Goal: Task Accomplishment & Management: Manage account settings

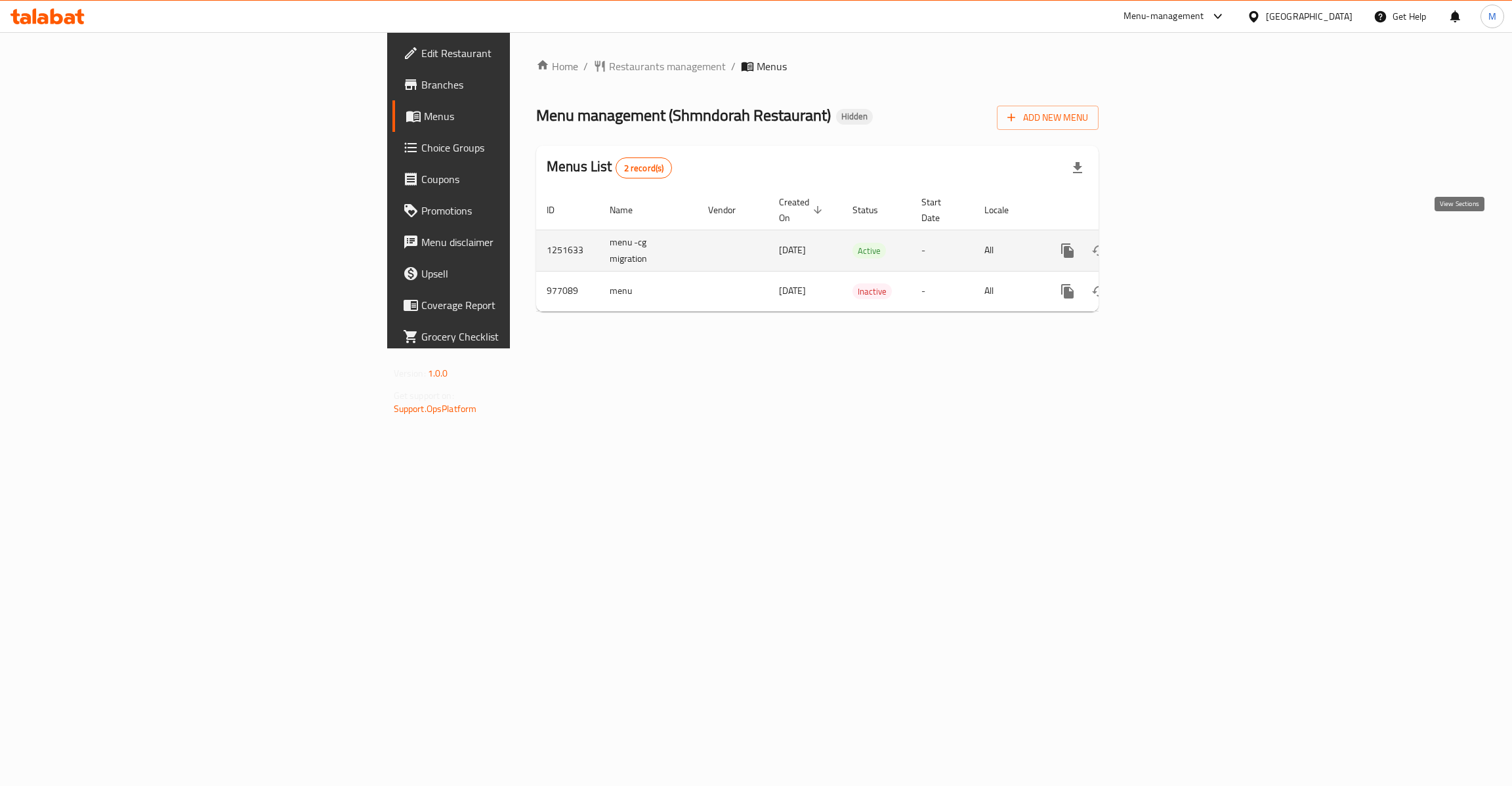
click at [1170, 243] on icon "enhanced table" at bounding box center [1162, 250] width 16 height 16
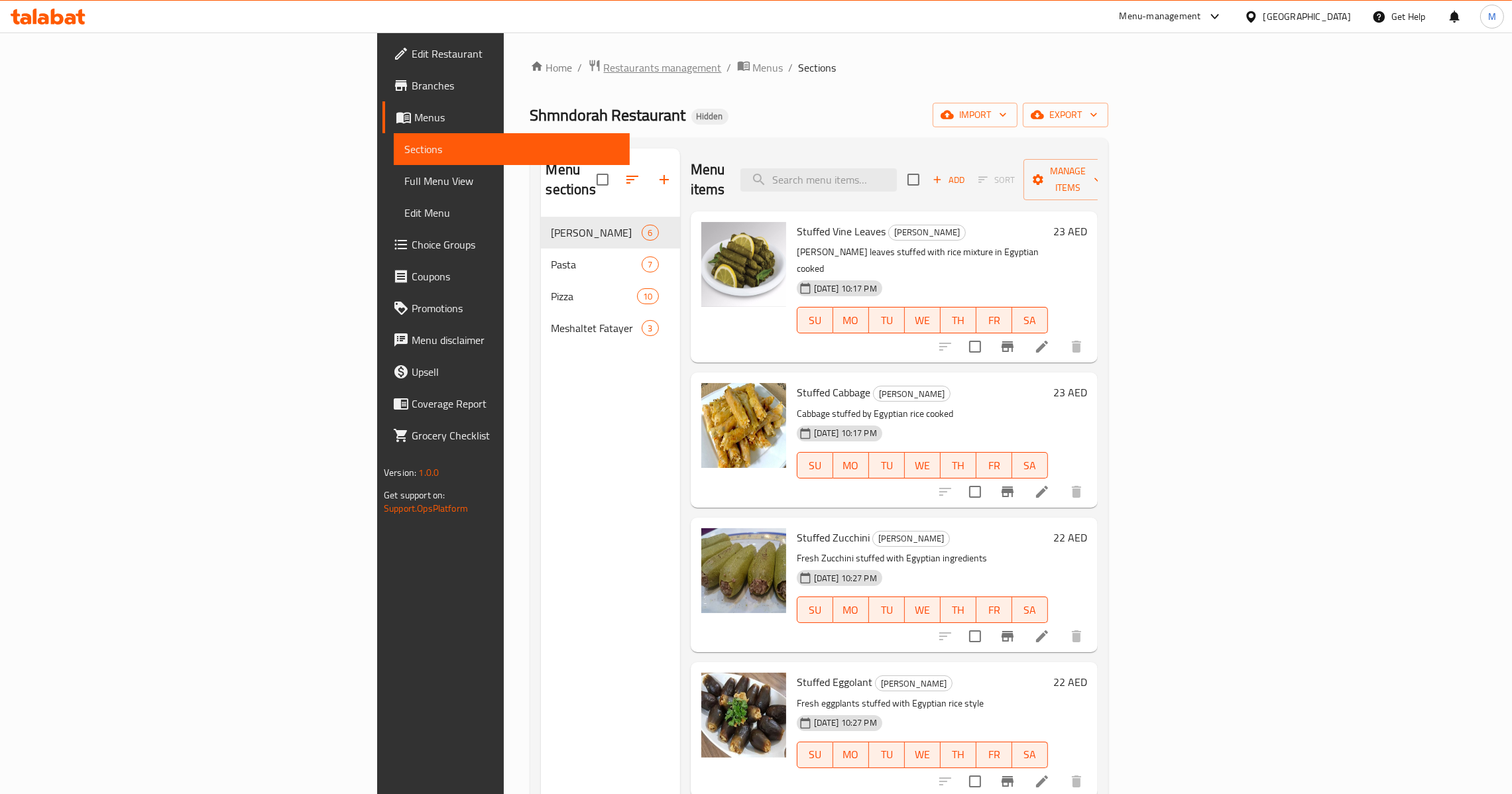
click at [604, 75] on span "Restaurants management" at bounding box center [663, 67] width 118 height 16
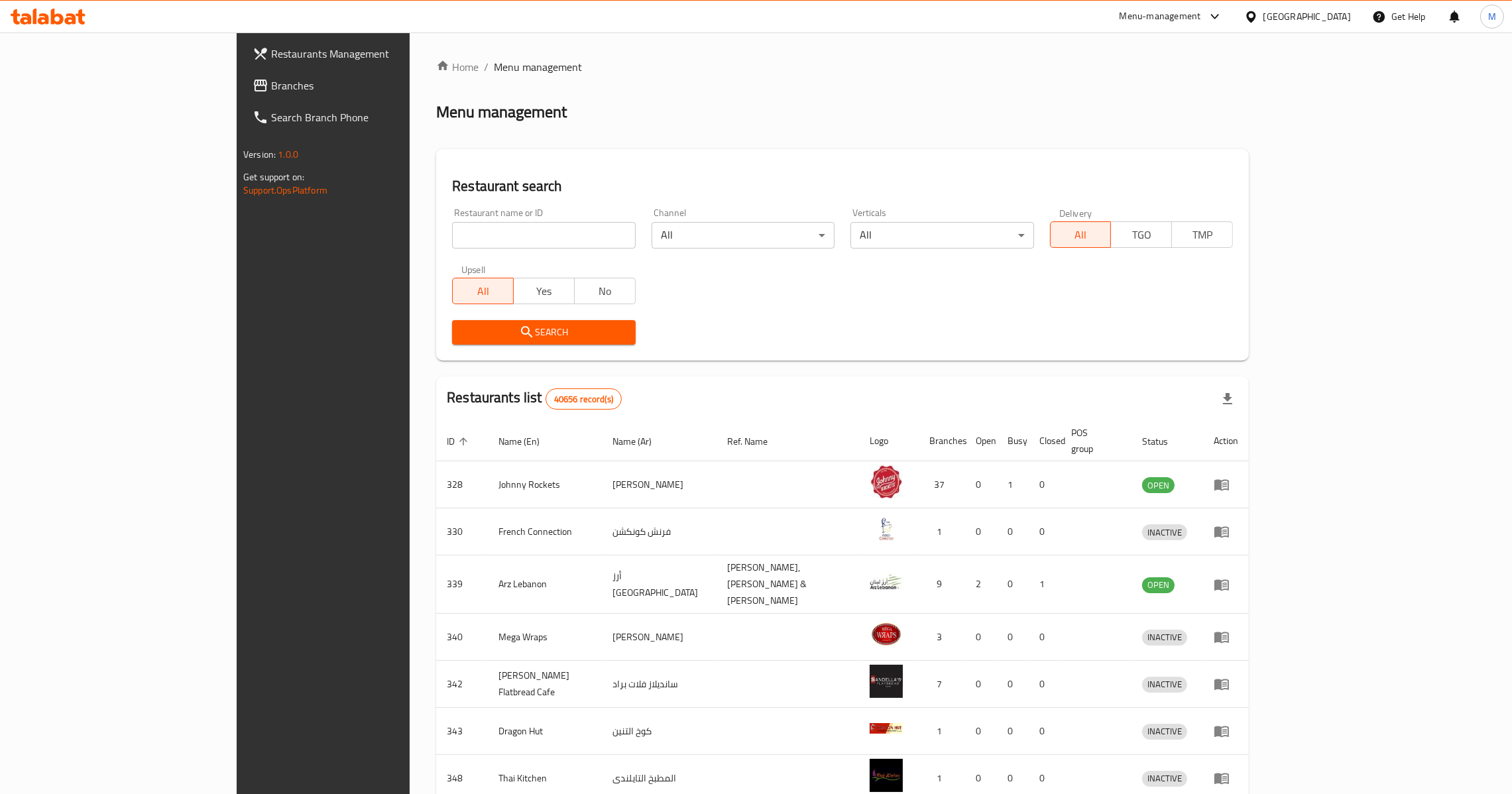
click at [452, 244] on input "search" at bounding box center [543, 235] width 183 height 26
click at [242, 97] on link "Branches" at bounding box center [366, 86] width 248 height 32
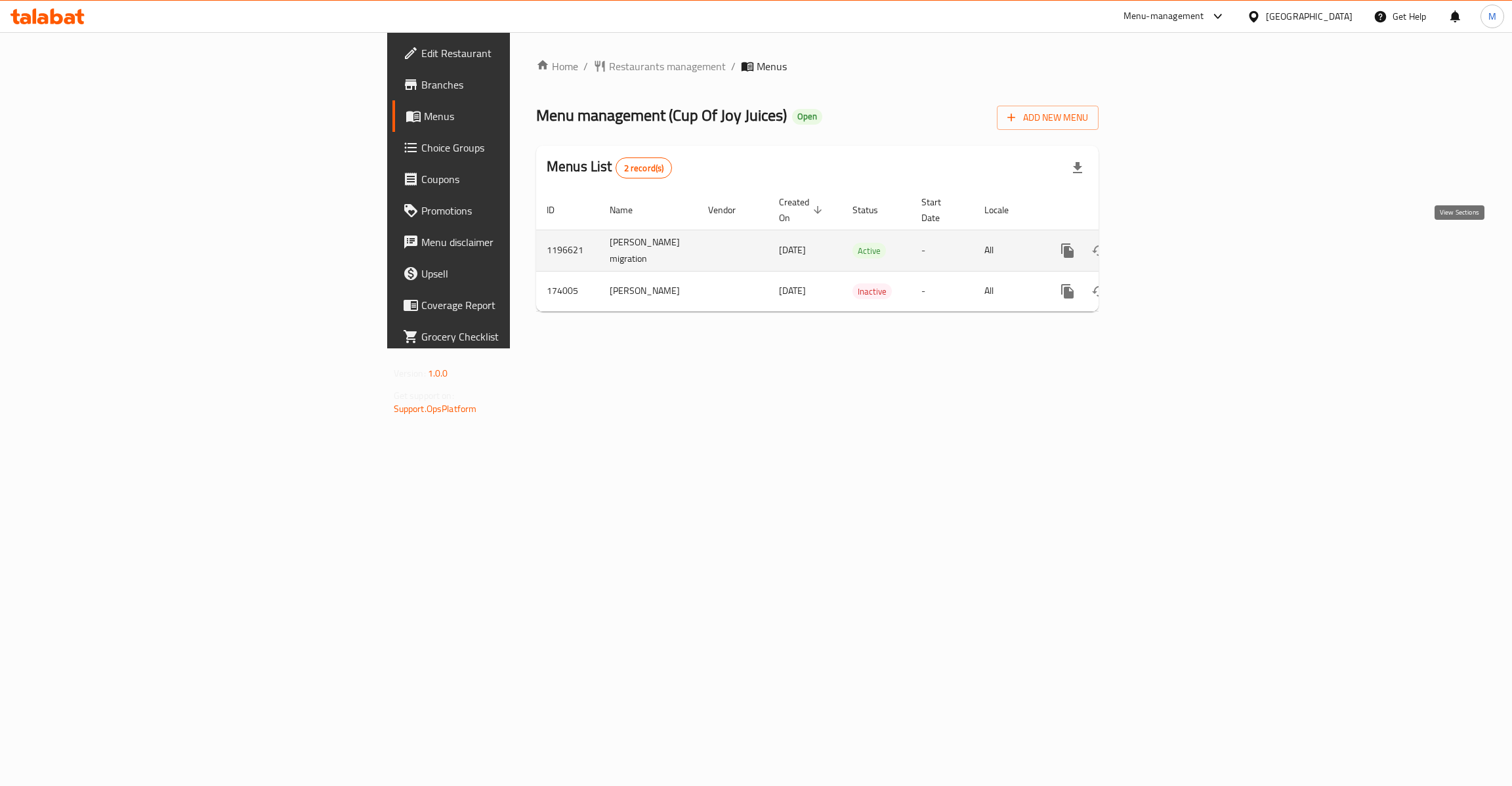
click at [1170, 247] on icon "enhanced table" at bounding box center [1162, 250] width 16 height 16
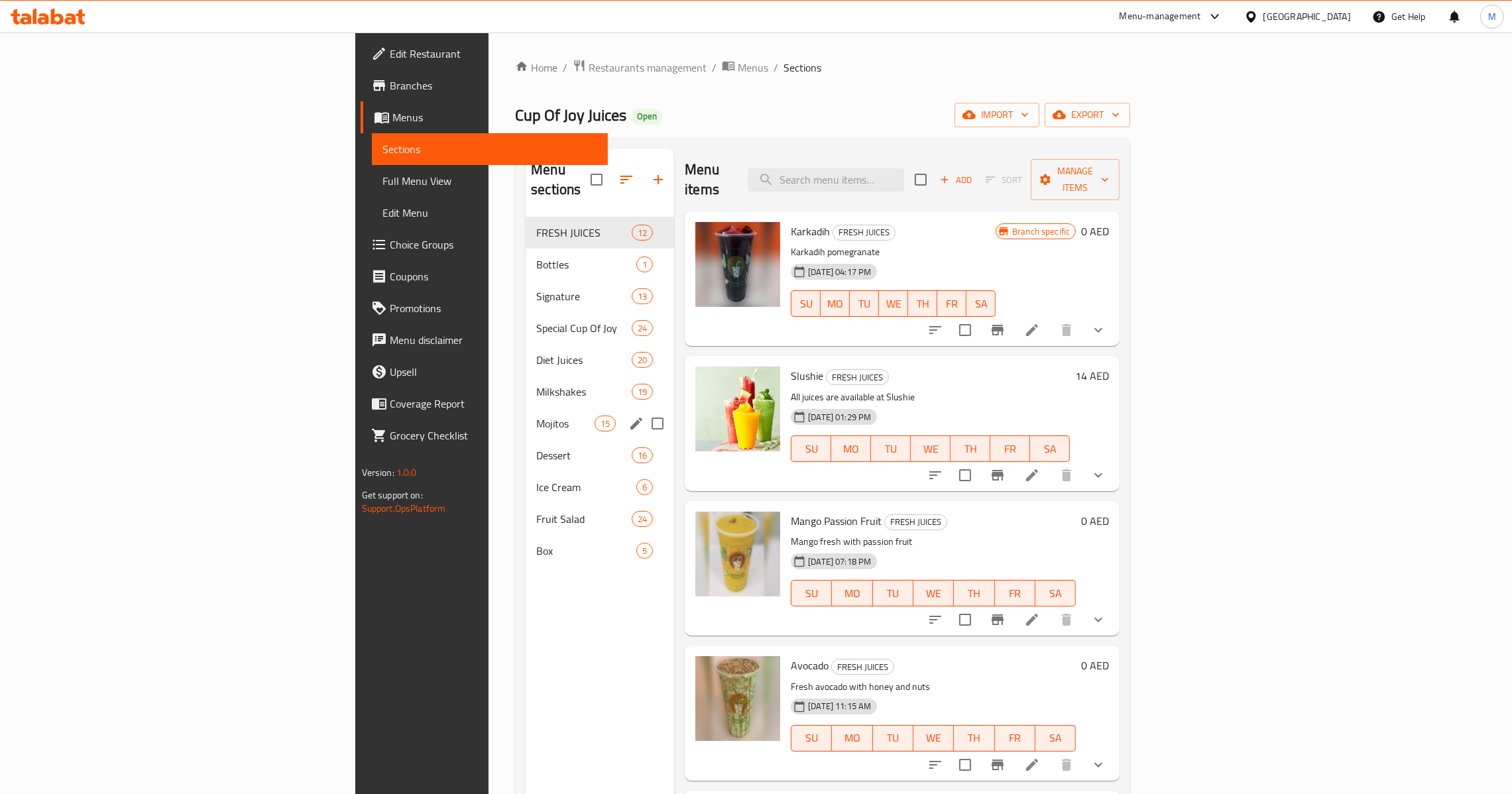
click at [525, 413] on div "Mojitos 15" at bounding box center [599, 424] width 149 height 32
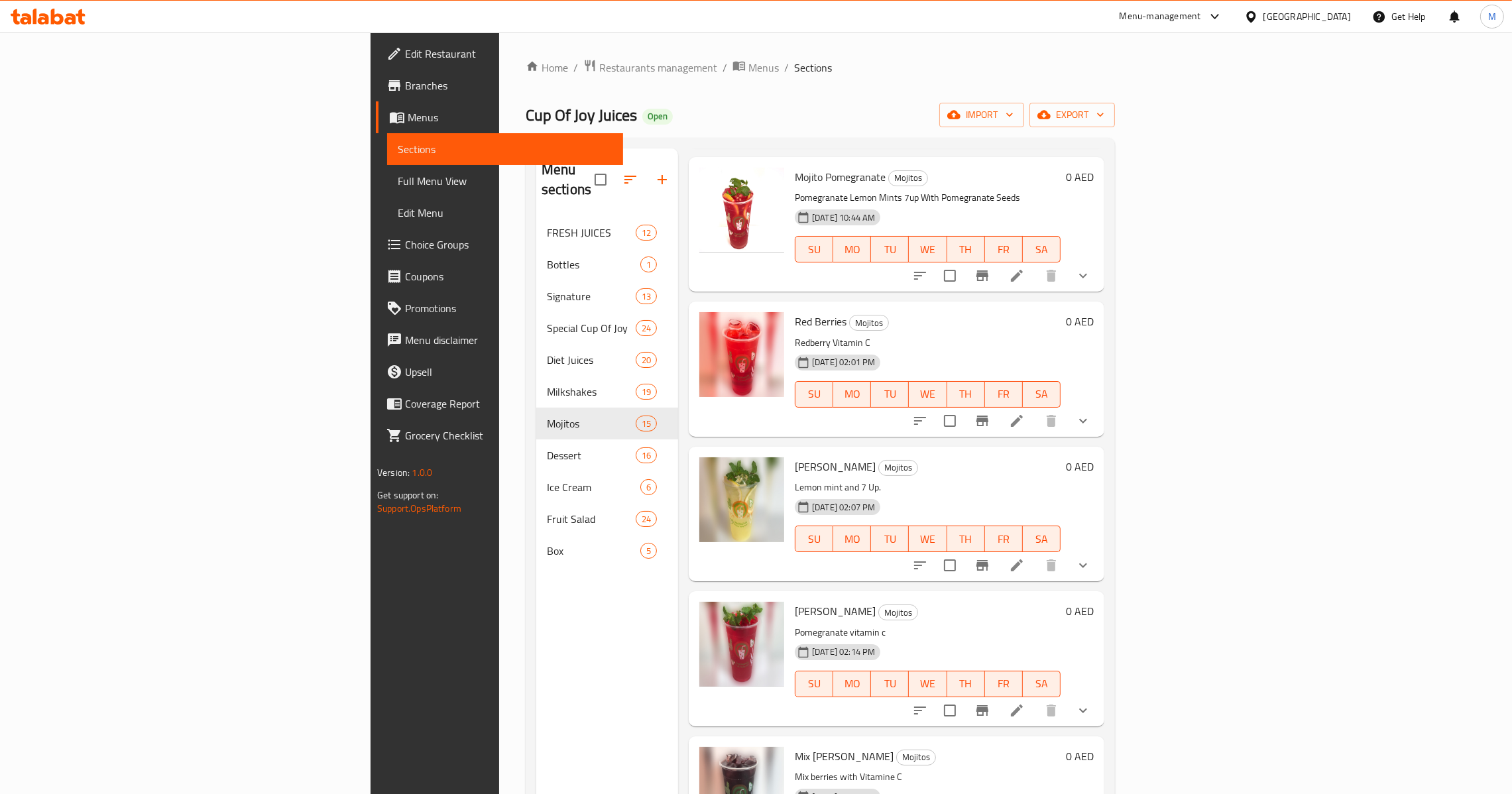
scroll to position [1190, 0]
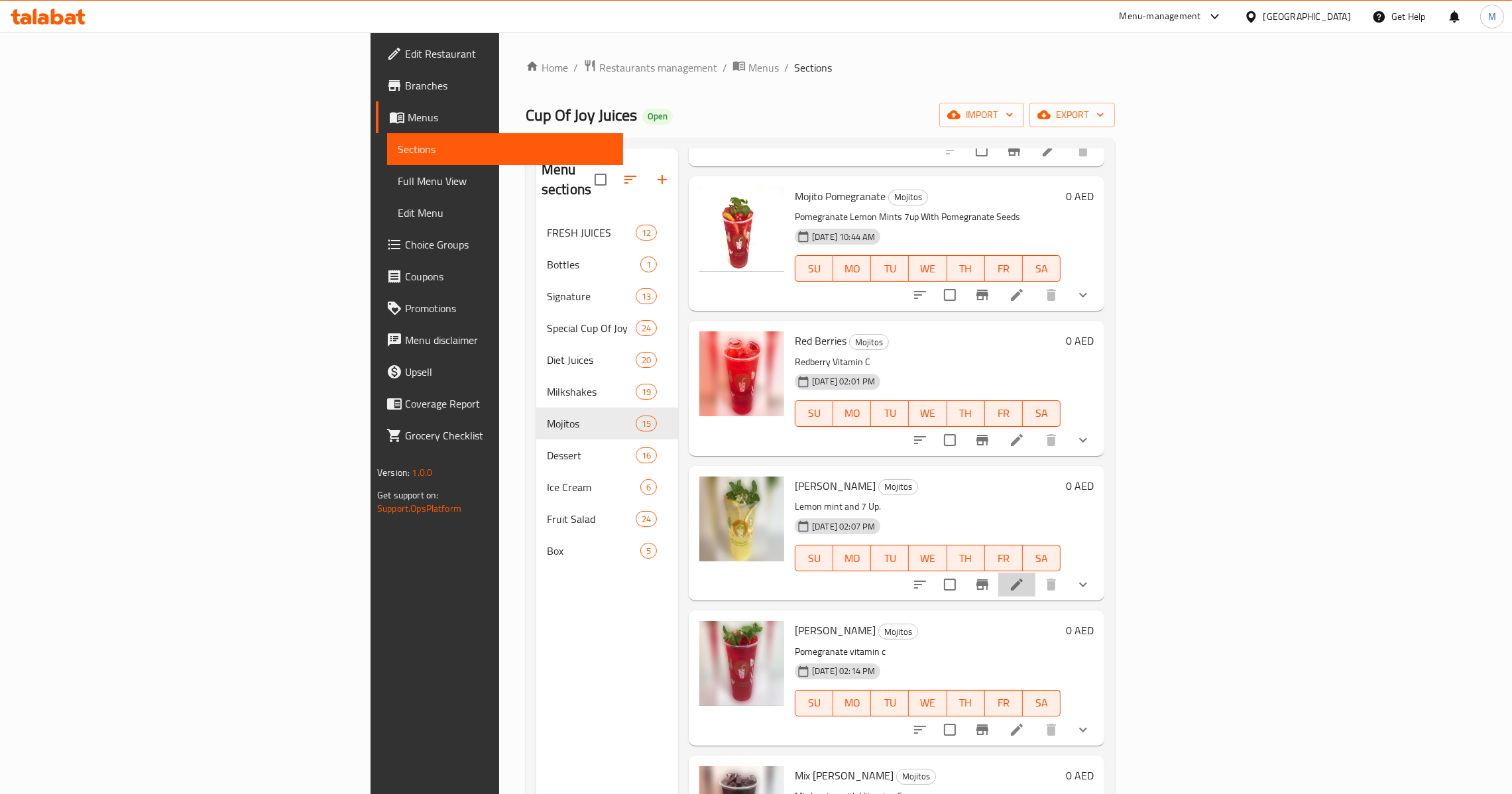
click at [1036, 572] on li at bounding box center [1017, 584] width 37 height 24
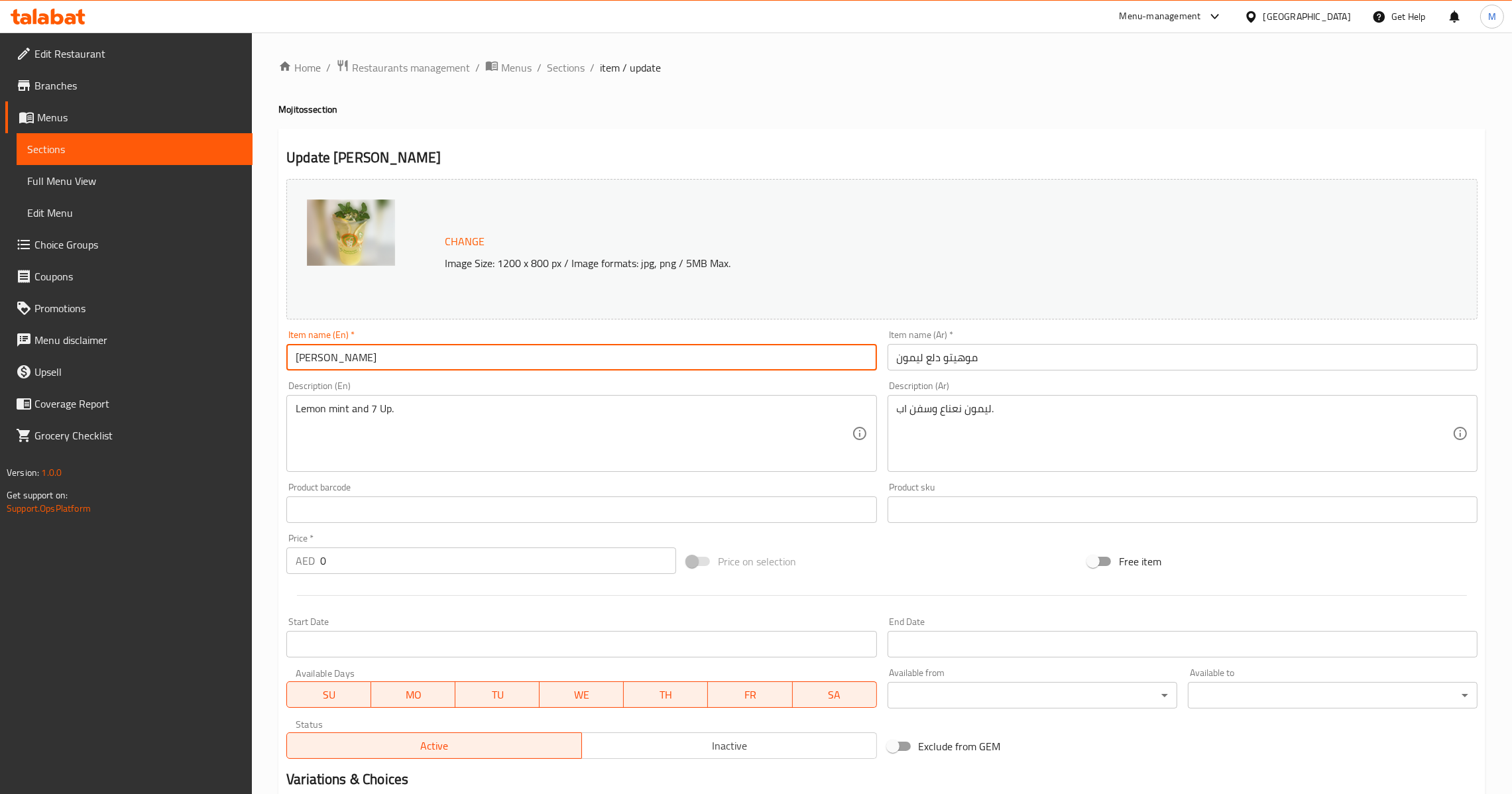
click at [446, 364] on input "[PERSON_NAME]" at bounding box center [581, 357] width 590 height 26
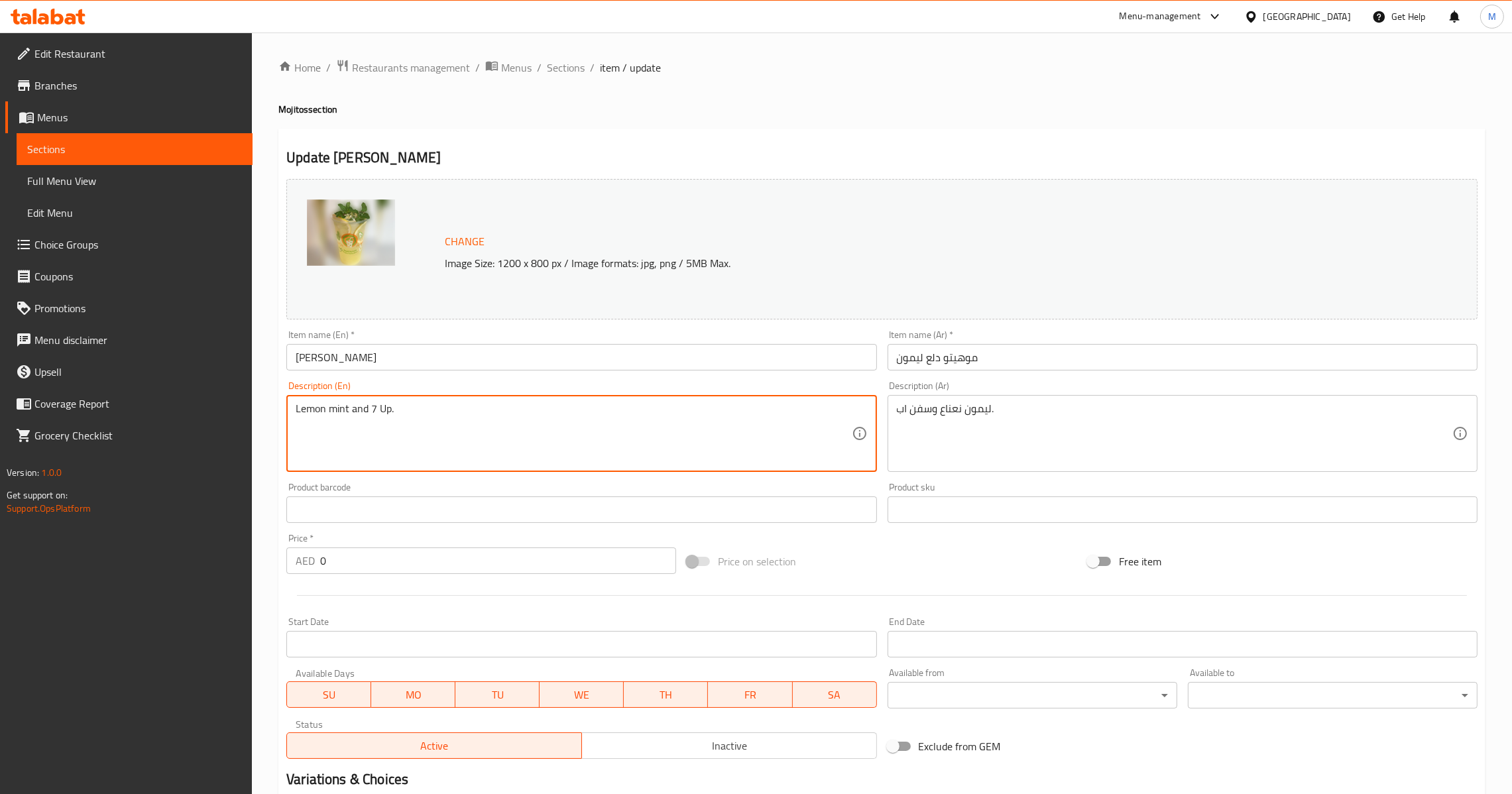
click at [1012, 380] on div "Description (Ar) ليمون نعناع وسفن اب. Description (Ar)" at bounding box center [1182, 426] width 601 height 102
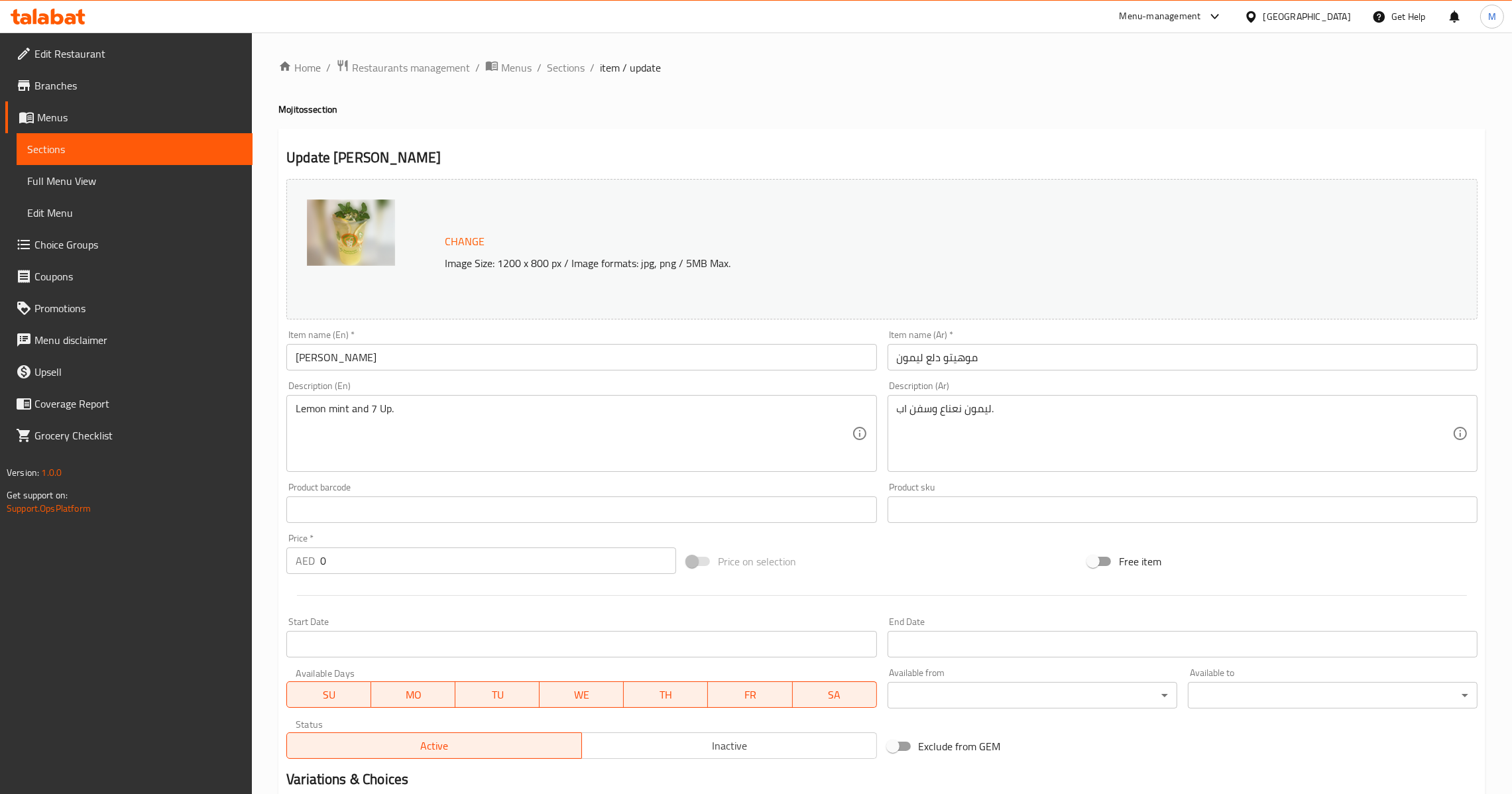
click at [1021, 363] on input "موهيتو دلع ليمون" at bounding box center [1182, 357] width 590 height 26
click at [572, 75] on span "Sections" at bounding box center [566, 67] width 38 height 16
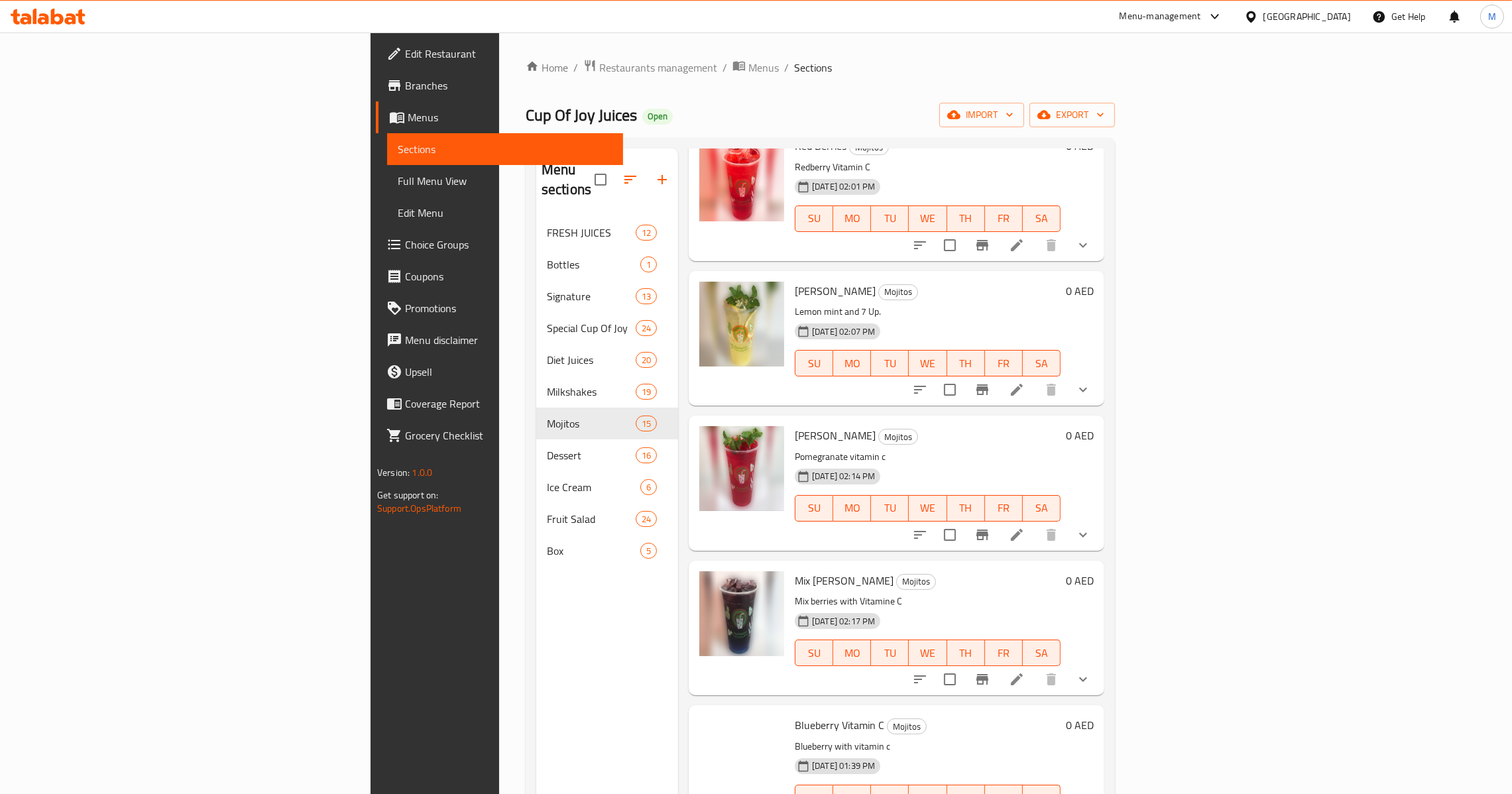
scroll to position [1389, 0]
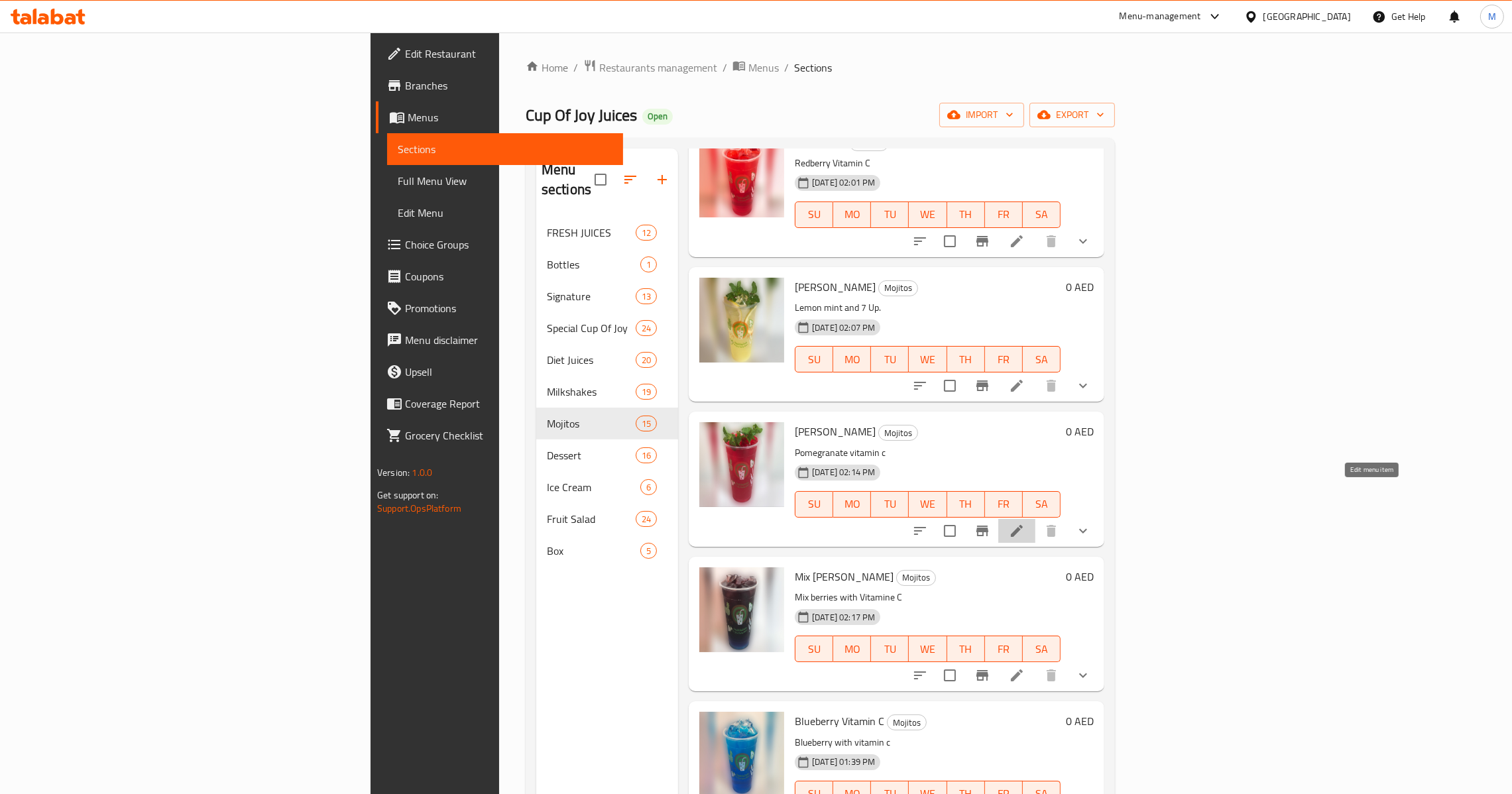
click at [1023, 524] on icon at bounding box center [1016, 530] width 12 height 12
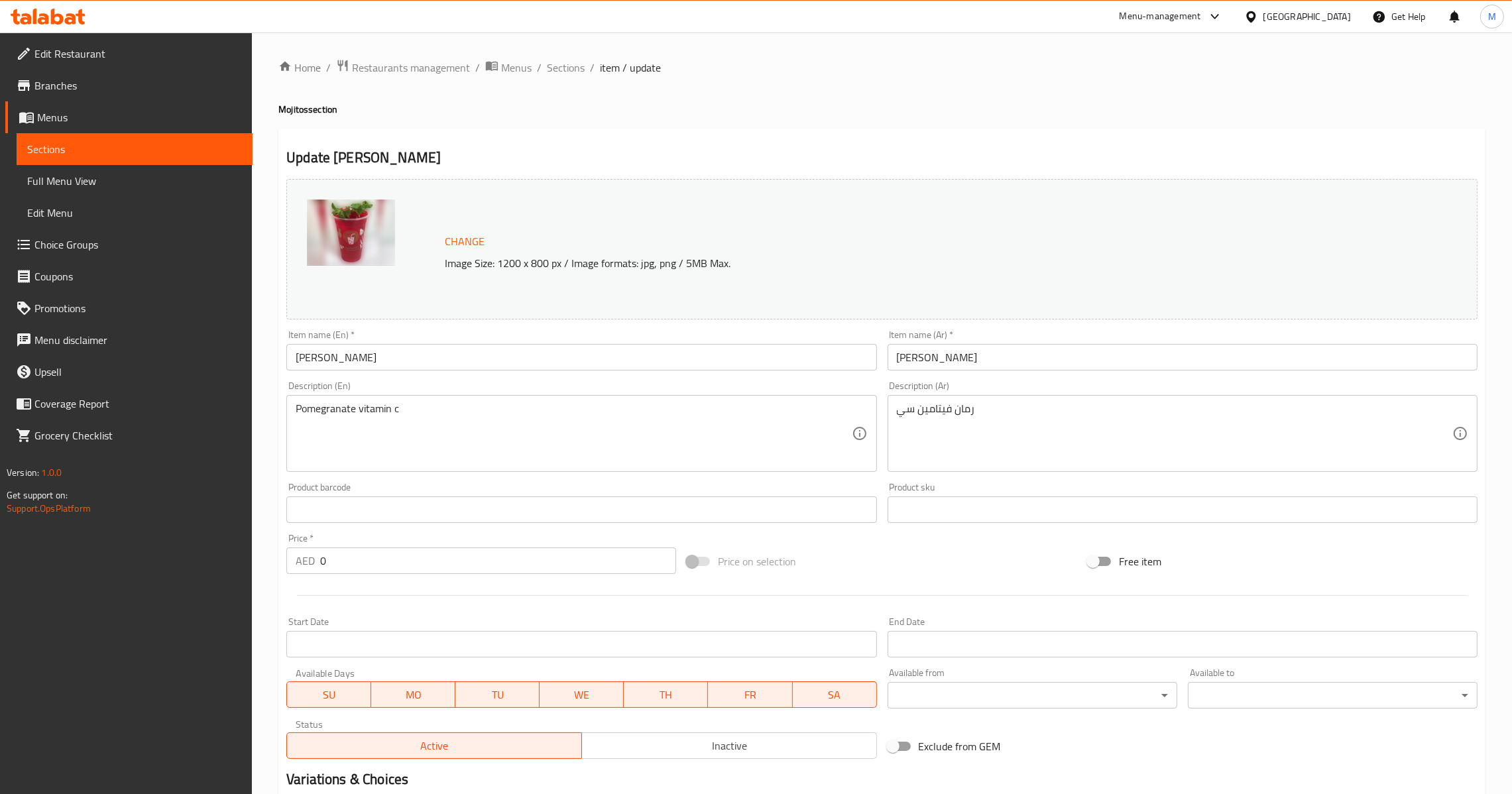
click at [455, 340] on div "Item name (En)   * Mansour Item name (En) *" at bounding box center [581, 350] width 590 height 40
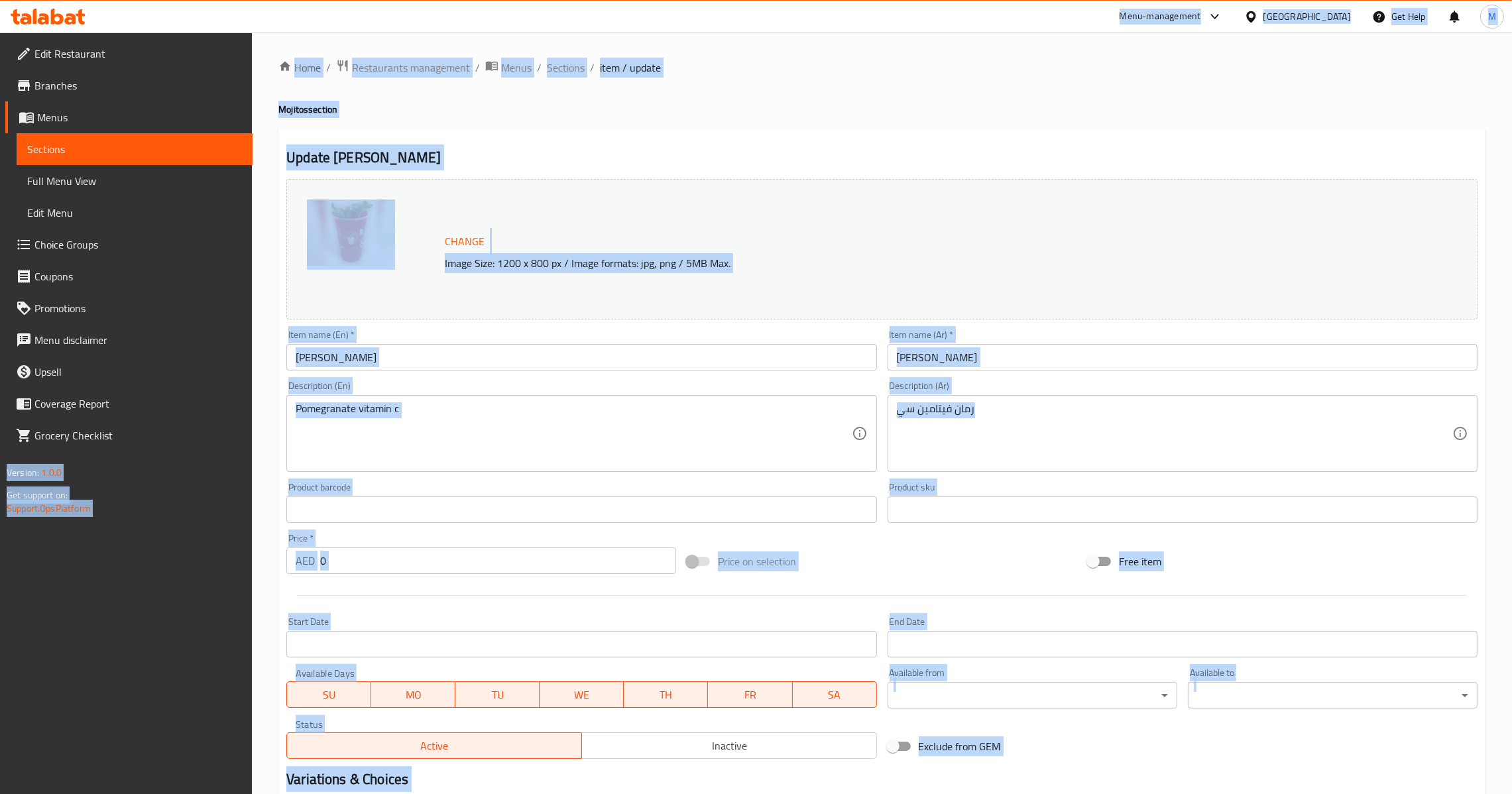
click at [453, 368] on input "Mansour" at bounding box center [581, 357] width 590 height 26
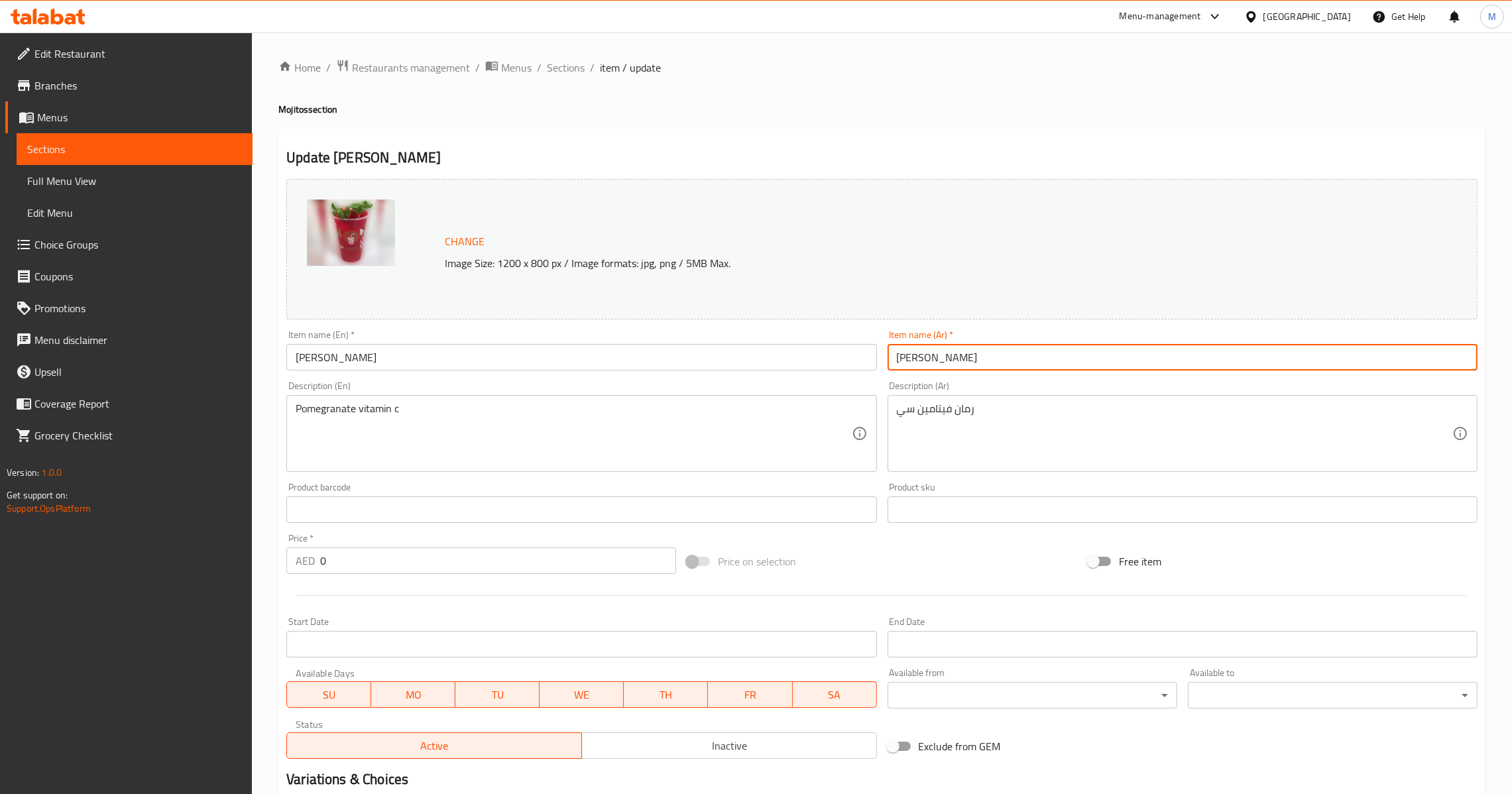
click at [966, 352] on input "[PERSON_NAME]" at bounding box center [1182, 357] width 590 height 26
click at [560, 72] on span "Sections" at bounding box center [566, 67] width 38 height 16
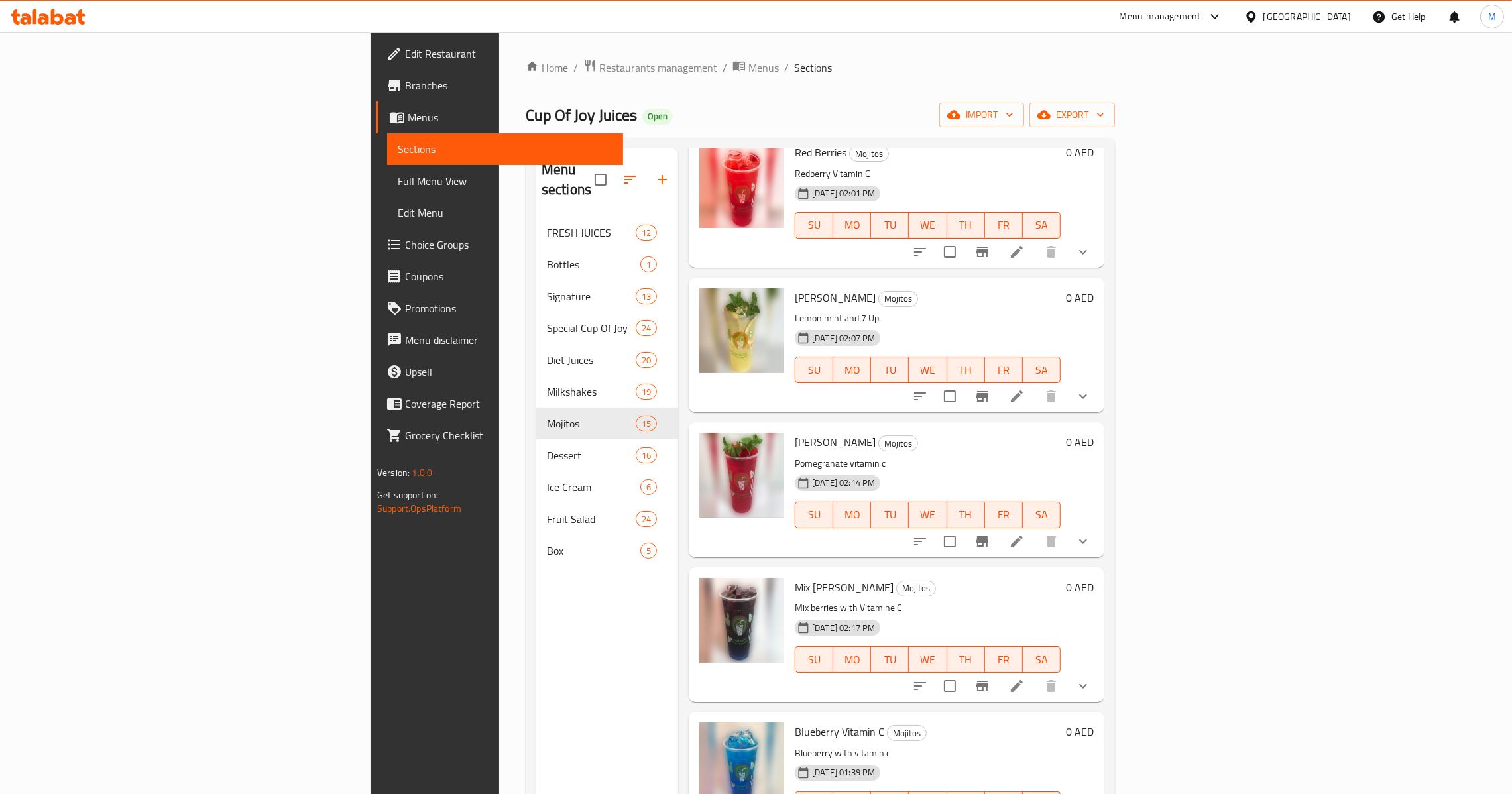
scroll to position [1389, 0]
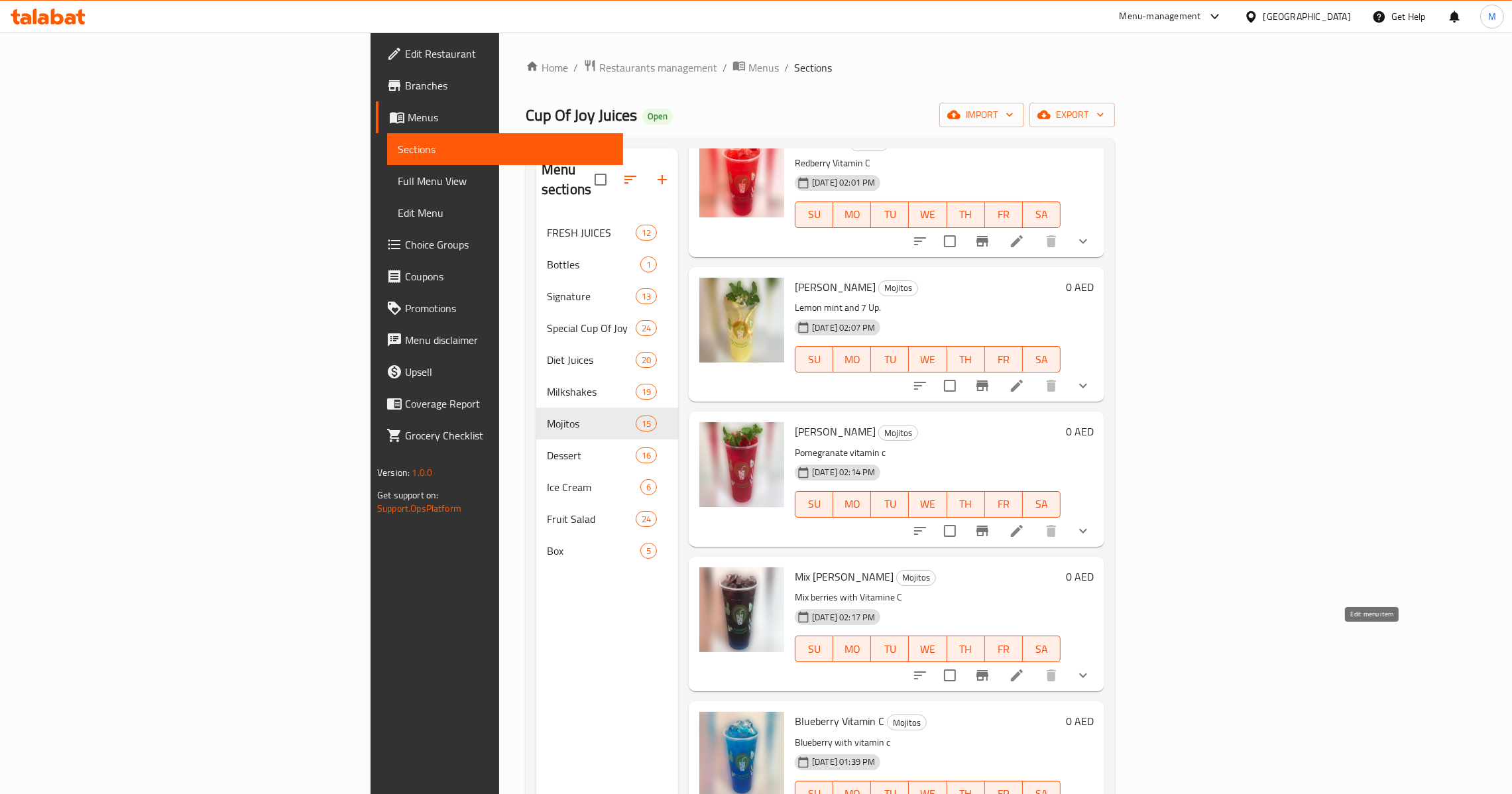
click at [1025, 668] on icon at bounding box center [1016, 675] width 16 height 16
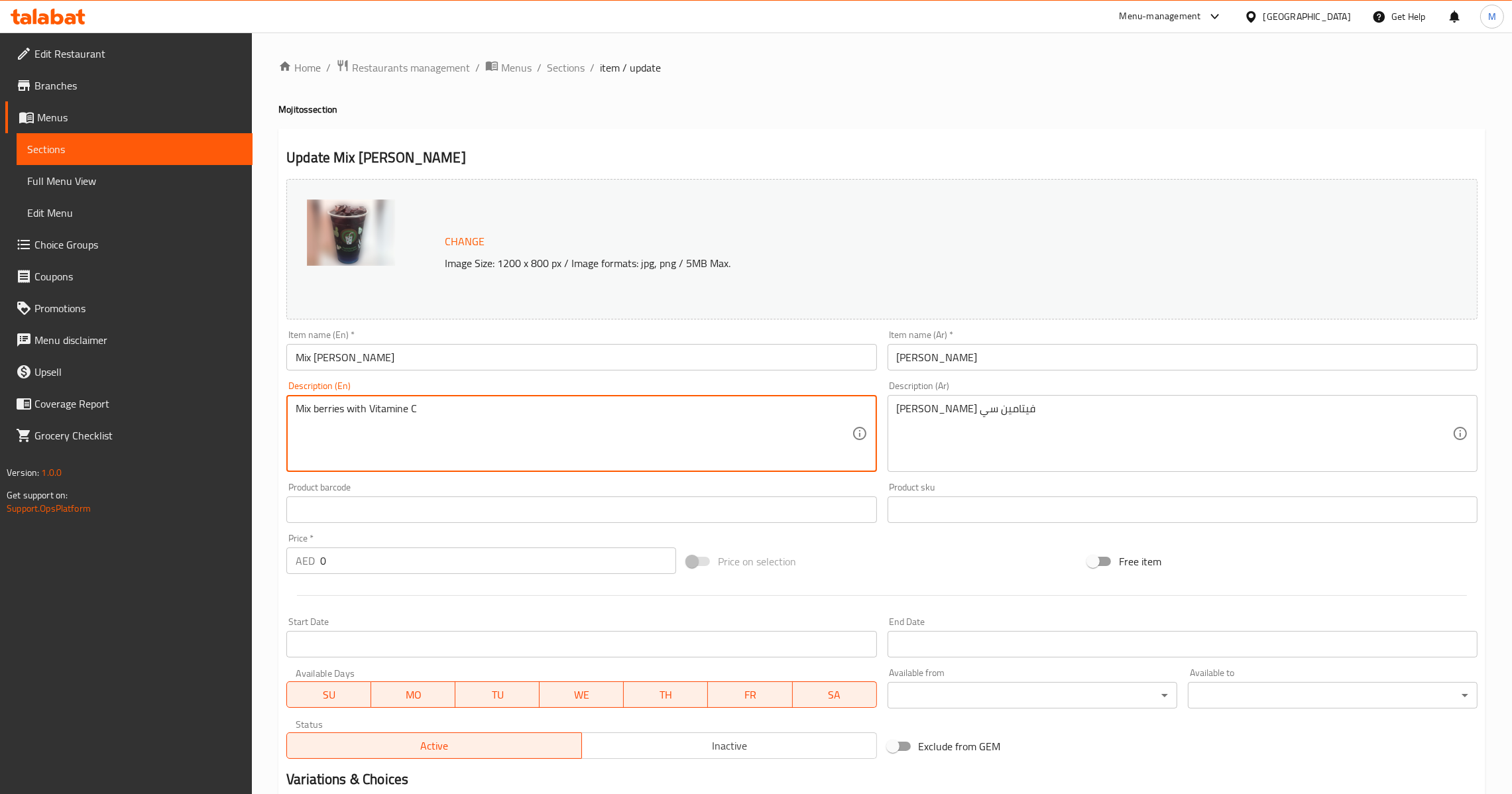
click at [652, 350] on input "Mix [PERSON_NAME]" at bounding box center [581, 357] width 590 height 26
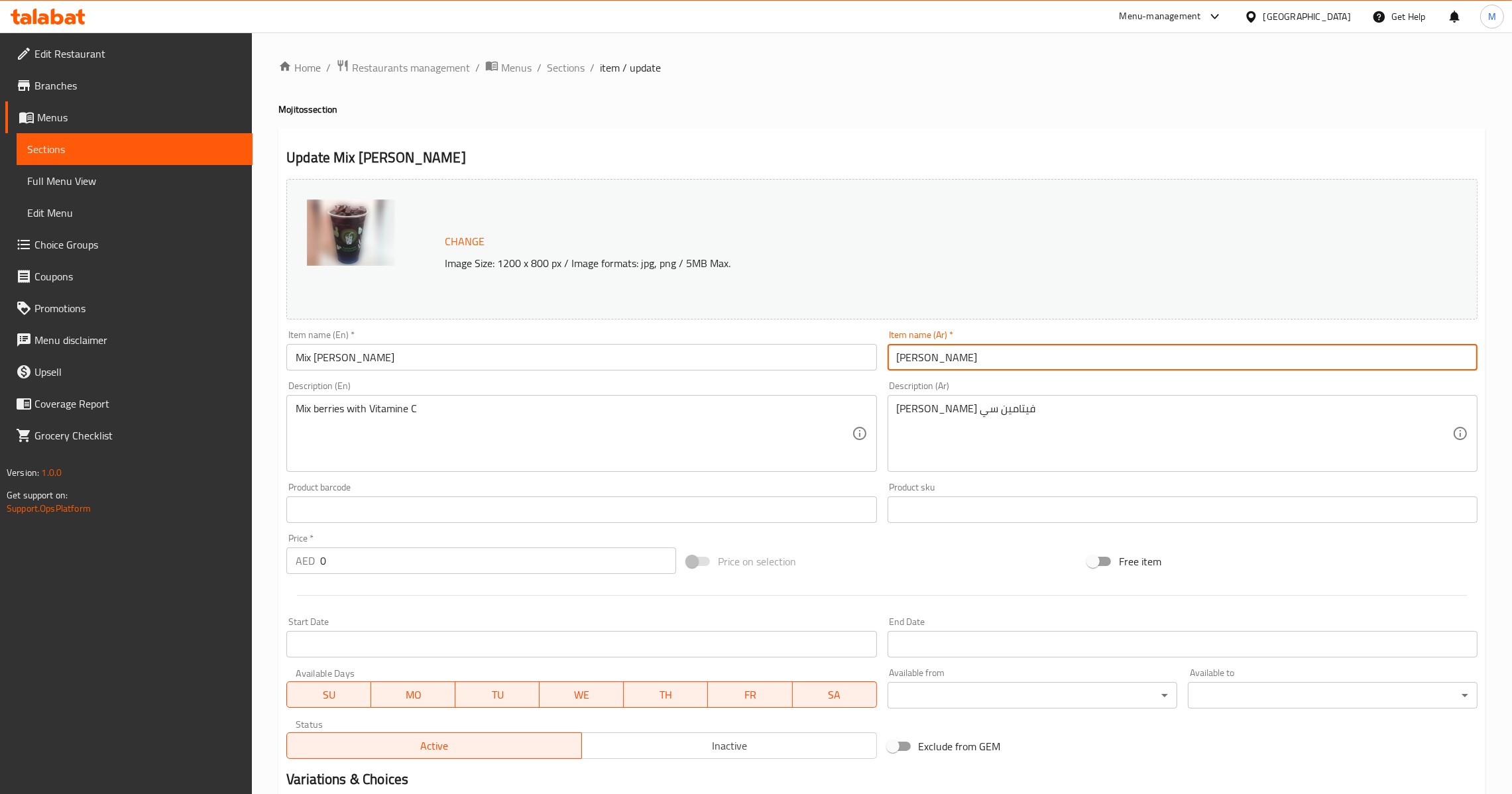
click at [963, 350] on input "[PERSON_NAME]" at bounding box center [1182, 357] width 590 height 26
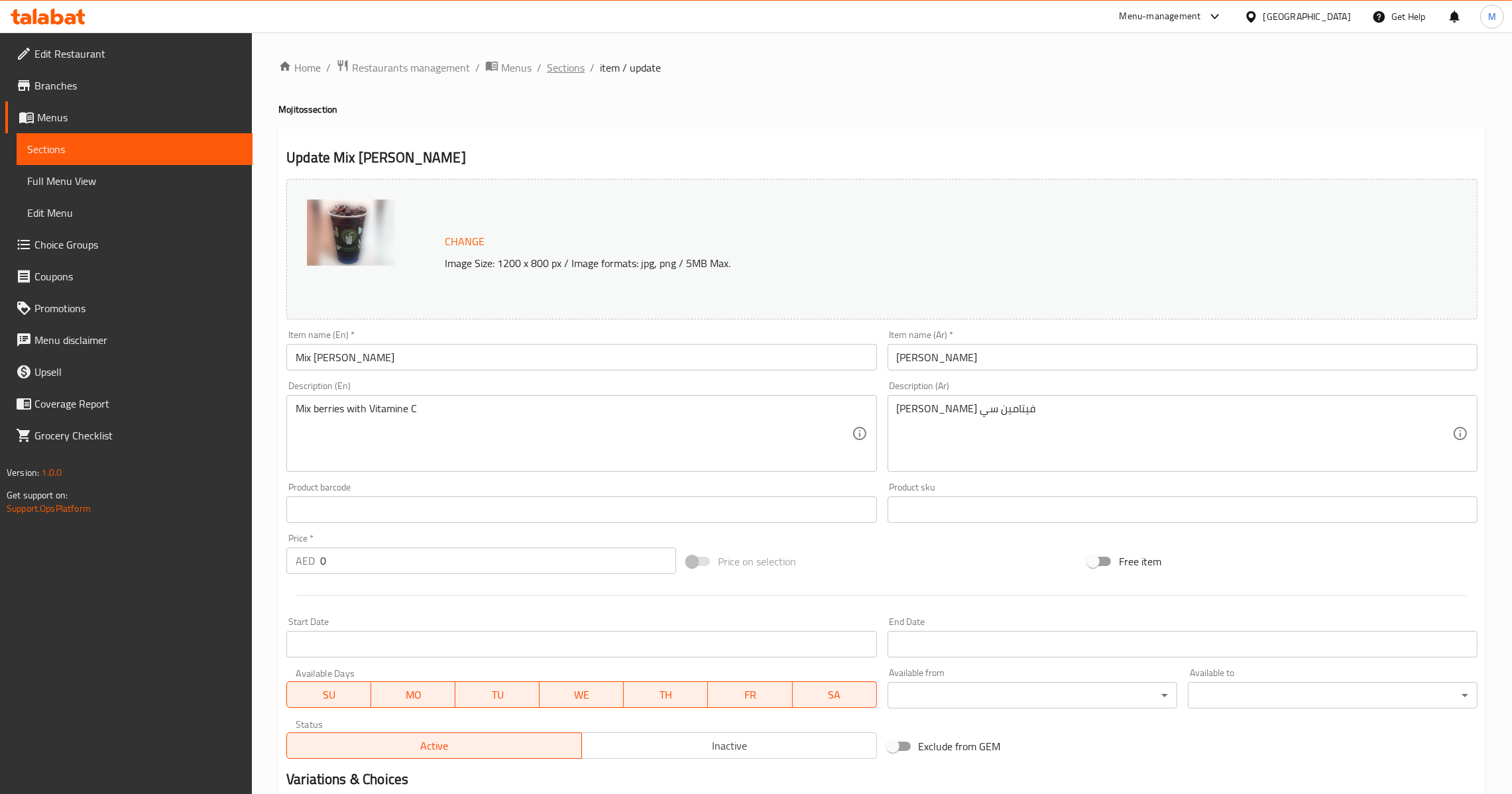
click at [566, 65] on span "Sections" at bounding box center [566, 67] width 38 height 16
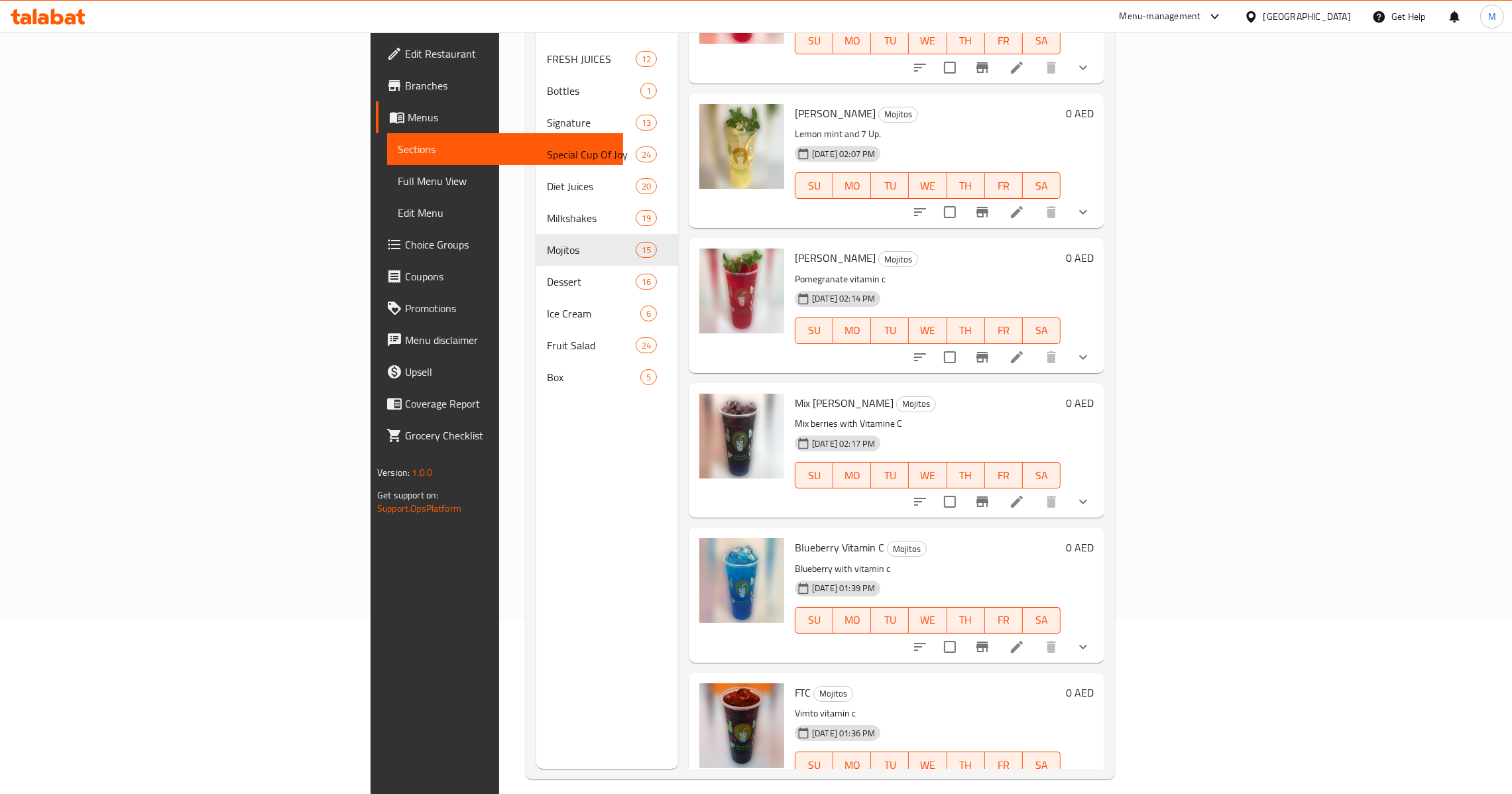
scroll to position [187, 0]
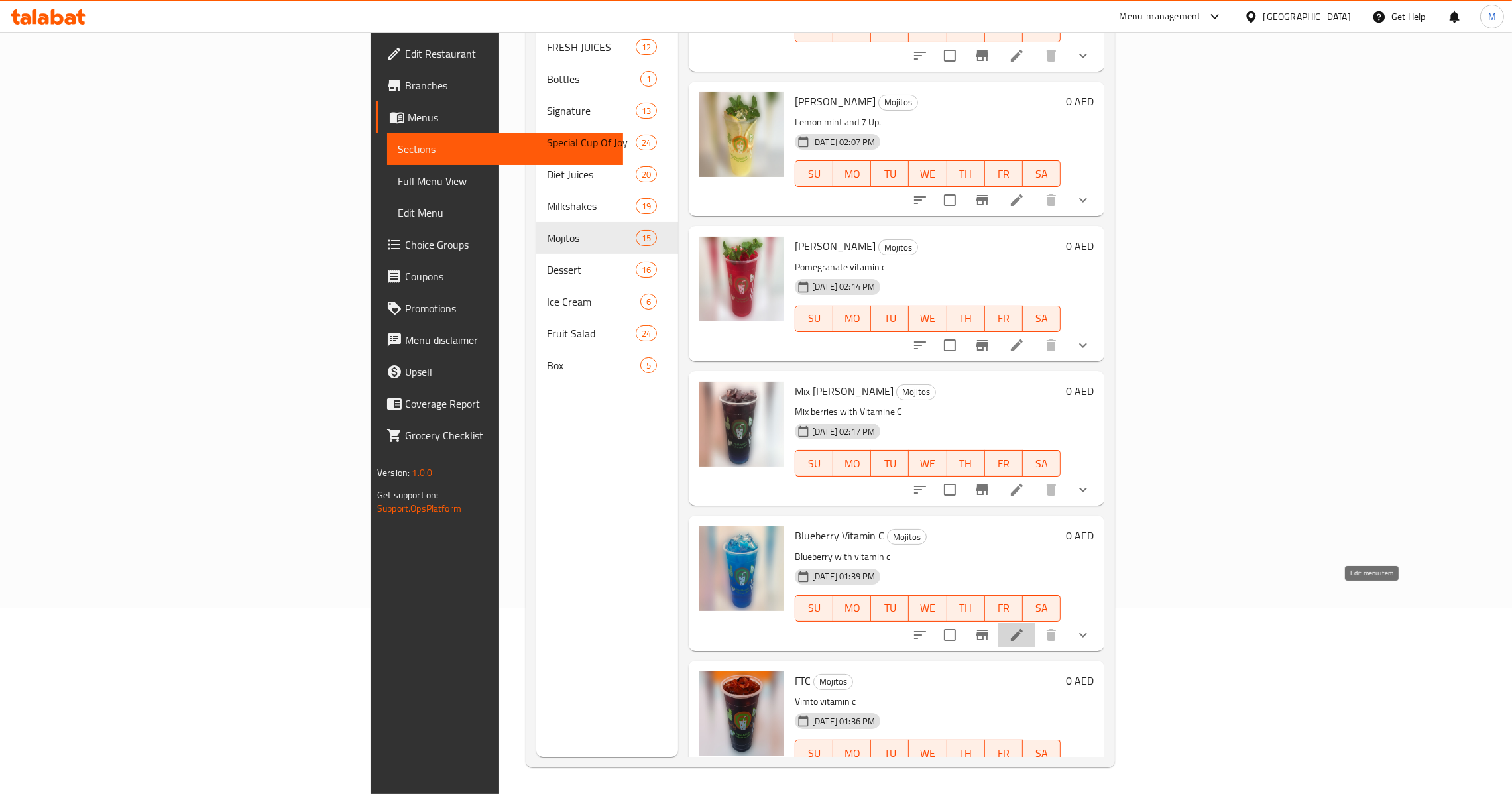
click at [1025, 627] on icon at bounding box center [1016, 634] width 16 height 16
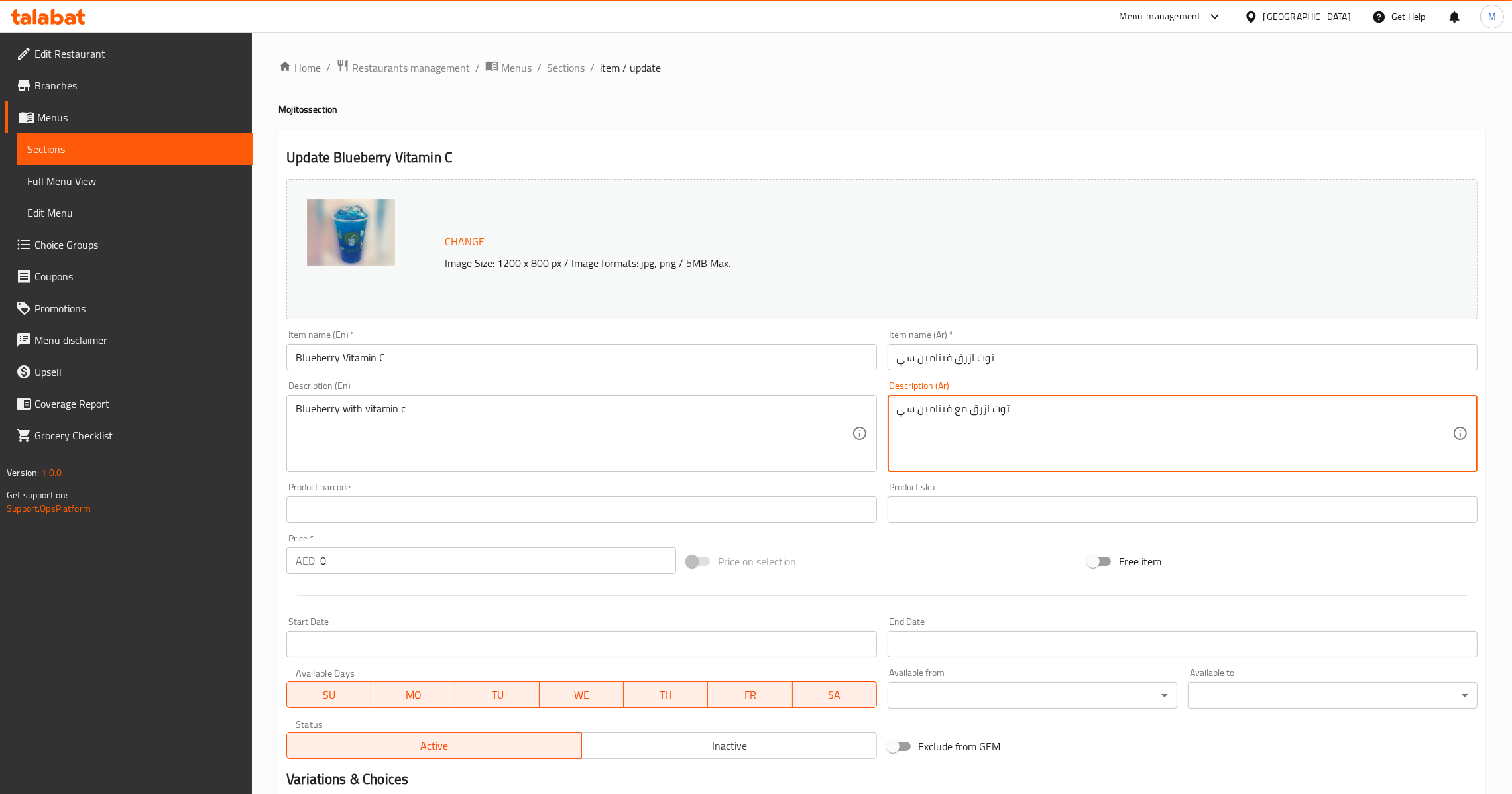
click at [1055, 354] on input "توت ازرق فيتامين سي" at bounding box center [1182, 357] width 590 height 26
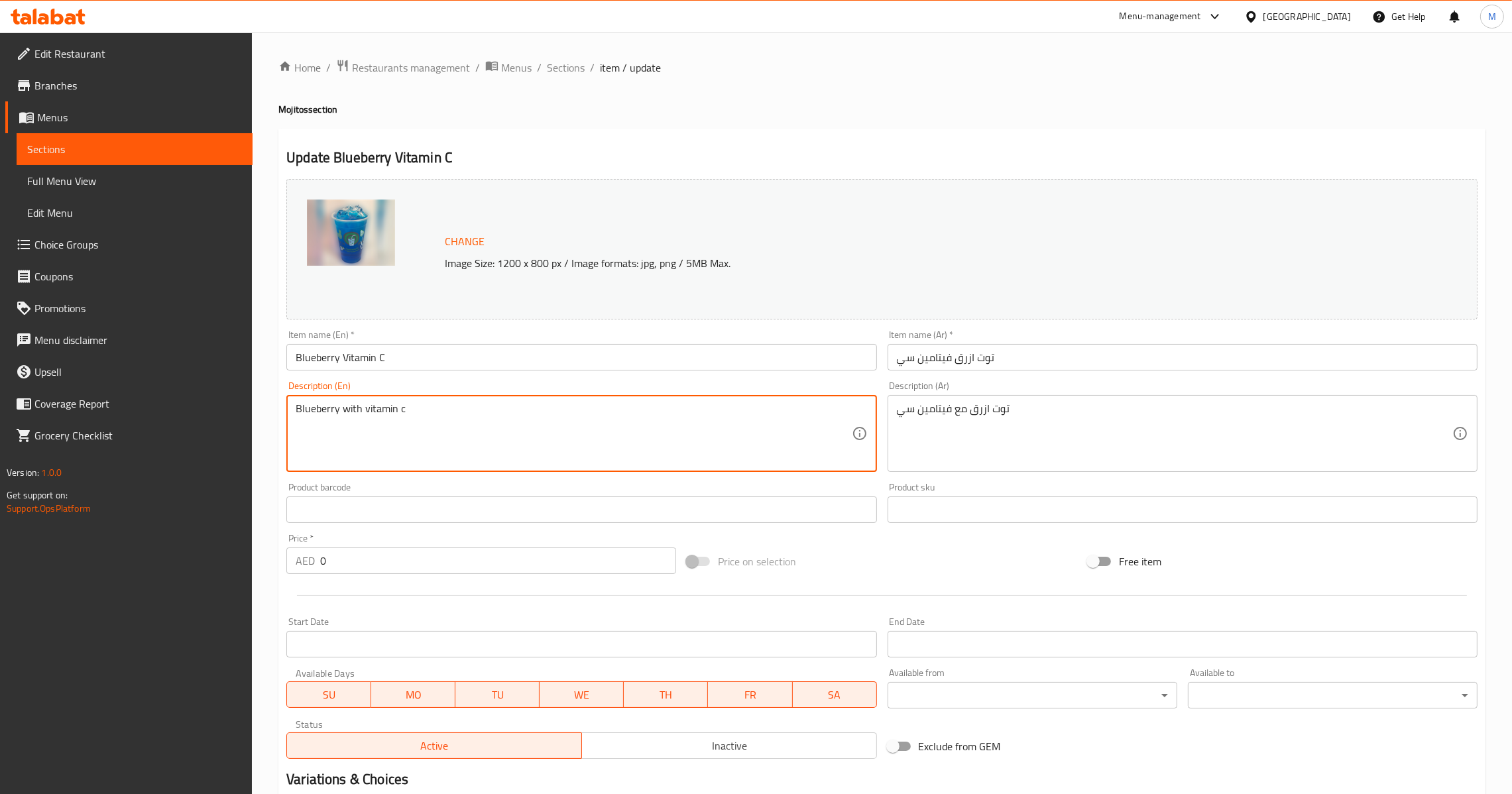
click at [457, 360] on input "Blueberry Vitamin C" at bounding box center [581, 357] width 590 height 26
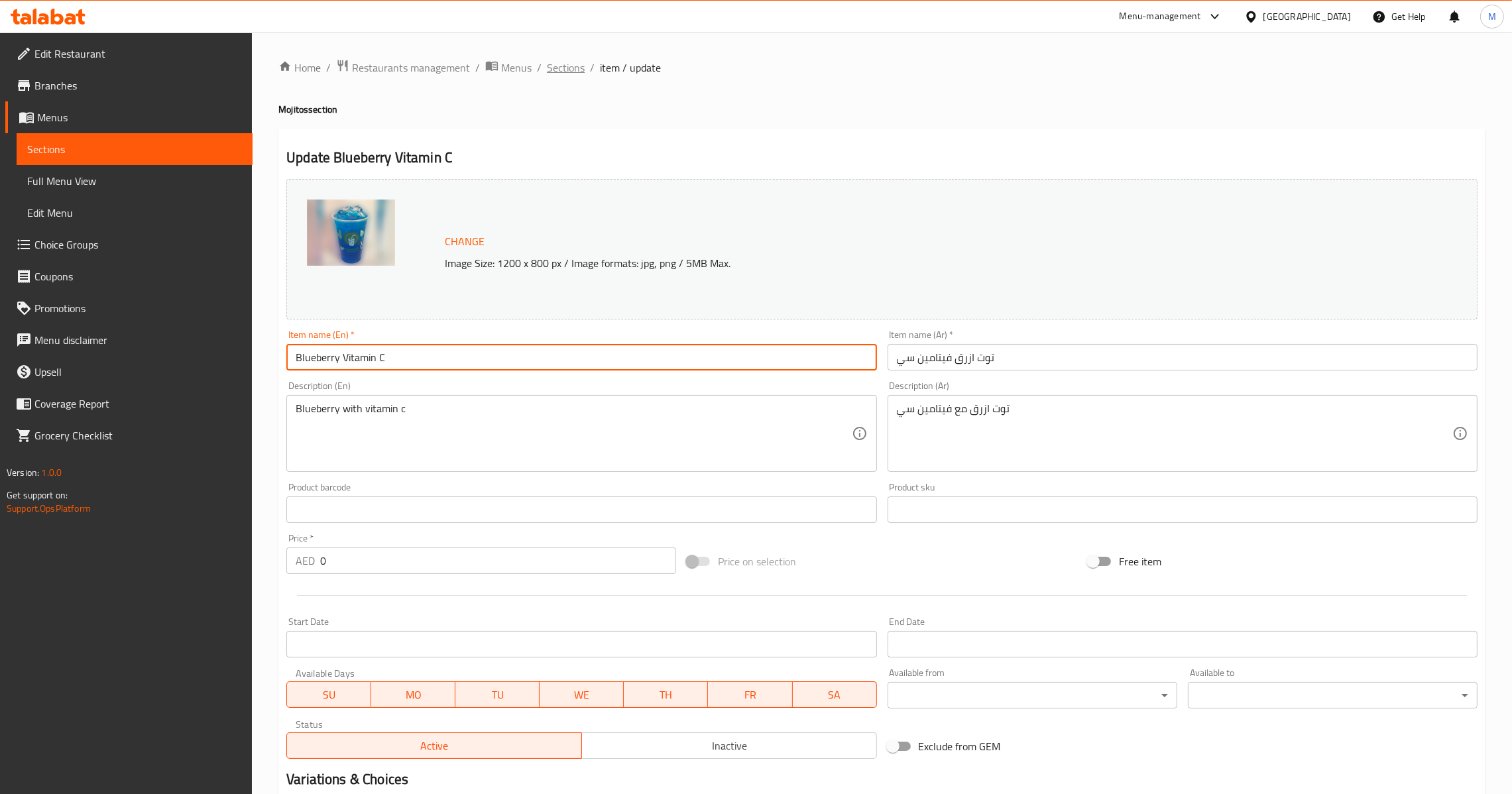
click at [566, 70] on span "Sections" at bounding box center [566, 67] width 38 height 16
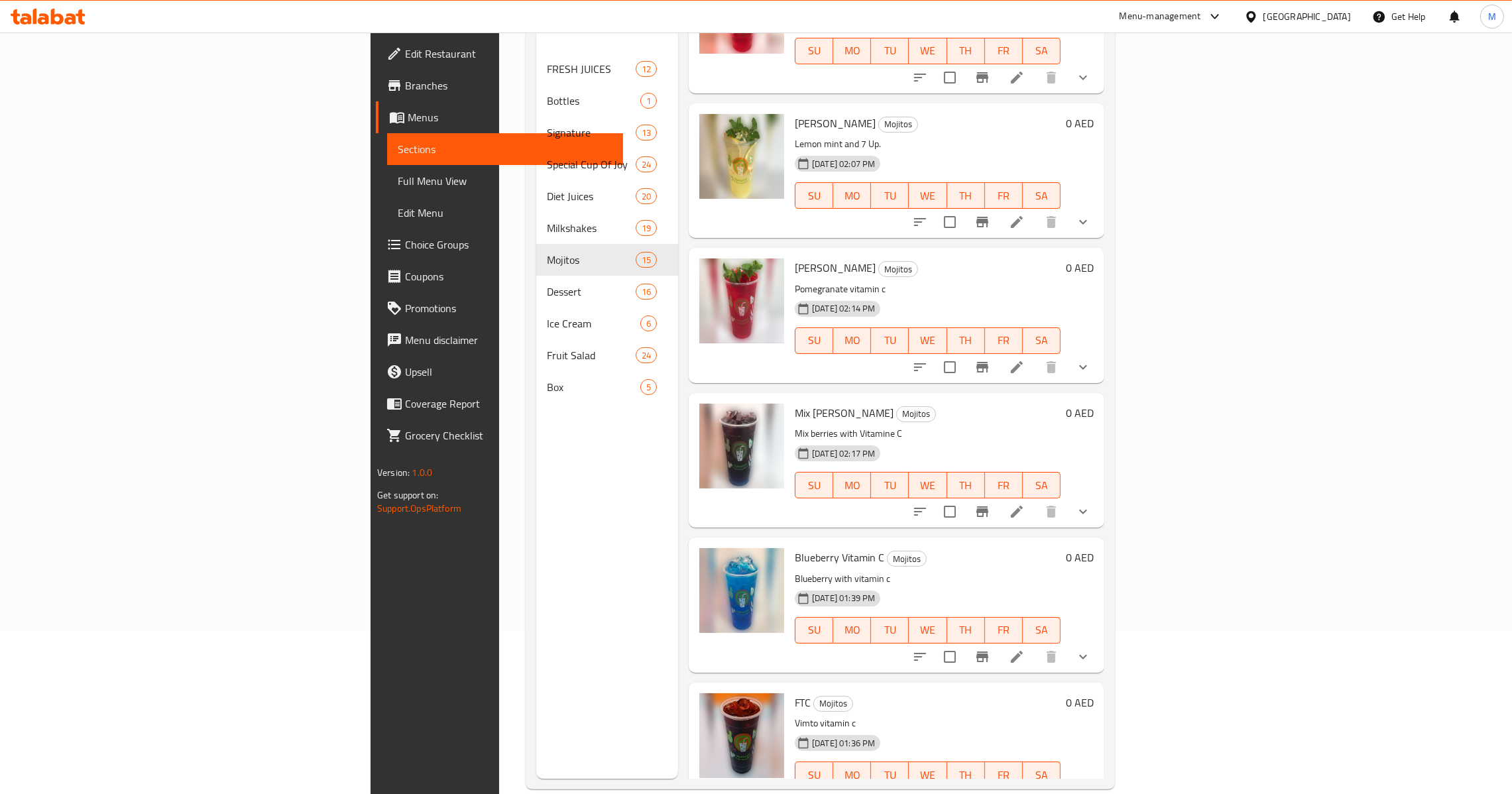
scroll to position [187, 0]
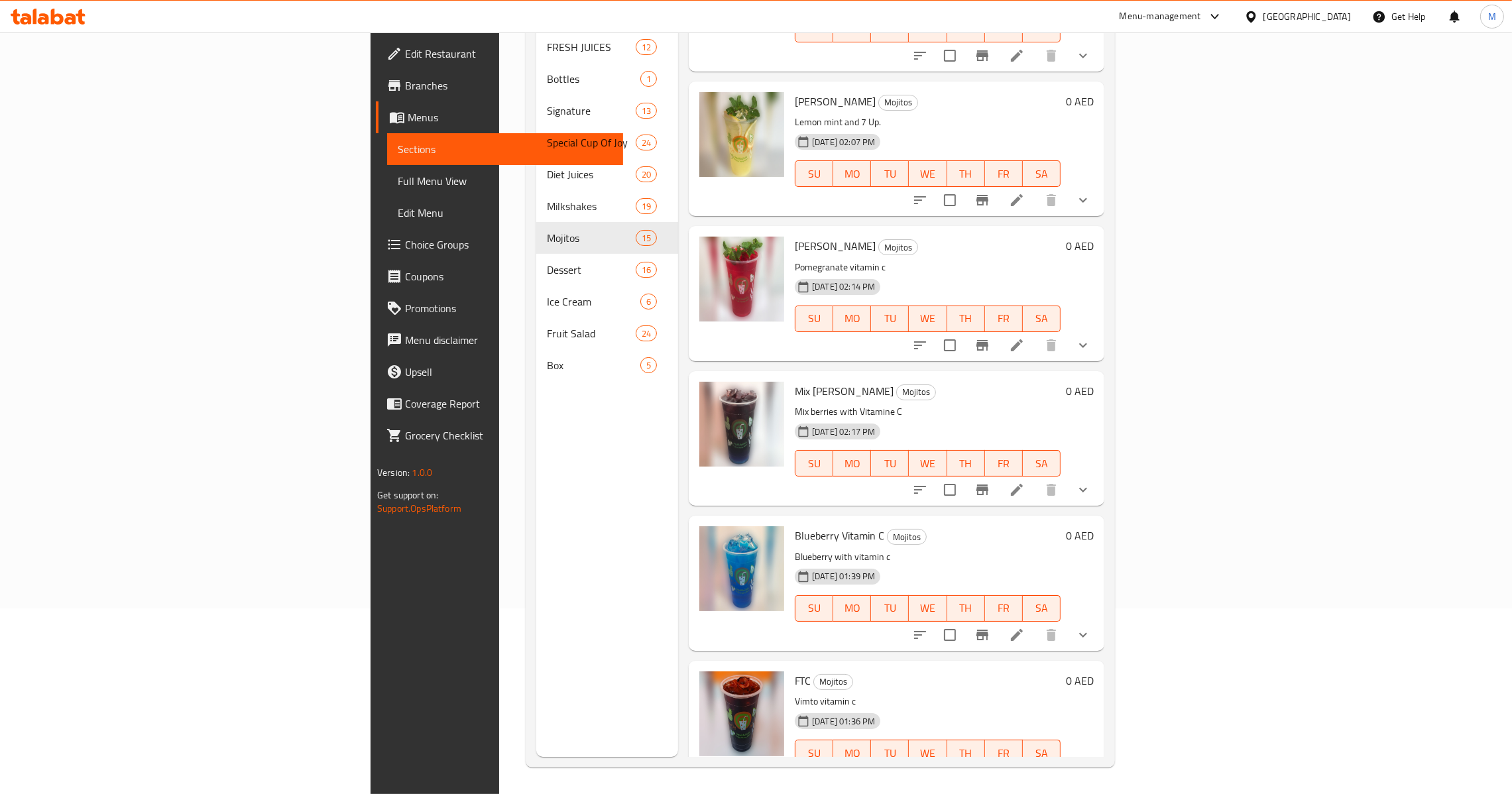
click at [1036, 767] on li at bounding box center [1017, 779] width 37 height 24
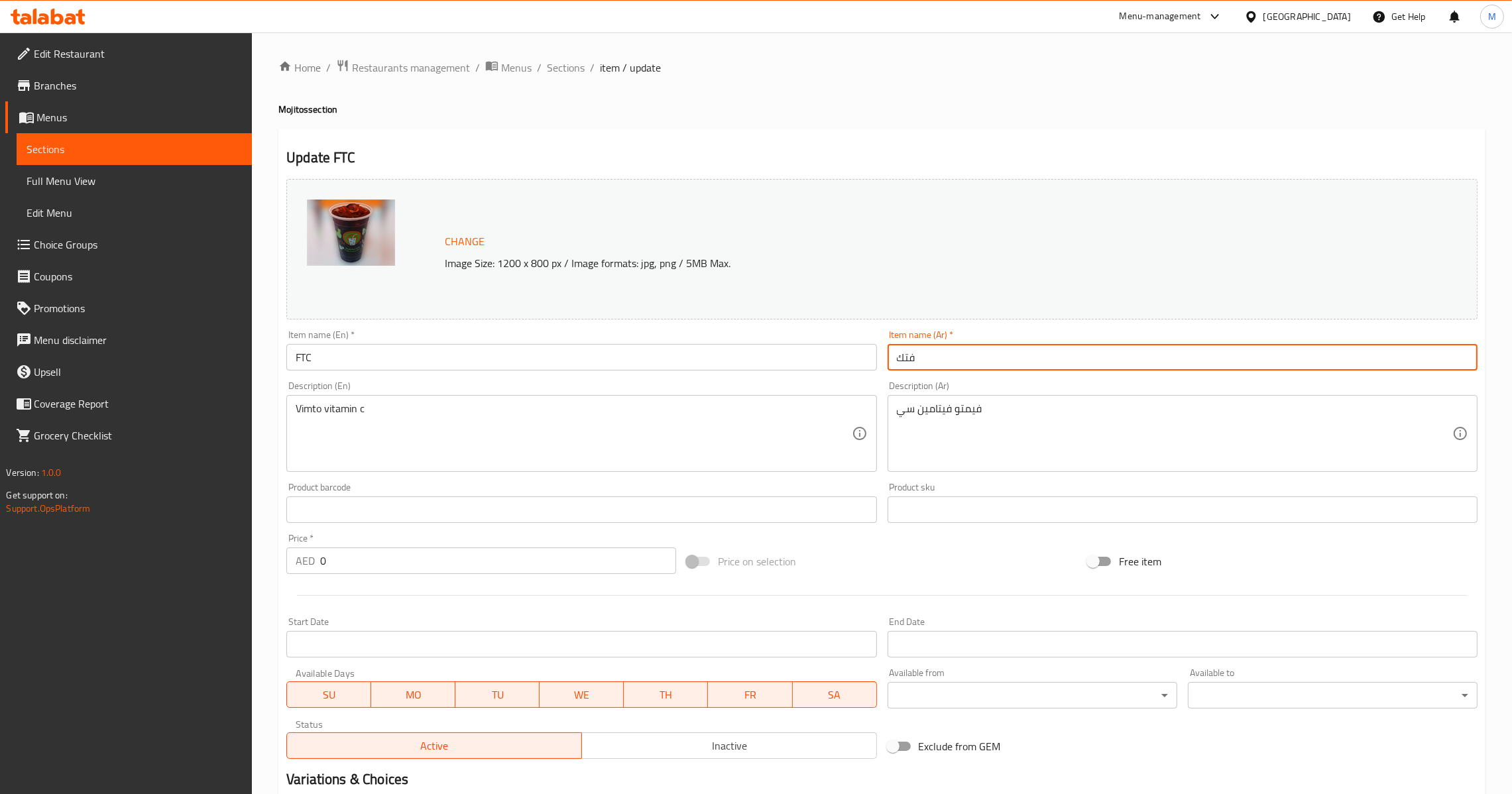
click at [1021, 352] on input "فتك" at bounding box center [1182, 357] width 590 height 26
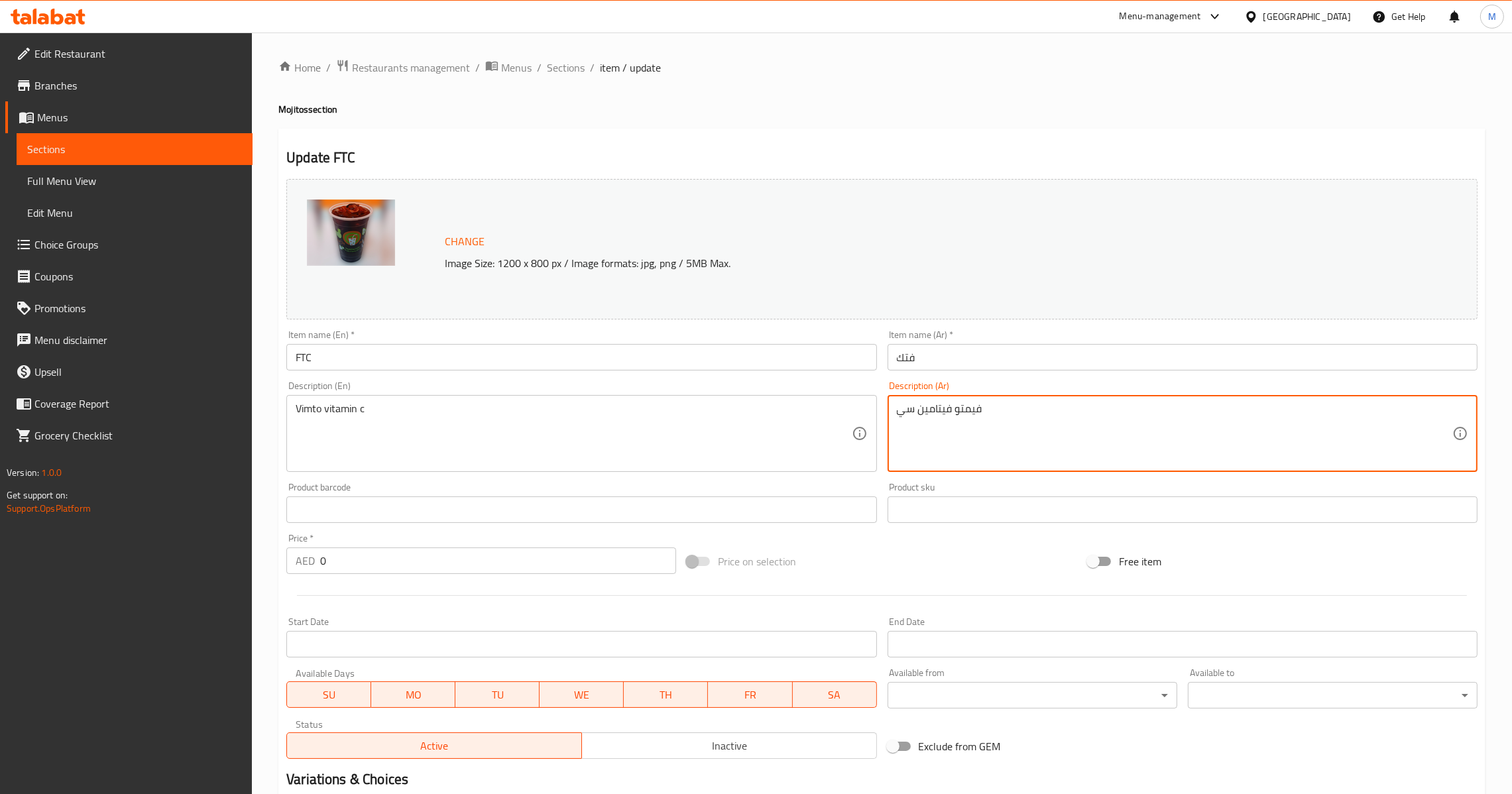
click at [551, 379] on div "Description (En) Vimto vitamin c Description (En)" at bounding box center [581, 426] width 601 height 102
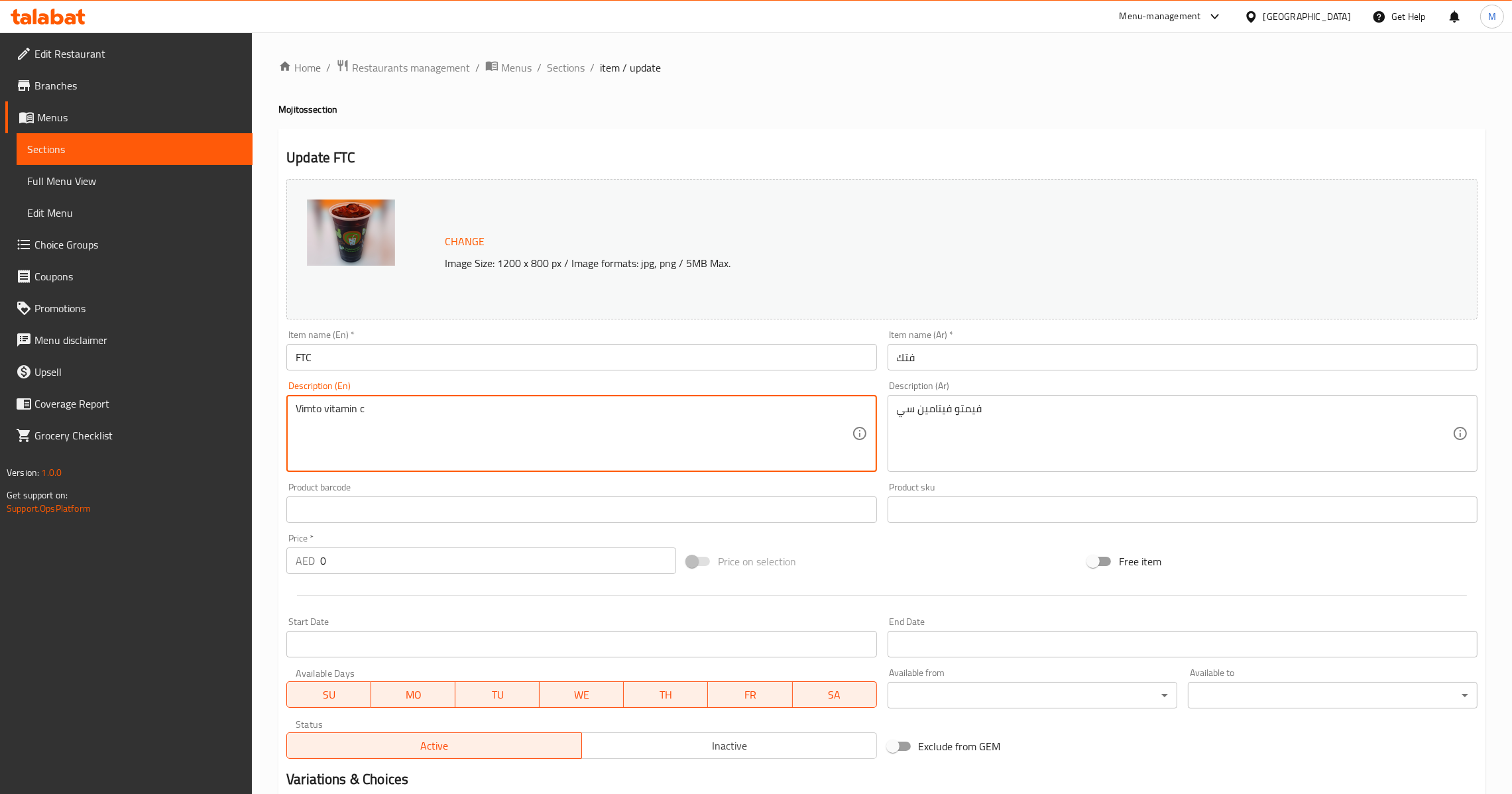
click at [543, 355] on input "FTC" at bounding box center [581, 357] width 590 height 26
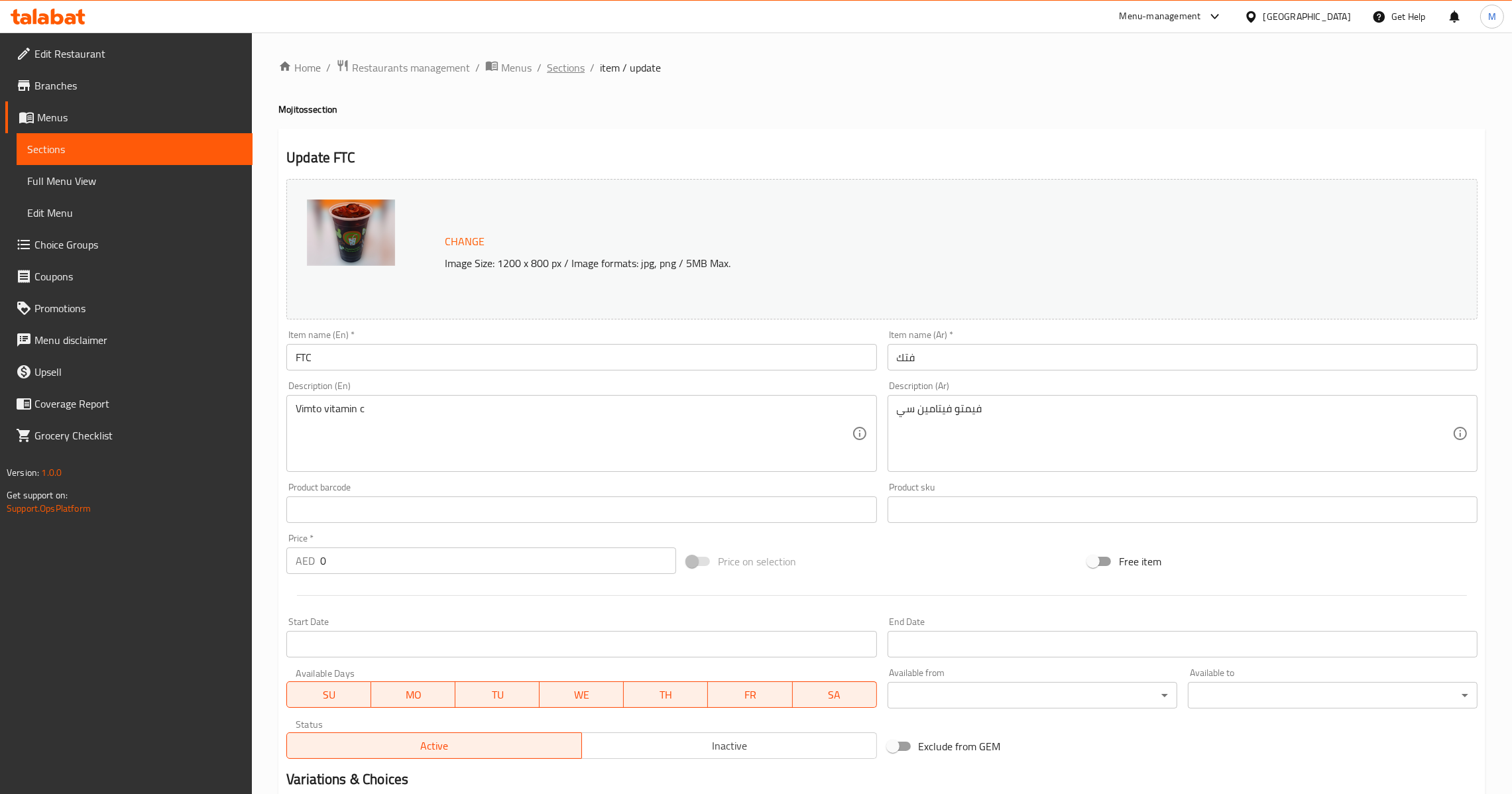
click at [576, 69] on span "Sections" at bounding box center [566, 67] width 38 height 16
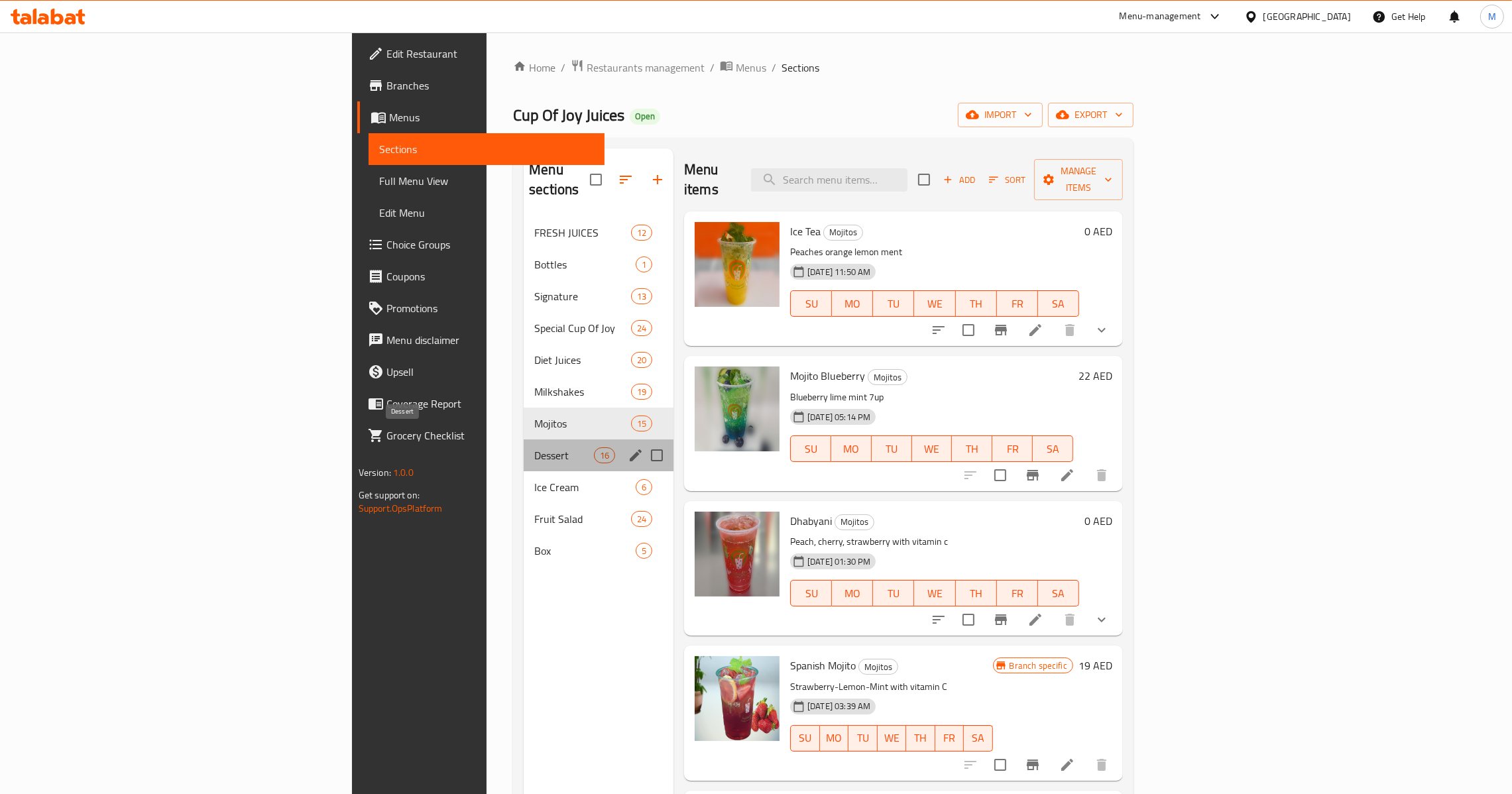
click at [534, 447] on span "Dessert" at bounding box center [564, 455] width 59 height 16
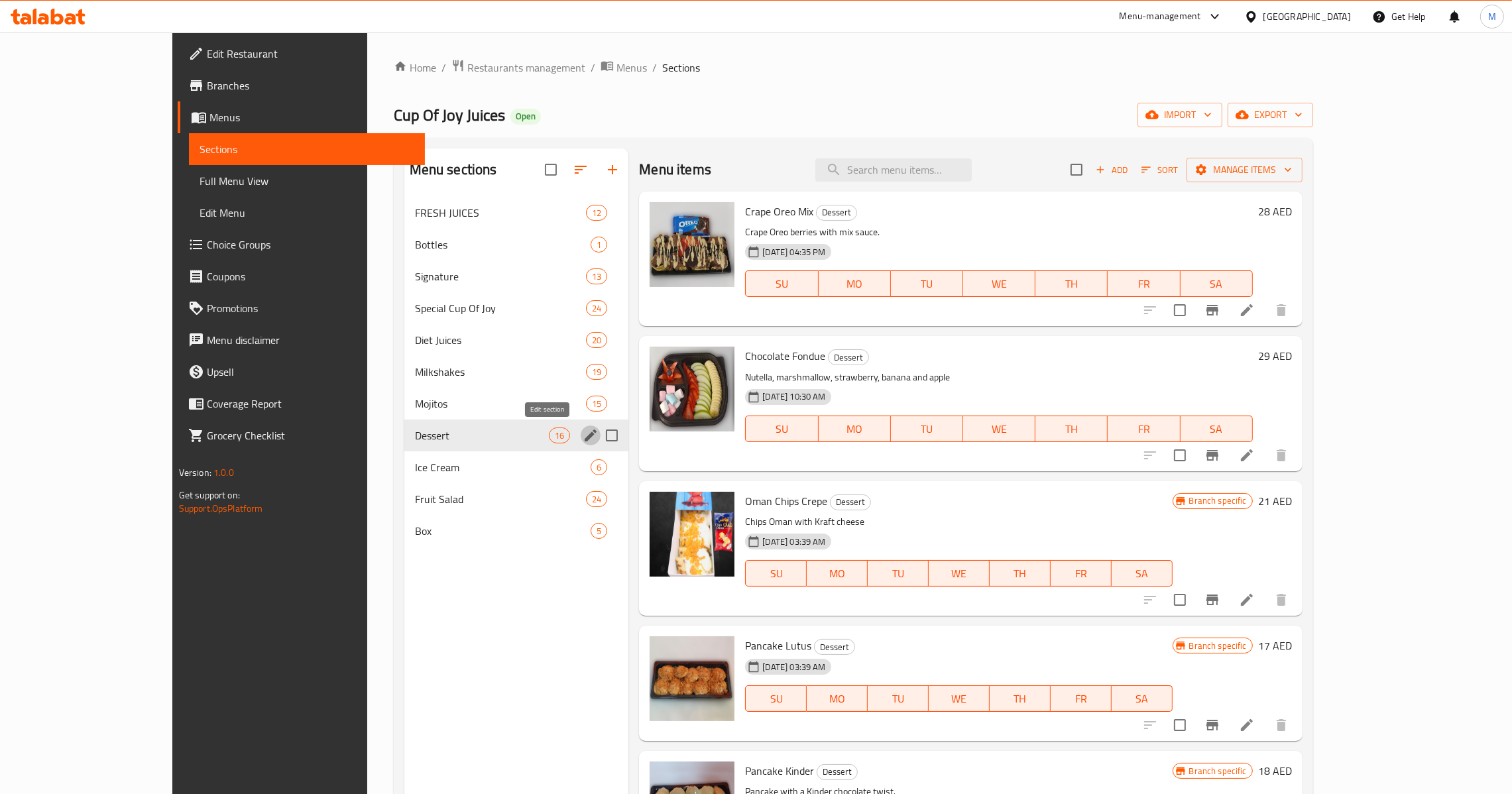
click at [585, 440] on icon "edit" at bounding box center [590, 435] width 12 height 12
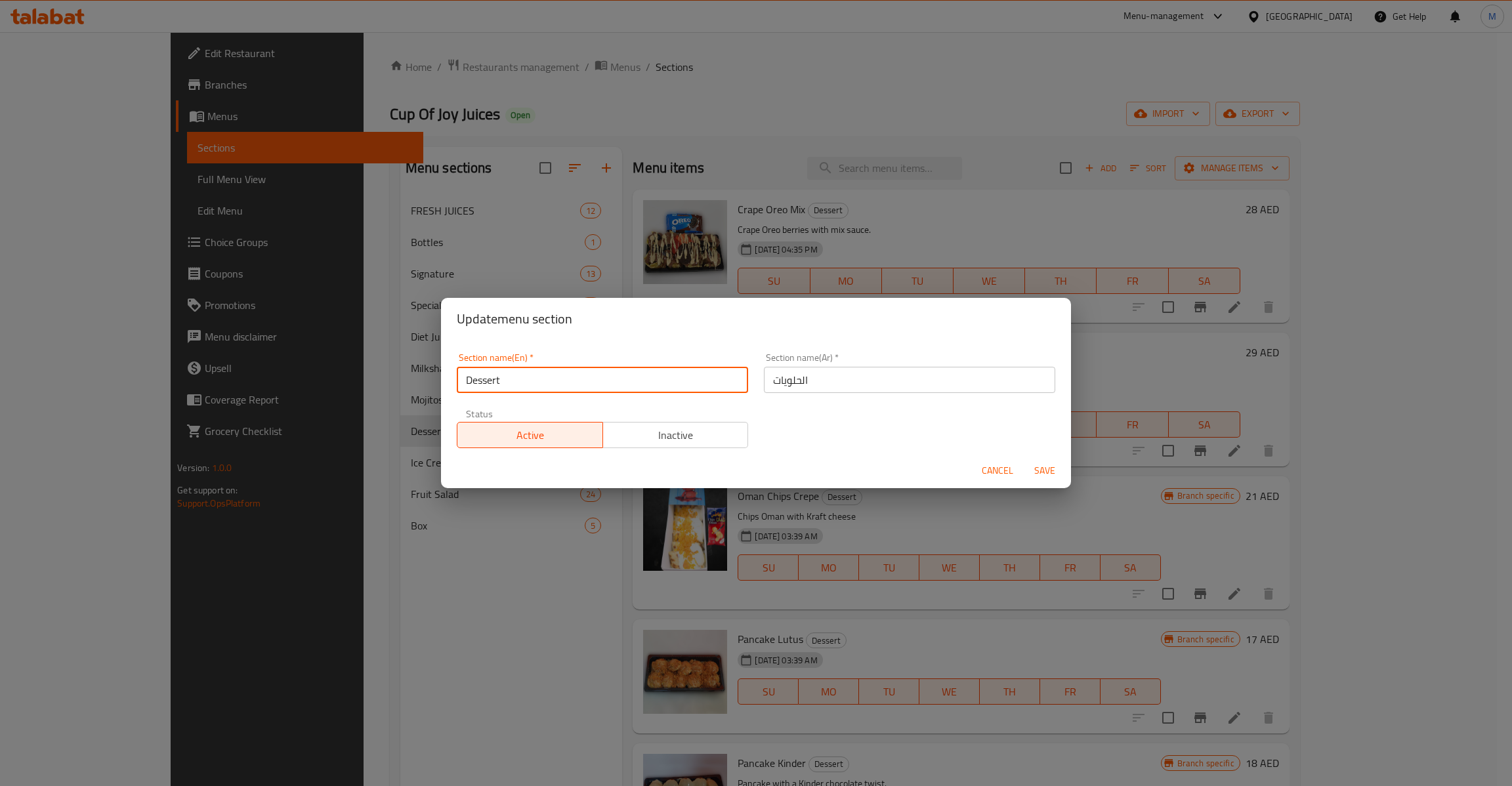
click at [548, 376] on input "Dessert" at bounding box center [602, 380] width 292 height 26
click at [815, 377] on input "الحلويات" at bounding box center [910, 380] width 292 height 26
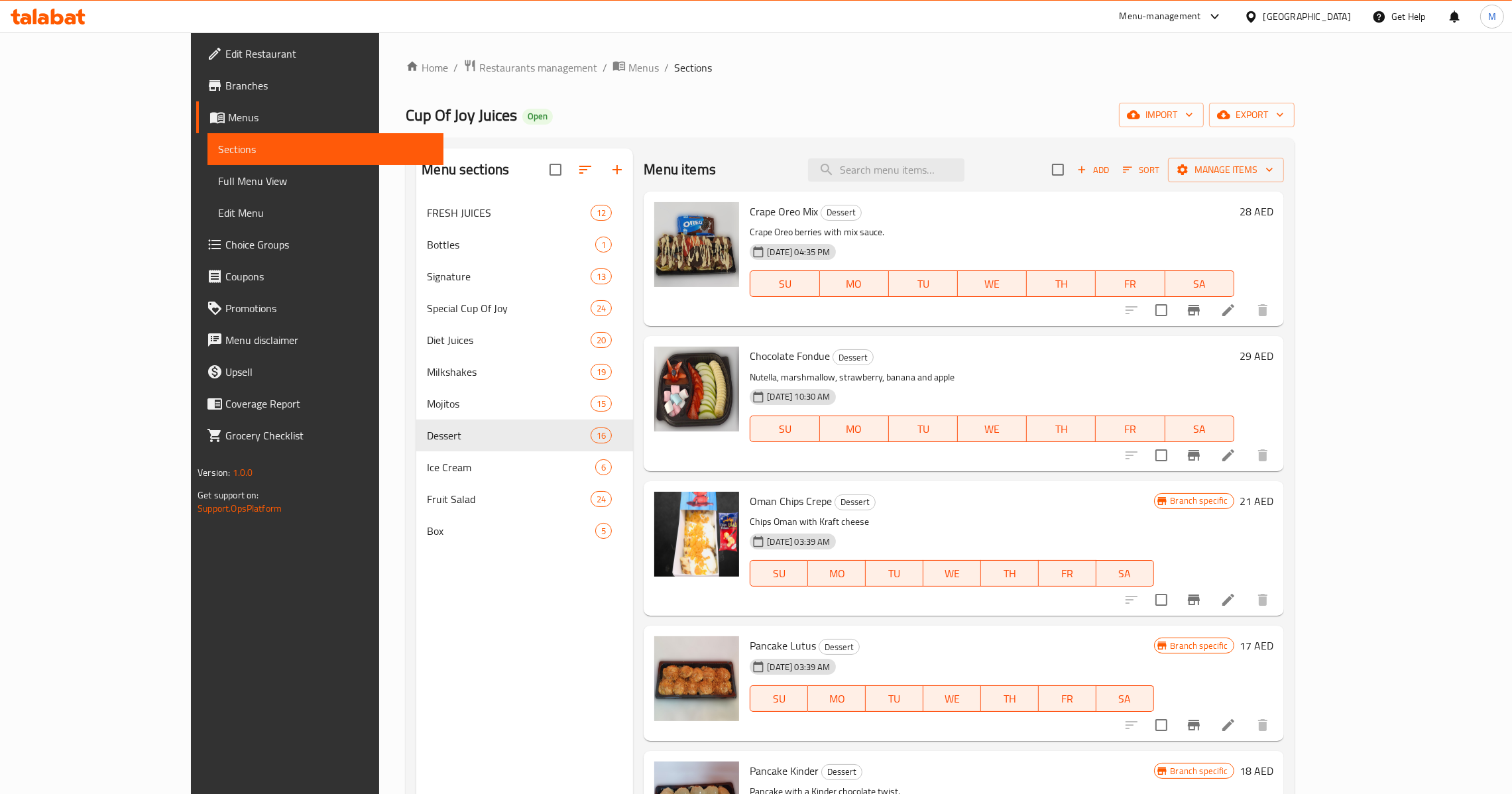
click at [1247, 303] on li at bounding box center [1229, 310] width 37 height 24
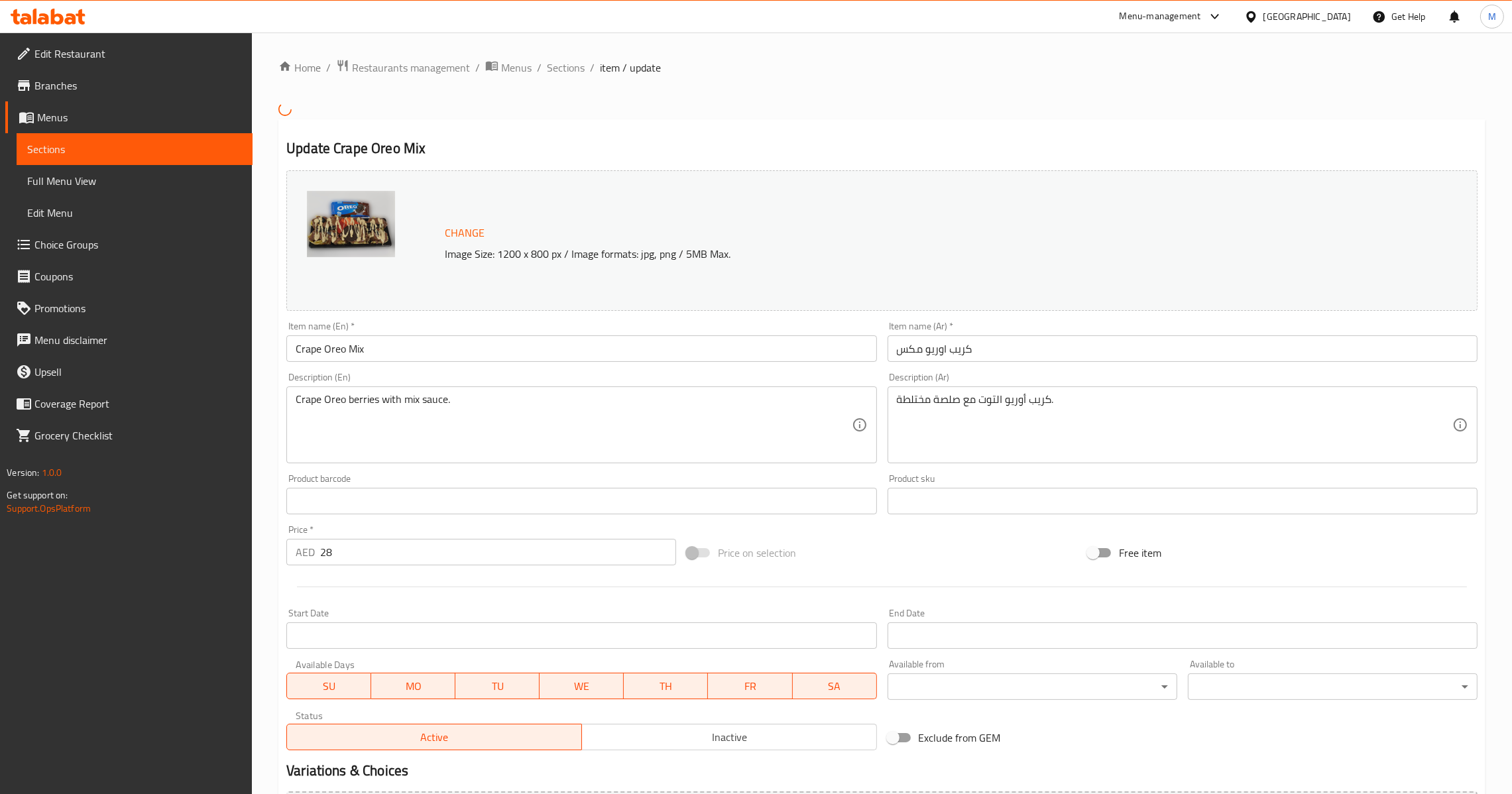
click at [604, 365] on div "Item name (En)   * Crape Oreo Mix Item name (En) *" at bounding box center [581, 341] width 601 height 51
click at [605, 348] on input "Crape Oreo Mix" at bounding box center [581, 348] width 590 height 26
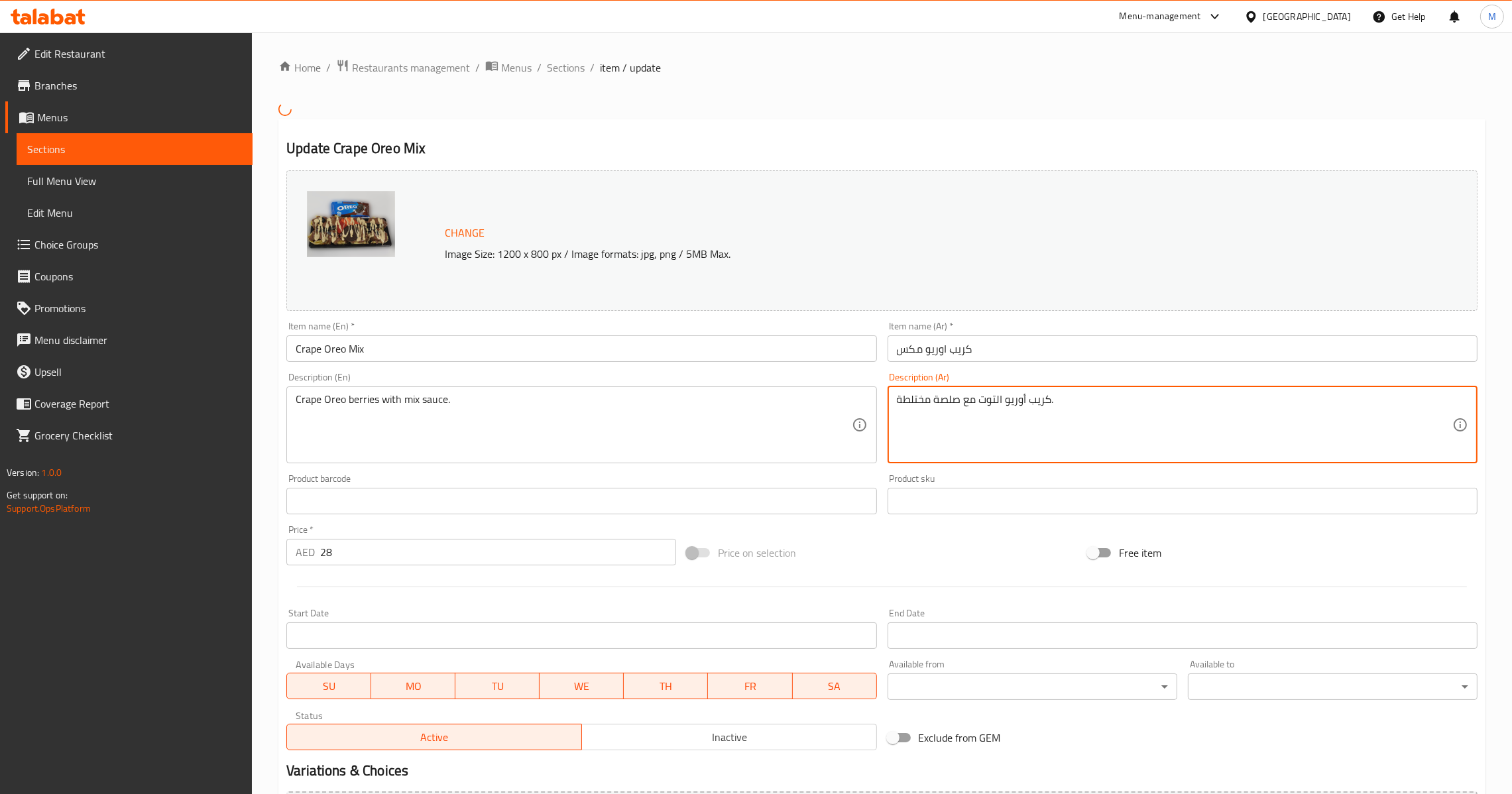
click at [1007, 351] on input "كريب اوريو مكس" at bounding box center [1182, 348] width 590 height 26
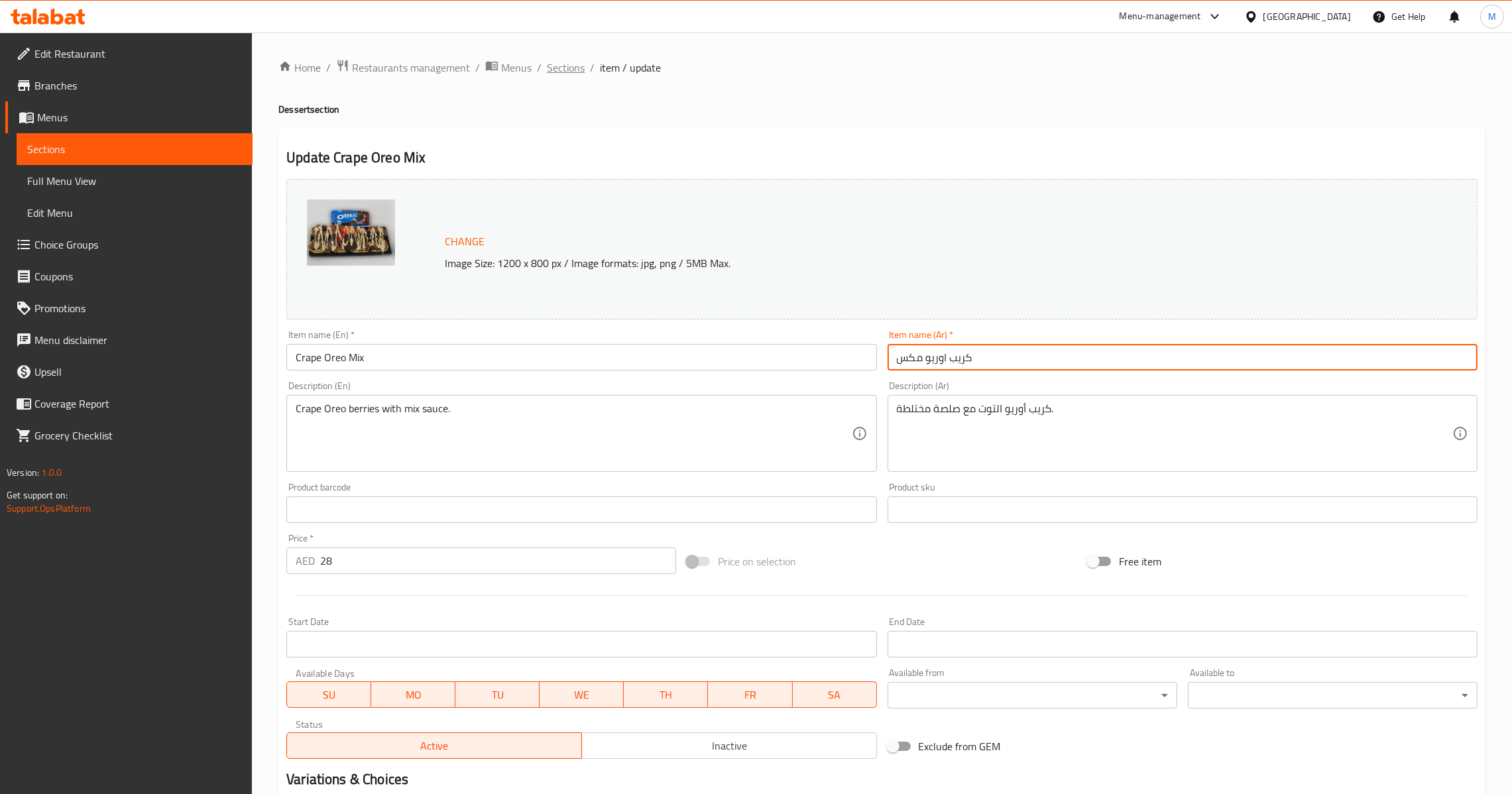
click at [567, 66] on span "Sections" at bounding box center [566, 67] width 38 height 16
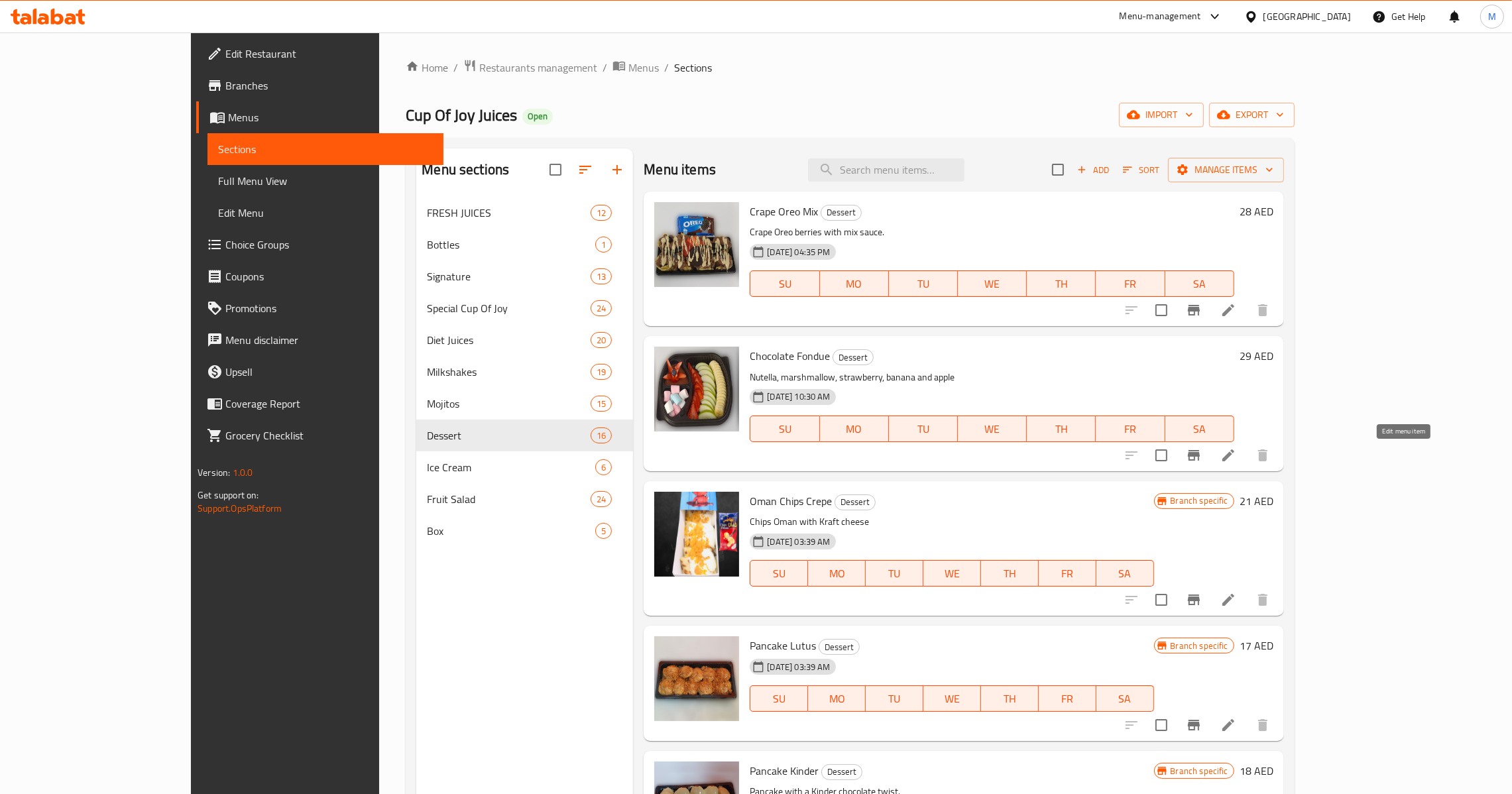
click at [1236, 457] on icon at bounding box center [1228, 455] width 16 height 16
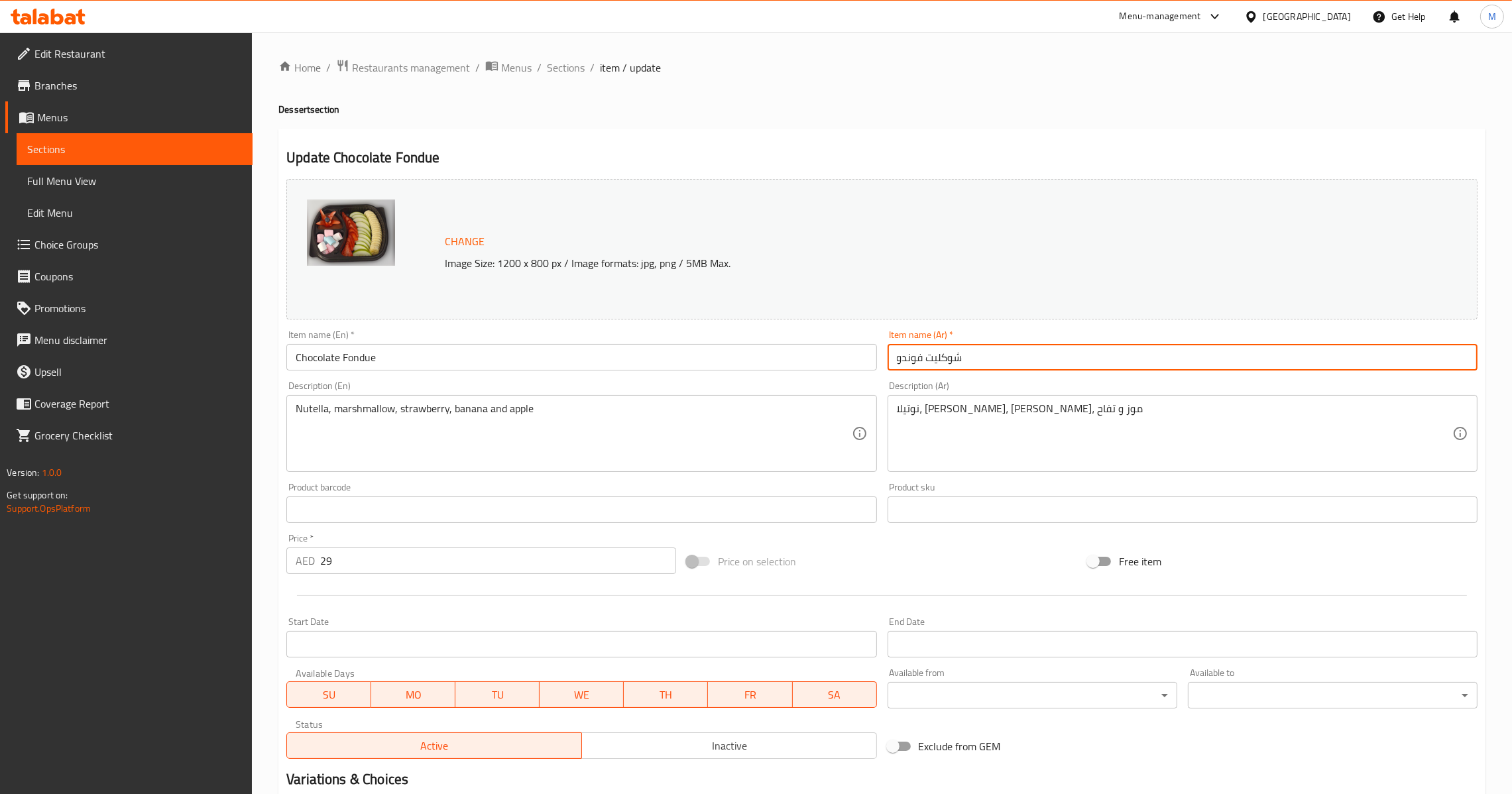
click at [1040, 365] on input "شوکلیت فوندو" at bounding box center [1182, 357] width 590 height 26
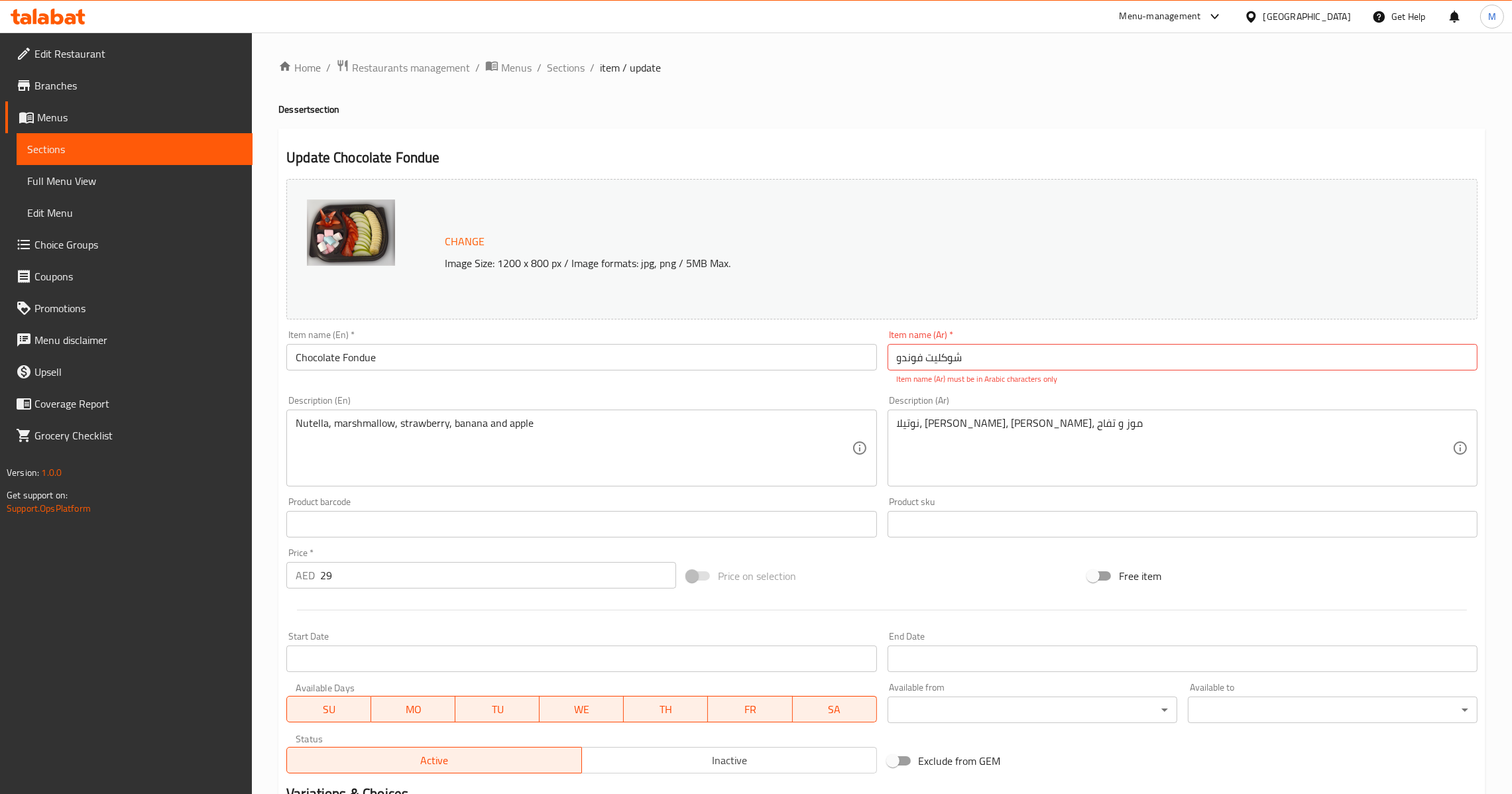
click at [474, 343] on div "Item name (En)   * Chocolate Fondue Item name (En) *" at bounding box center [581, 350] width 590 height 40
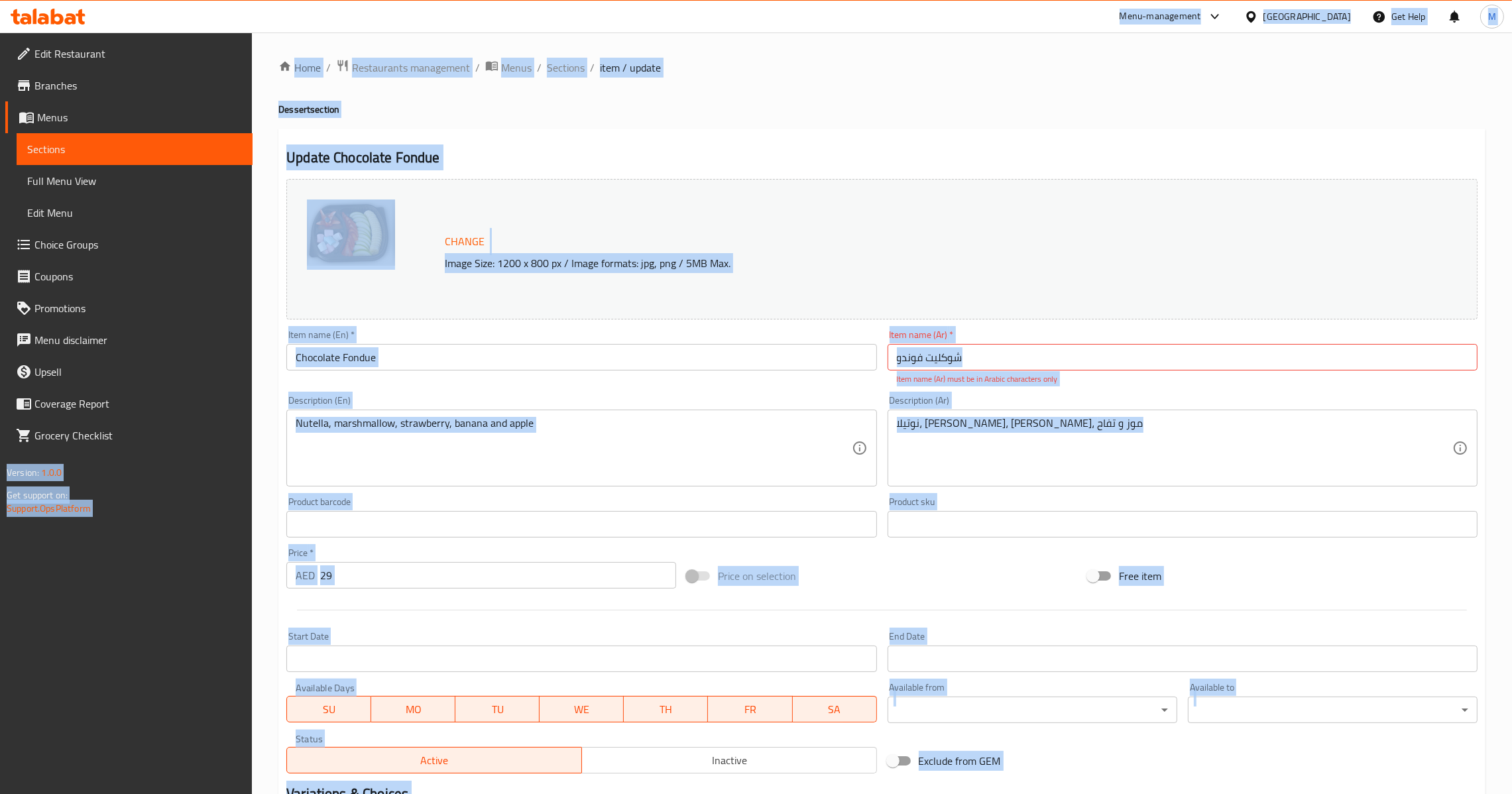
click at [475, 357] on input "Chocolate Fondue" at bounding box center [581, 357] width 590 height 26
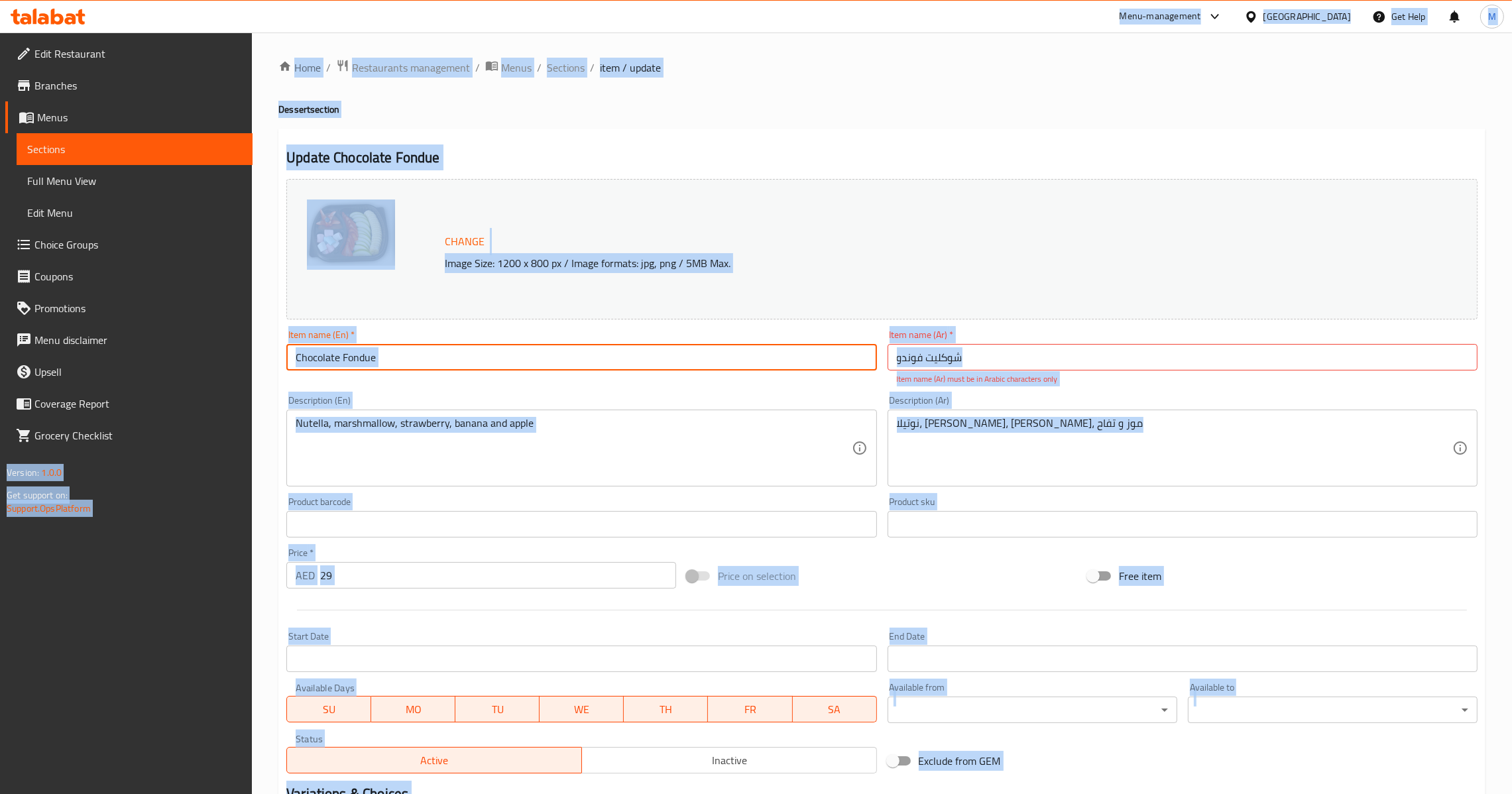
click at [475, 357] on input "Chocolate Fondue" at bounding box center [581, 357] width 590 height 26
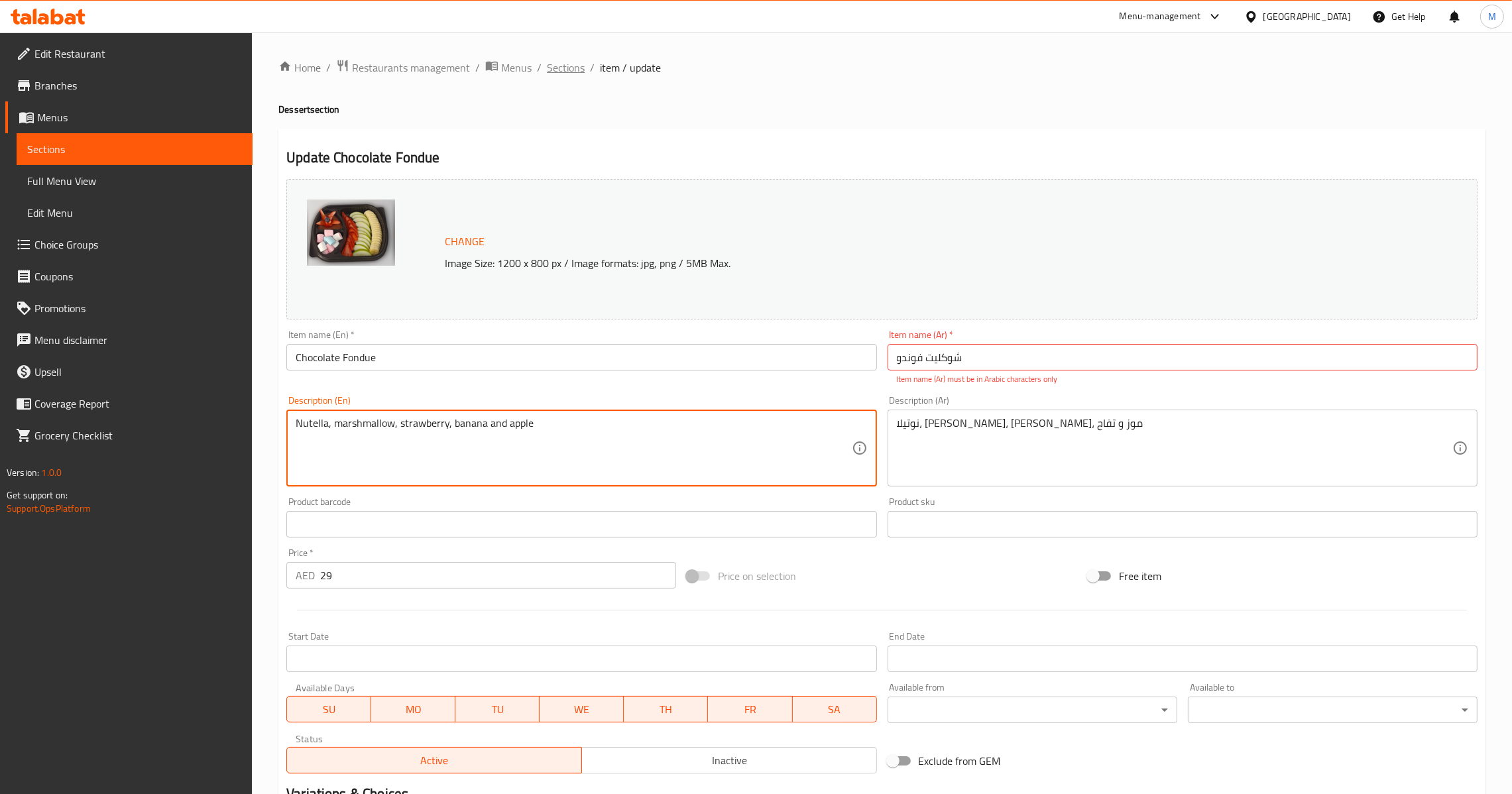
click at [572, 74] on span "Sections" at bounding box center [566, 67] width 38 height 16
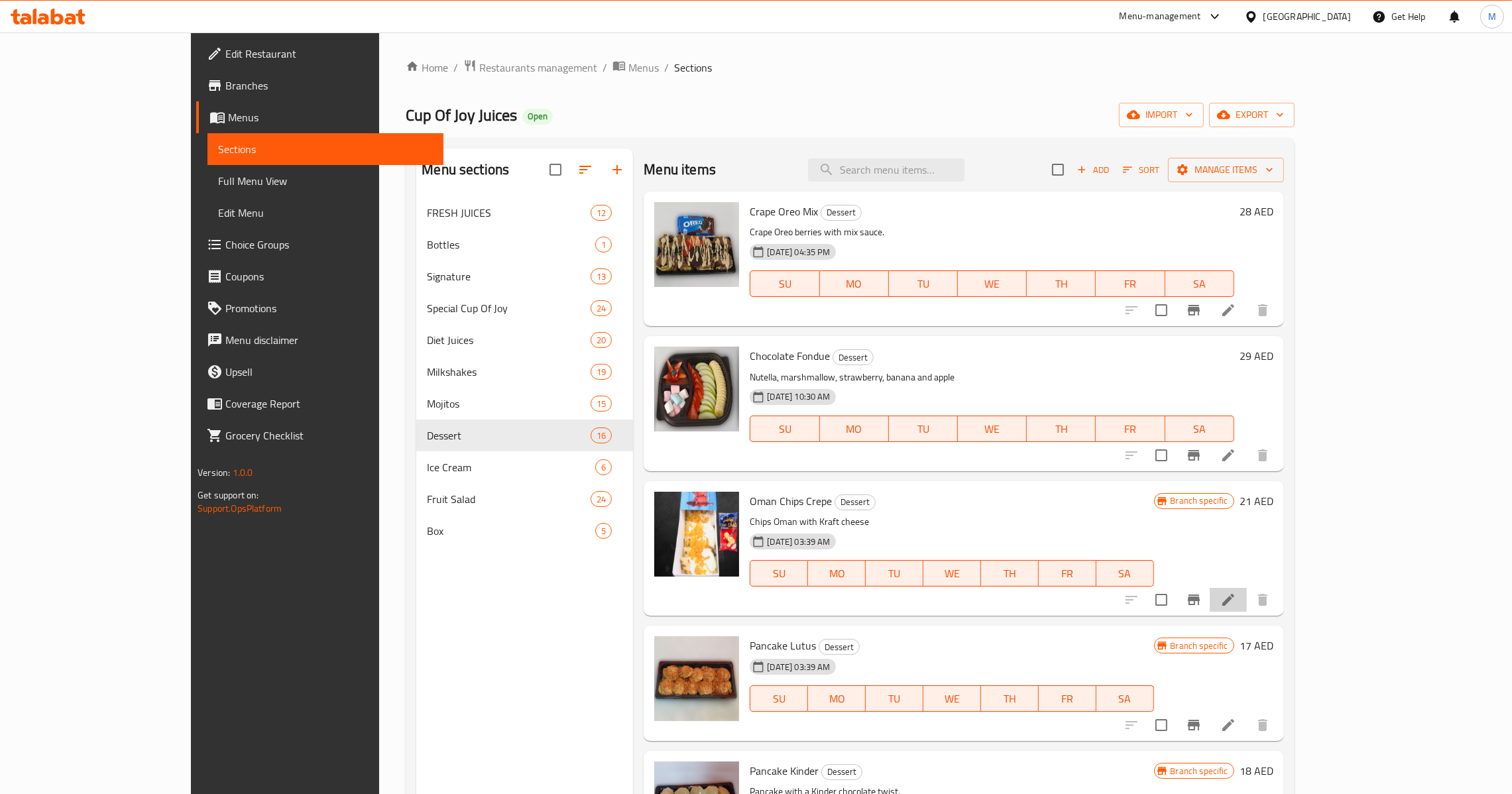
click at [1247, 612] on li at bounding box center [1229, 599] width 37 height 24
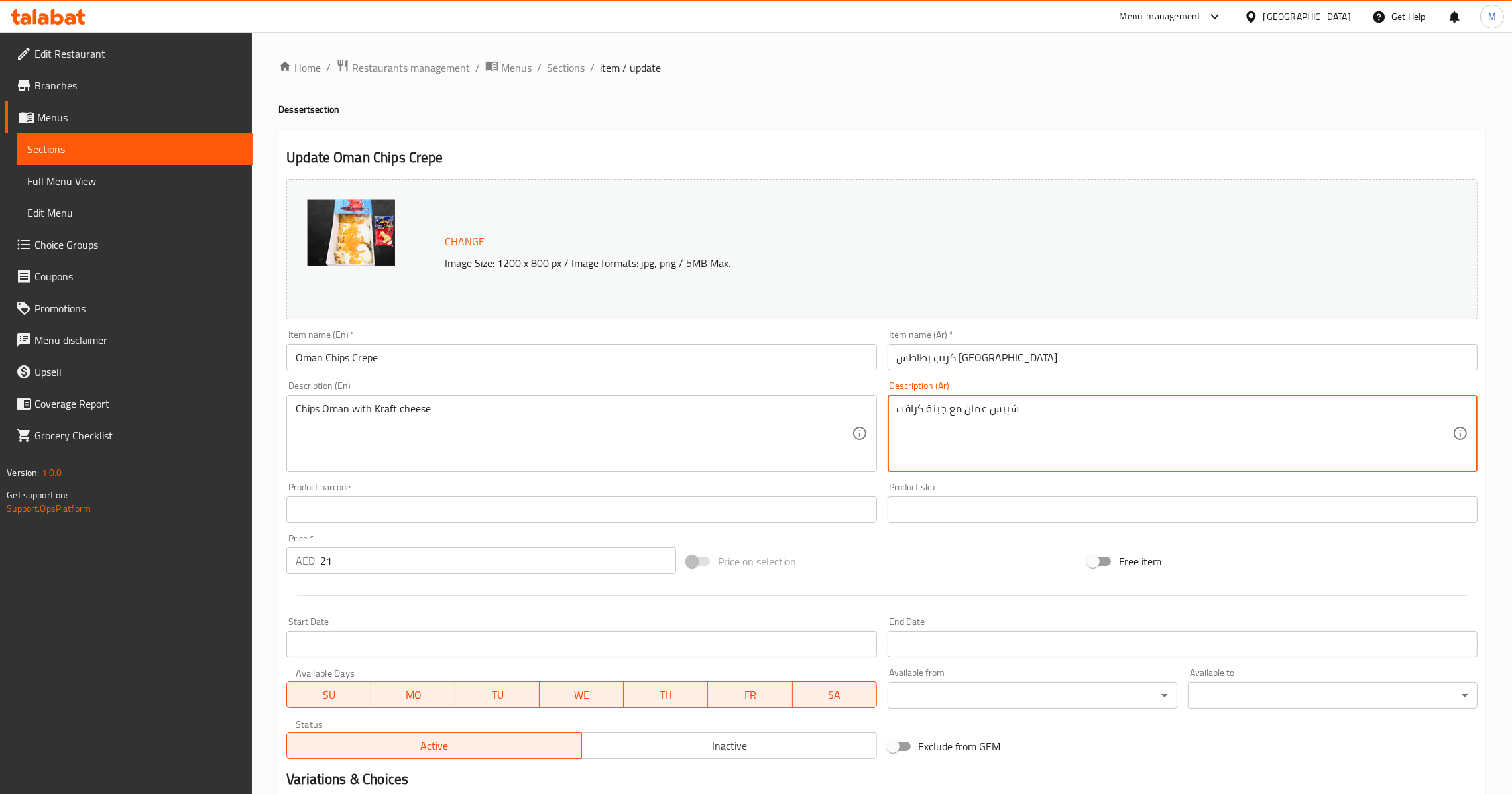
click at [1019, 347] on input "كريب بطاطس [GEOGRAPHIC_DATA]" at bounding box center [1182, 357] width 590 height 26
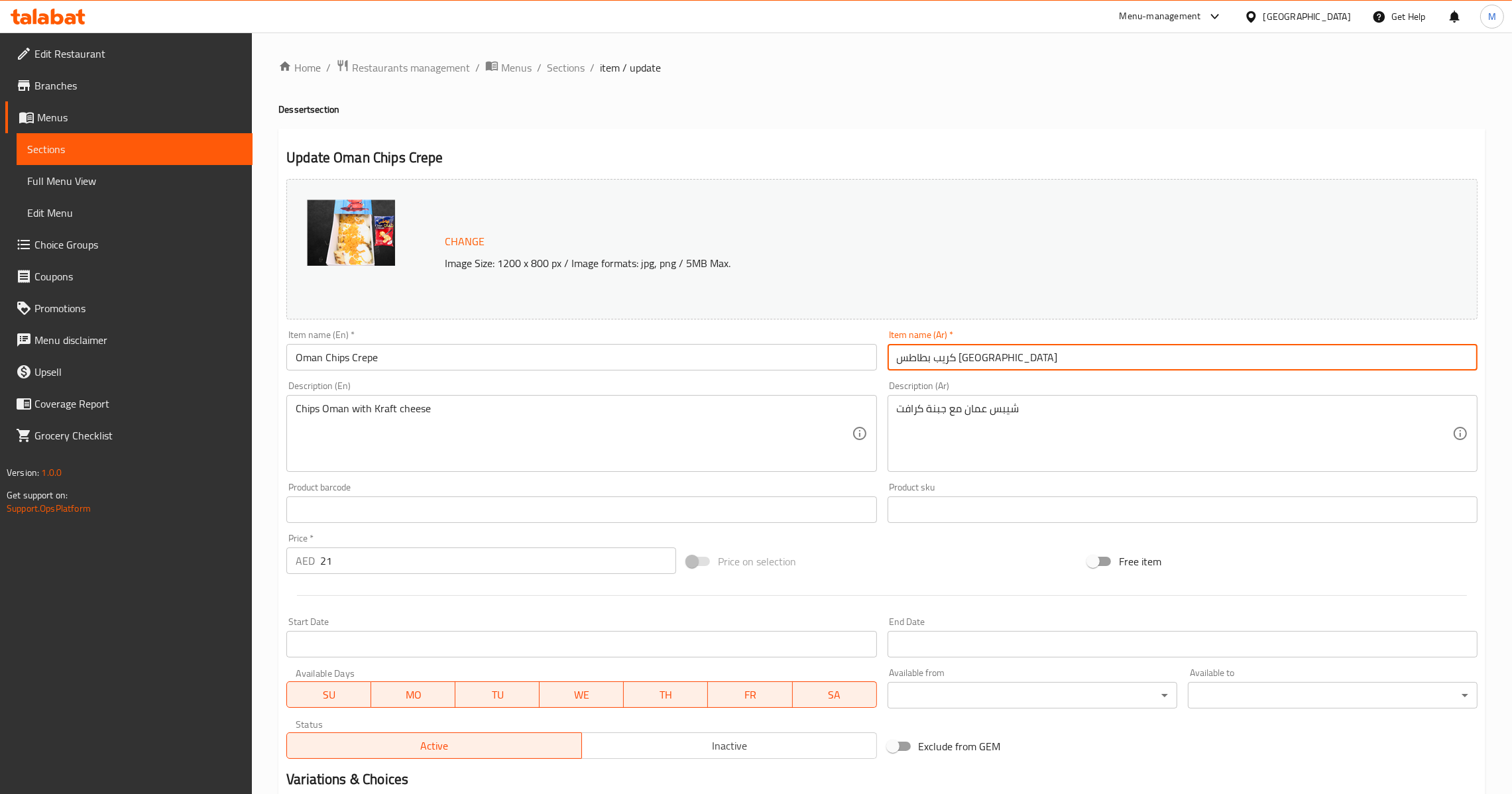
click at [722, 385] on div "Description (En) Chips Oman with Kraft cheese Description (En)" at bounding box center [581, 426] width 590 height 91
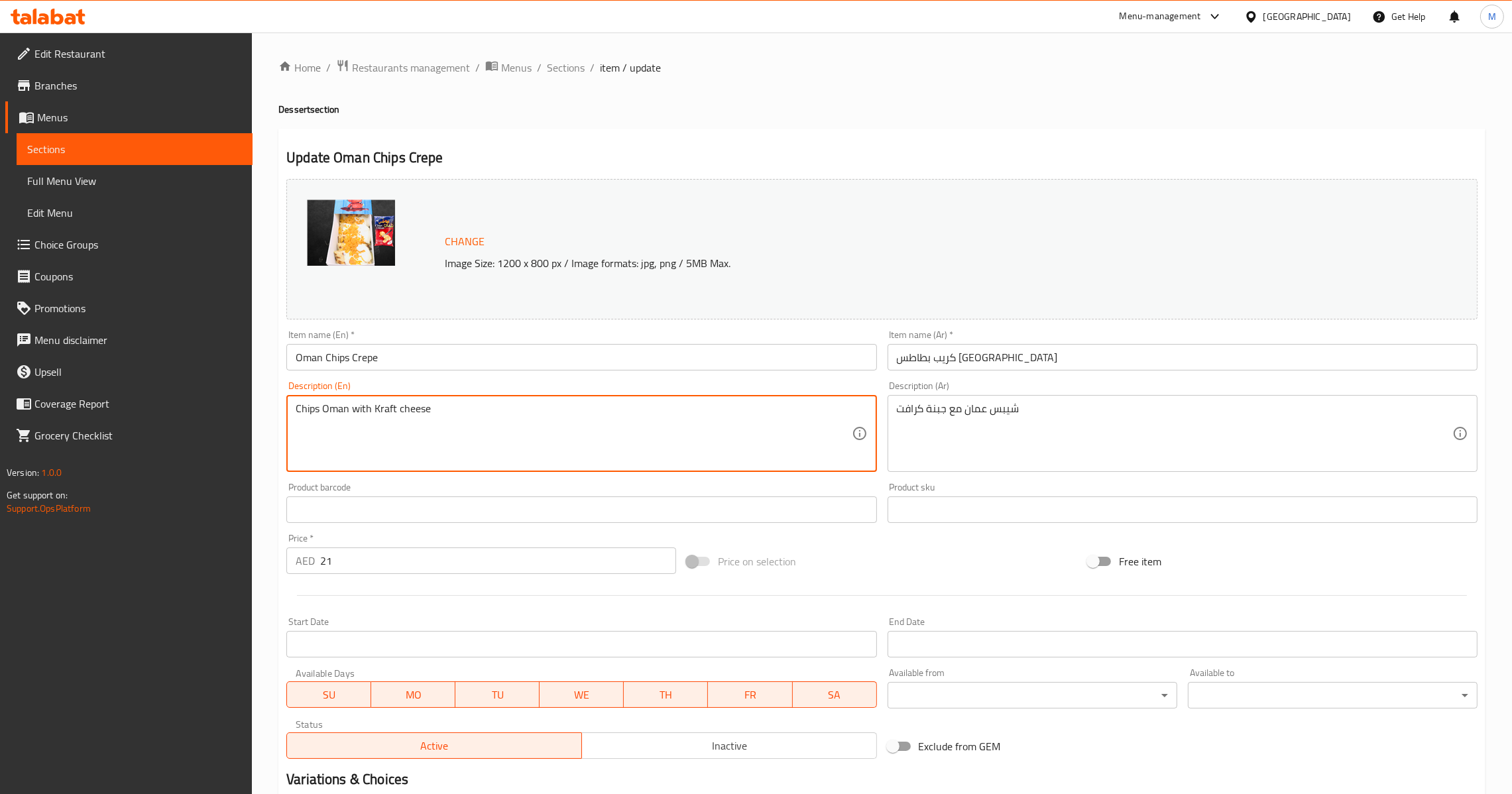
click at [709, 357] on input "Oman Chips Crepe" at bounding box center [581, 357] width 590 height 26
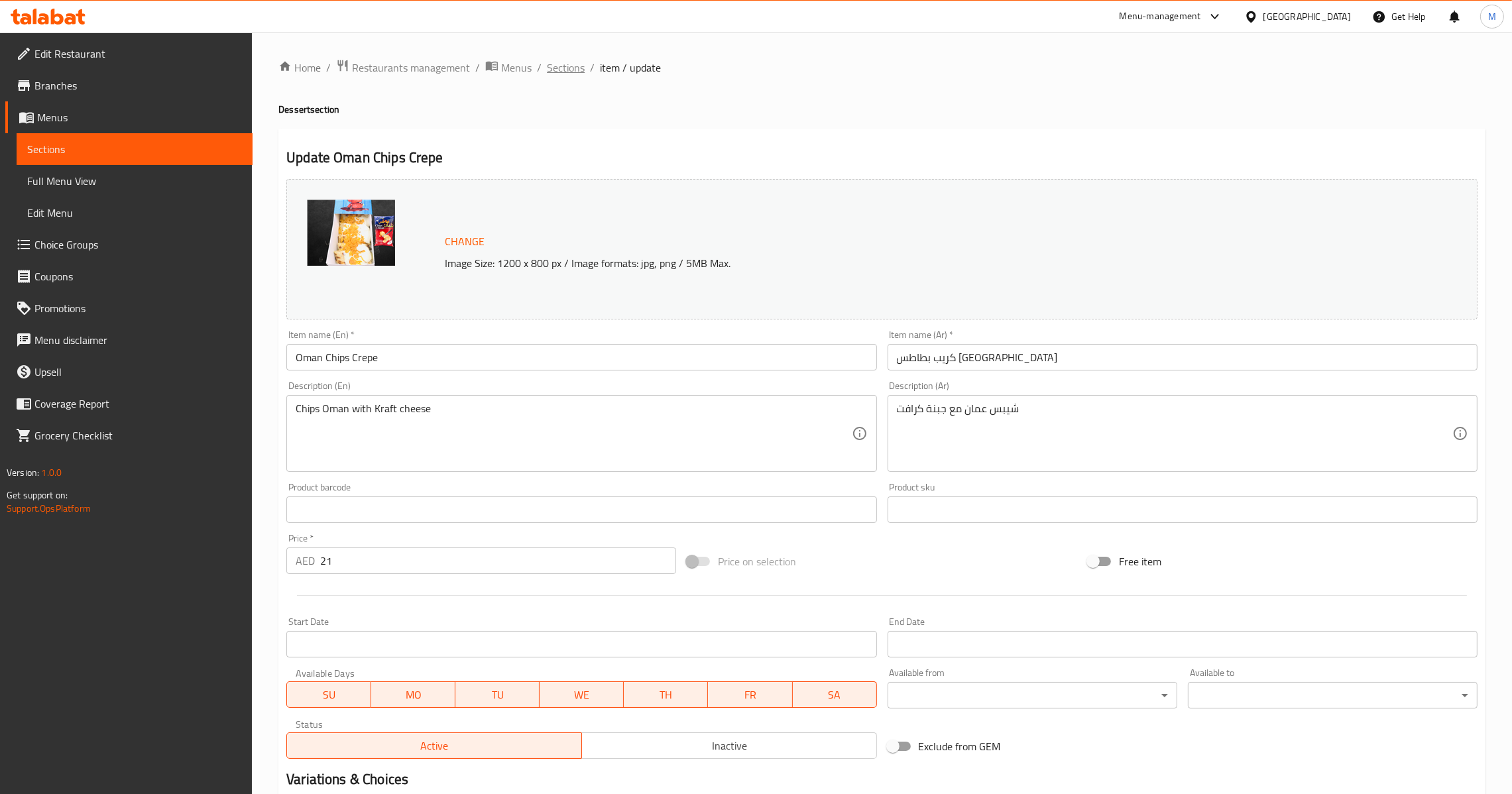
click at [557, 73] on span "Sections" at bounding box center [566, 67] width 38 height 16
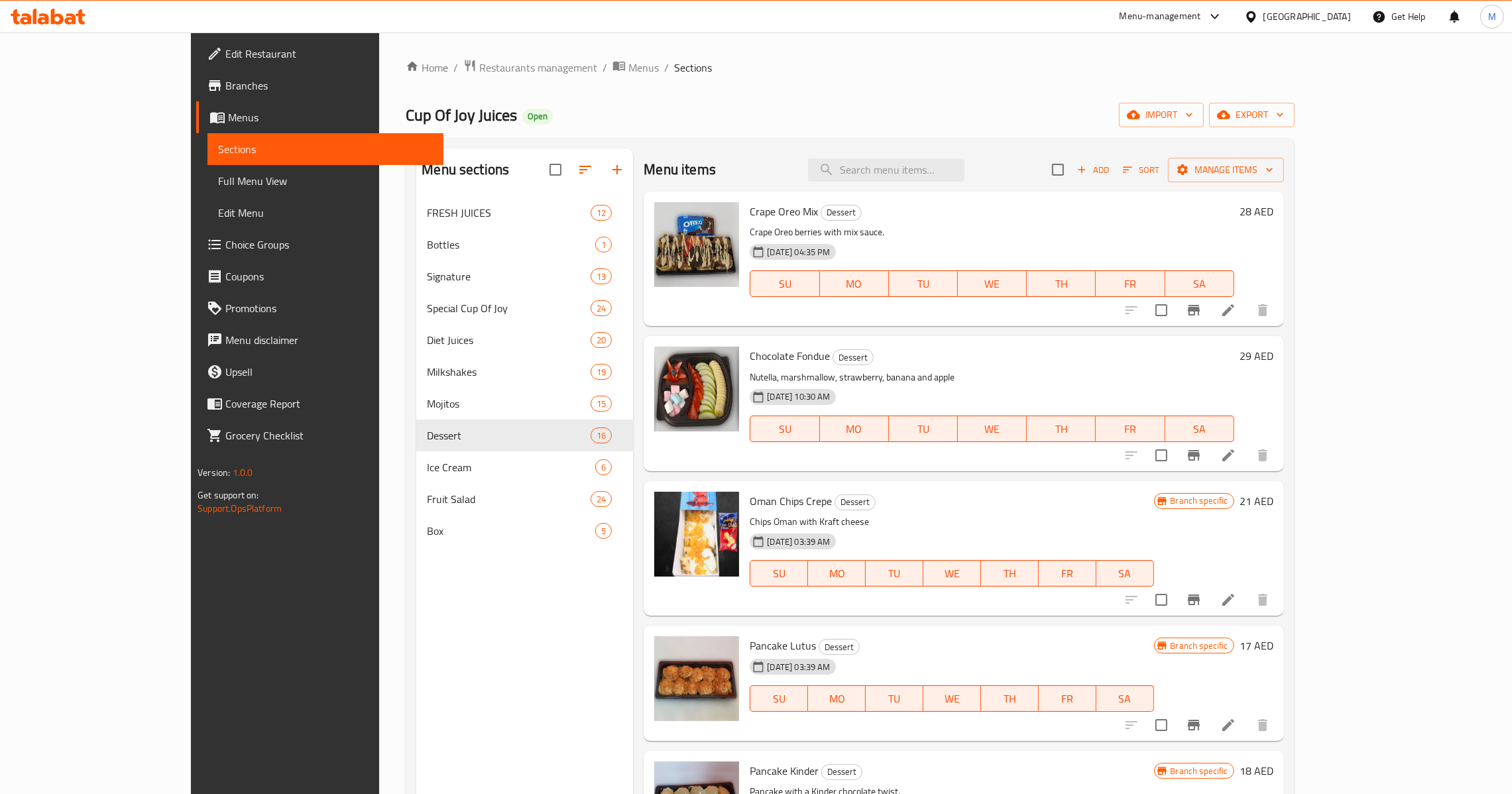
click at [1236, 722] on icon at bounding box center [1228, 724] width 16 height 16
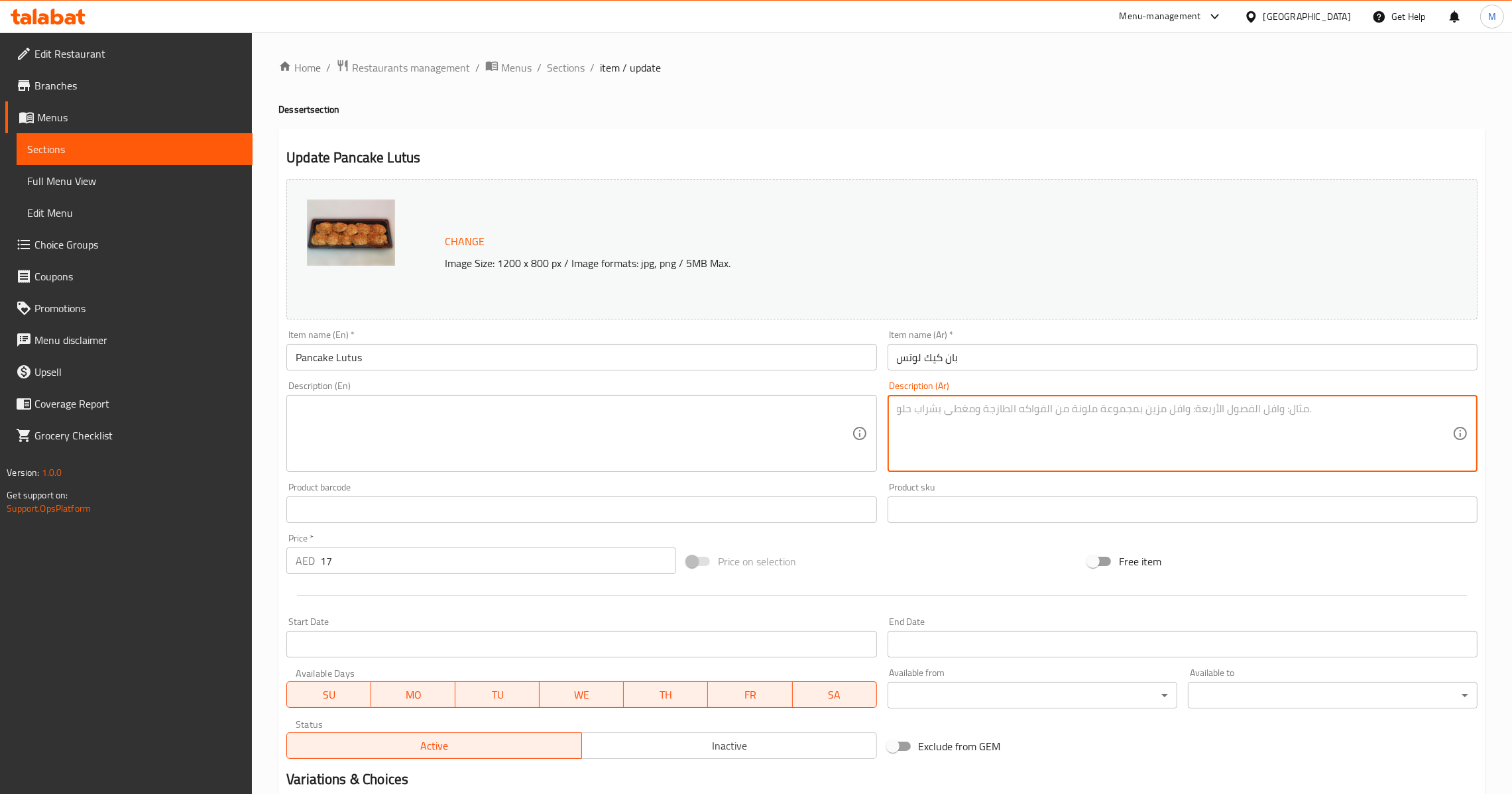
click at [952, 433] on textarea at bounding box center [1175, 433] width 556 height 63
click at [958, 347] on input "بان كيك لوتس" at bounding box center [1182, 357] width 590 height 26
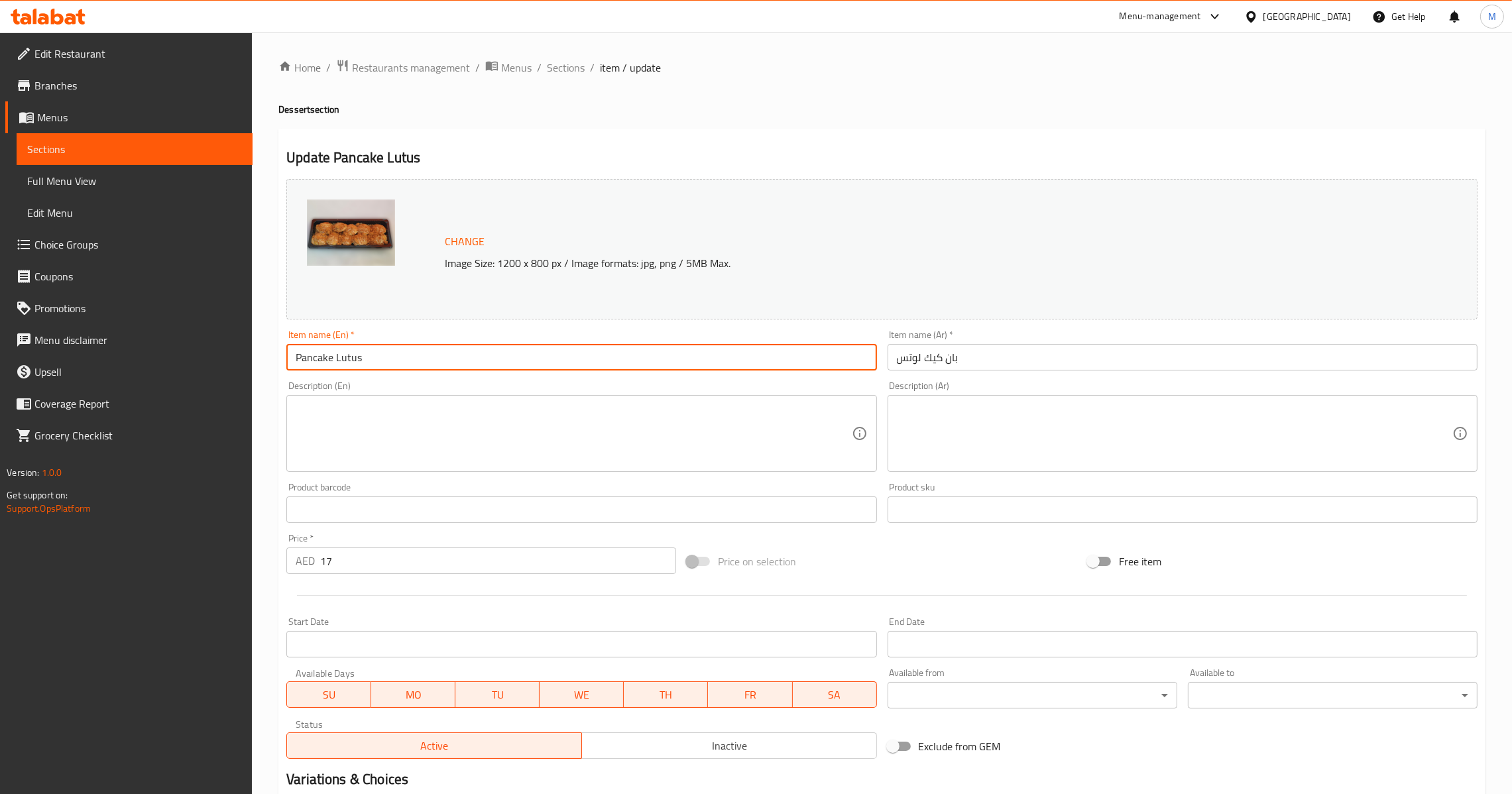
click at [757, 348] on input "Pancake Lutus" at bounding box center [581, 357] width 590 height 26
click at [571, 53] on div "Home / Restaurants management / Menus / Sections / item / update Dessert sectio…" at bounding box center [881, 494] width 1260 height 923
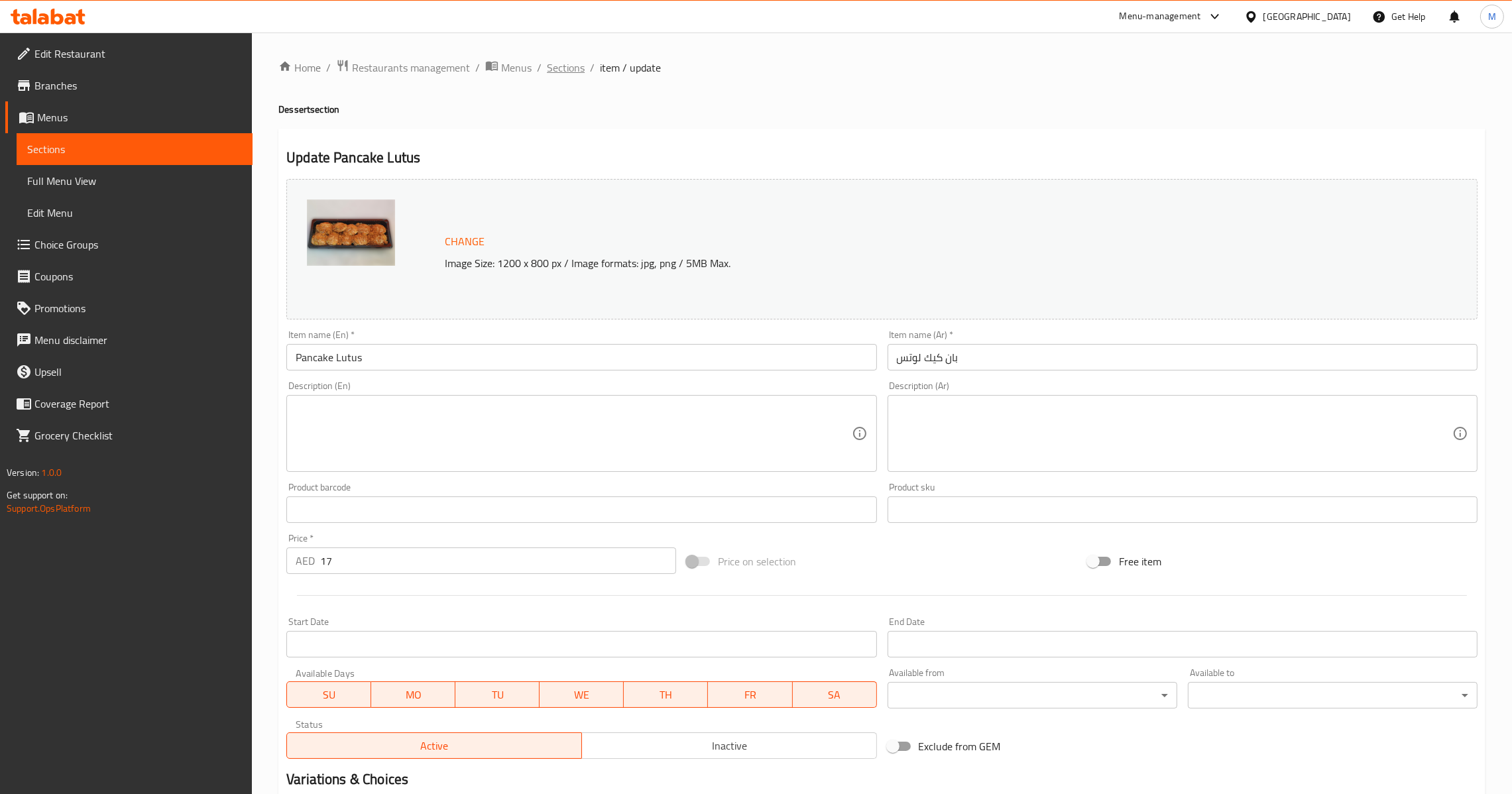
click at [571, 59] on span "Sections" at bounding box center [566, 67] width 38 height 16
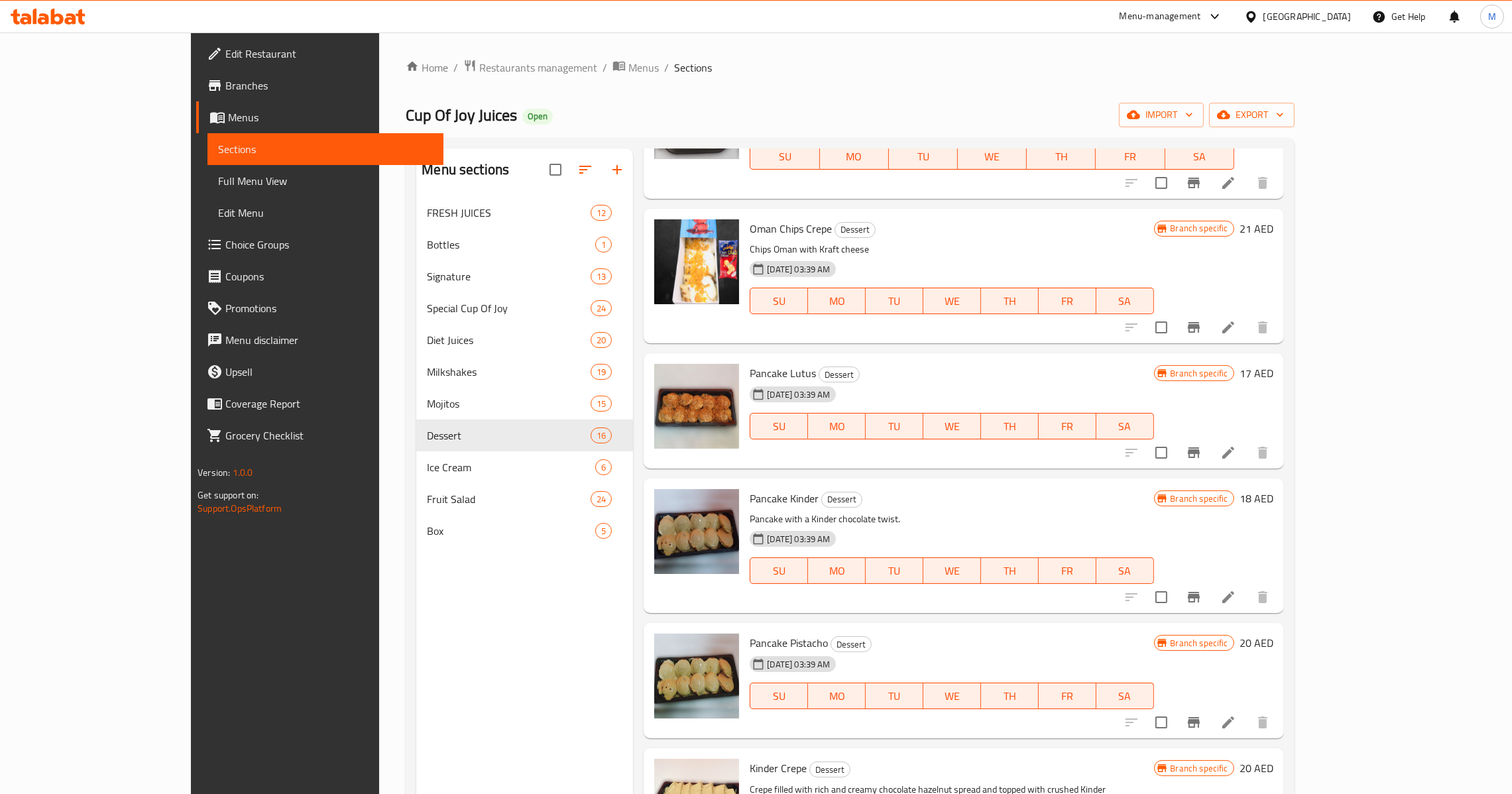
scroll to position [298, 0]
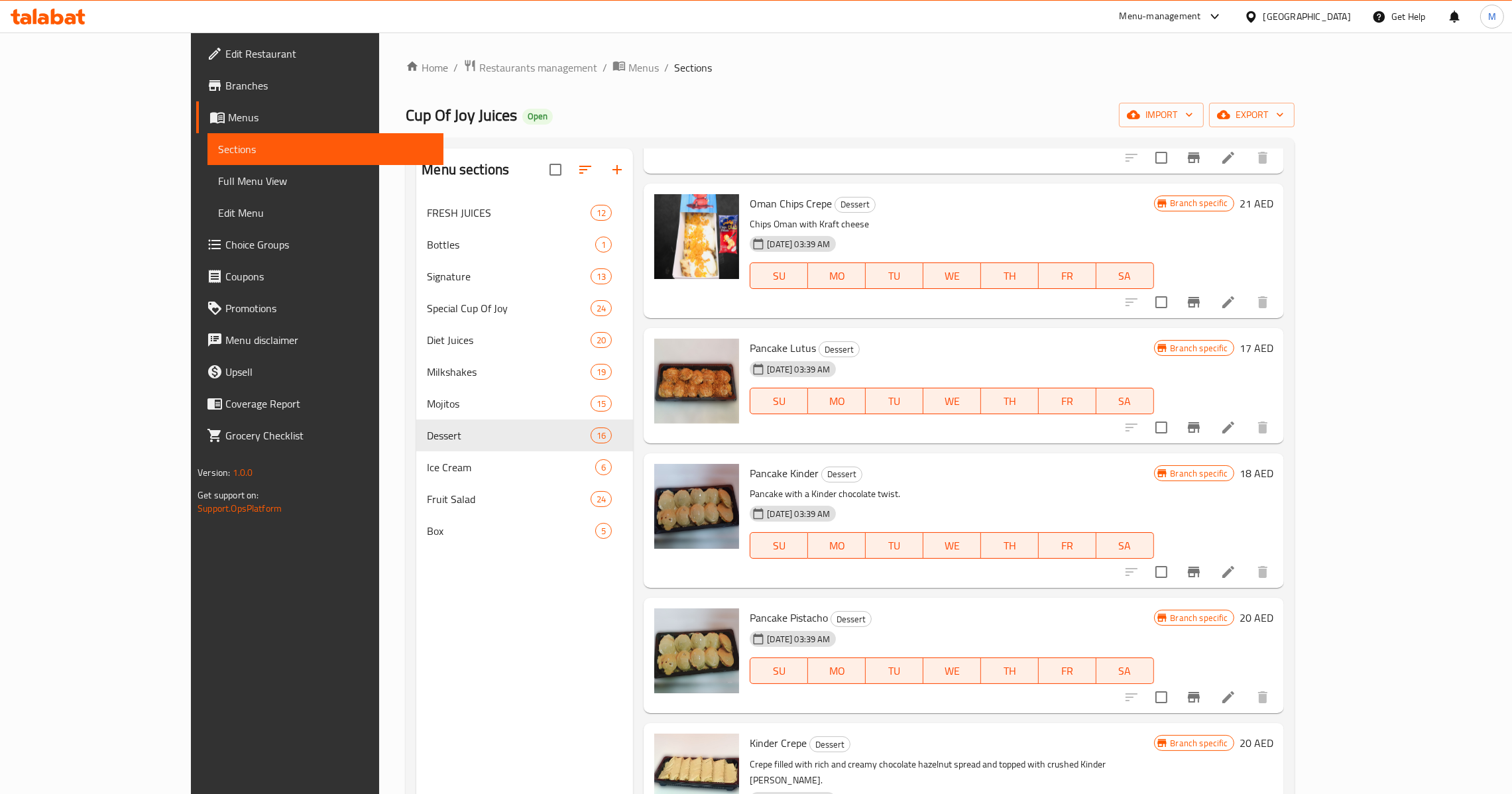
click at [1273, 551] on div "Branch specific 18 AED" at bounding box center [1213, 520] width 120 height 113
click at [1279, 558] on div at bounding box center [1197, 571] width 163 height 32
click at [1236, 564] on icon at bounding box center [1228, 571] width 16 height 16
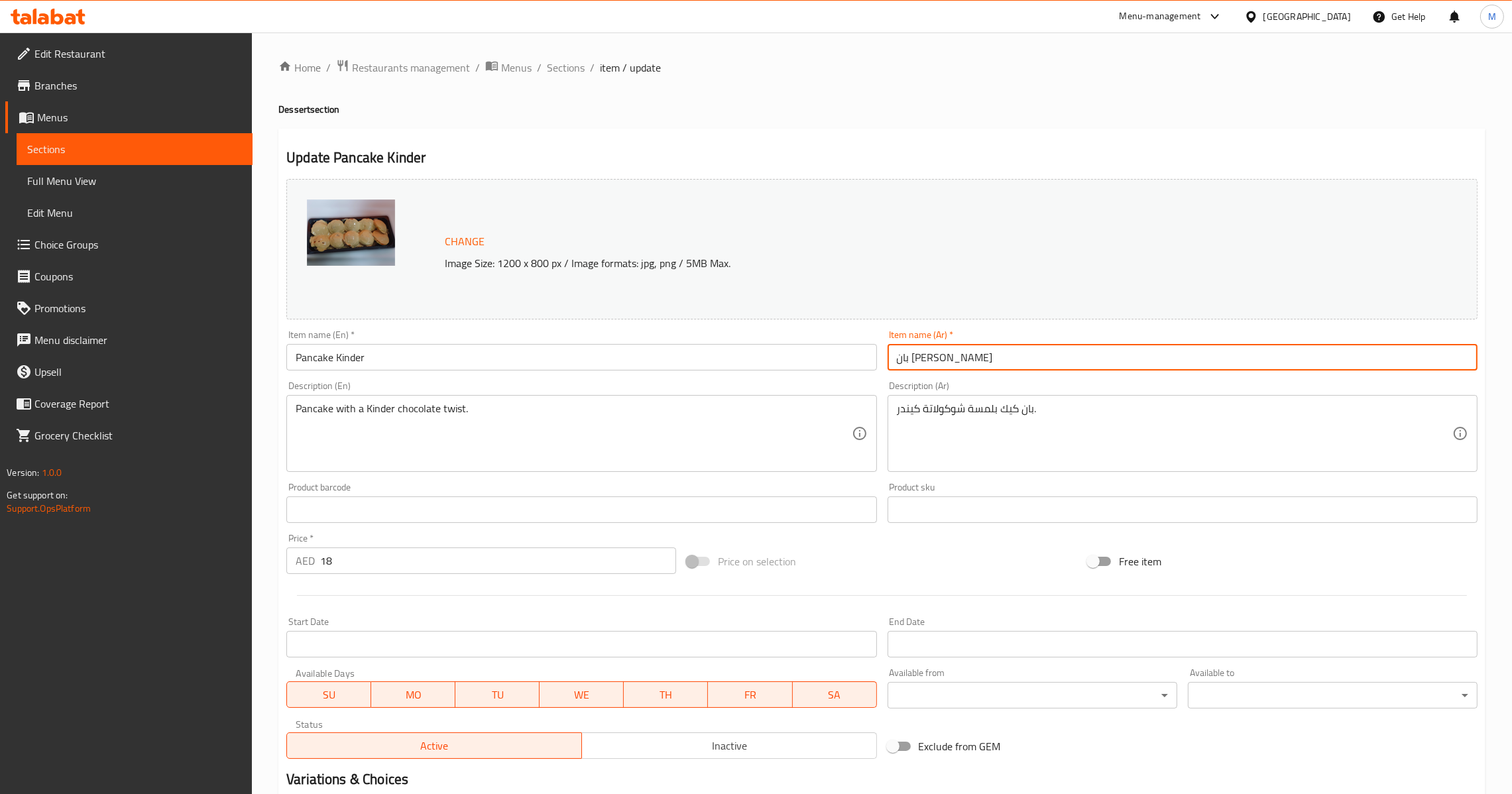
click at [1000, 351] on input "بان [PERSON_NAME]" at bounding box center [1182, 357] width 590 height 26
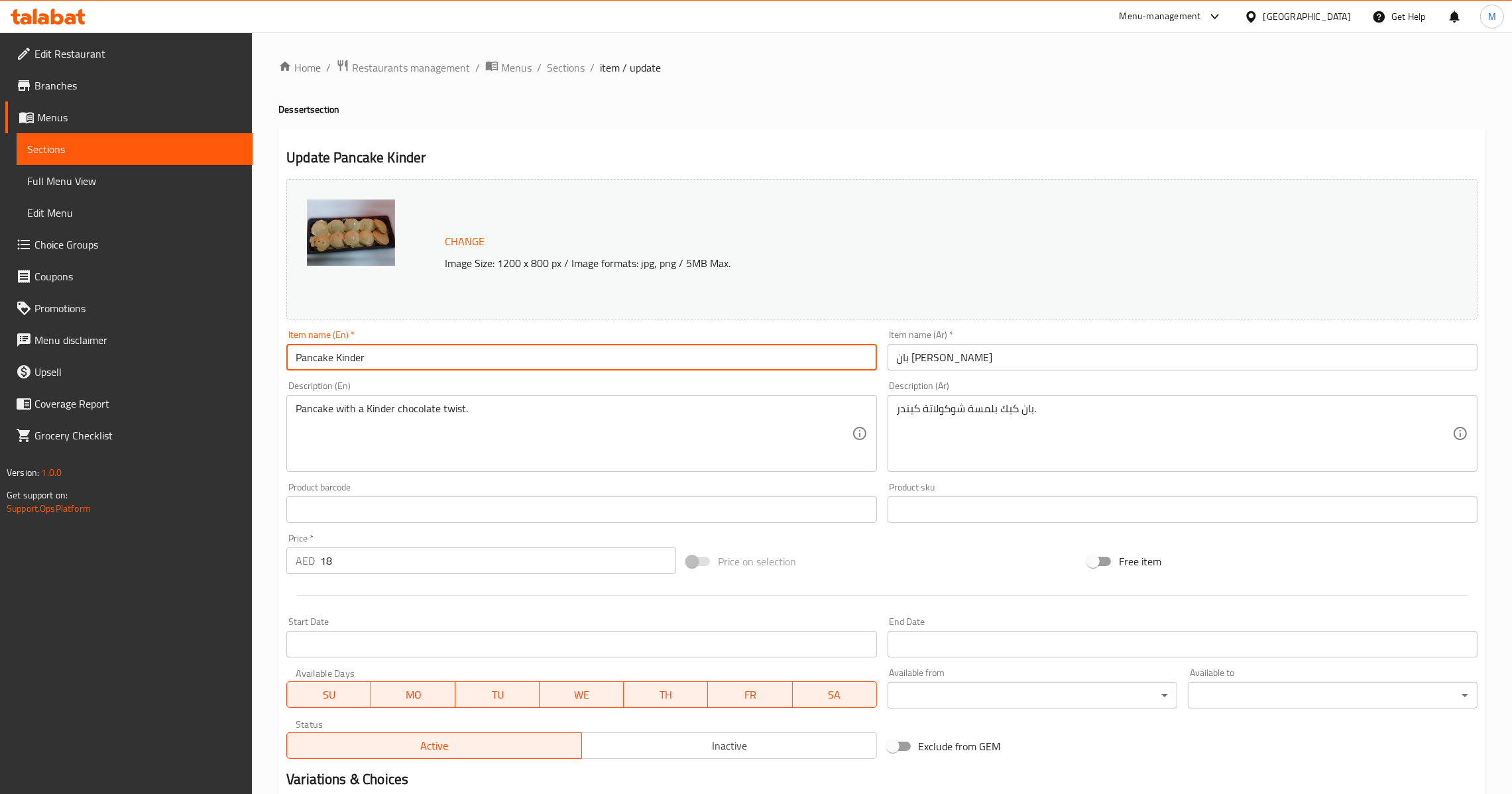
click at [588, 346] on input "Pancake Kinder" at bounding box center [581, 357] width 590 height 26
click at [588, 56] on div "Home / Restaurants management / Menus / Sections / item / update Dessert sectio…" at bounding box center [881, 494] width 1260 height 923
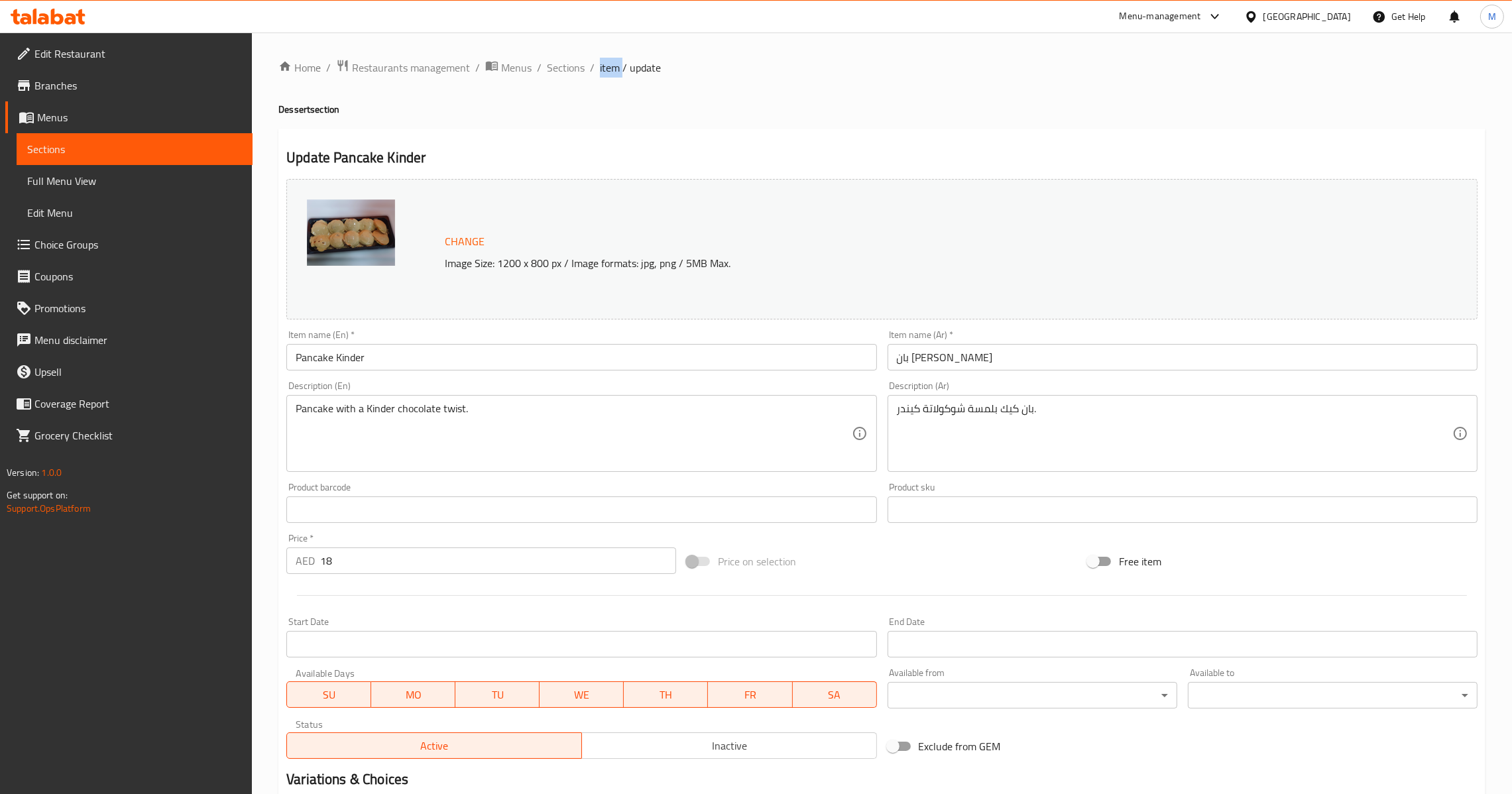
click at [587, 57] on div "Home / Restaurants management / Menus / Sections / item / update Dessert sectio…" at bounding box center [881, 494] width 1260 height 923
click at [577, 63] on span "Sections" at bounding box center [566, 67] width 38 height 16
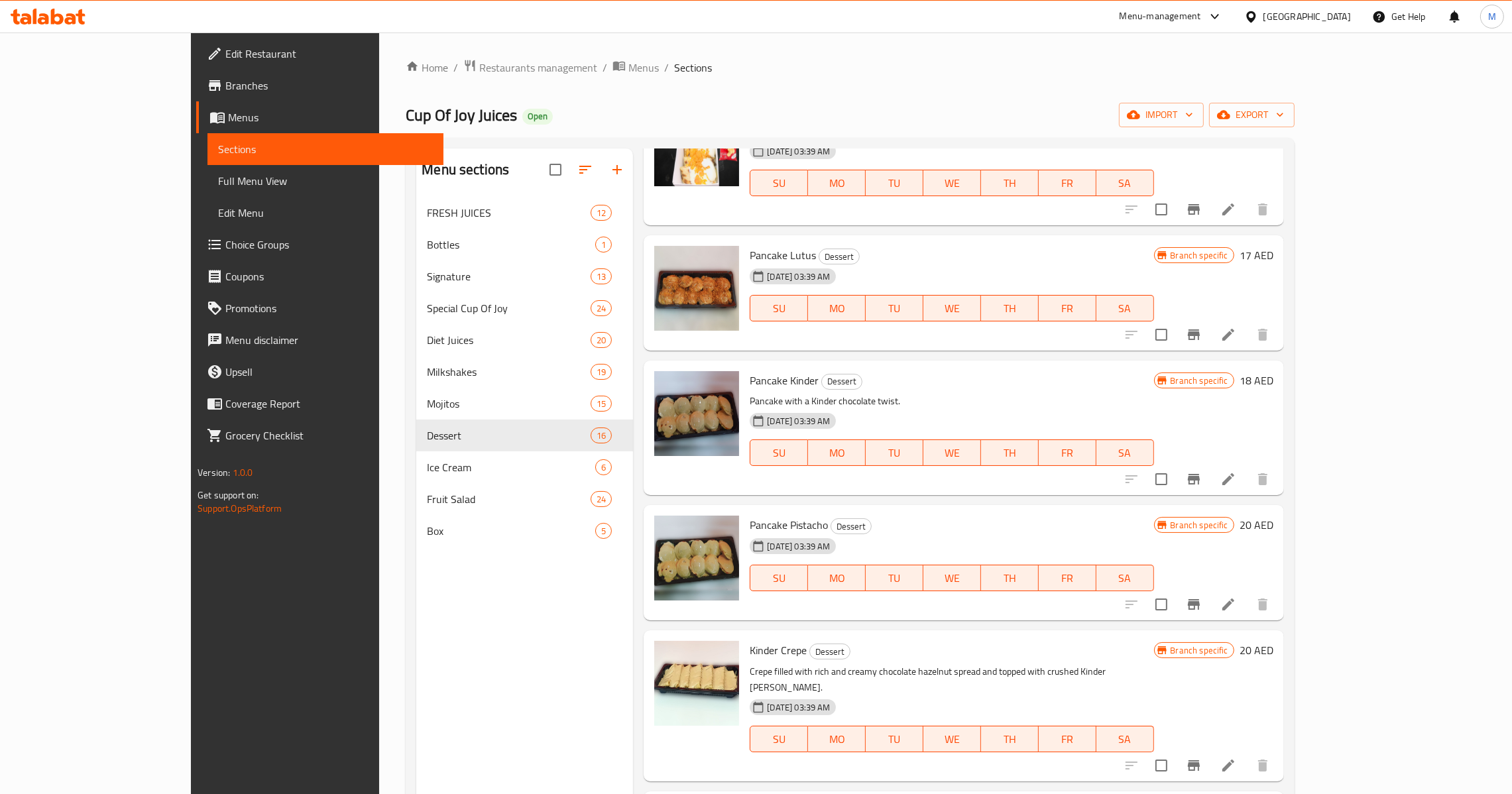
scroll to position [397, 0]
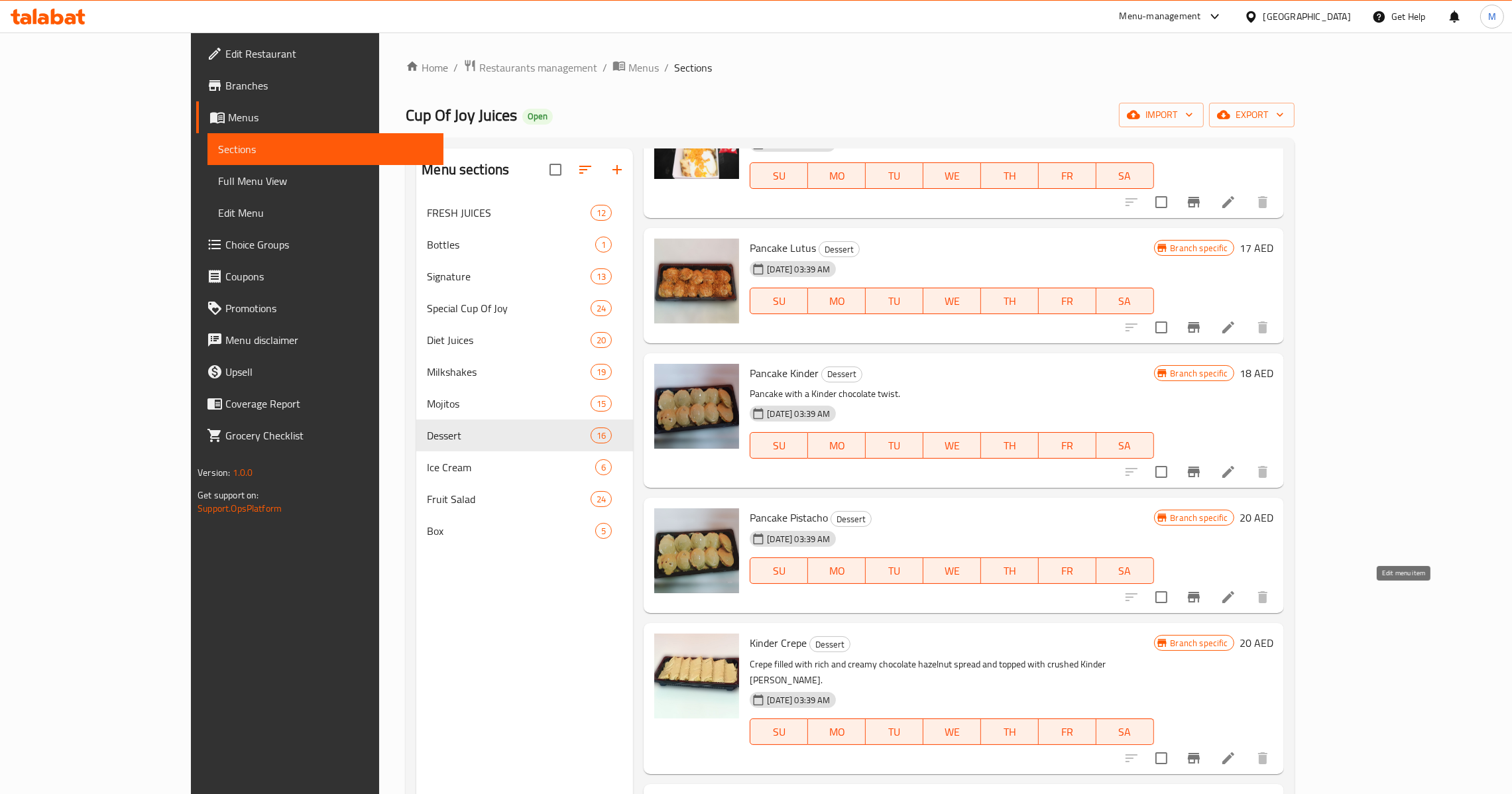
click at [1234, 600] on icon at bounding box center [1228, 596] width 12 height 12
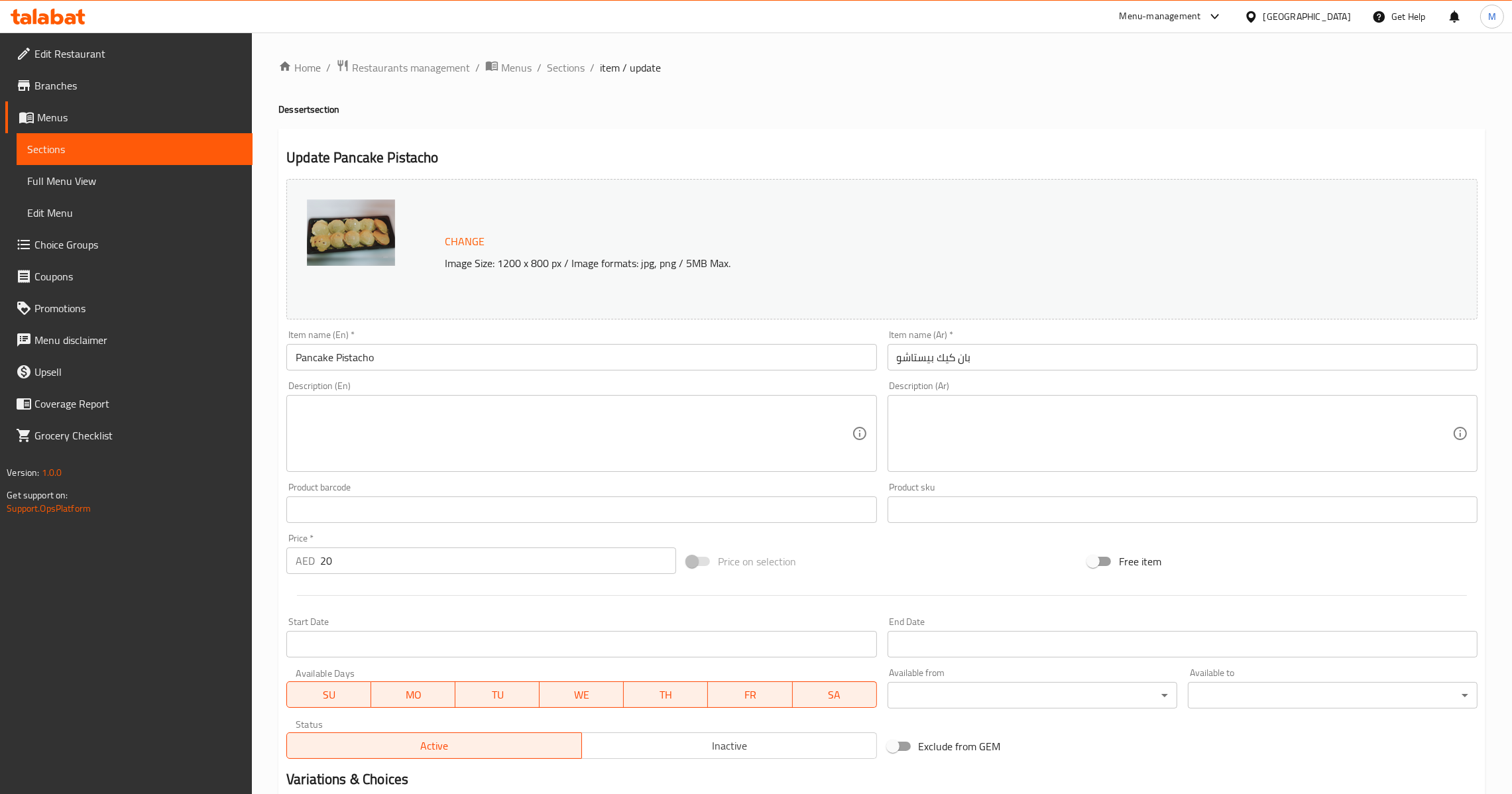
click at [1006, 357] on input "بان كيك بيستاشو" at bounding box center [1182, 357] width 590 height 26
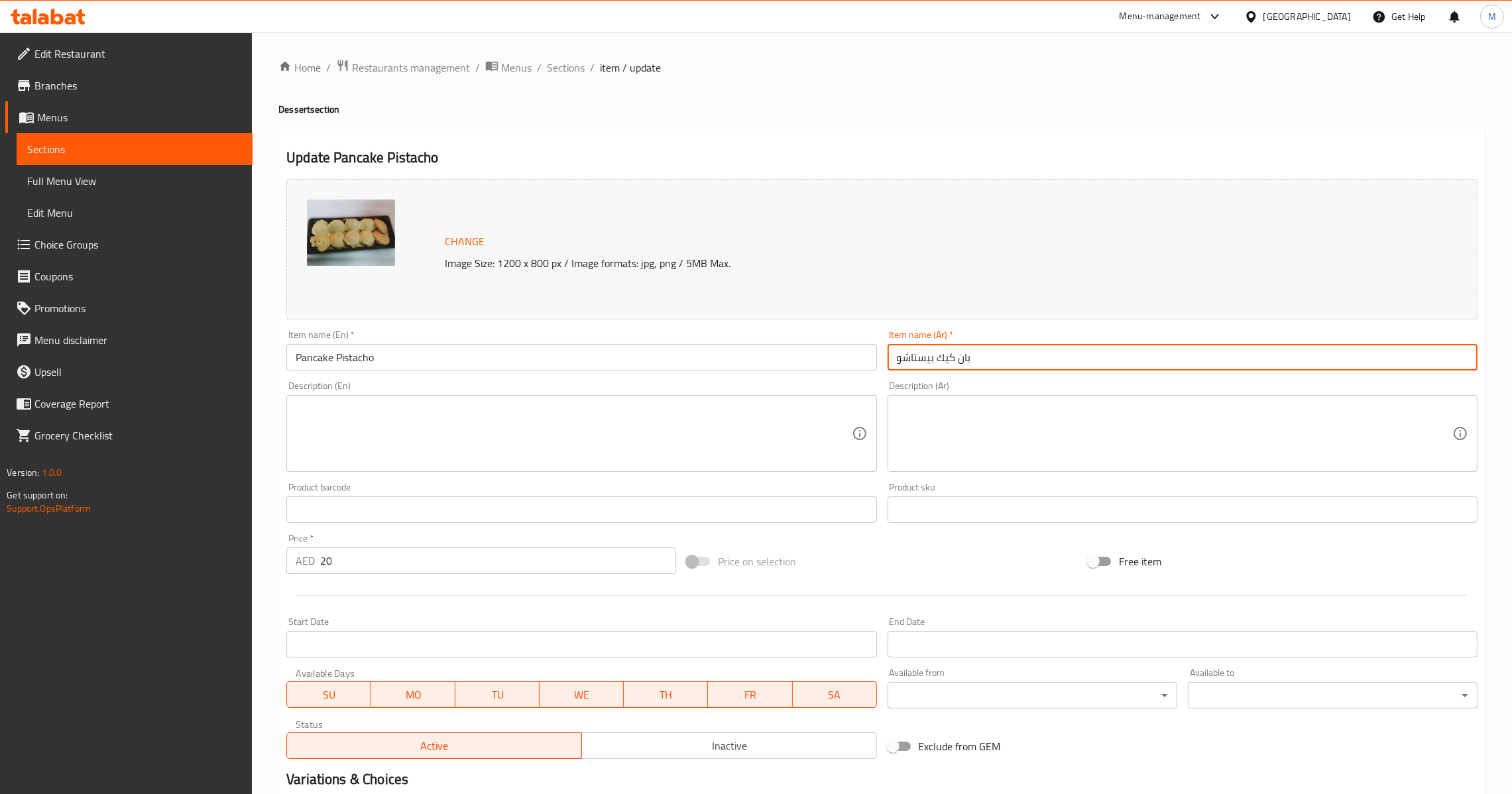
click at [667, 379] on div "Description (En) Description (En)" at bounding box center [581, 426] width 601 height 102
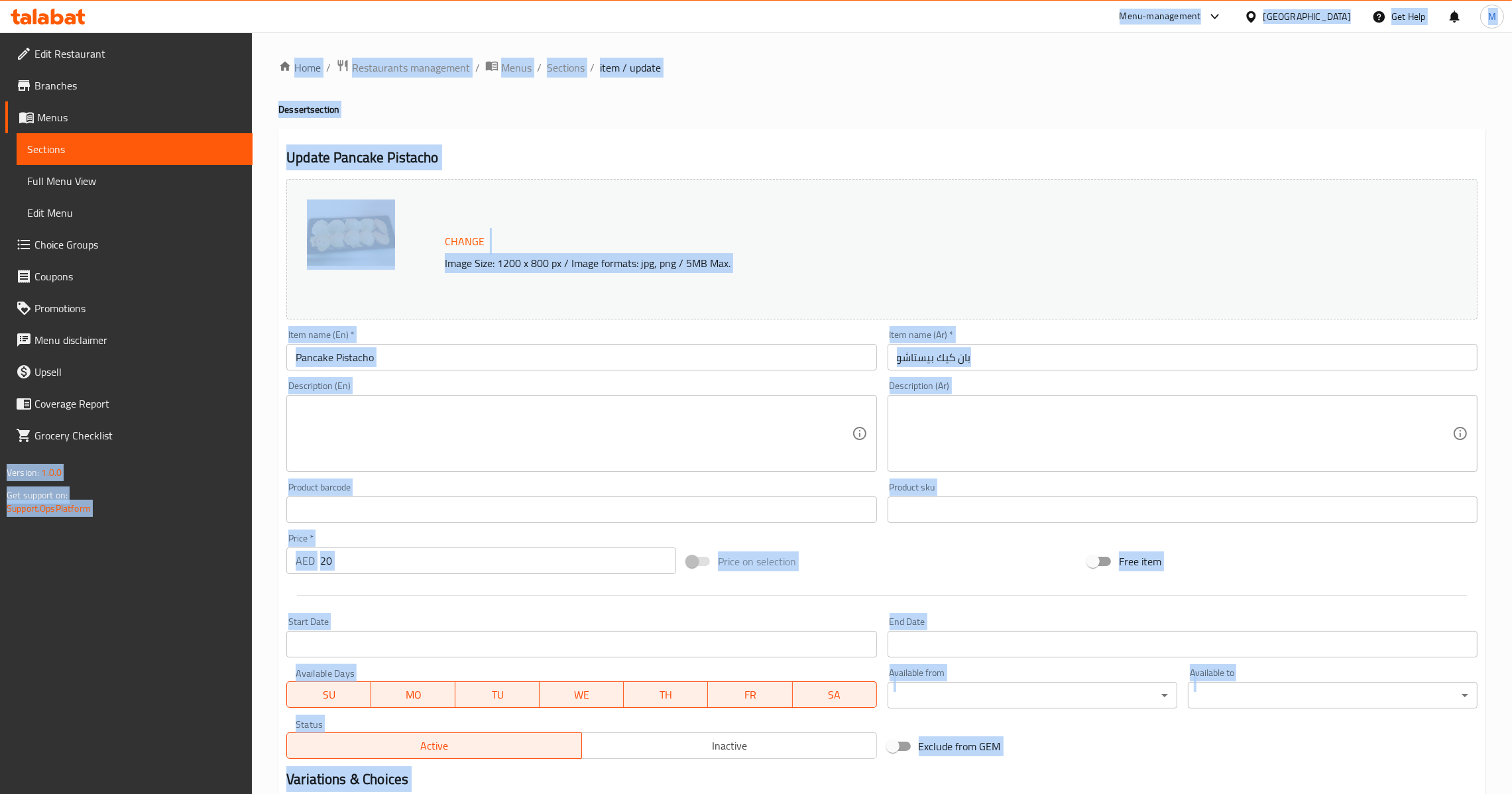
click at [675, 360] on input "Pancake Pistacho" at bounding box center [581, 357] width 590 height 26
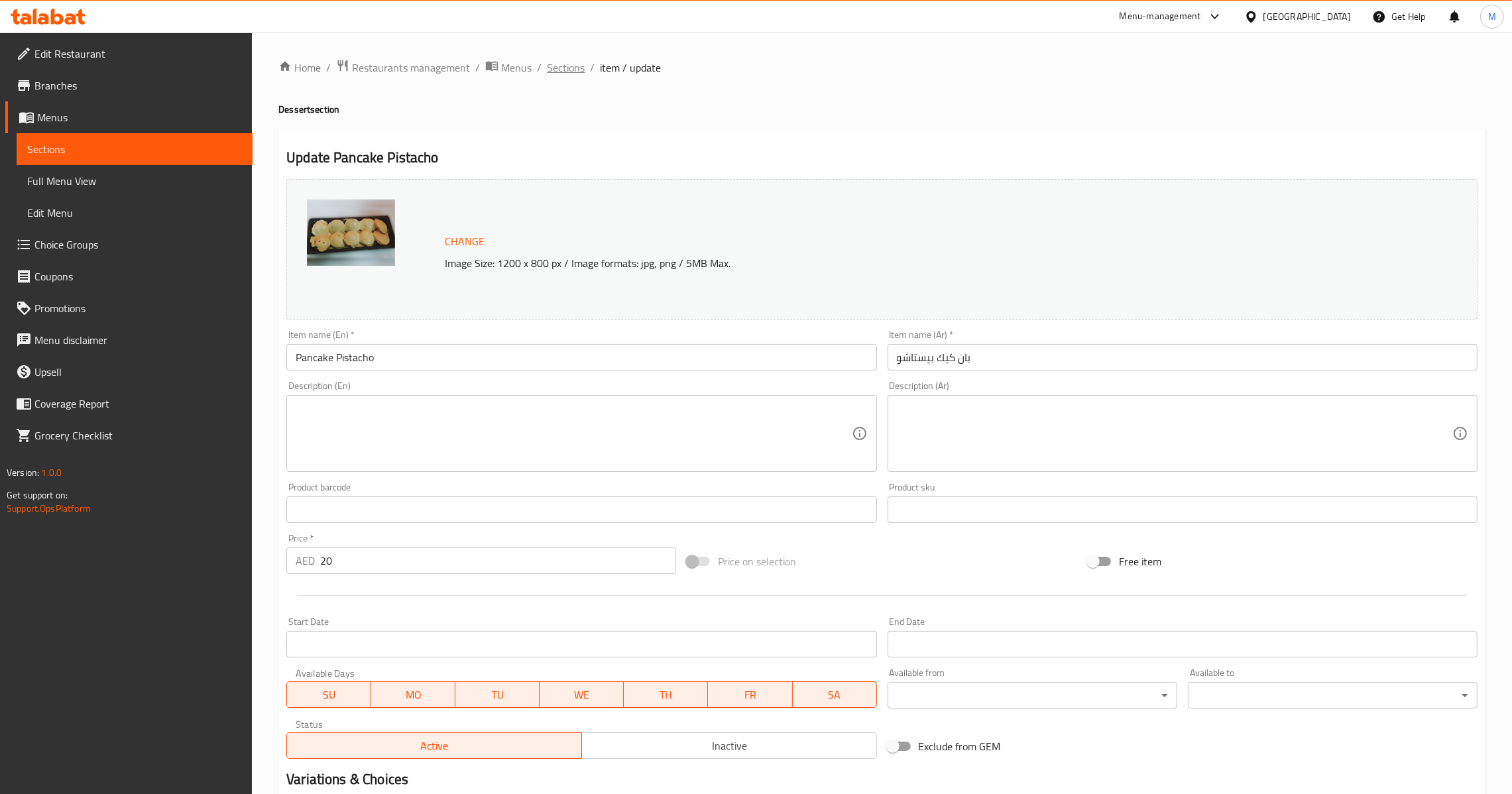
click at [577, 70] on span "Sections" at bounding box center [566, 67] width 38 height 16
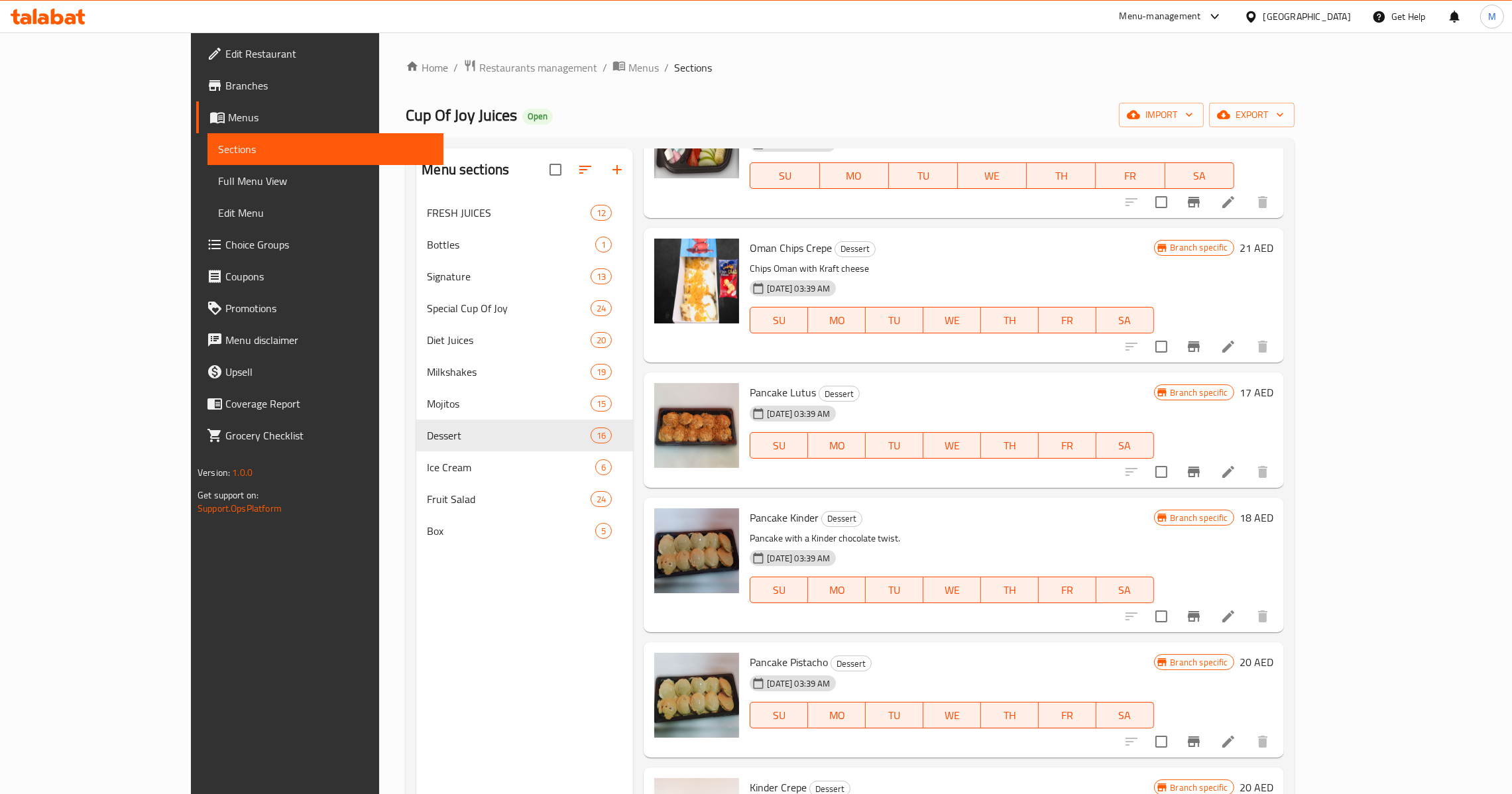
scroll to position [496, 0]
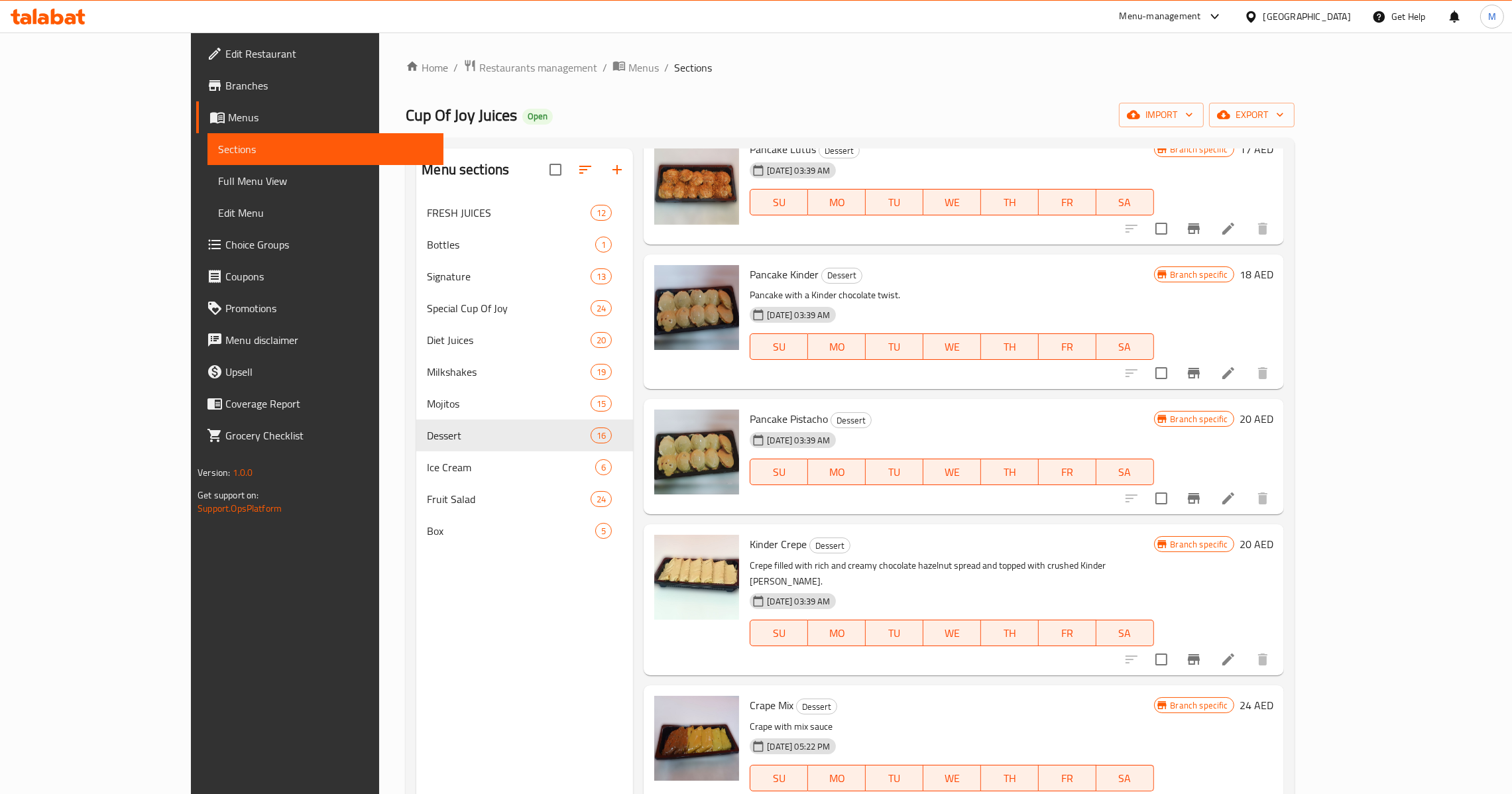
click at [1236, 652] on icon at bounding box center [1228, 659] width 16 height 16
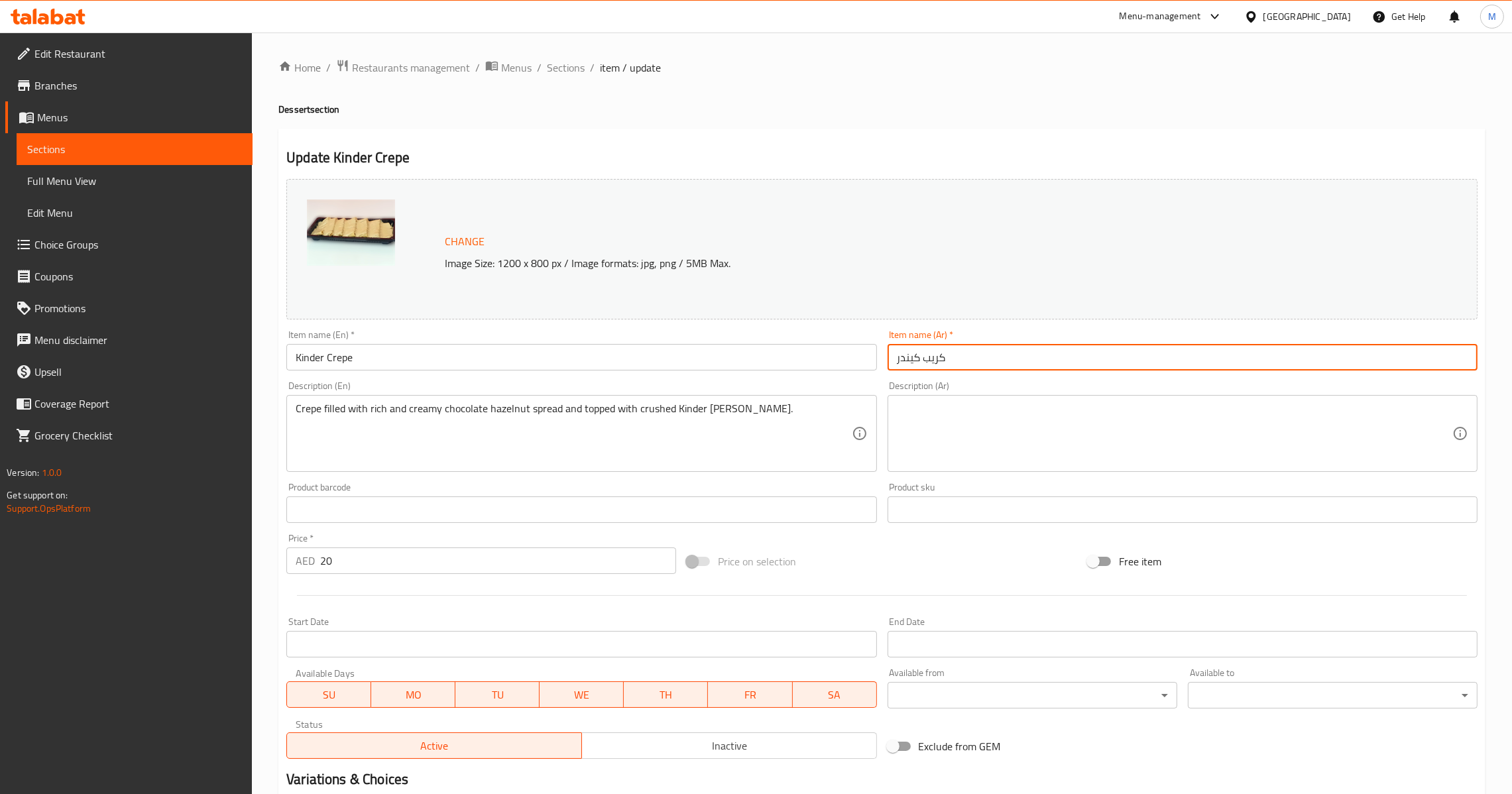
click at [1017, 350] on input "كريب كيندر" at bounding box center [1182, 357] width 590 height 26
click at [704, 372] on div "Item name (En)   * Kinder Crepe Item name (En) *" at bounding box center [581, 350] width 601 height 51
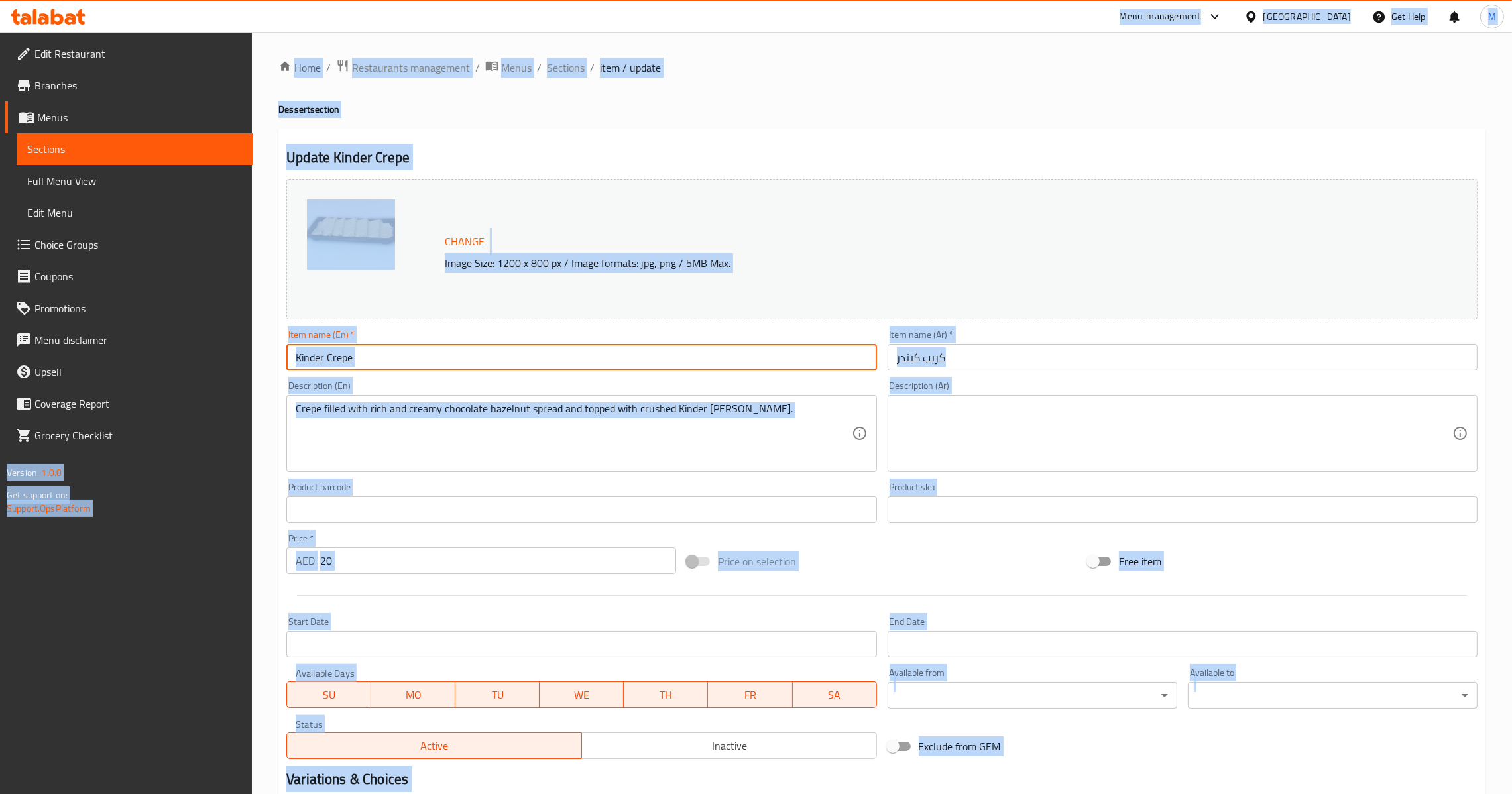
click at [706, 365] on input "Kinder Crepe" at bounding box center [581, 357] width 590 height 26
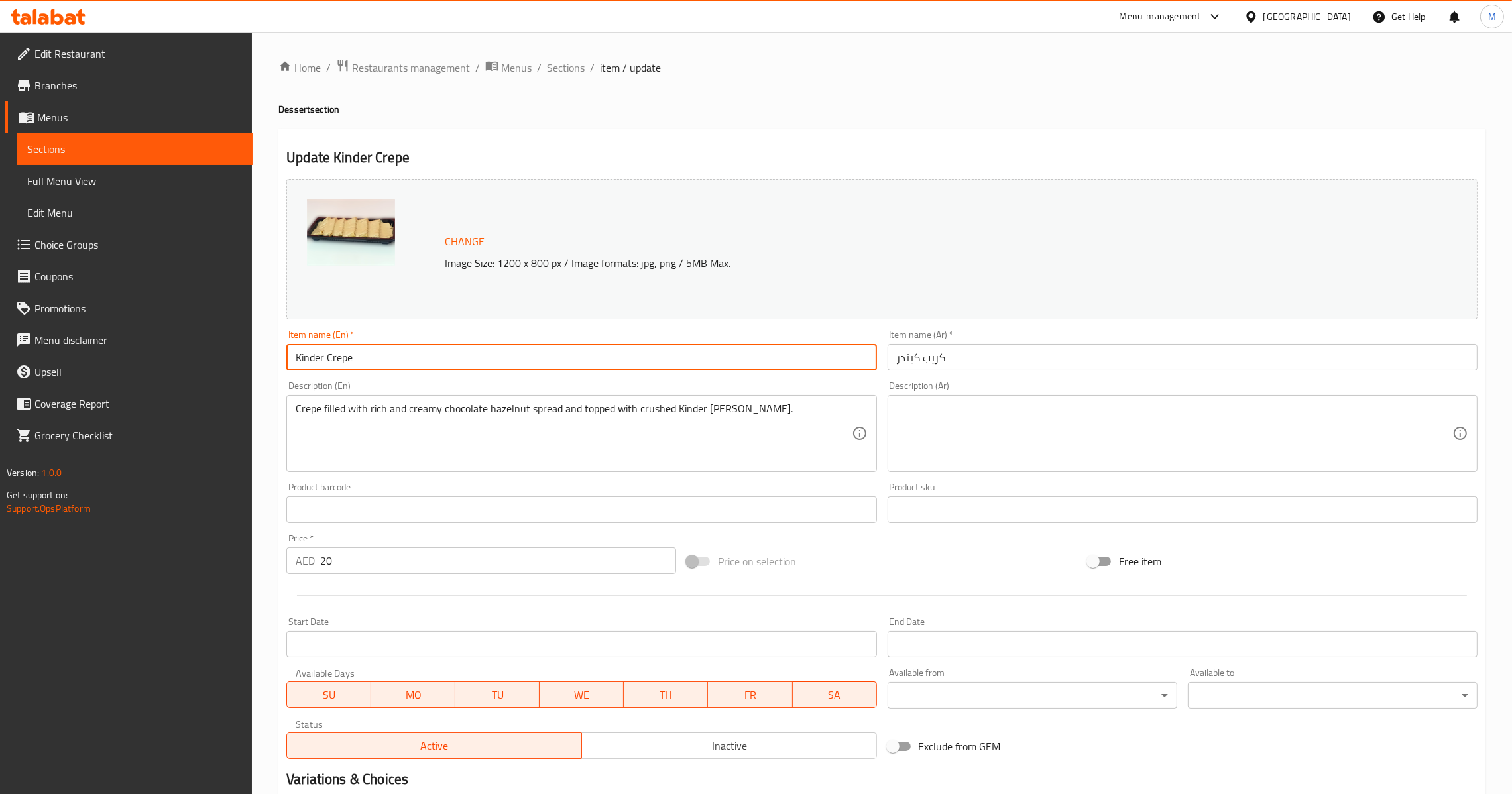
click at [538, 399] on div "Crepe filled with rich and creamy chocolate hazelnut spread and topped with cru…" at bounding box center [581, 433] width 590 height 77
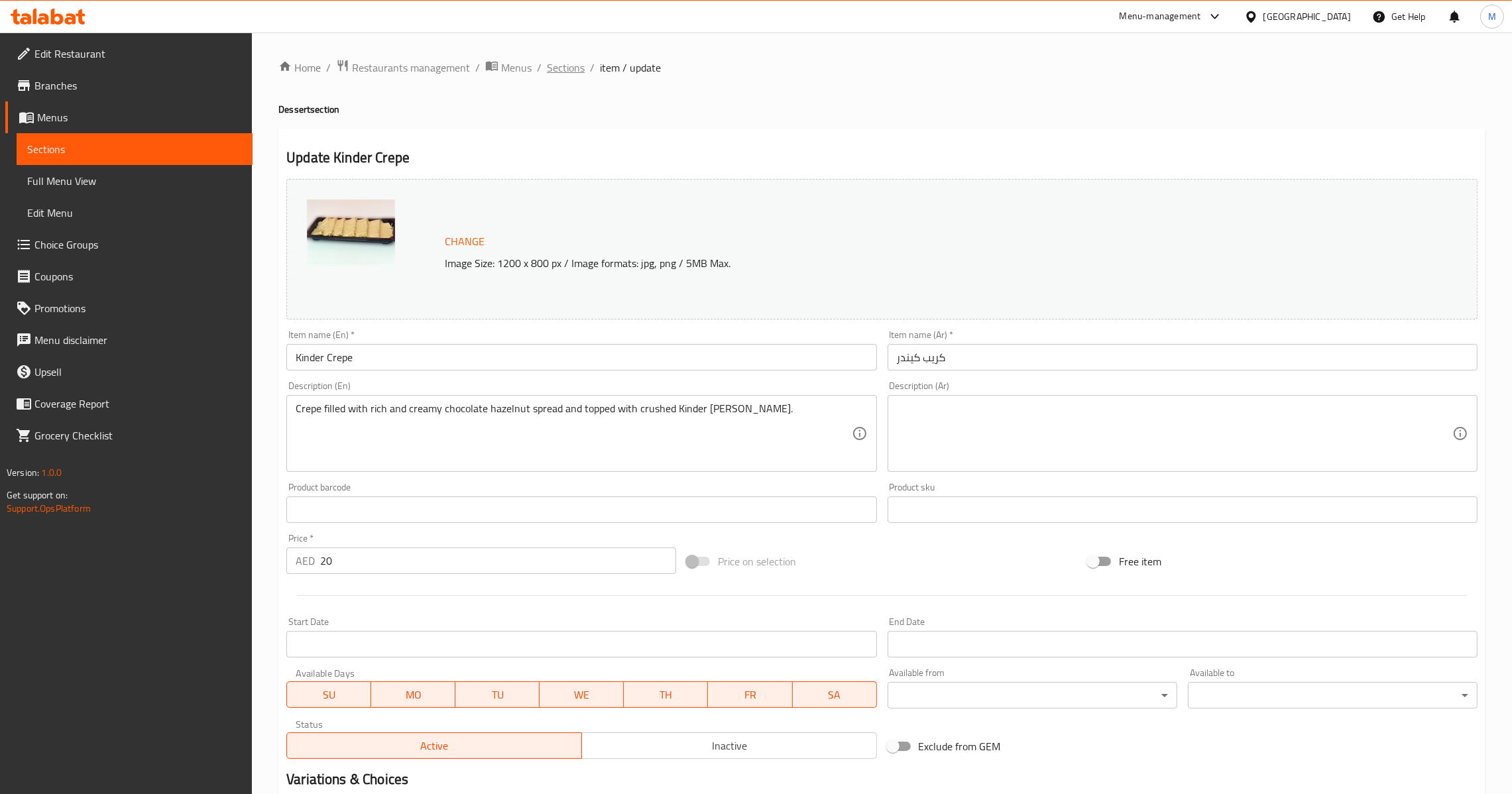
click at [571, 75] on span "Sections" at bounding box center [566, 67] width 38 height 16
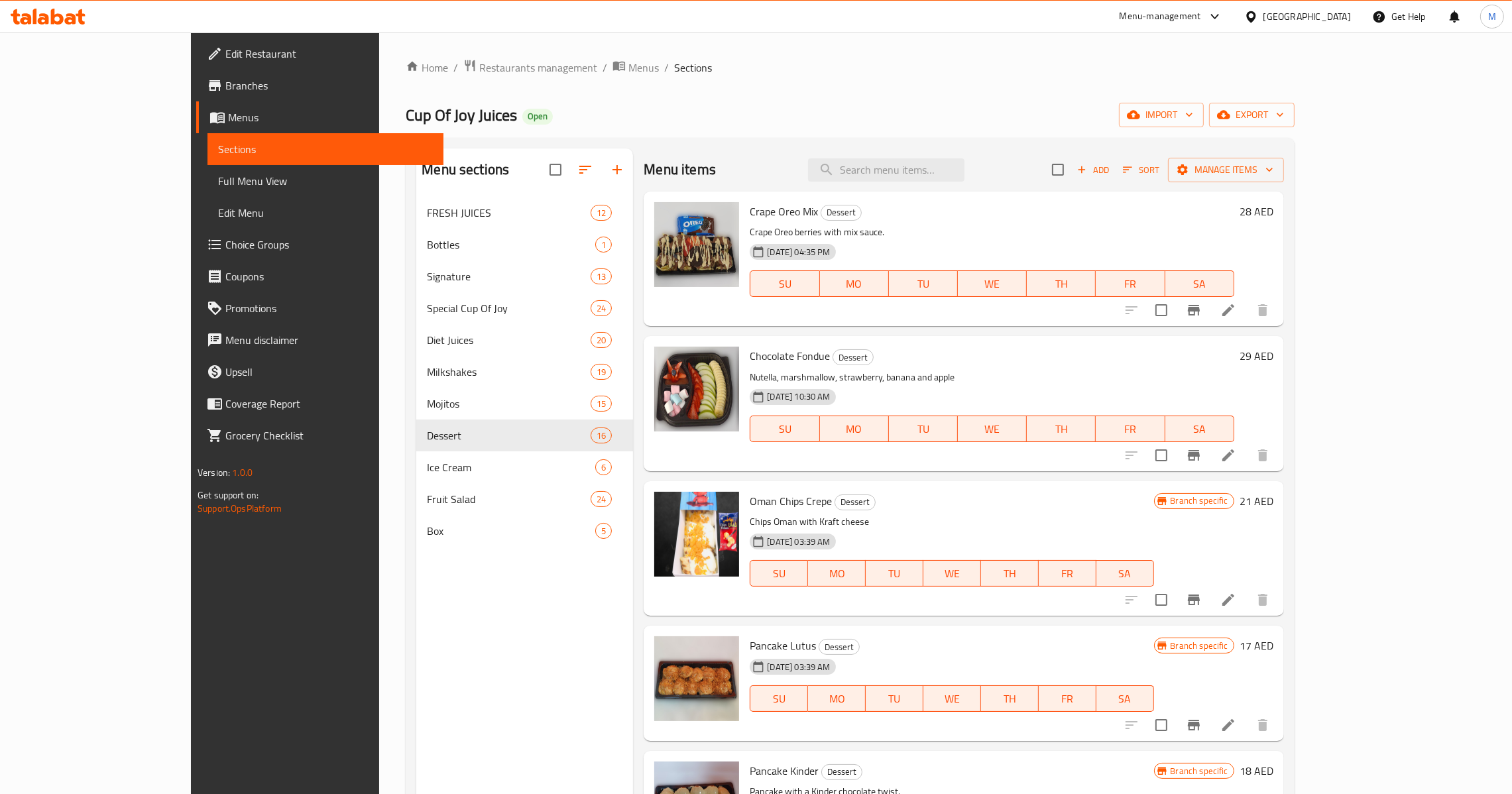
scroll to position [596, 0]
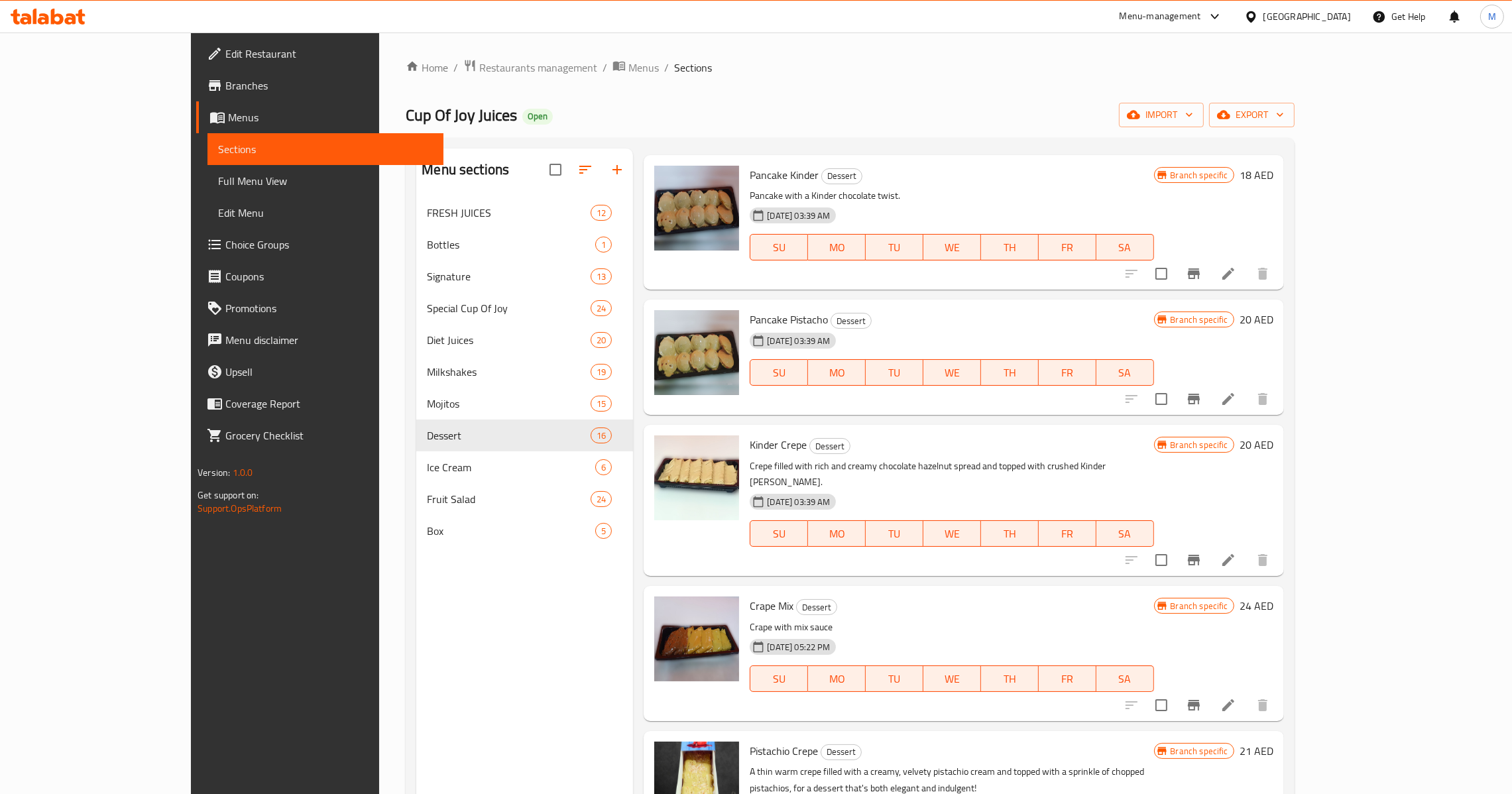
click at [1247, 693] on li at bounding box center [1229, 705] width 37 height 24
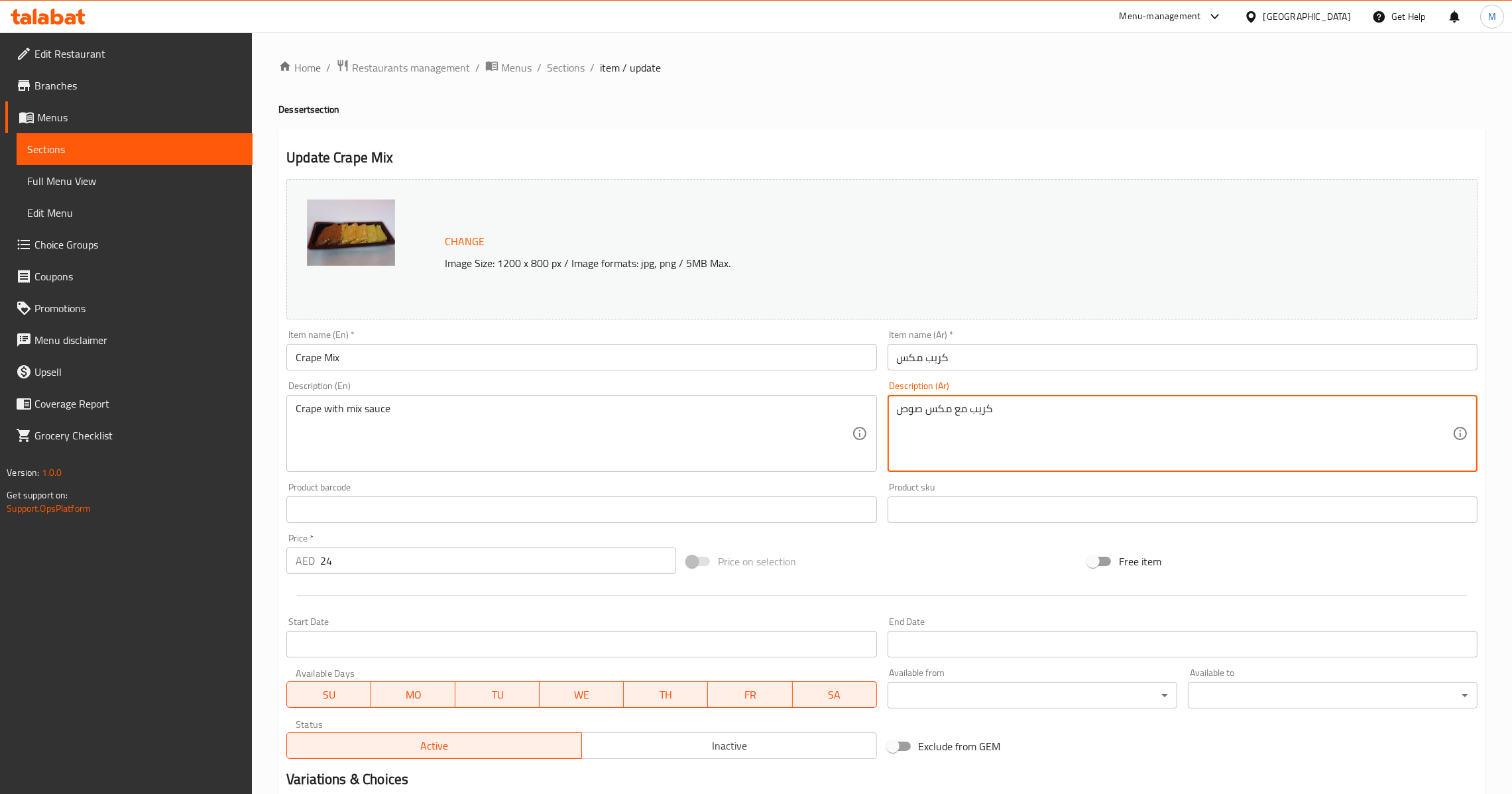
click at [1018, 362] on input "كريب مكس" at bounding box center [1182, 357] width 590 height 26
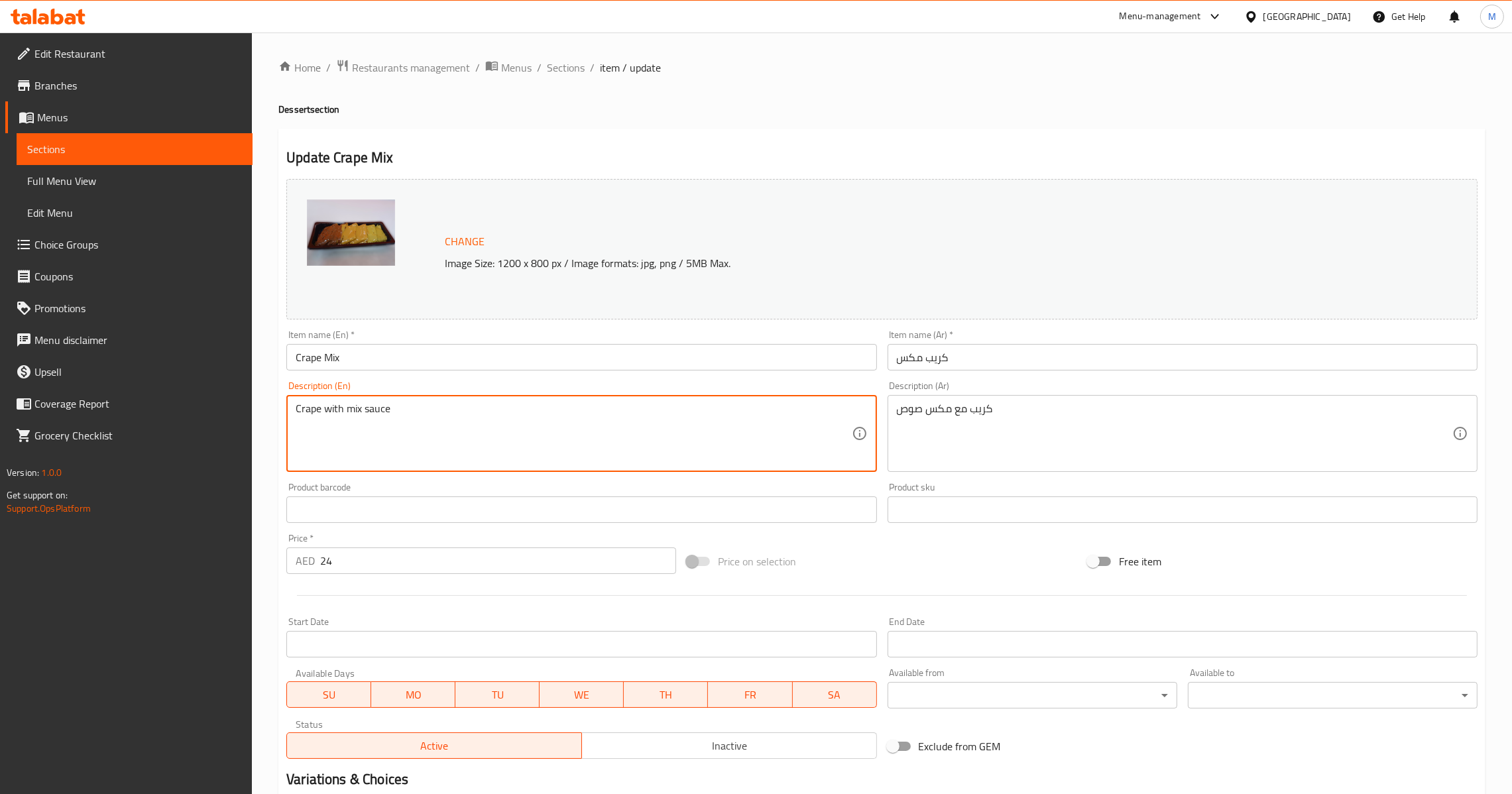
click at [582, 369] on input "Crape Mix" at bounding box center [581, 357] width 590 height 26
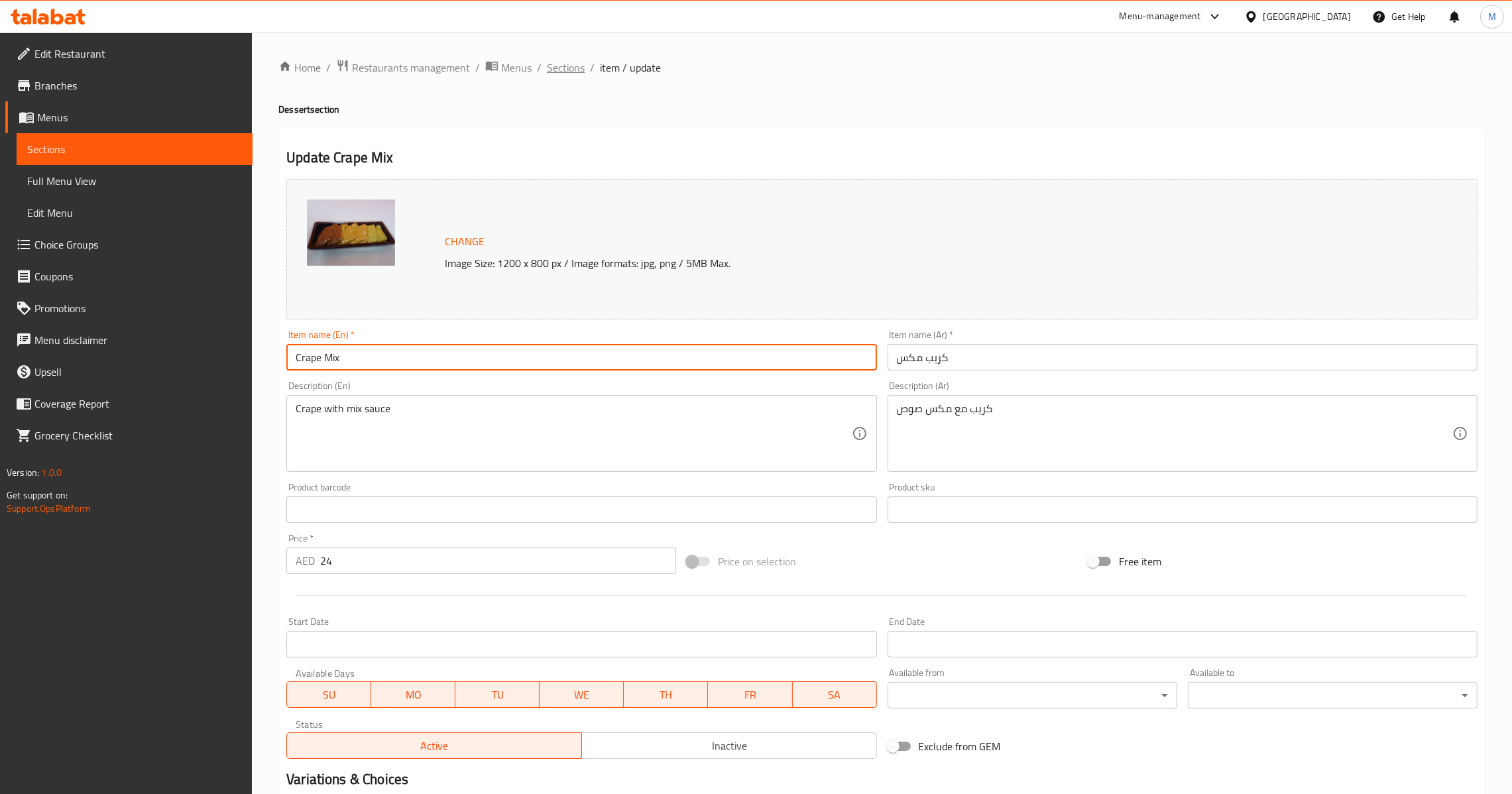
click at [554, 71] on span "Sections" at bounding box center [566, 67] width 38 height 16
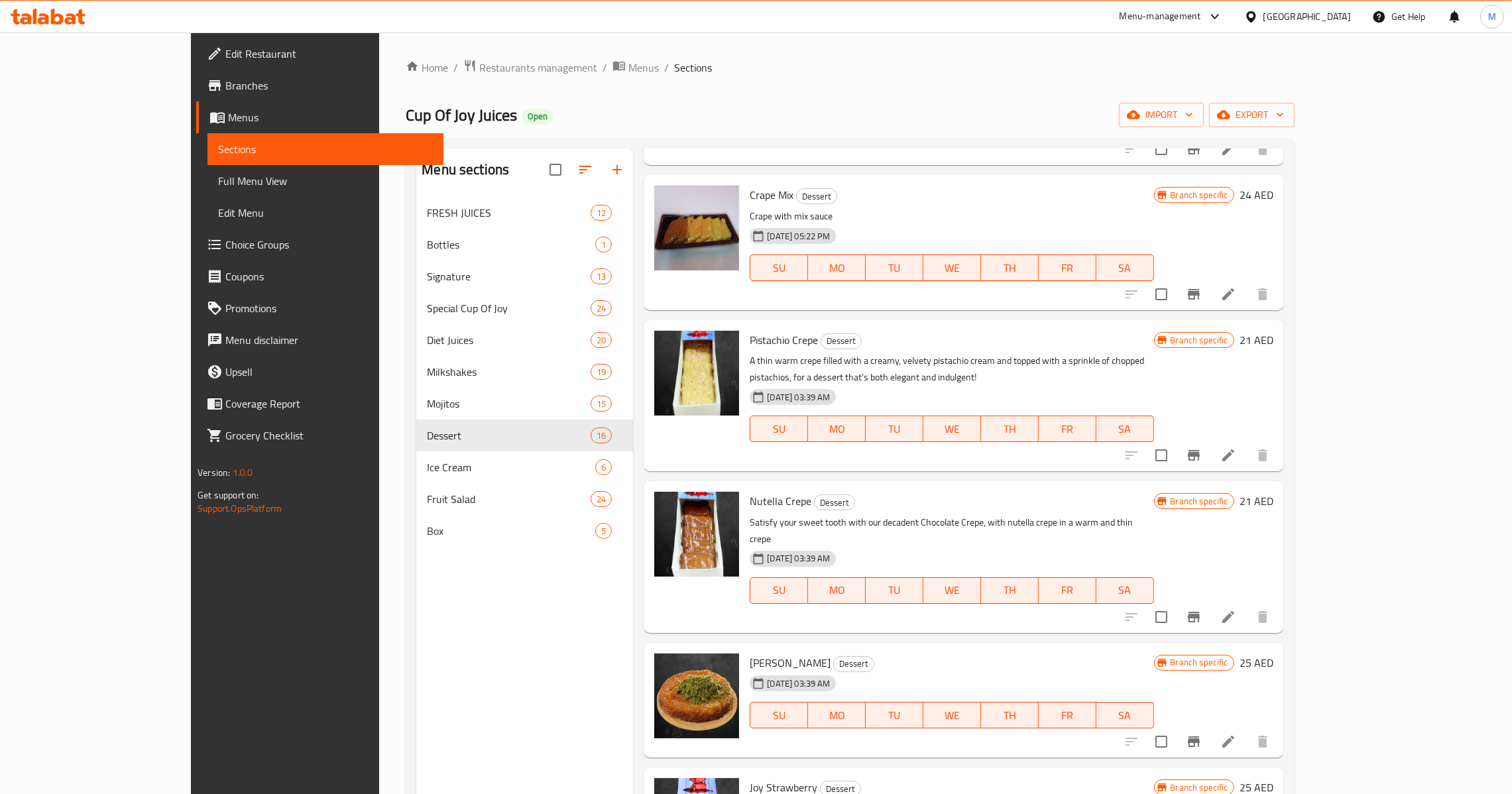
scroll to position [993, 0]
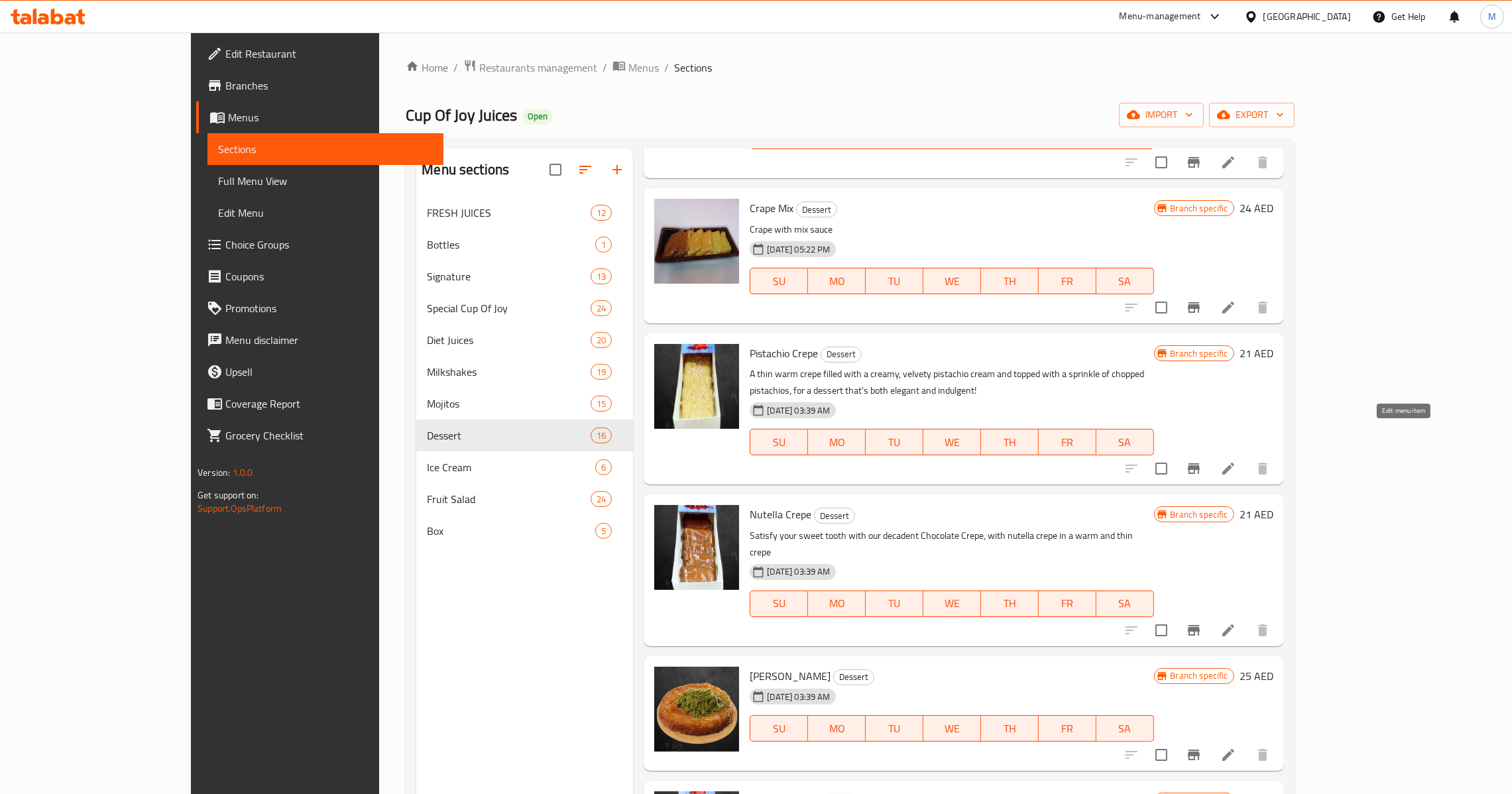
click at [1234, 462] on icon at bounding box center [1228, 468] width 12 height 12
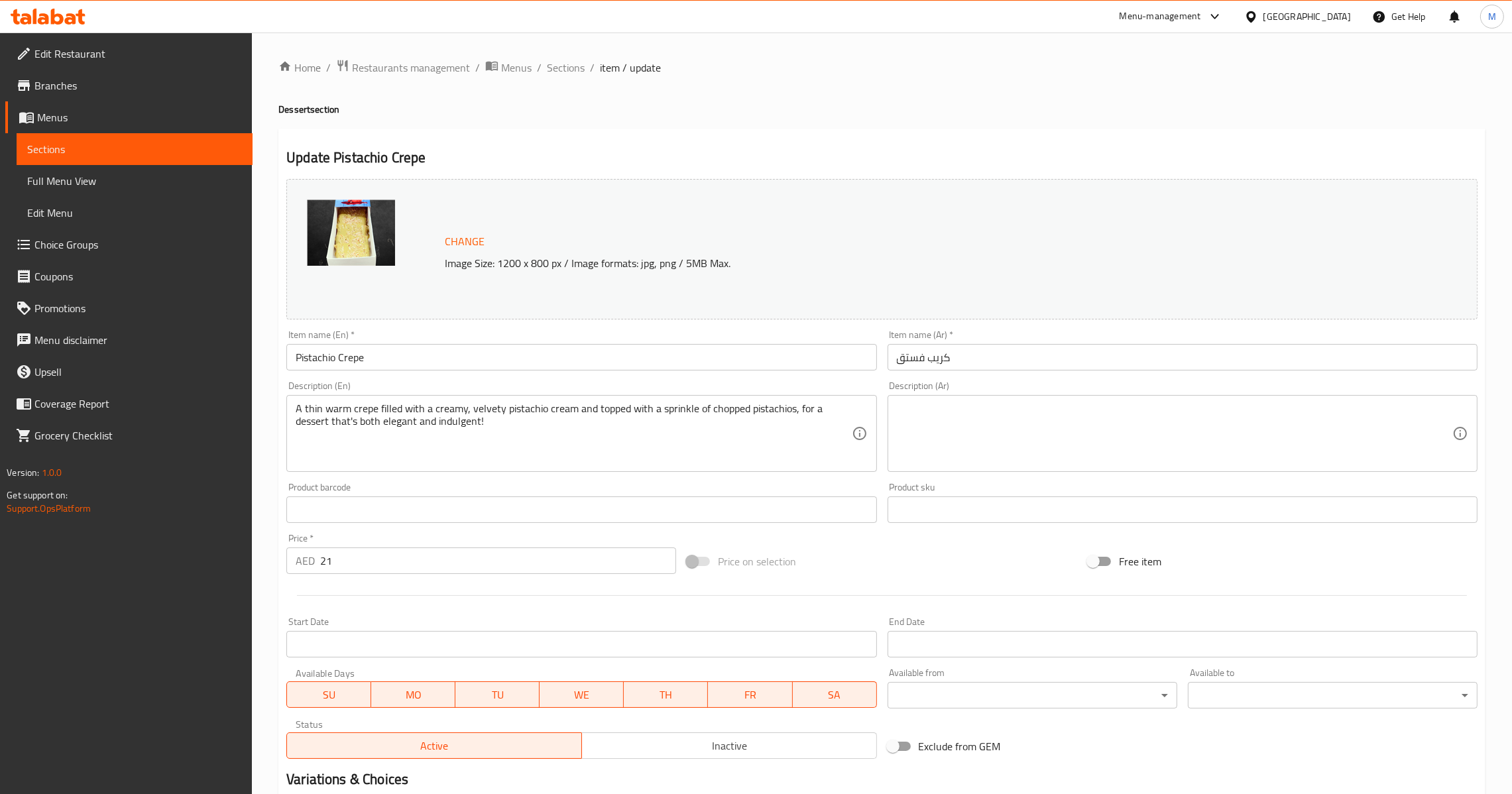
click at [1018, 373] on div "Item name (Ar)   * كريب فستق Item name (Ar) *" at bounding box center [1182, 350] width 601 height 51
click at [1009, 342] on div "Item name (Ar)   * كريب فستق Item name (Ar) *" at bounding box center [1182, 350] width 590 height 40
click at [1006, 357] on input "كريب فستق" at bounding box center [1182, 357] width 590 height 26
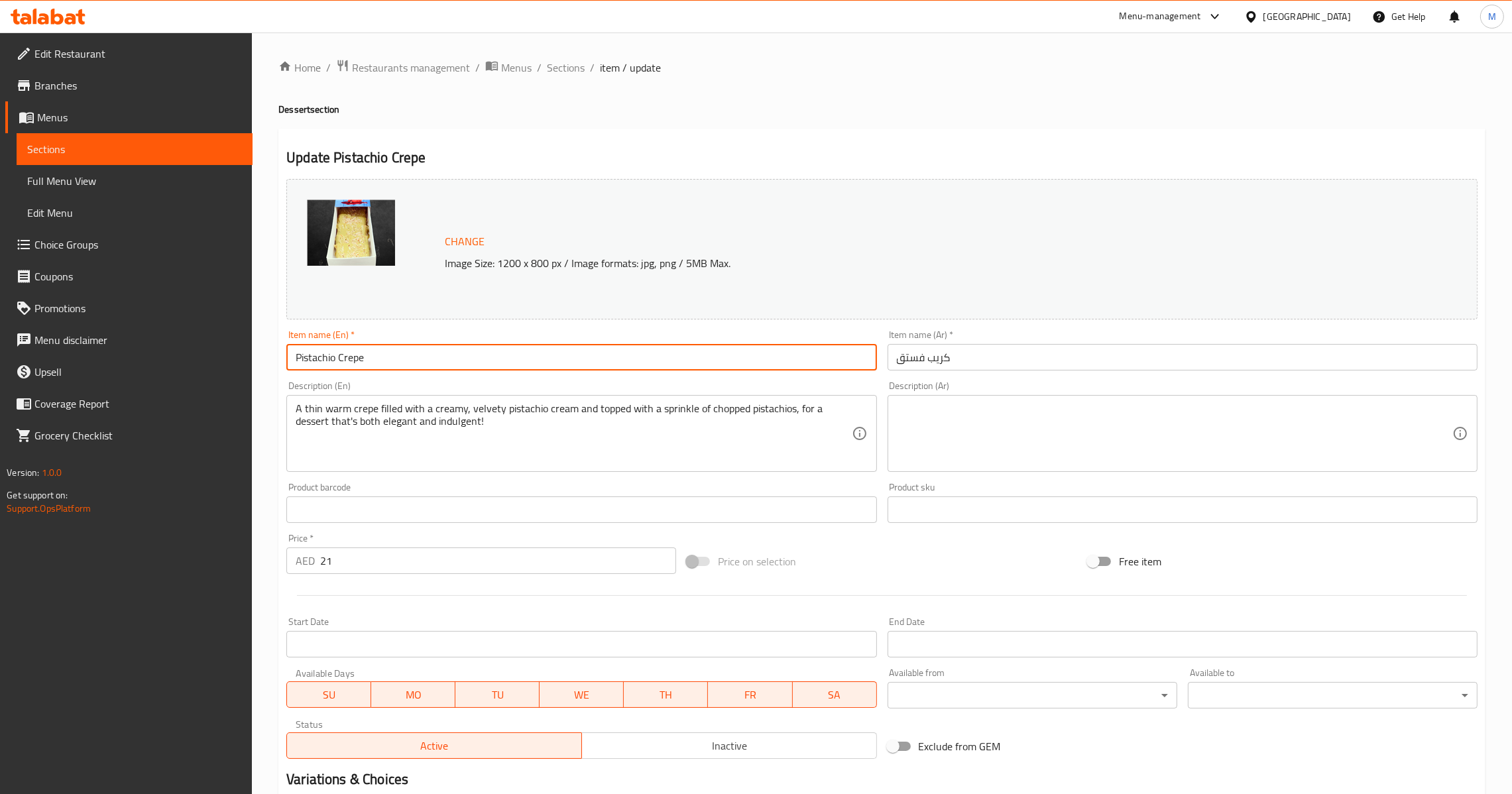
click at [717, 364] on input "Pistachio Crepe" at bounding box center [581, 357] width 590 height 26
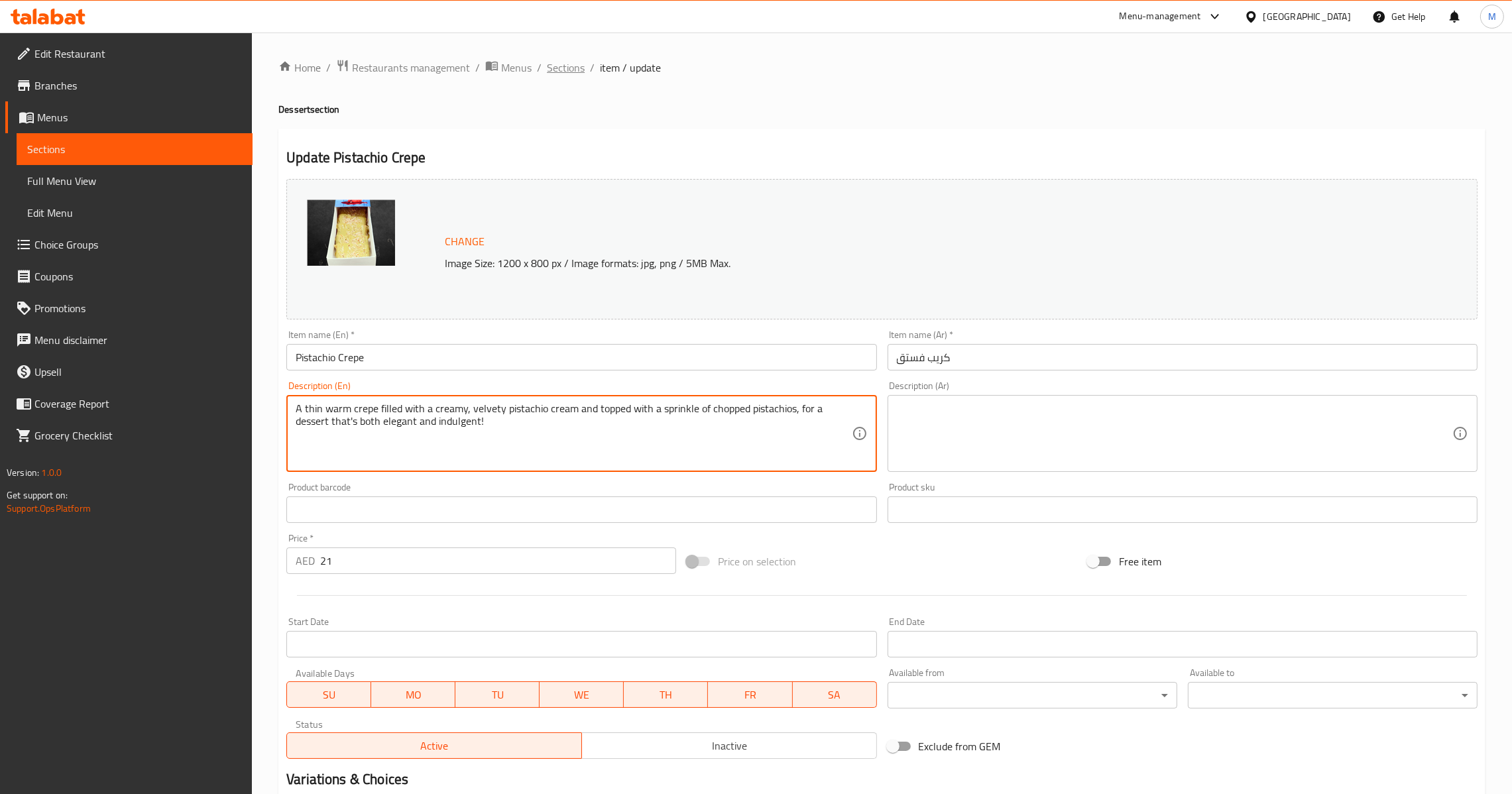
click at [566, 68] on span "Sections" at bounding box center [566, 67] width 38 height 16
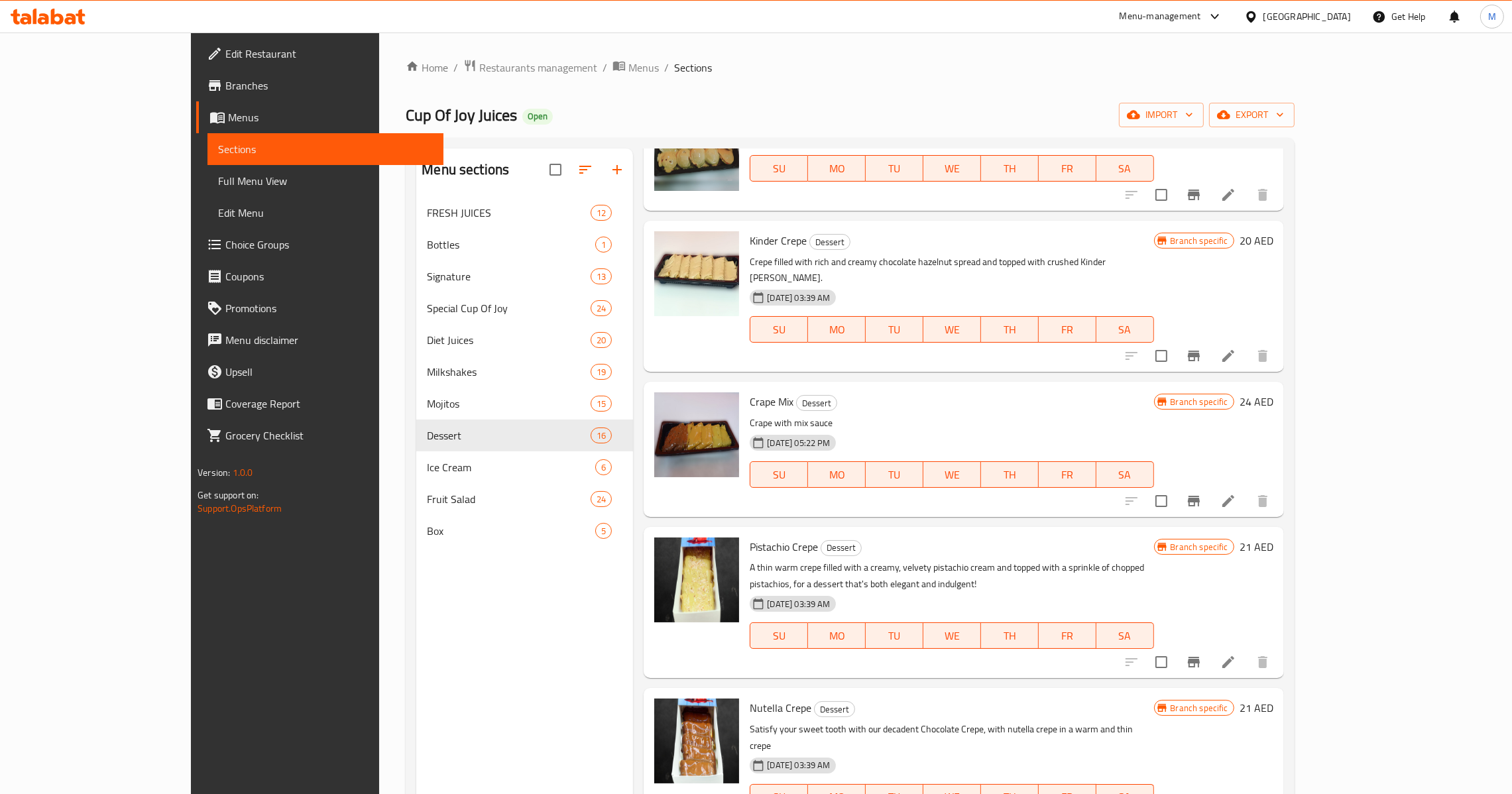
scroll to position [894, 0]
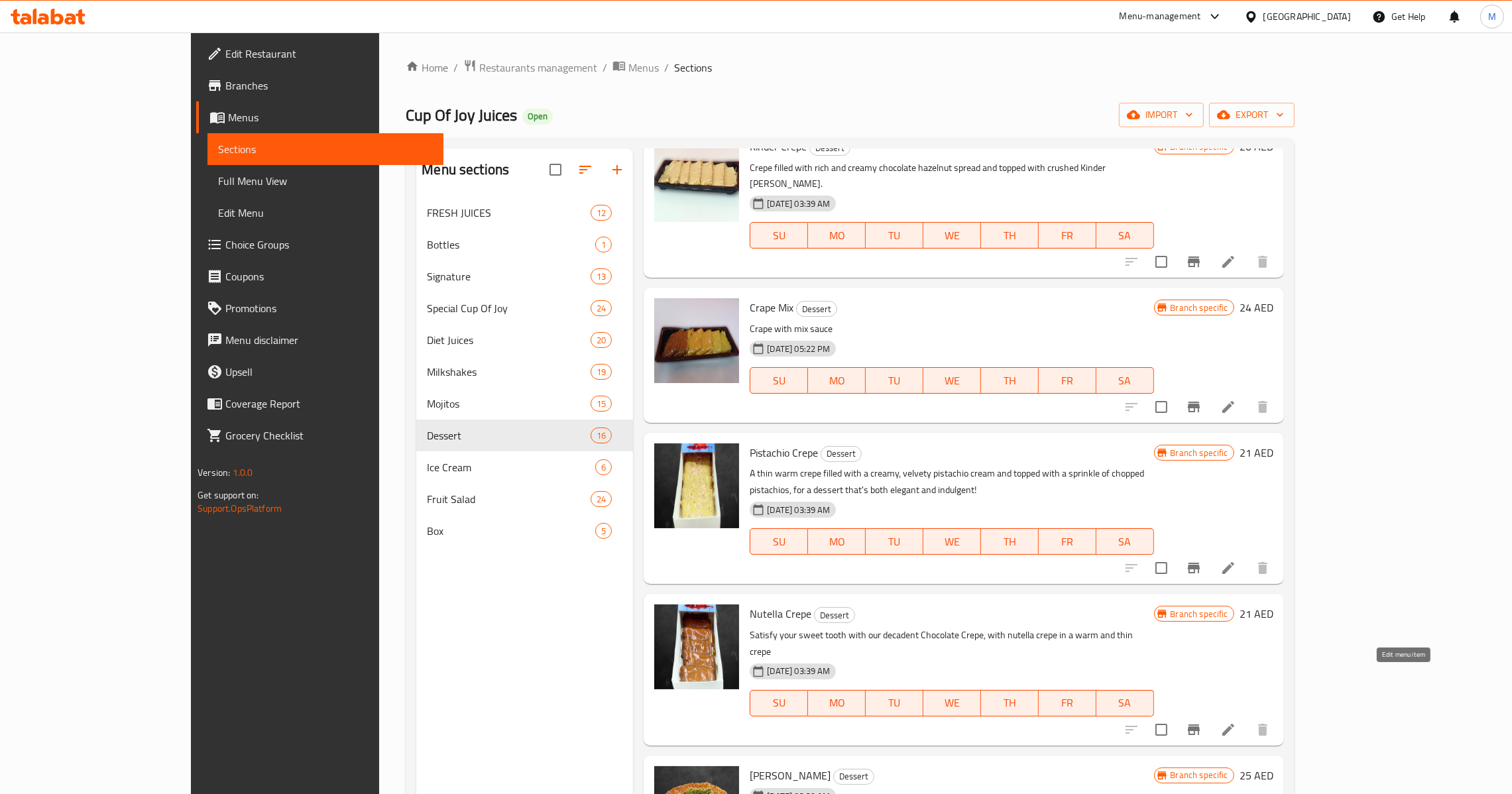
click at [1236, 721] on icon at bounding box center [1228, 729] width 16 height 16
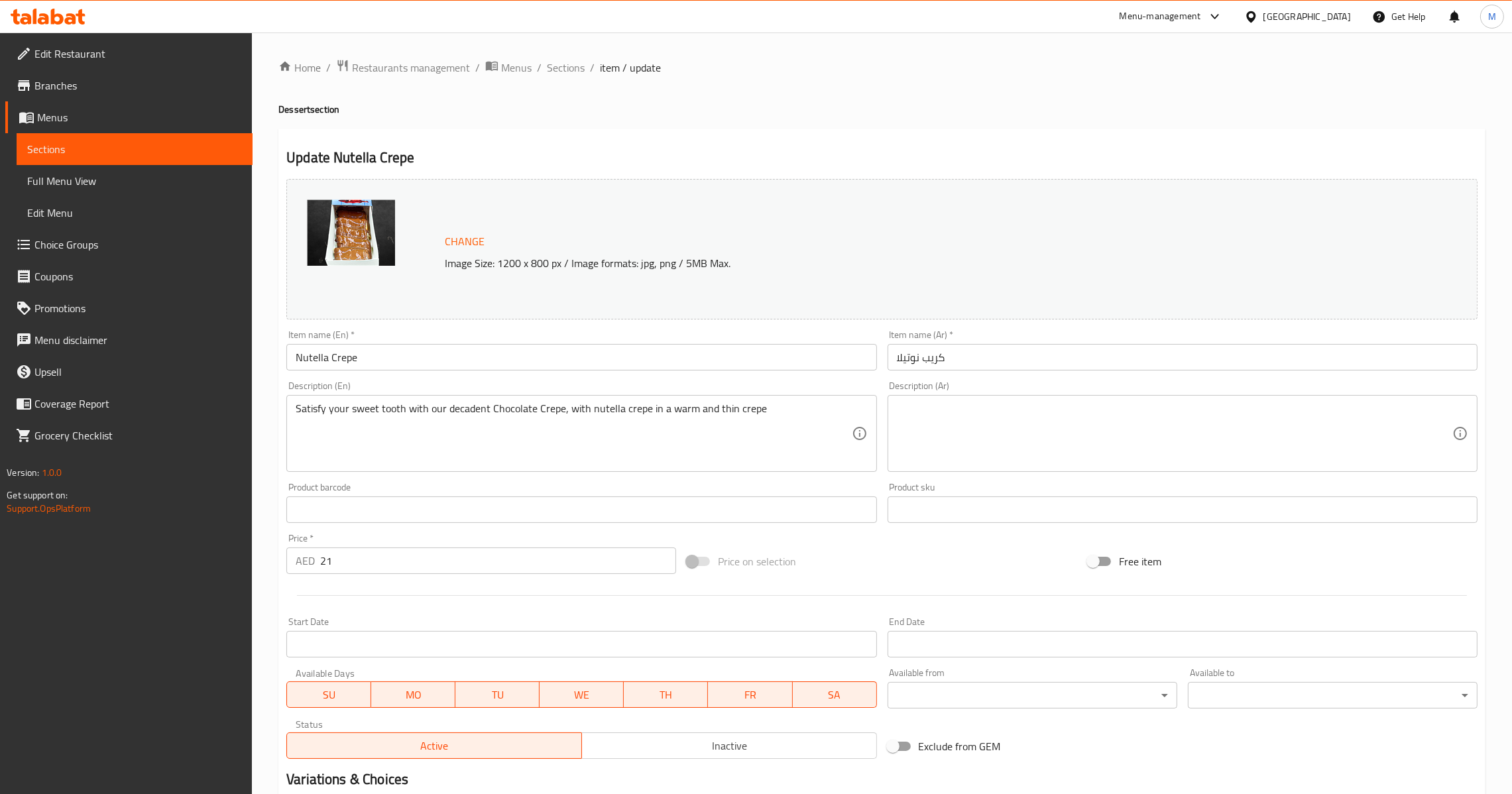
click at [586, 333] on div "Item name (En)   * Nutella Crepe Item name (En) *" at bounding box center [581, 350] width 590 height 40
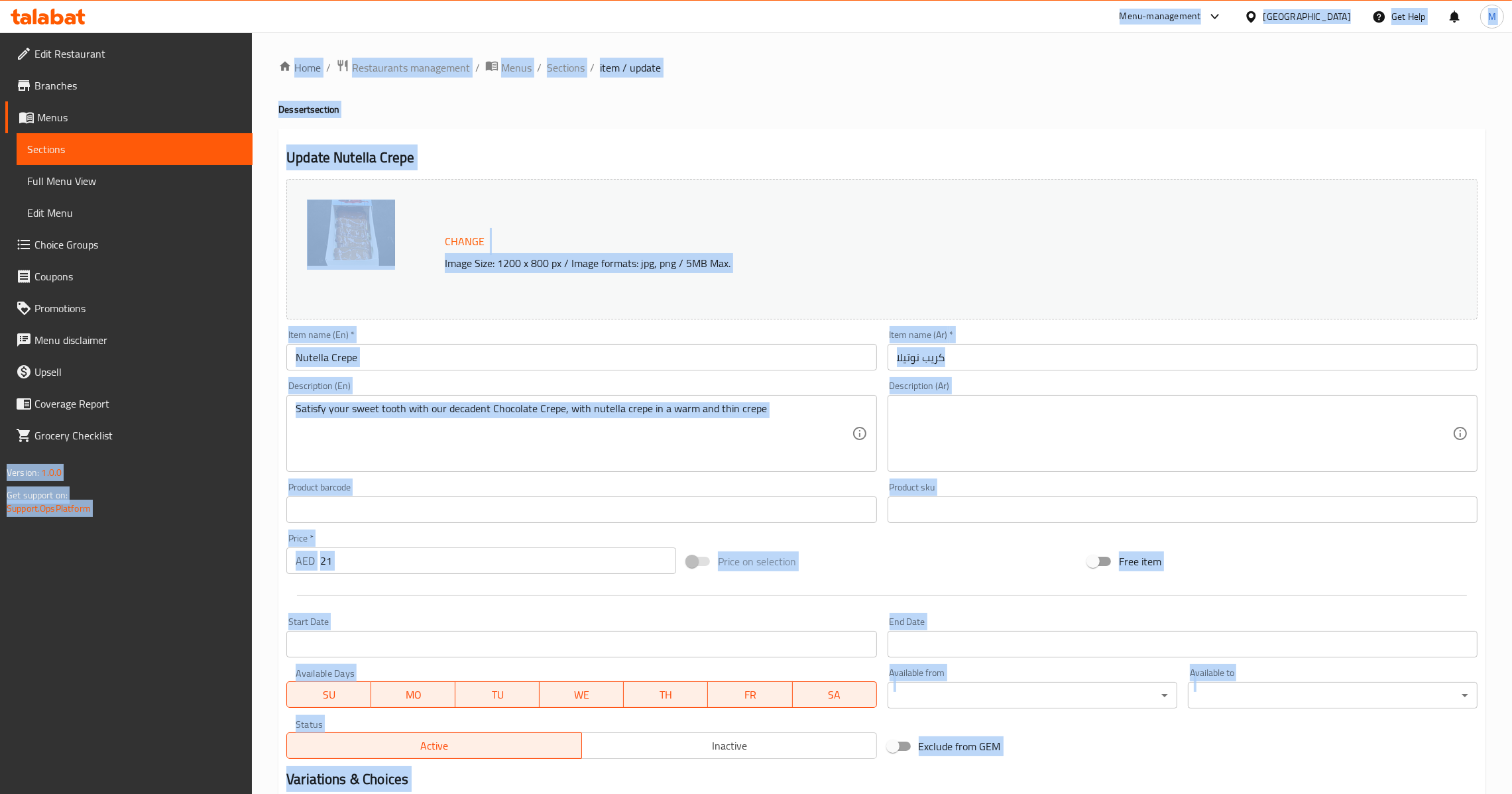
click at [594, 355] on input "Nutella Crepe" at bounding box center [581, 357] width 590 height 26
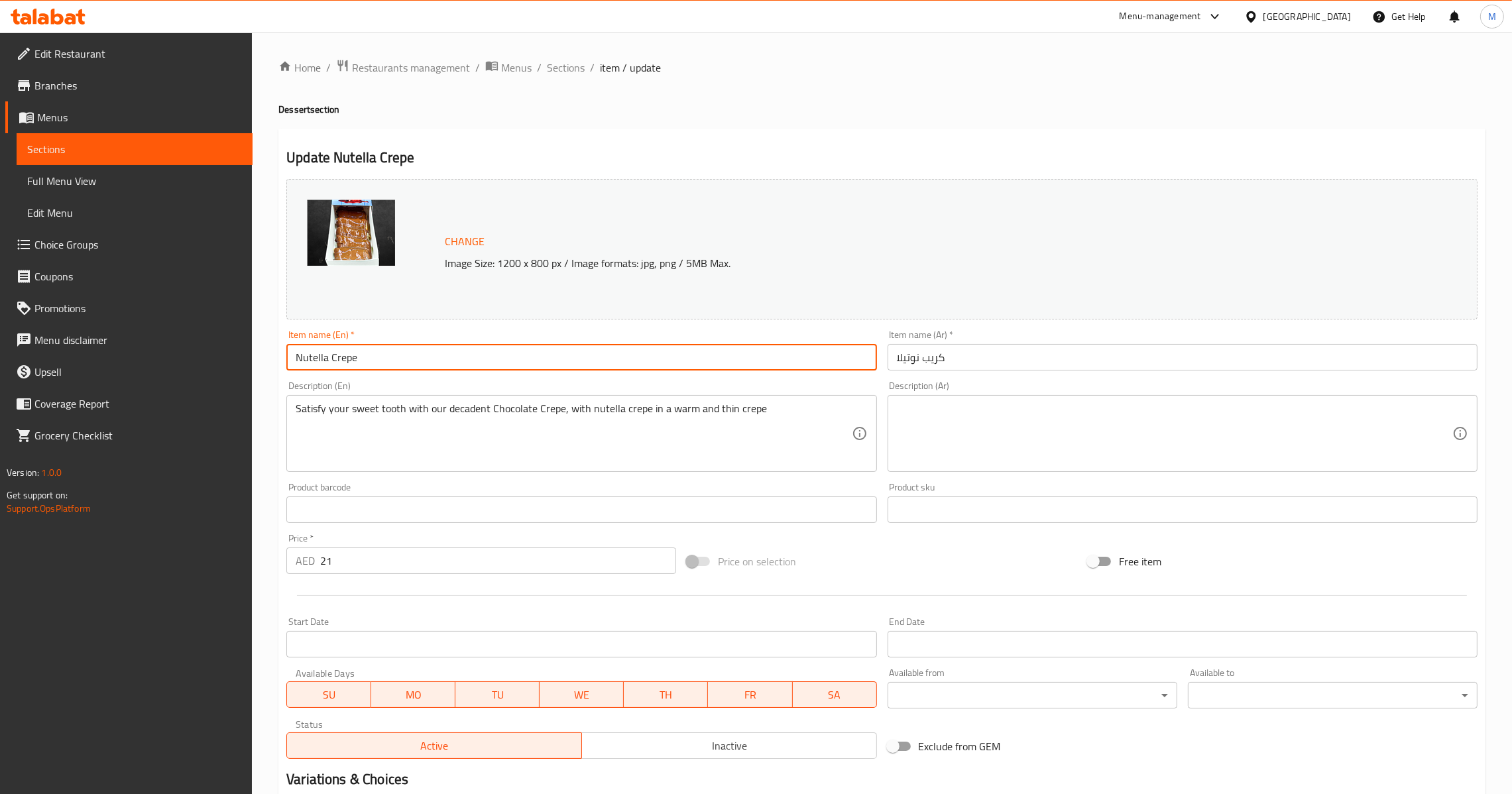
click at [636, 361] on input "Nutella Crepe" at bounding box center [581, 357] width 590 height 26
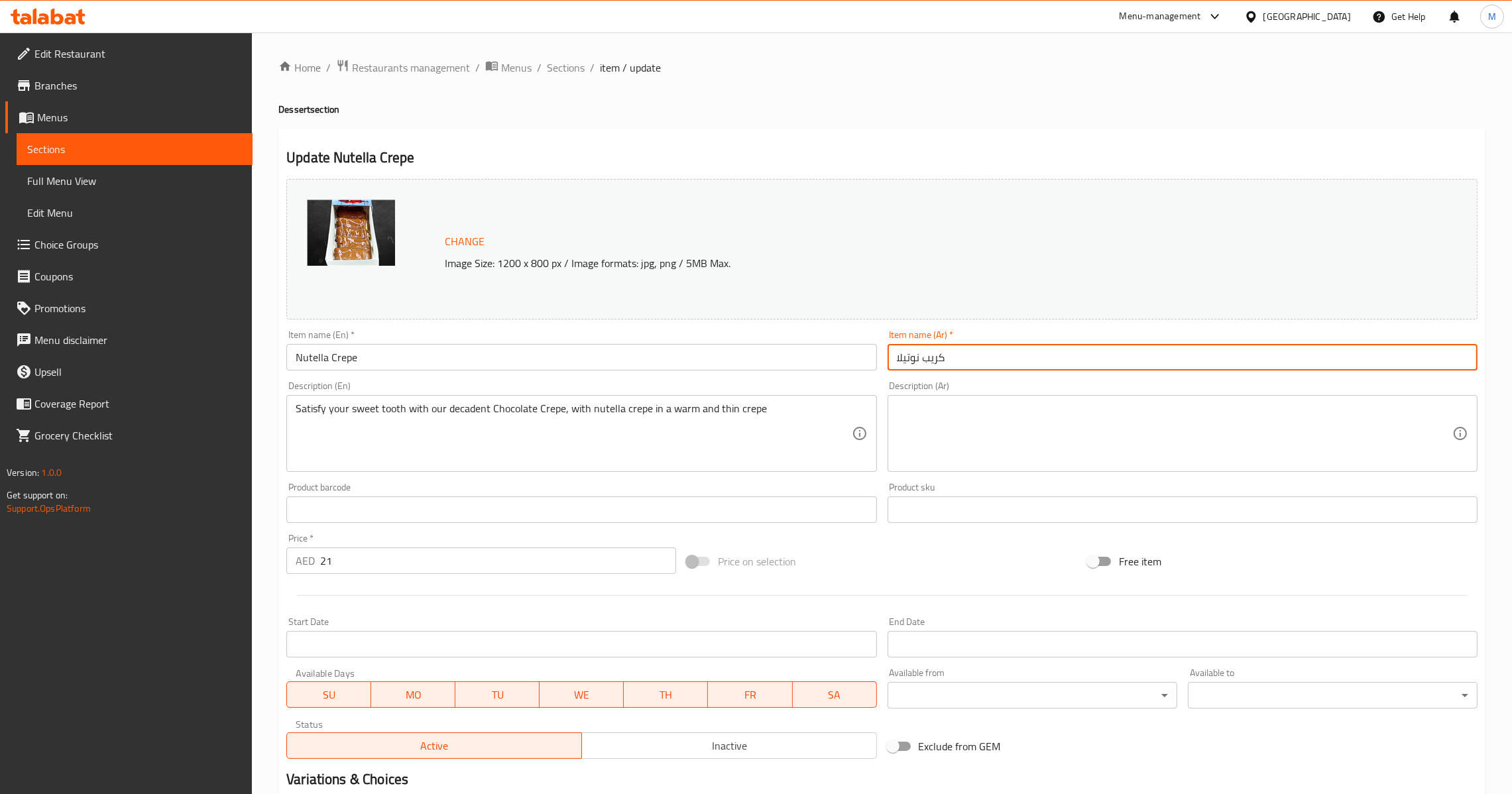
click at [1076, 354] on input "كريب نوتيلا" at bounding box center [1182, 357] width 590 height 26
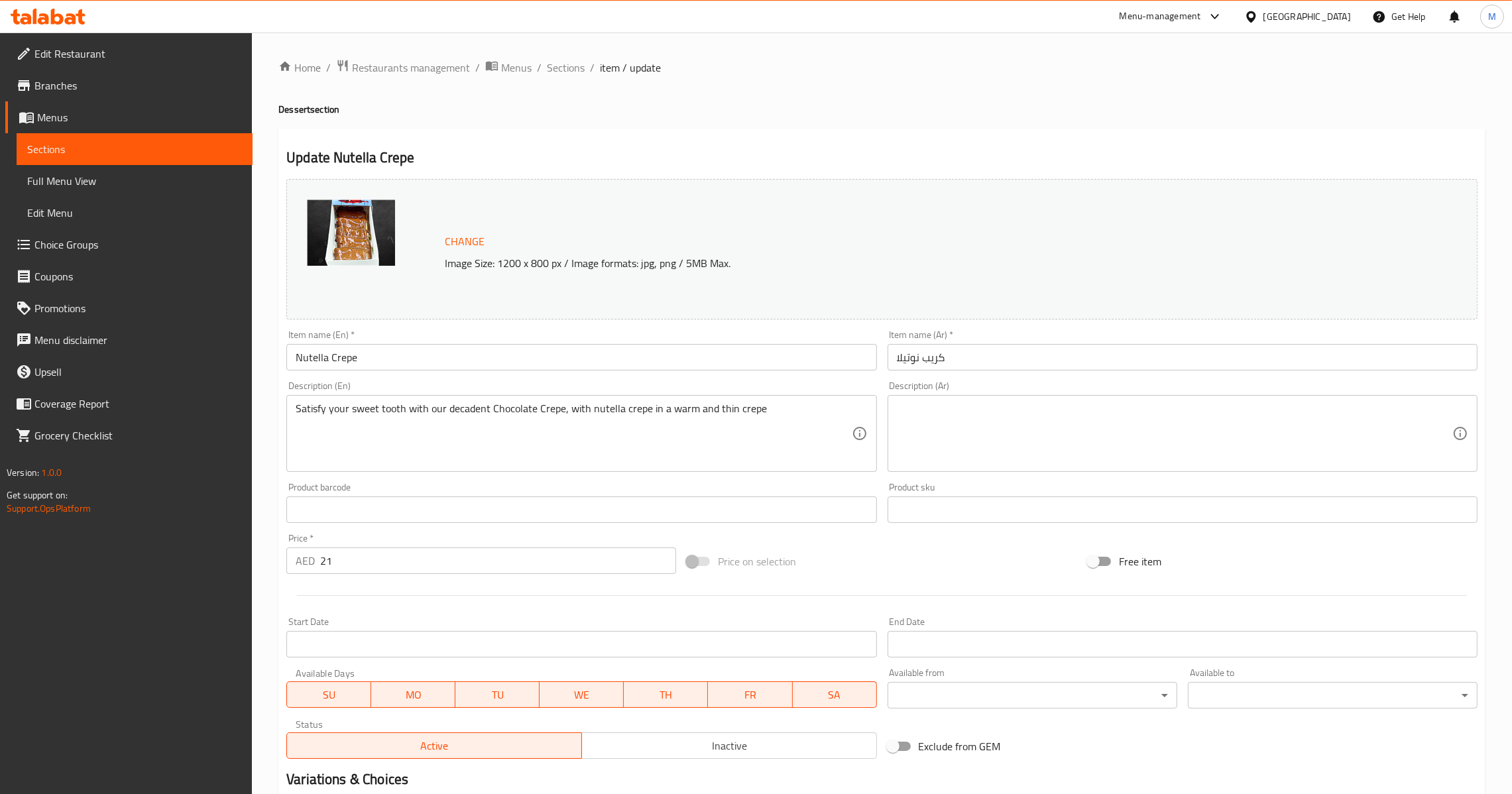
click at [765, 471] on div "Satisfy your sweet tooth with our decadent Chocolate Crepe, with nutella crepe …" at bounding box center [581, 433] width 590 height 77
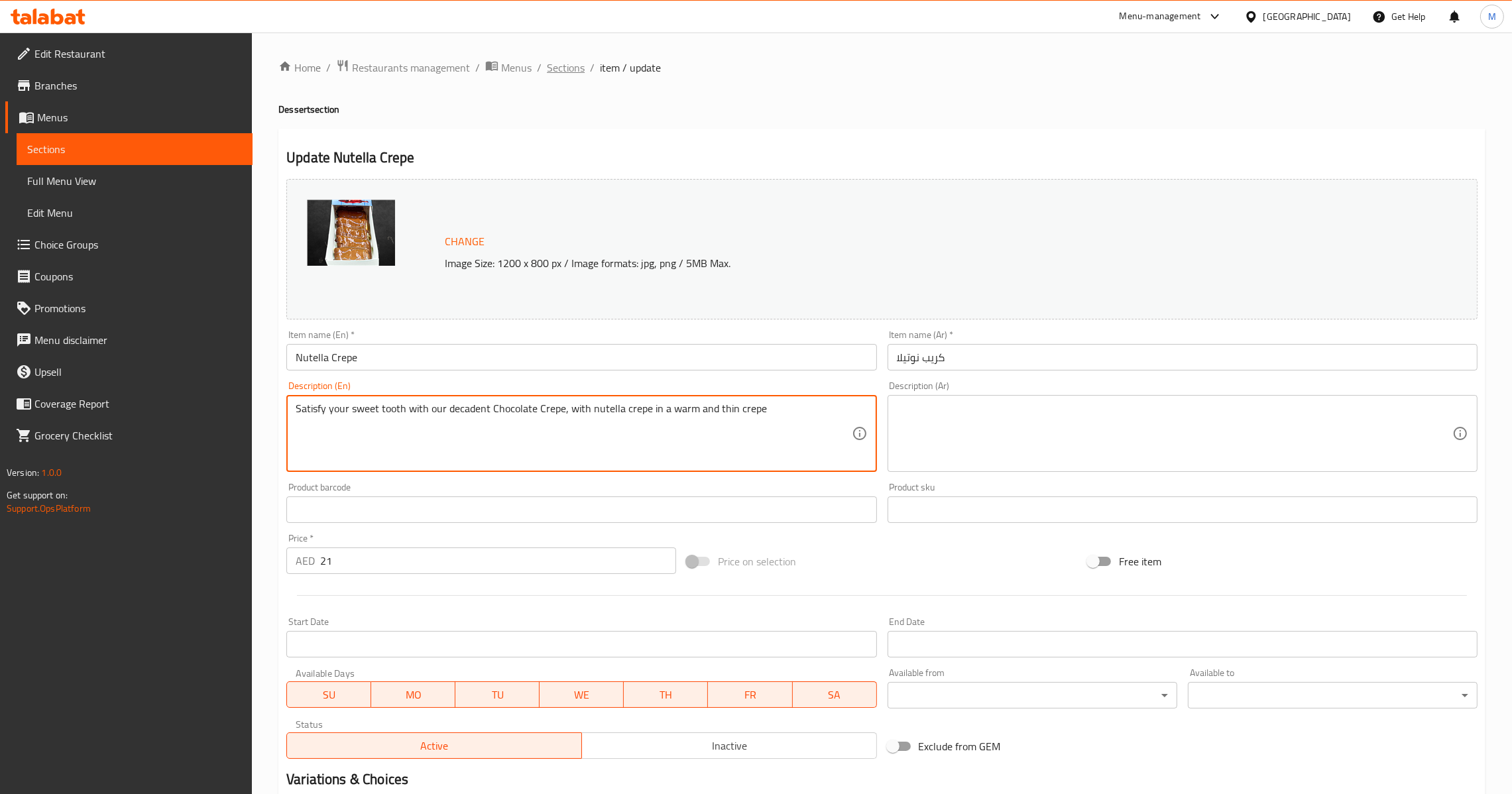
click at [555, 74] on span "Sections" at bounding box center [566, 67] width 38 height 16
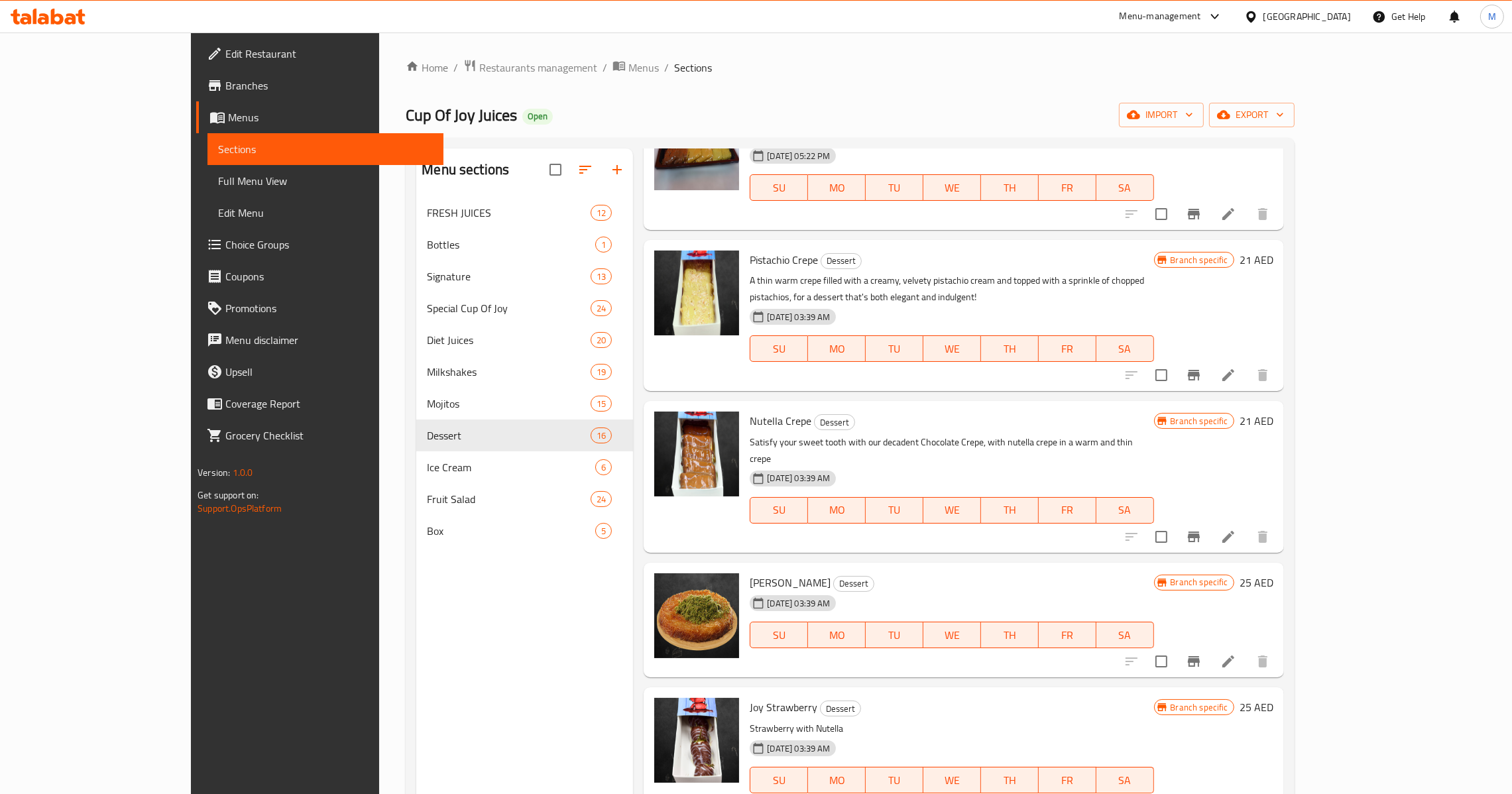
scroll to position [1093, 0]
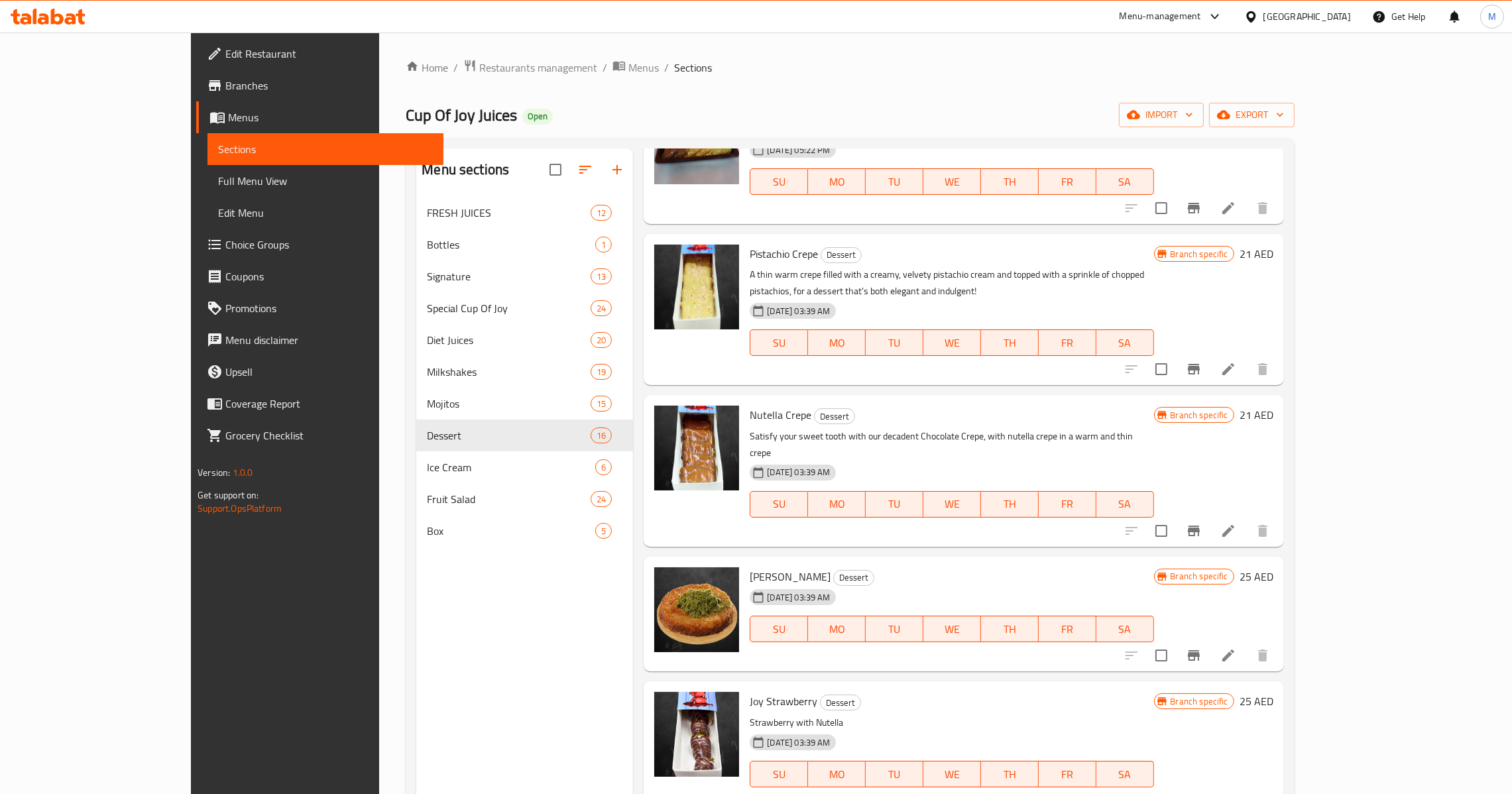
click at [1247, 643] on li at bounding box center [1229, 655] width 37 height 24
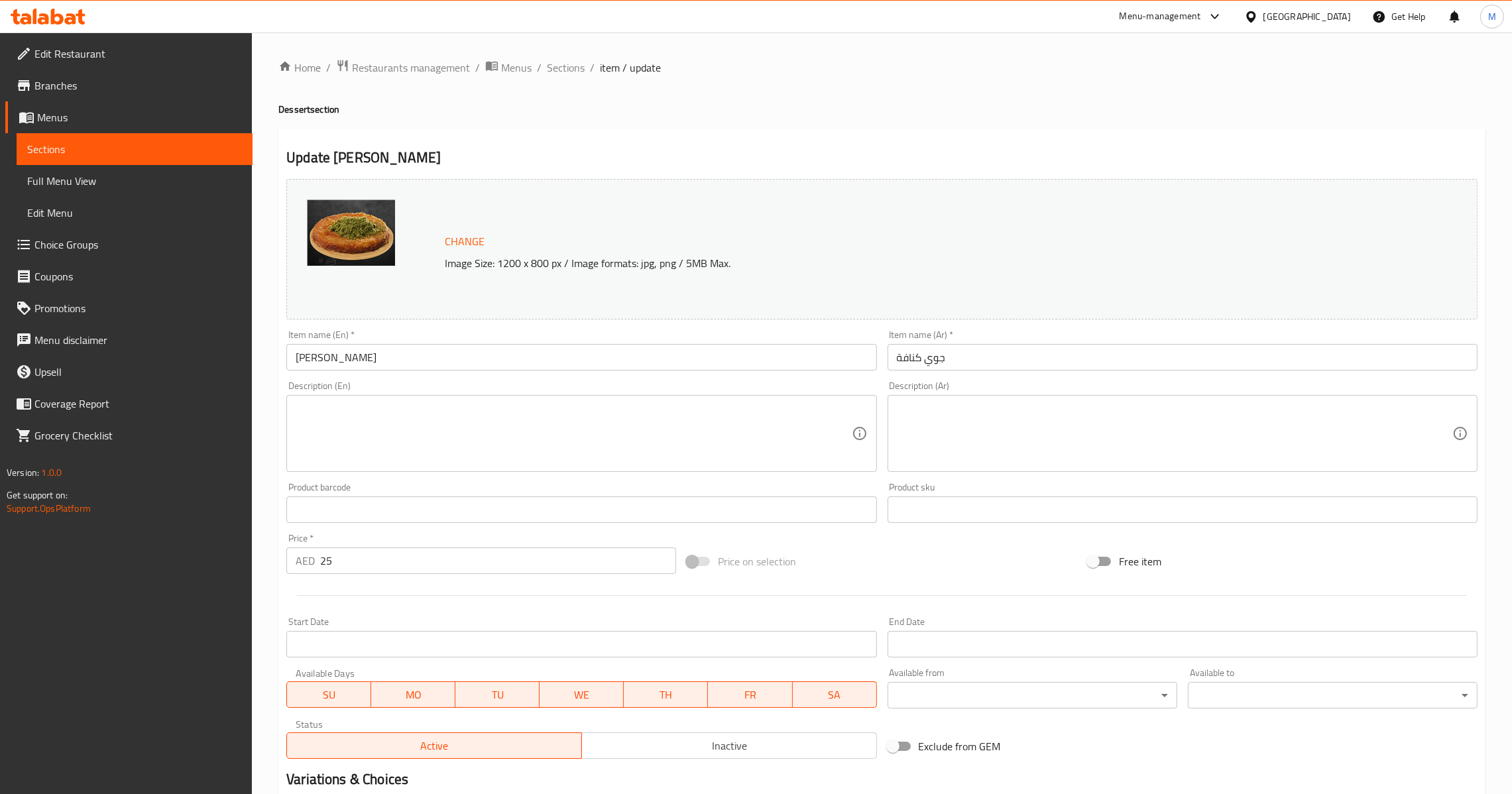
click at [927, 361] on input "جوي كنافة" at bounding box center [1182, 357] width 590 height 26
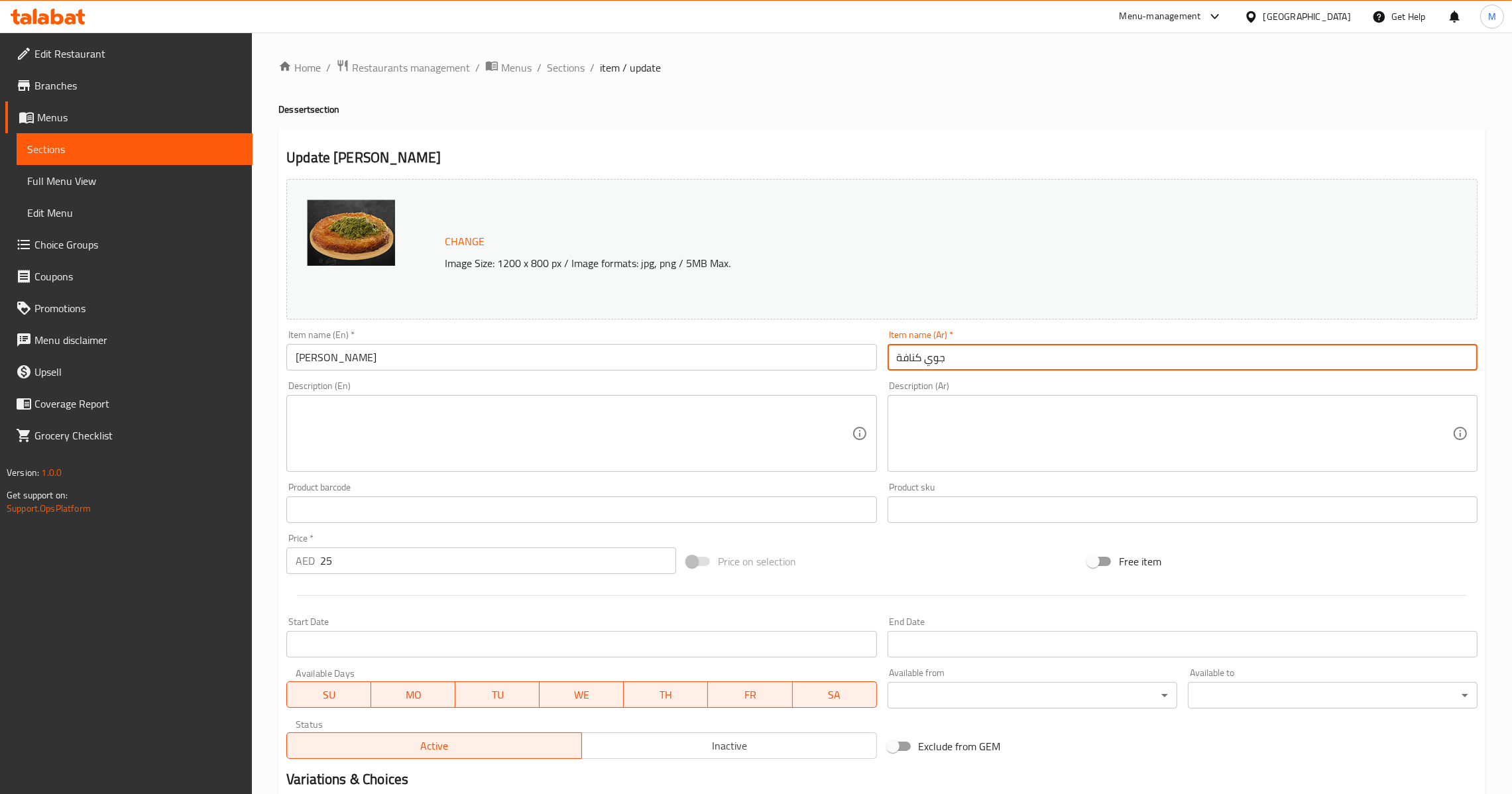
click at [729, 348] on input "[PERSON_NAME]" at bounding box center [581, 357] width 590 height 26
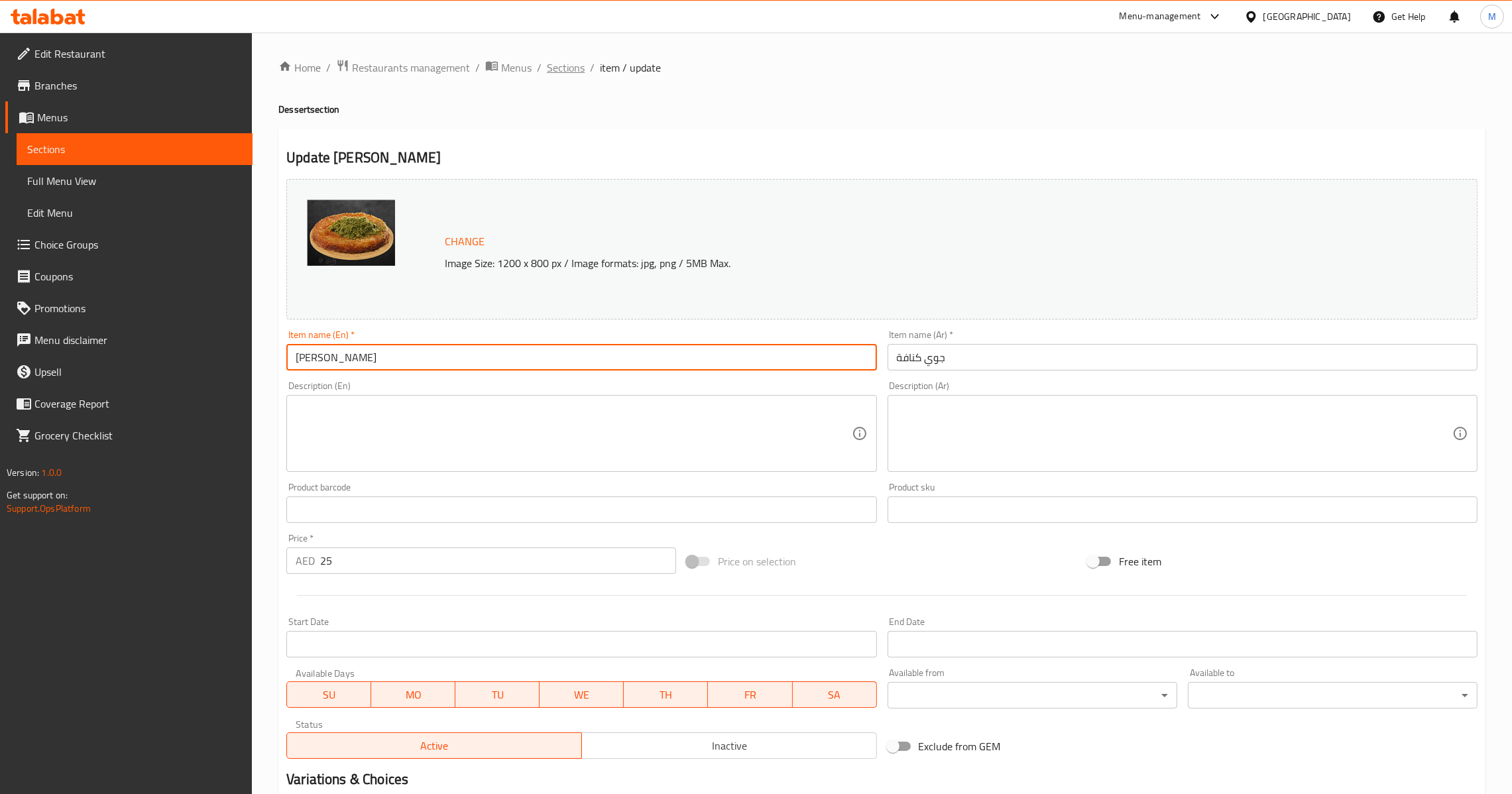
click at [572, 61] on span "Sections" at bounding box center [566, 67] width 38 height 16
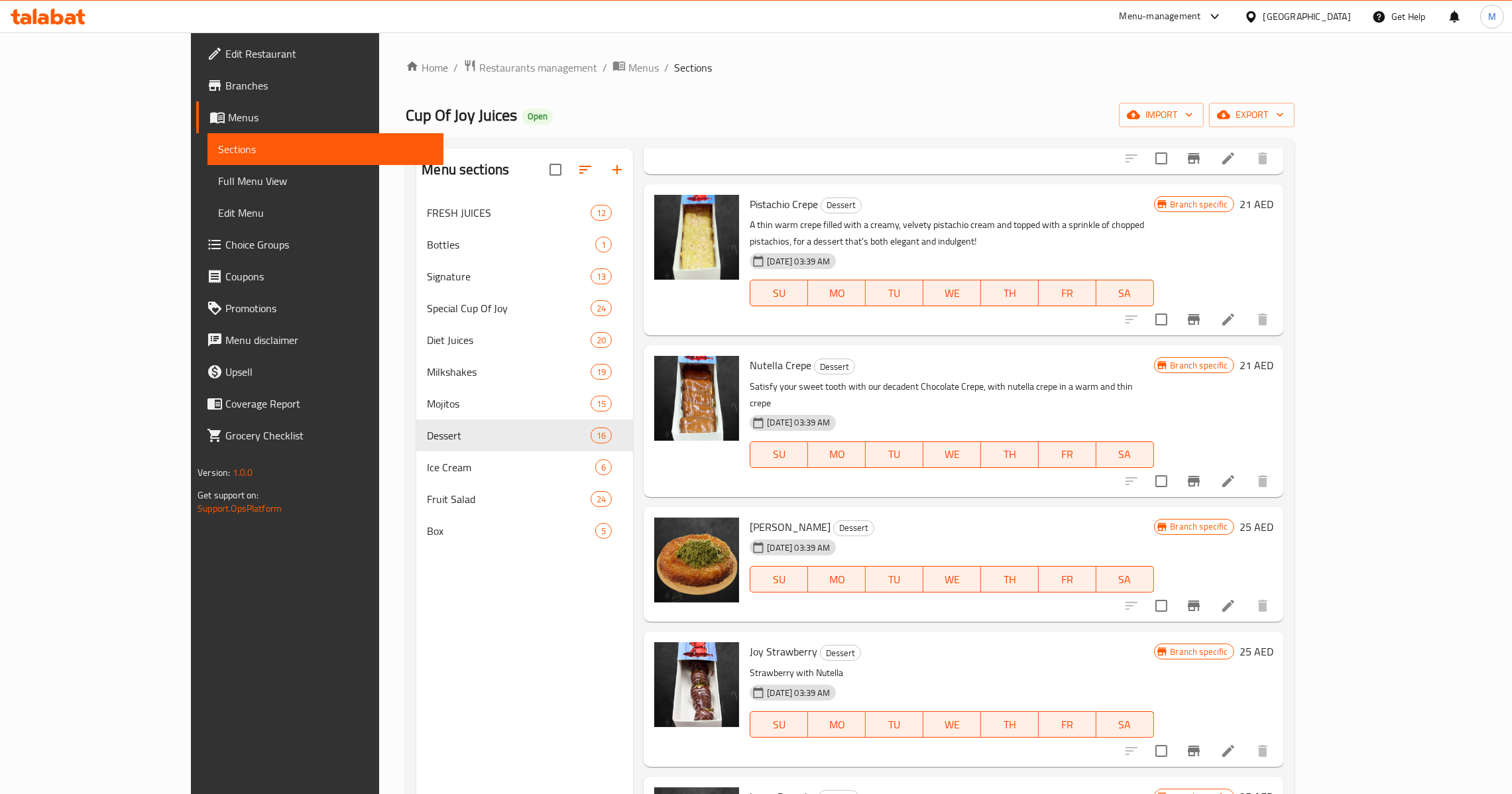
scroll to position [1292, 0]
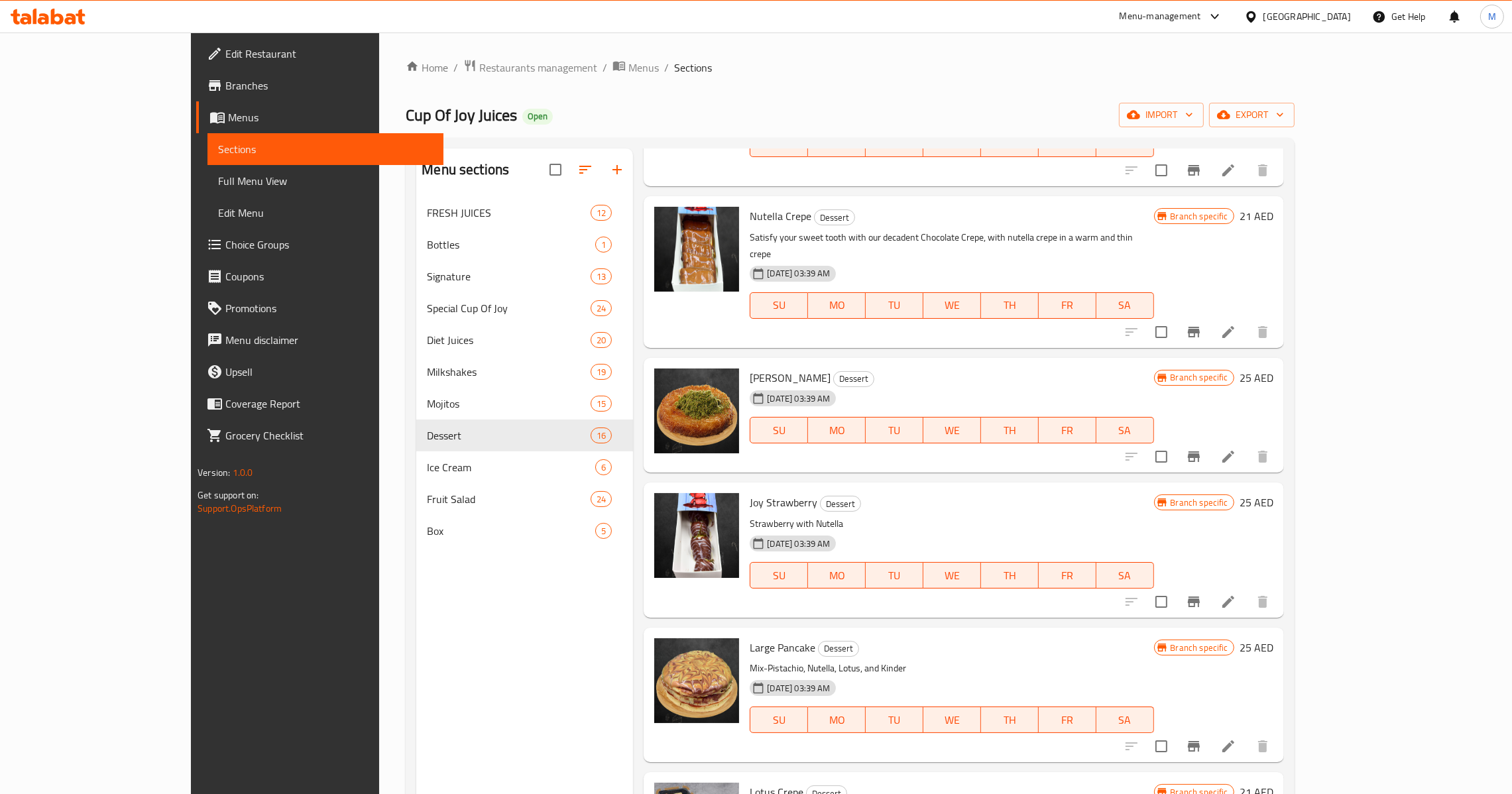
click at [1247, 589] on li at bounding box center [1229, 601] width 37 height 24
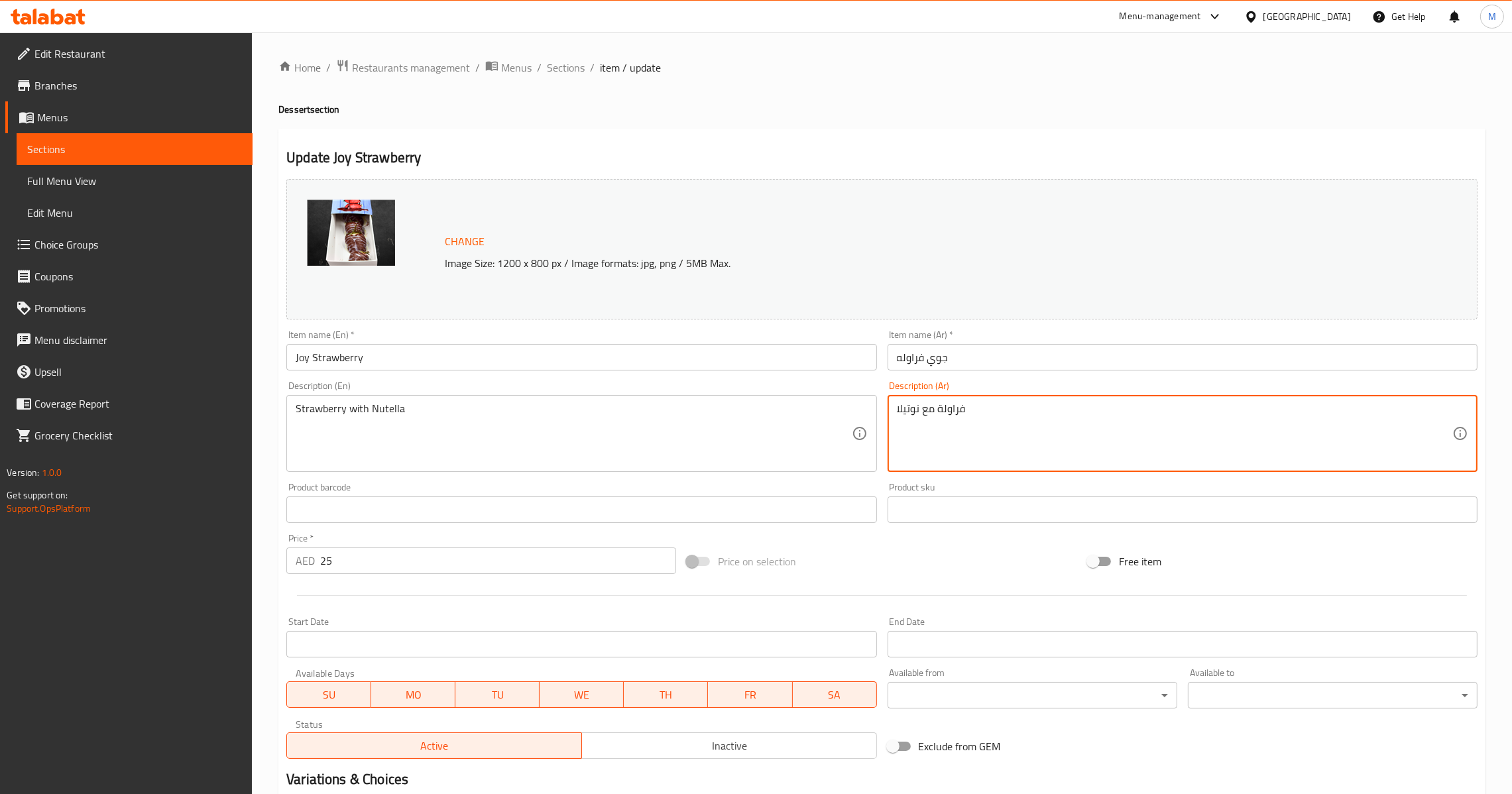
click at [966, 370] on input "جوي فراوله" at bounding box center [1182, 357] width 590 height 26
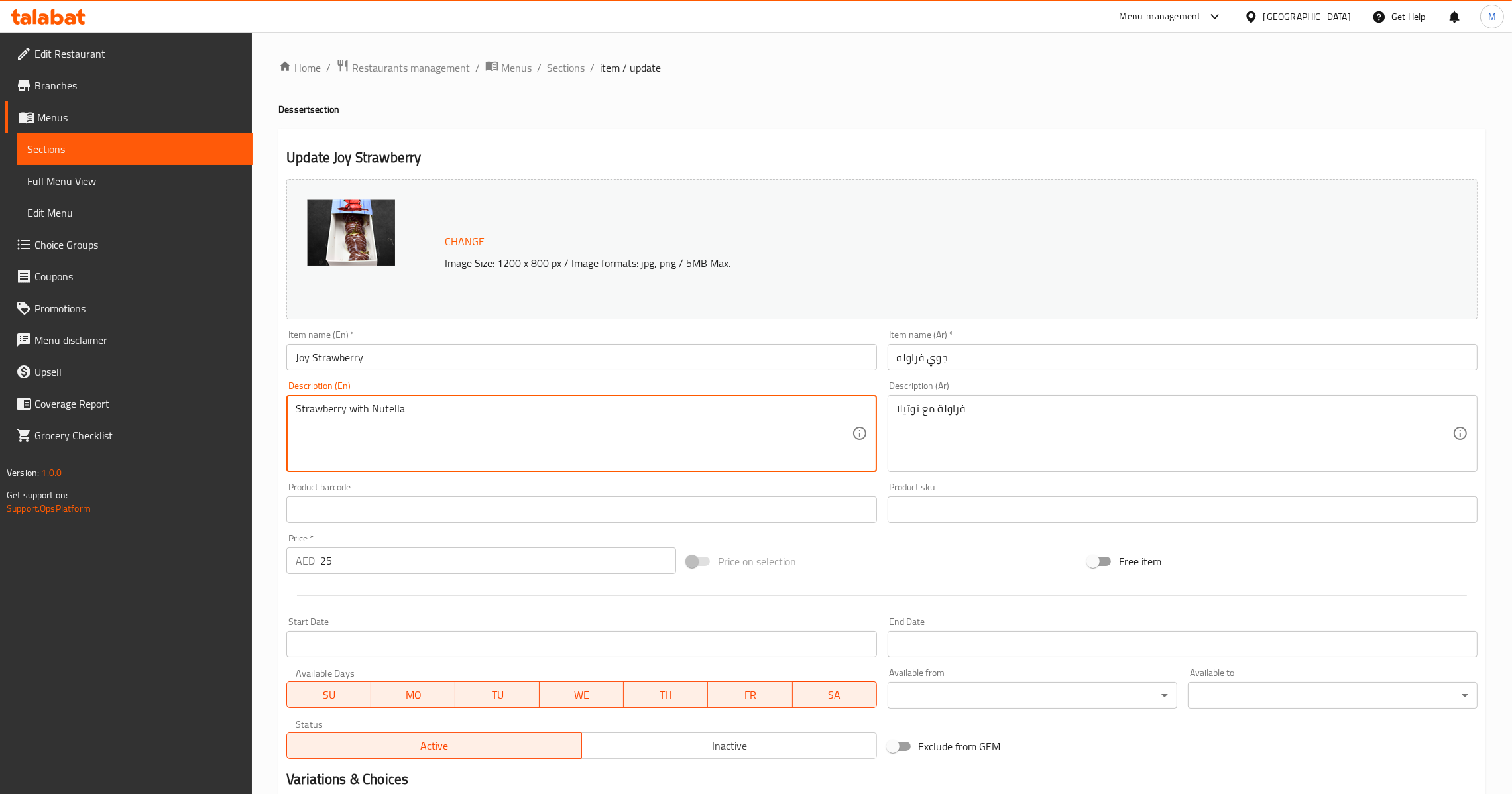
click at [507, 361] on input "Joy Strawberry" at bounding box center [581, 357] width 590 height 26
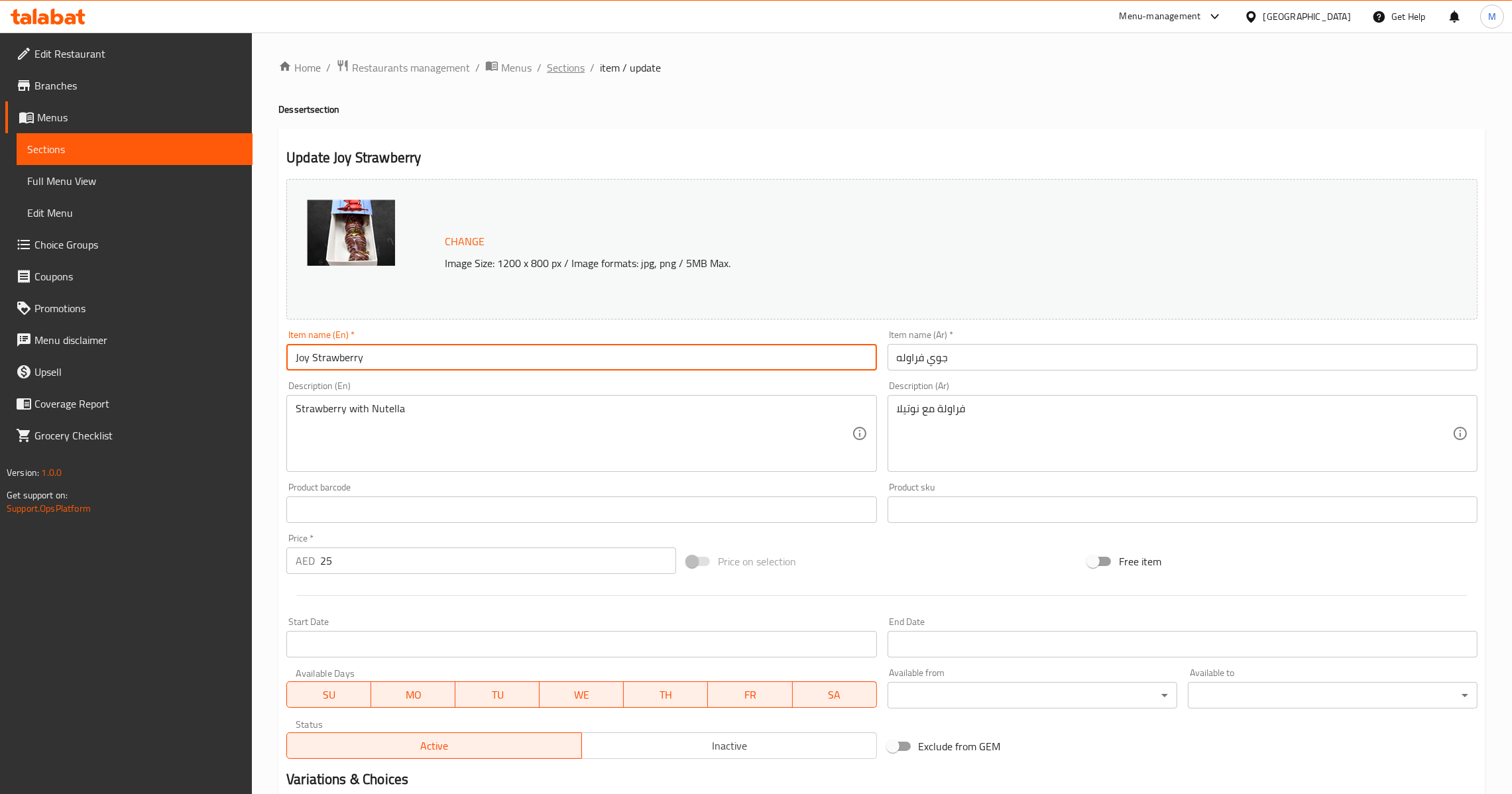
click at [558, 73] on span "Sections" at bounding box center [566, 67] width 38 height 16
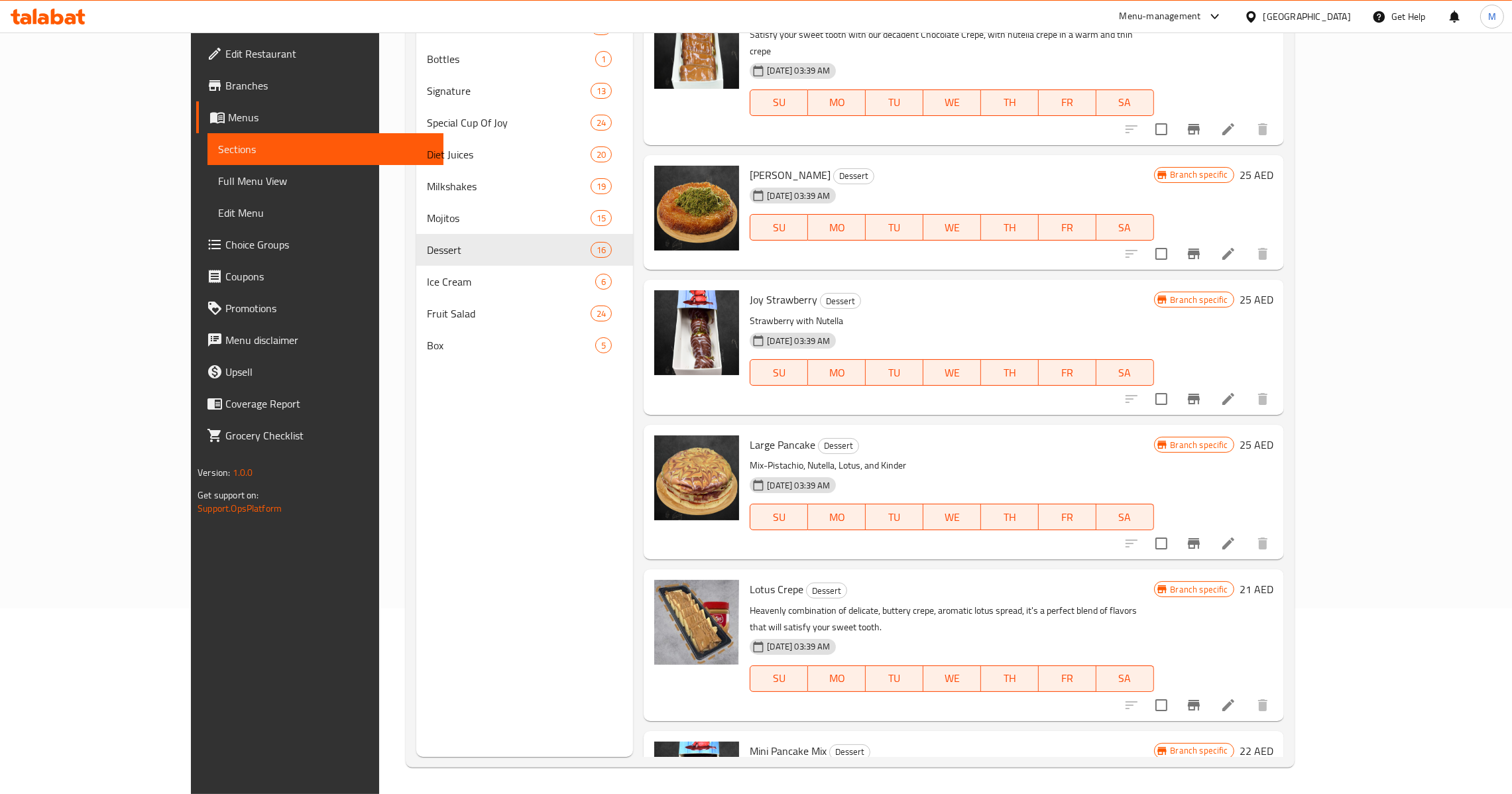
scroll to position [1296, 0]
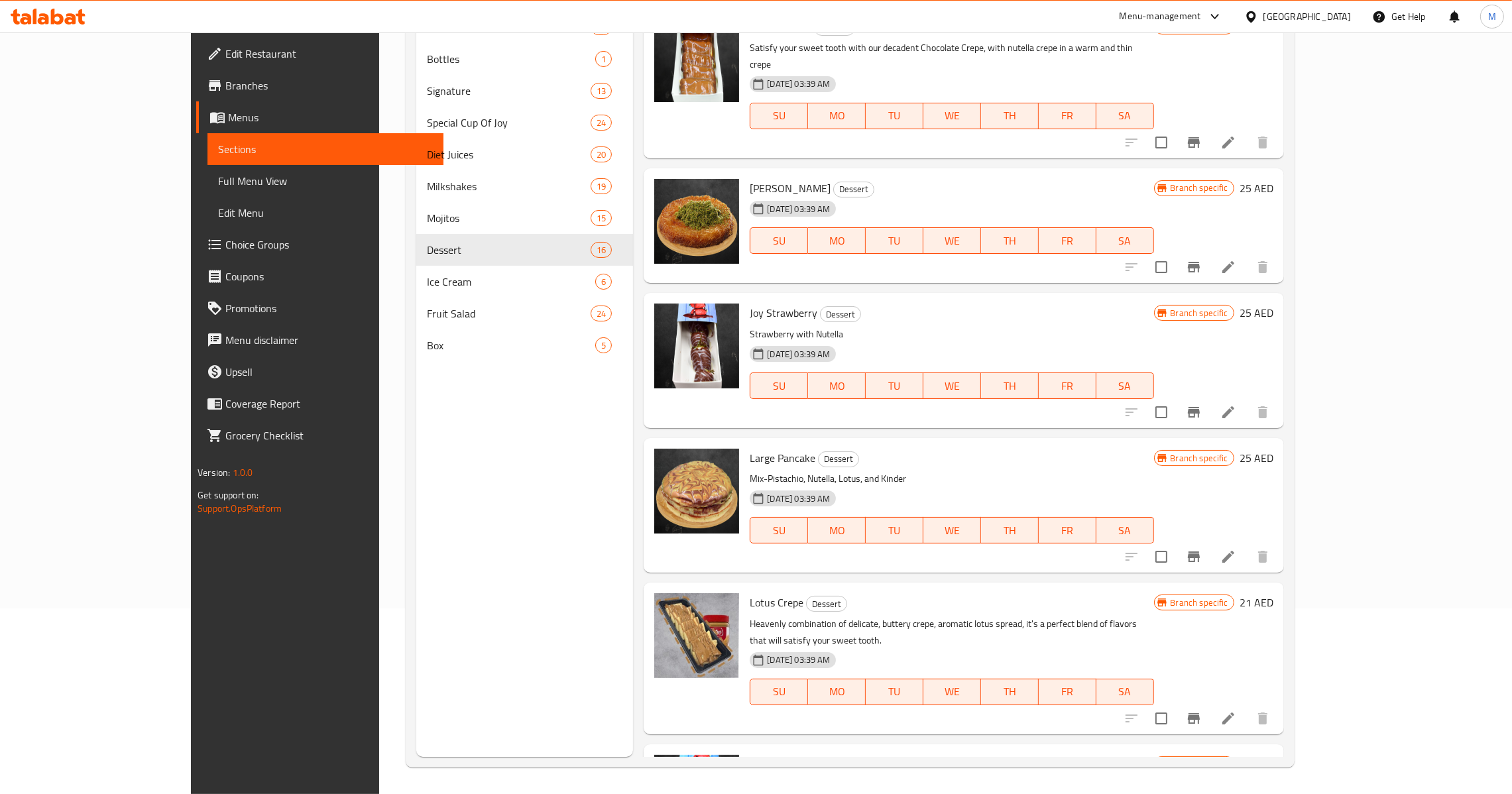
click at [1247, 545] on li at bounding box center [1229, 556] width 37 height 24
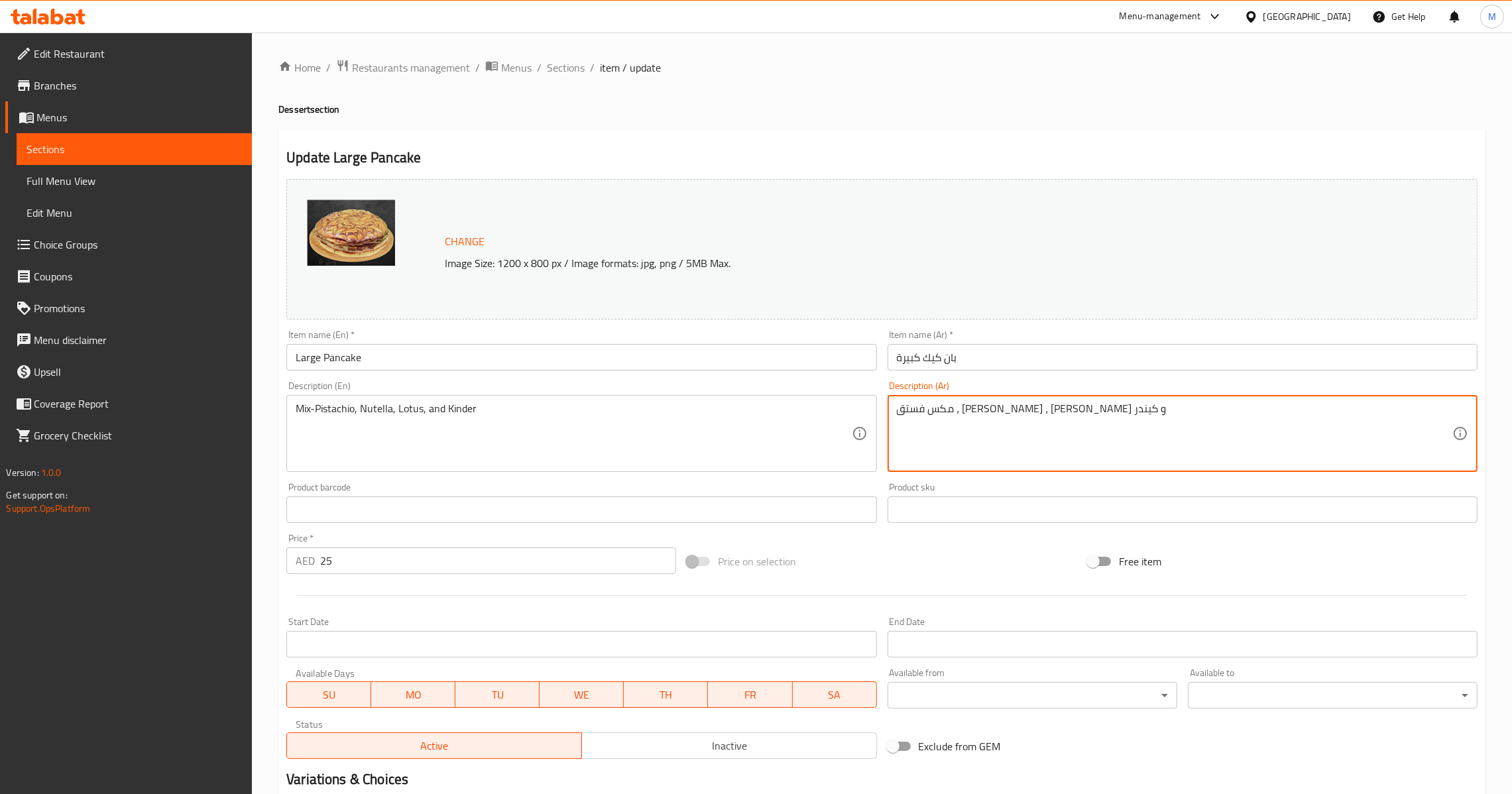
click at [1020, 363] on input "بان كيك كبيرة" at bounding box center [1182, 357] width 590 height 26
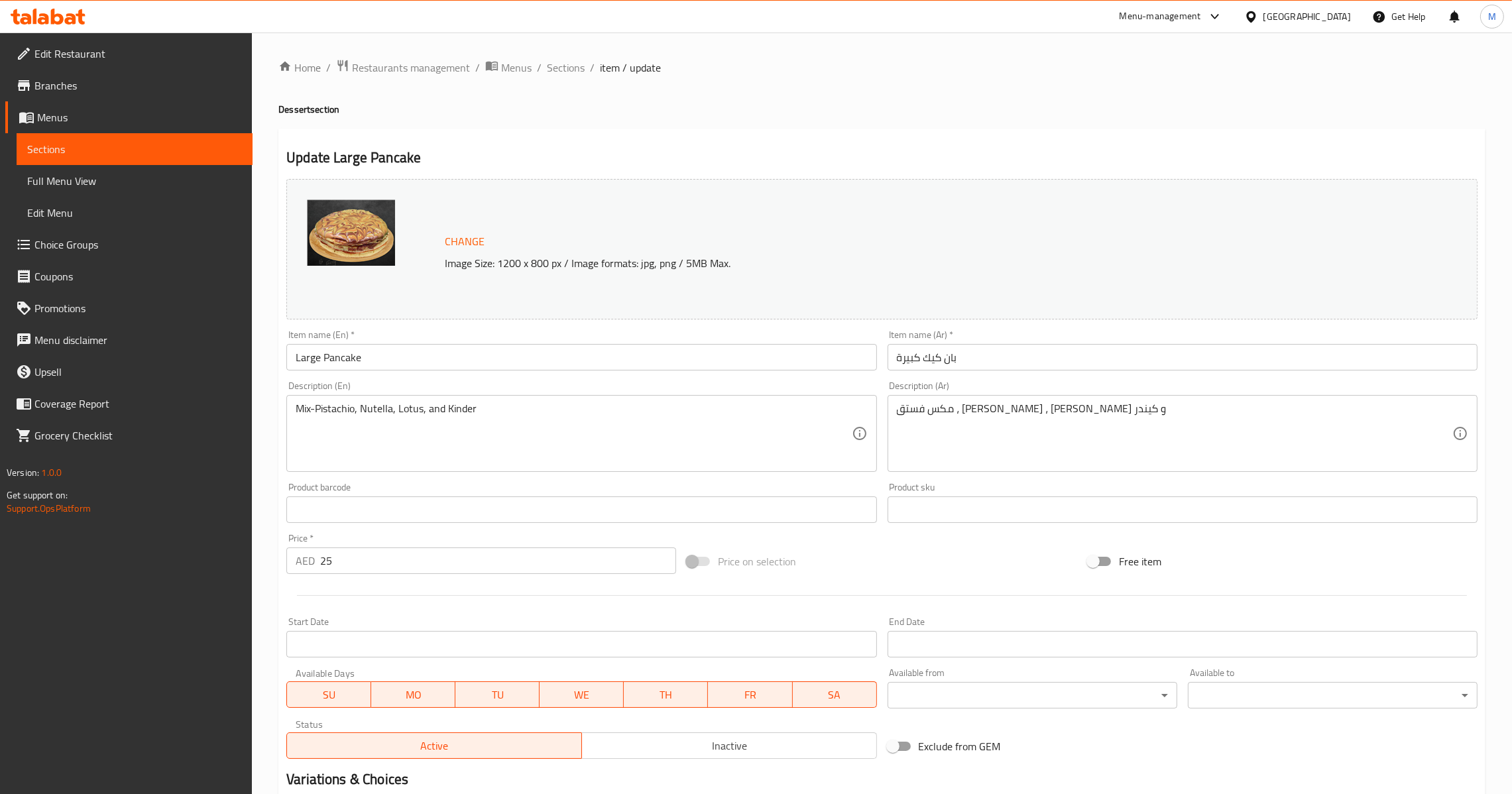
click at [588, 341] on div "Item name (En)   * Large Pancake Item name (En) *" at bounding box center [581, 350] width 590 height 40
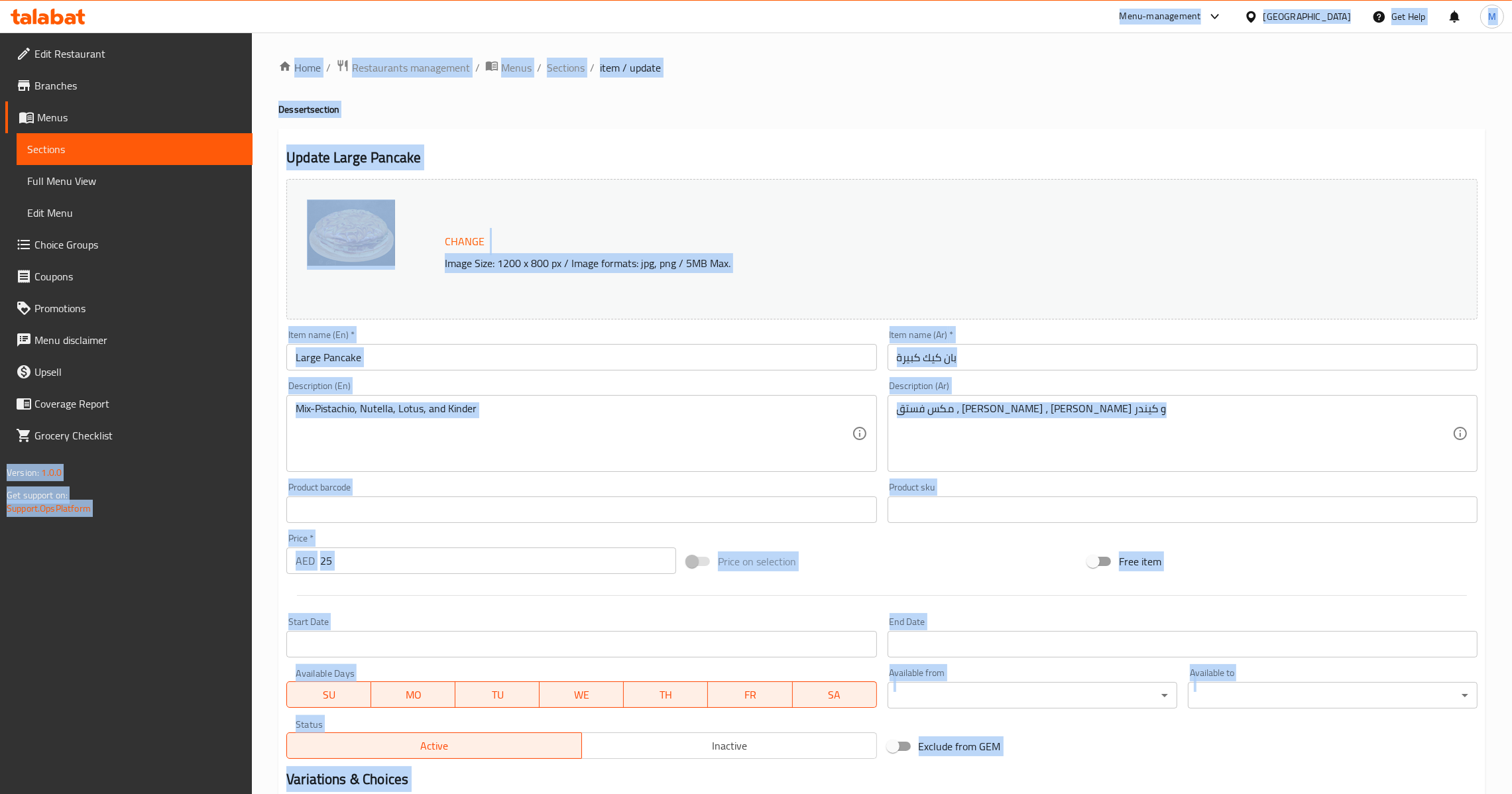
click at [587, 357] on input "Large Pancake" at bounding box center [581, 357] width 590 height 26
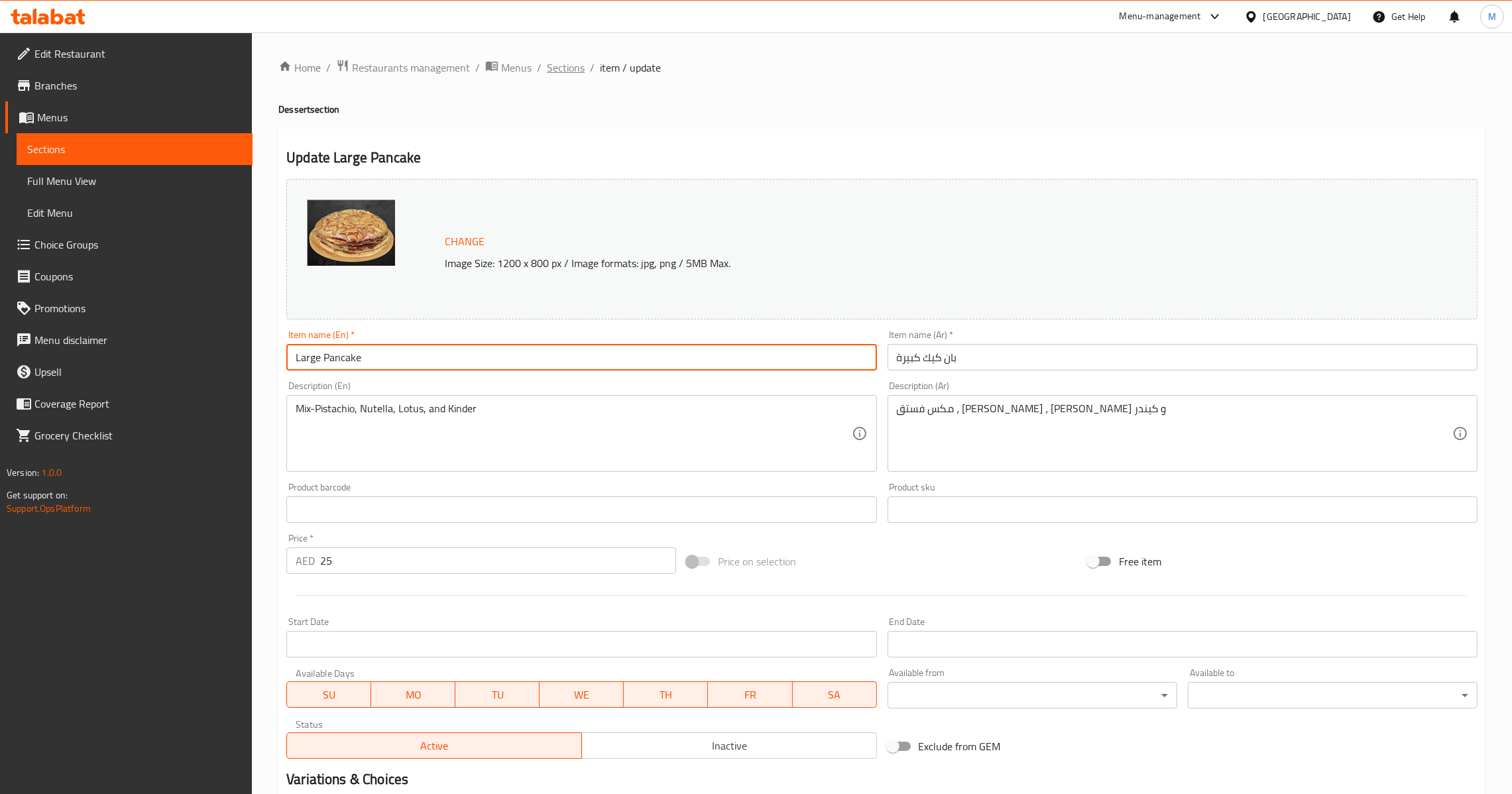
click at [556, 62] on span "Sections" at bounding box center [566, 67] width 38 height 16
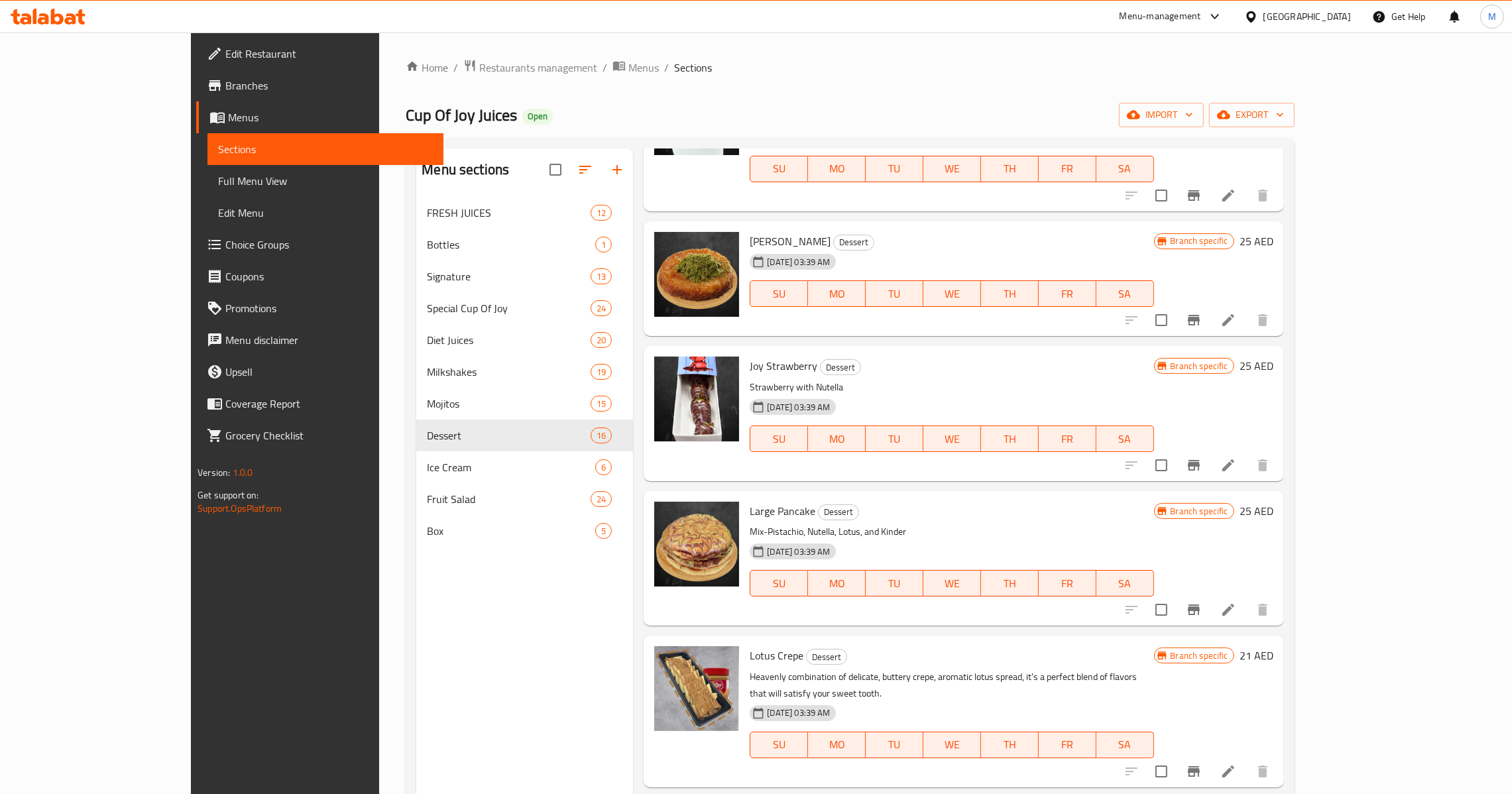
scroll to position [1491, 0]
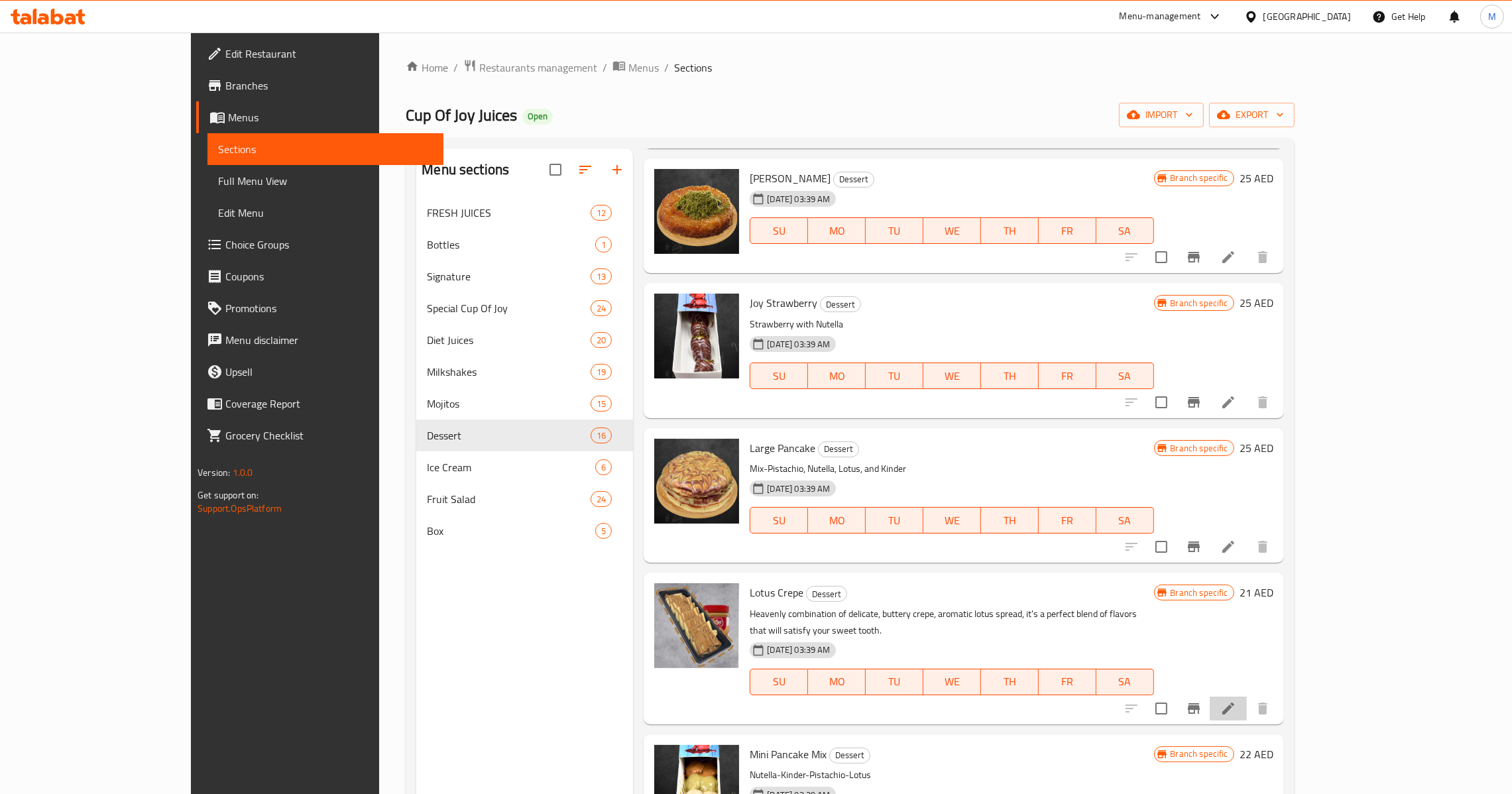
click at [1247, 697] on li at bounding box center [1229, 708] width 37 height 24
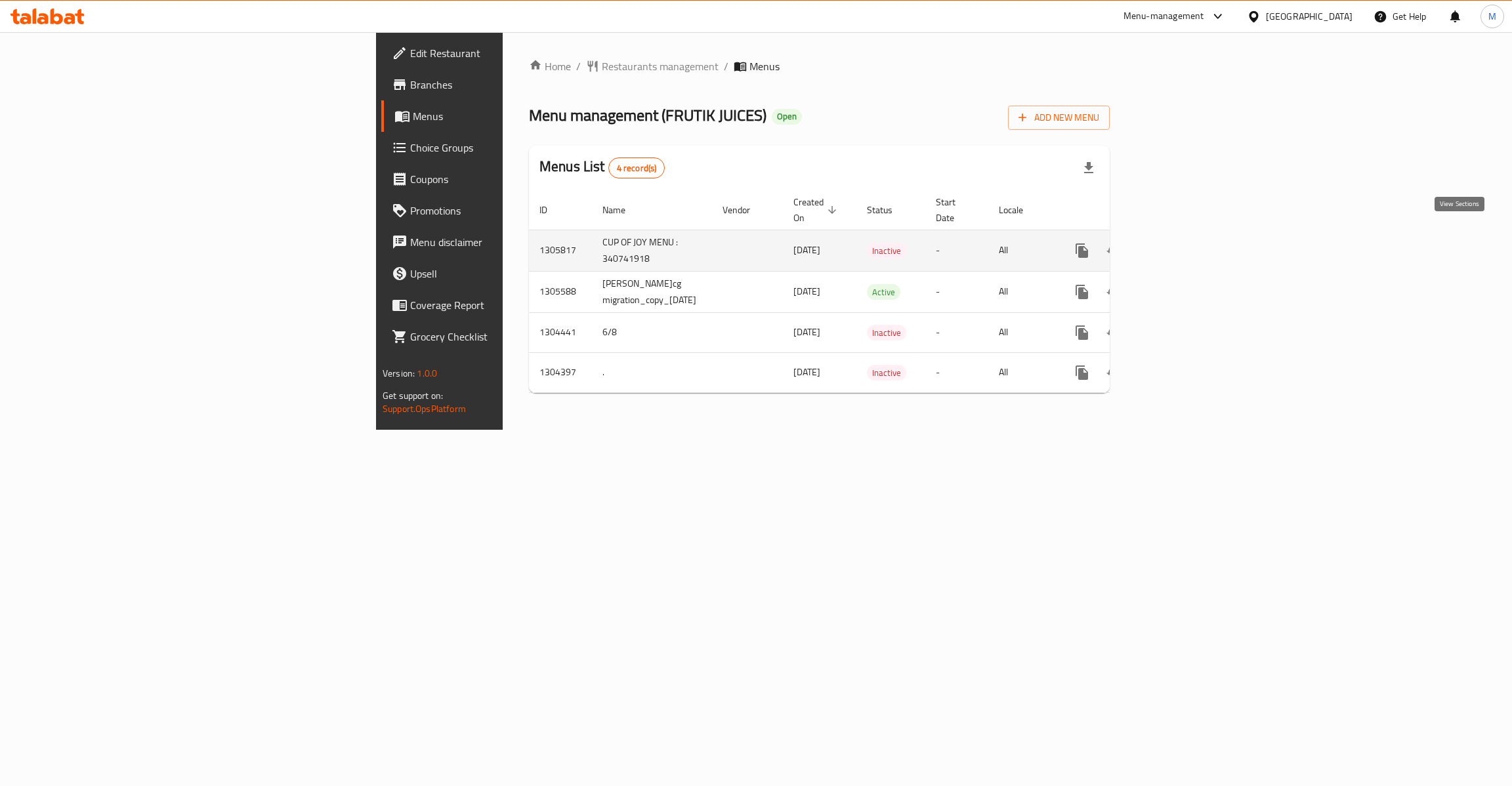
click at [1192, 237] on link "enhanced table" at bounding box center [1177, 250] width 31 height 31
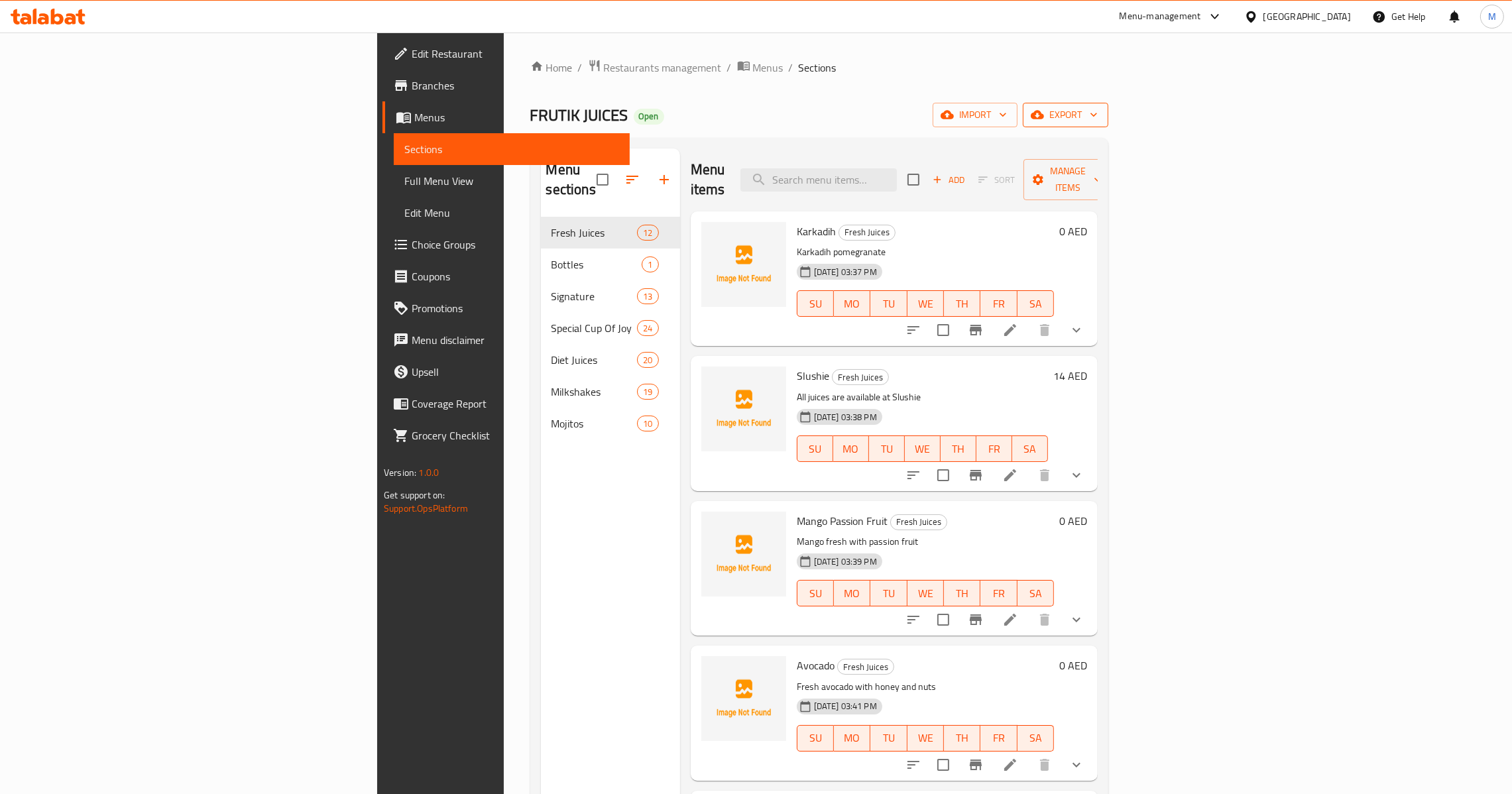
click at [1098, 113] on span "export" at bounding box center [1065, 115] width 64 height 17
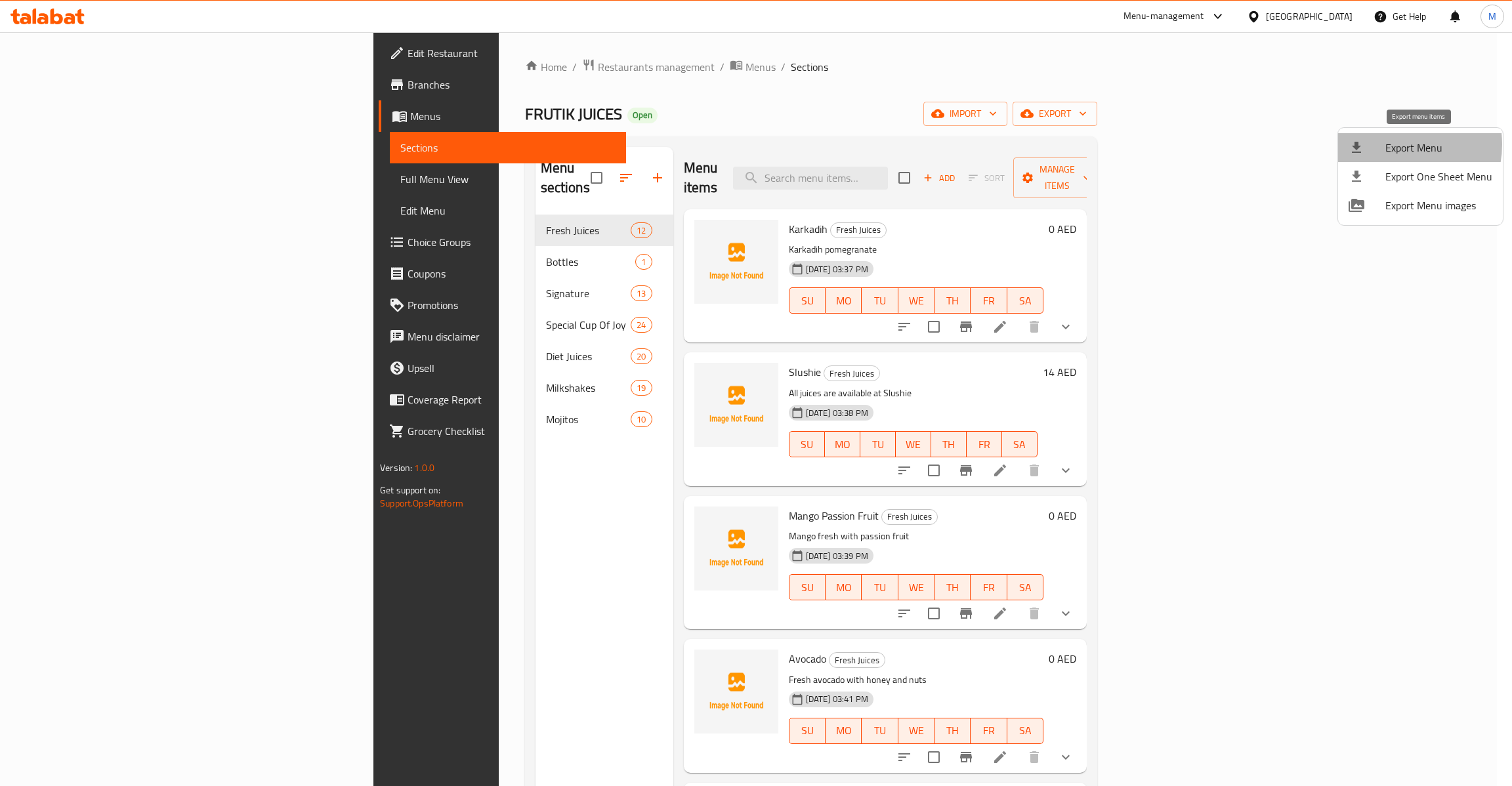
click at [1395, 144] on span "Export Menu" at bounding box center [1439, 147] width 107 height 16
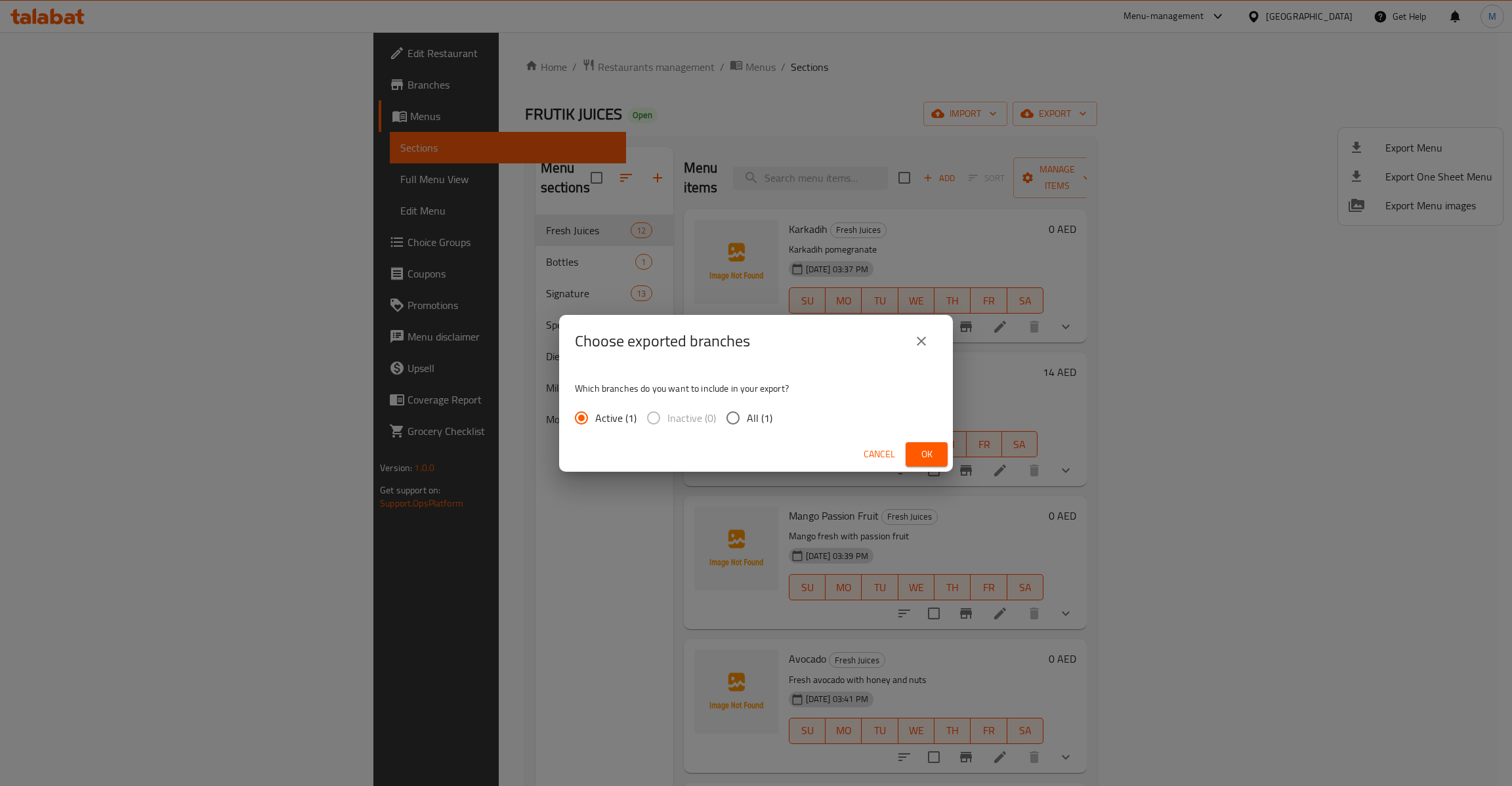
click at [758, 415] on span "All (1)" at bounding box center [759, 417] width 25 height 16
click at [747, 415] on input "All (1)" at bounding box center [733, 418] width 27 height 27
radio input "true"
click at [936, 458] on span "Ok" at bounding box center [927, 454] width 21 height 16
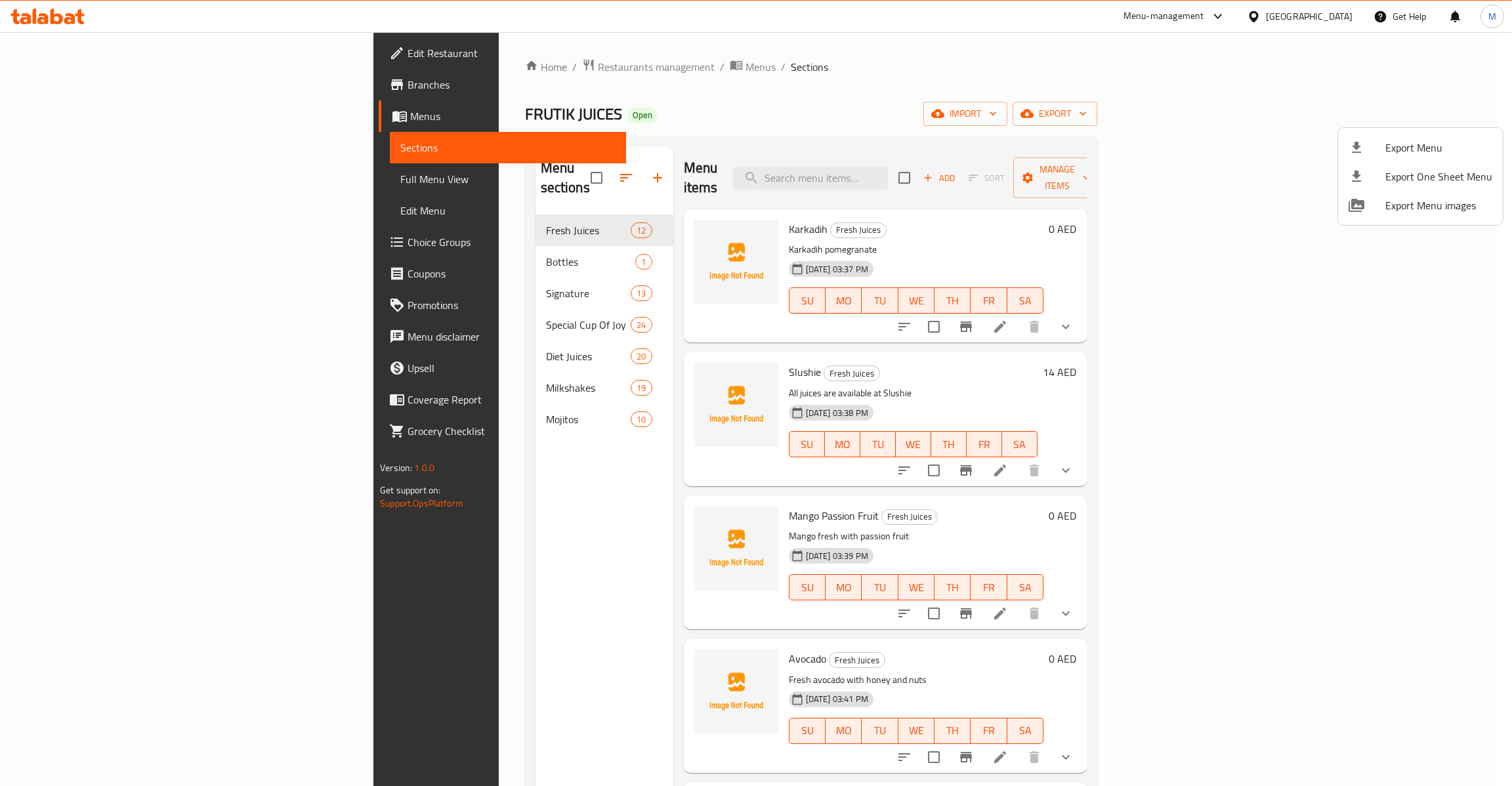
click at [111, 179] on div at bounding box center [756, 393] width 1512 height 786
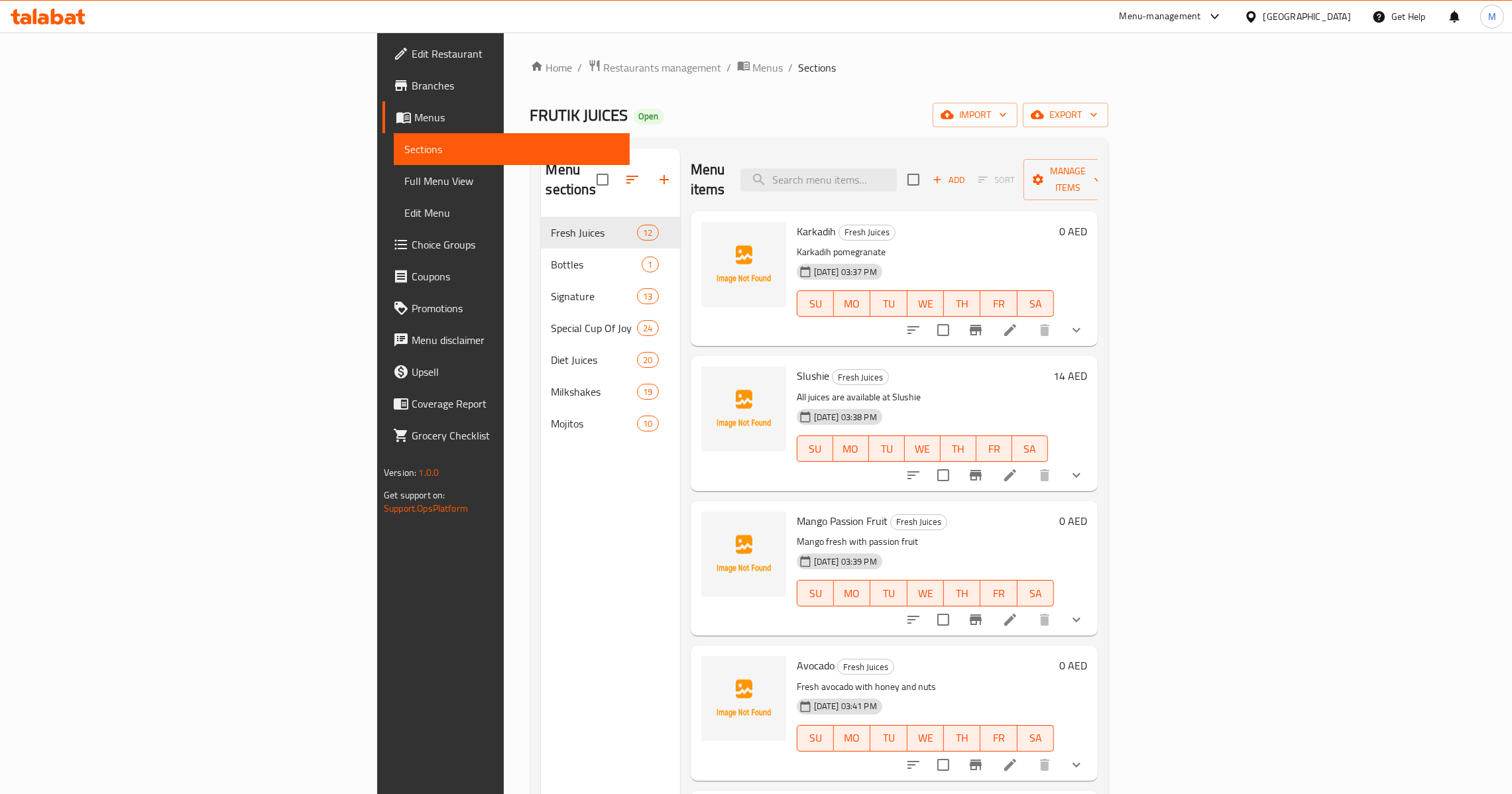
click at [404, 181] on span "Full Menu View" at bounding box center [512, 180] width 215 height 16
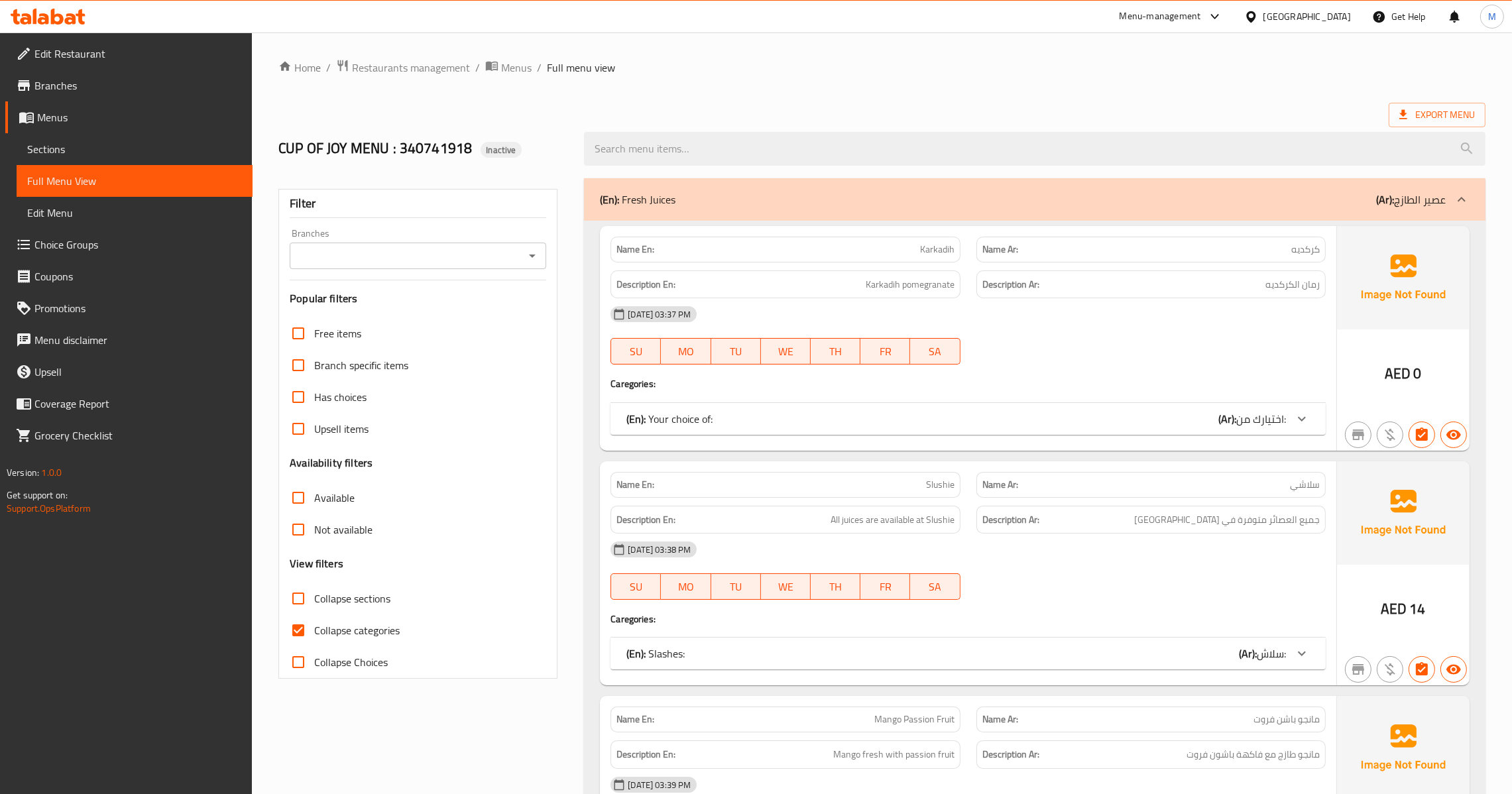
click at [303, 630] on input "Collapse categories" at bounding box center [298, 630] width 32 height 32
checkbox input "false"
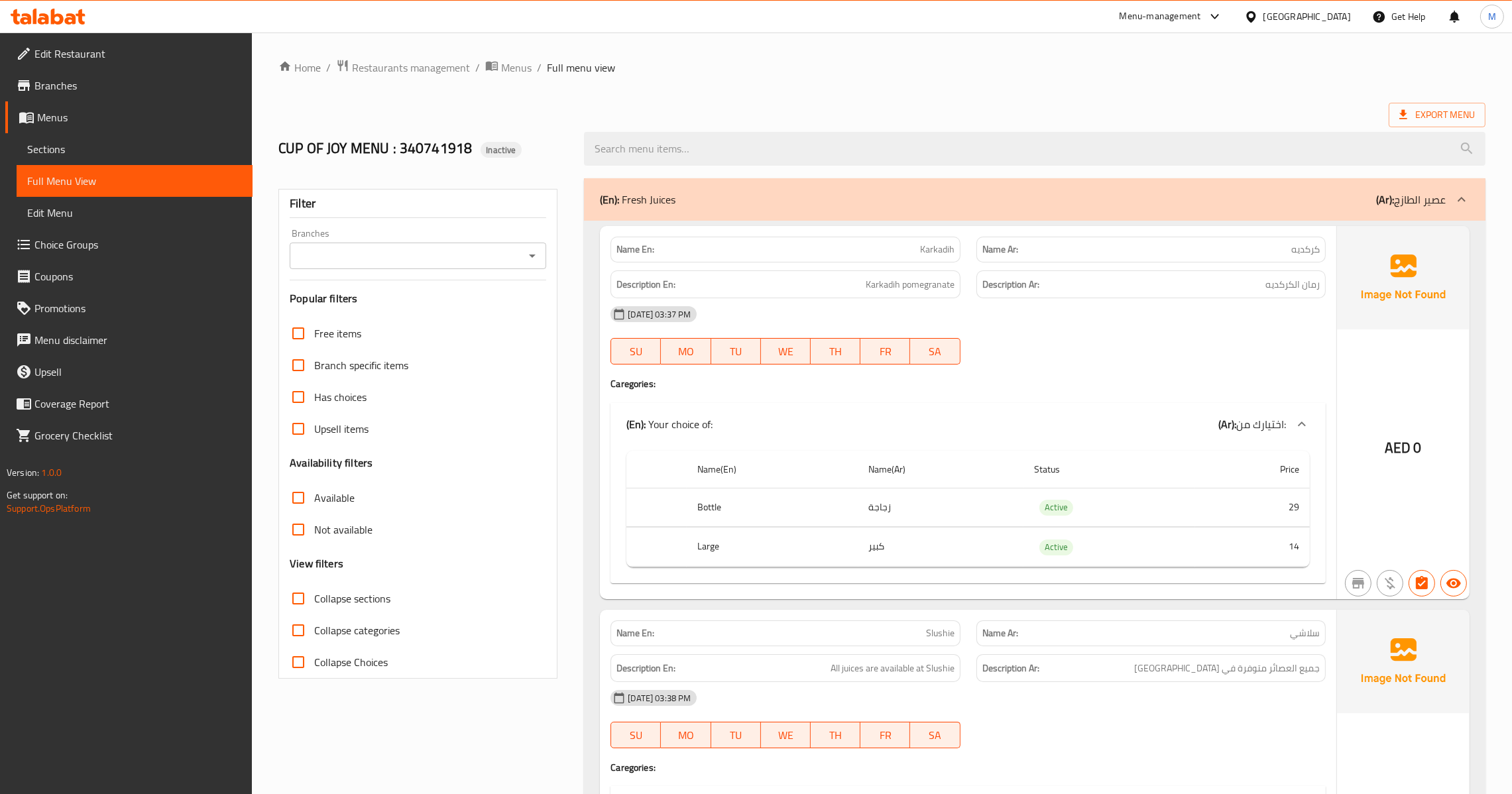
click at [536, 247] on div at bounding box center [532, 256] width 17 height 19
click at [536, 248] on button "Open" at bounding box center [532, 256] width 19 height 19
click at [438, 301] on li "FRUTIK JUICES, Al Dhait South" at bounding box center [417, 313] width 256 height 24
type input "FRUTIK JUICES, Al Dhait South"
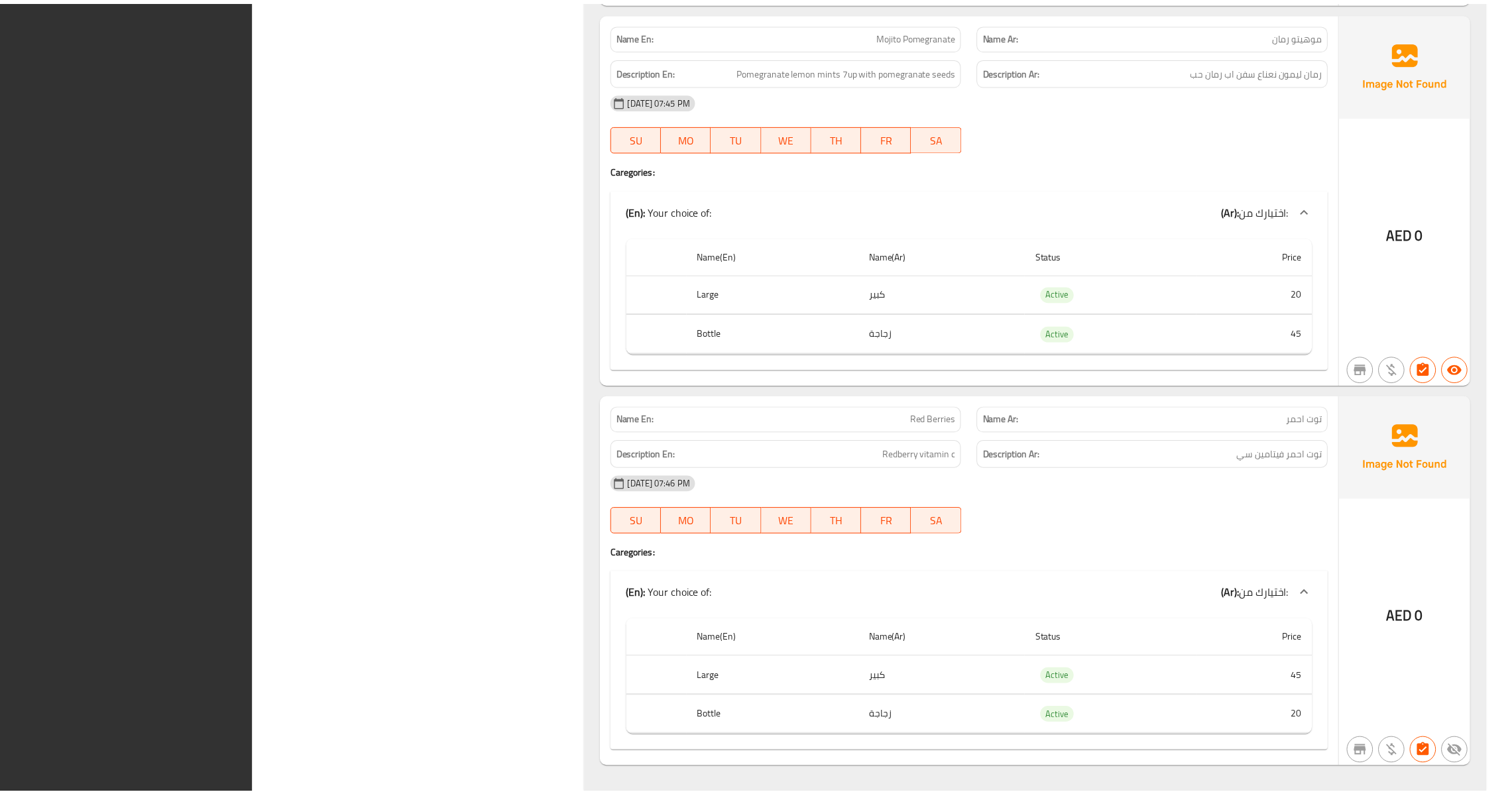
scroll to position [31746, 0]
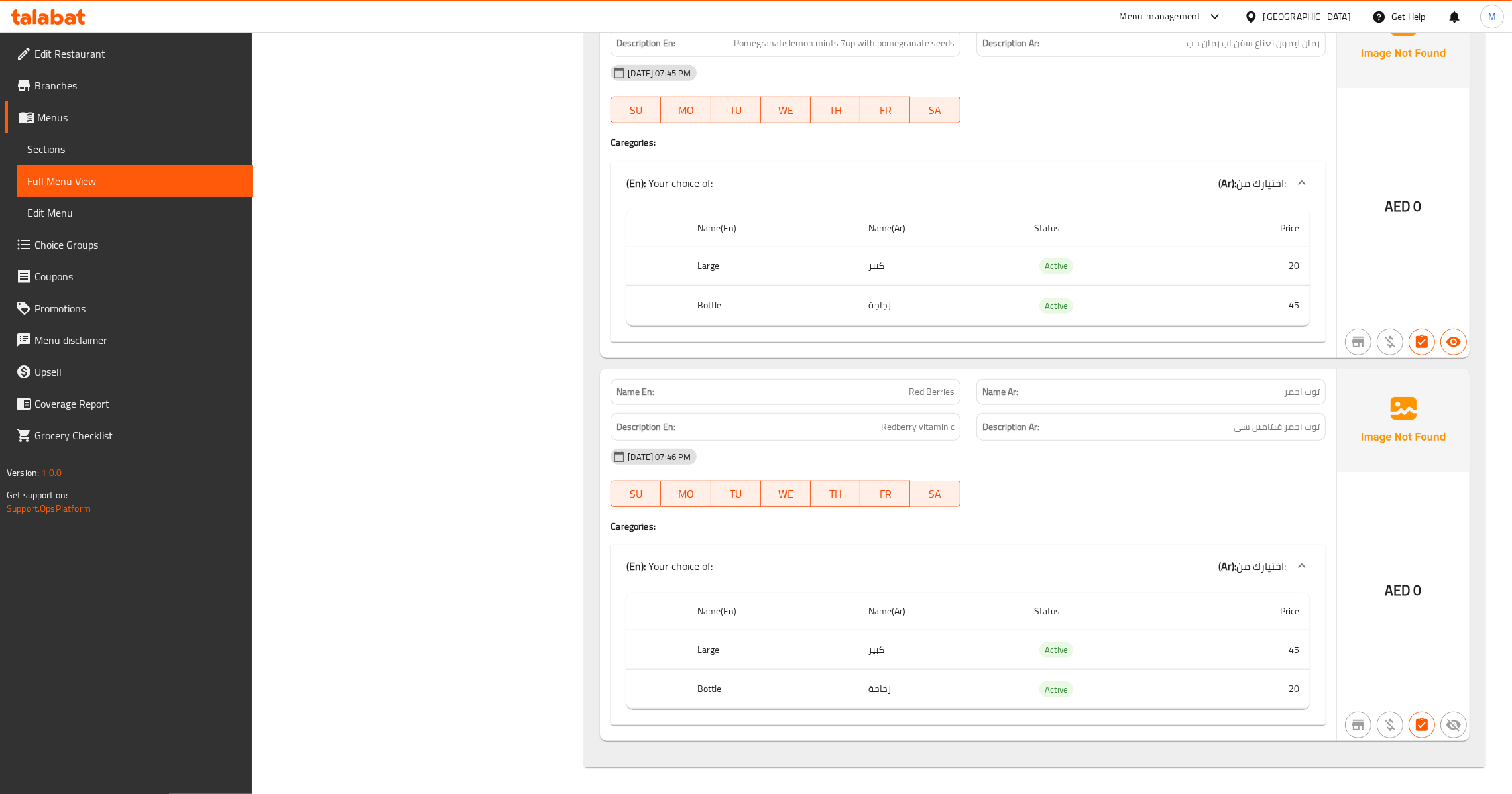
click at [104, 137] on link "Sections" at bounding box center [134, 149] width 236 height 32
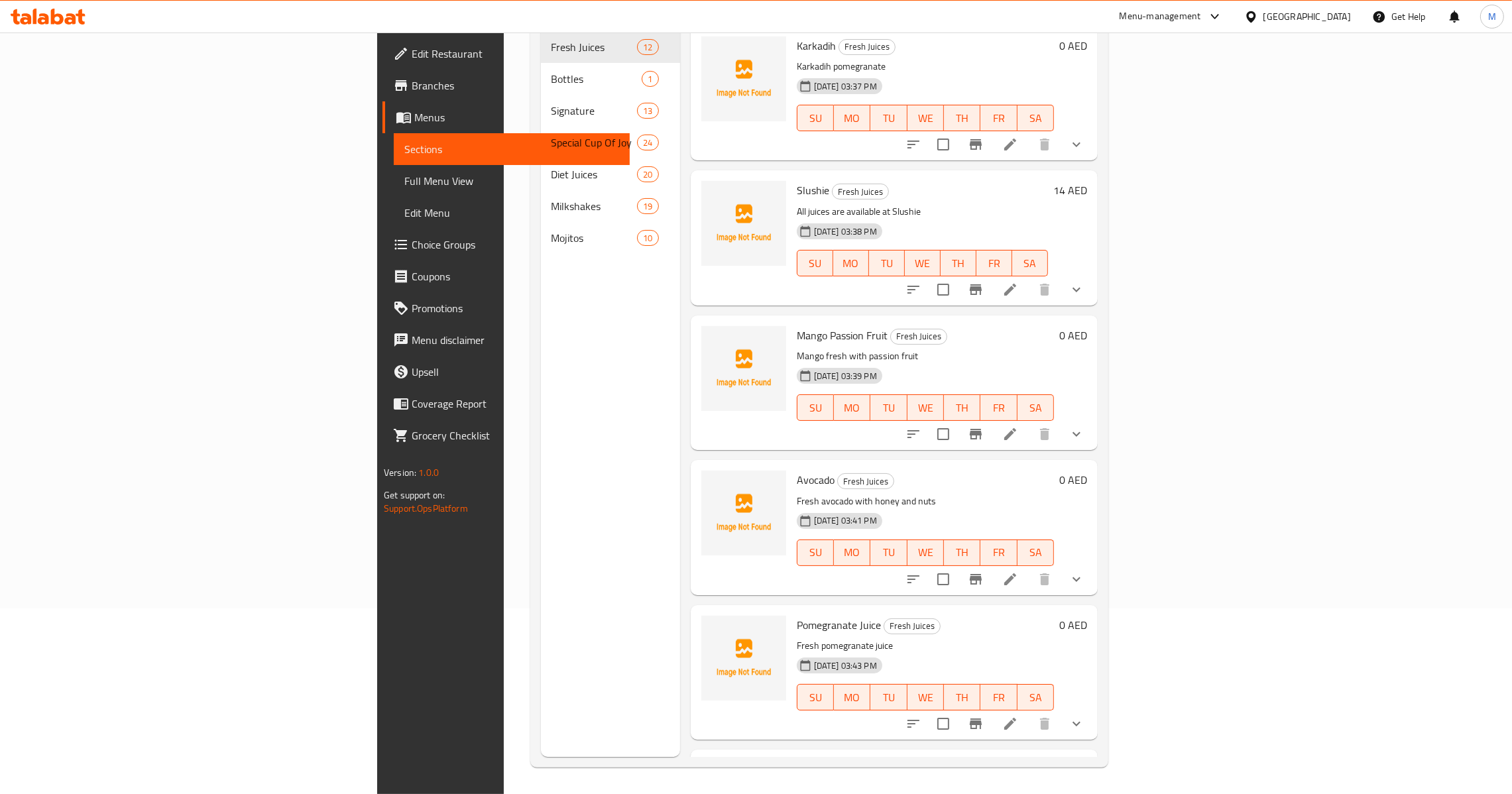
scroll to position [187, 0]
click at [382, 127] on link "Menus" at bounding box center [506, 117] width 248 height 32
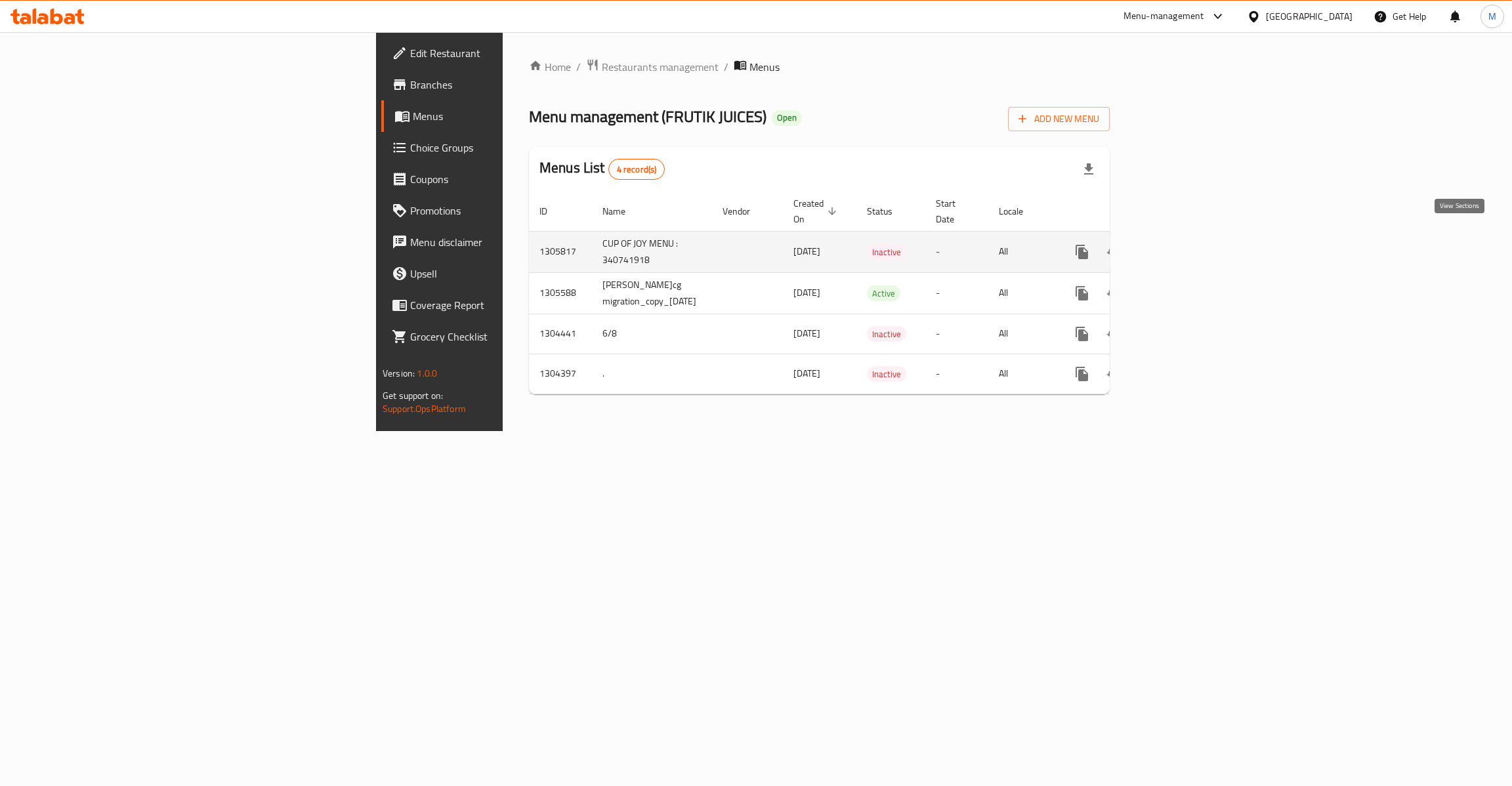
click at [1183, 246] on icon "enhanced table" at bounding box center [1177, 252] width 12 height 12
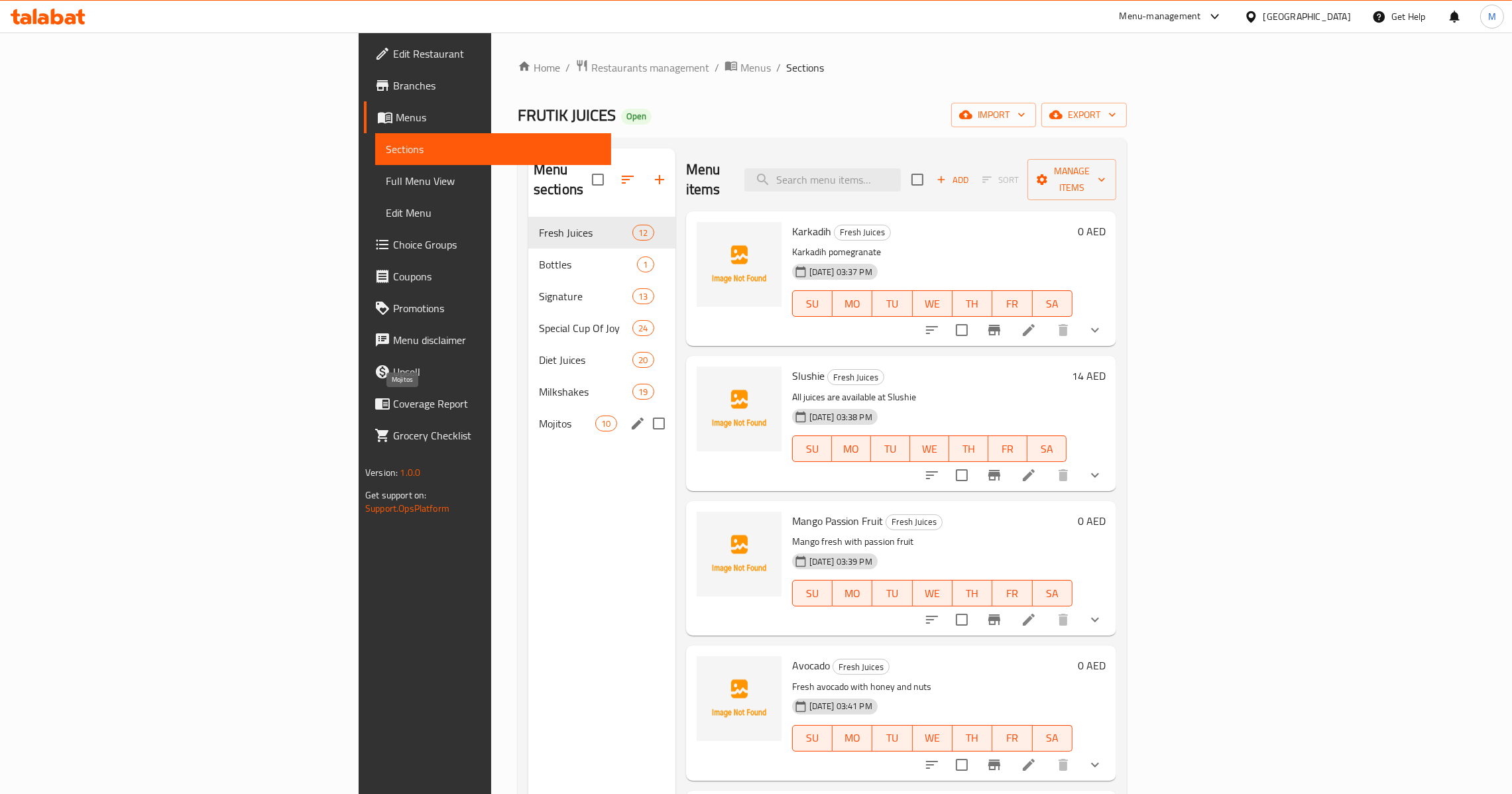
click at [539, 415] on span "Mojitos" at bounding box center [568, 423] width 57 height 16
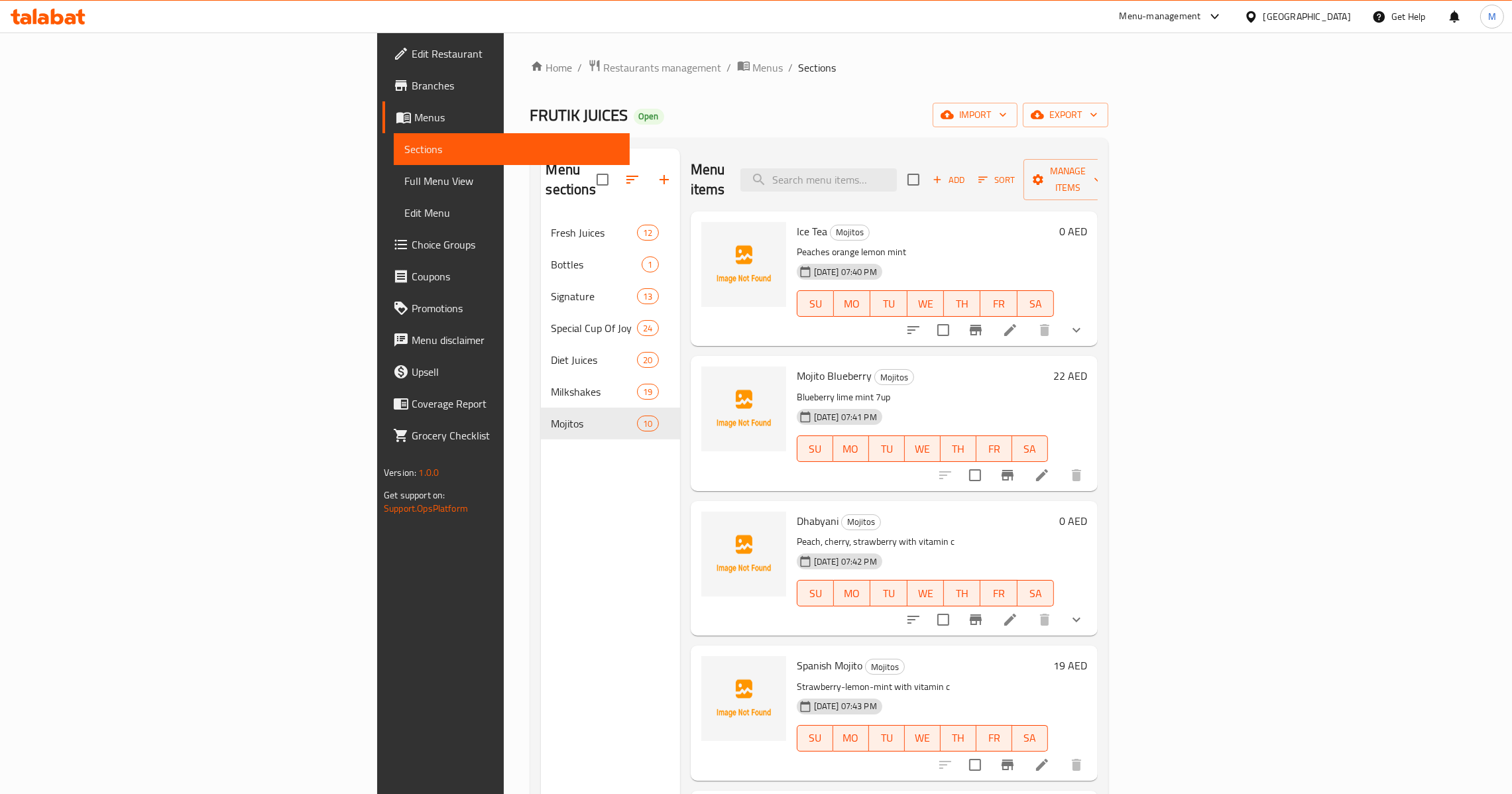
click at [967, 172] on span "Add" at bounding box center [949, 180] width 36 height 15
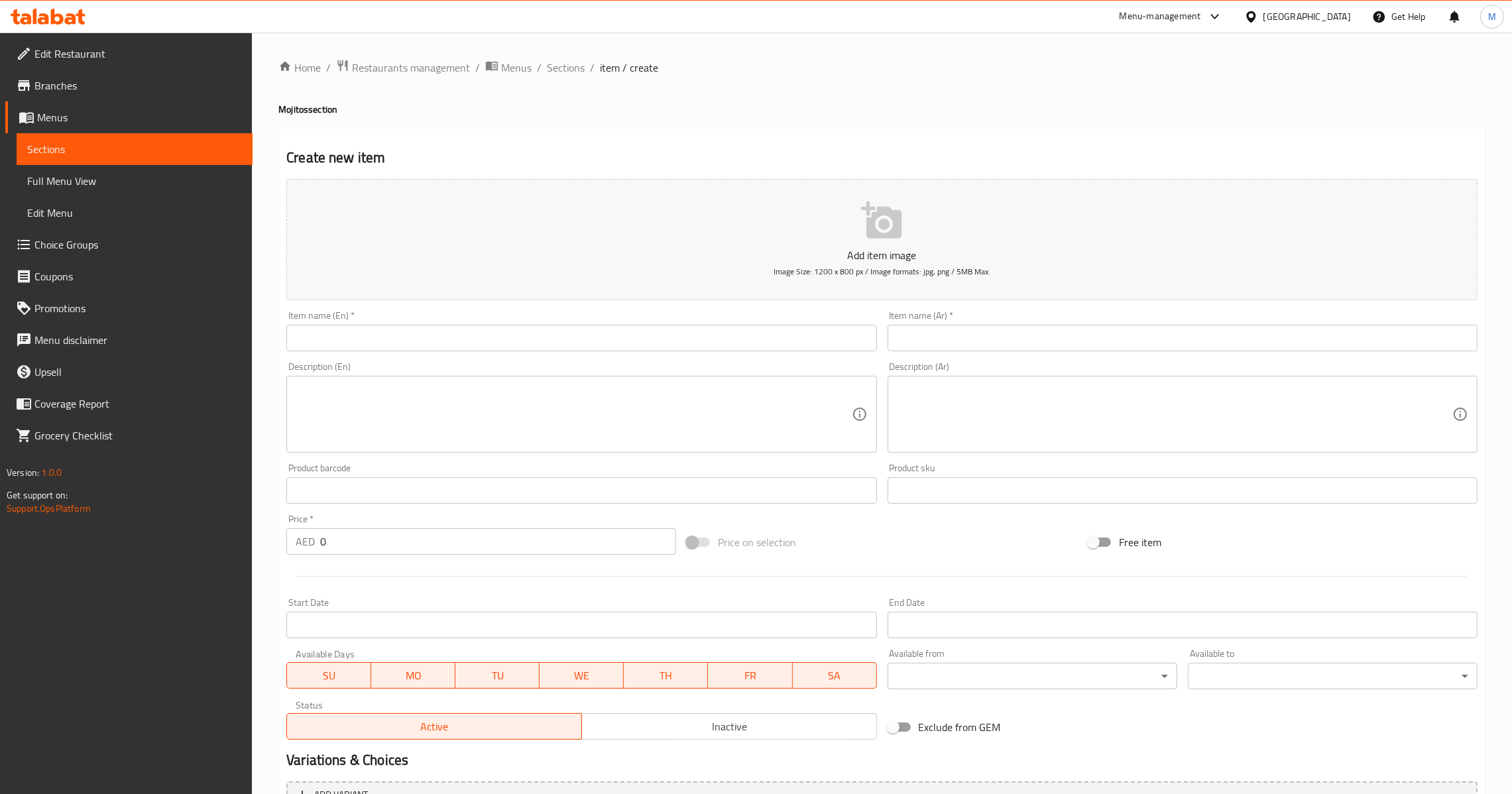
paste textarea "Lemon mint and 7 Up."
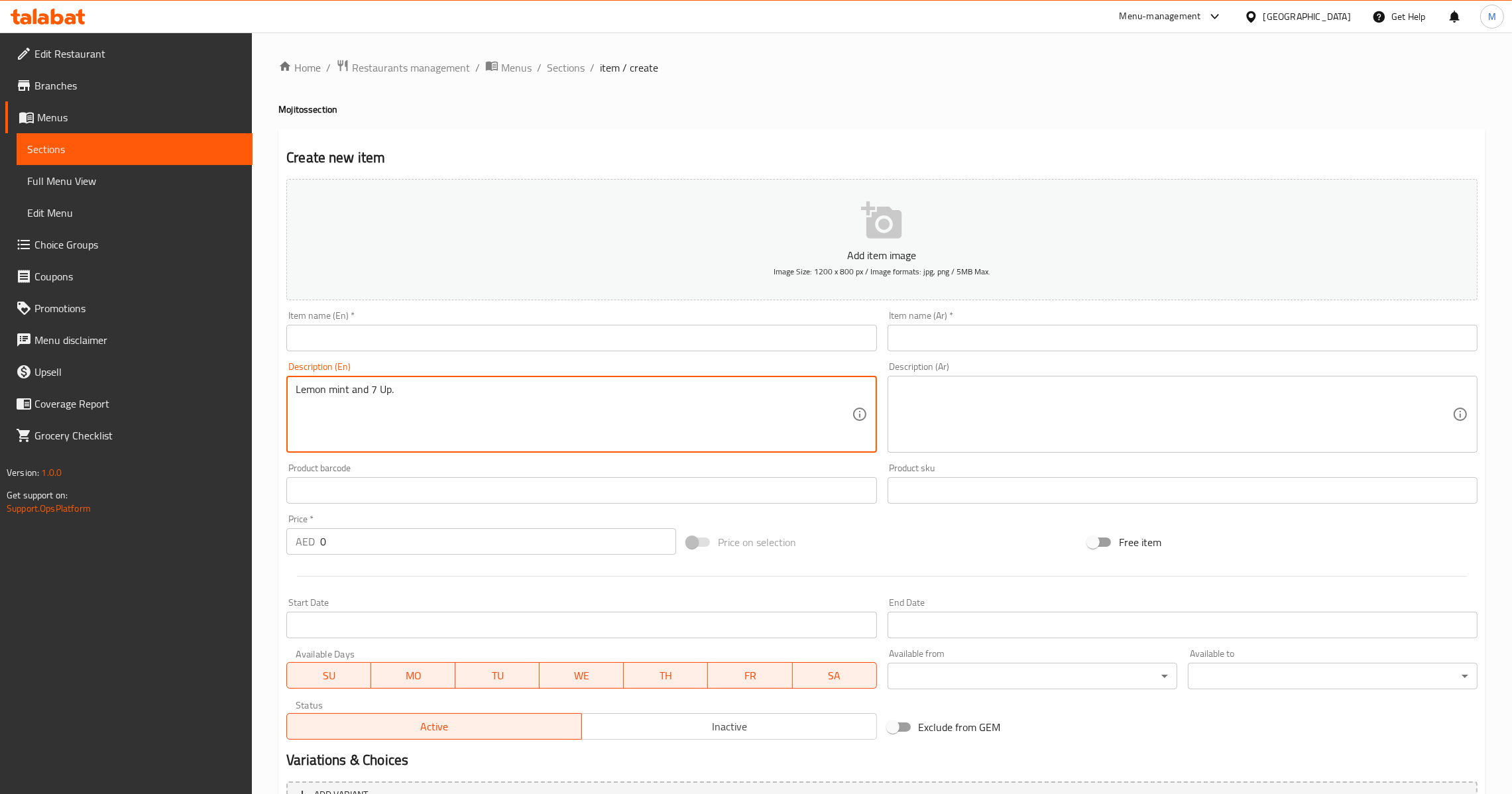
type textarea "Lemon mint and 7 Up."
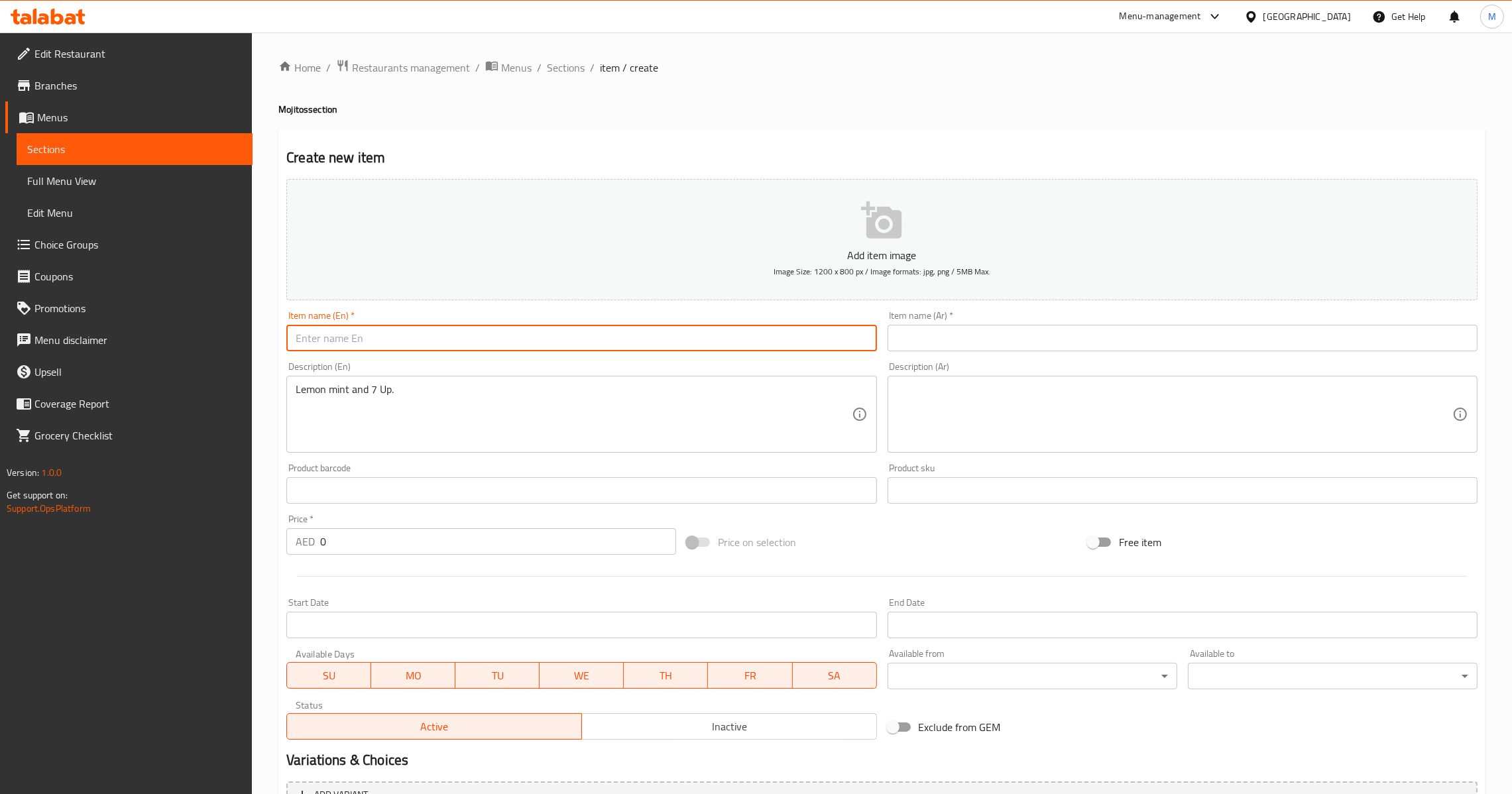
click at [464, 329] on input "text" at bounding box center [581, 338] width 590 height 26
paste input "[PERSON_NAME]"
type input "[PERSON_NAME]"
drag, startPoint x: 1019, startPoint y: 411, endPoint x: 1018, endPoint y: 405, distance: 6.1
click at [1018, 411] on textarea at bounding box center [1175, 414] width 556 height 63
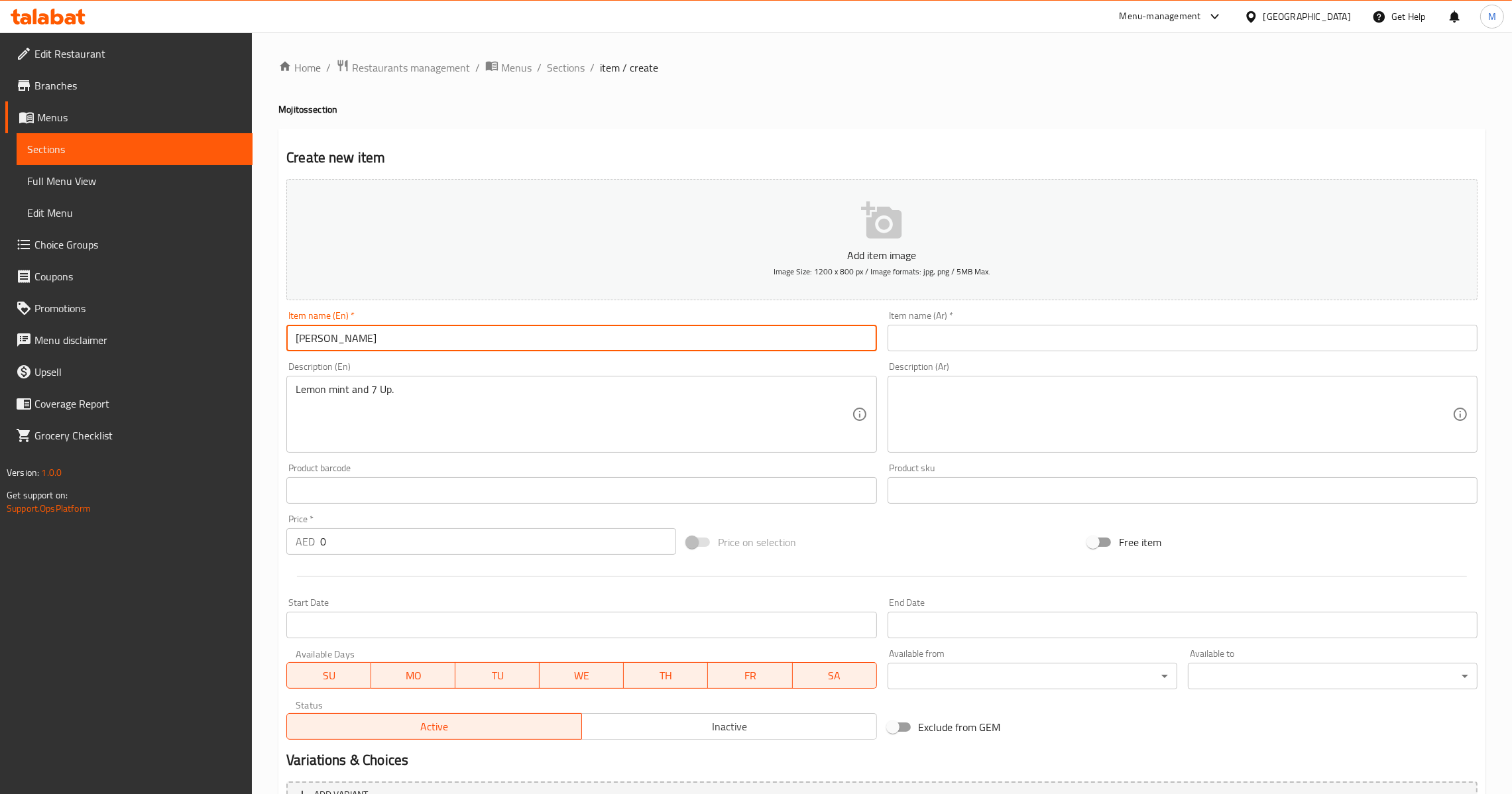
paste textarea "ليمون نعناع وسفن اب."
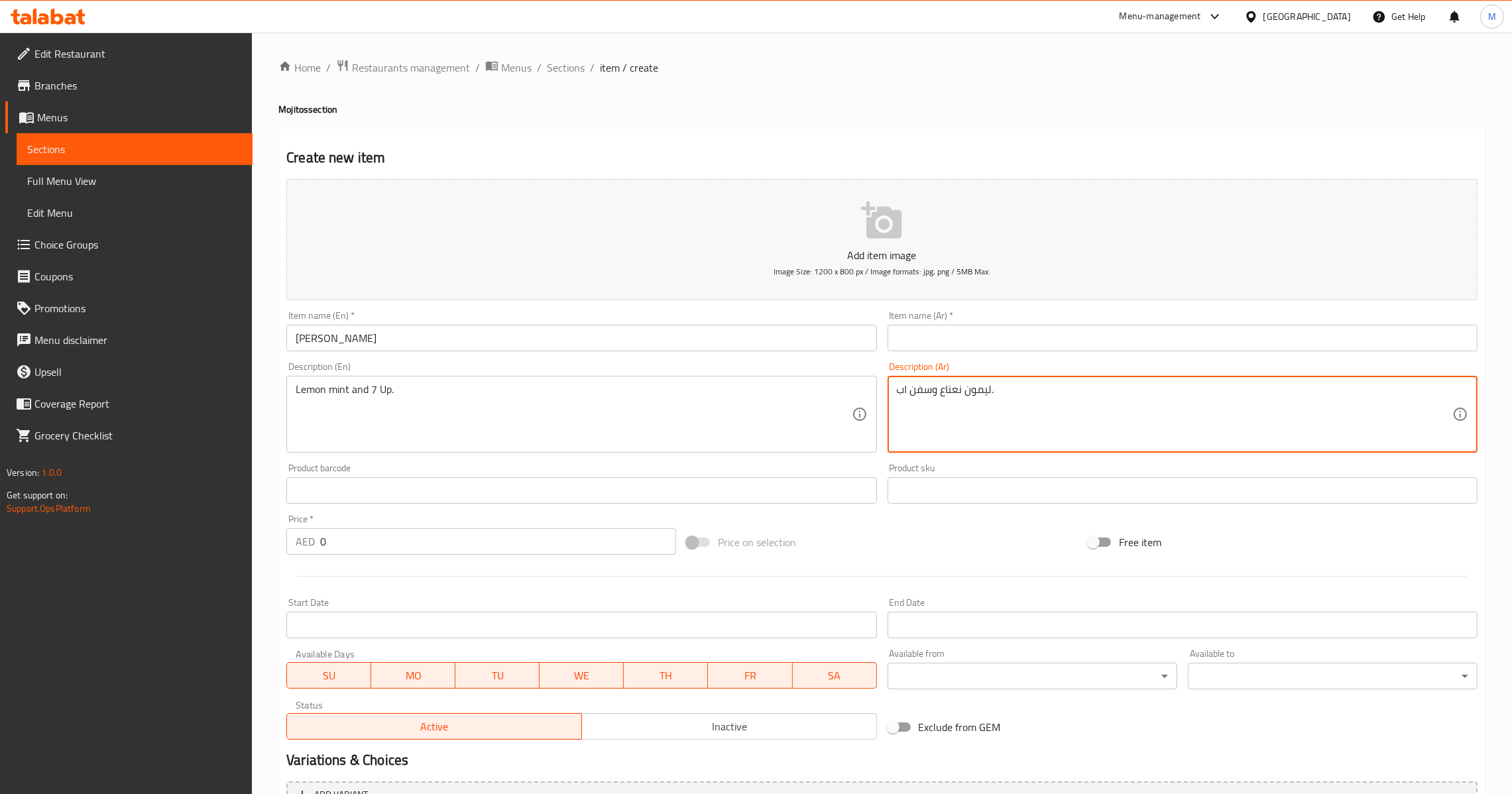
type textarea "ليمون نعناع وسفن اب."
click at [1009, 333] on input "text" at bounding box center [1182, 338] width 590 height 26
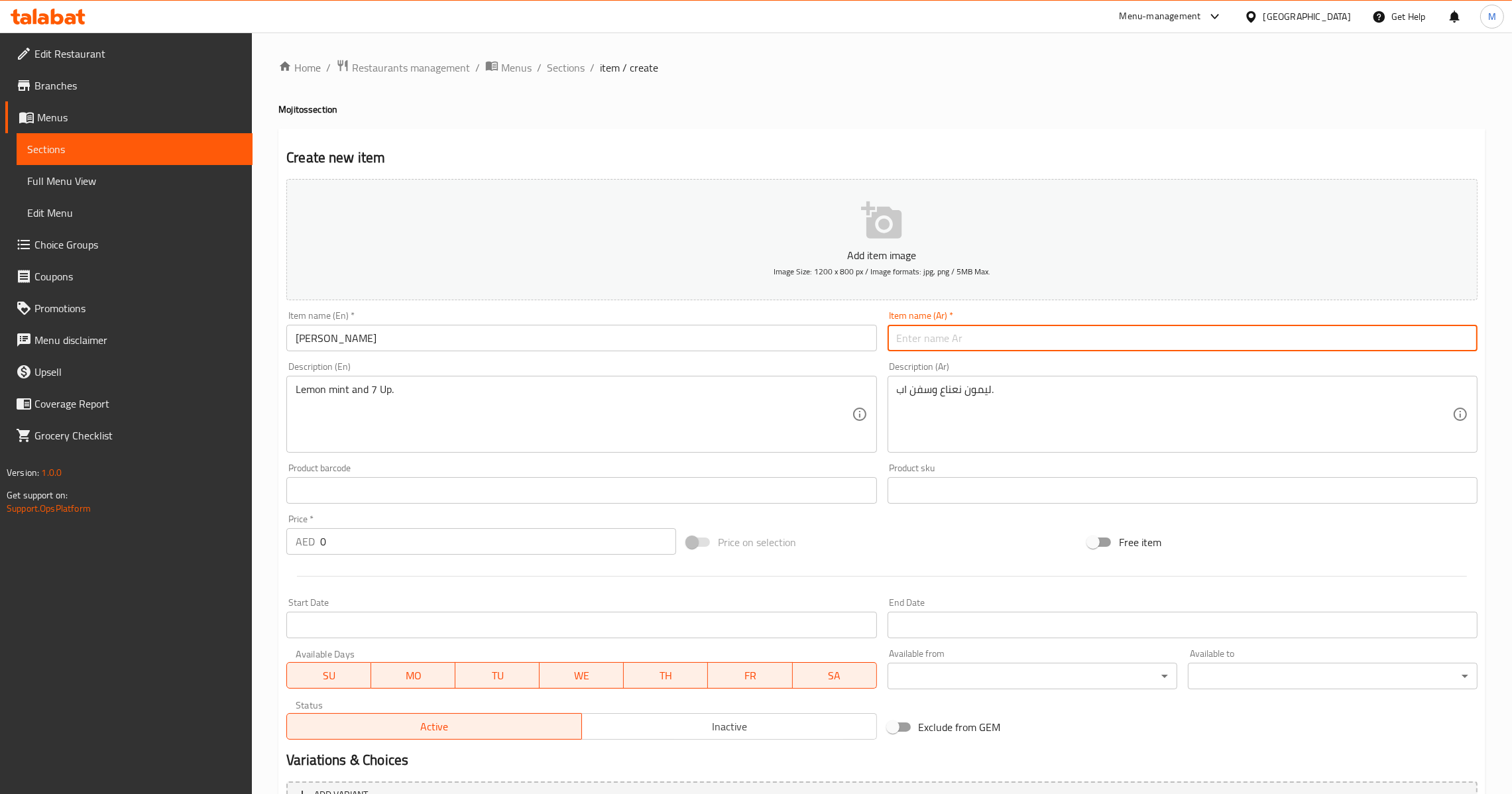
paste input "موهيتو دلع ليمون"
type input "موهيتو دلع ليمون"
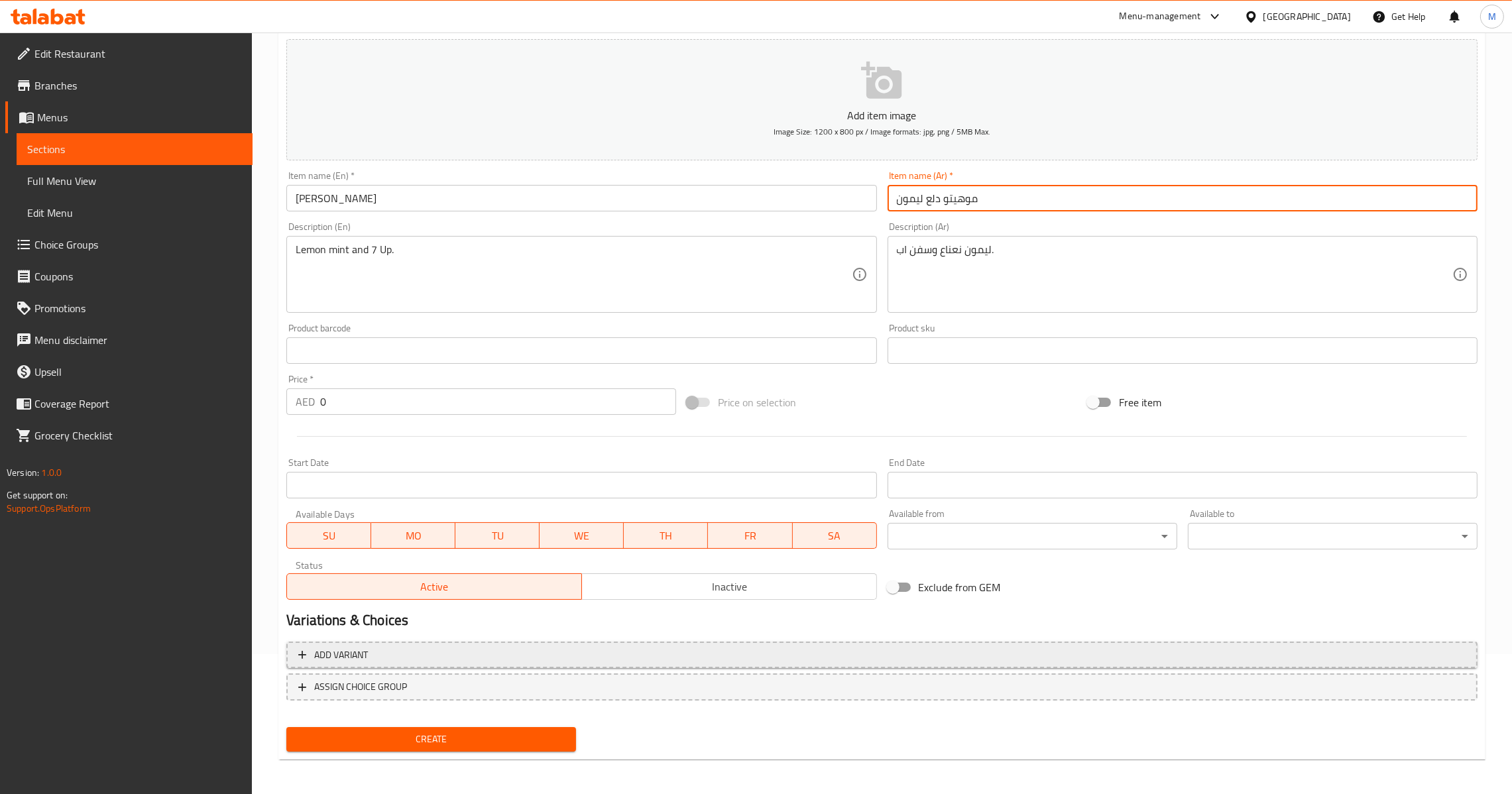
click at [1402, 659] on span "Add variant" at bounding box center [881, 655] width 1168 height 17
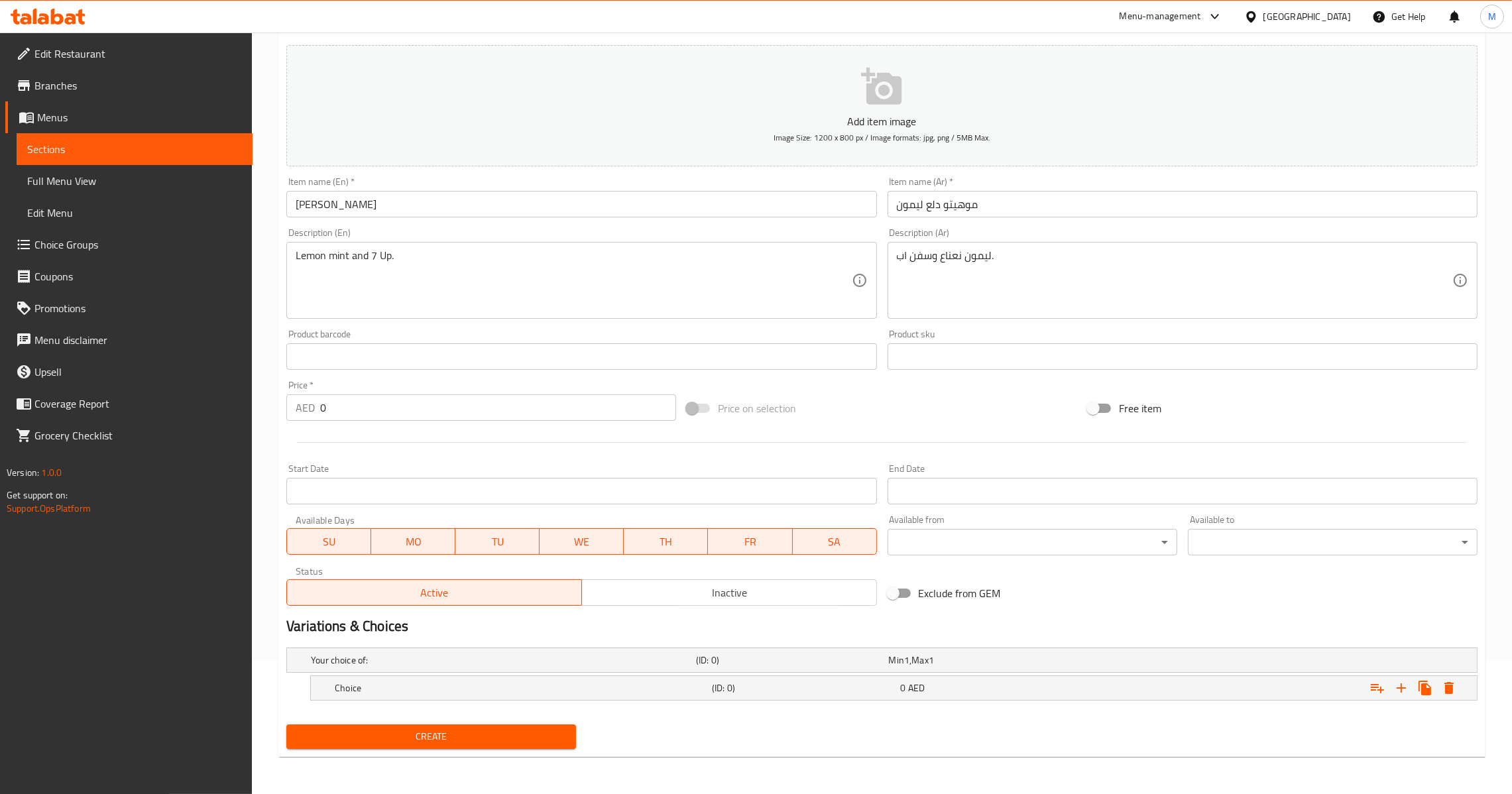
scroll to position [133, 0]
click at [1397, 689] on icon "Expand" at bounding box center [1401, 689] width 16 height 16
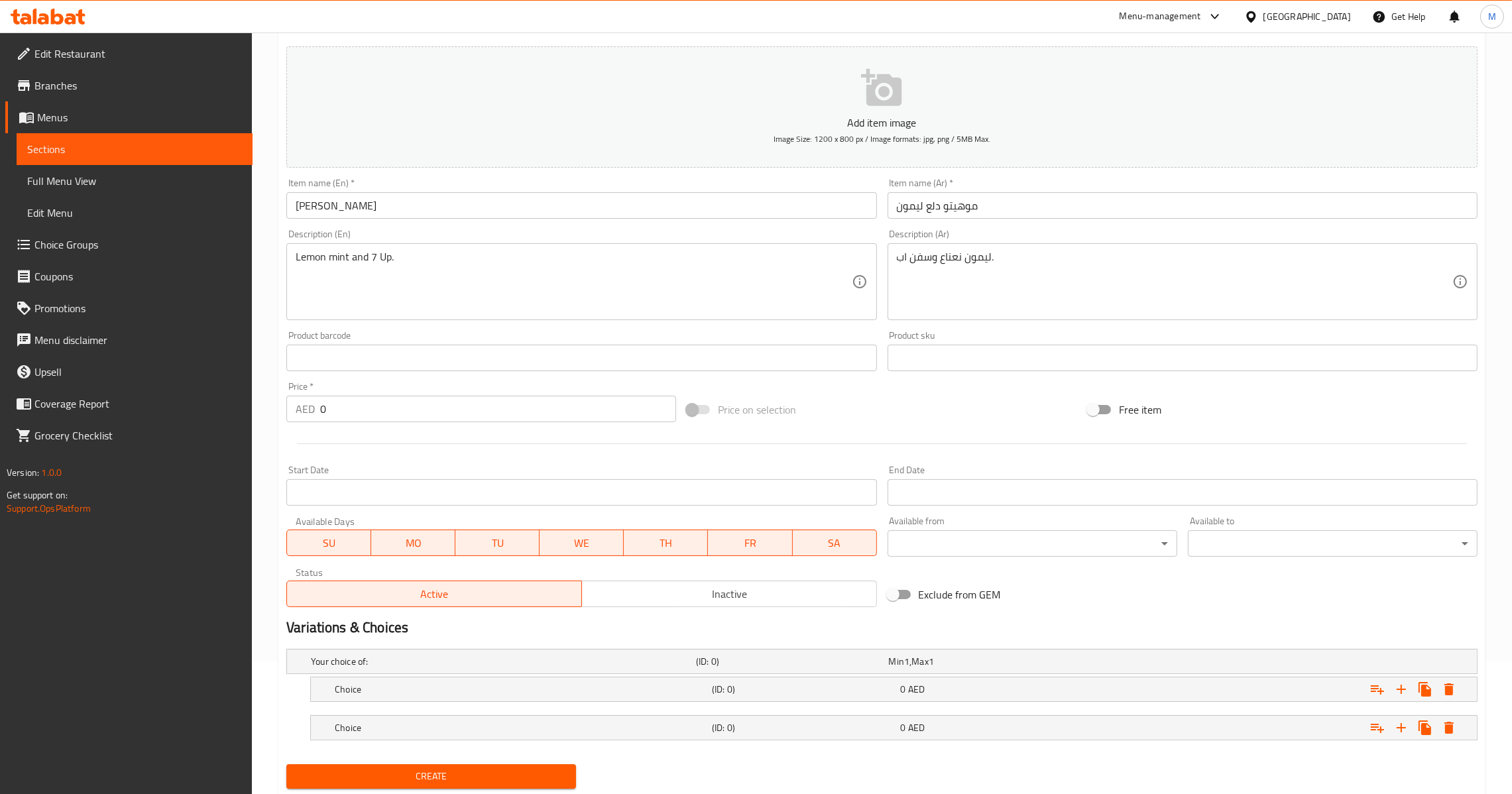
drag, startPoint x: 445, startPoint y: 726, endPoint x: 448, endPoint y: 708, distance: 18.2
click at [446, 668] on h5 "Choice" at bounding box center [501, 661] width 380 height 13
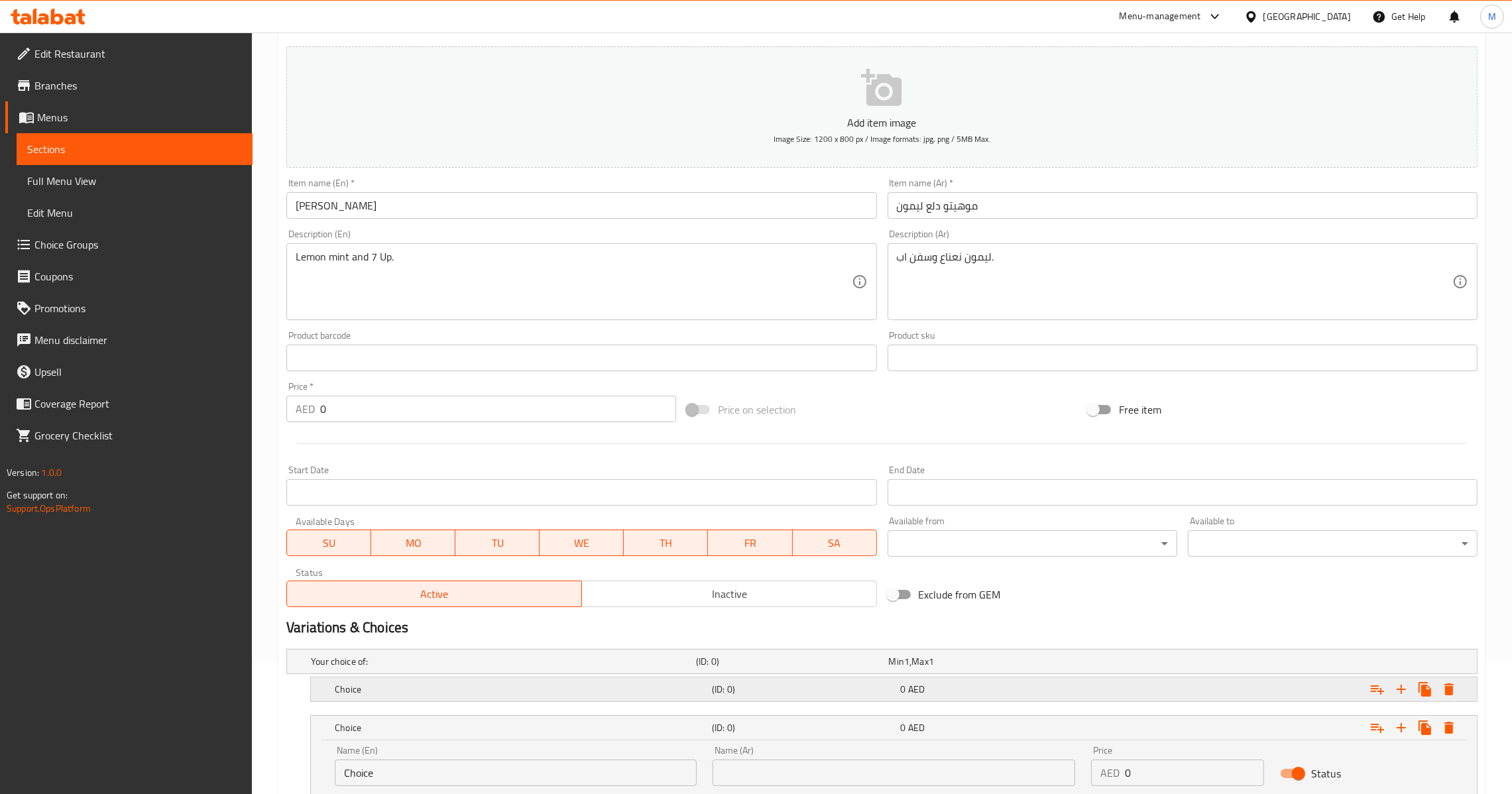
click at [454, 668] on h5 "Choice" at bounding box center [501, 661] width 380 height 13
click at [431, 738] on input "Choice" at bounding box center [516, 734] width 362 height 26
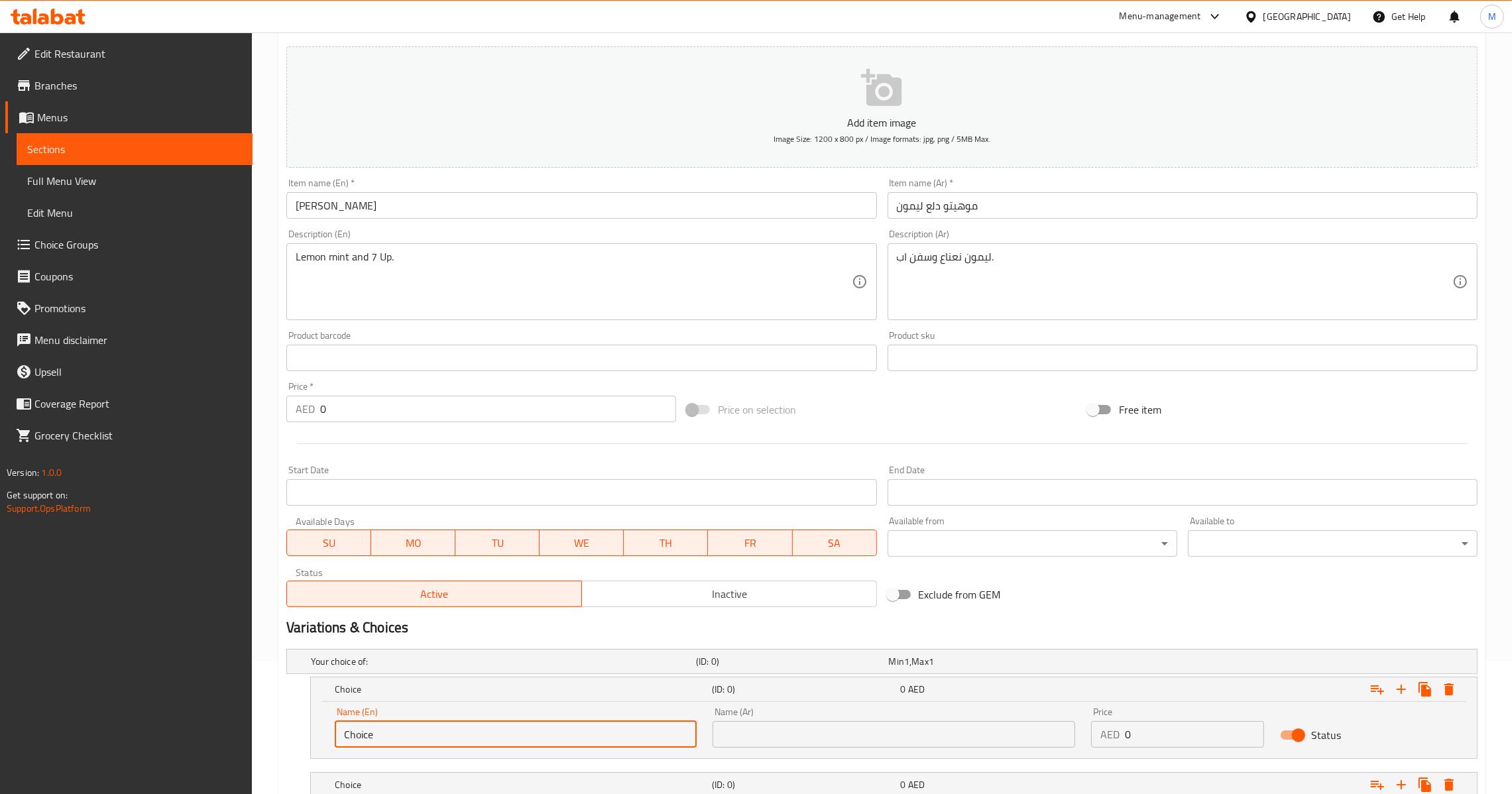
click at [431, 738] on input "Choice" at bounding box center [516, 734] width 362 height 26
drag, startPoint x: 431, startPoint y: 738, endPoint x: 95, endPoint y: 764, distance: 337.0
click at [86, 773] on div "Edit Restaurant Branches Menus Sections Full Menu View Edit Menu Choice Groups …" at bounding box center [756, 424] width 1512 height 1048
type input "Bottle"
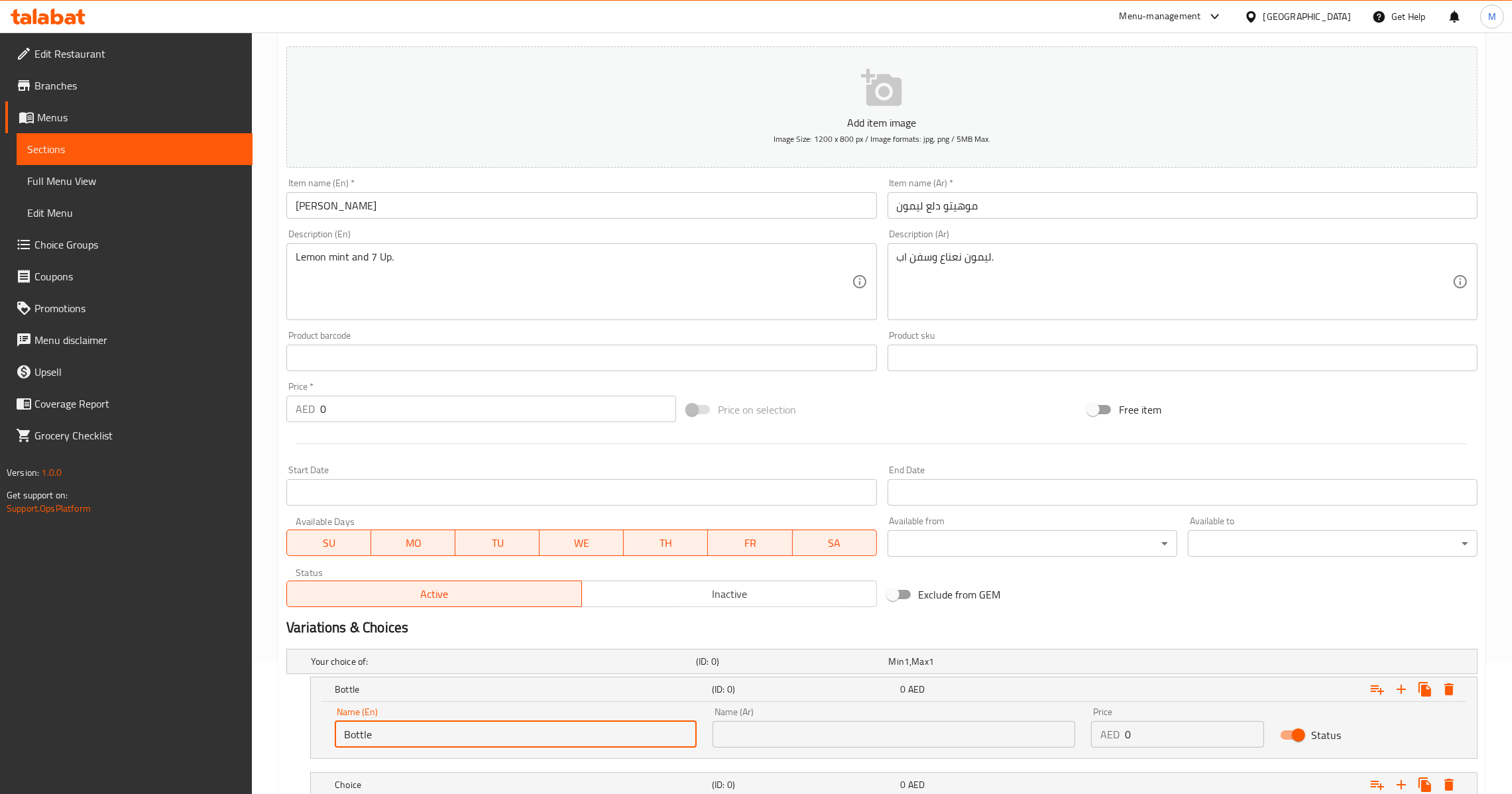
click at [745, 742] on input "text" at bounding box center [894, 734] width 362 height 26
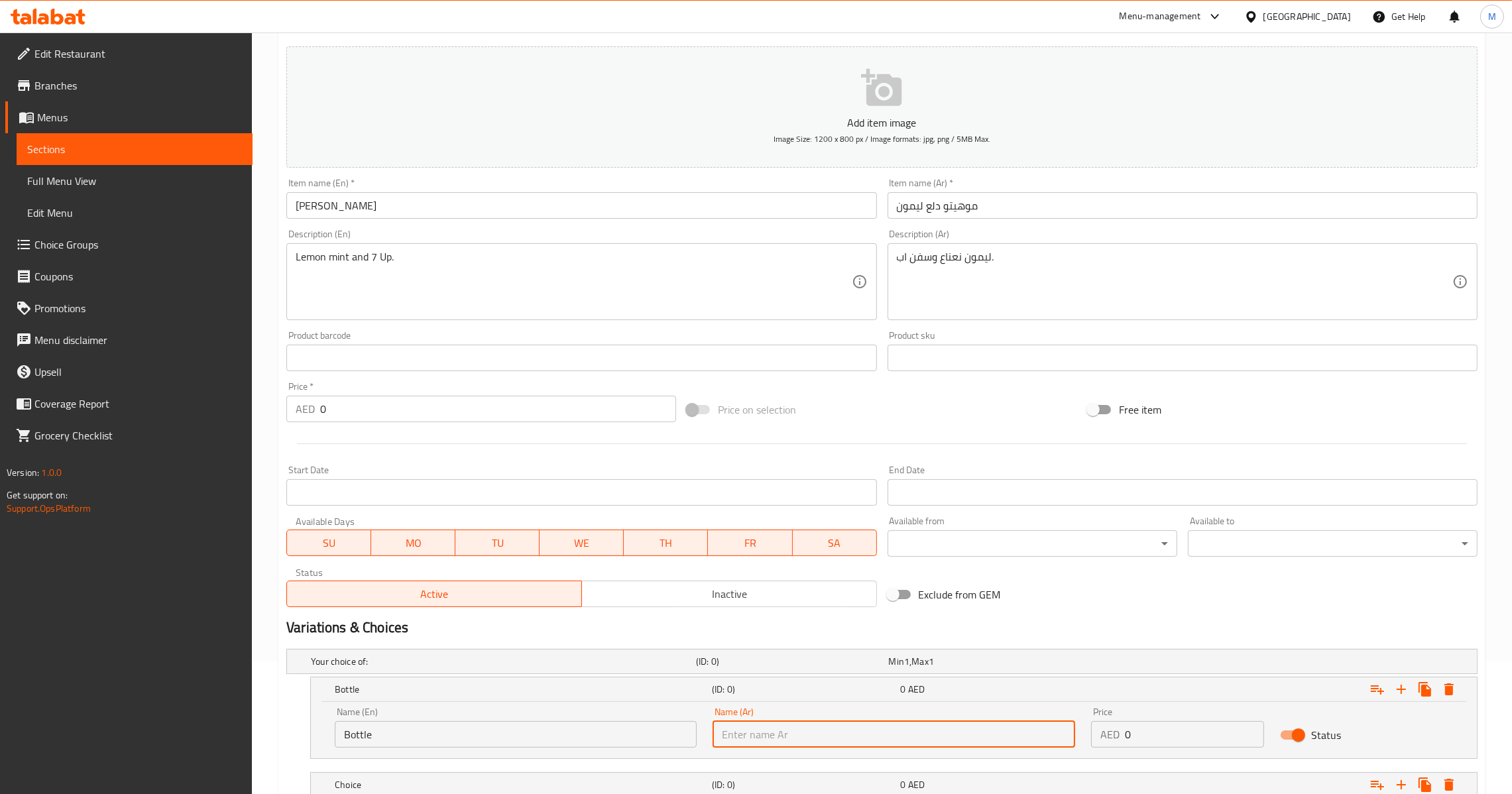
click at [745, 742] on input "text" at bounding box center [894, 734] width 362 height 26
type input "."
type input "زجاجة"
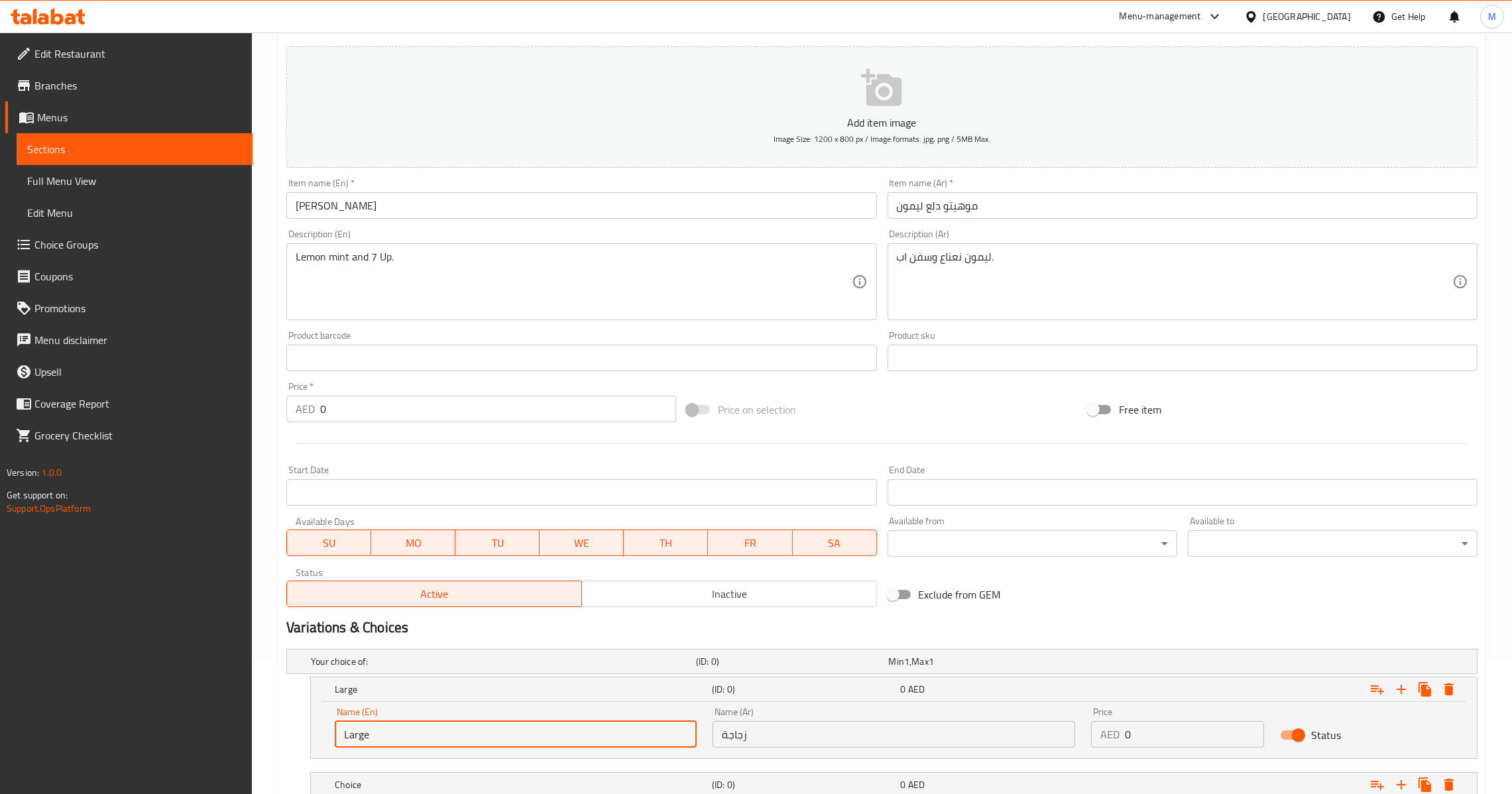
type input "Large"
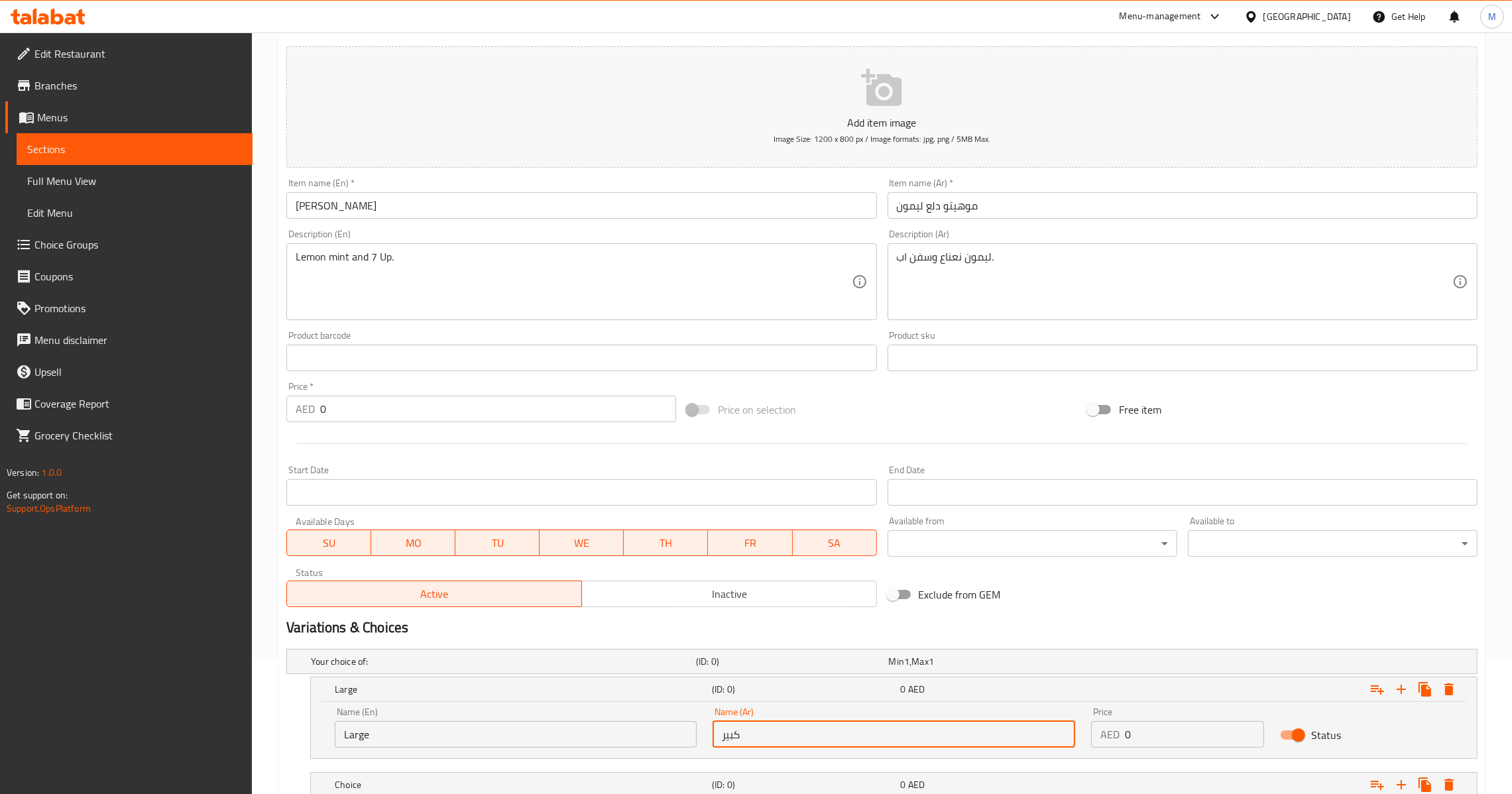
type input "كبير"
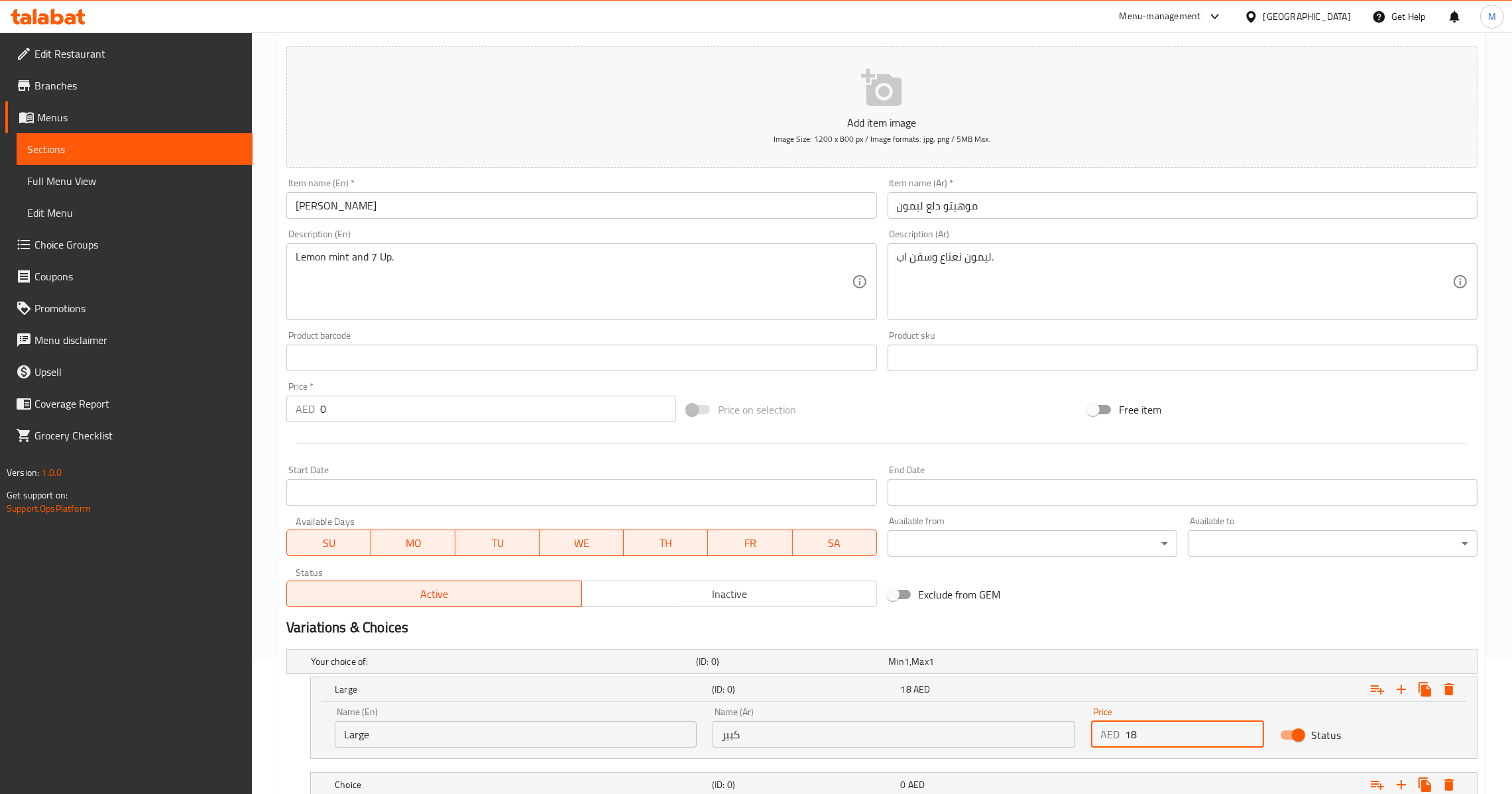
type input "18"
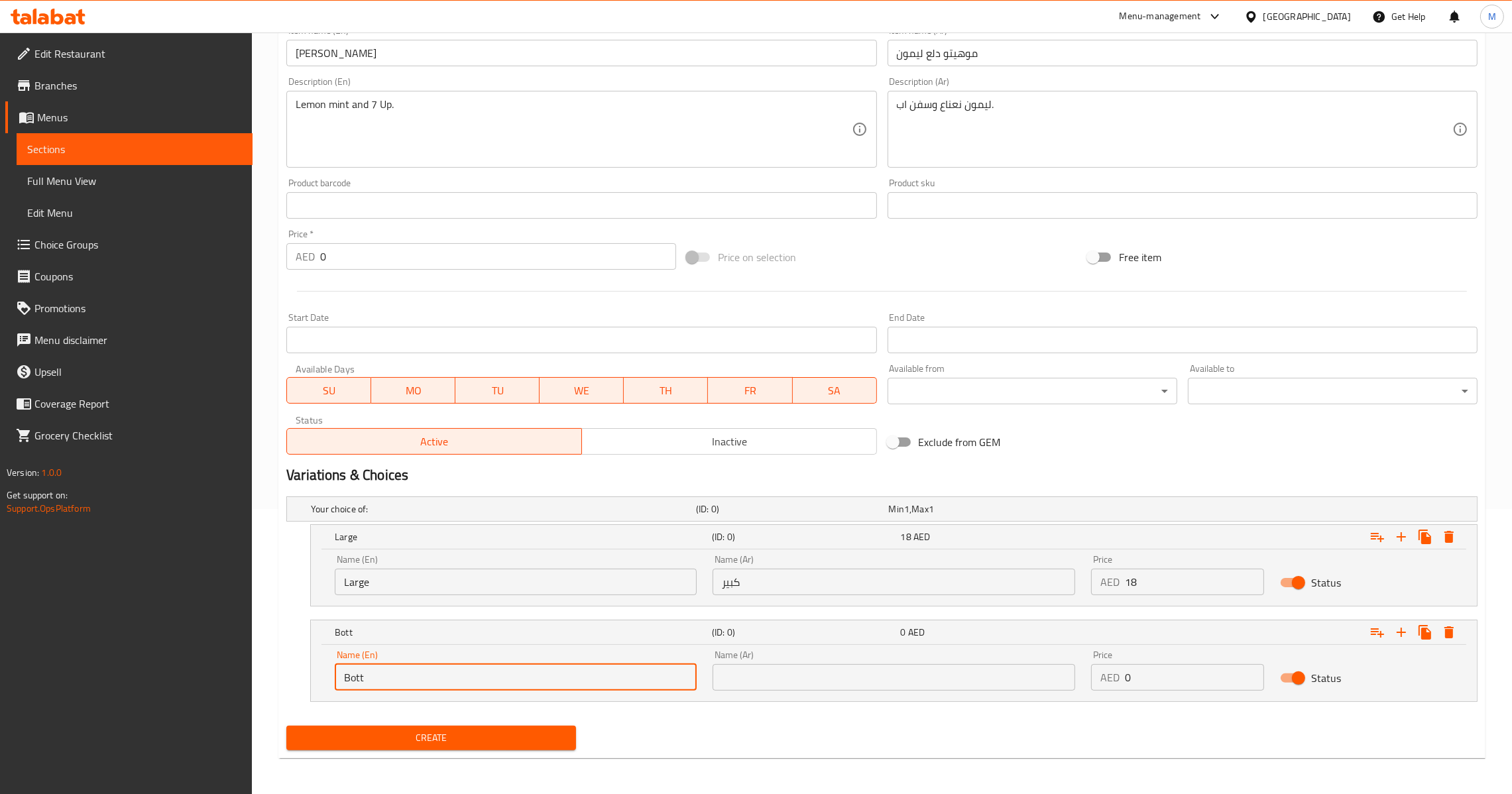
type input "Bottle"
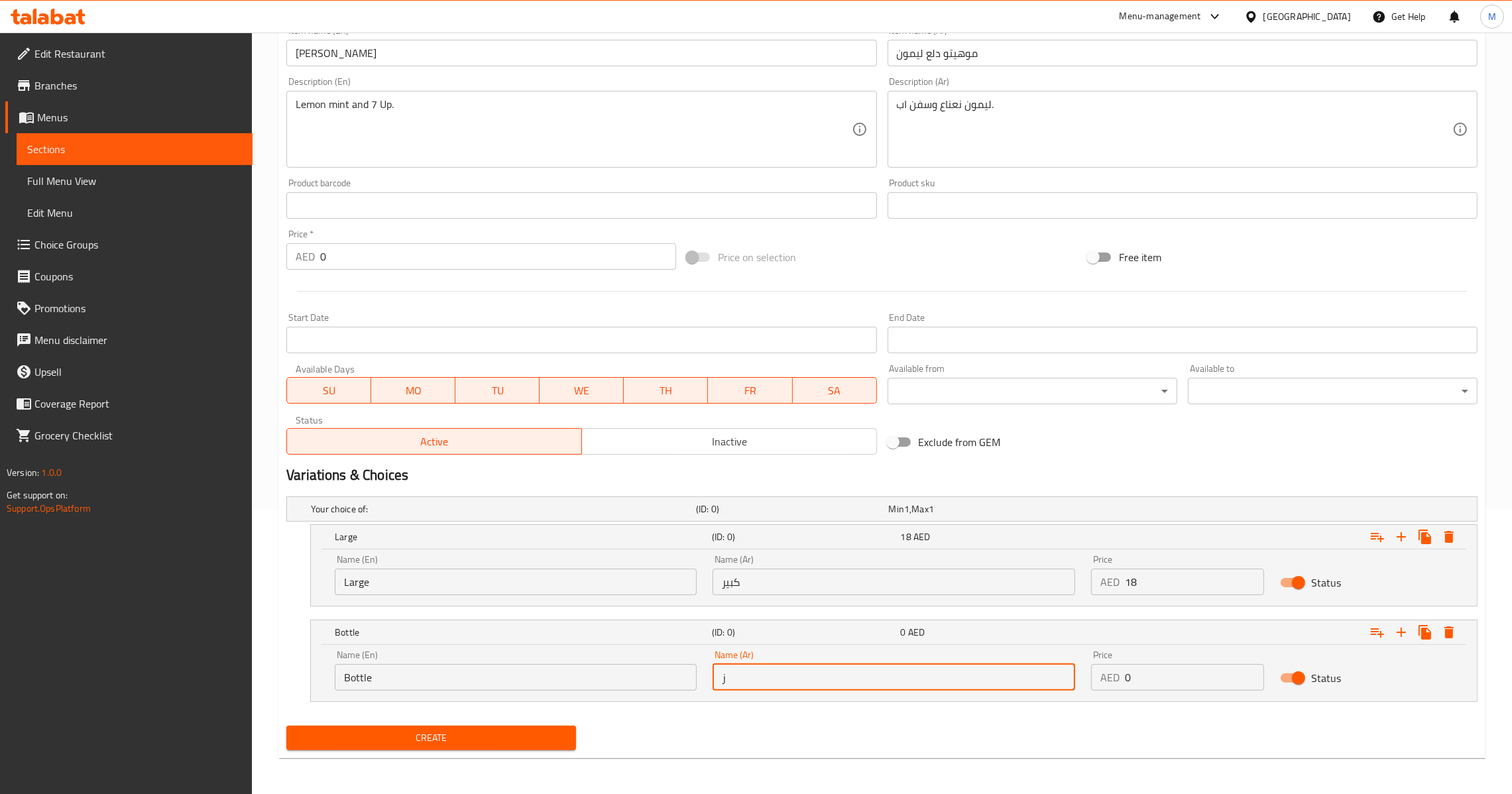
type input "زجاجة"
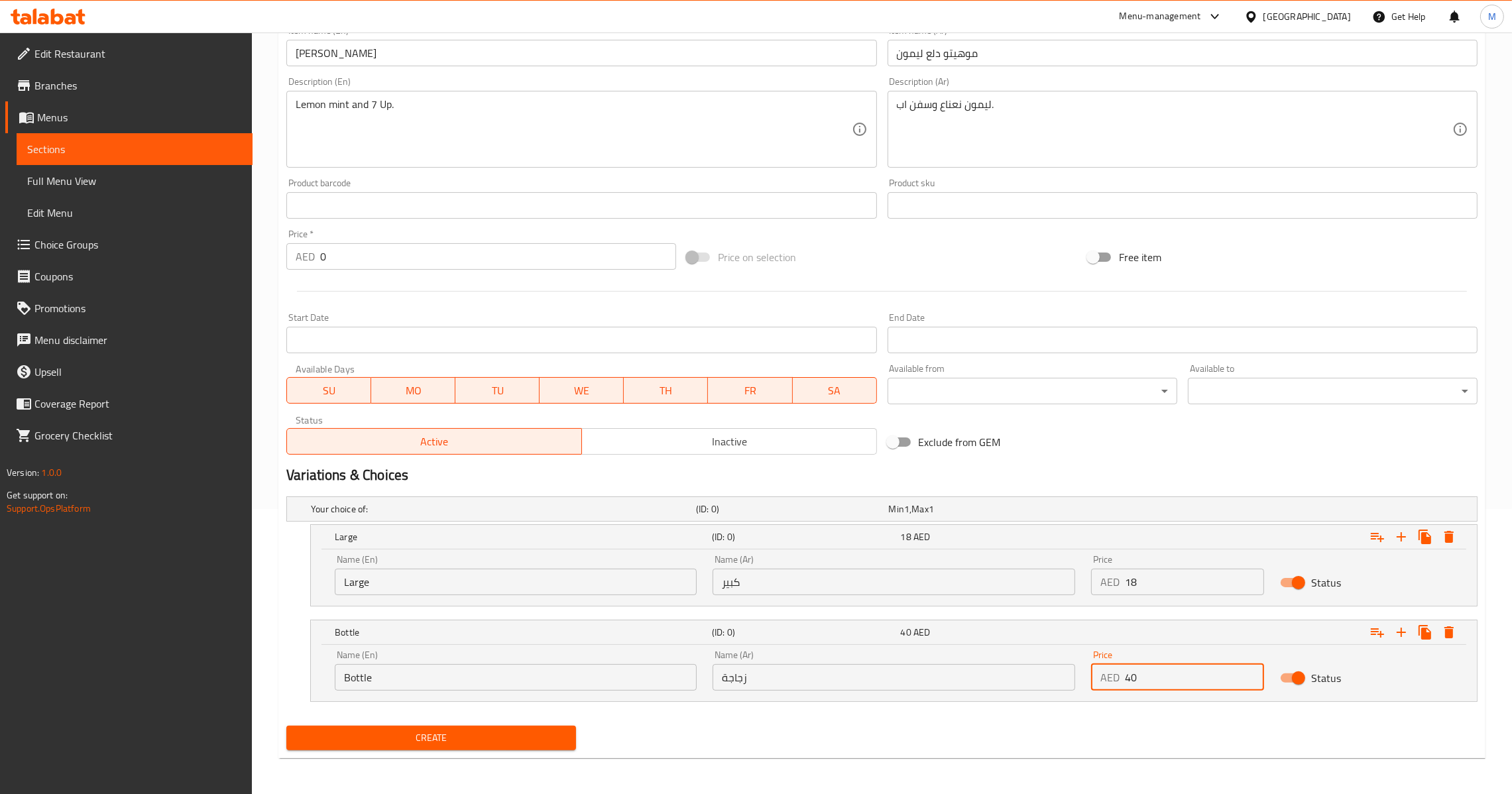
type input "40"
click at [452, 741] on span "Create" at bounding box center [431, 738] width 268 height 17
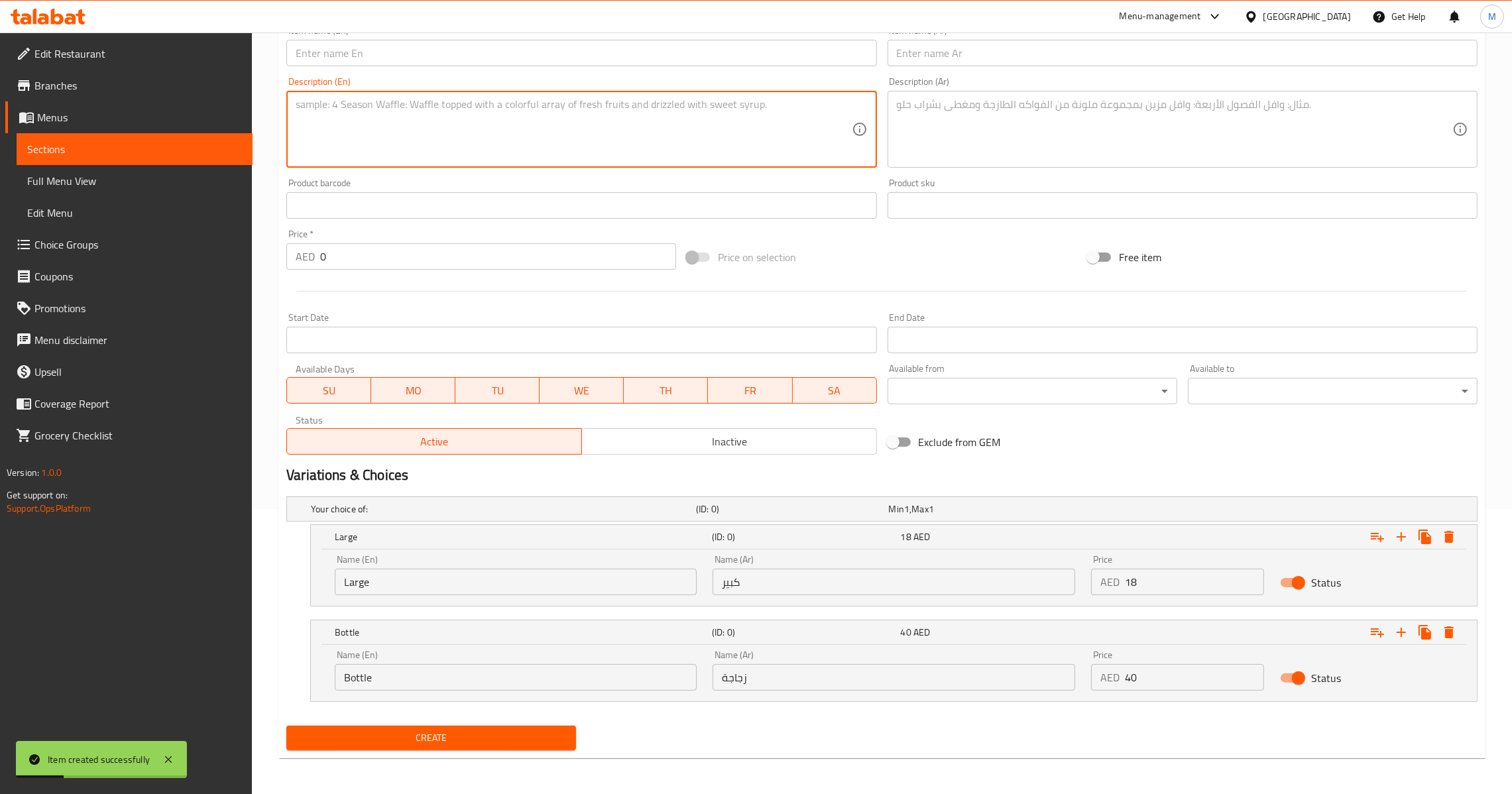
click at [445, 117] on textarea at bounding box center [574, 129] width 556 height 63
paste textarea "Pomegranate vitamin c"
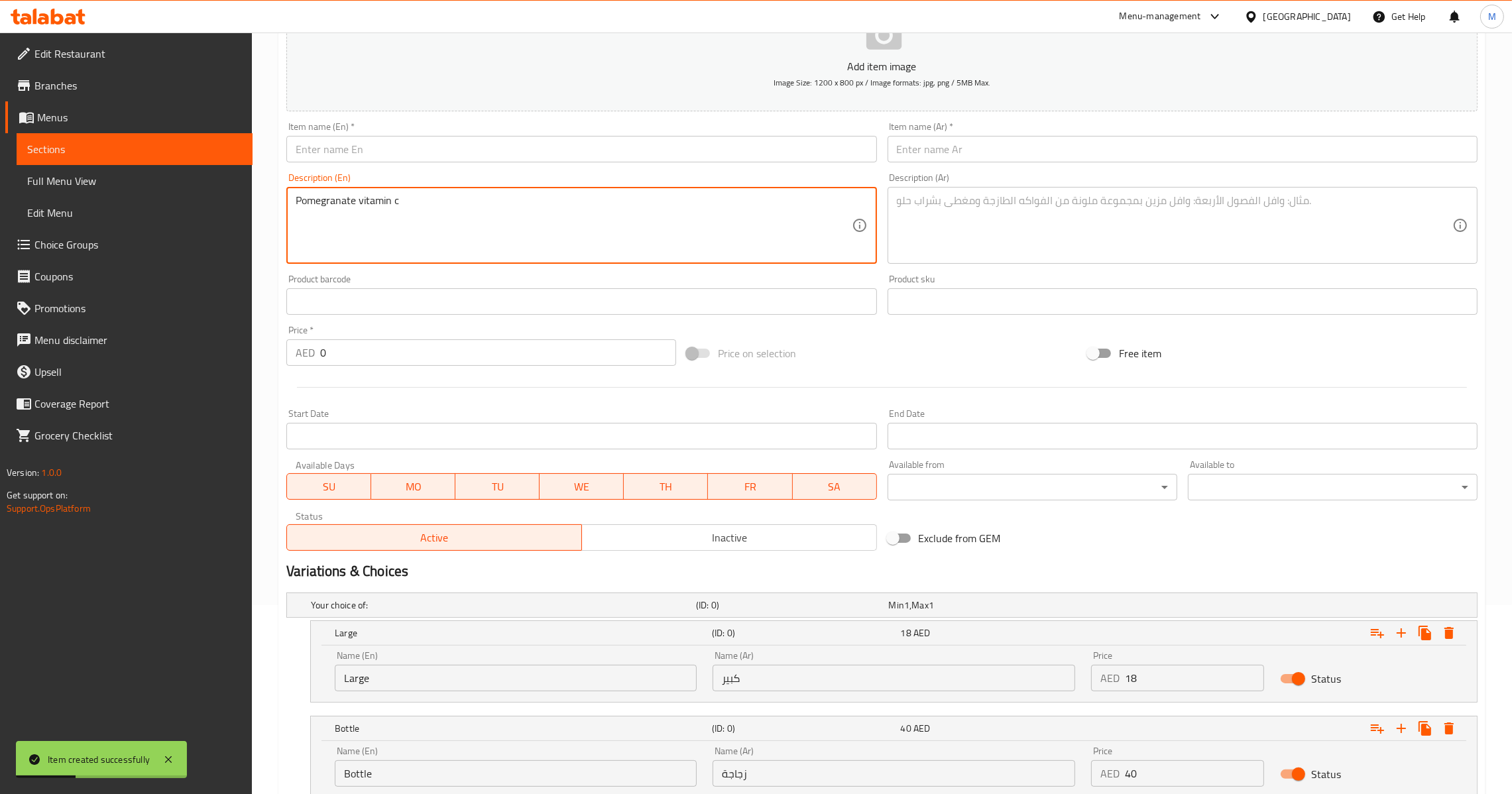
scroll to position [185, 0]
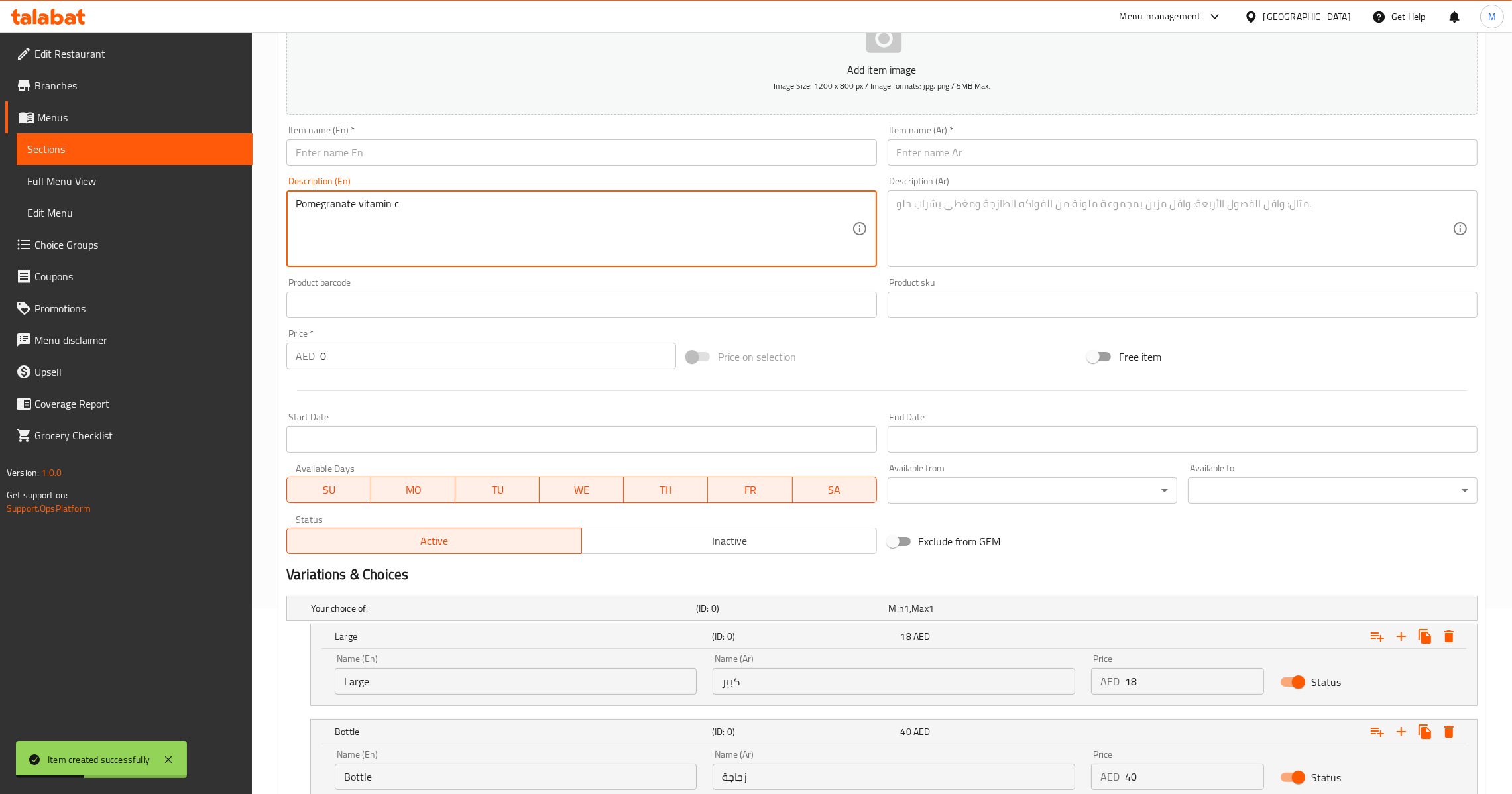
type textarea "Pomegranate vitamin c"
click at [475, 141] on input "text" at bounding box center [581, 152] width 590 height 26
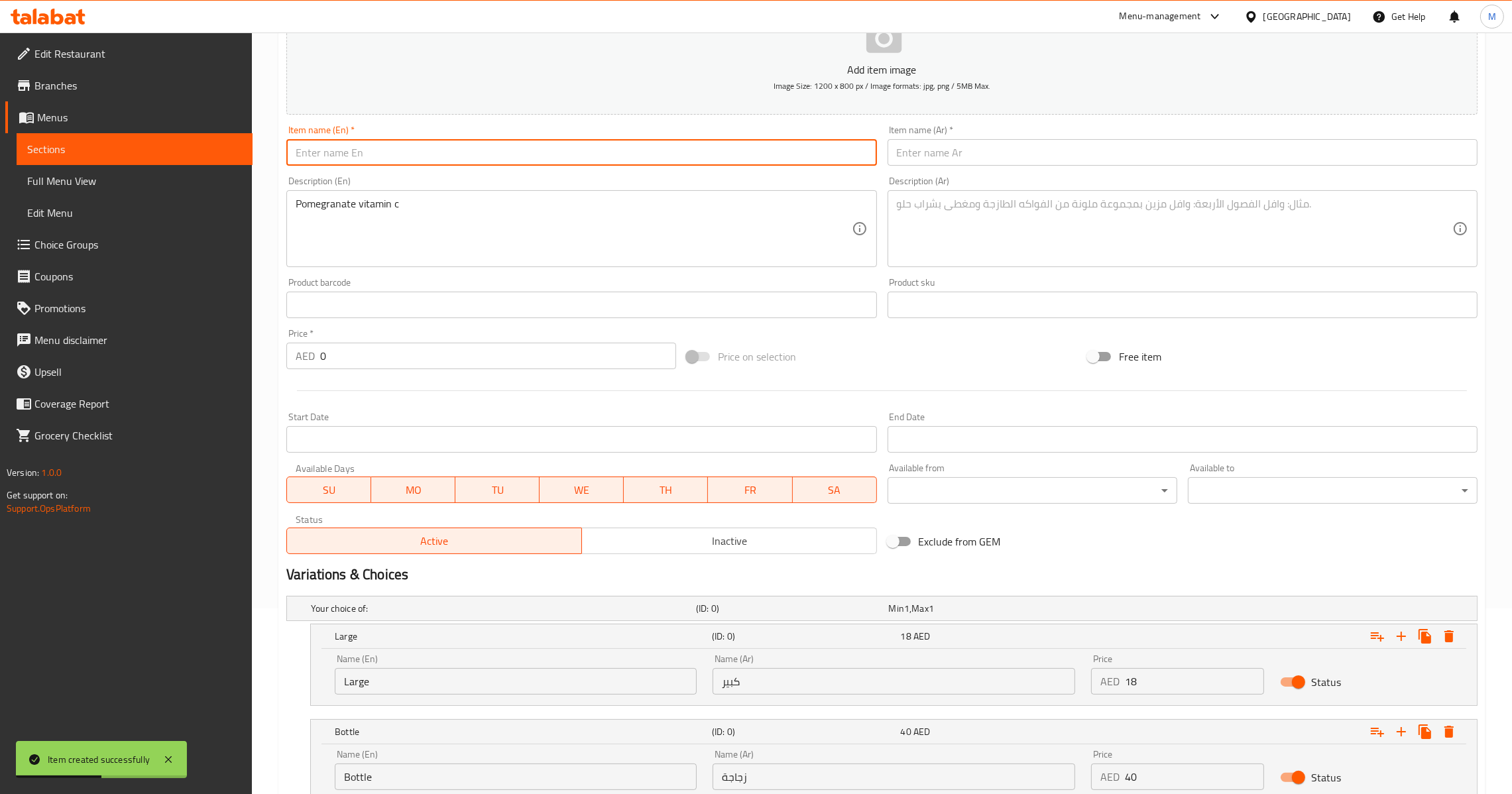
paste input "Mansour"
type input "Mansour"
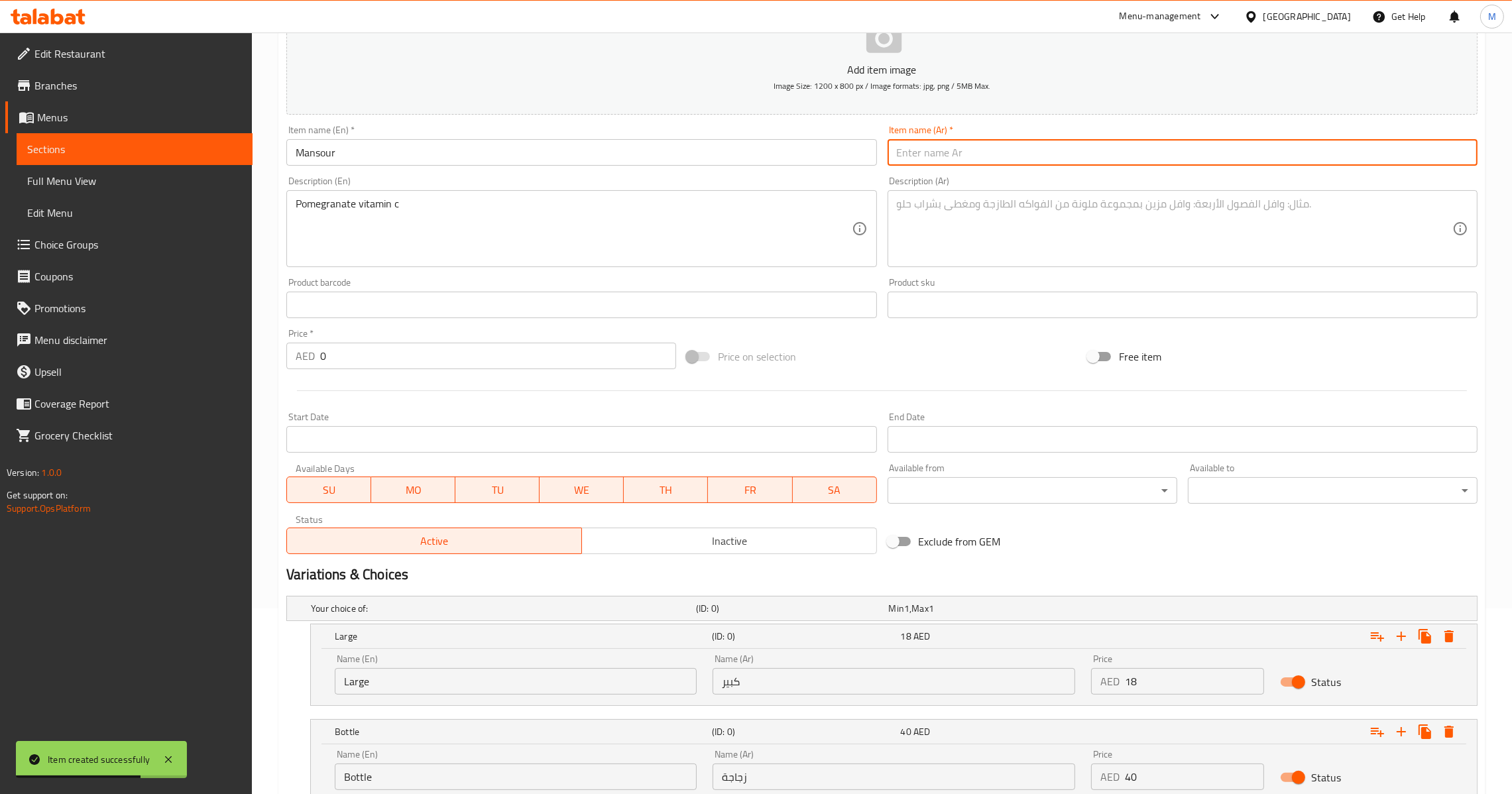
paste input "[PERSON_NAME]"
click at [1000, 151] on input "[PERSON_NAME]" at bounding box center [1182, 152] width 590 height 26
type input "[PERSON_NAME]"
click at [960, 234] on textarea at bounding box center [1175, 229] width 556 height 63
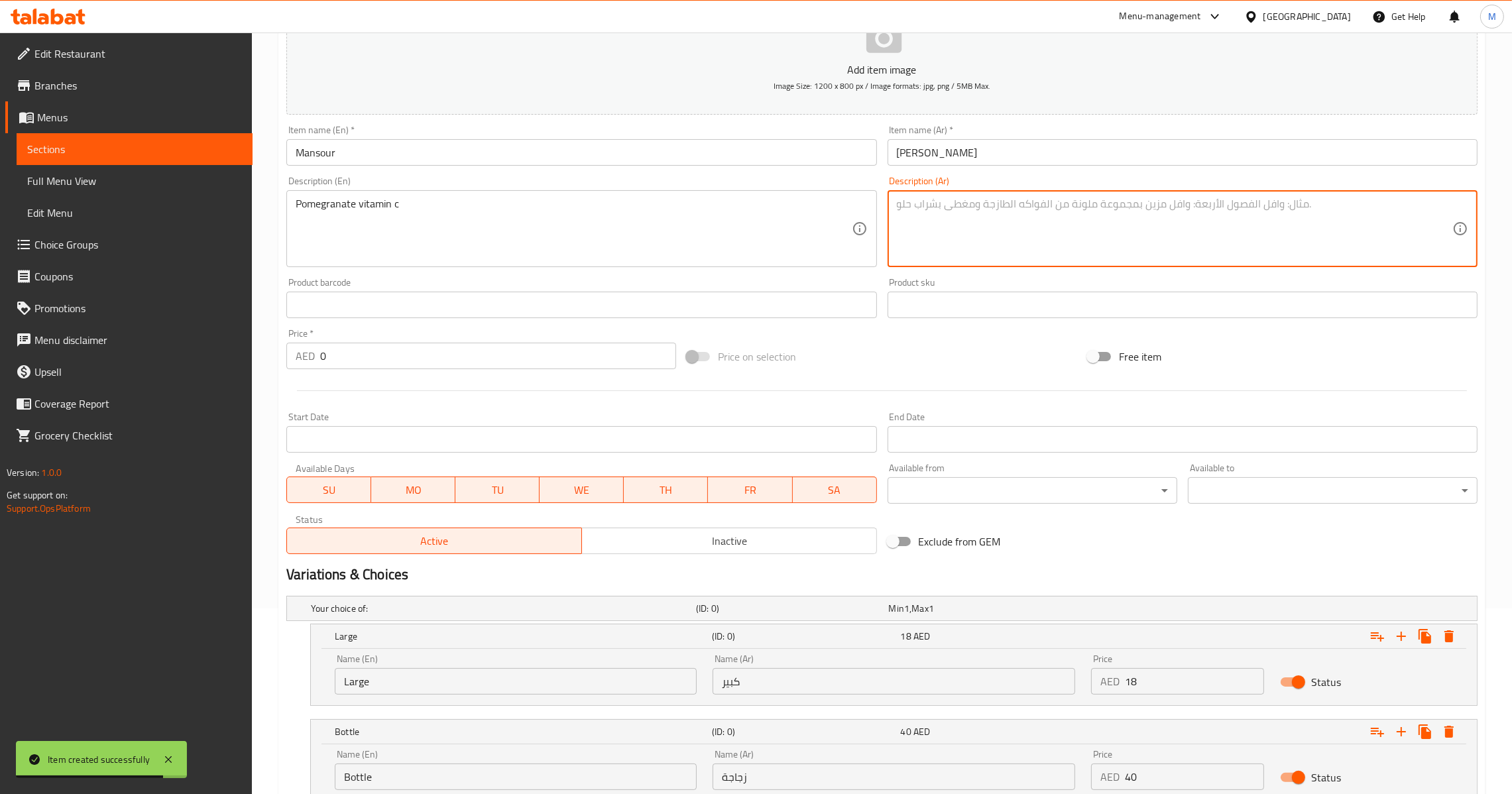
paste textarea "رمان فيتامين سي"
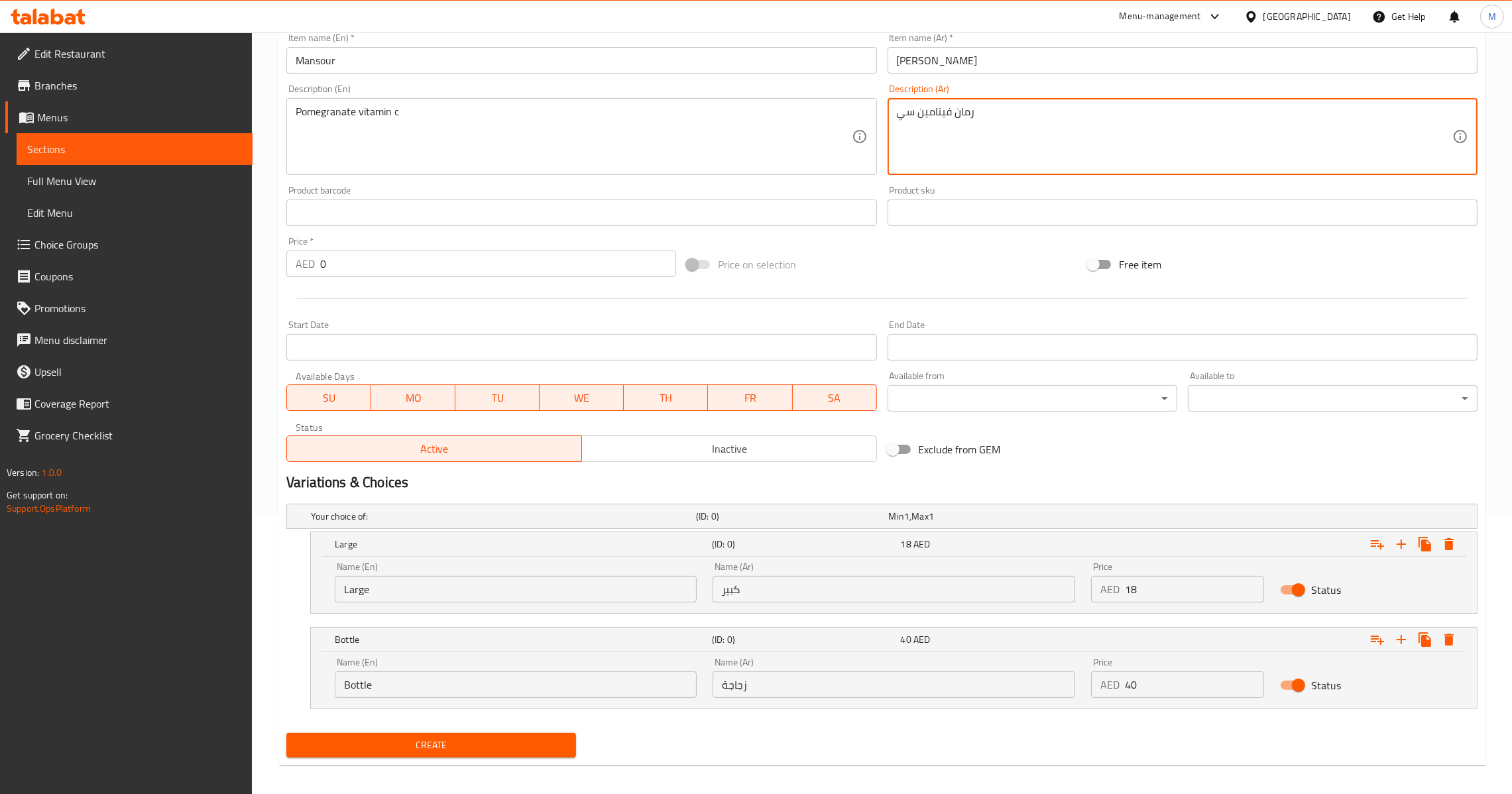
scroll to position [285, 0]
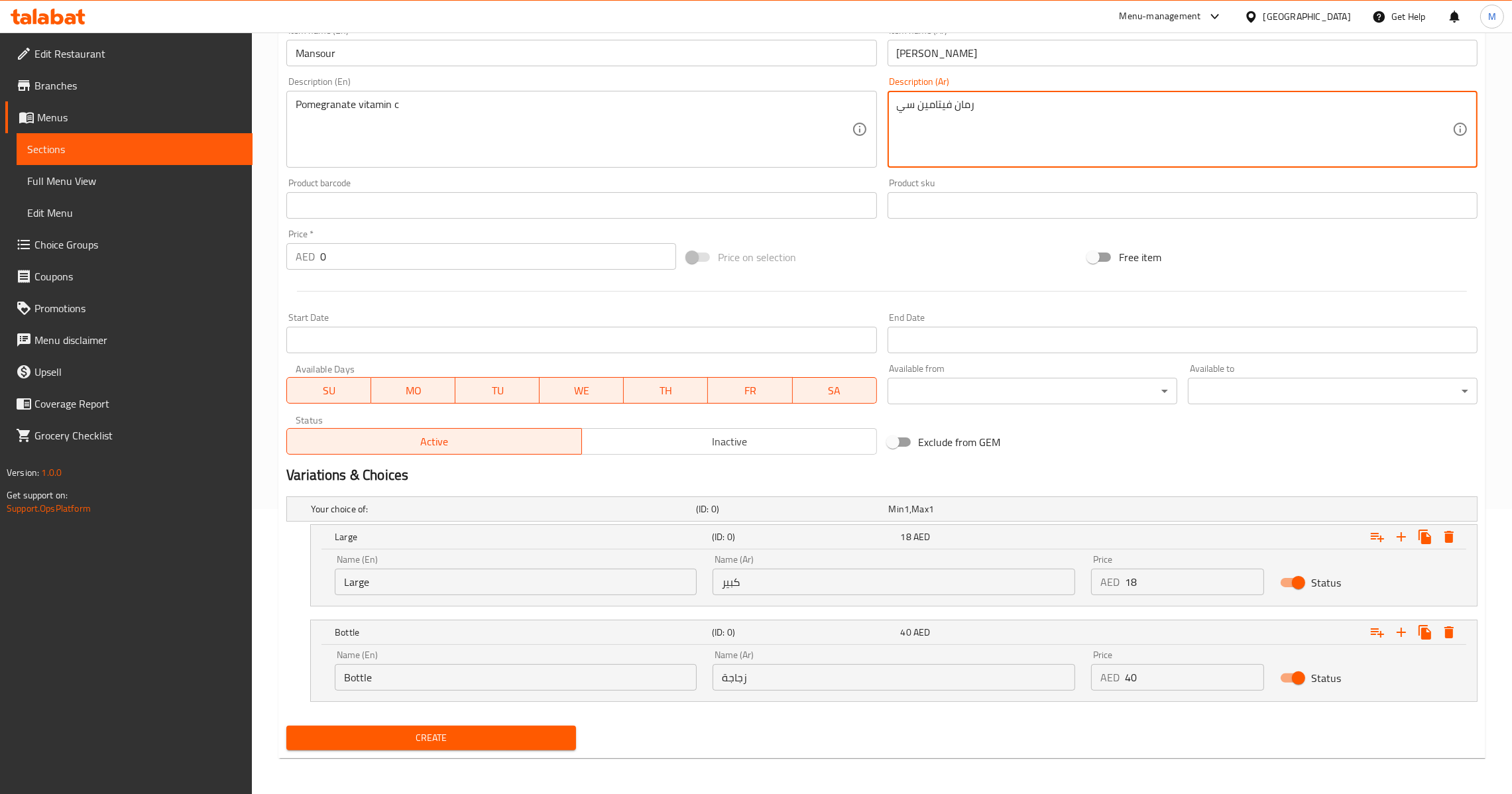
type textarea "رمان فيتامين سي"
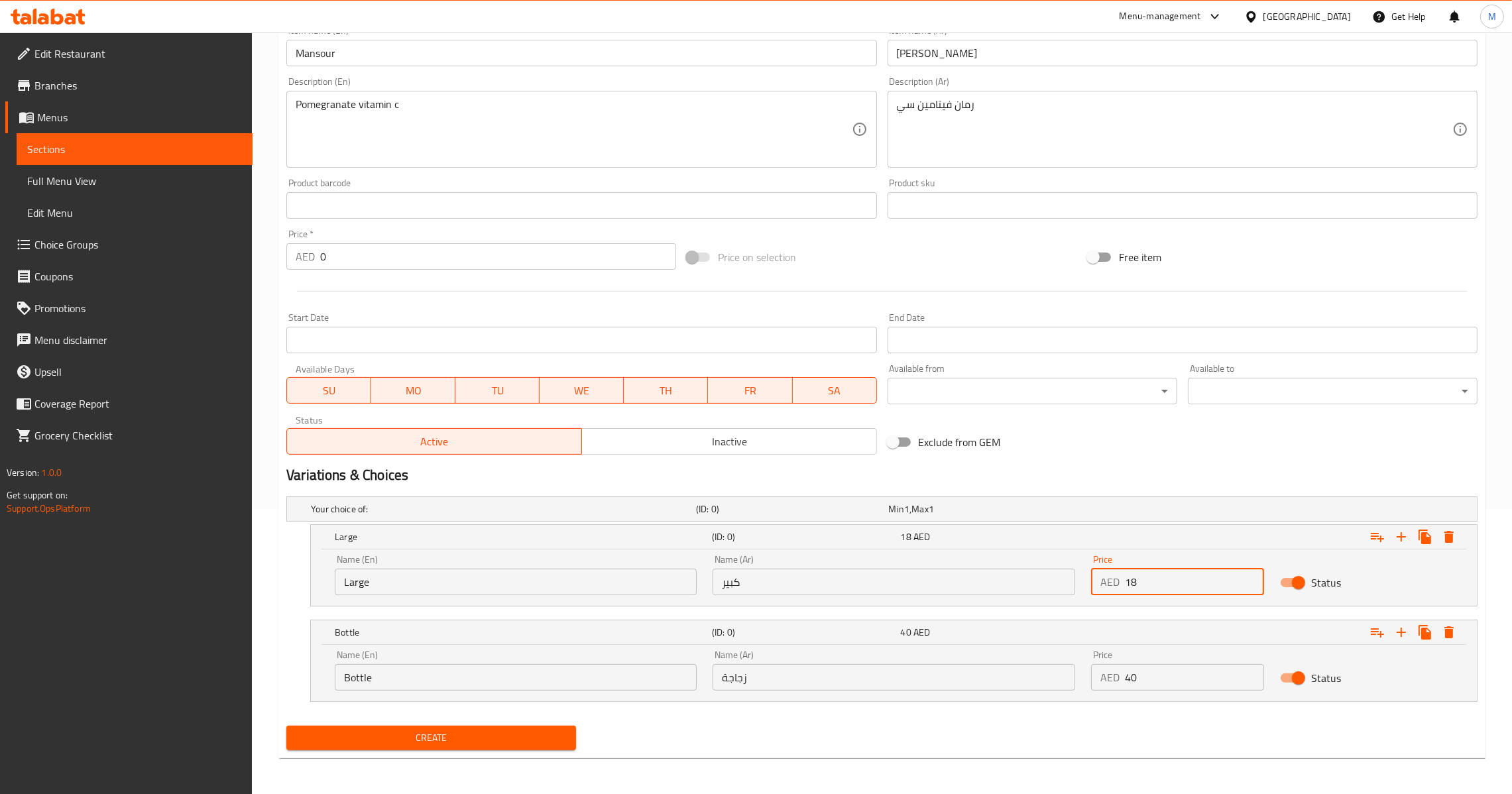
click at [1127, 580] on input "18" at bounding box center [1194, 582] width 139 height 26
type input "20"
drag, startPoint x: 1148, startPoint y: 686, endPoint x: 1016, endPoint y: 701, distance: 132.8
click at [1016, 701] on div "Your choice of: (ID: 0) Min 1 , Max 1 Name (En) Your choice of: Name (En) Name …" at bounding box center [882, 606] width 1202 height 229
drag, startPoint x: 1179, startPoint y: 691, endPoint x: 1155, endPoint y: 685, distance: 24.7
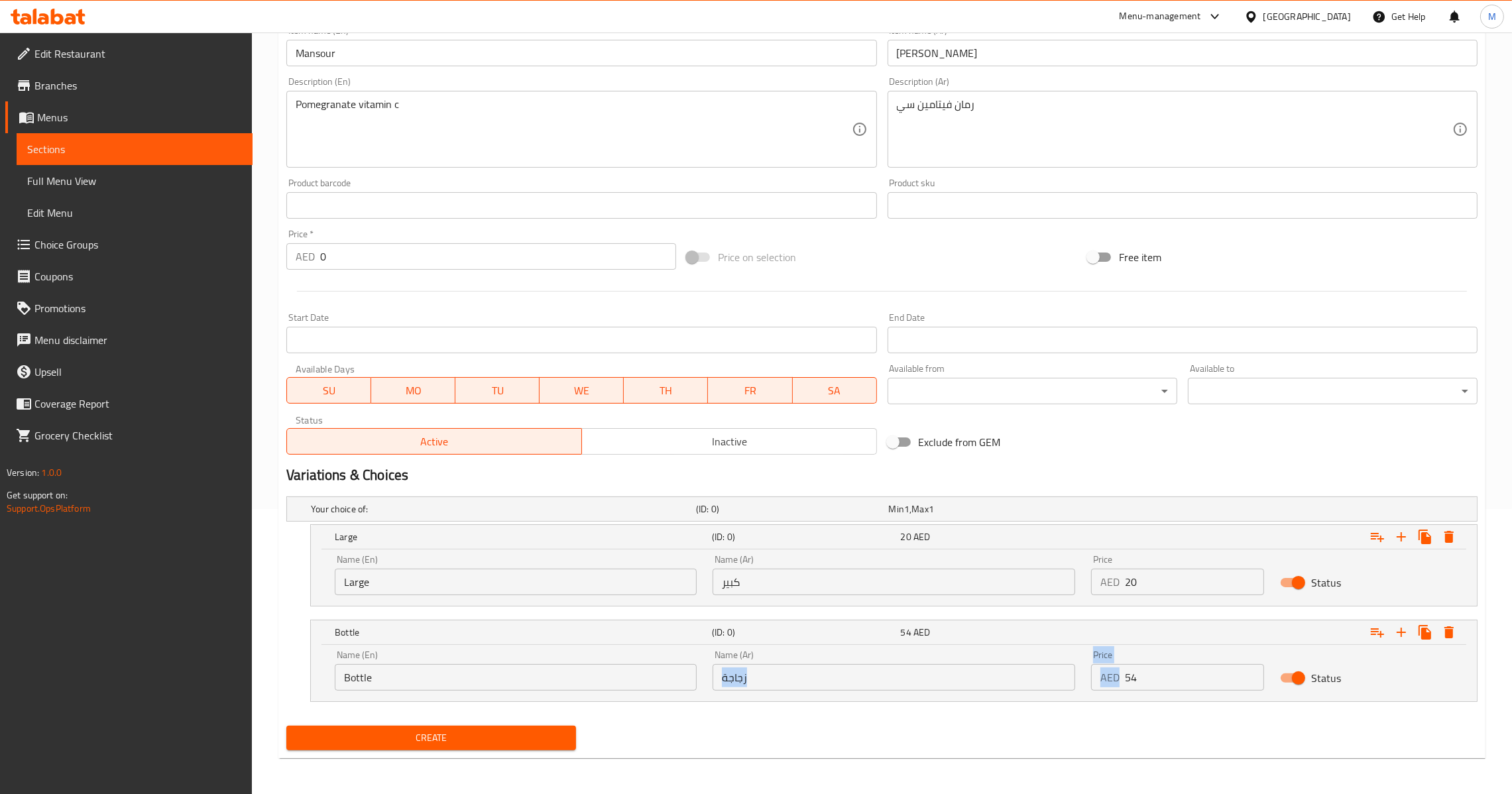
click at [1071, 678] on div "Name (En) Bottle Name (En) Name (Ar) زجاجة Name (Ar) Price AED 54 Price Status" at bounding box center [894, 670] width 1135 height 57
click at [1155, 685] on input "54" at bounding box center [1194, 677] width 139 height 26
type input "45"
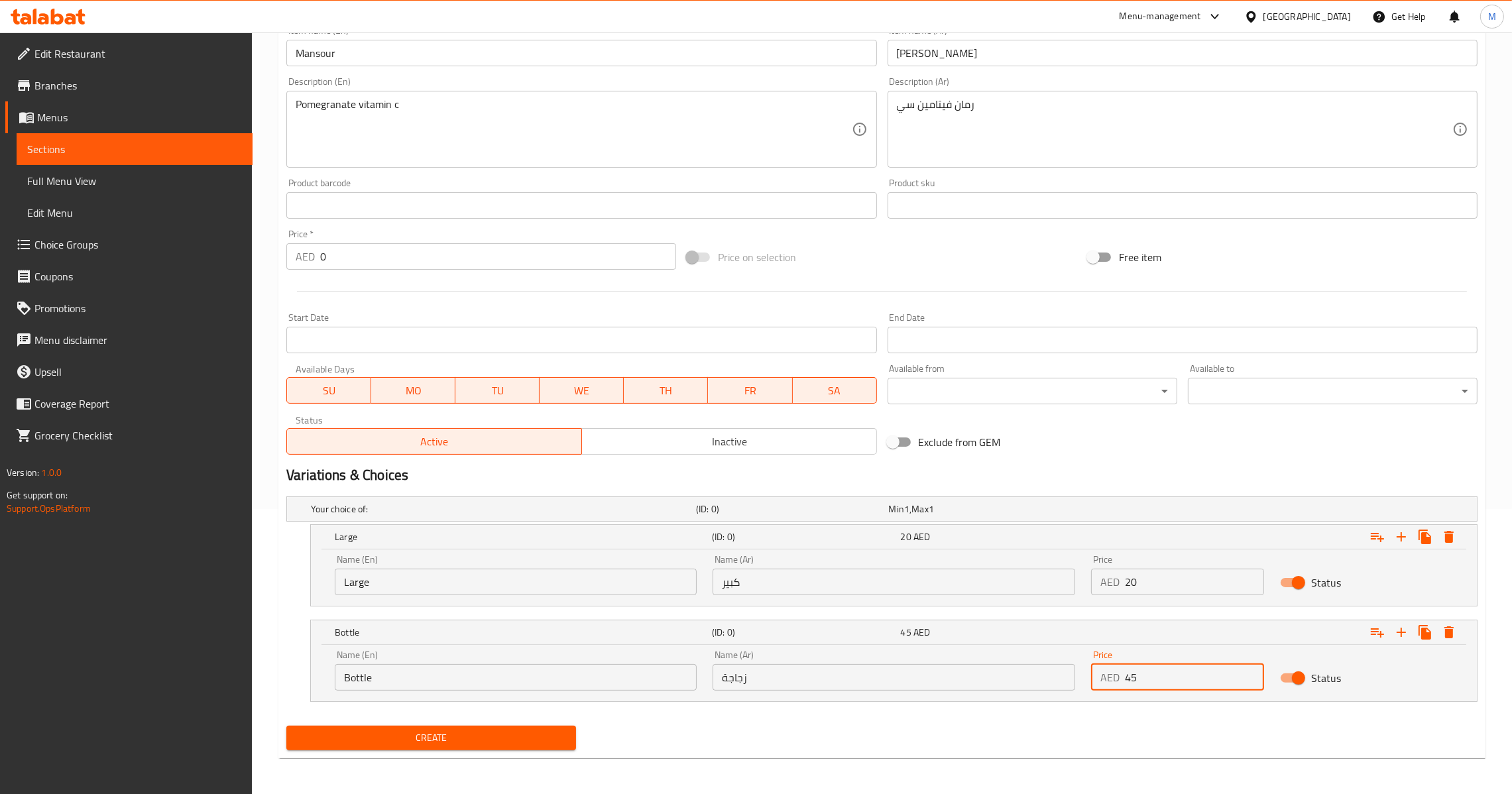
click at [516, 747] on button "Create" at bounding box center [431, 737] width 290 height 24
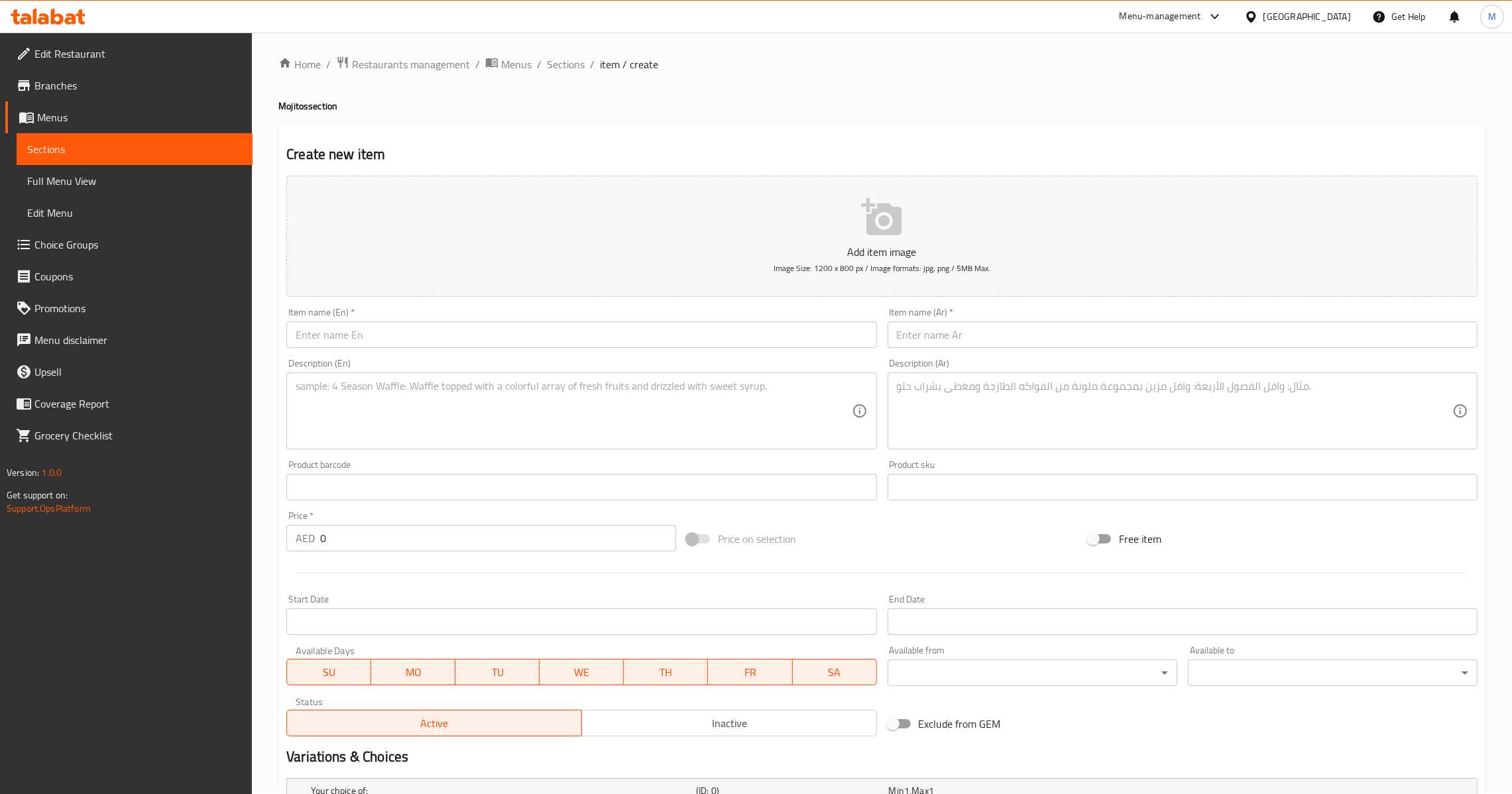
scroll to position [0, 0]
click at [459, 339] on input "text" at bounding box center [581, 338] width 590 height 26
paste input "Mix [PERSON_NAME]"
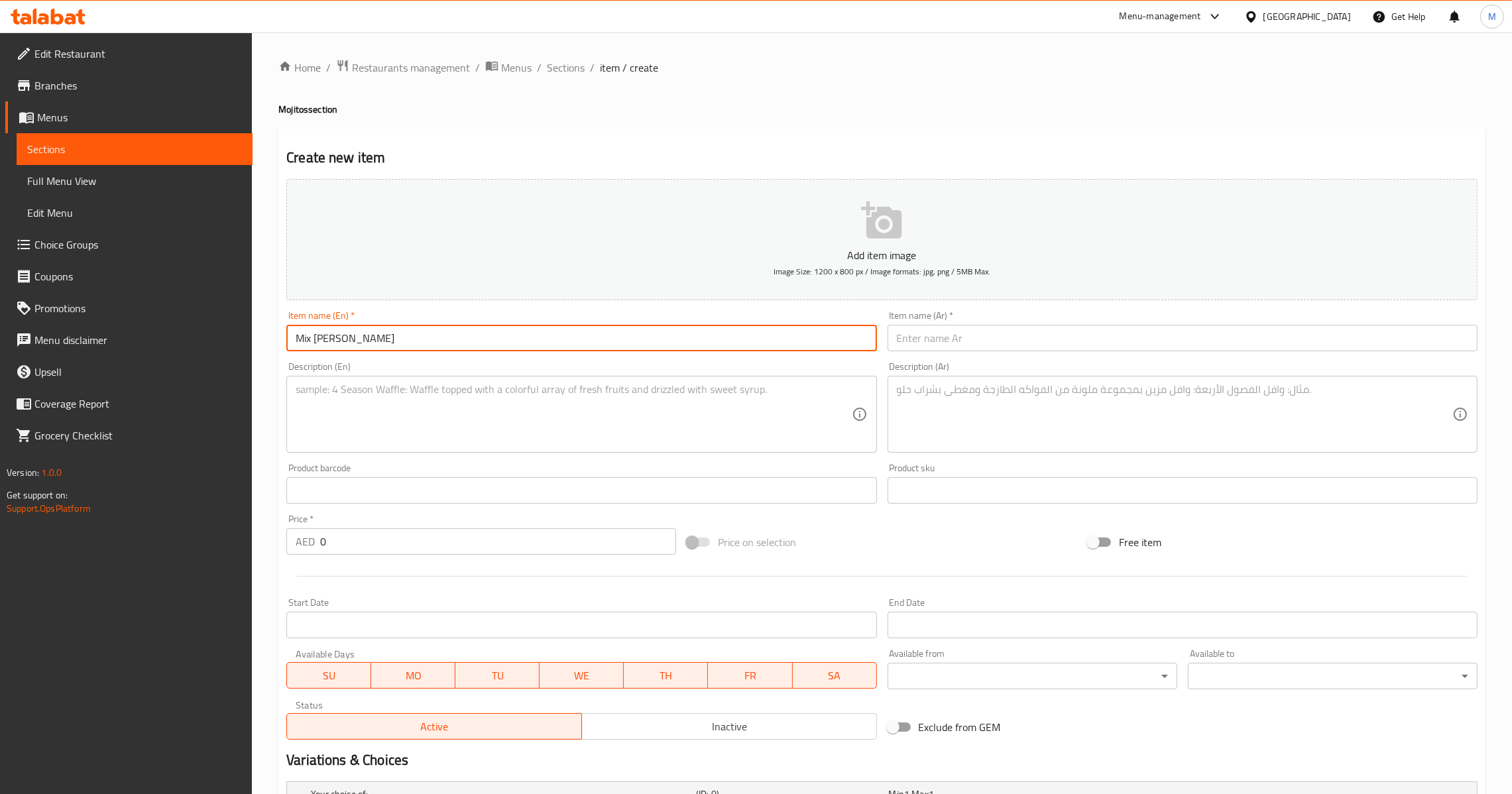
type input "Mix [PERSON_NAME]"
click at [427, 407] on textarea at bounding box center [574, 414] width 556 height 63
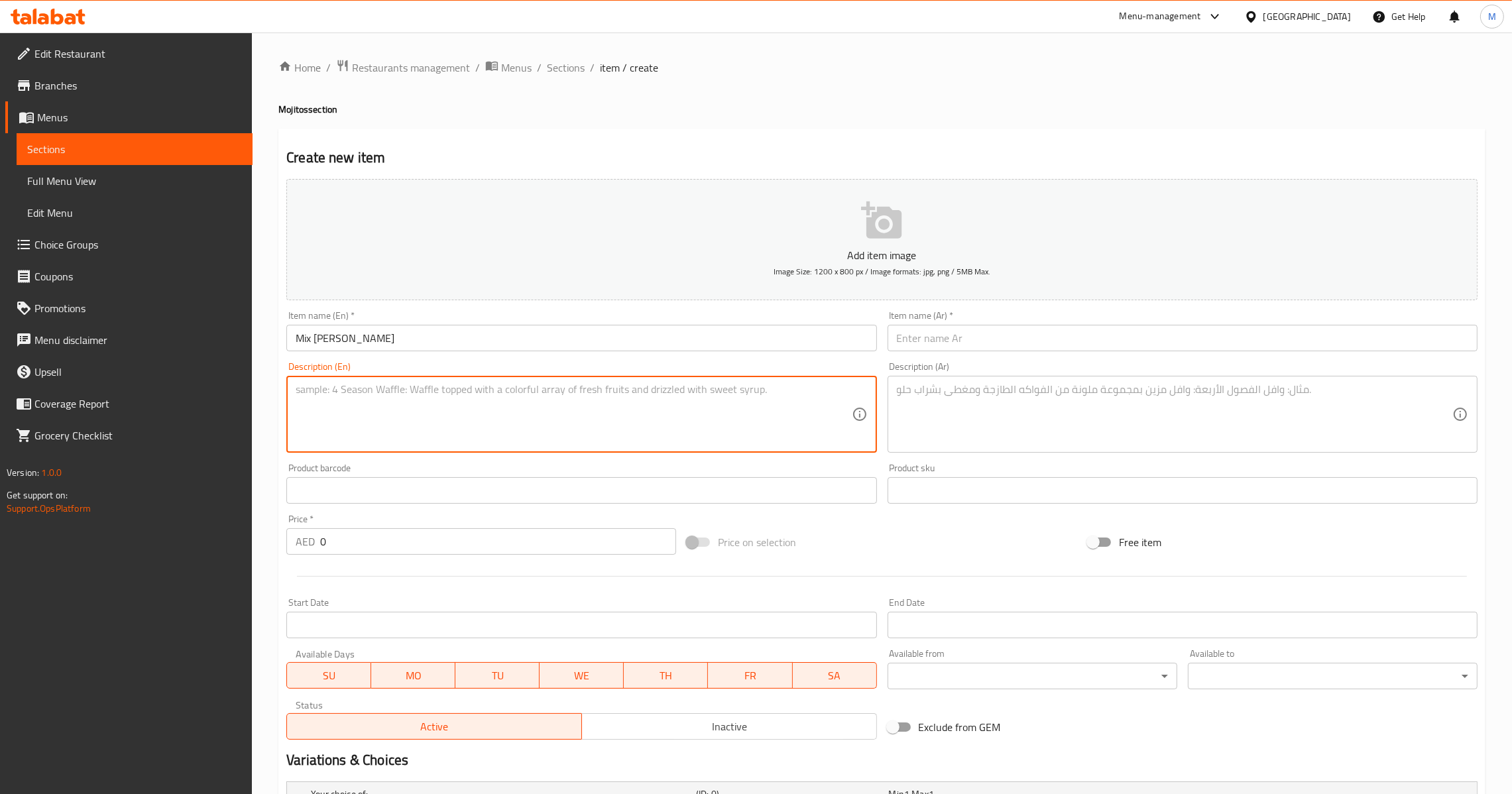
paste textarea "Mix berries with Vitamine C"
type textarea "Mix berries with Vitamine C"
click at [963, 350] on input "text" at bounding box center [1182, 338] width 590 height 26
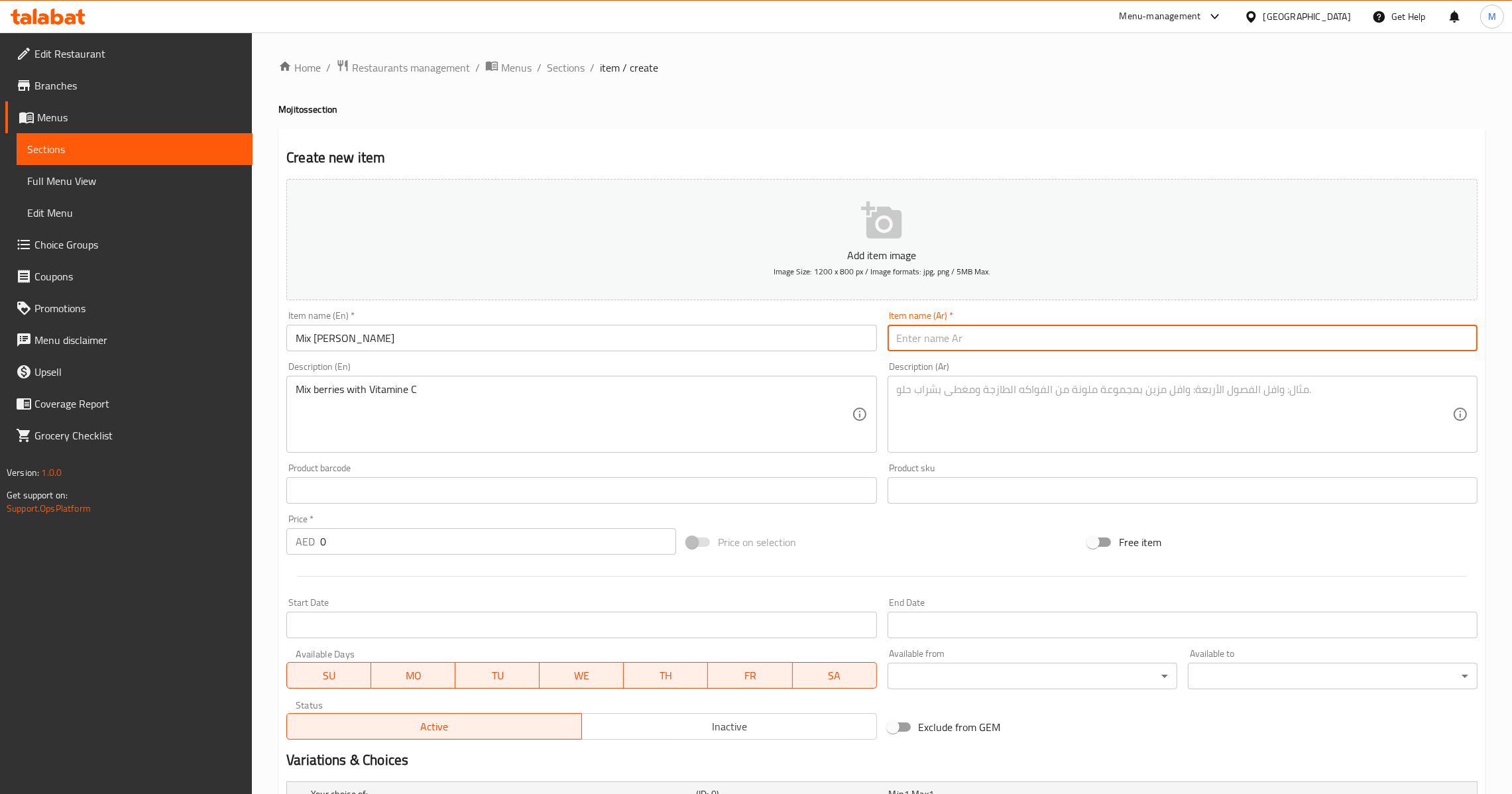
paste input "[PERSON_NAME]"
type input "[PERSON_NAME]"
click at [953, 415] on textarea at bounding box center [1175, 414] width 556 height 63
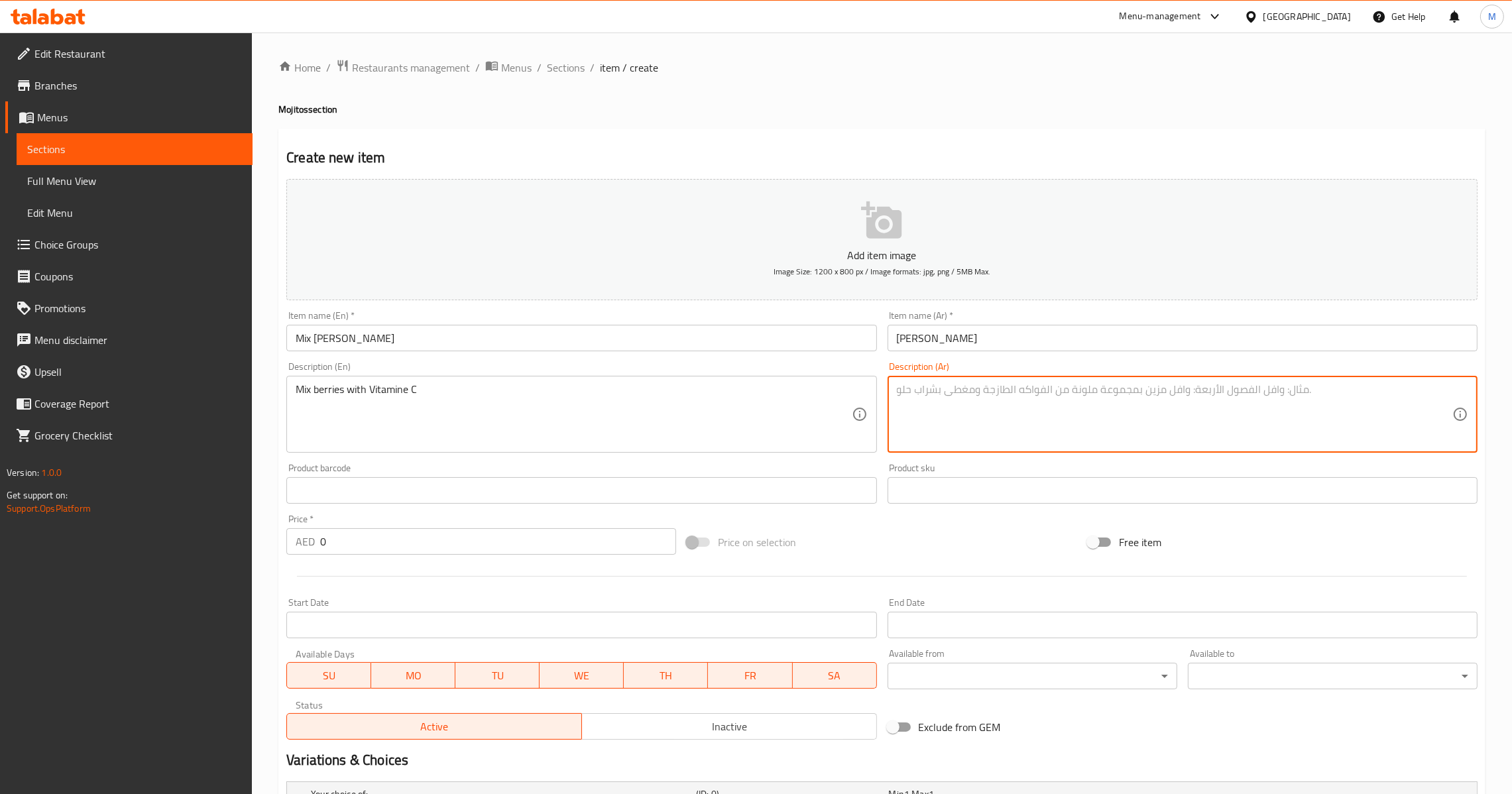
paste textarea "[PERSON_NAME] فيتامين سي"
type textarea "[PERSON_NAME] فيتامين سي"
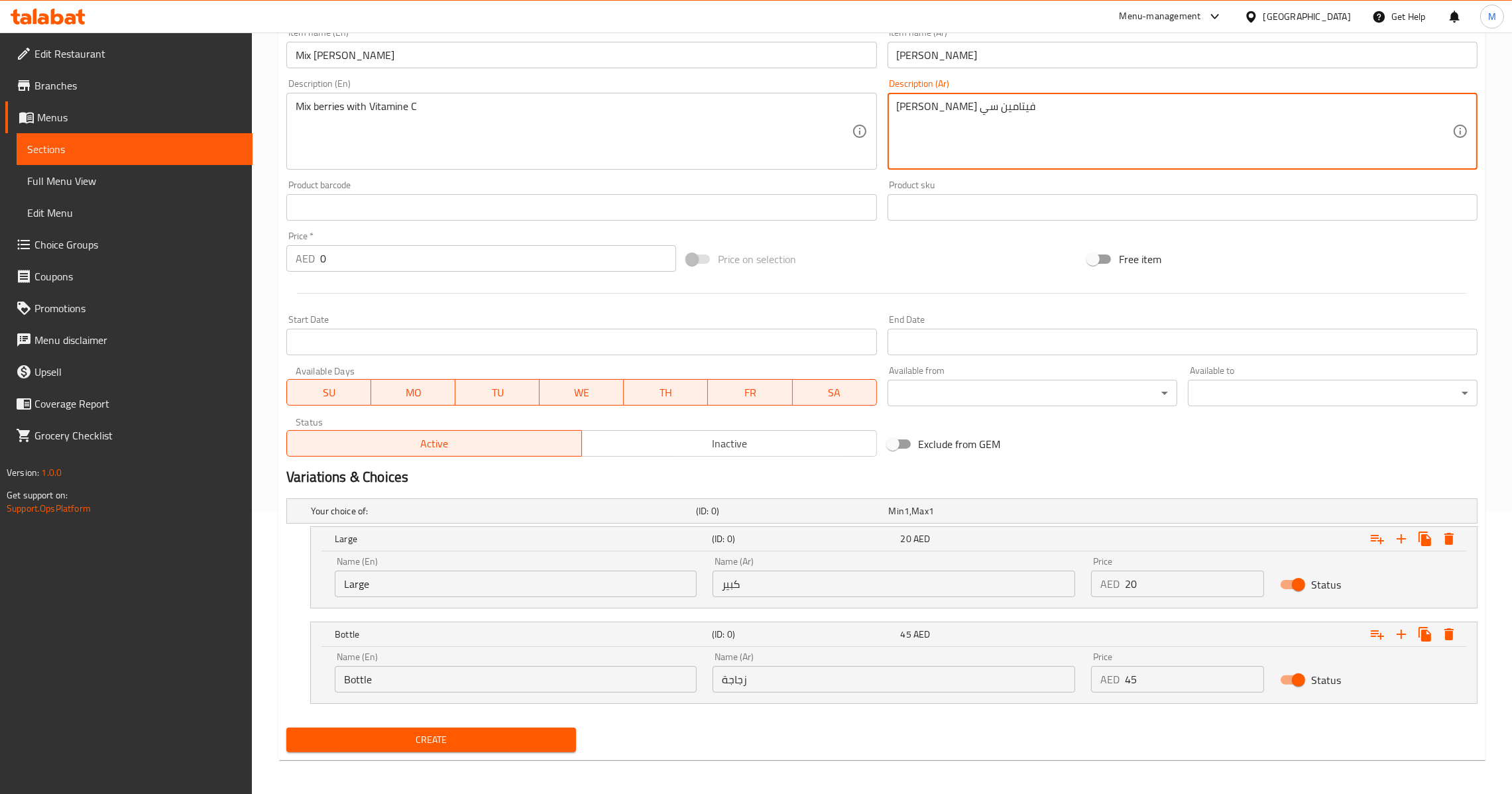
scroll to position [285, 0]
click at [1128, 578] on input "20" at bounding box center [1194, 582] width 139 height 26
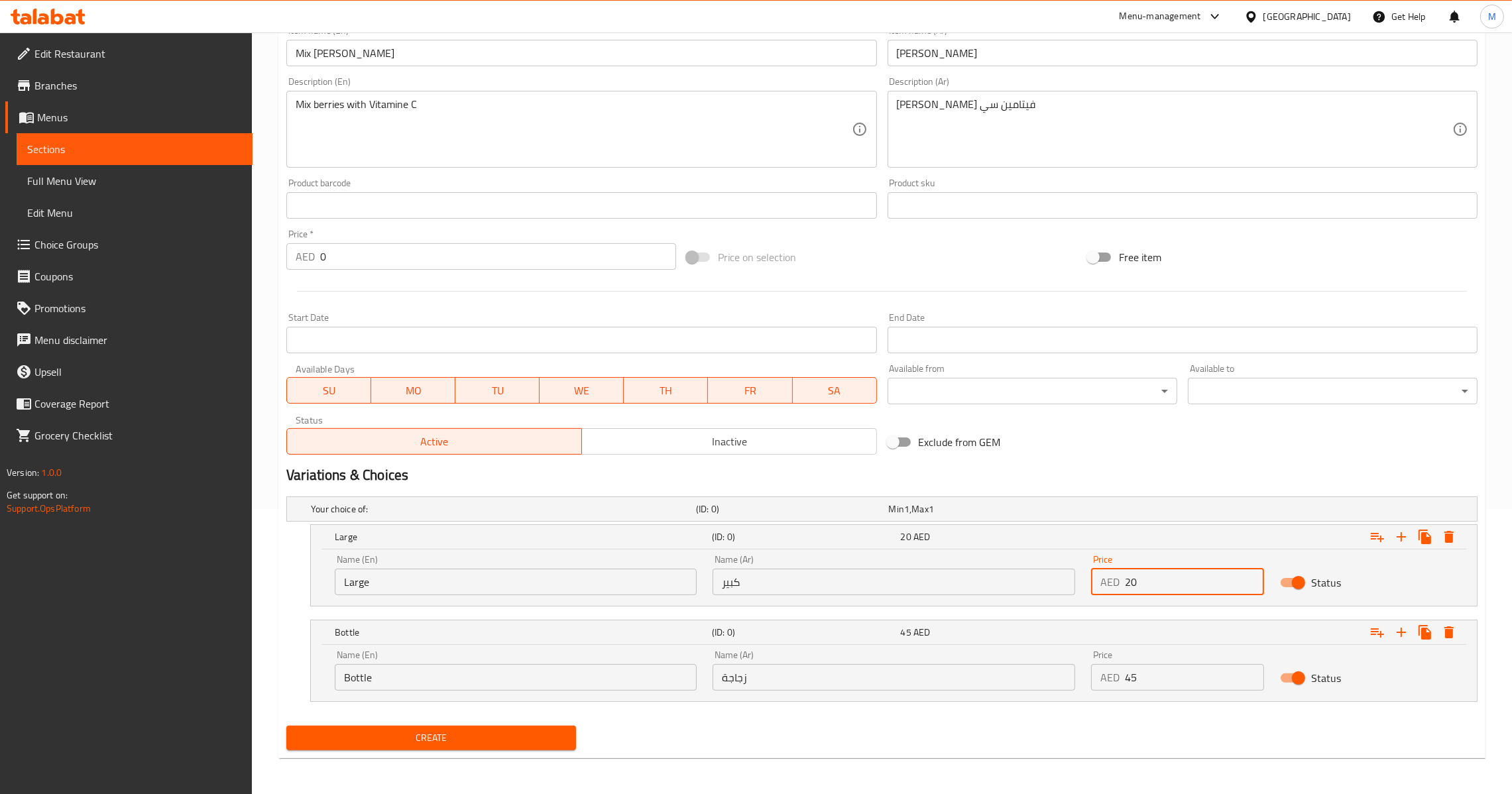
click at [1125, 587] on input "20" at bounding box center [1194, 582] width 139 height 26
type input "20"
drag, startPoint x: 1132, startPoint y: 675, endPoint x: 1072, endPoint y: 683, distance: 60.5
click at [1079, 683] on div "Name (En) Bottle Name (En) Name (Ar) زجاجة Name (Ar) Price AED 45 Price Status" at bounding box center [894, 670] width 1135 height 57
type input "45"
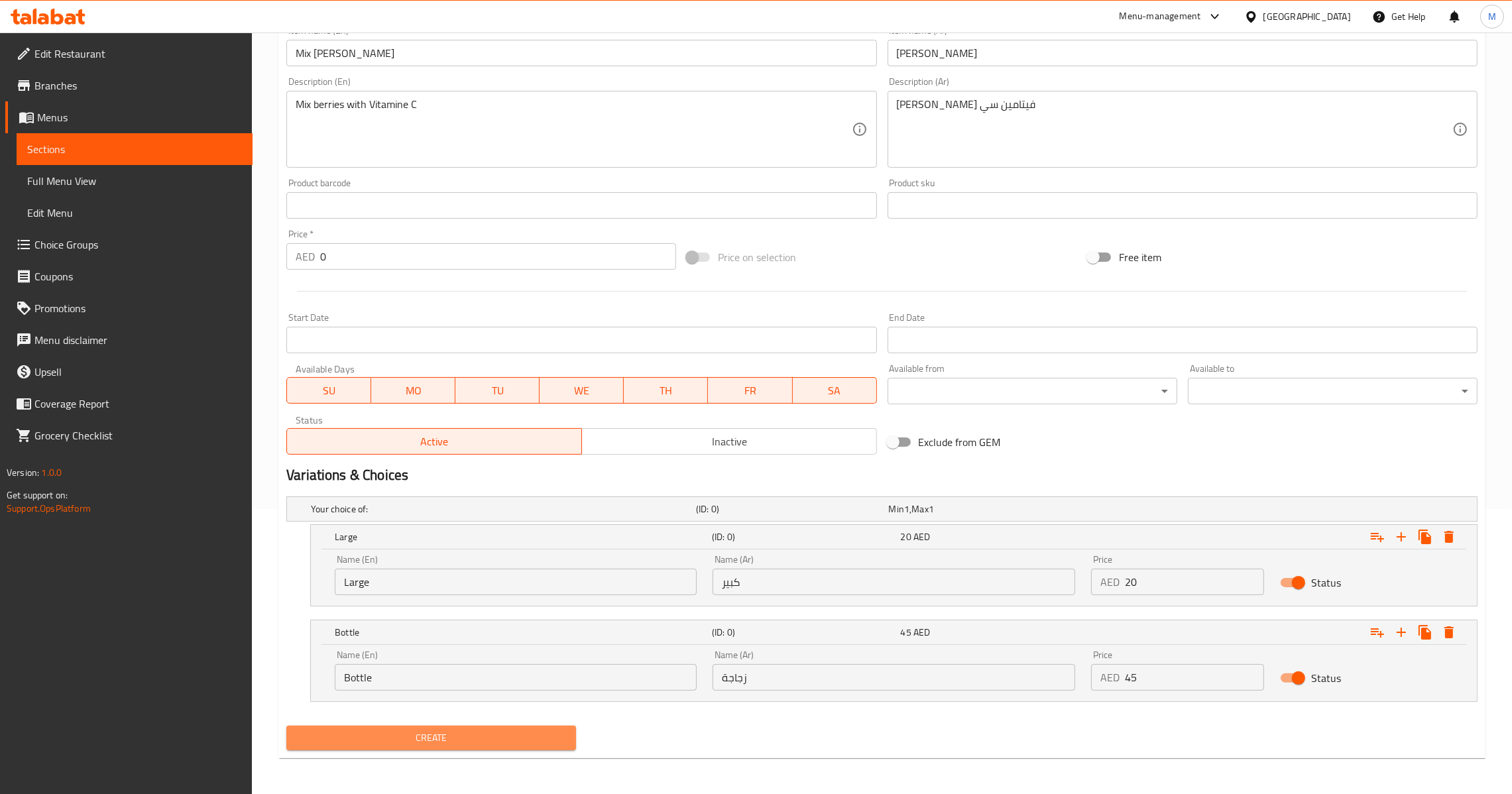
click at [424, 726] on button "Create" at bounding box center [431, 737] width 290 height 24
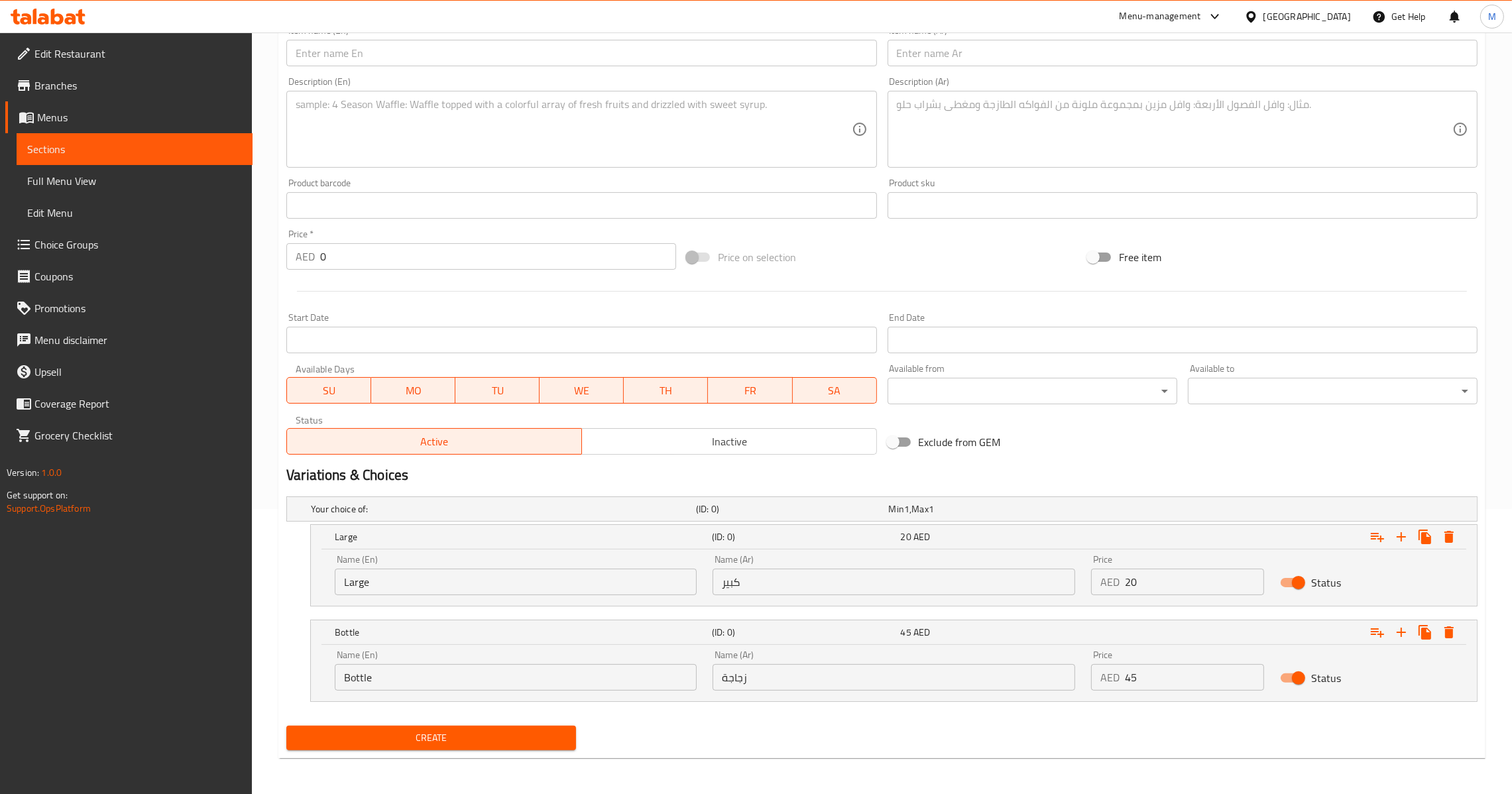
click at [1060, 59] on input "text" at bounding box center [1182, 53] width 590 height 26
paste input "توت ازرق فيتامين سي"
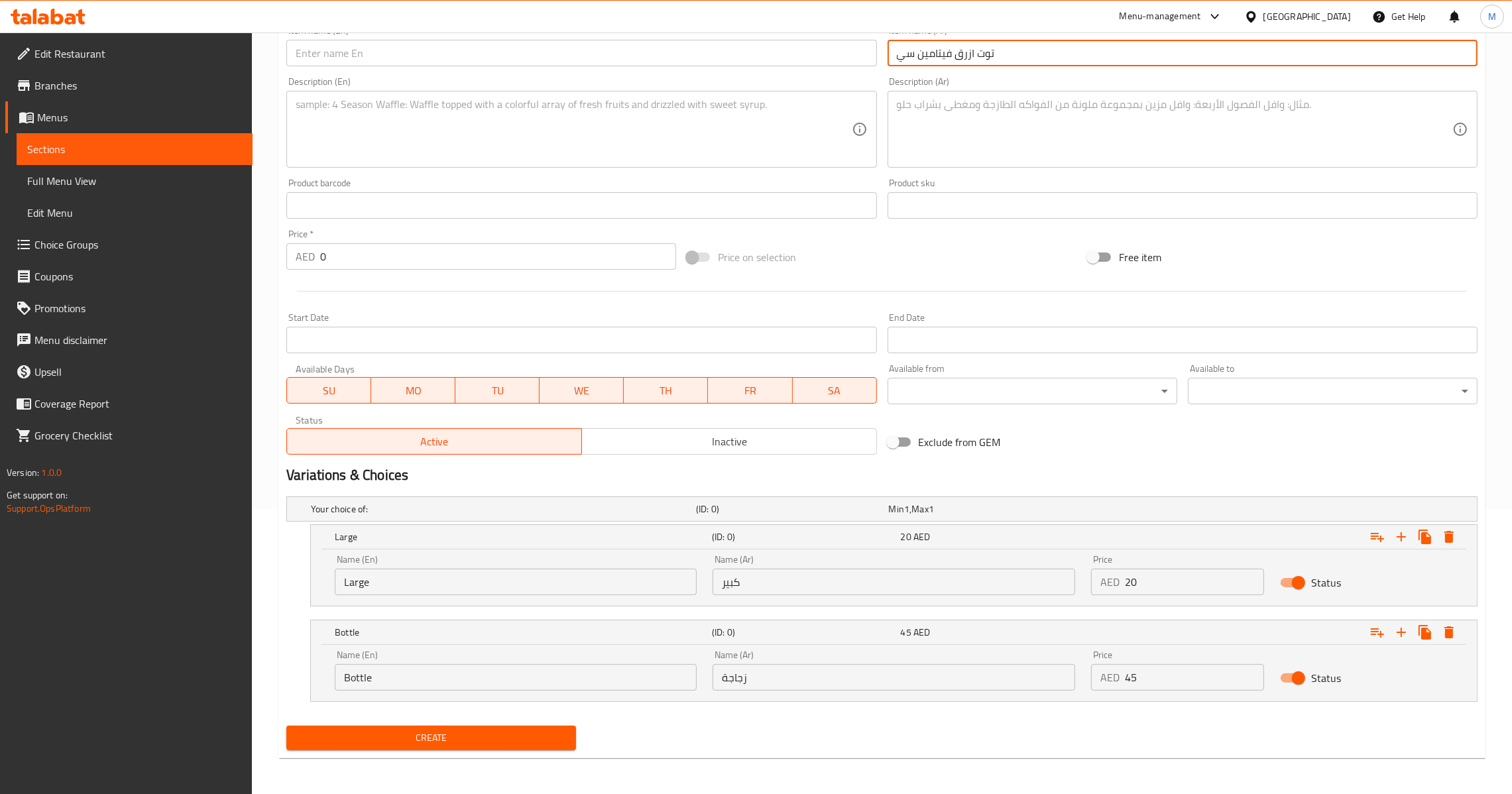
type input "توت ازرق فيتامين سي"
click at [1001, 142] on textarea at bounding box center [1175, 129] width 556 height 63
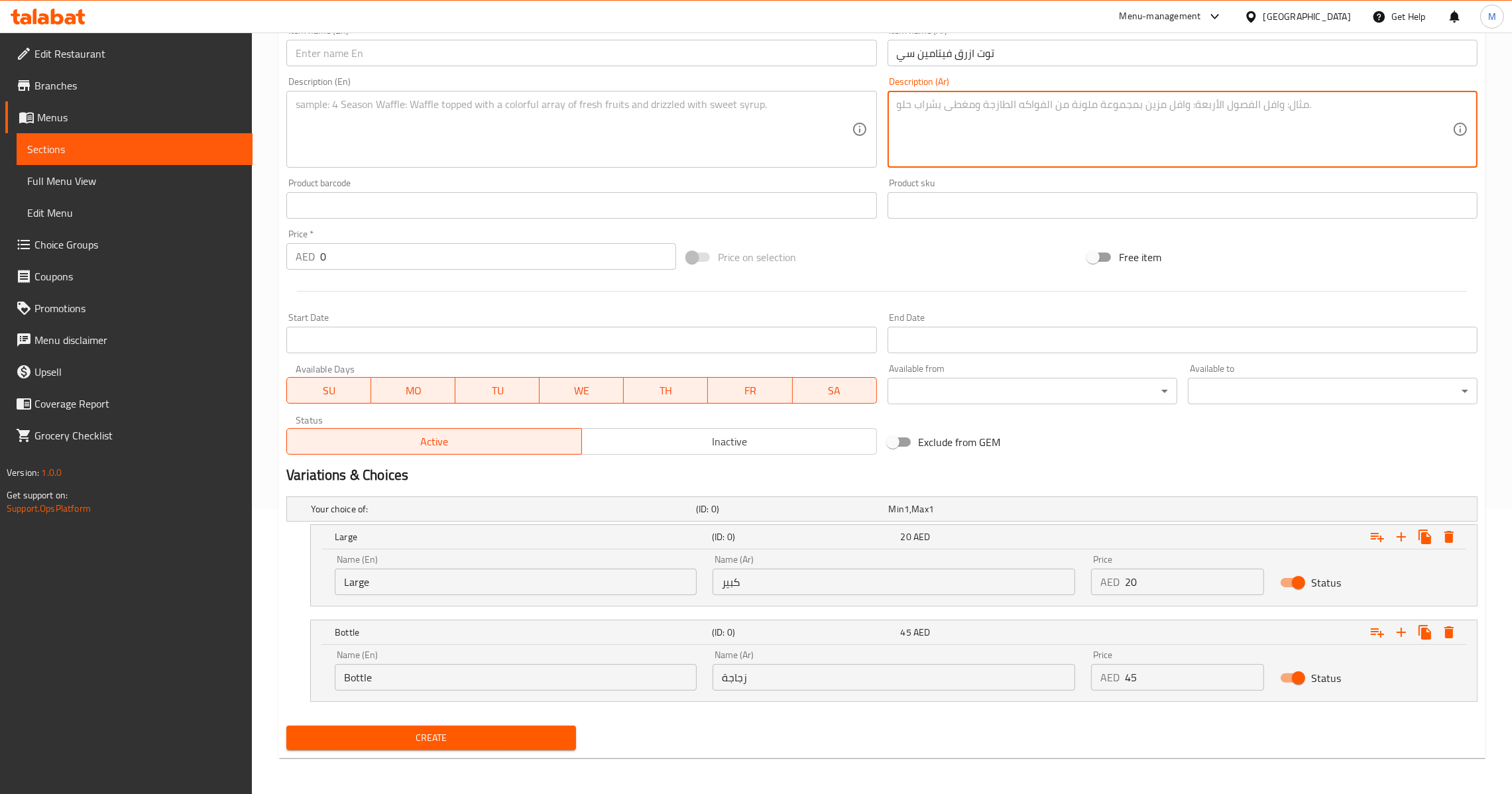
paste textarea "توت ازرق مع فيتامين سي"
type textarea "توت ازرق مع فيتامين سي"
click at [597, 138] on textarea at bounding box center [574, 129] width 556 height 63
paste textarea "Blueberry with vitamin c"
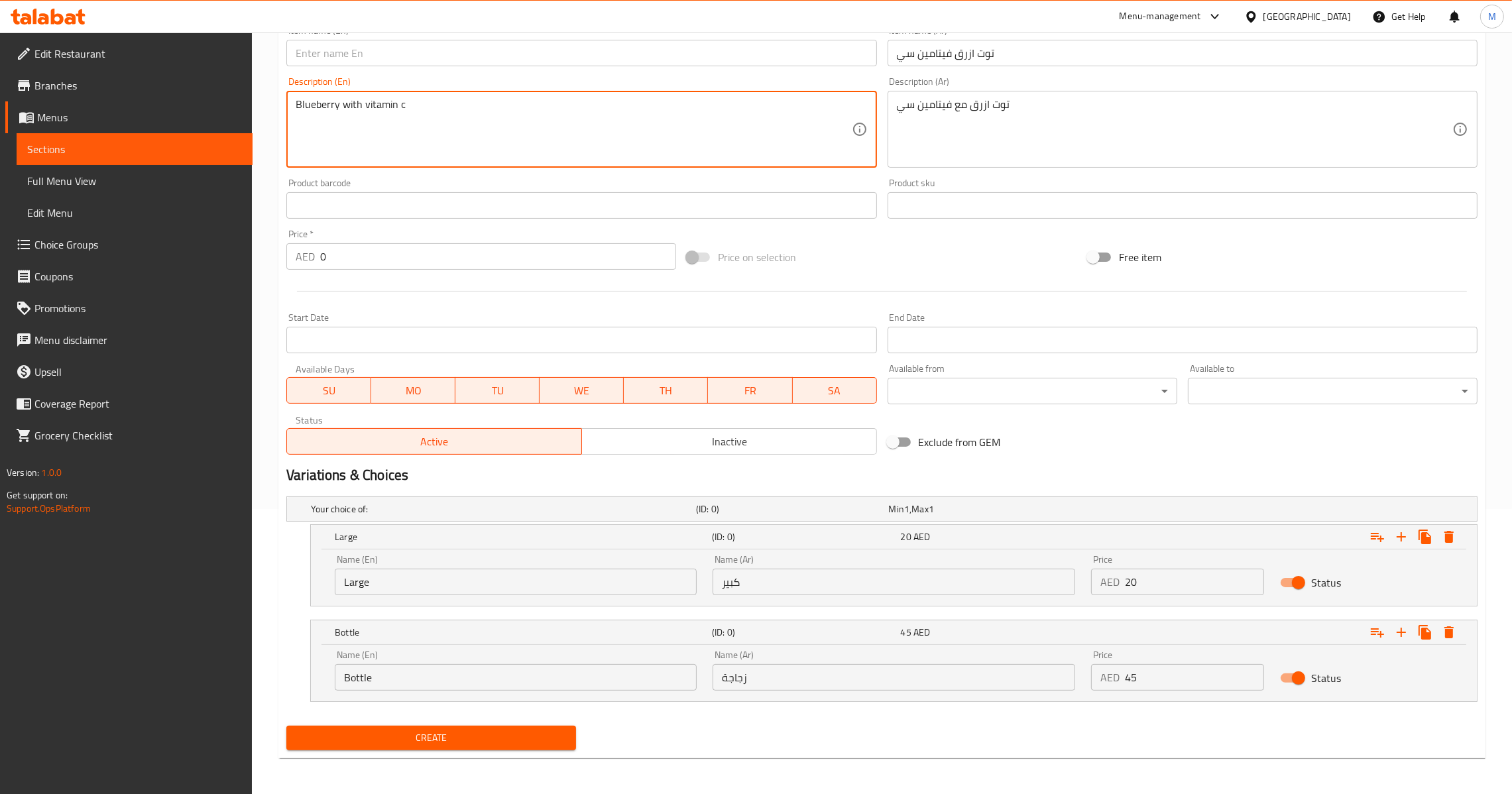
type textarea "Blueberry with vitamin c"
drag, startPoint x: 596, startPoint y: 67, endPoint x: 603, endPoint y: 57, distance: 12.2
click at [599, 66] on div "Item name (En)   * Item name (En) *" at bounding box center [581, 46] width 601 height 51
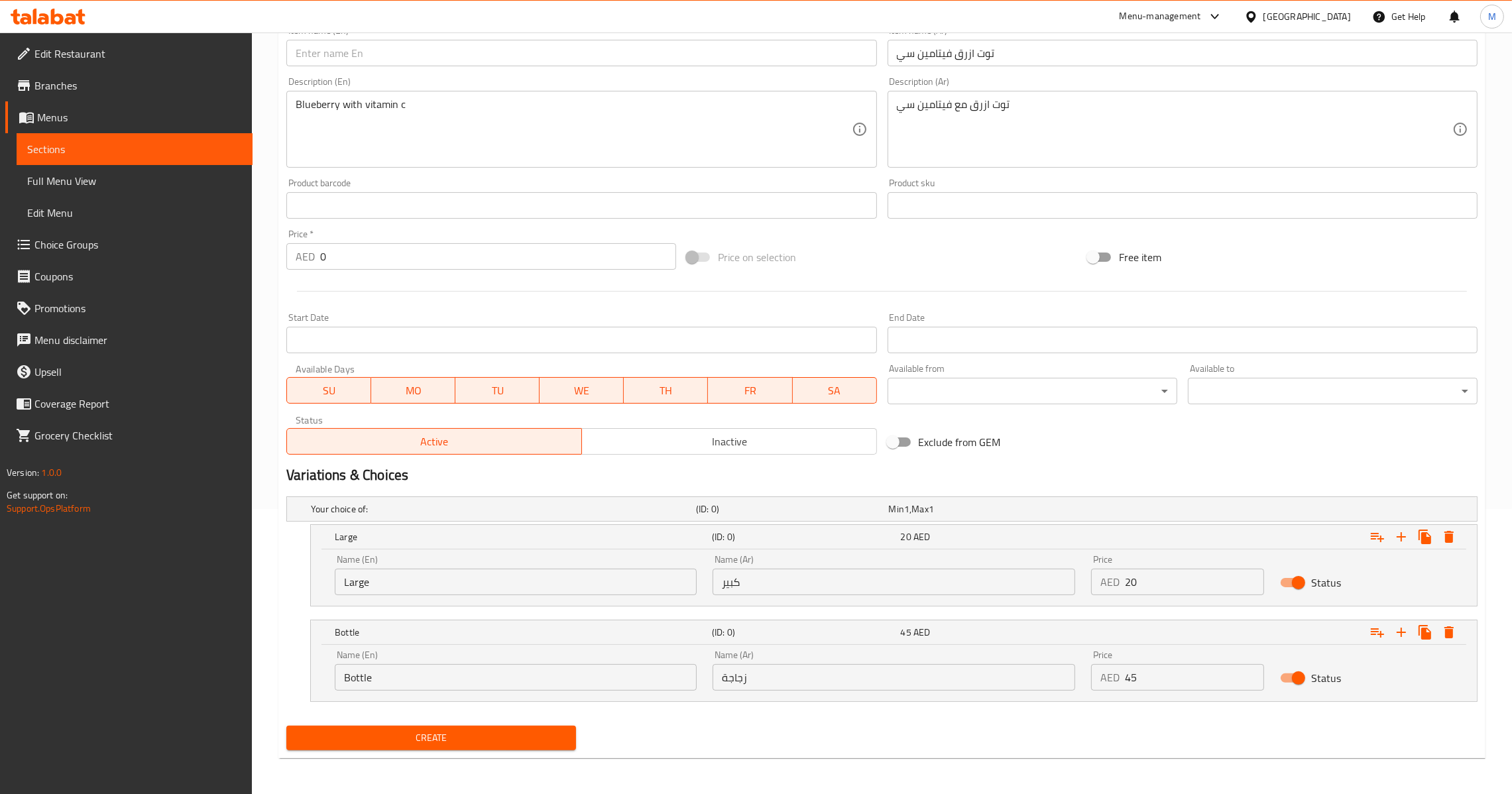
click at [604, 56] on input "text" at bounding box center [581, 53] width 590 height 26
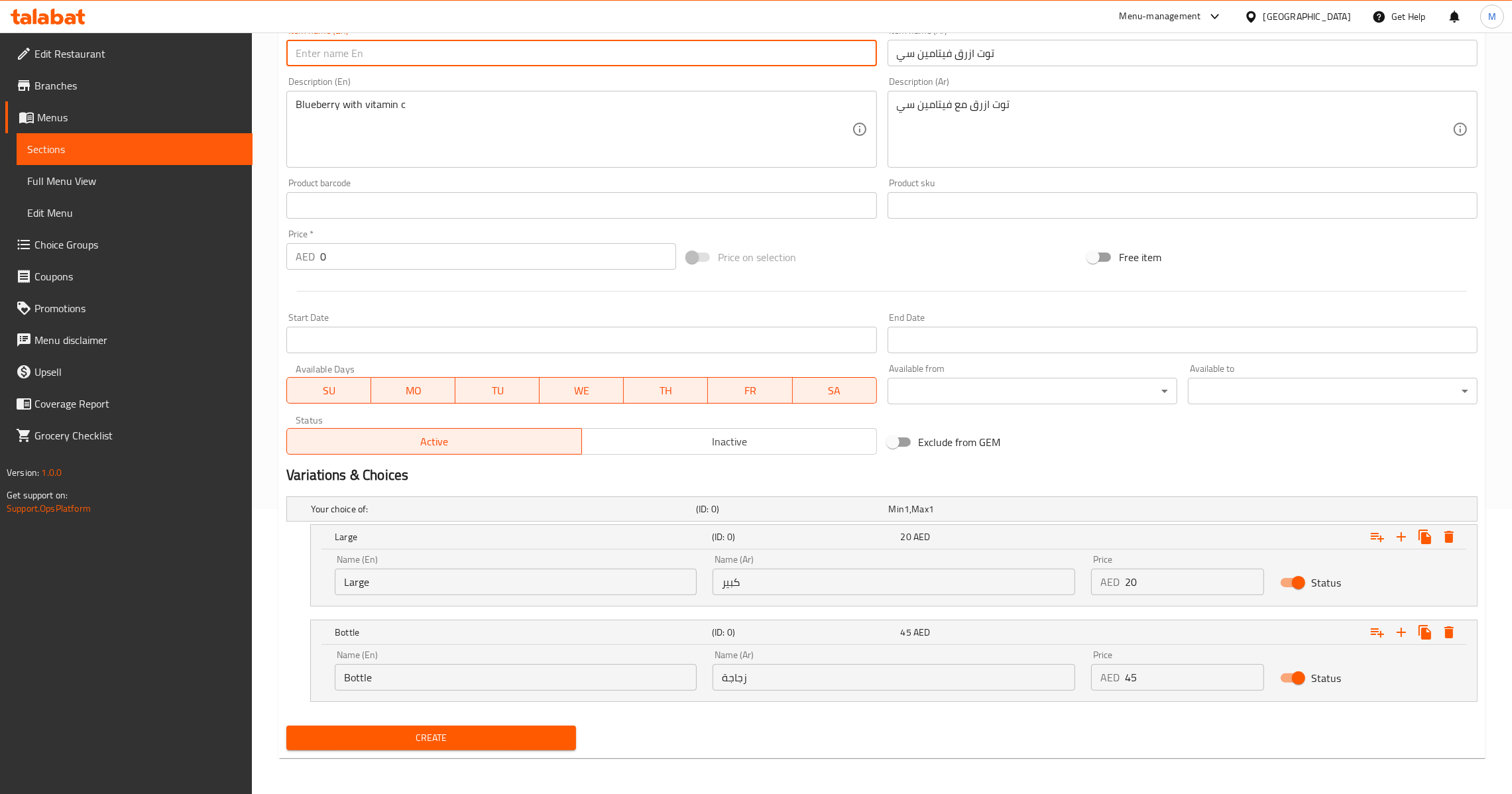
paste input "Blueberry Vitamin C"
type input "Blueberry Vitamin C"
click at [1125, 585] on input "20" at bounding box center [1194, 582] width 139 height 26
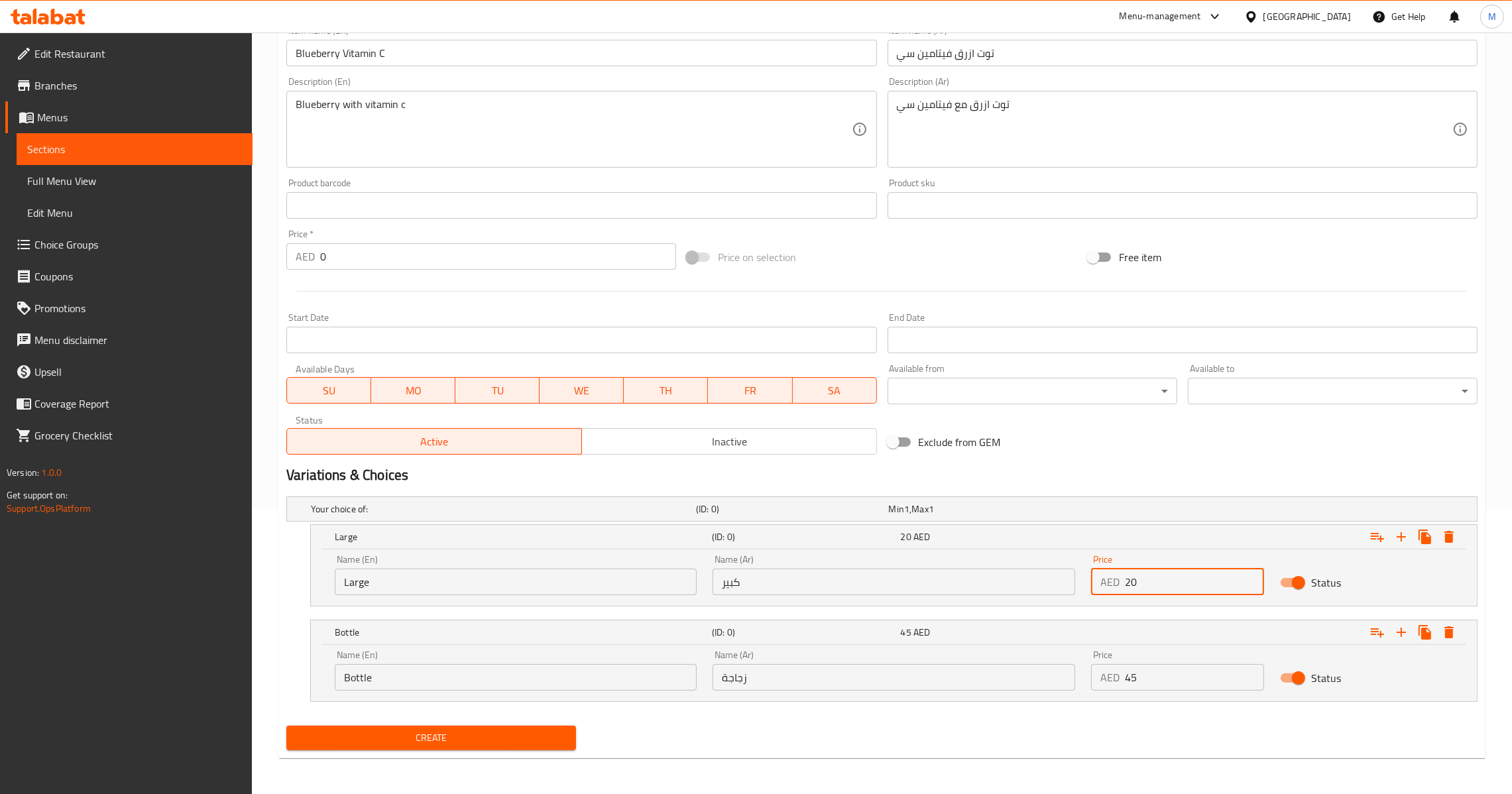
type input "20"
drag, startPoint x: 1168, startPoint y: 671, endPoint x: 972, endPoint y: 682, distance: 196.3
click at [972, 682] on div "Name (En) Bottle Name (En) Name (Ar) زجاجة Name (Ar) Price AED 45 Price Status" at bounding box center [894, 670] width 1135 height 57
type input "45"
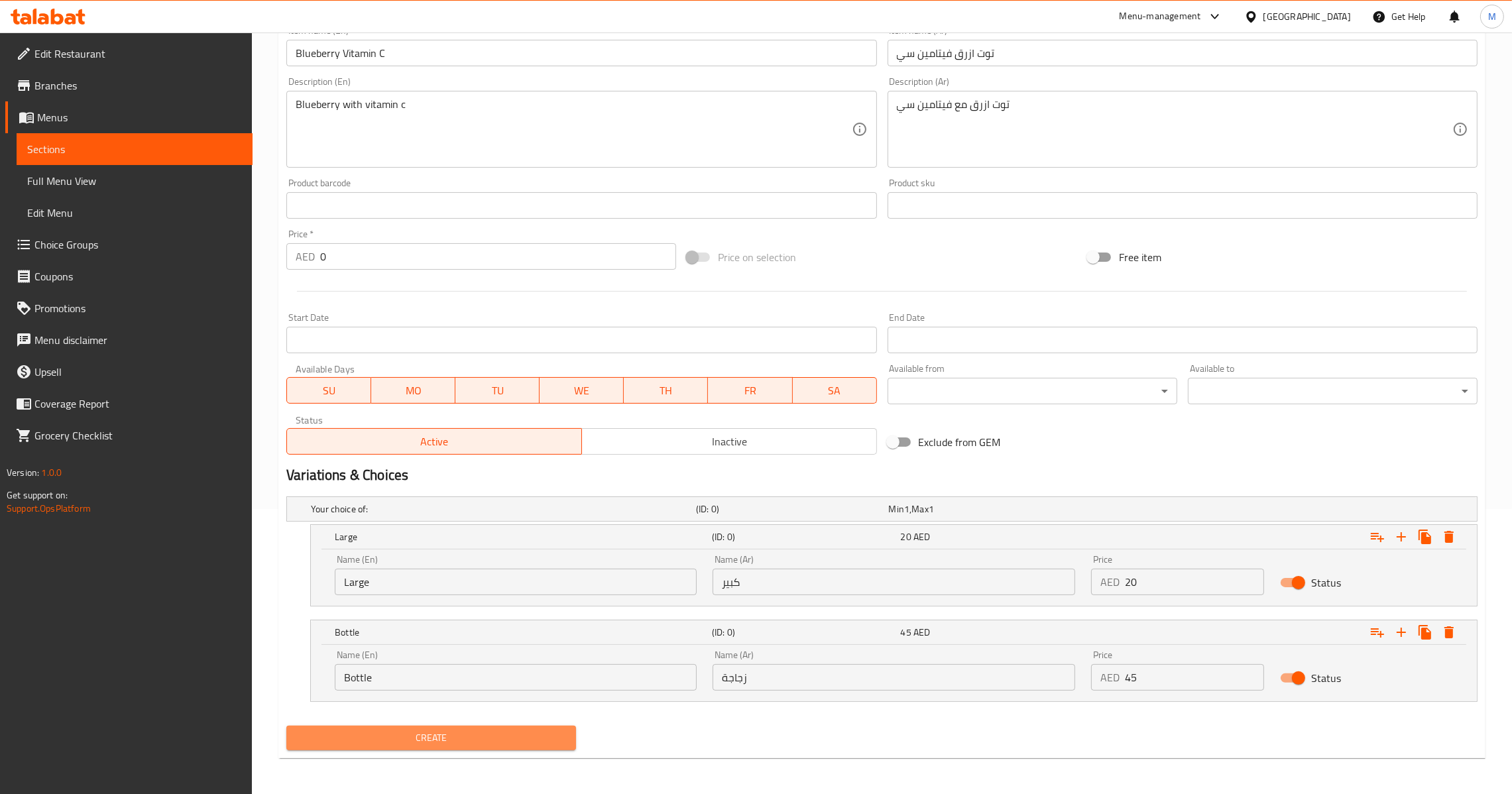
click at [514, 734] on span "Create" at bounding box center [431, 738] width 268 height 17
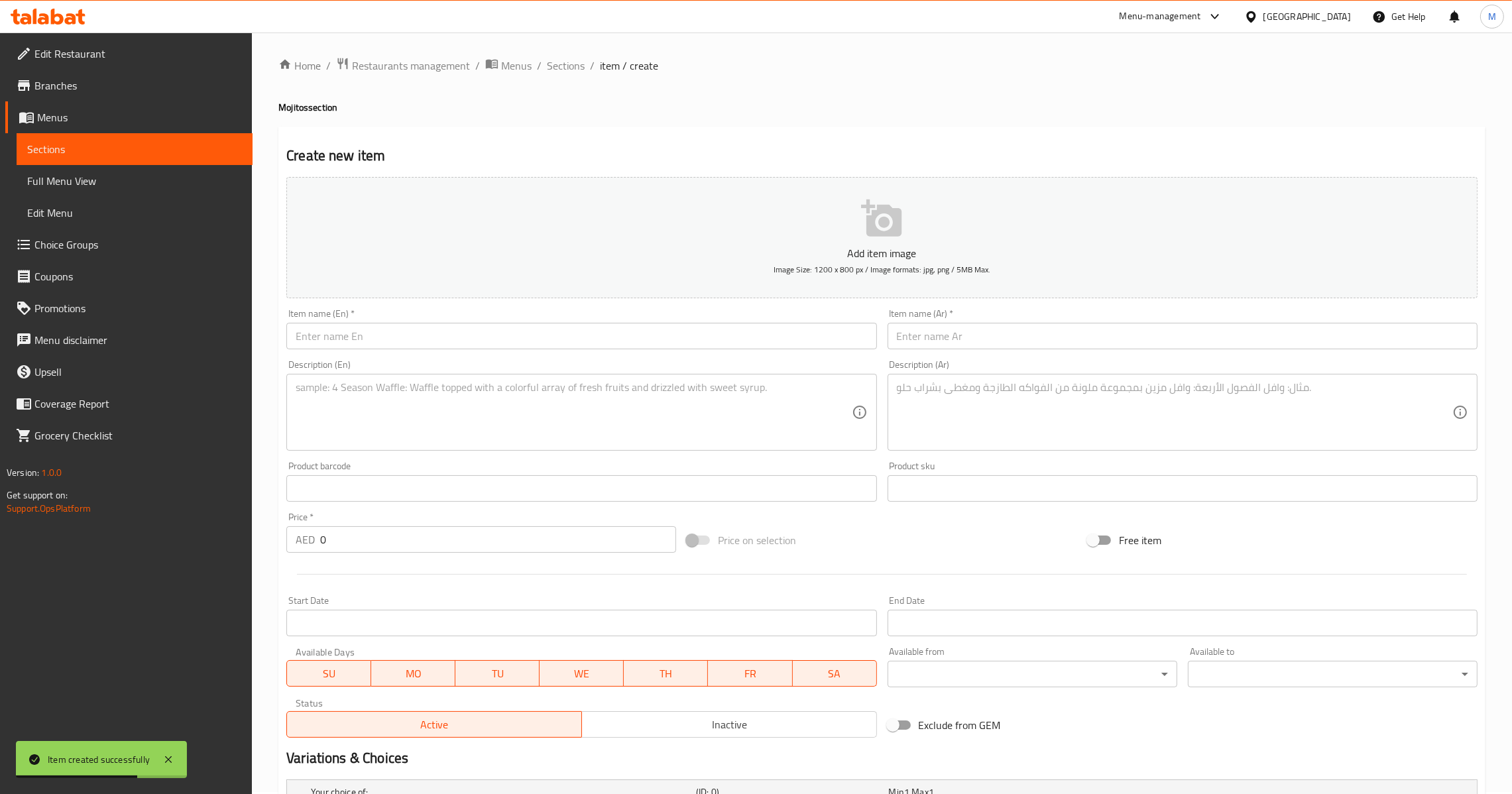
scroll to position [0, 0]
click at [572, 68] on span "Sections" at bounding box center [566, 67] width 38 height 16
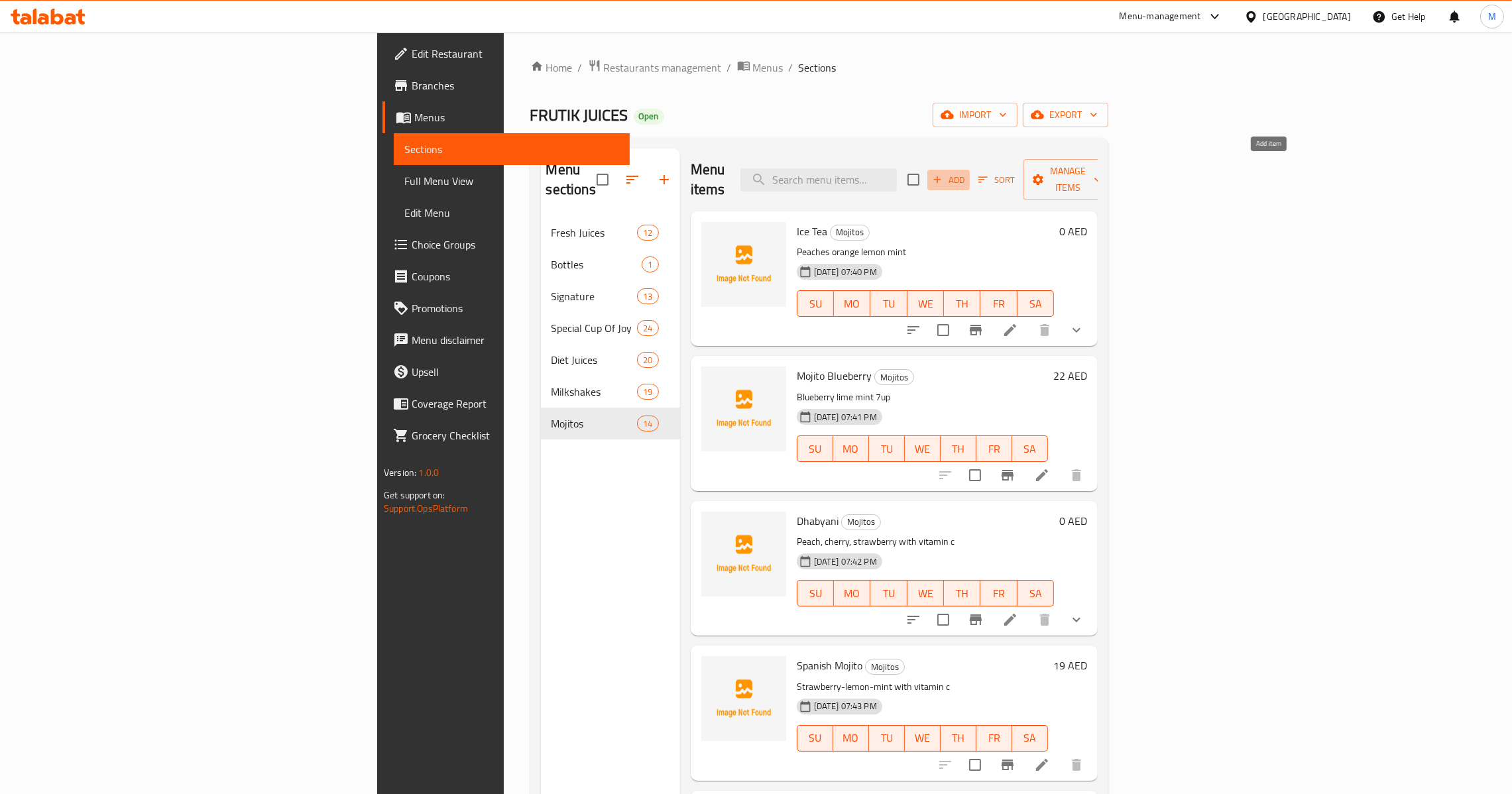
click at [970, 169] on button "Add" at bounding box center [948, 180] width 42 height 21
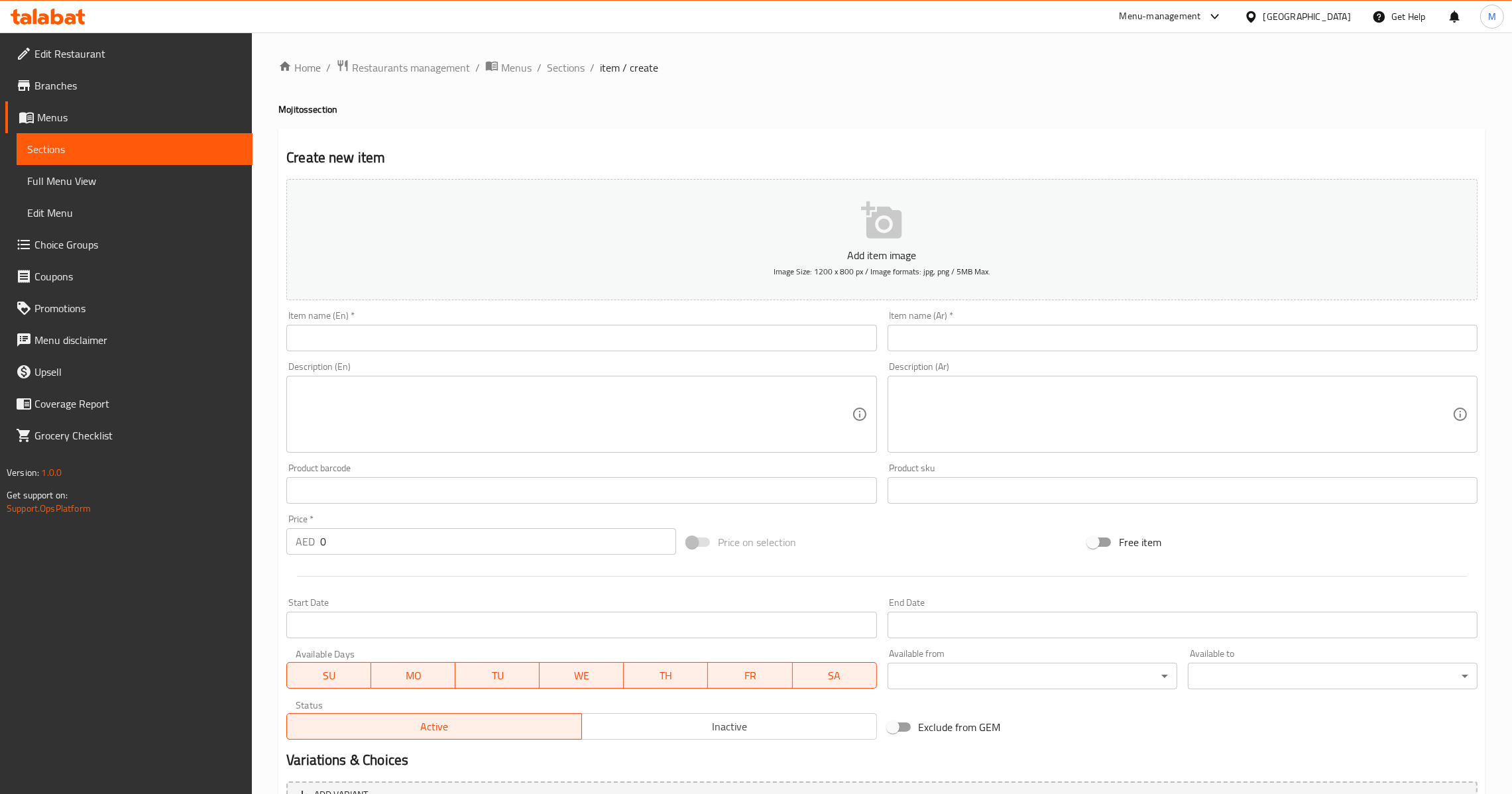
click at [961, 393] on textarea at bounding box center [1175, 414] width 556 height 63
paste textarea "فيمتو فيتامين سي"
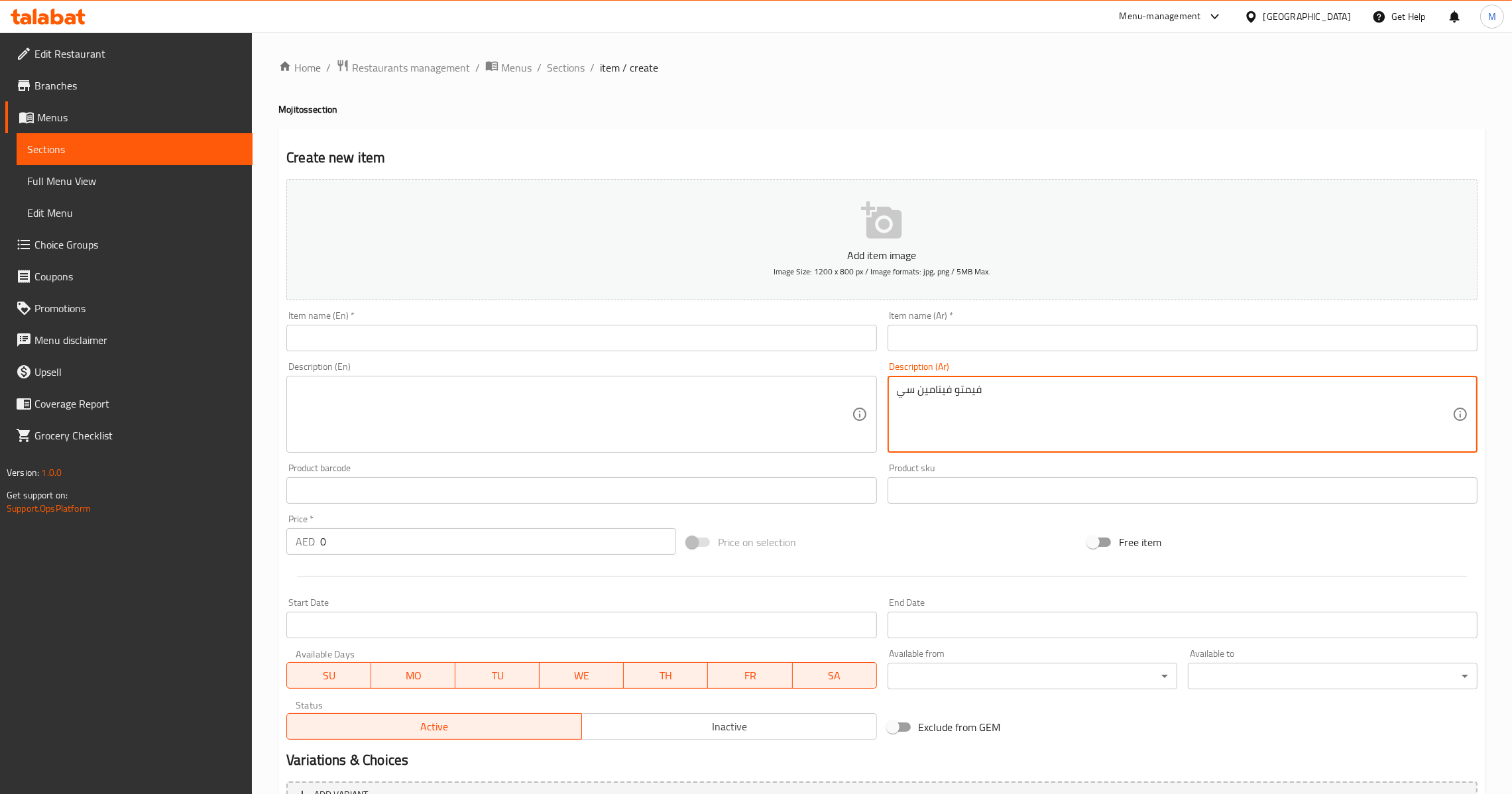
type textarea "فيمتو فيتامين سي"
click at [969, 337] on input "text" at bounding box center [1182, 338] width 590 height 26
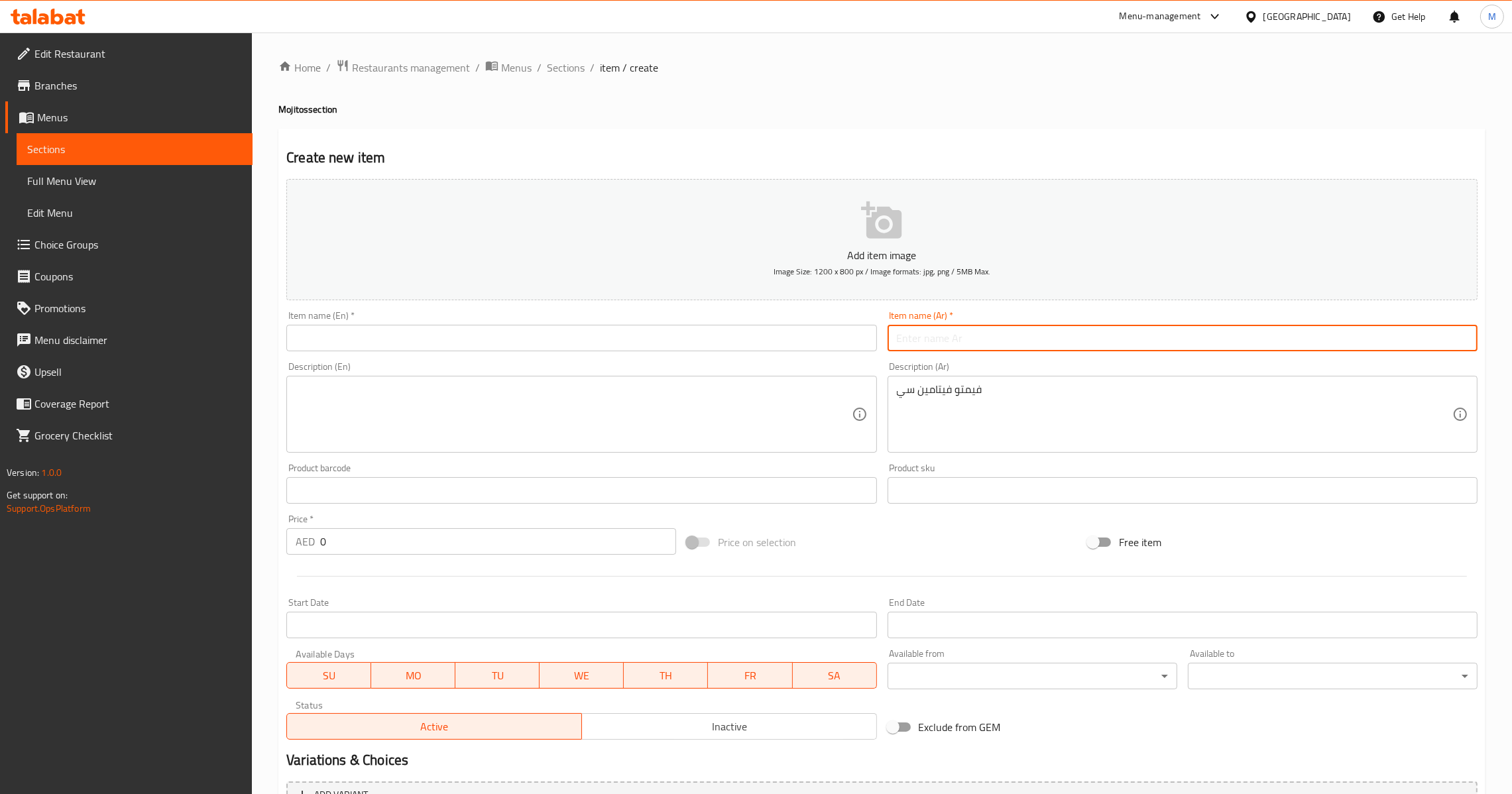
paste input "فتك"
type input "فتك"
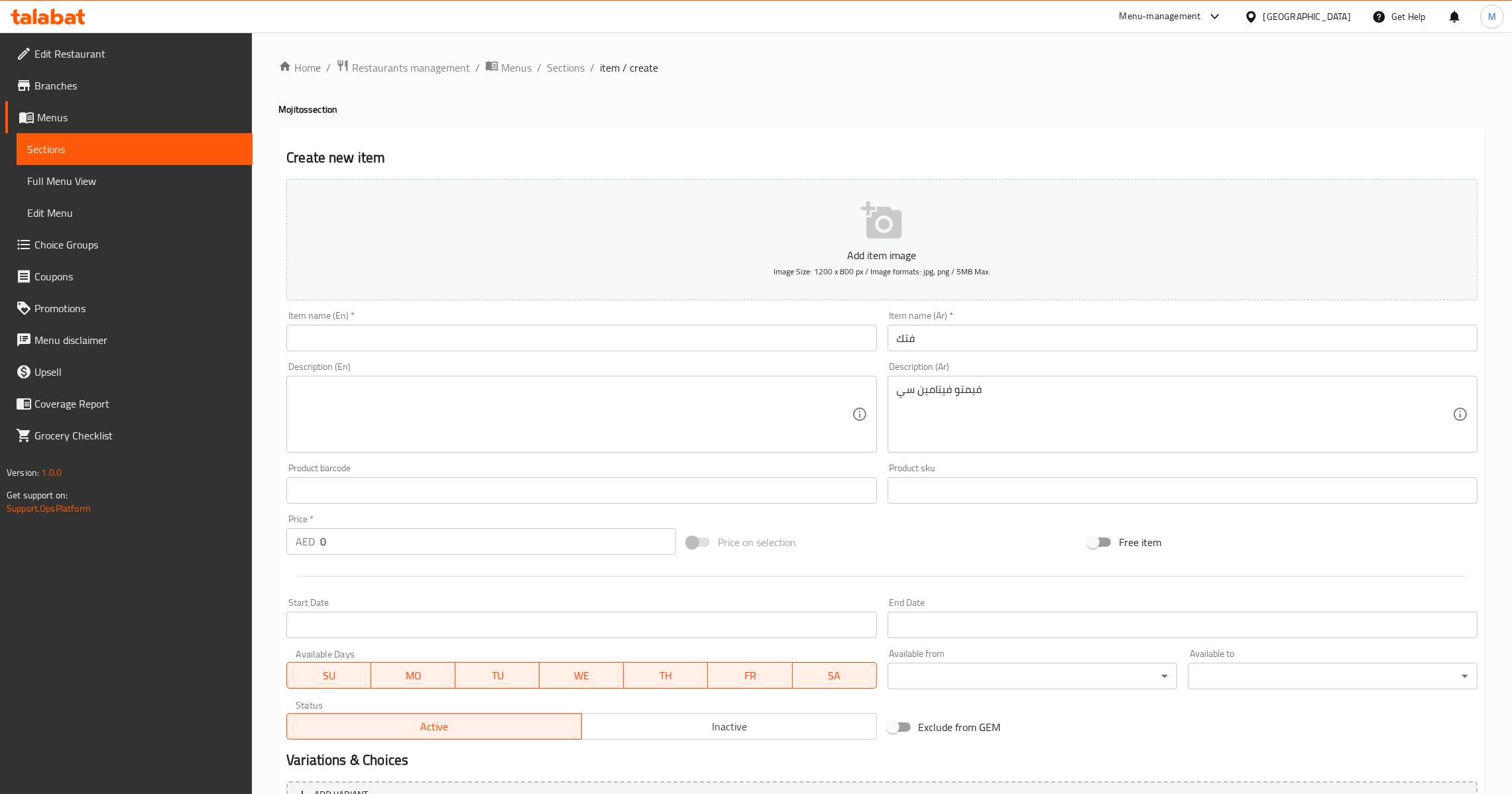
click at [543, 352] on div "Item name (En)   * Item name (En) *" at bounding box center [581, 331] width 601 height 51
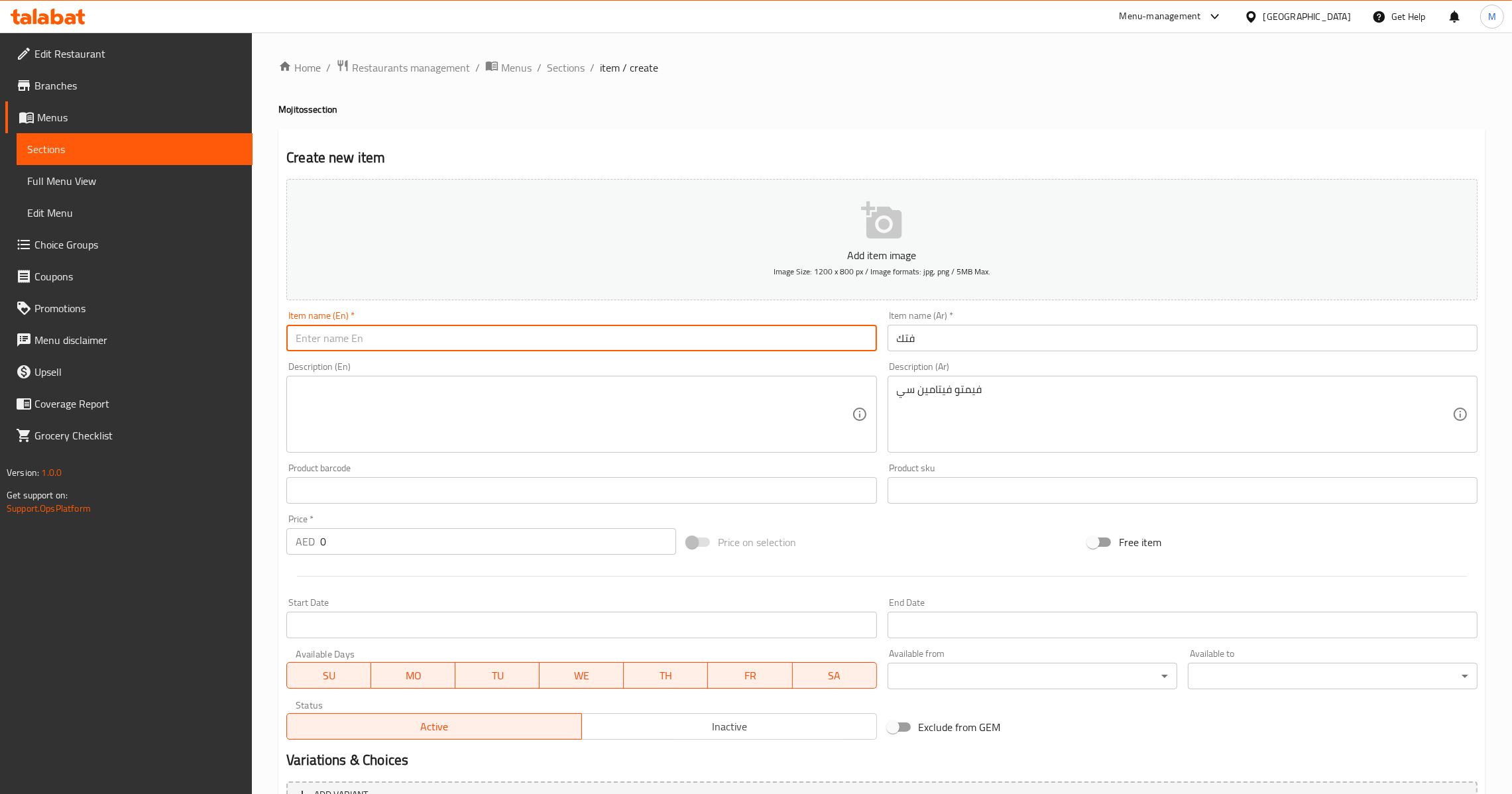
click at [548, 342] on input "text" at bounding box center [581, 338] width 590 height 26
paste input "FTC"
type input "FTC"
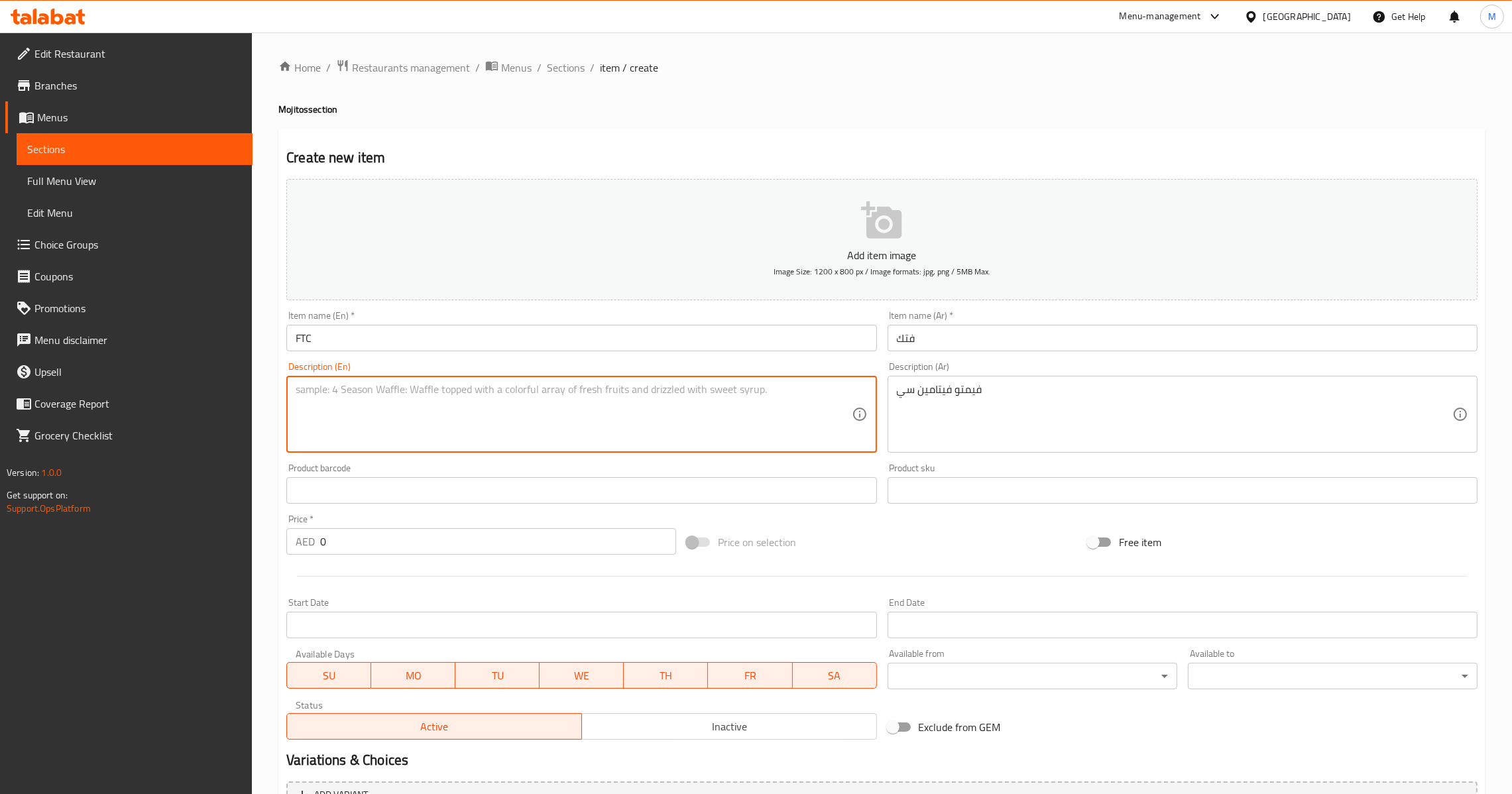
click at [616, 410] on textarea at bounding box center [574, 414] width 556 height 63
paste textarea "Vimto vitamin c"
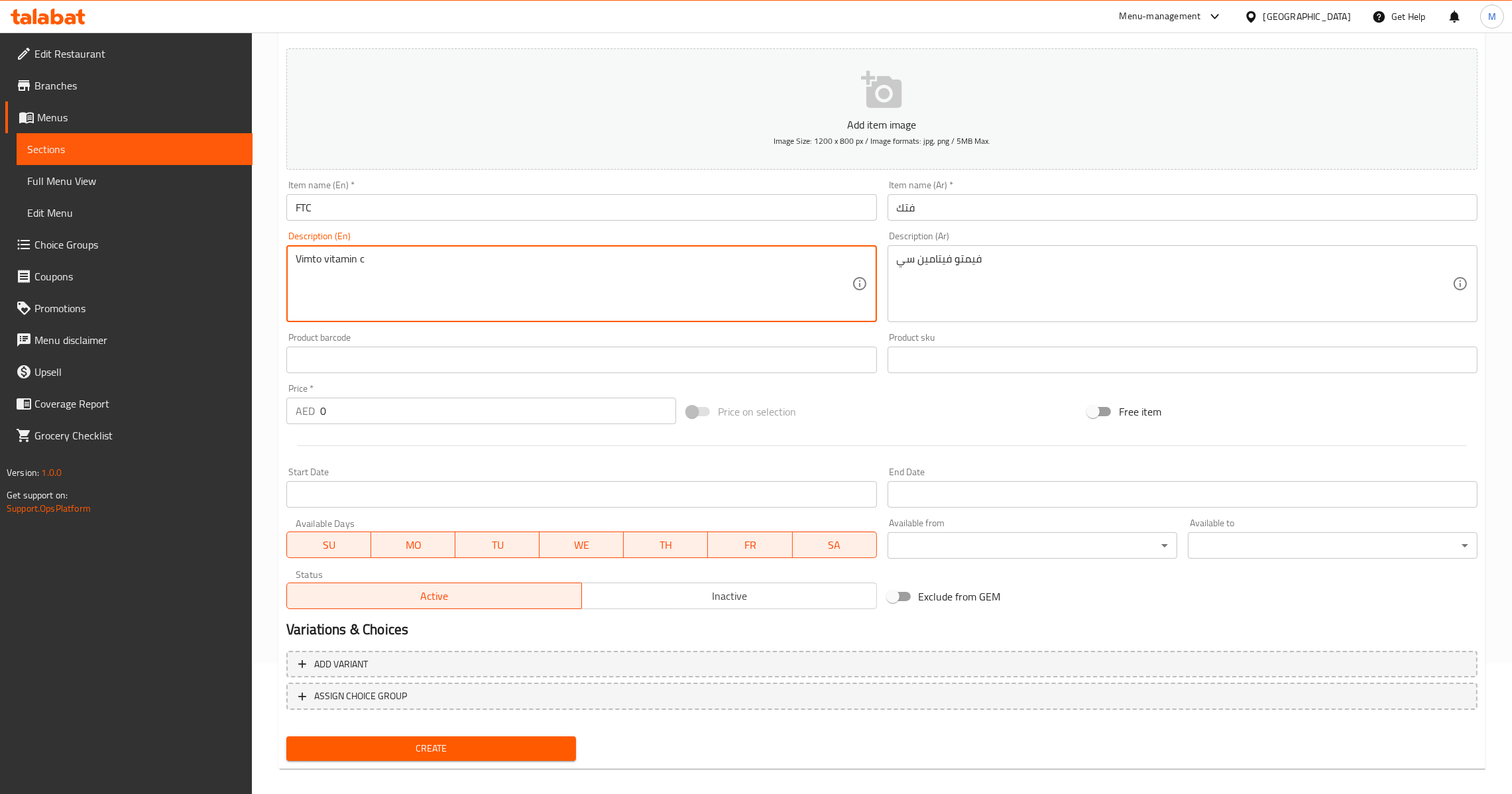
scroll to position [140, 0]
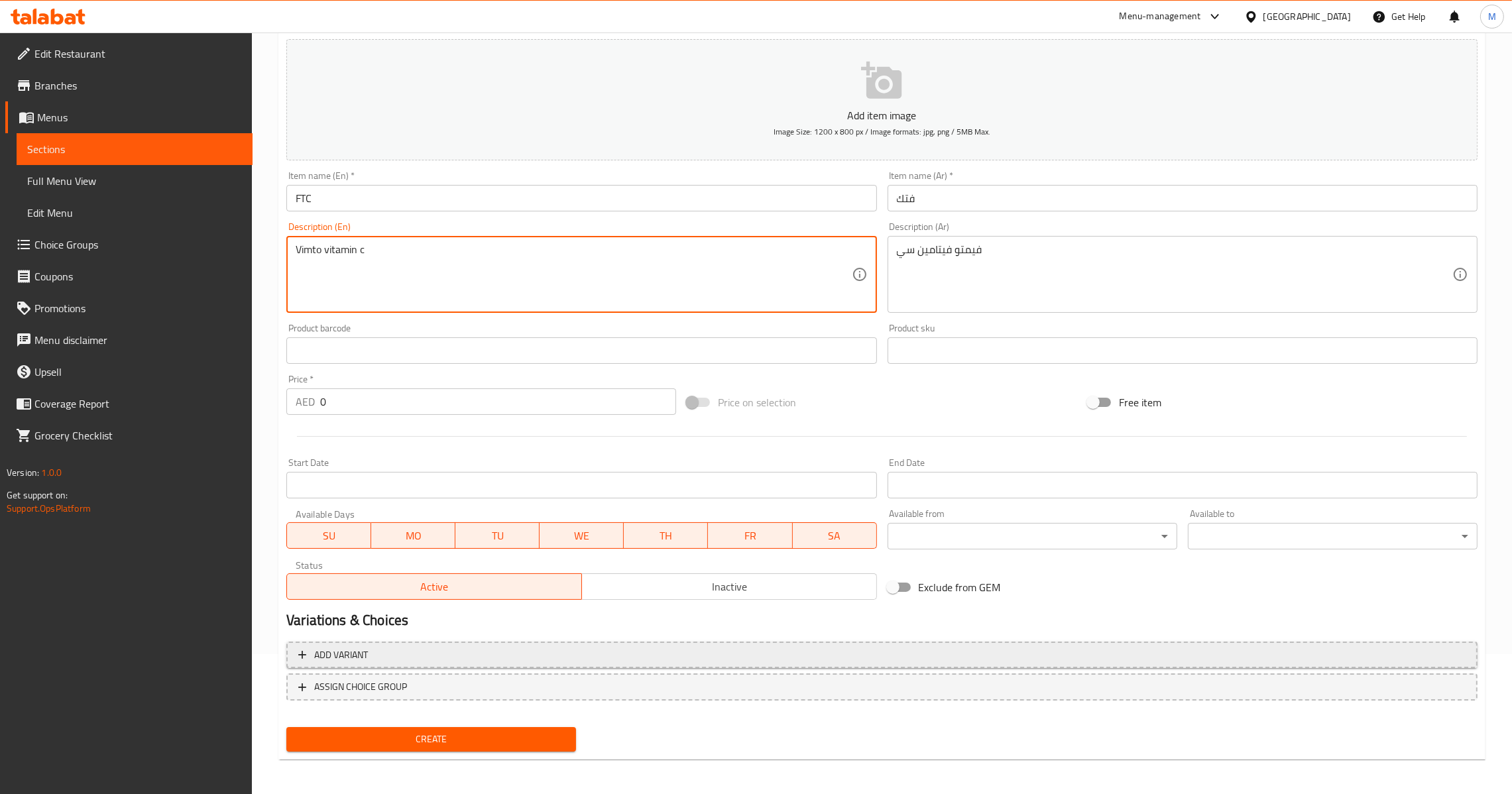
type textarea "Vimto vitamin c"
click at [483, 657] on span "Add variant" at bounding box center [881, 655] width 1168 height 17
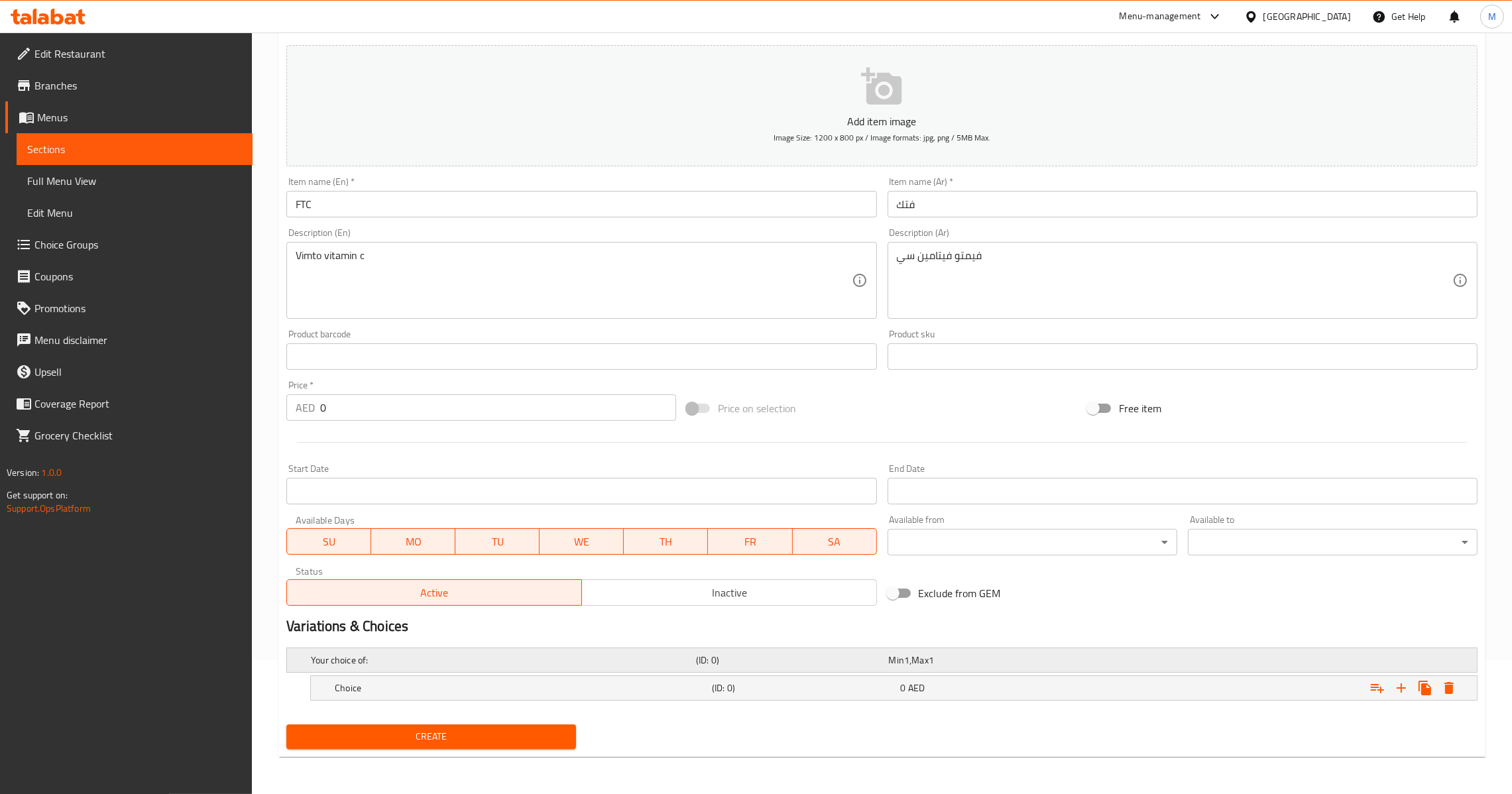
scroll to position [133, 0]
click at [1397, 694] on icon "Expand" at bounding box center [1401, 689] width 16 height 16
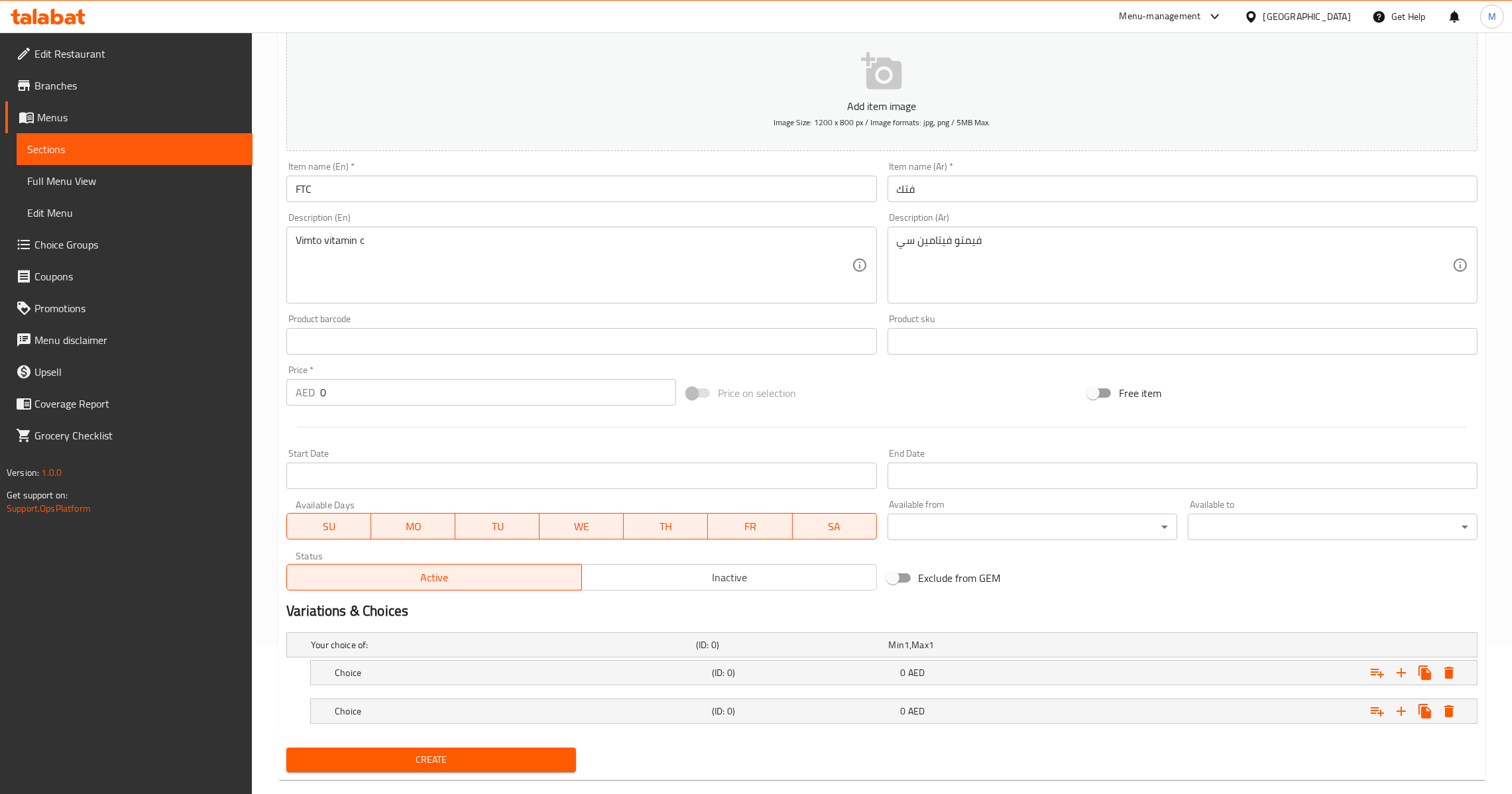
scroll to position [171, 0]
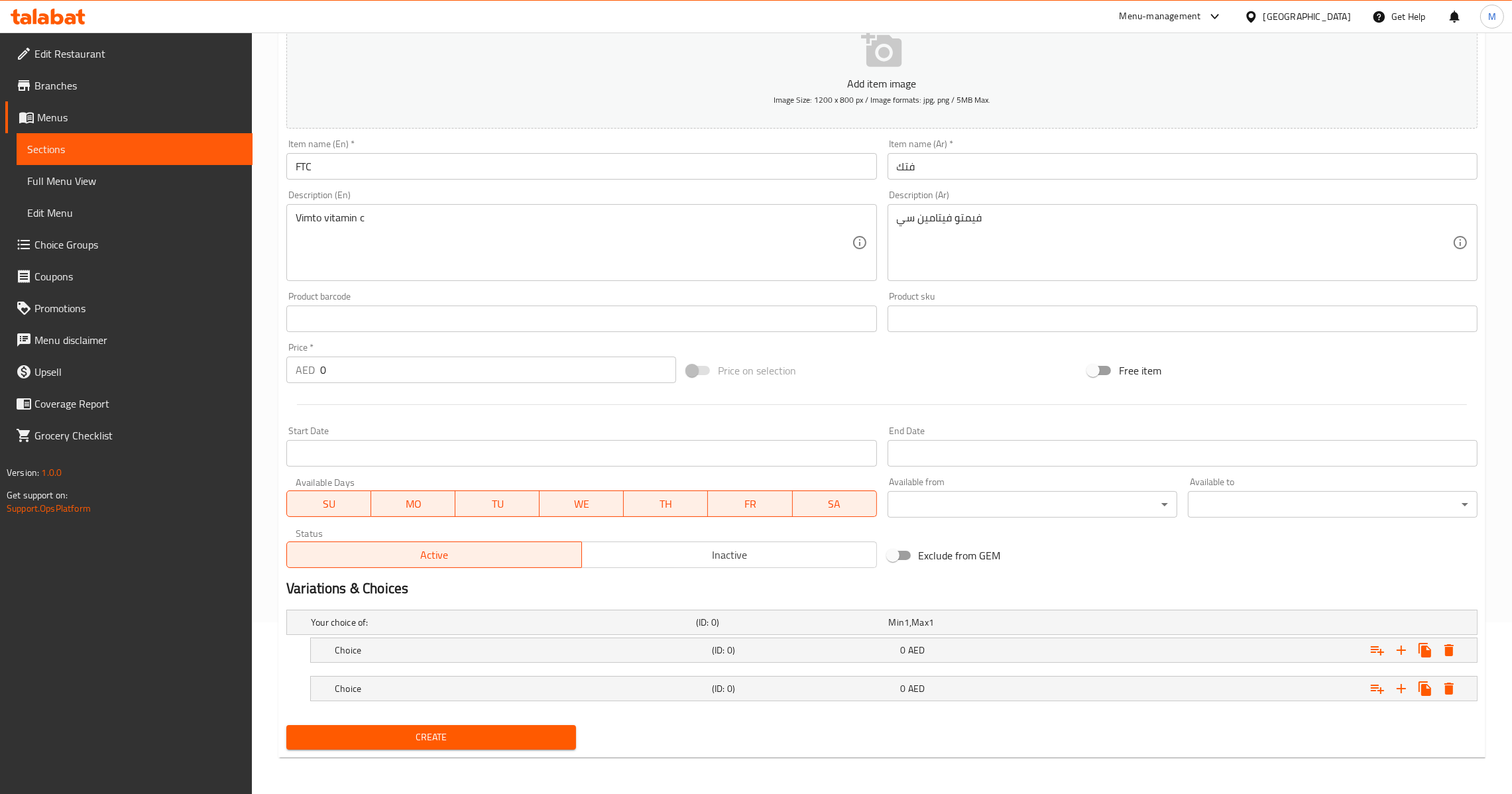
click at [606, 666] on nav at bounding box center [881, 670] width 1191 height 10
click at [607, 672] on nav at bounding box center [881, 670] width 1191 height 10
click at [610, 636] on div "Choice (ID: 0) 0 AED" at bounding box center [886, 622] width 1155 height 29
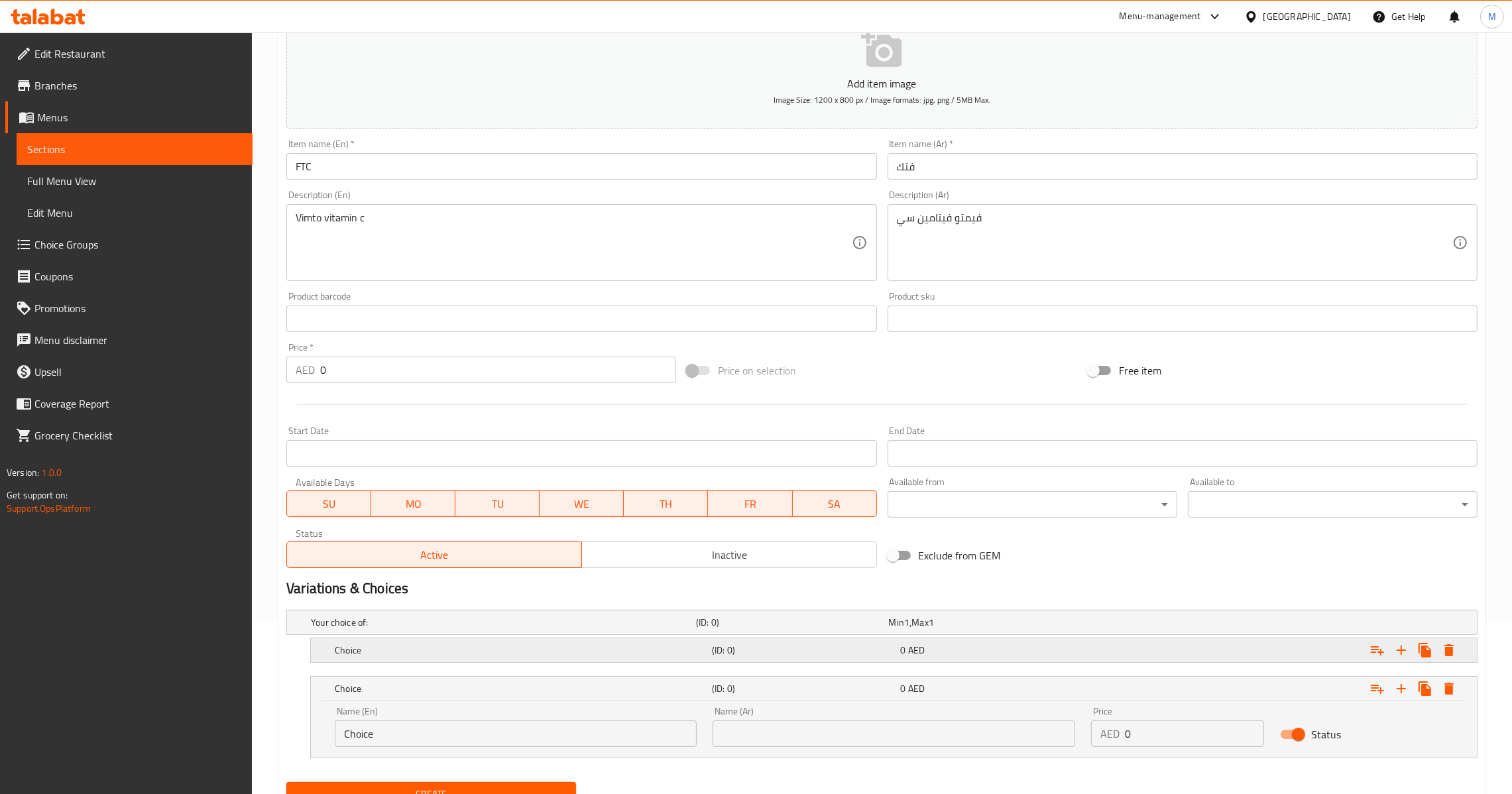
click at [617, 629] on h5 "Choice" at bounding box center [501, 622] width 380 height 13
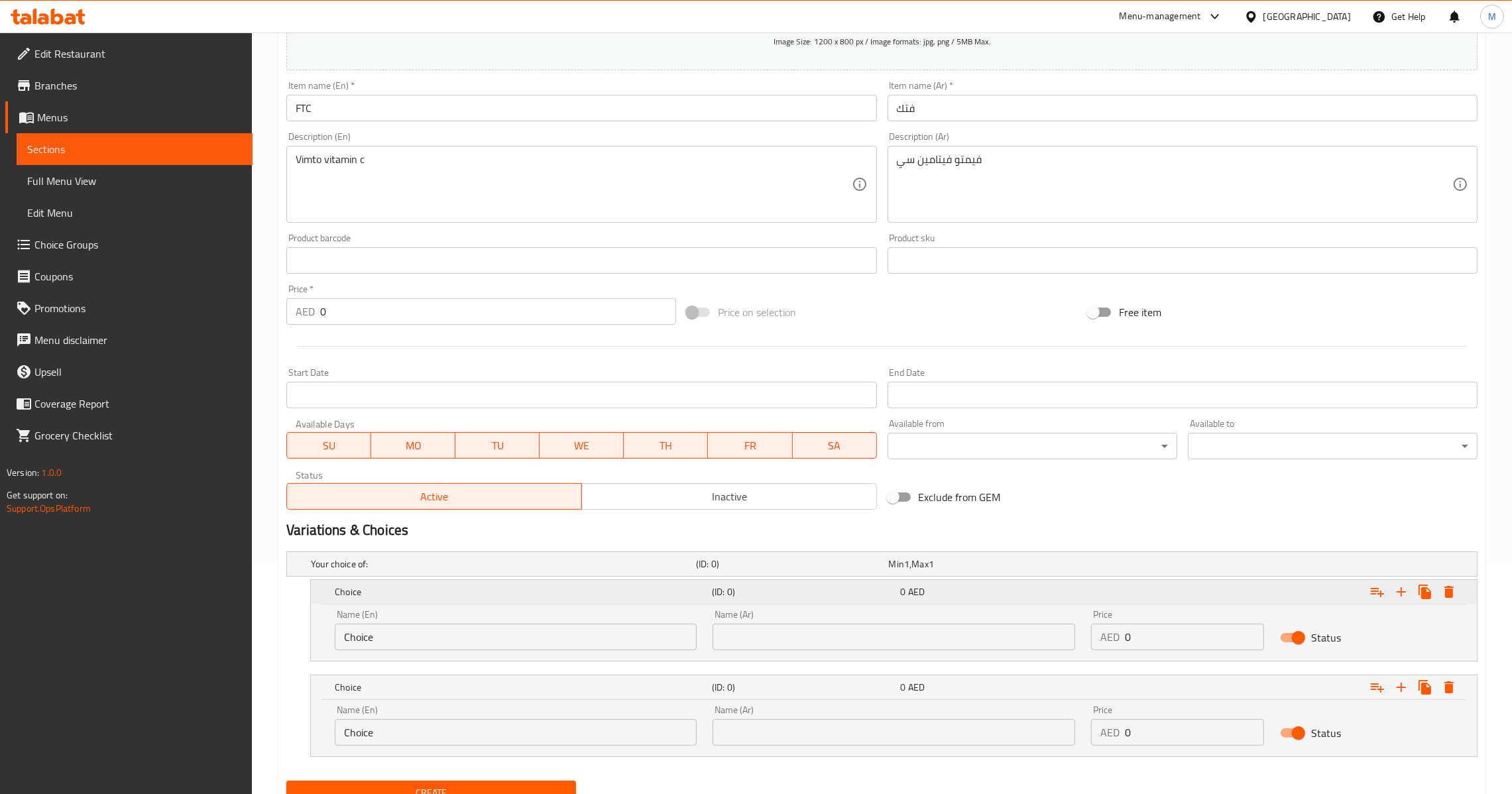
scroll to position [285, 0]
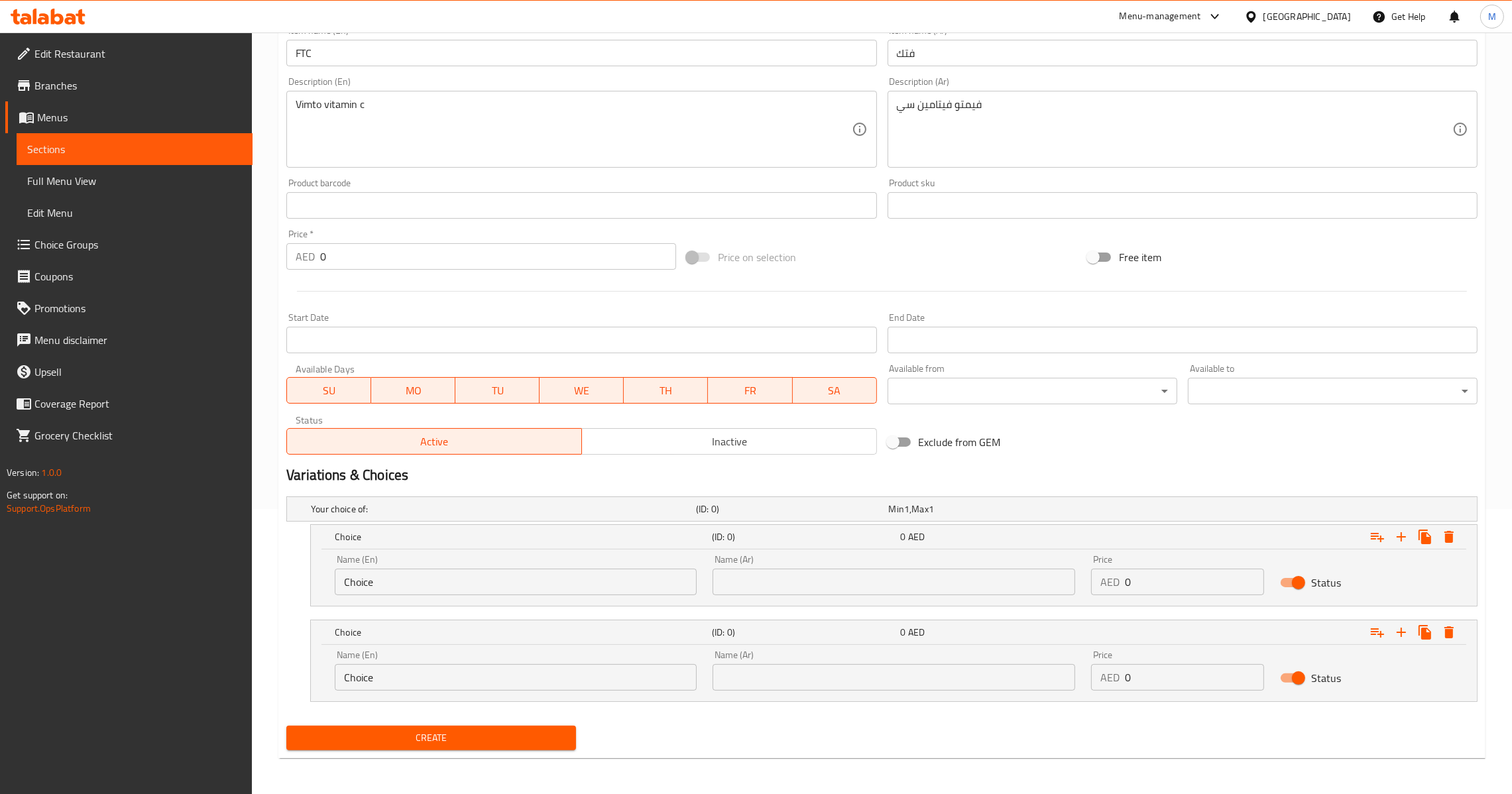
click at [500, 594] on div "Name (En) Choice Name (En)" at bounding box center [516, 575] width 378 height 57
drag, startPoint x: 500, startPoint y: 594, endPoint x: 496, endPoint y: 587, distance: 8.1
click at [498, 587] on div "Name (En) Choice Name (En)" at bounding box center [516, 575] width 378 height 57
click at [496, 587] on input "Choice" at bounding box center [516, 582] width 362 height 26
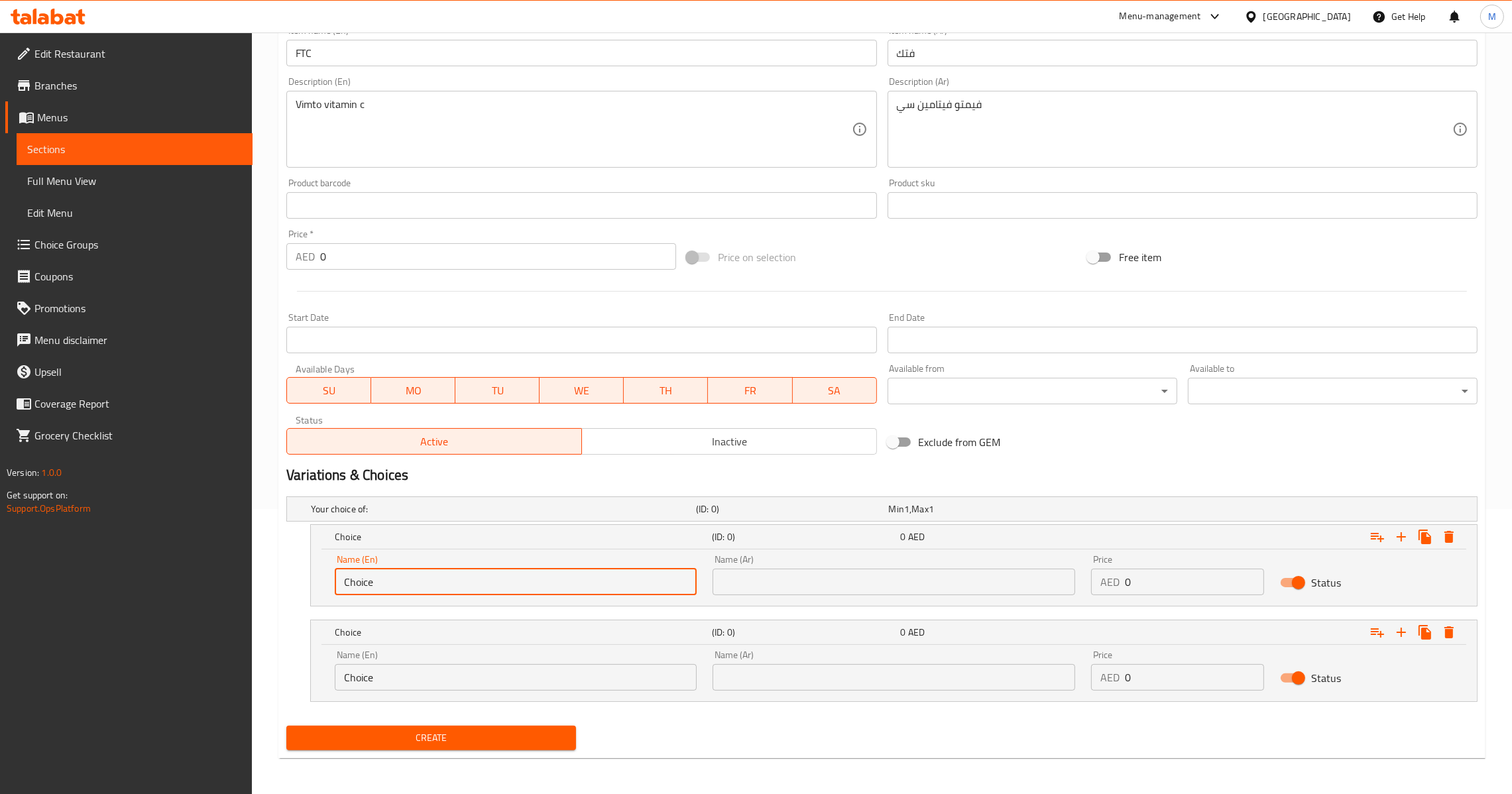
type input "م"
type input "Large"
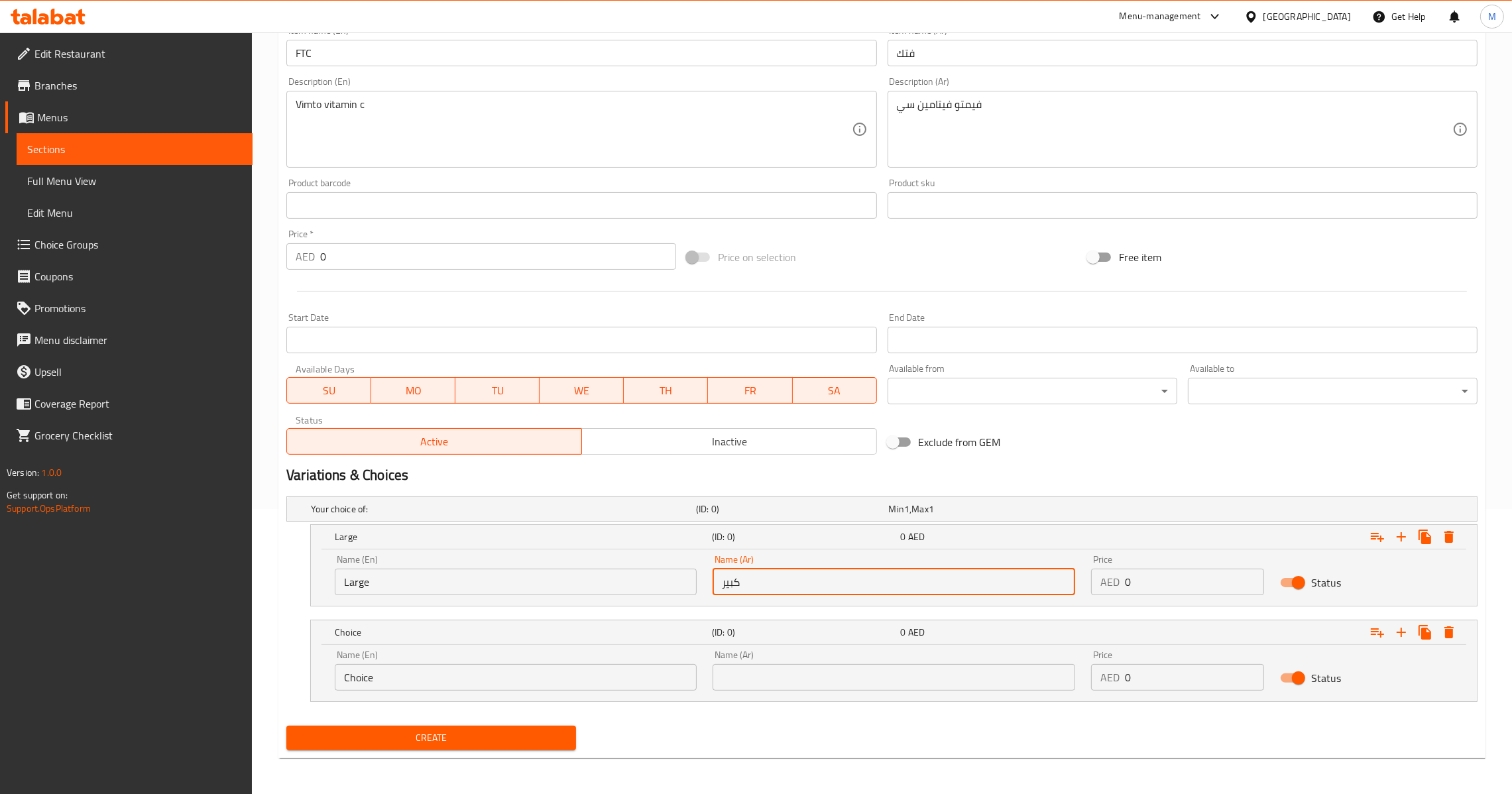
type input "كبير"
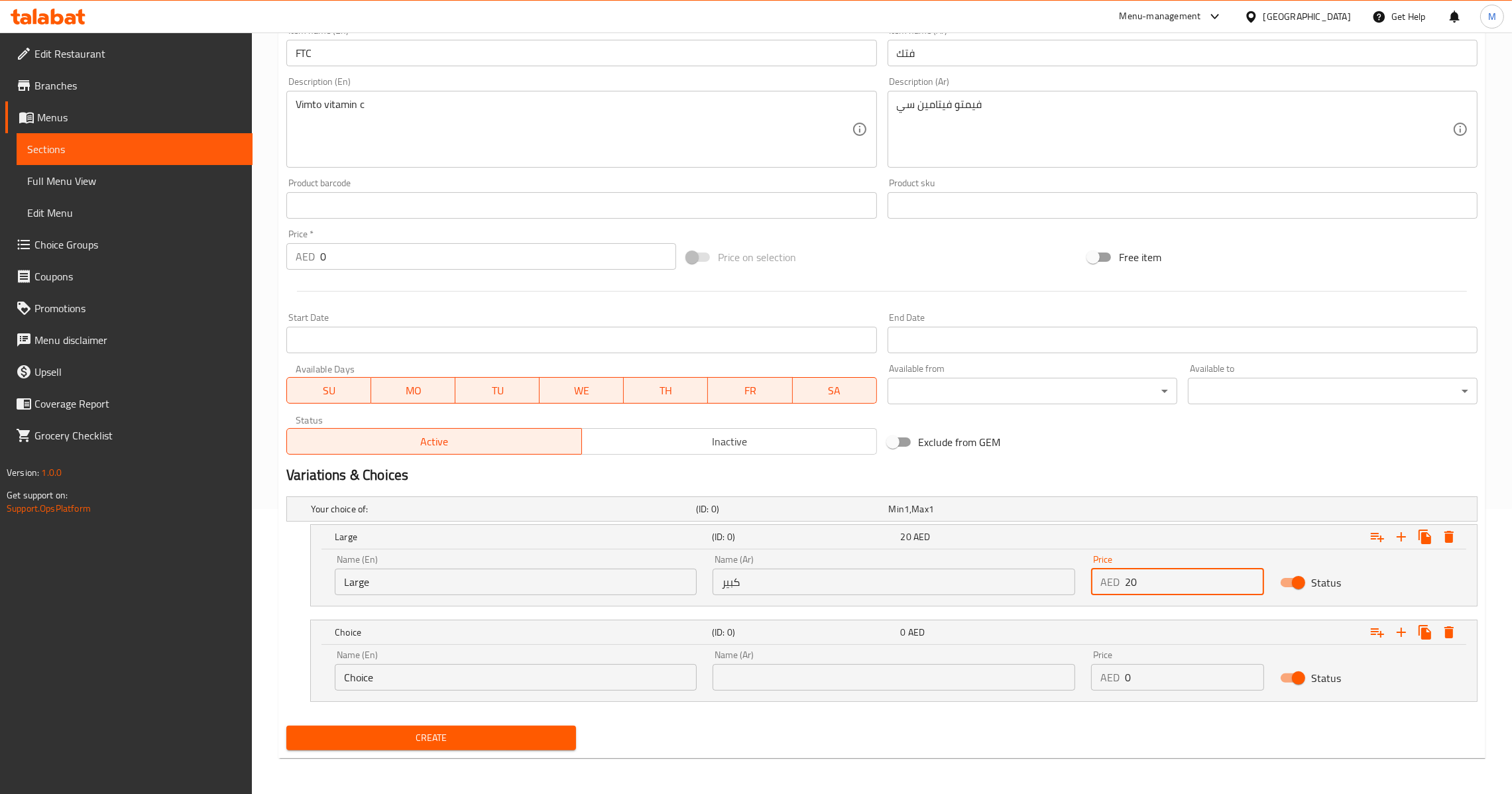
type input "20"
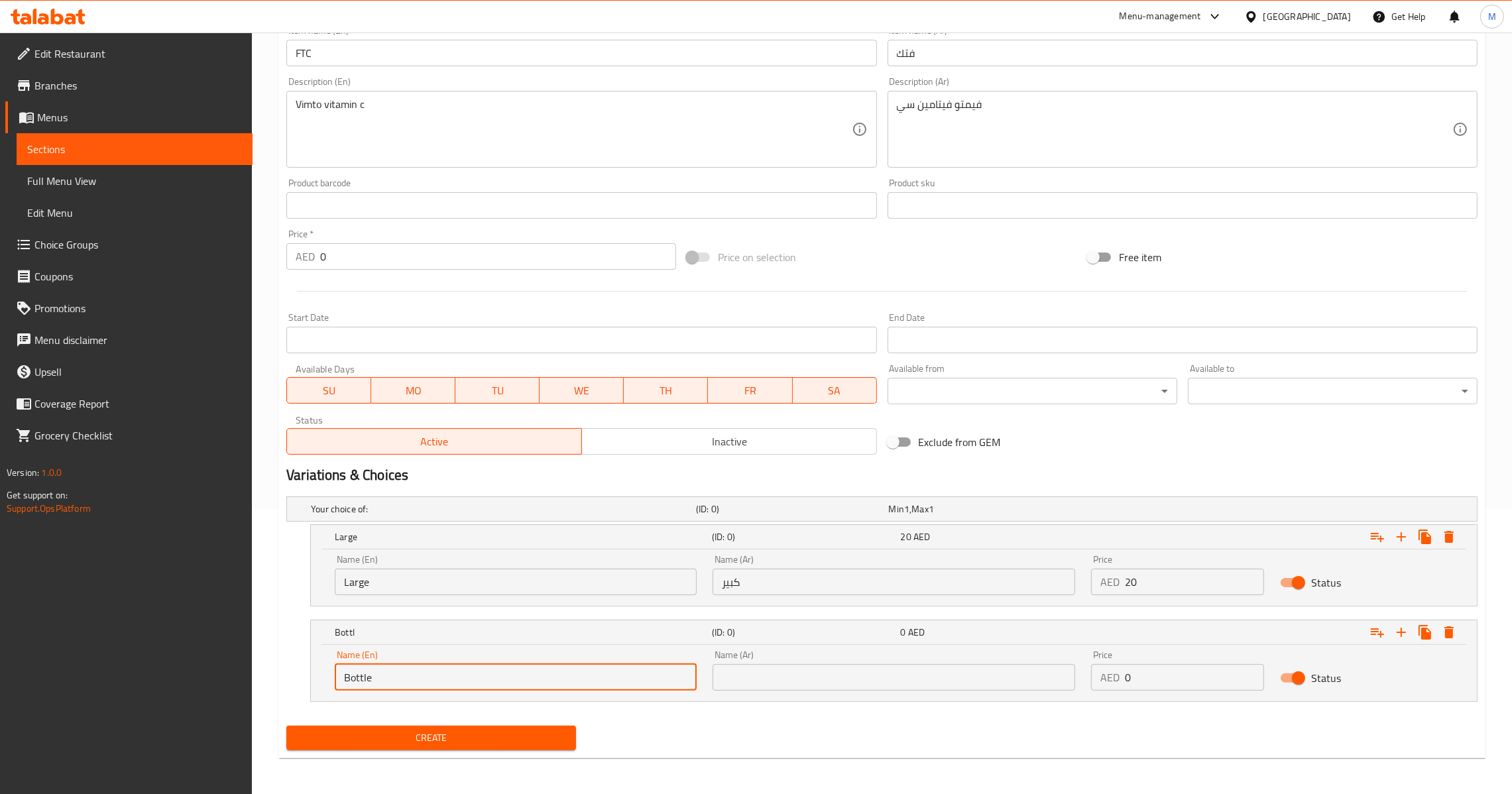
type input "Bottle"
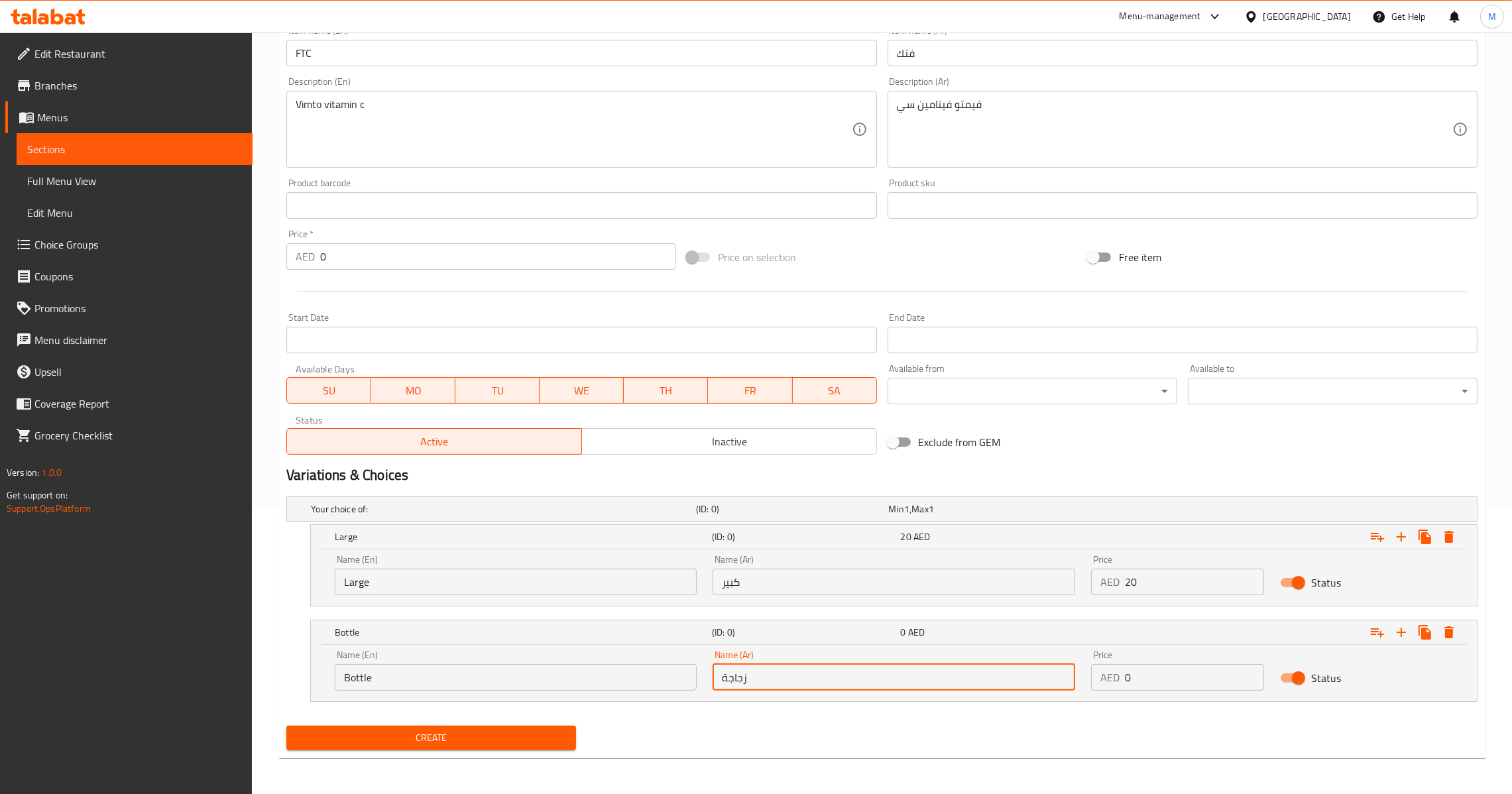
type input "زجاجة"
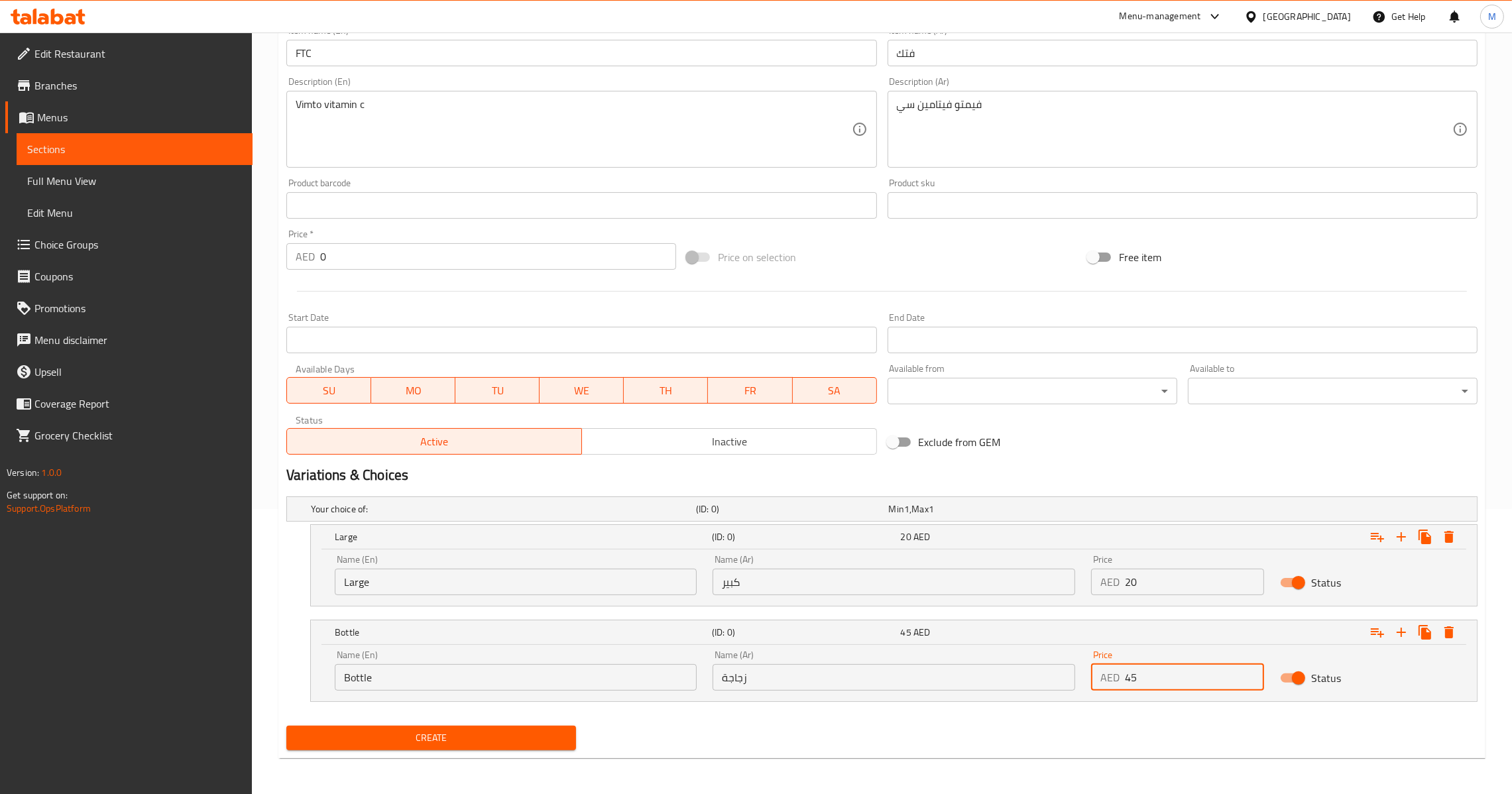
type input "45"
click at [505, 741] on span "Create" at bounding box center [431, 738] width 268 height 17
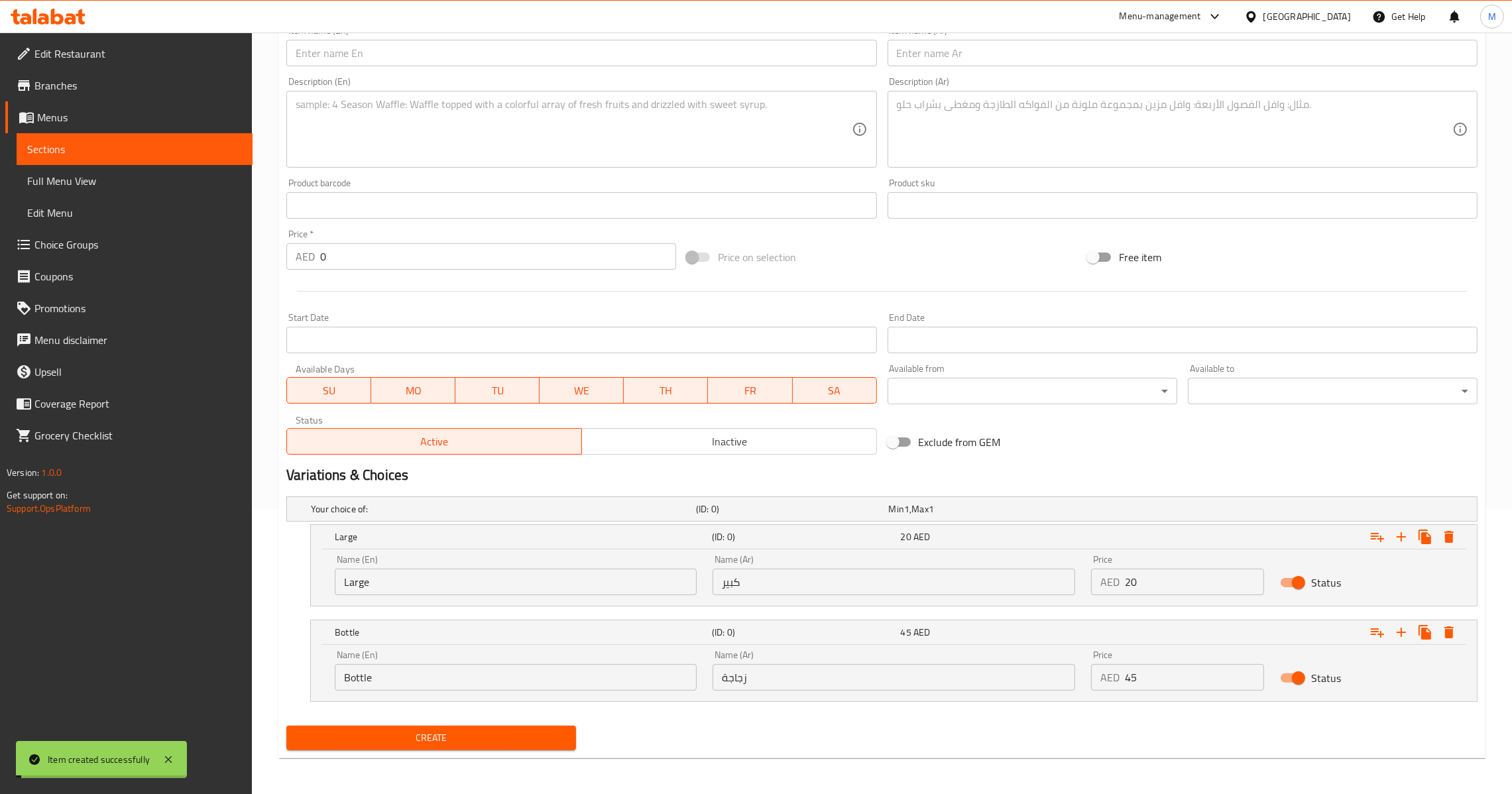
scroll to position [0, 0]
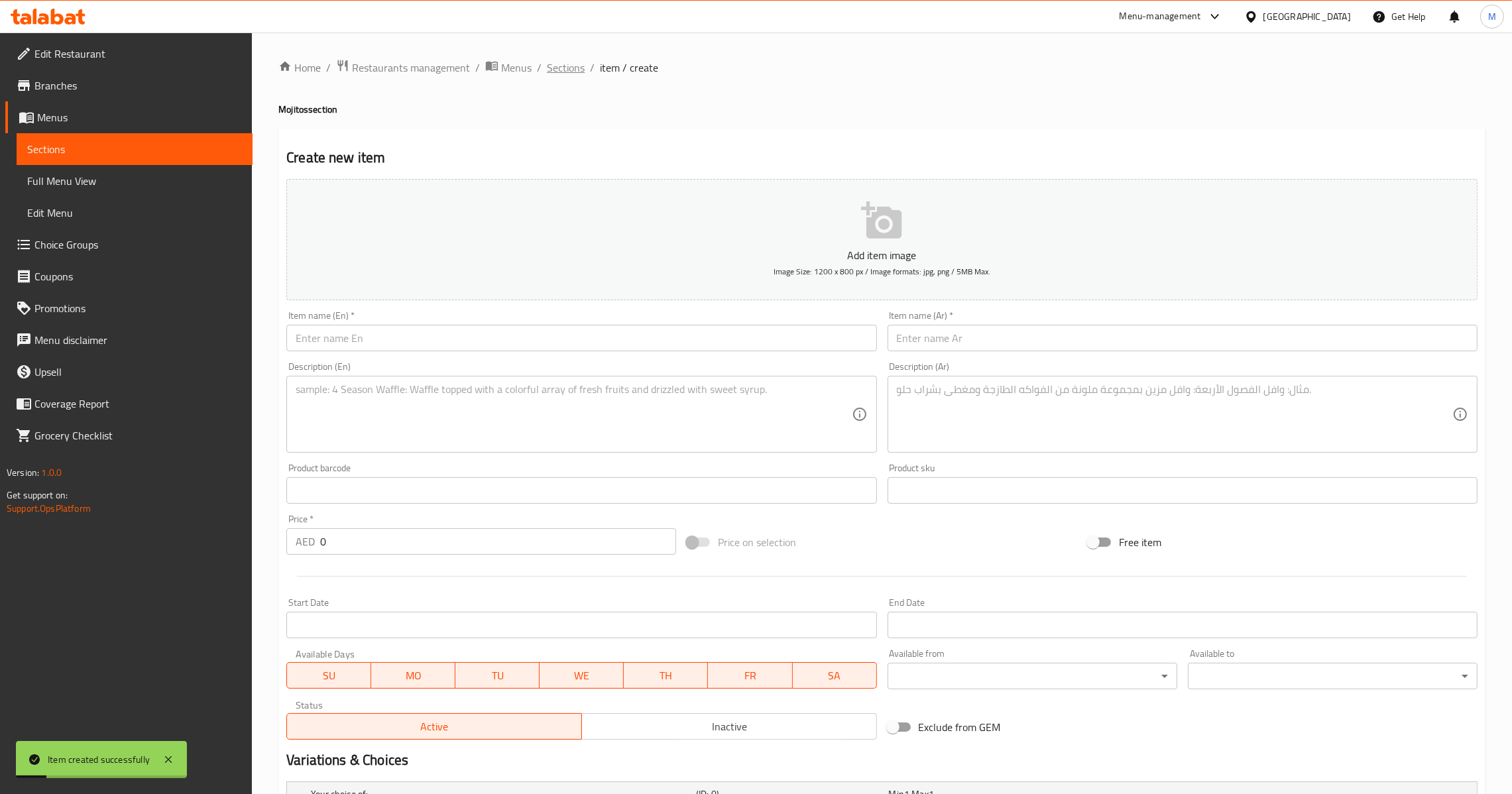
click at [568, 64] on span "Sections" at bounding box center [566, 67] width 38 height 16
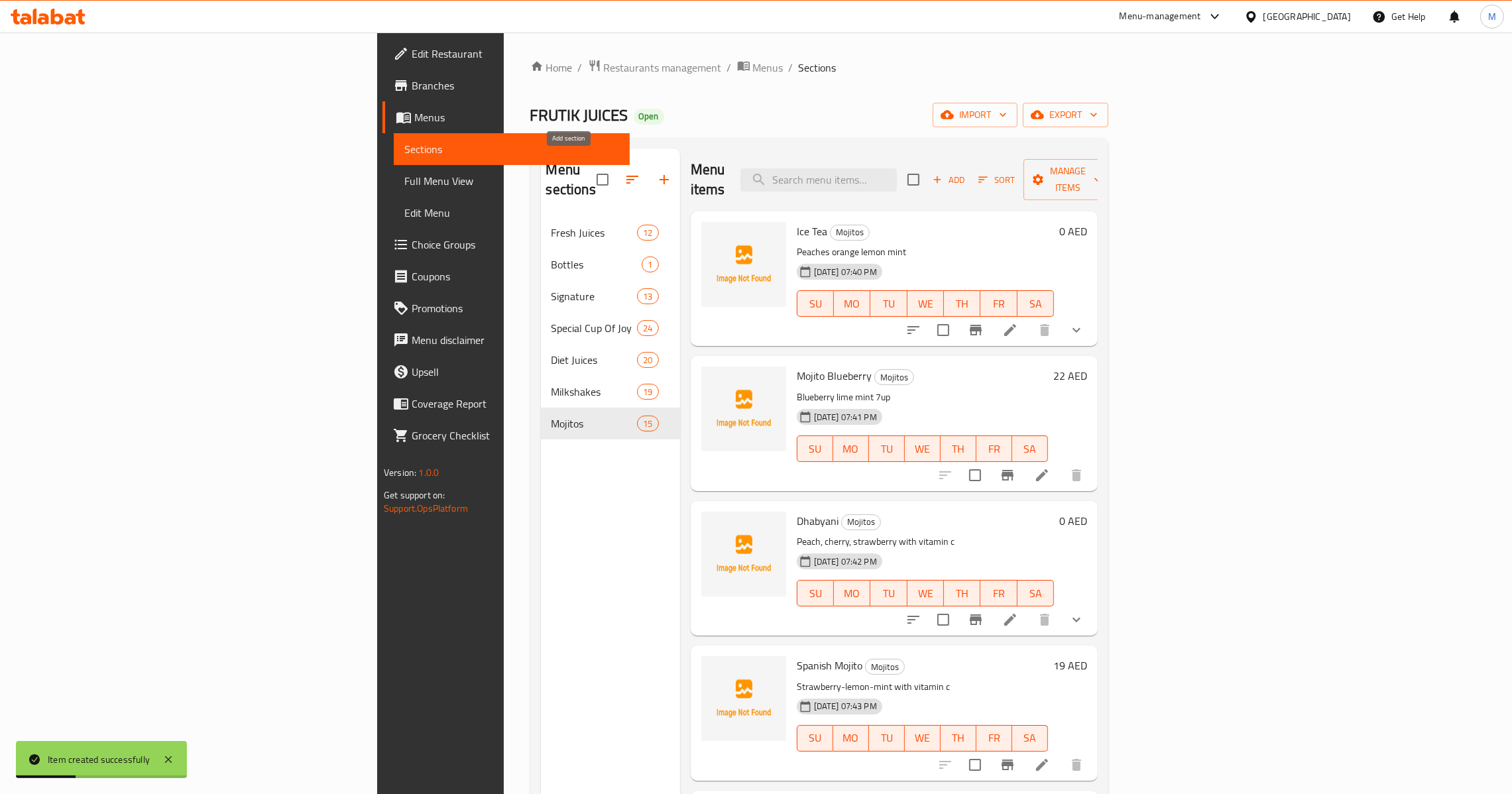
click at [656, 171] on icon "button" at bounding box center [664, 179] width 16 height 16
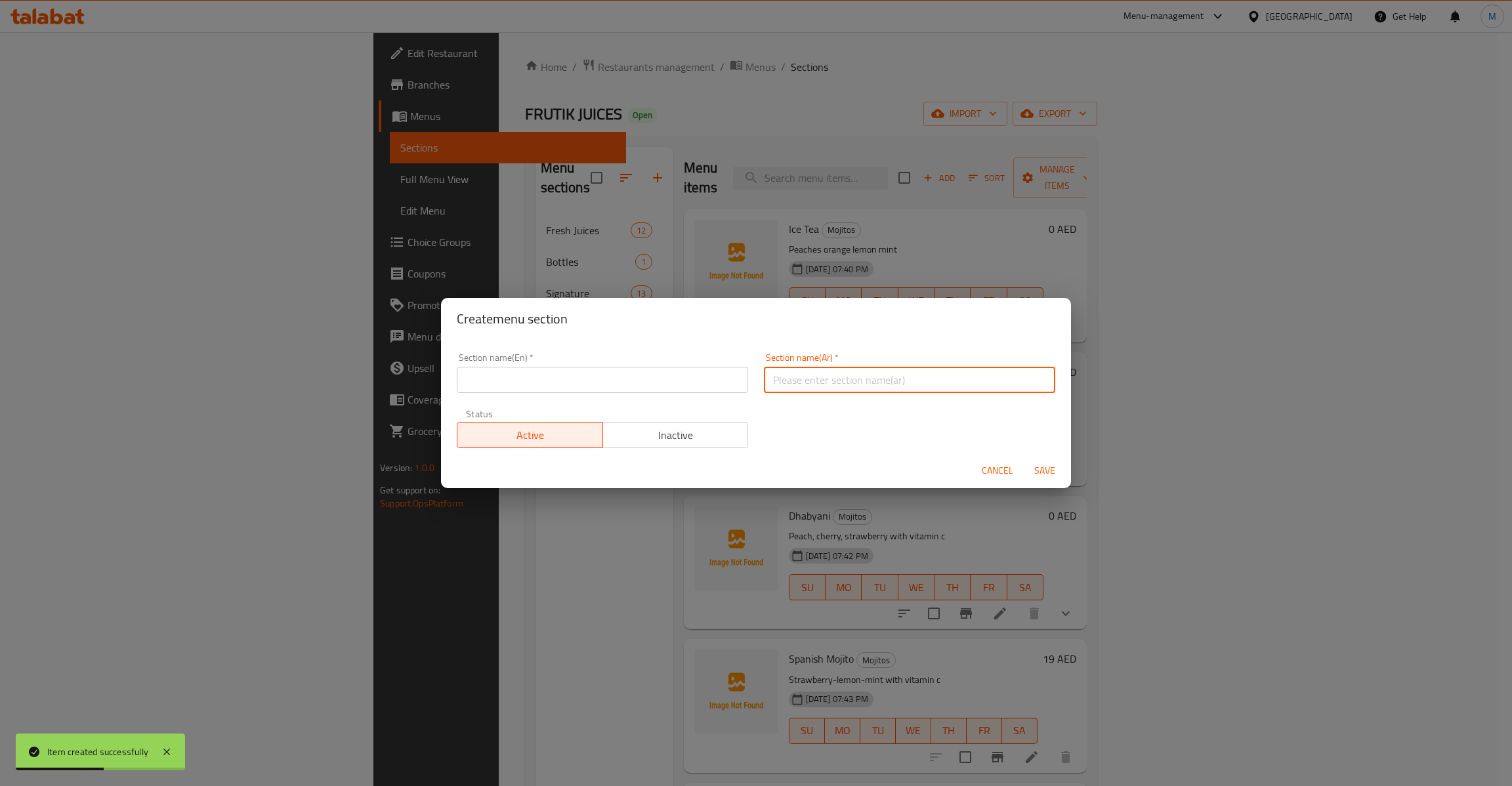
click at [865, 379] on input "text" at bounding box center [910, 380] width 292 height 26
paste input "الحلويات"
type input "الحلويات"
click at [602, 391] on input "text" at bounding box center [602, 380] width 292 height 26
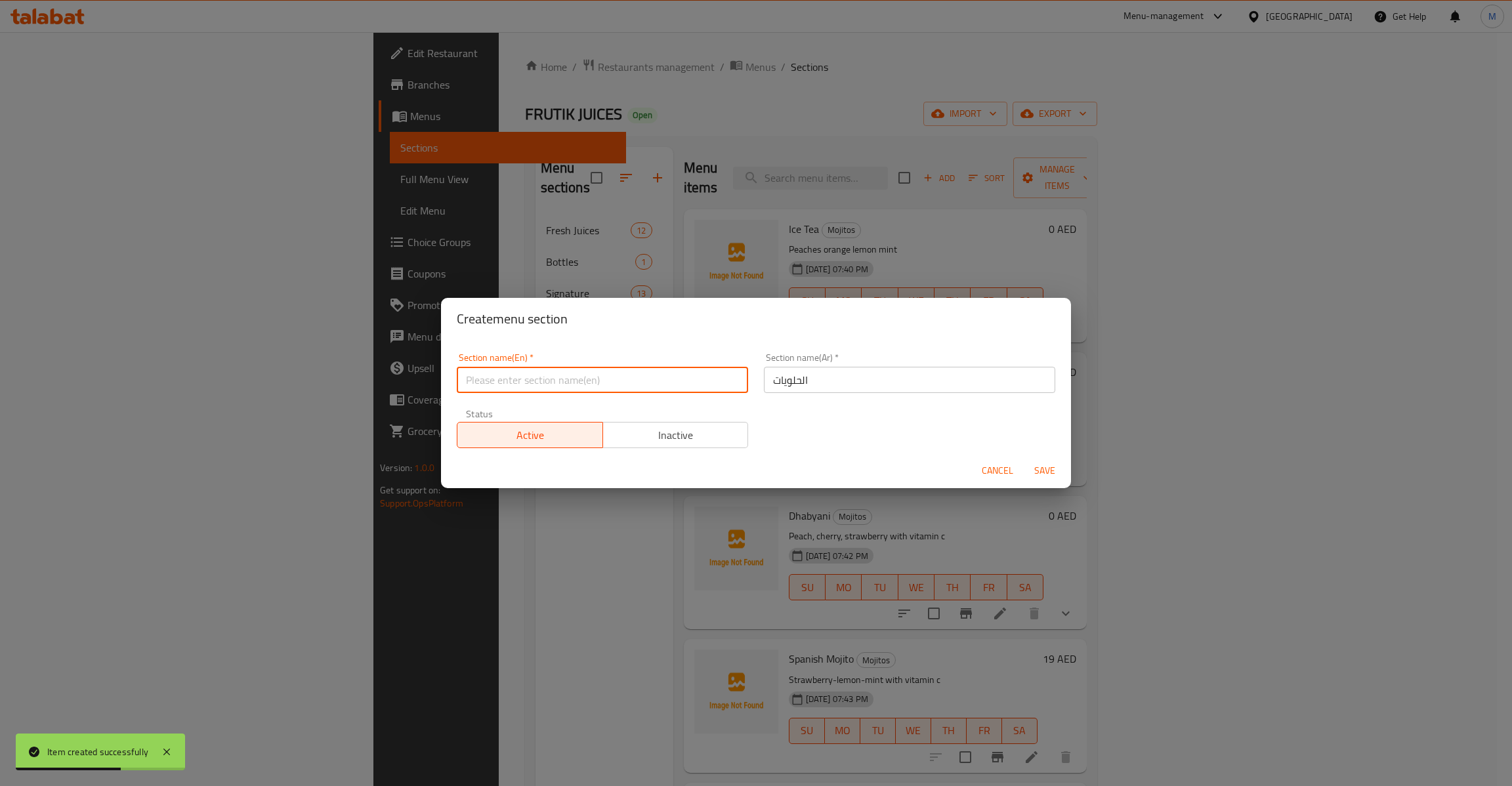
paste input "Dessert"
type input "Dessert"
click at [910, 437] on div "Section name(En)   * Dessert Section name(En) * Section name(Ar)   * الحلويات S…" at bounding box center [756, 400] width 614 height 111
click at [1045, 464] on span "Save" at bounding box center [1045, 471] width 31 height 16
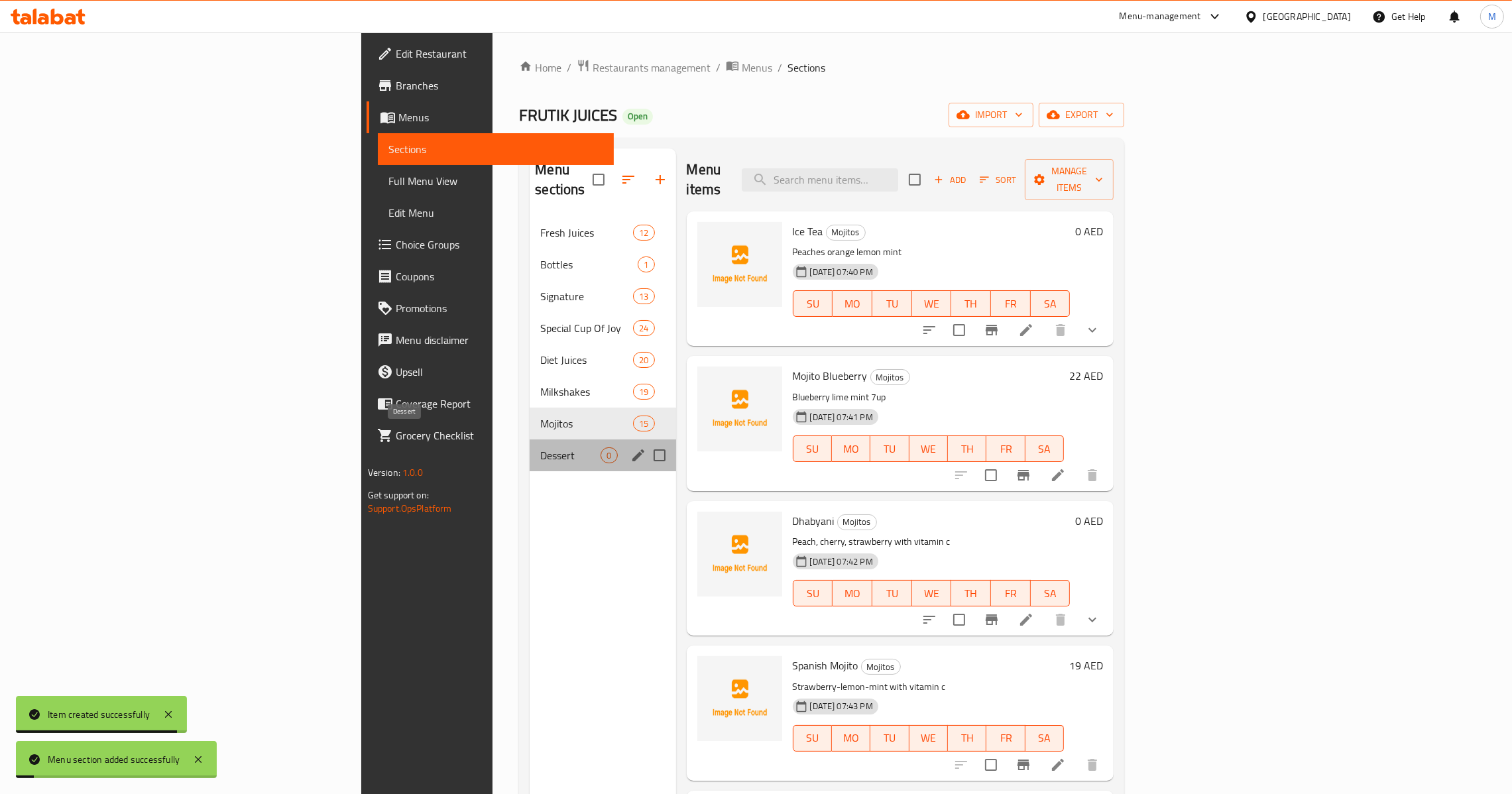
click at [540, 447] on span "Dessert" at bounding box center [570, 455] width 60 height 16
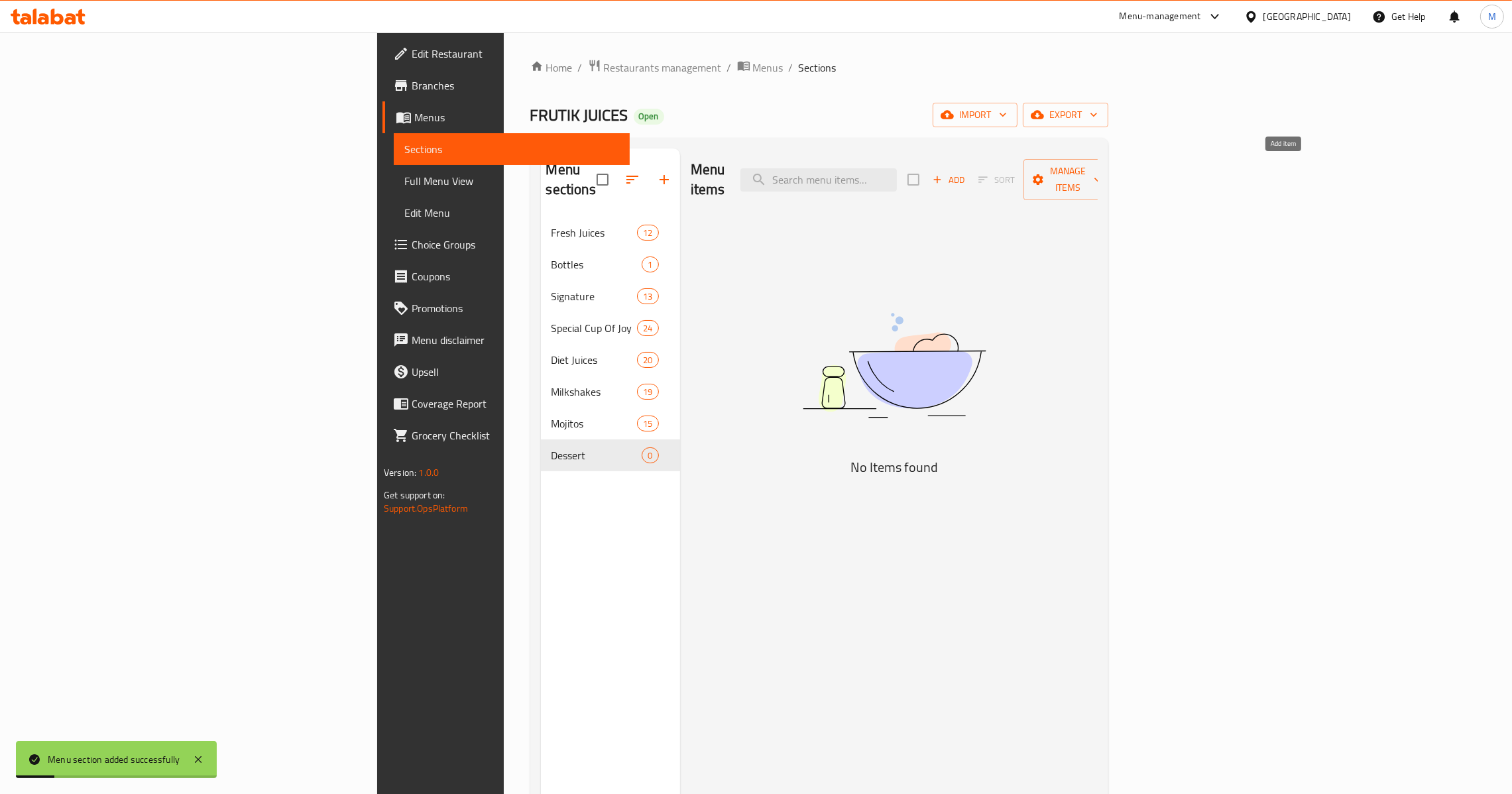
click at [943, 173] on icon "button" at bounding box center [937, 179] width 12 height 12
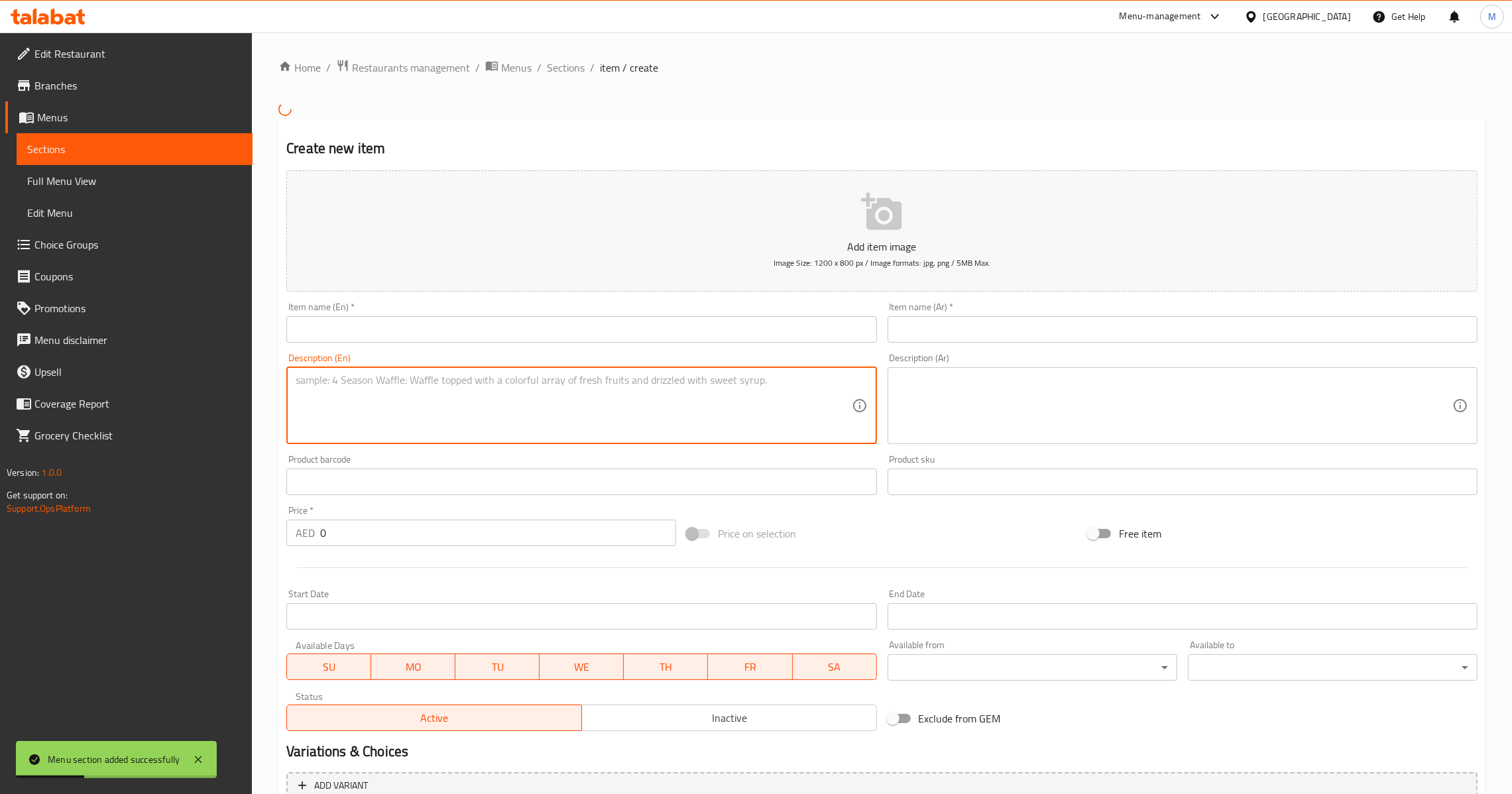
click at [576, 392] on textarea at bounding box center [574, 405] width 556 height 63
paste textarea "Crape Oreo berries with mix sauce."
type textarea "Crape Oreo berries with mix sauce."
click at [587, 334] on input "text" at bounding box center [581, 329] width 590 height 26
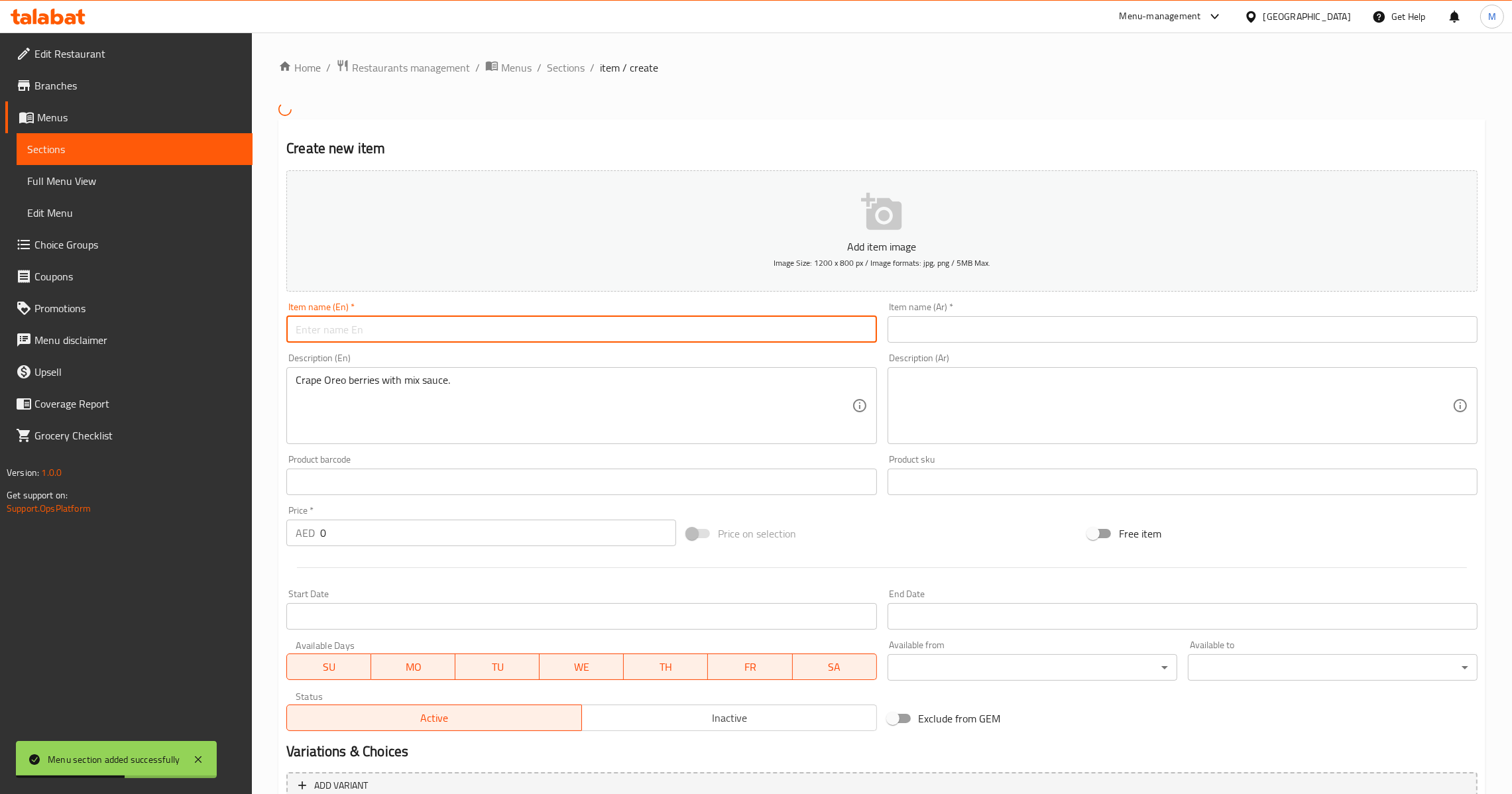
paste input "Crape Oreo Mix"
type input "Crape Oreo Mix"
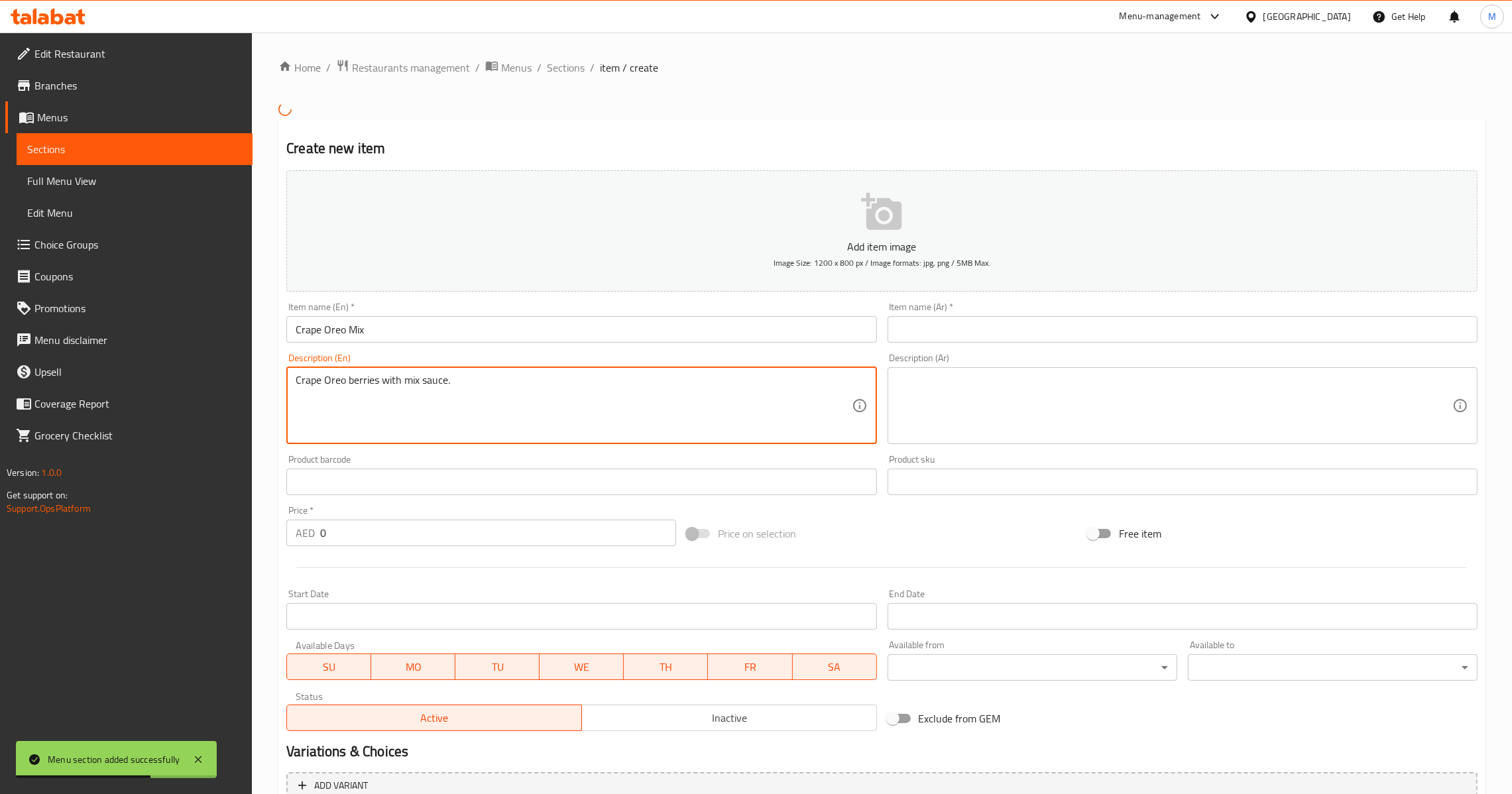
type textarea "Crape oreo berries with mix sauce."
click at [1007, 324] on input "text" at bounding box center [1182, 329] width 590 height 26
paste input "كريب اوريو مكس"
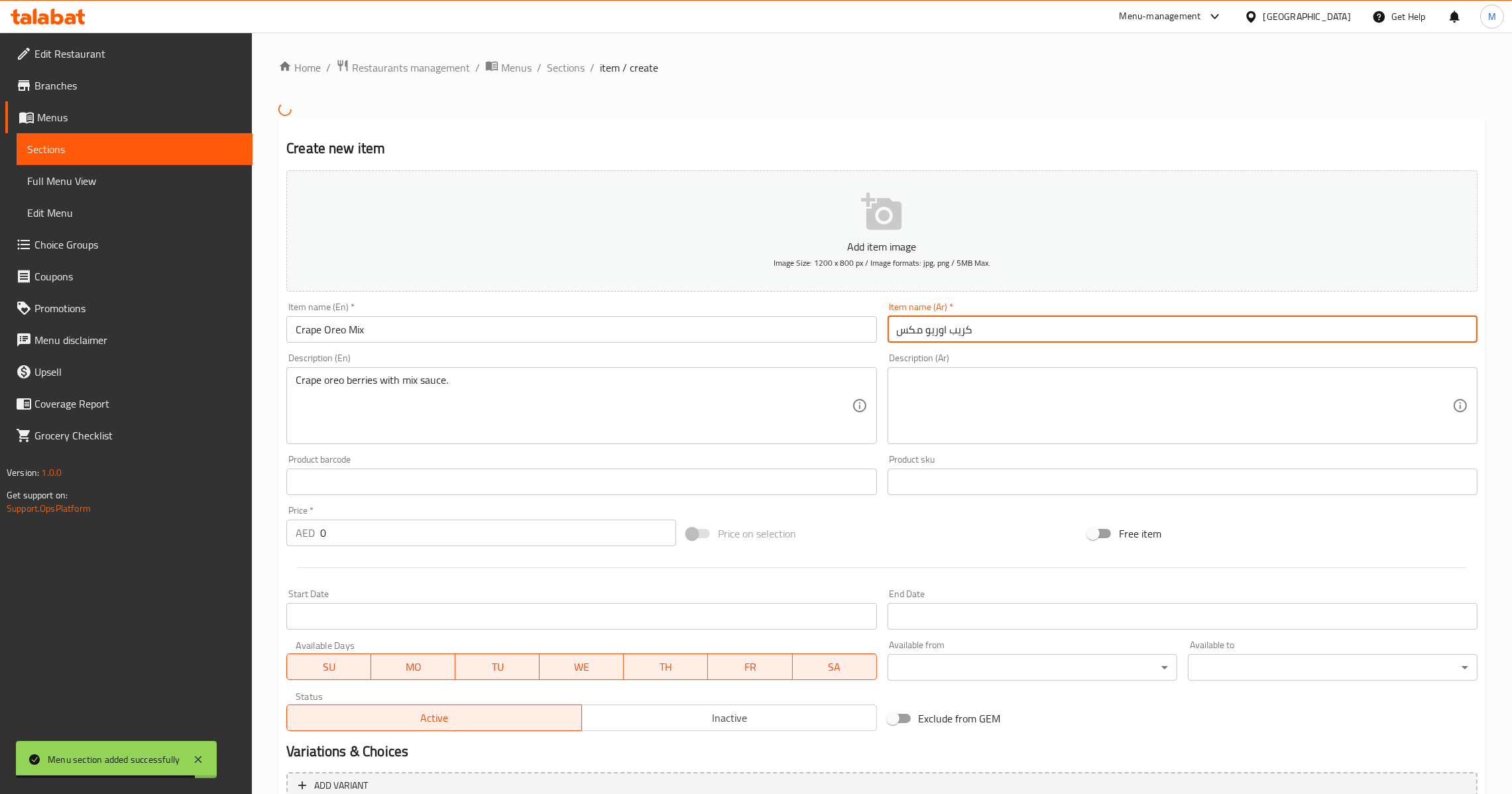
type input "كريب اوريو مكس"
click at [877, 399] on div "Description (En) Crape oreo berries with mix sauce. Description (En)" at bounding box center [581, 398] width 601 height 102
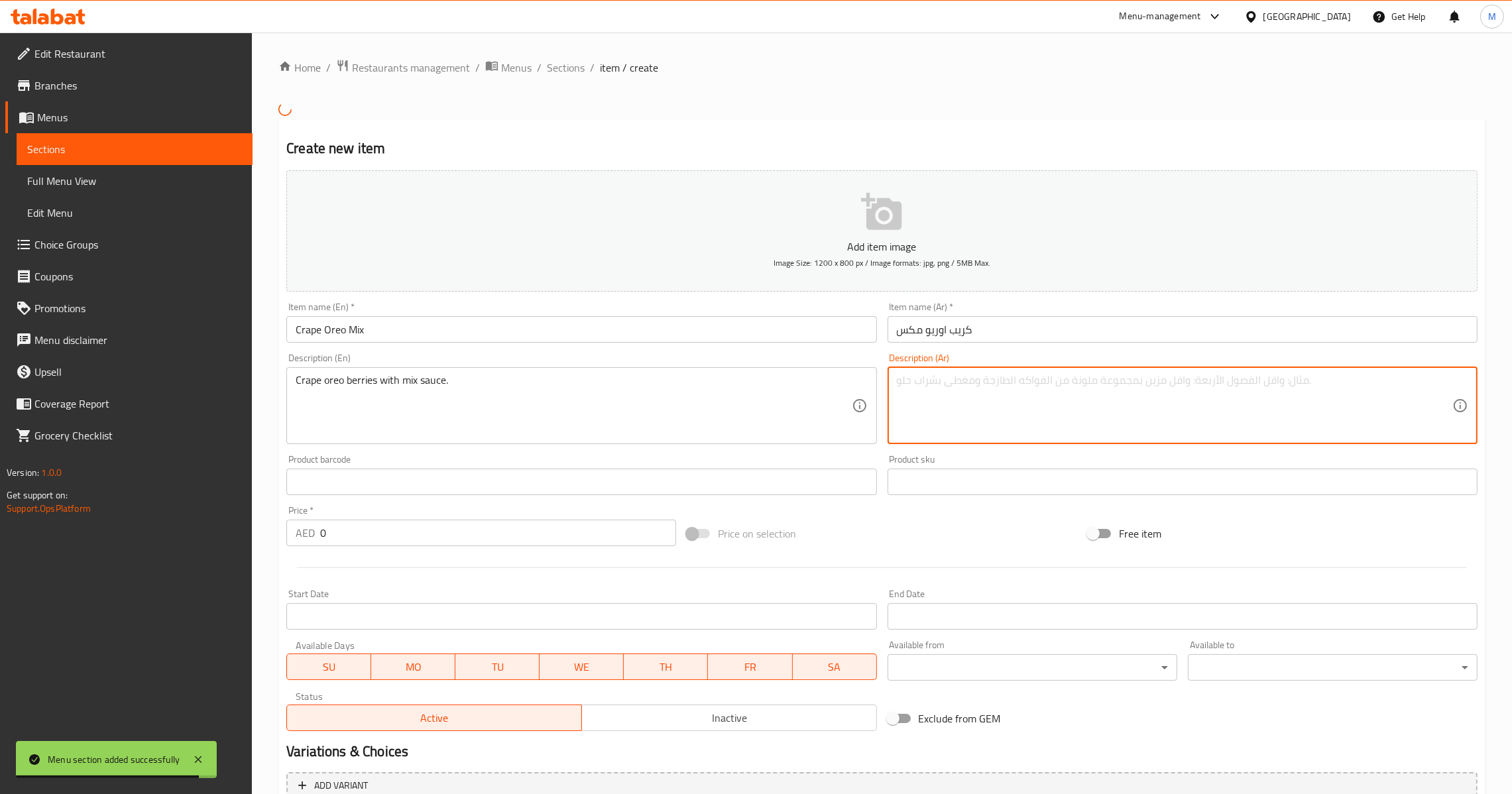
click at [906, 385] on textarea at bounding box center [1175, 405] width 556 height 63
paste textarea "كريب أوريو التوت مع صلصة مختلطة."
type textarea "كريب أوريو التوت مع صلصة مختلطة."
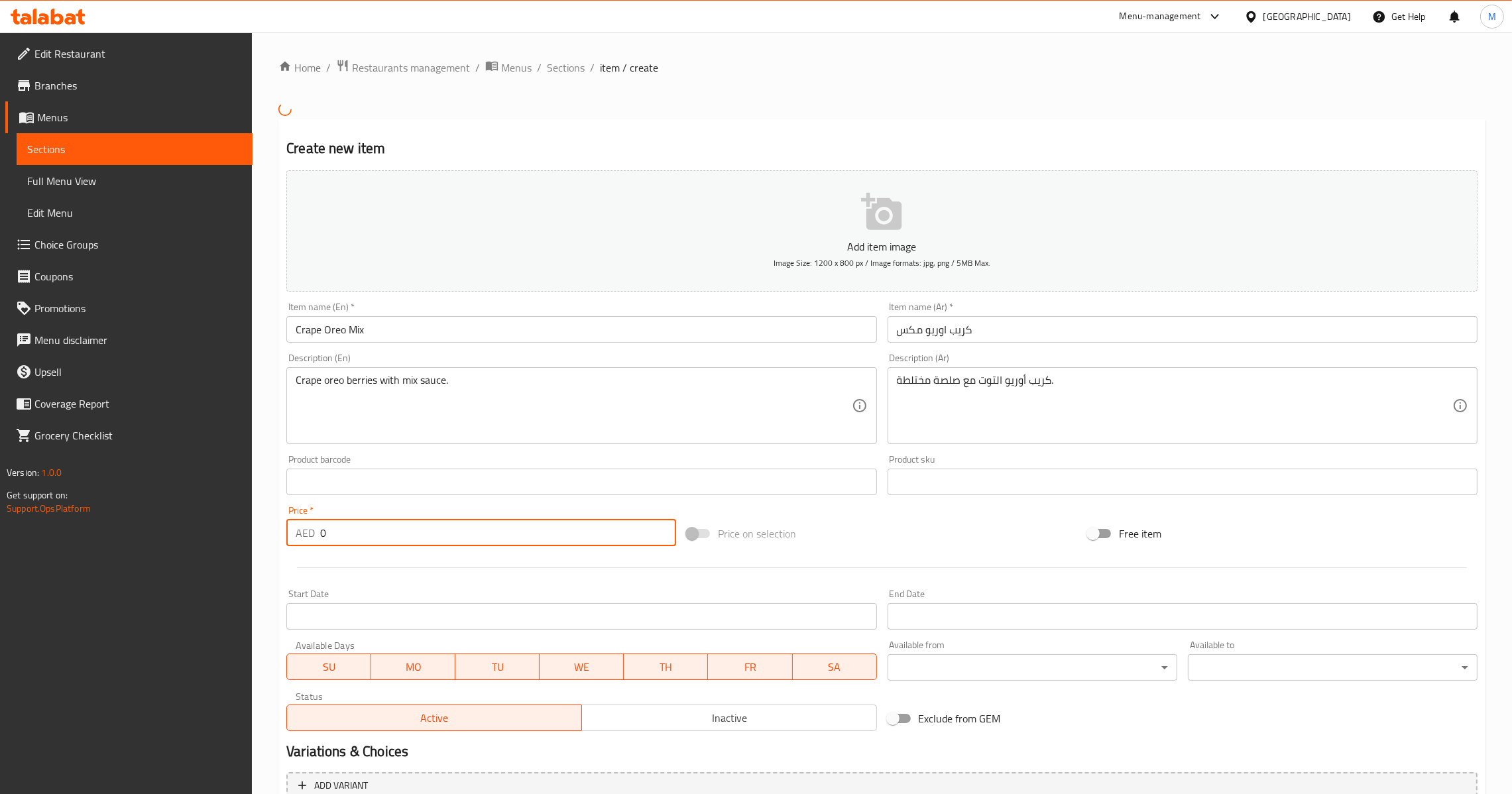
drag, startPoint x: 356, startPoint y: 527, endPoint x: 210, endPoint y: 545, distance: 147.1
click at [210, 545] on div "Edit Restaurant Branches Menus Sections Full Menu View Edit Menu Choice Groups …" at bounding box center [756, 480] width 1512 height 895
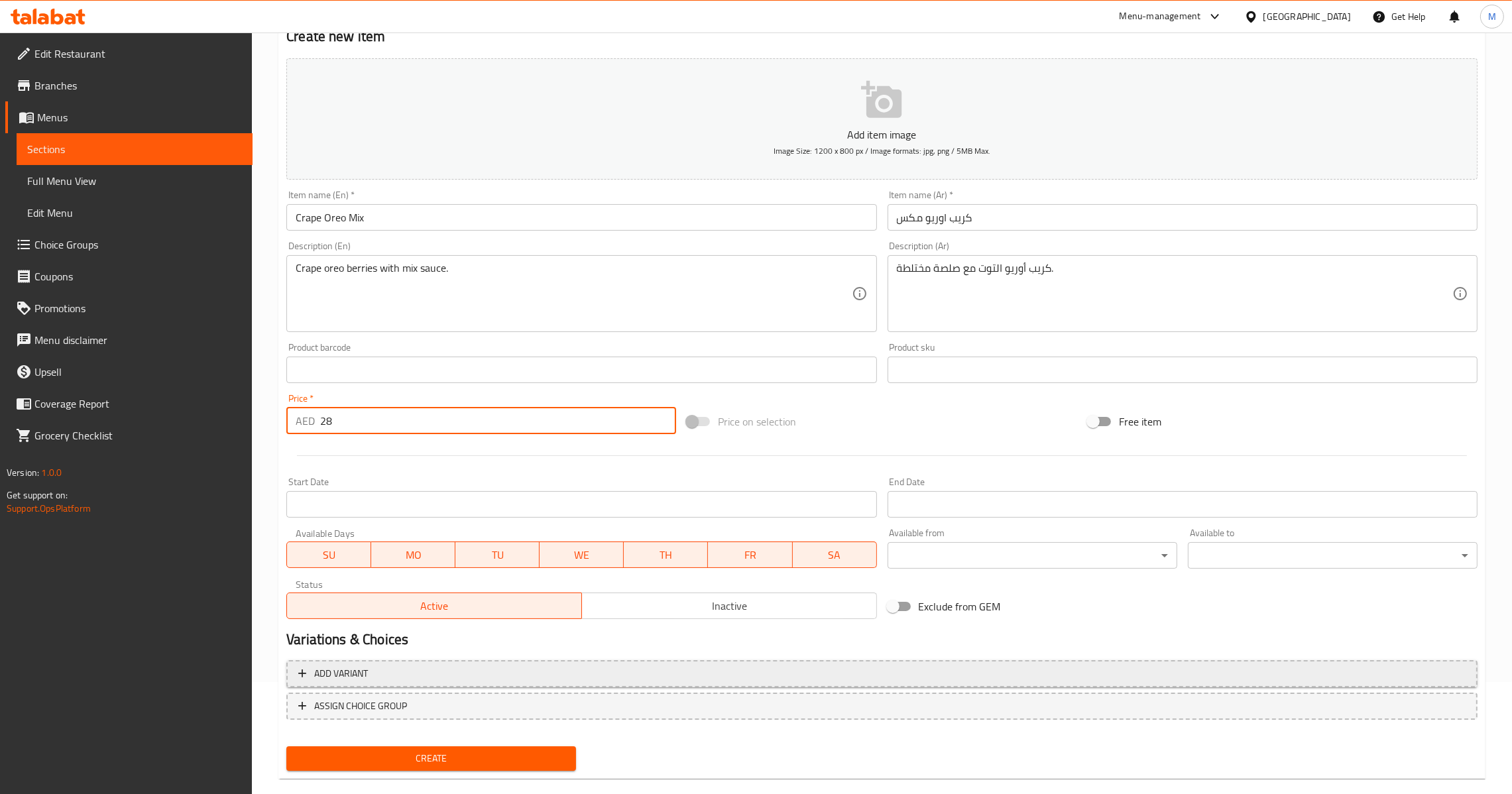
scroll to position [131, 0]
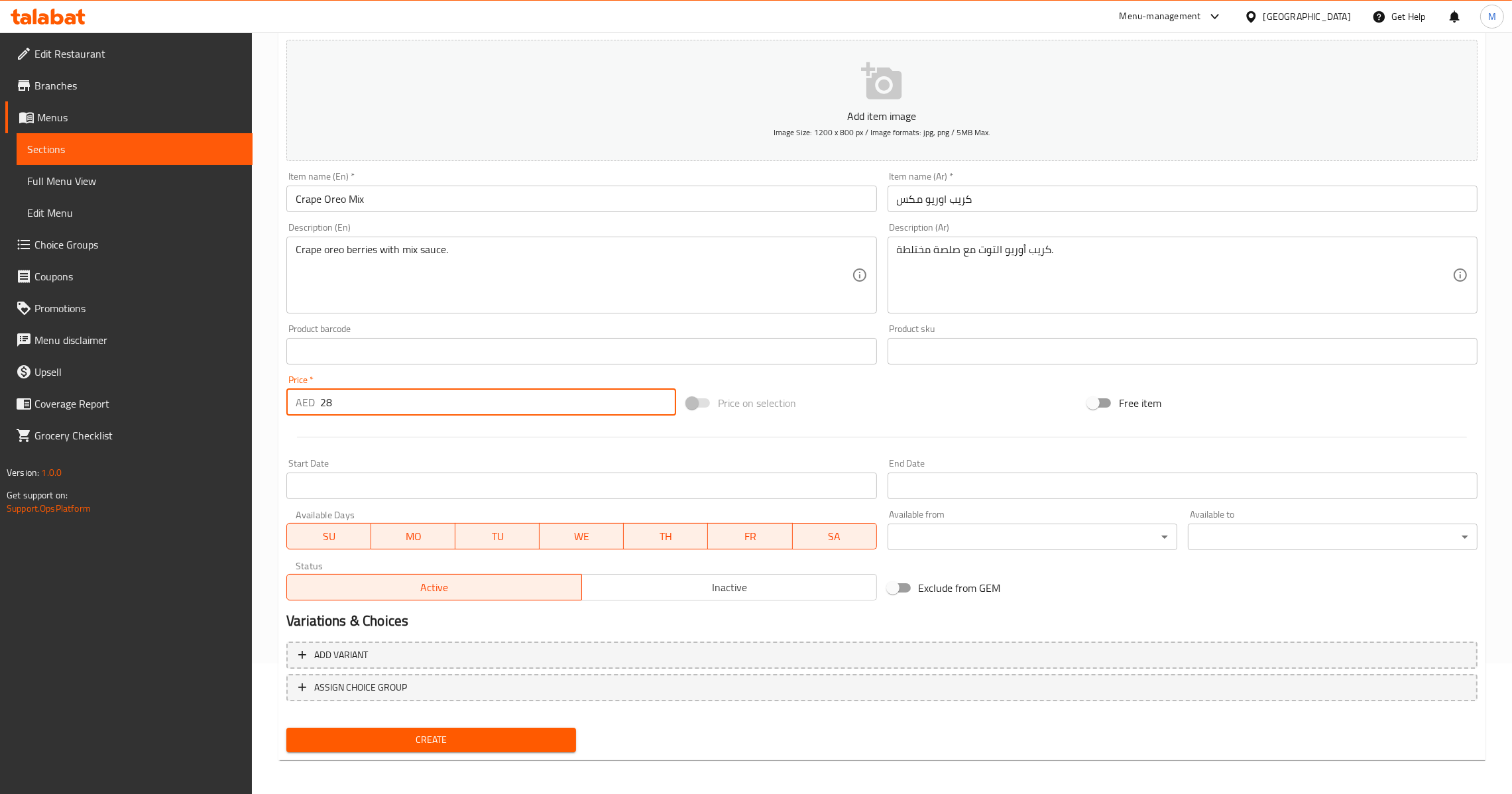
type input "28"
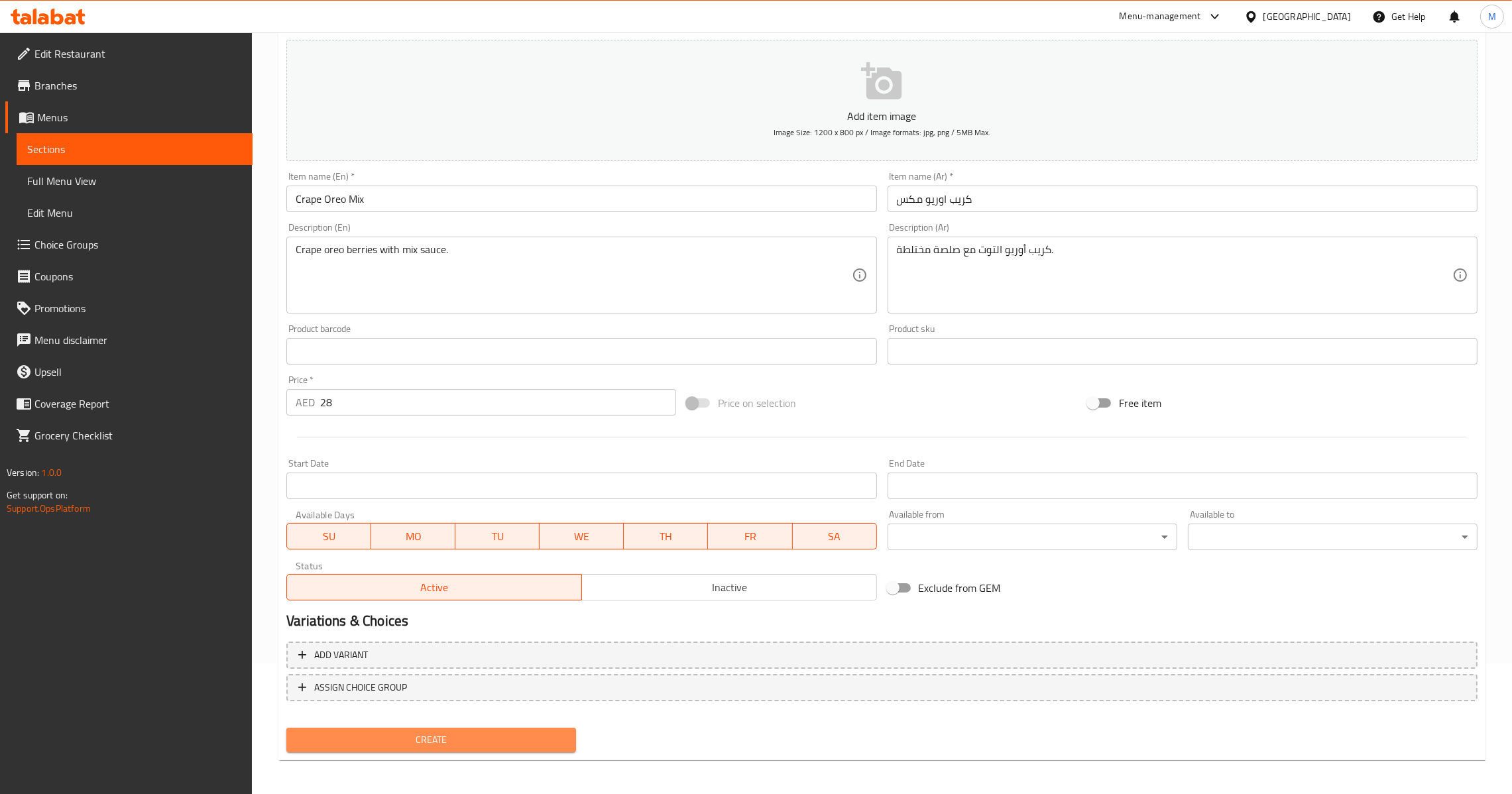
click at [492, 728] on button "Create" at bounding box center [431, 739] width 290 height 24
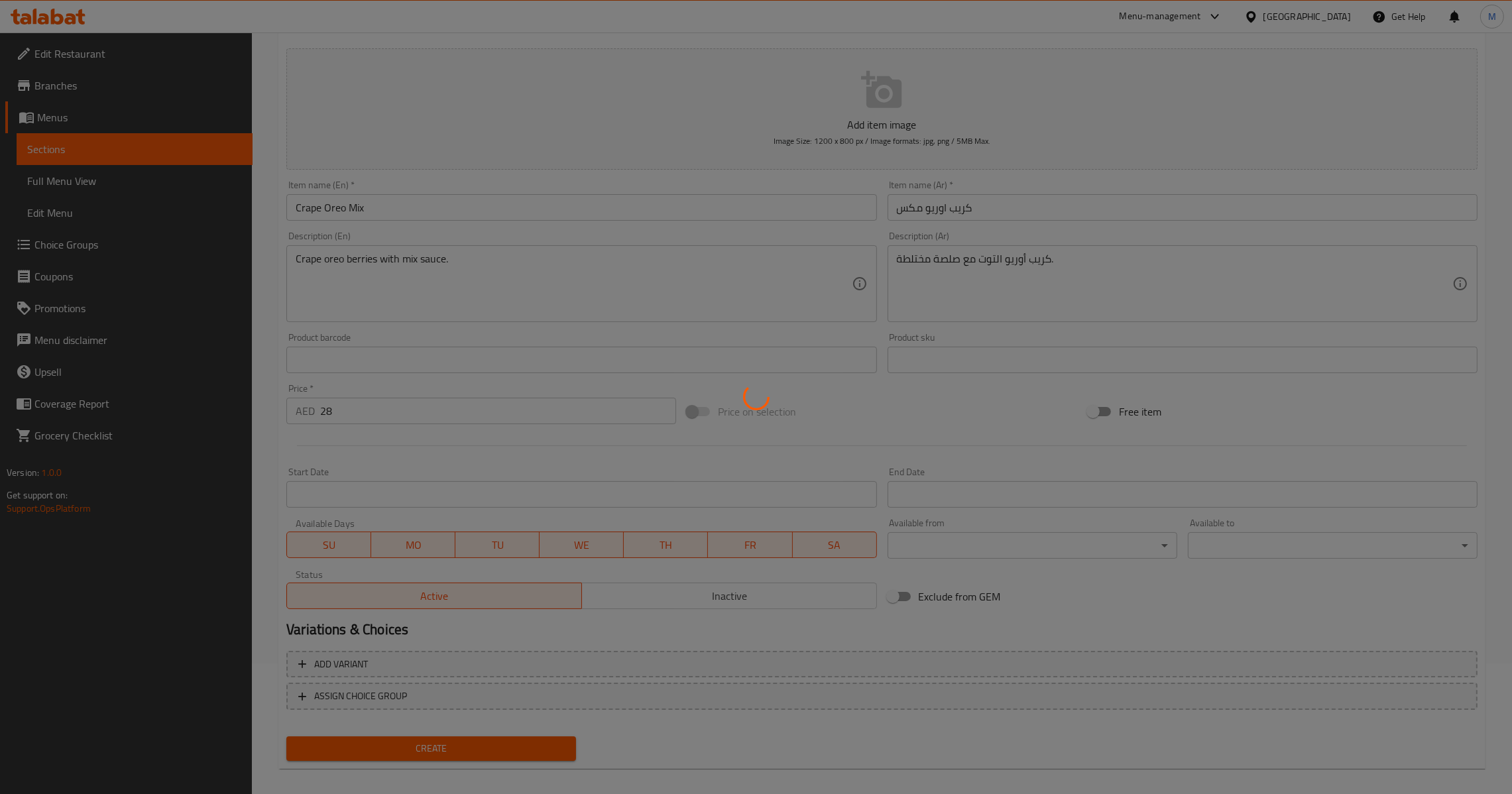
type input "0"
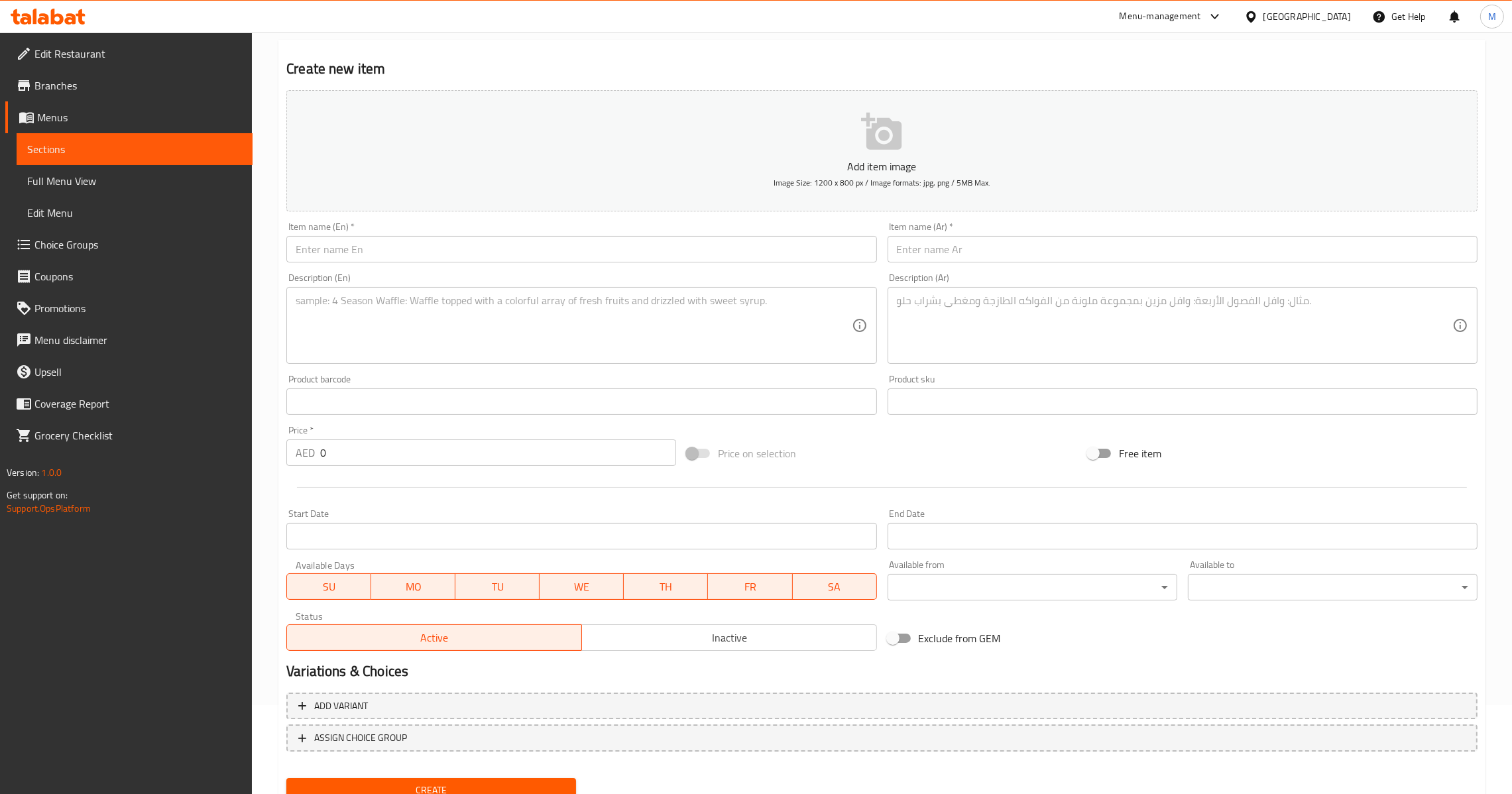
scroll to position [0, 0]
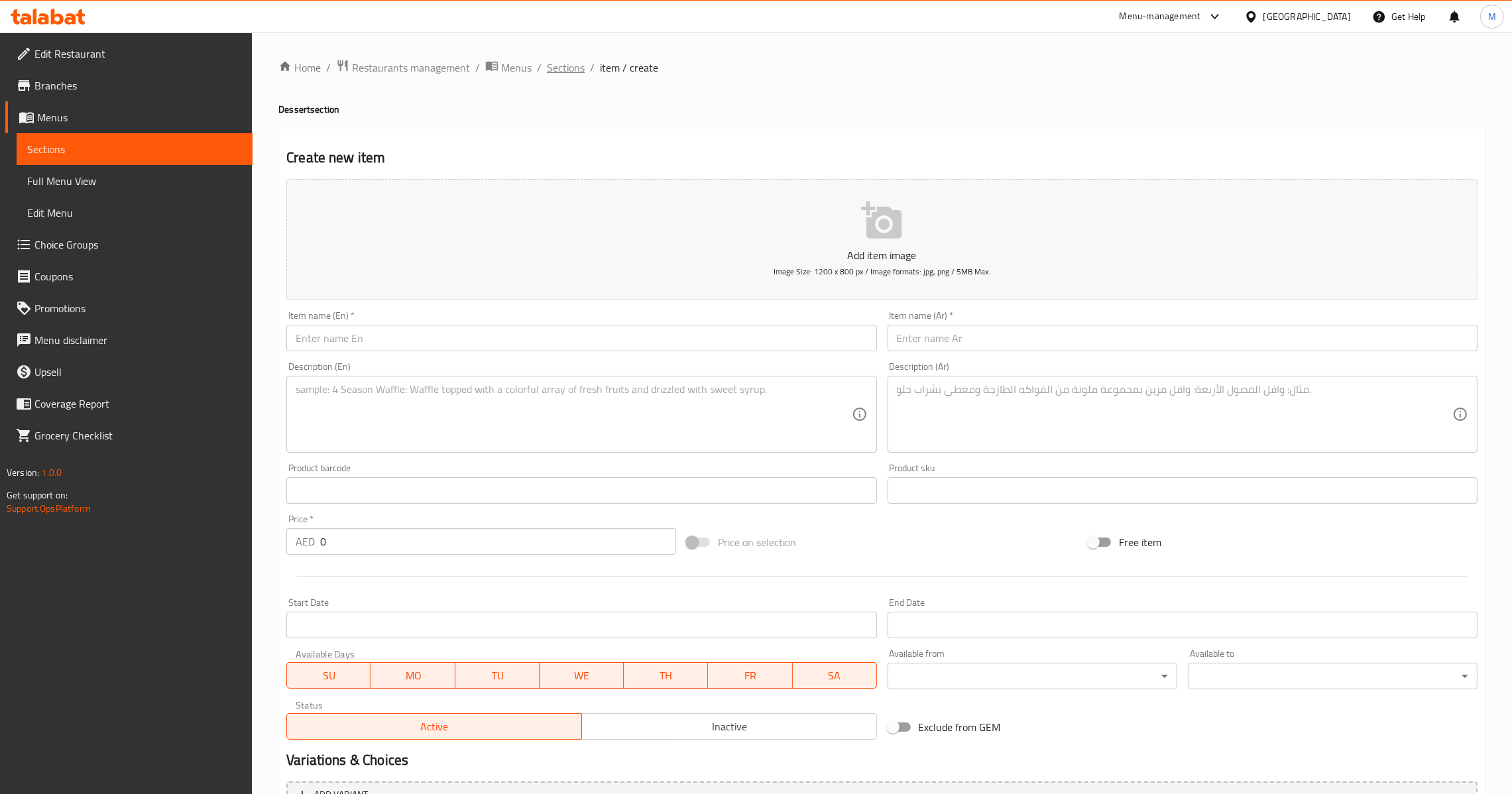
click at [547, 71] on span "Sections" at bounding box center [566, 67] width 38 height 16
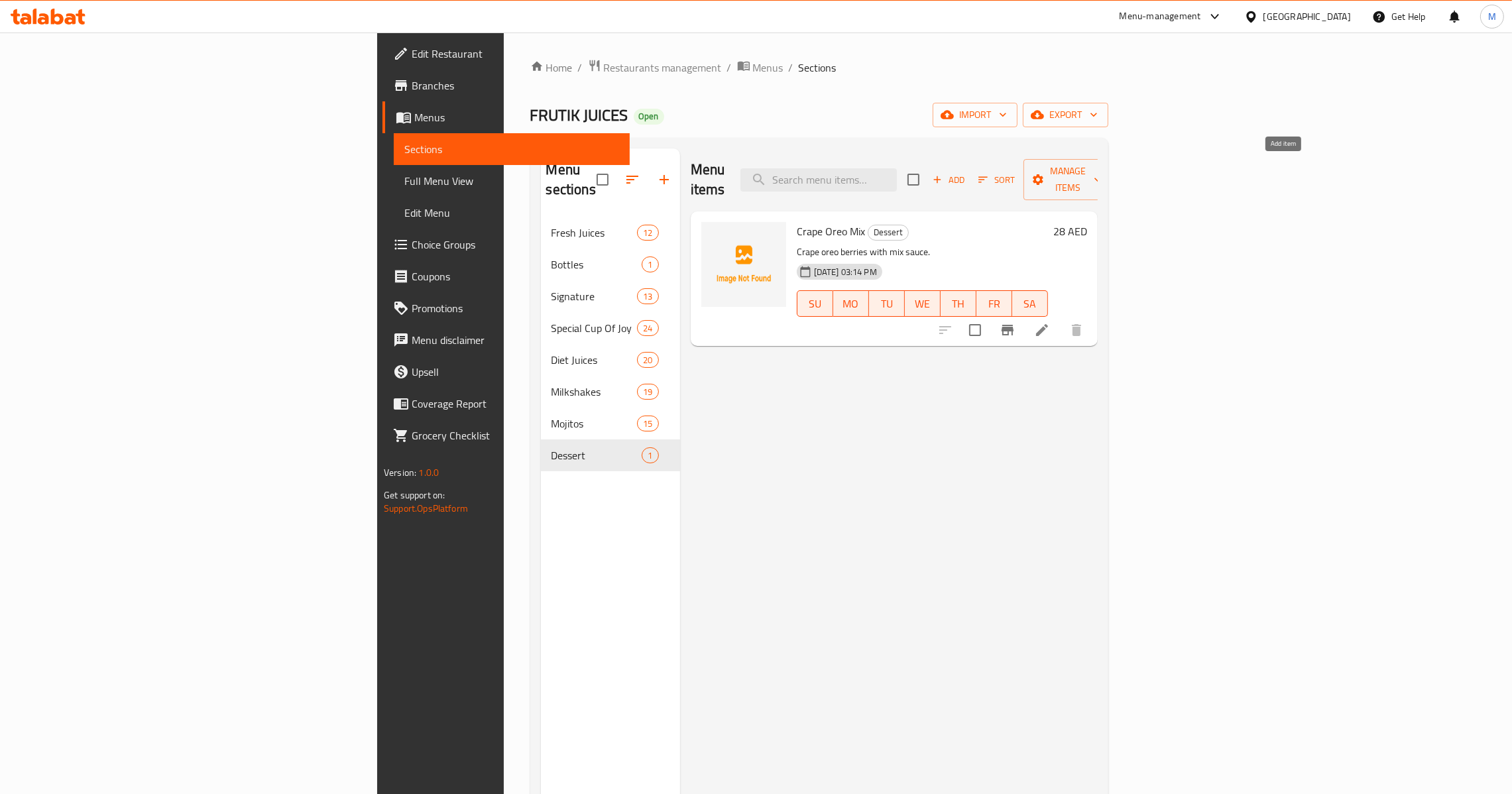
click at [967, 173] on span "Add" at bounding box center [949, 180] width 36 height 15
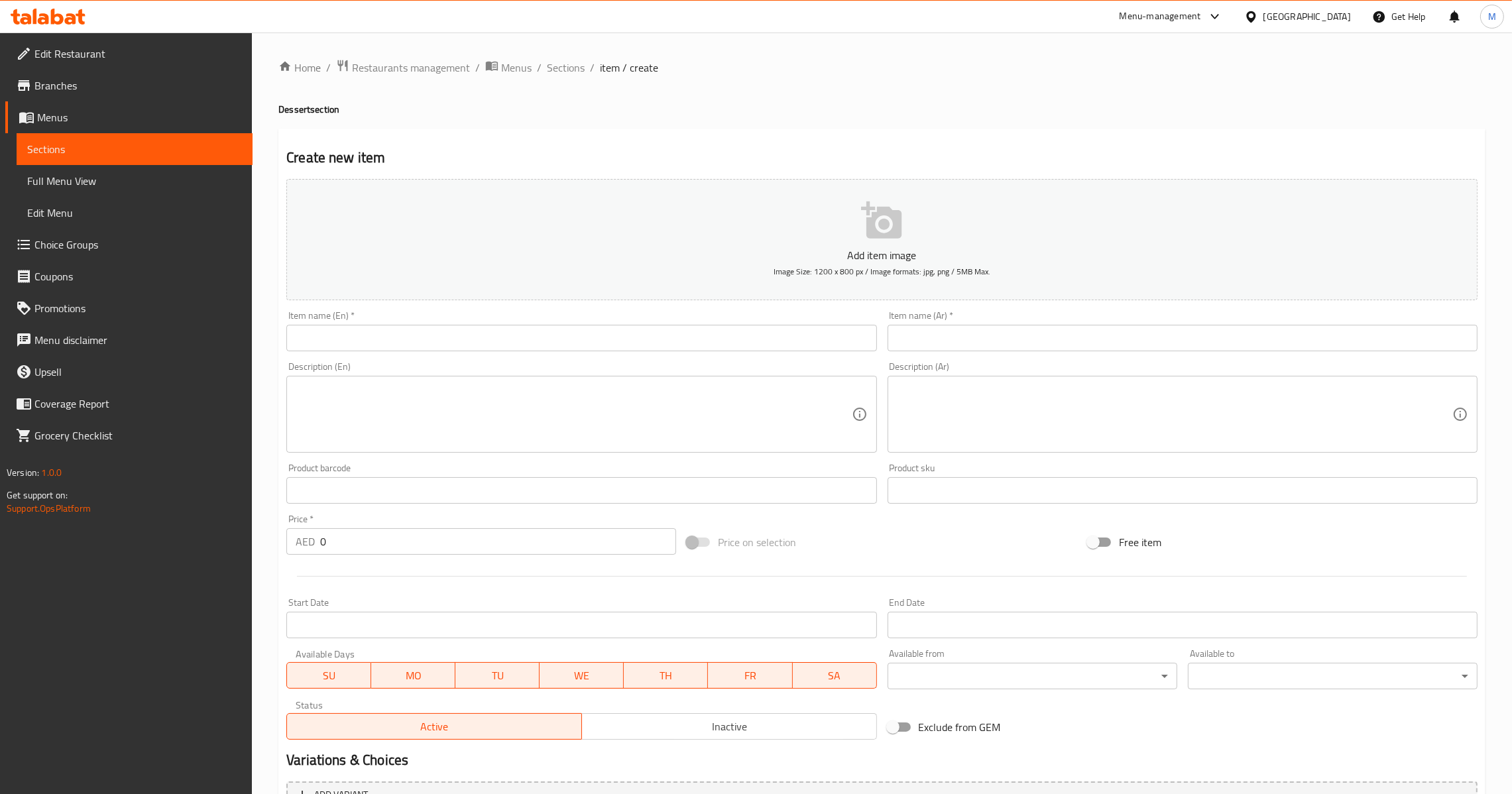
click at [986, 348] on input "text" at bounding box center [1182, 338] width 590 height 26
paste input "شوکلیت فوندو"
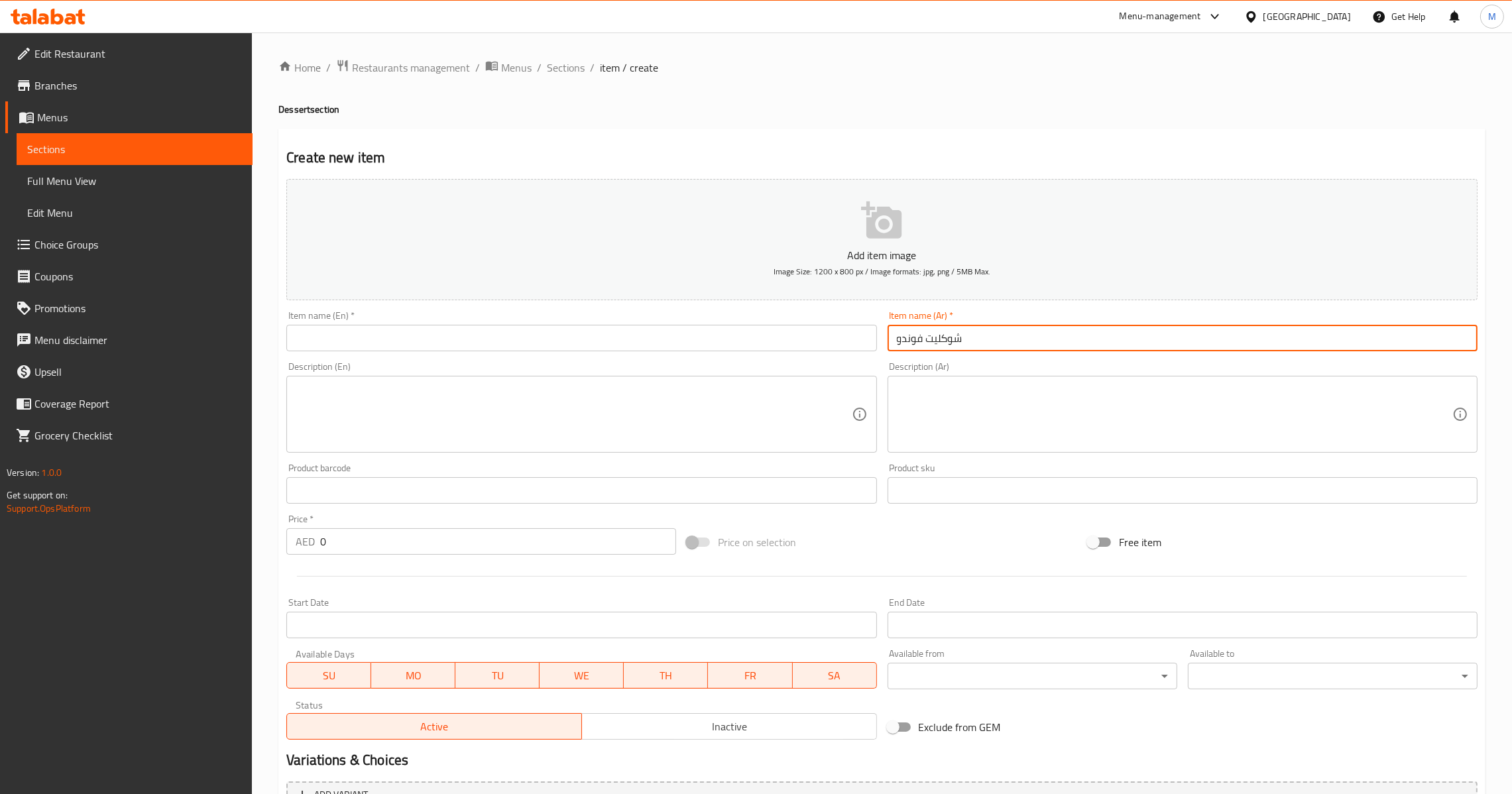
type input "شوکلیت فوندو"
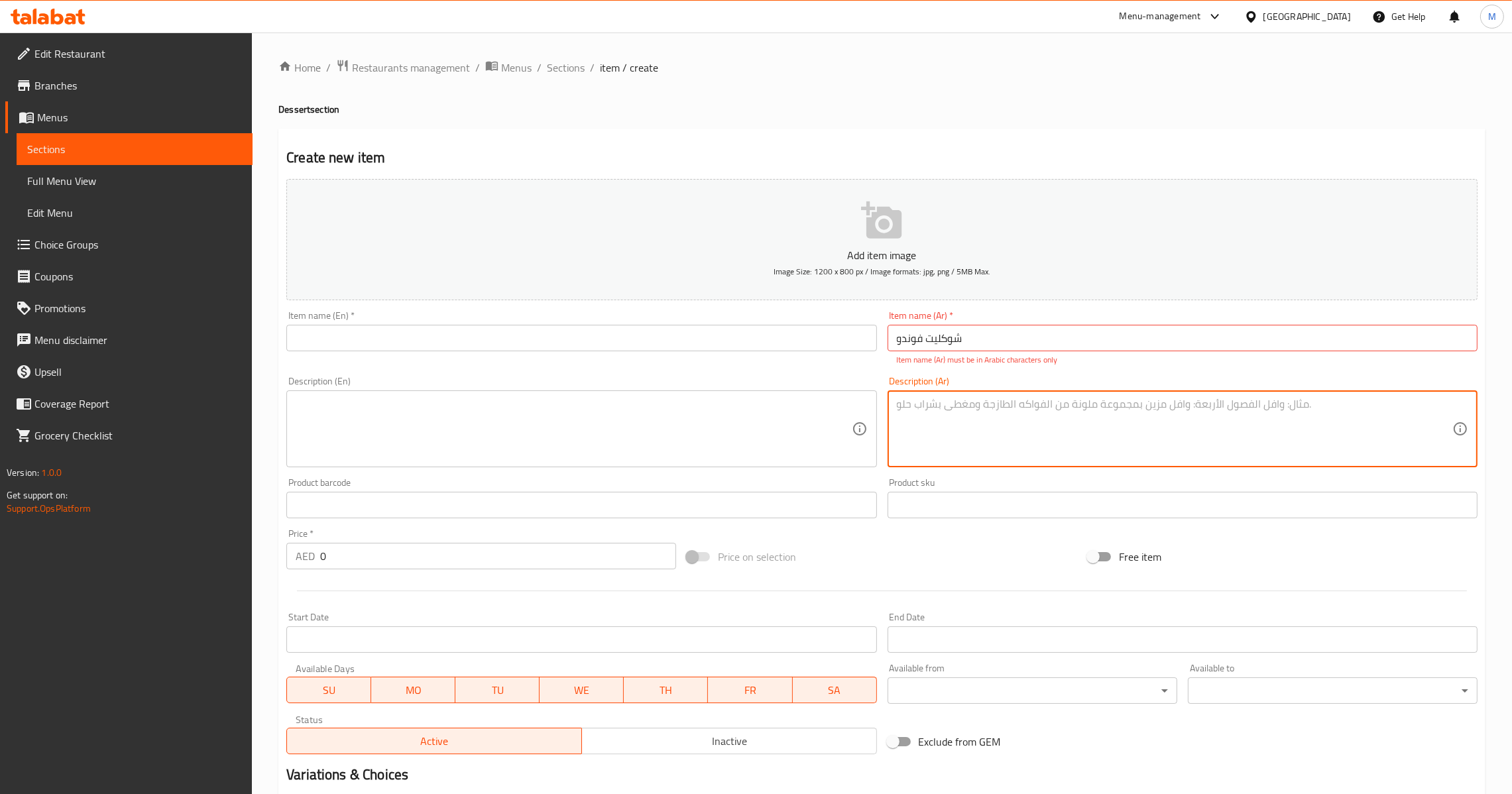
click at [999, 432] on textarea at bounding box center [1175, 428] width 556 height 63
paste textarea "نوتيلا، [PERSON_NAME]، [PERSON_NAME]، موز و تفاح"
type textarea "نوتيلا، [PERSON_NAME]، [PERSON_NAME]، موز و تفاح"
click at [465, 412] on textarea at bounding box center [574, 428] width 556 height 63
paste textarea "Nutella, marshmallow, strawberry, banana and apple"
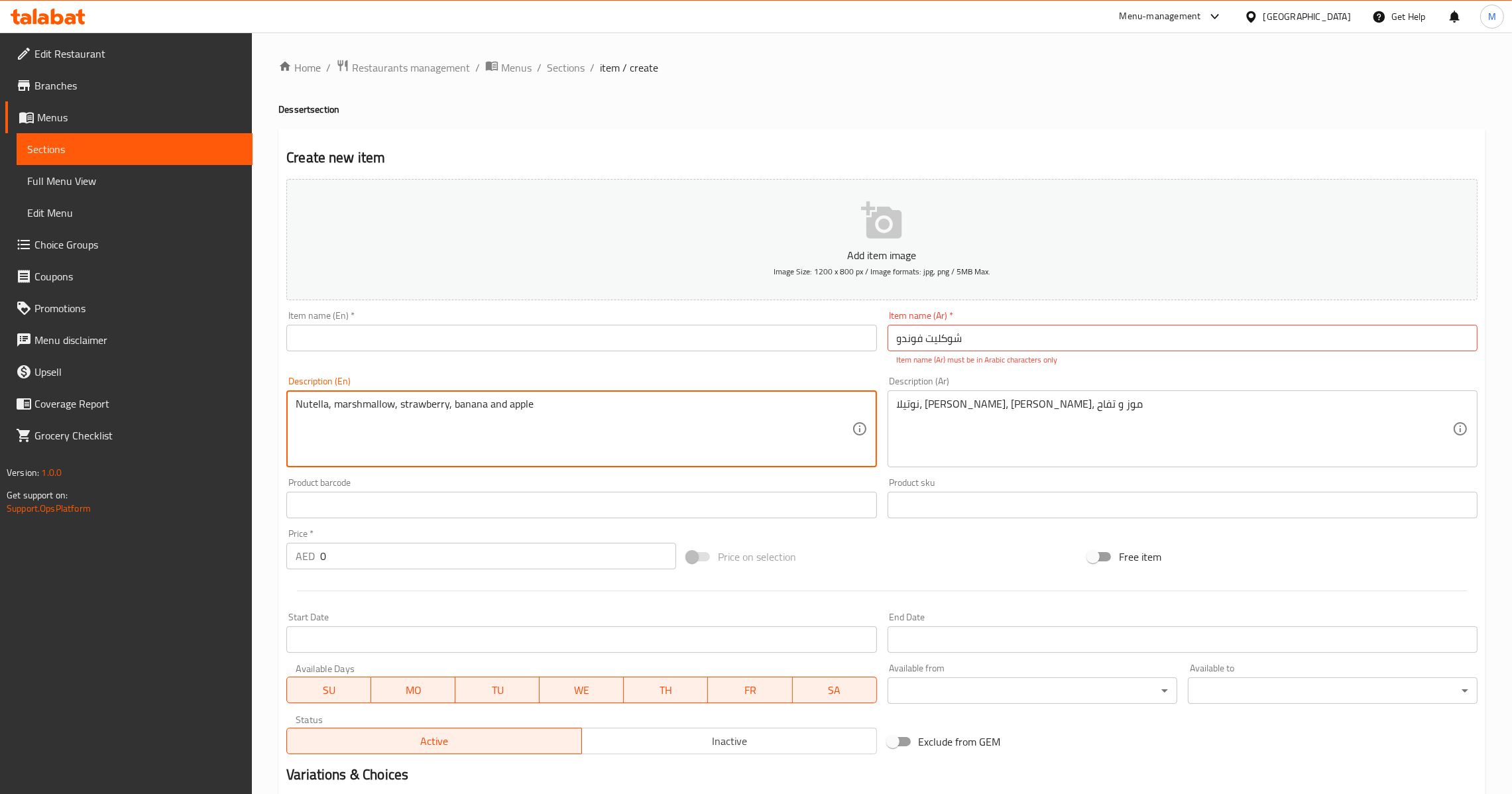
type textarea "Nutella, marshmallow, strawberry, banana and apple"
click at [483, 334] on input "text" at bounding box center [581, 338] width 590 height 26
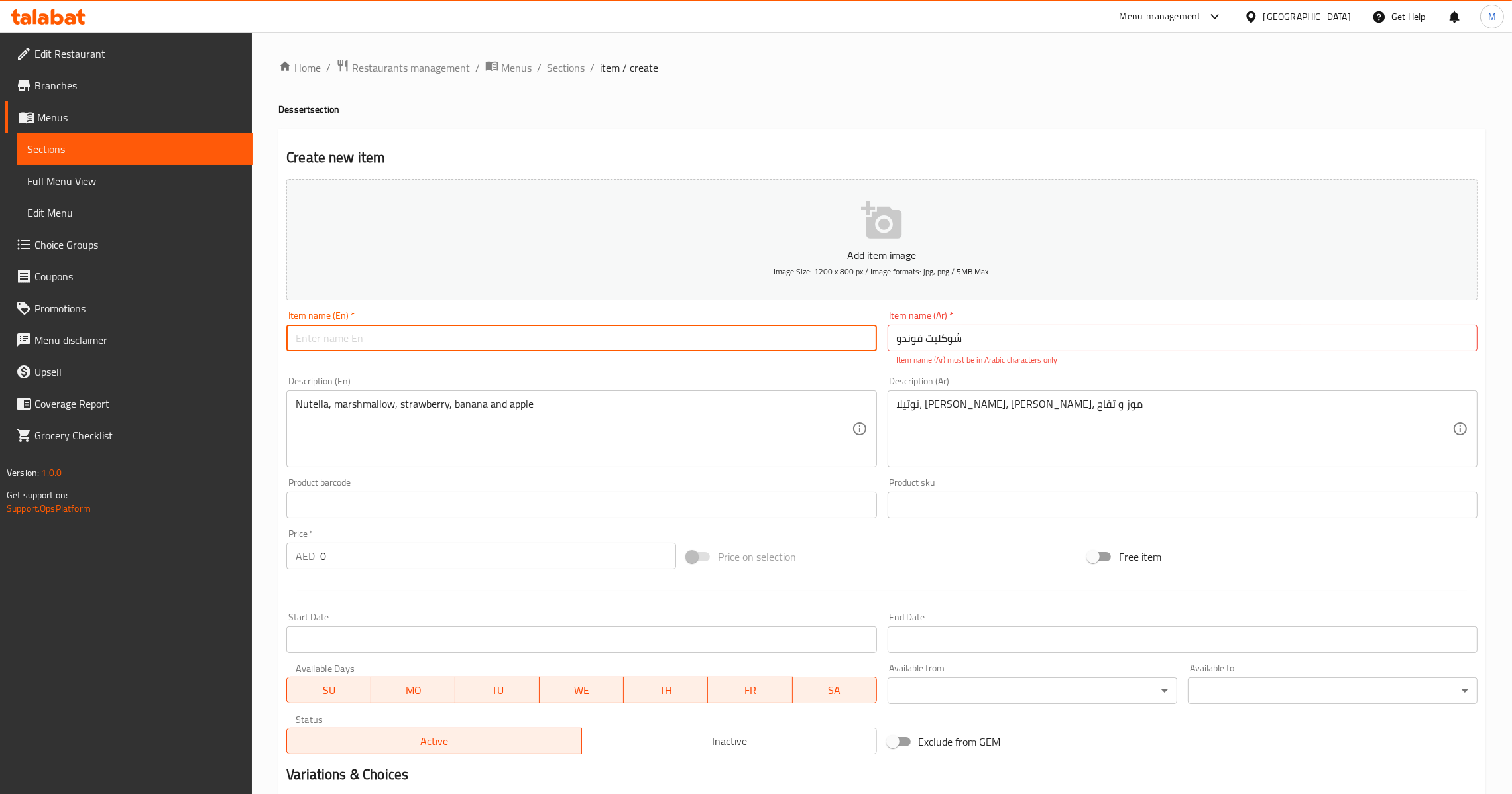
paste input "Chocolate Fondue"
type input "Chocolate Fondue"
drag, startPoint x: 388, startPoint y: 555, endPoint x: 205, endPoint y: 565, distance: 183.3
click at [208, 565] on div "Edit Restaurant Branches Menus Sections Full Menu View Edit Menu Choice Groups …" at bounding box center [756, 491] width 1512 height 918
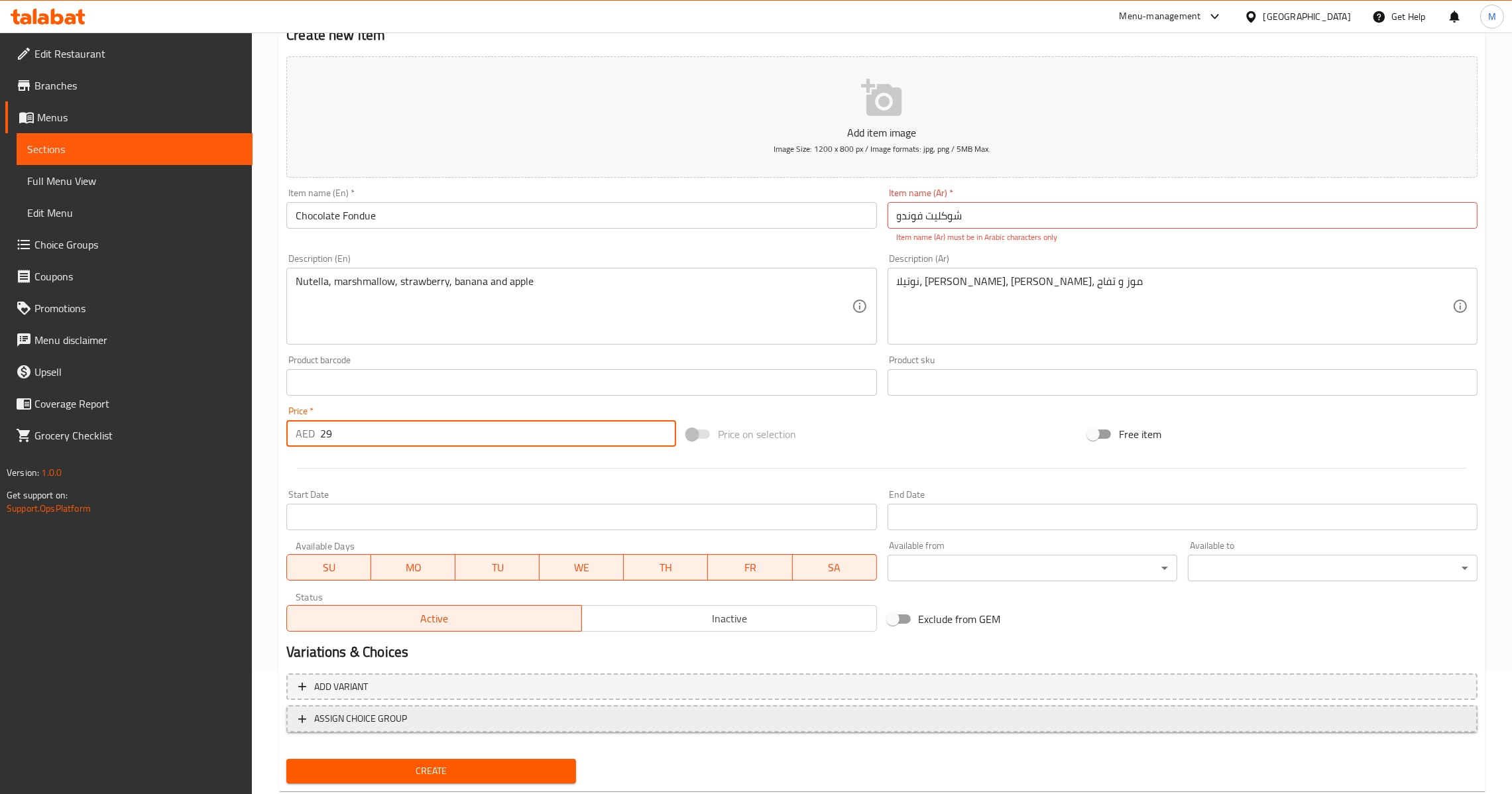
scroll to position [153, 0]
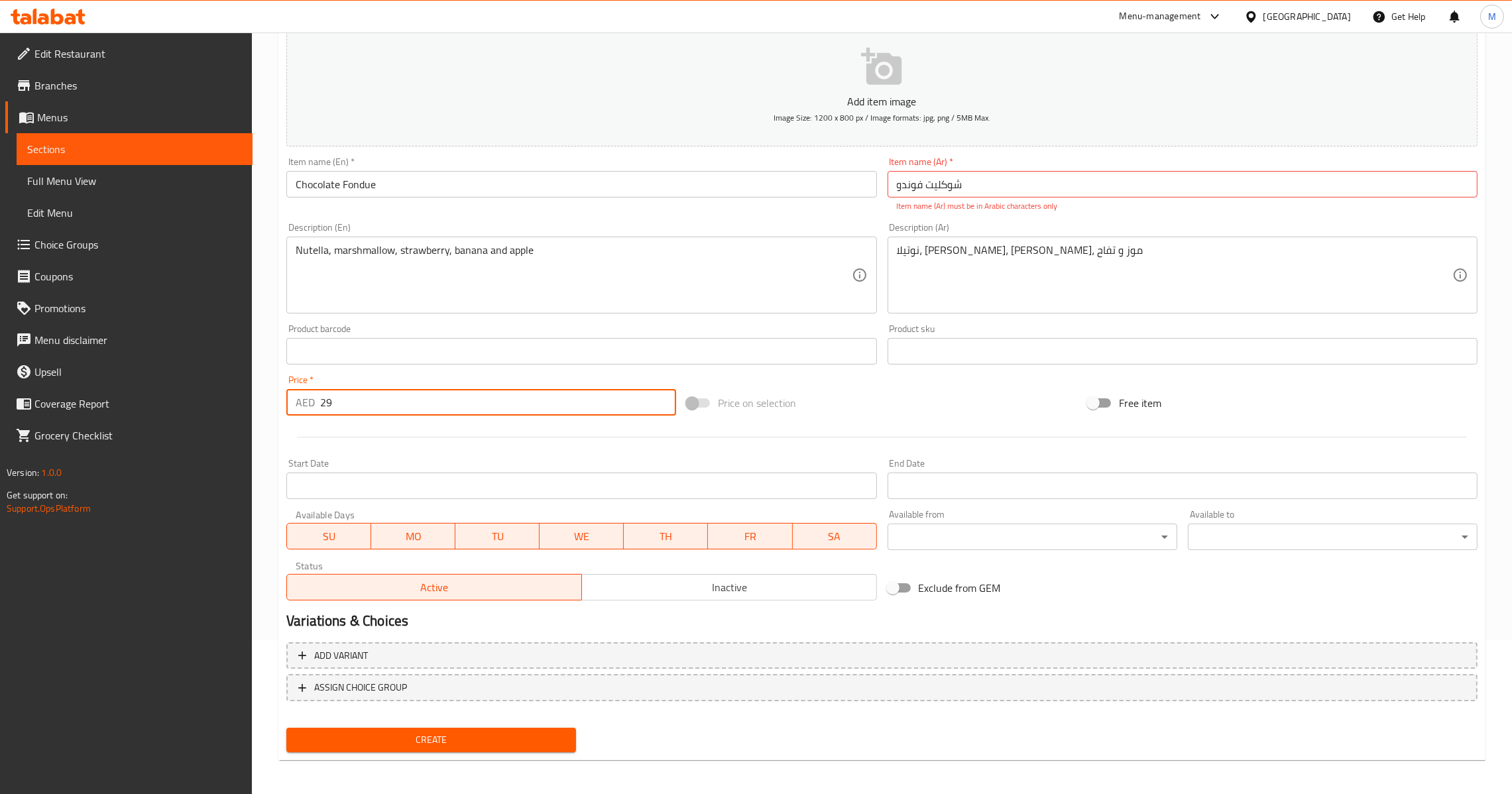
type input "29"
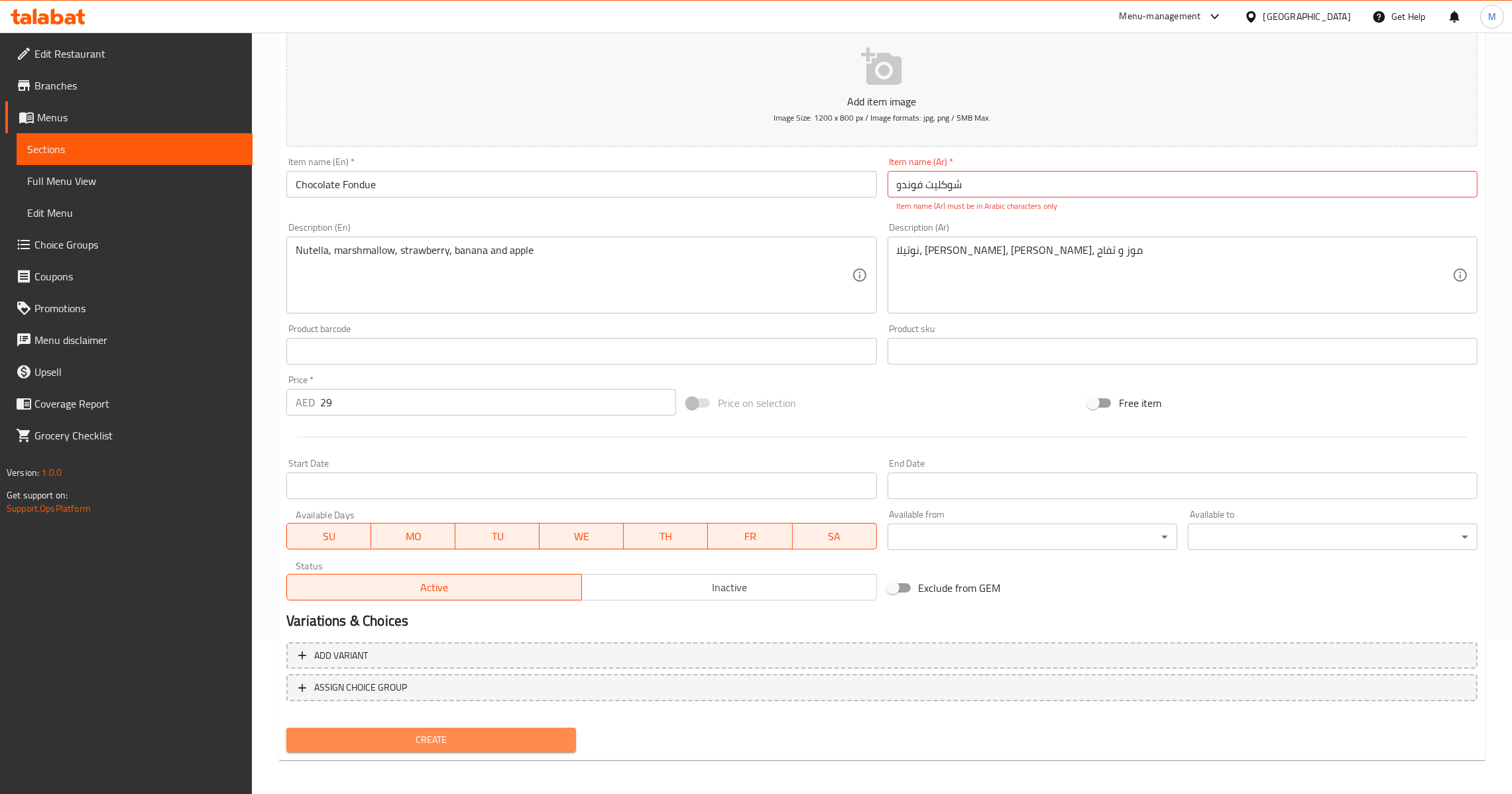
click at [439, 733] on span "Create" at bounding box center [431, 740] width 268 height 17
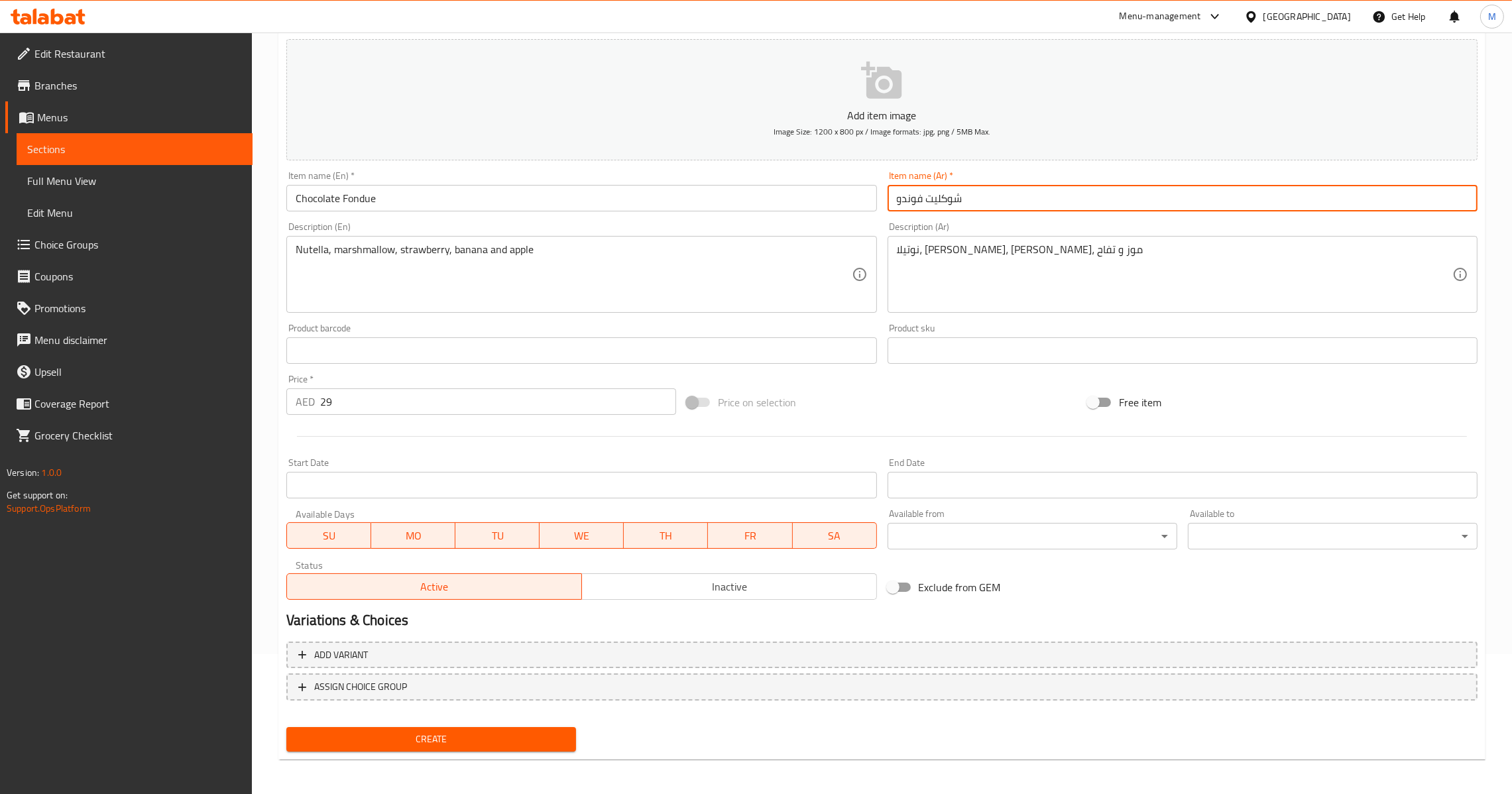
type input "شوكليت فوندو"
click at [510, 738] on span "Create" at bounding box center [431, 739] width 268 height 17
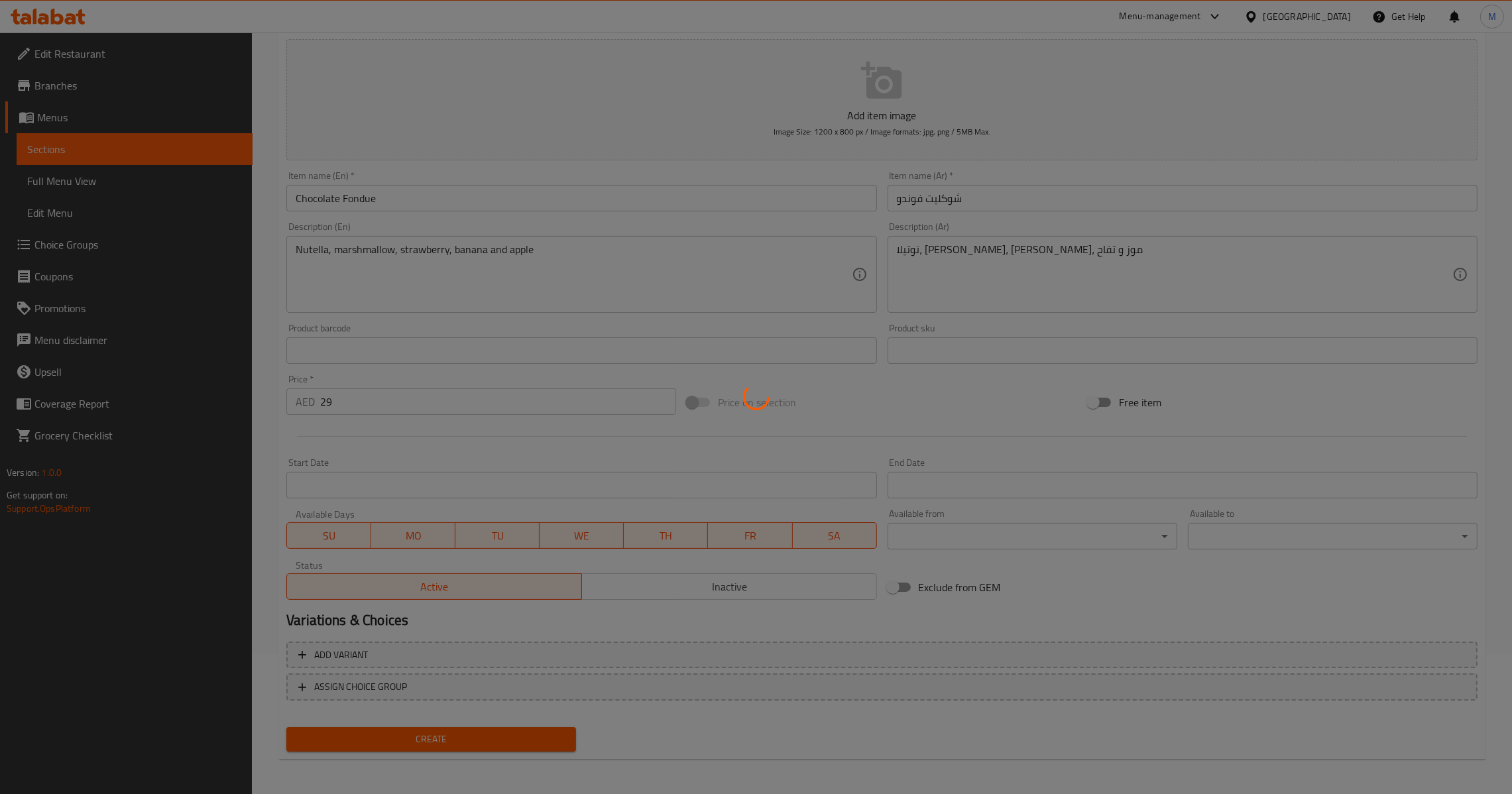
type input "0"
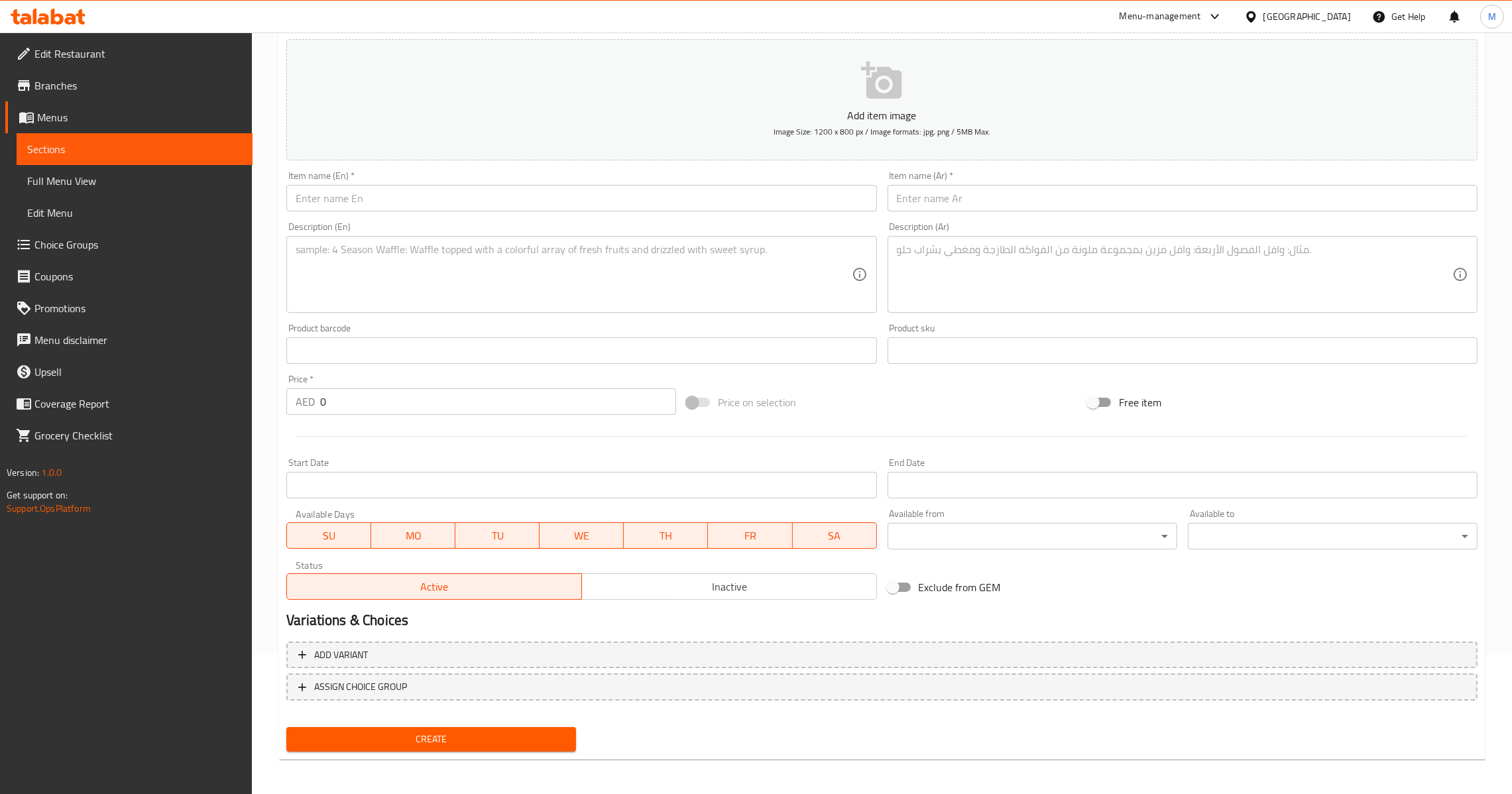
click at [1043, 181] on div "Item name (Ar)   * Item name (Ar) *" at bounding box center [1182, 191] width 590 height 40
click at [1043, 186] on input "text" at bounding box center [1182, 198] width 590 height 26
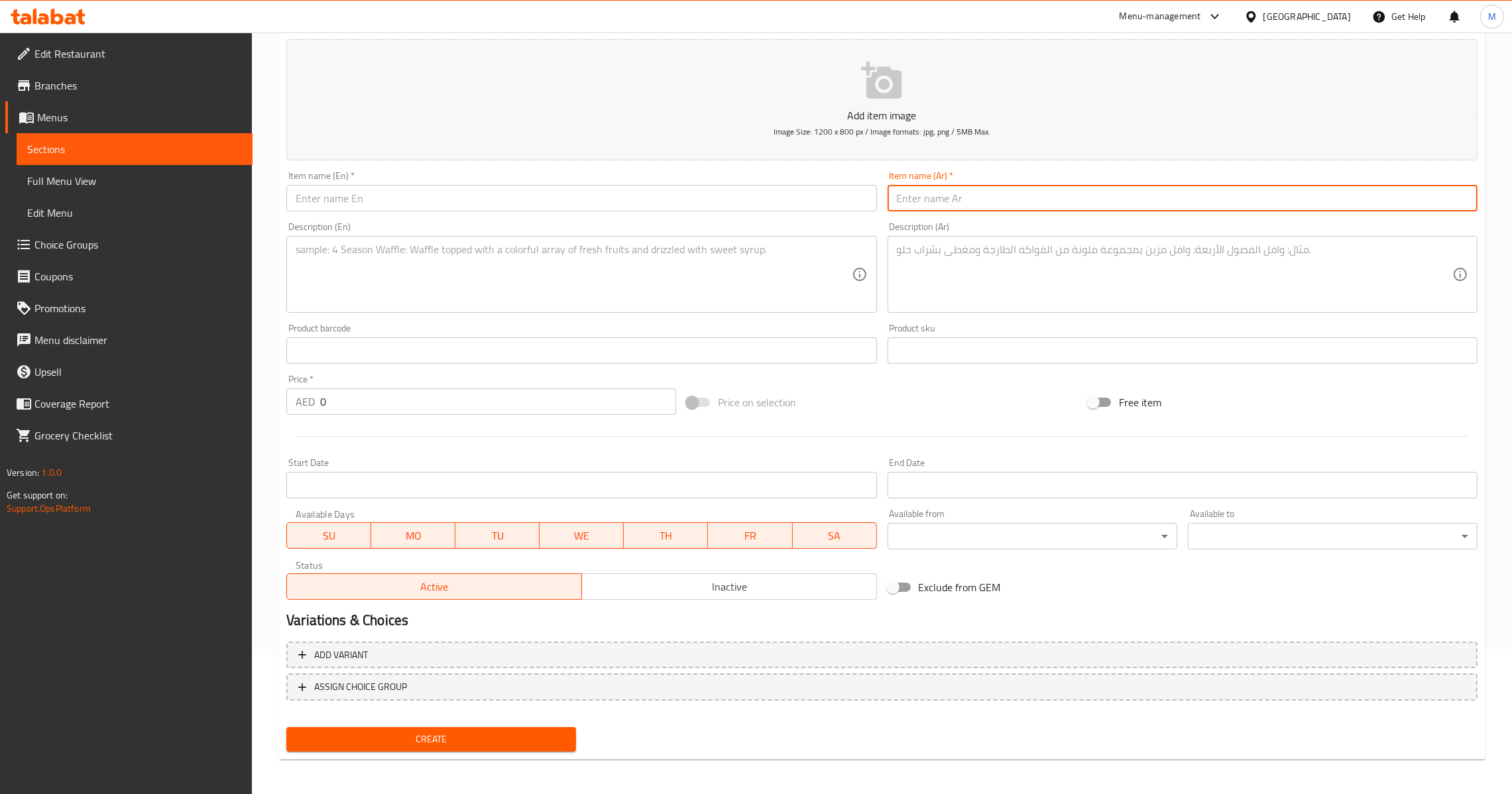
paste input "كريب بطاطس [GEOGRAPHIC_DATA]"
type input "كريب بطاطس [GEOGRAPHIC_DATA]"
click at [970, 256] on textarea at bounding box center [1175, 274] width 556 height 63
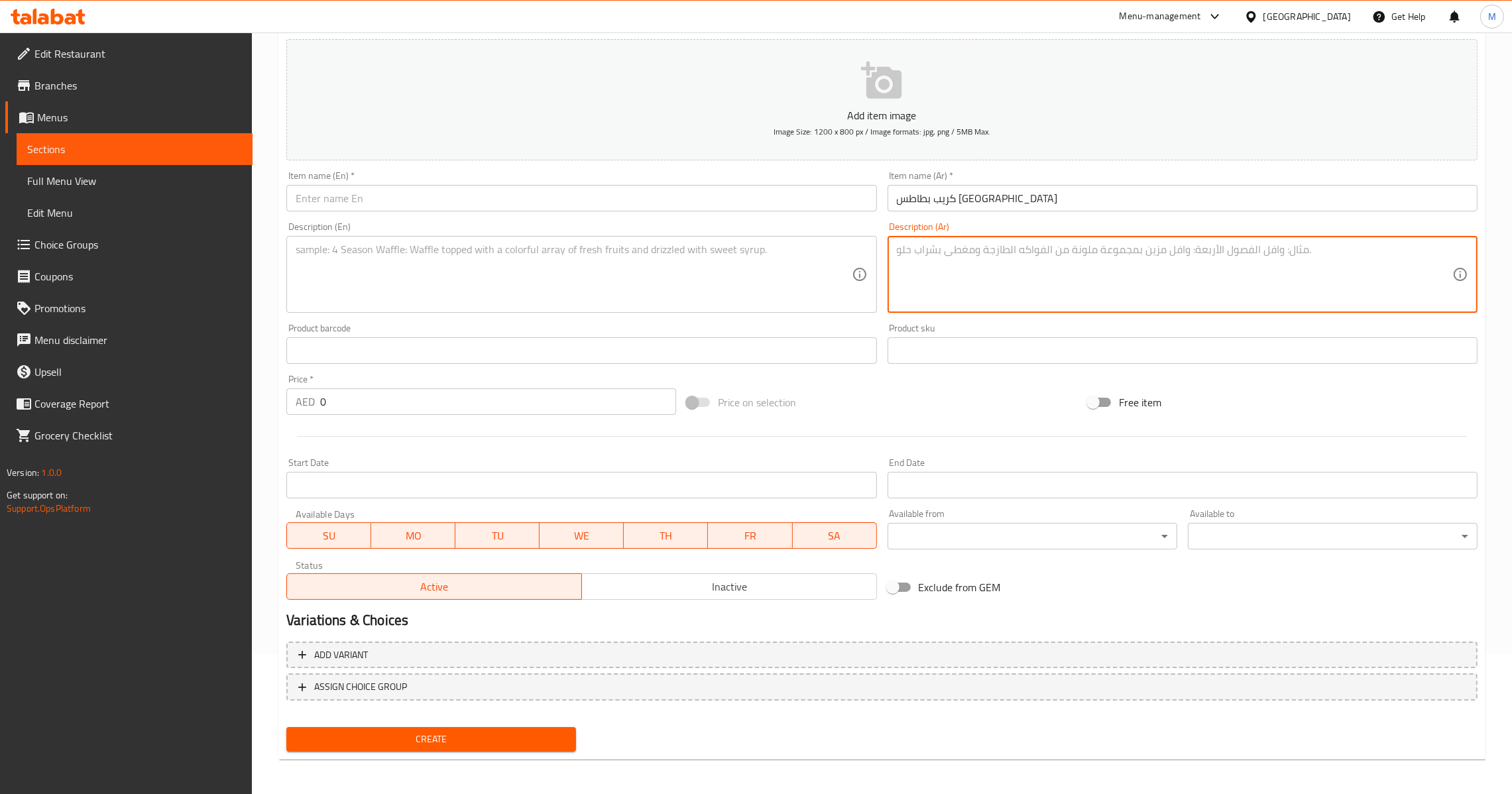
paste textarea "شيبس عمان مع جبنة كرافت"
type textarea "شيبس عمان مع جبنة كرافت"
drag, startPoint x: 543, startPoint y: 211, endPoint x: 547, endPoint y: 192, distance: 19.4
click at [543, 205] on input "text" at bounding box center [581, 198] width 590 height 26
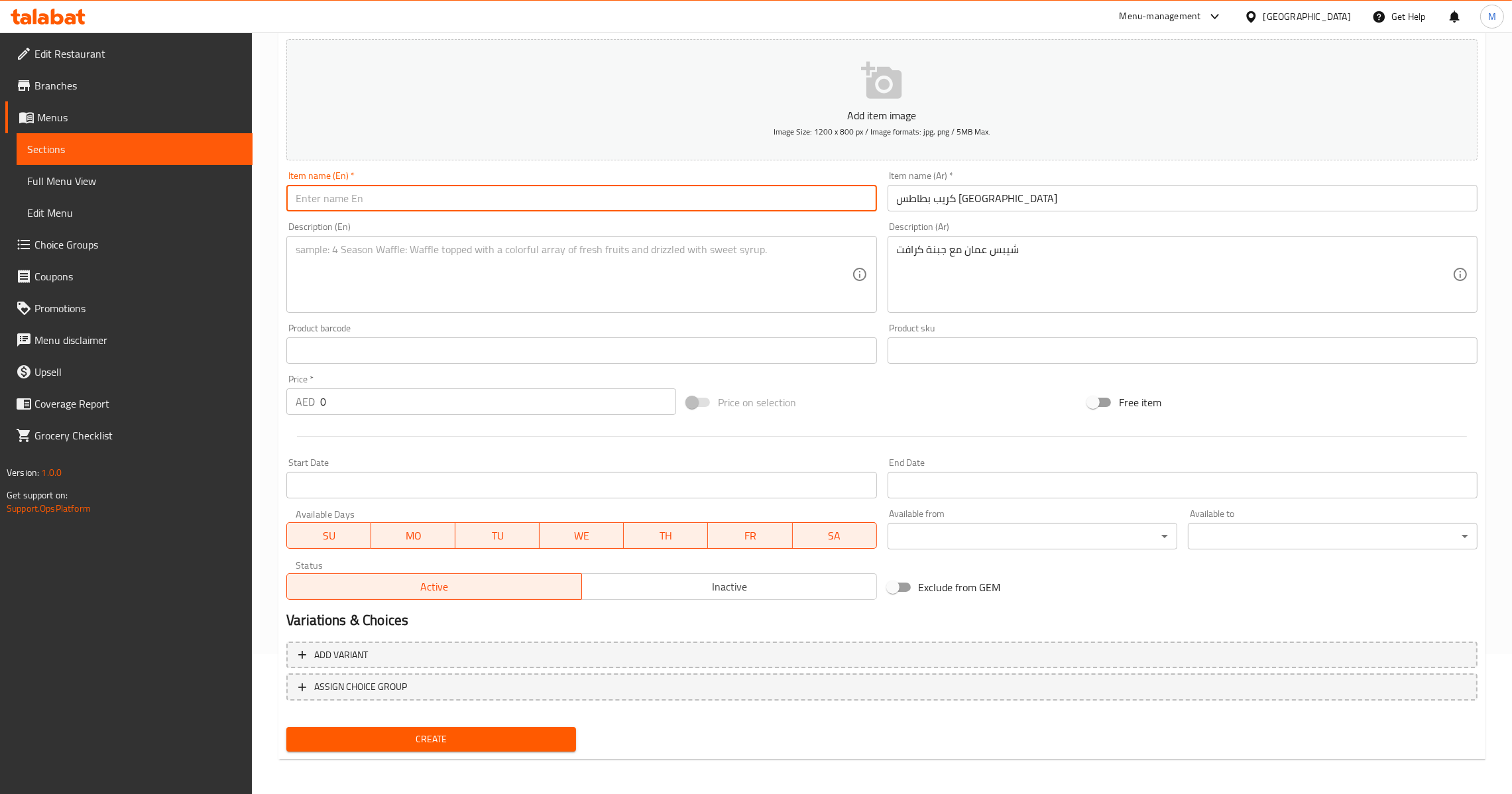
paste input "Oman Chips Crepe"
type input "Oman Chips Crepe"
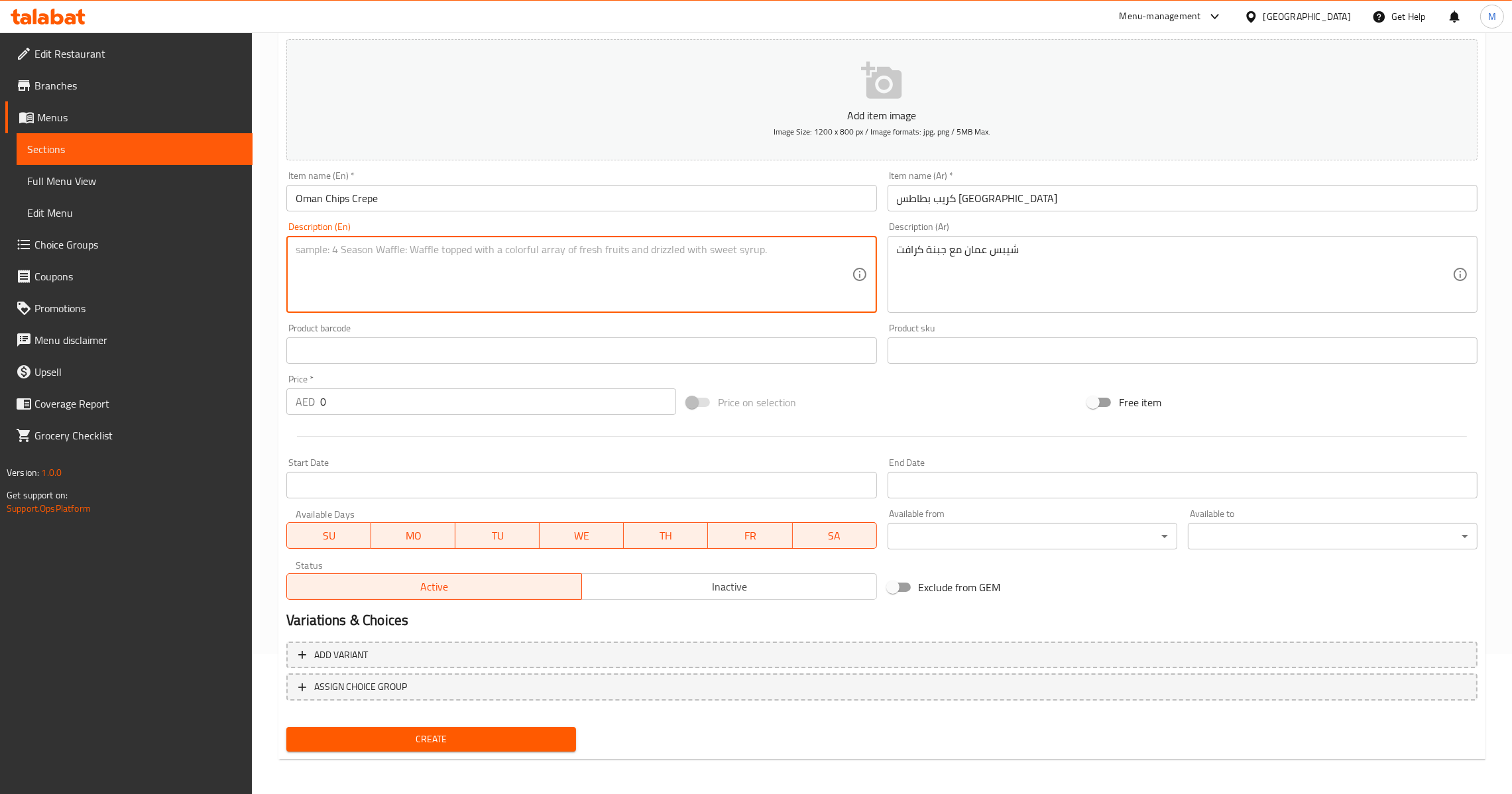
click at [705, 305] on textarea at bounding box center [574, 274] width 556 height 63
paste textarea "Chips Oman with Kraft cheese"
type textarea "Chips Oman with Kraft cheese"
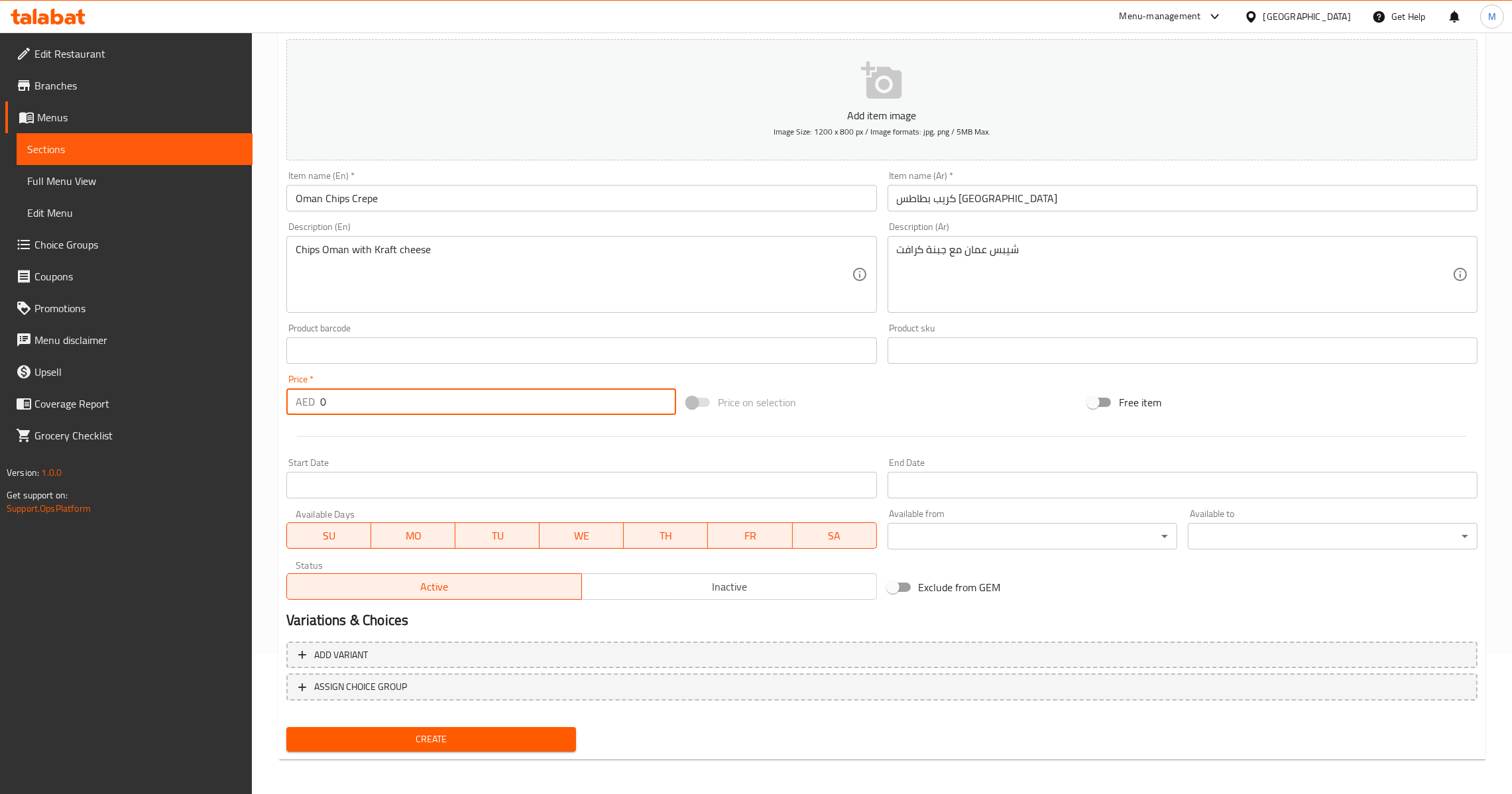
drag, startPoint x: 365, startPoint y: 413, endPoint x: 321, endPoint y: 437, distance: 50.1
click at [325, 435] on div "Add item image Image Size: 1200 x 800 px / Image formats: jpg, png / 5MB Max. I…" at bounding box center [882, 319] width 1202 height 571
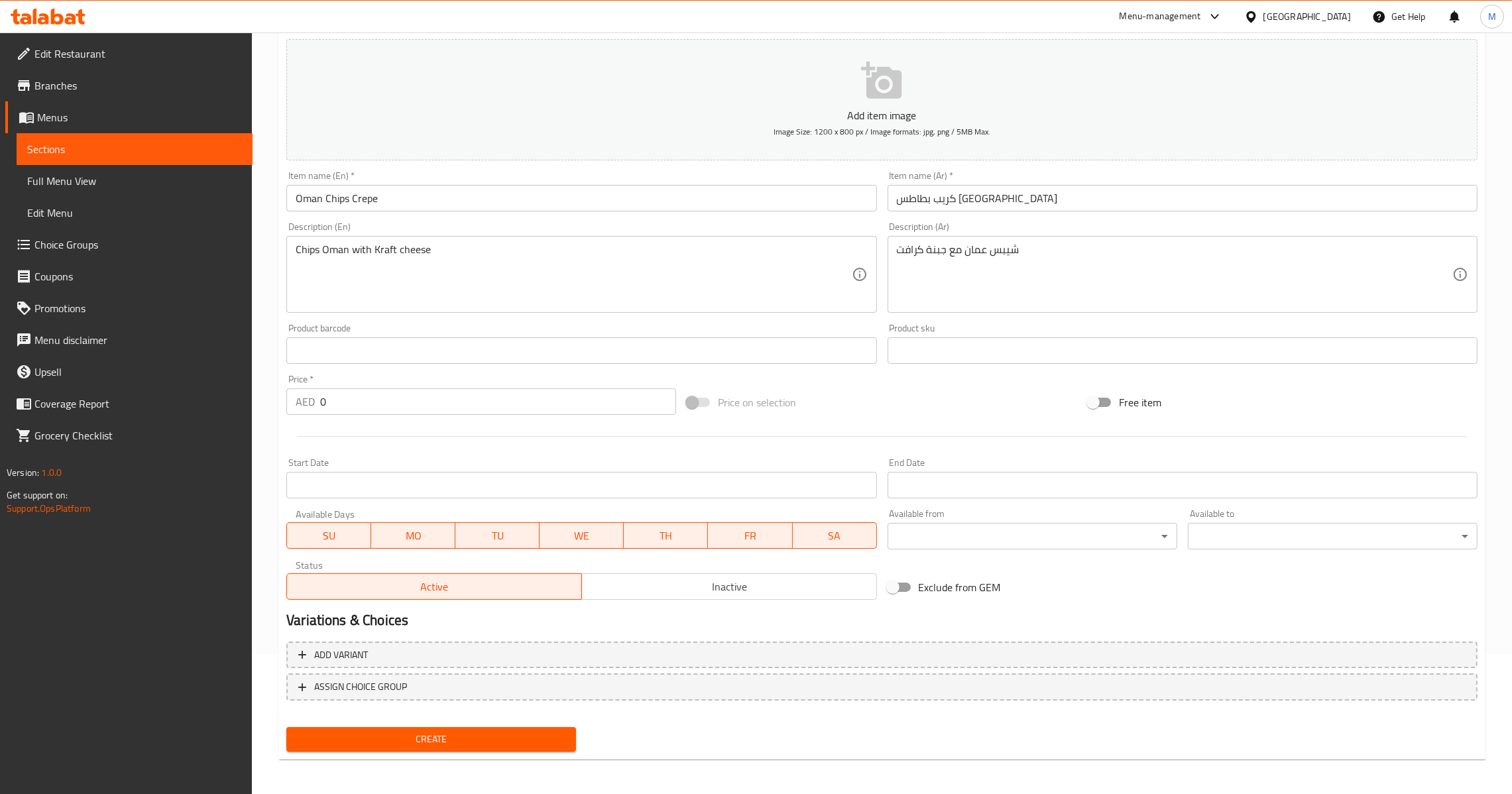
click at [366, 368] on div "Product barcode Product barcode" at bounding box center [581, 343] width 601 height 51
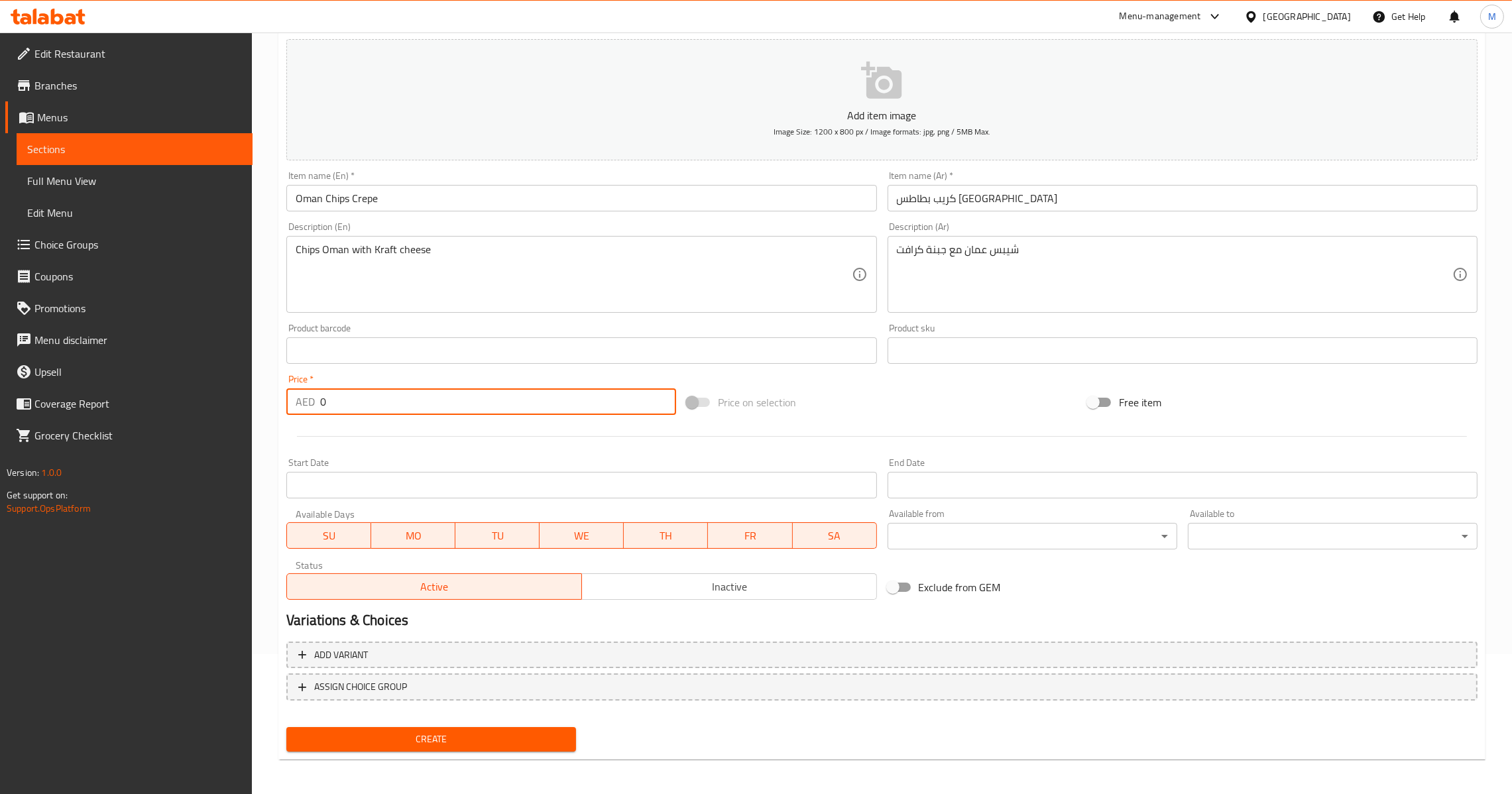
drag, startPoint x: 362, startPoint y: 403, endPoint x: 264, endPoint y: 451, distance: 109.1
click at [259, 443] on div "Home / Restaurants management / Menus / Sections / item / create Dessert sectio…" at bounding box center [881, 345] width 1260 height 904
type input "21"
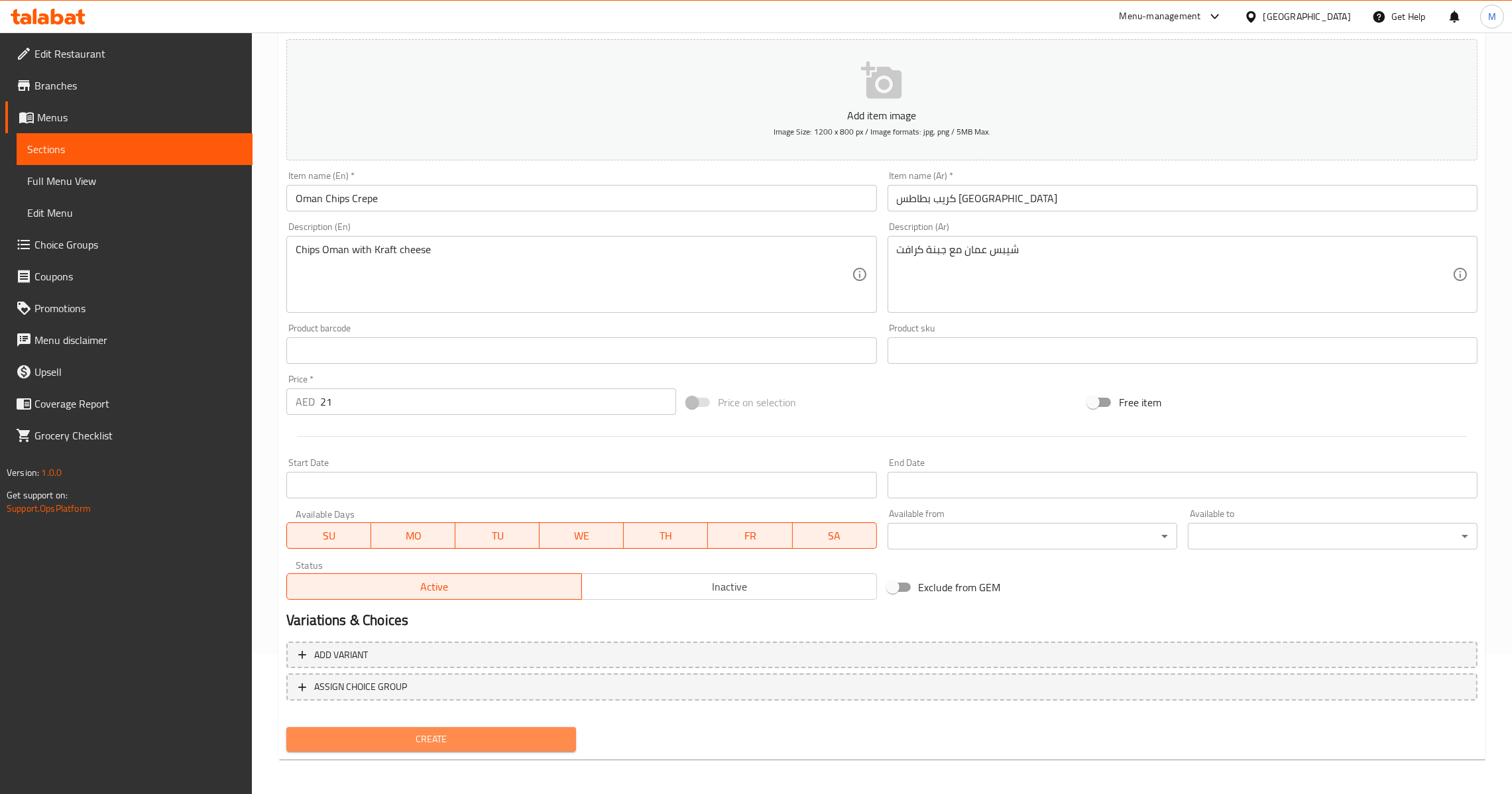
click at [414, 738] on span "Create" at bounding box center [431, 739] width 268 height 17
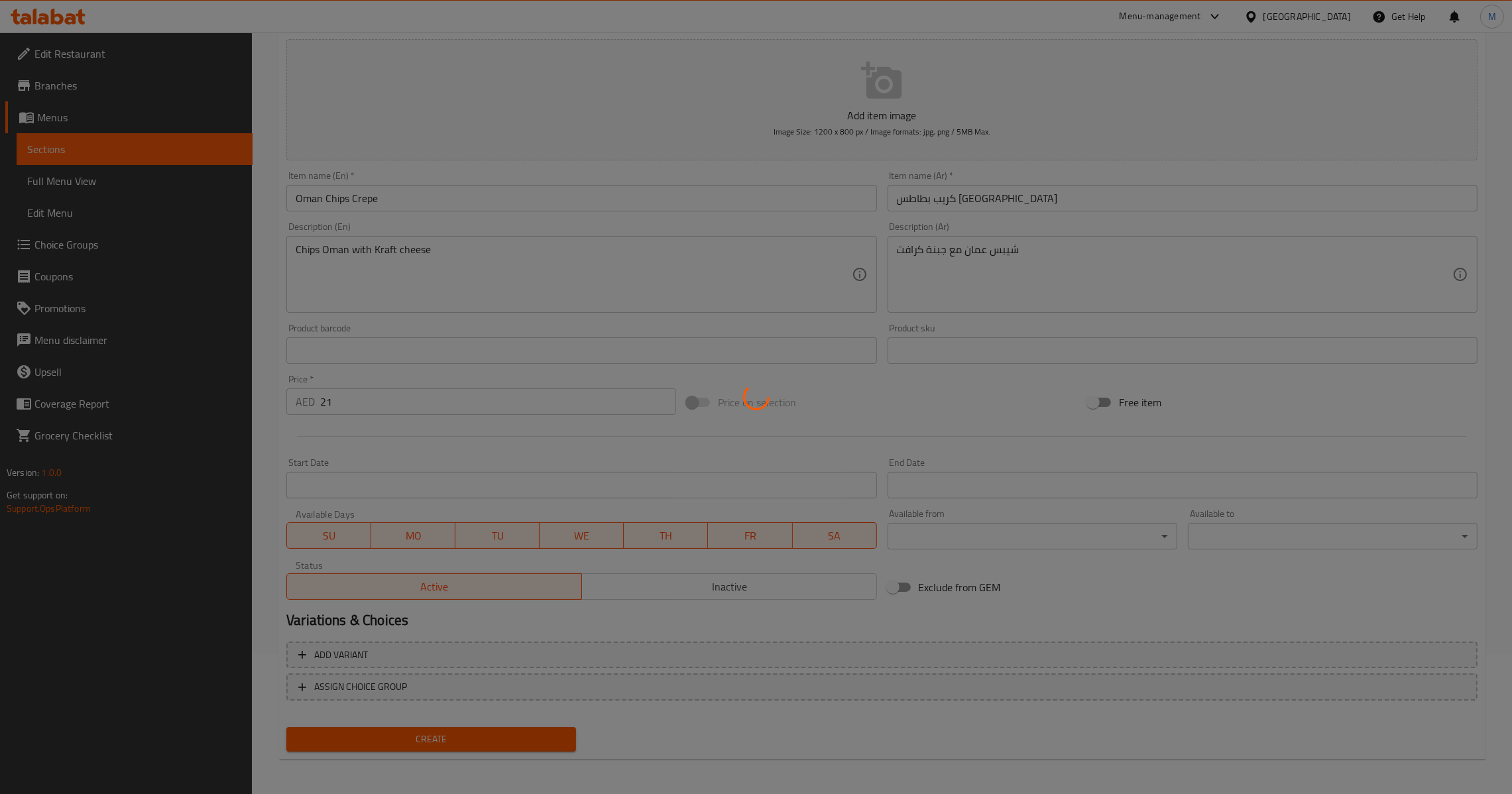
type input "0"
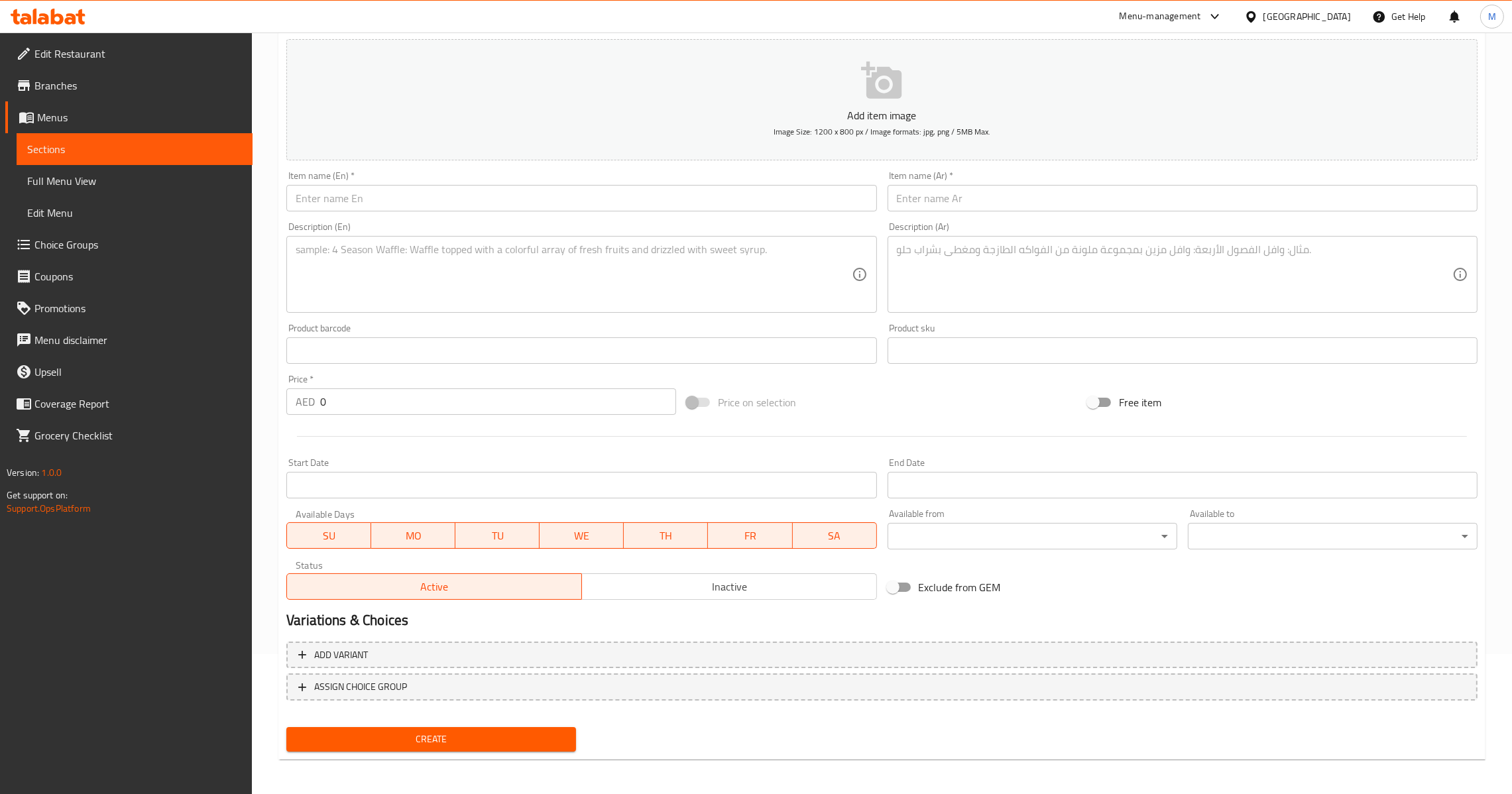
click at [480, 193] on input "text" at bounding box center [581, 198] width 590 height 26
paste input "Pancake Lutus"
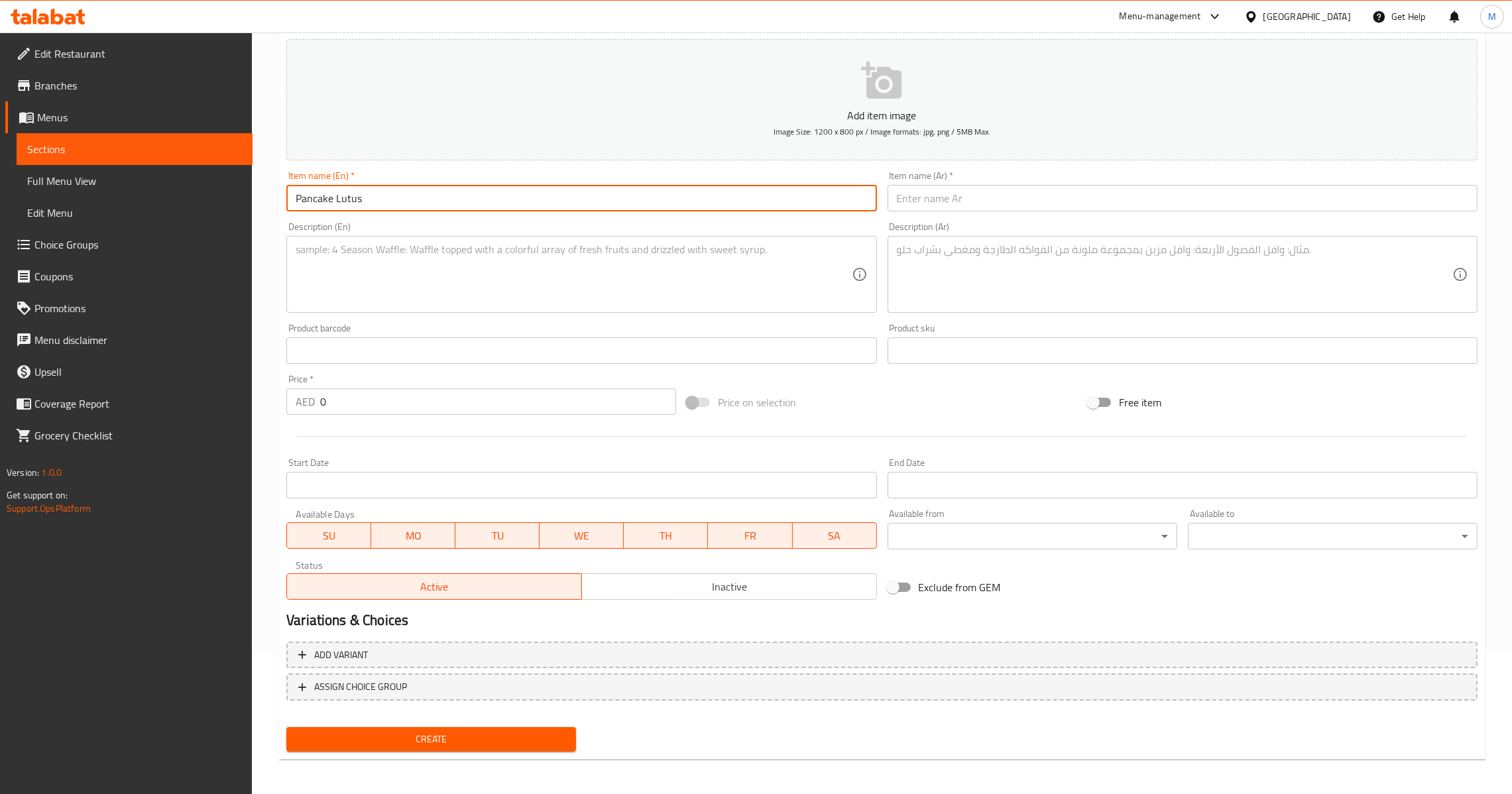
type input "Pancake Lutus"
click at [933, 193] on input "text" at bounding box center [1182, 198] width 590 height 26
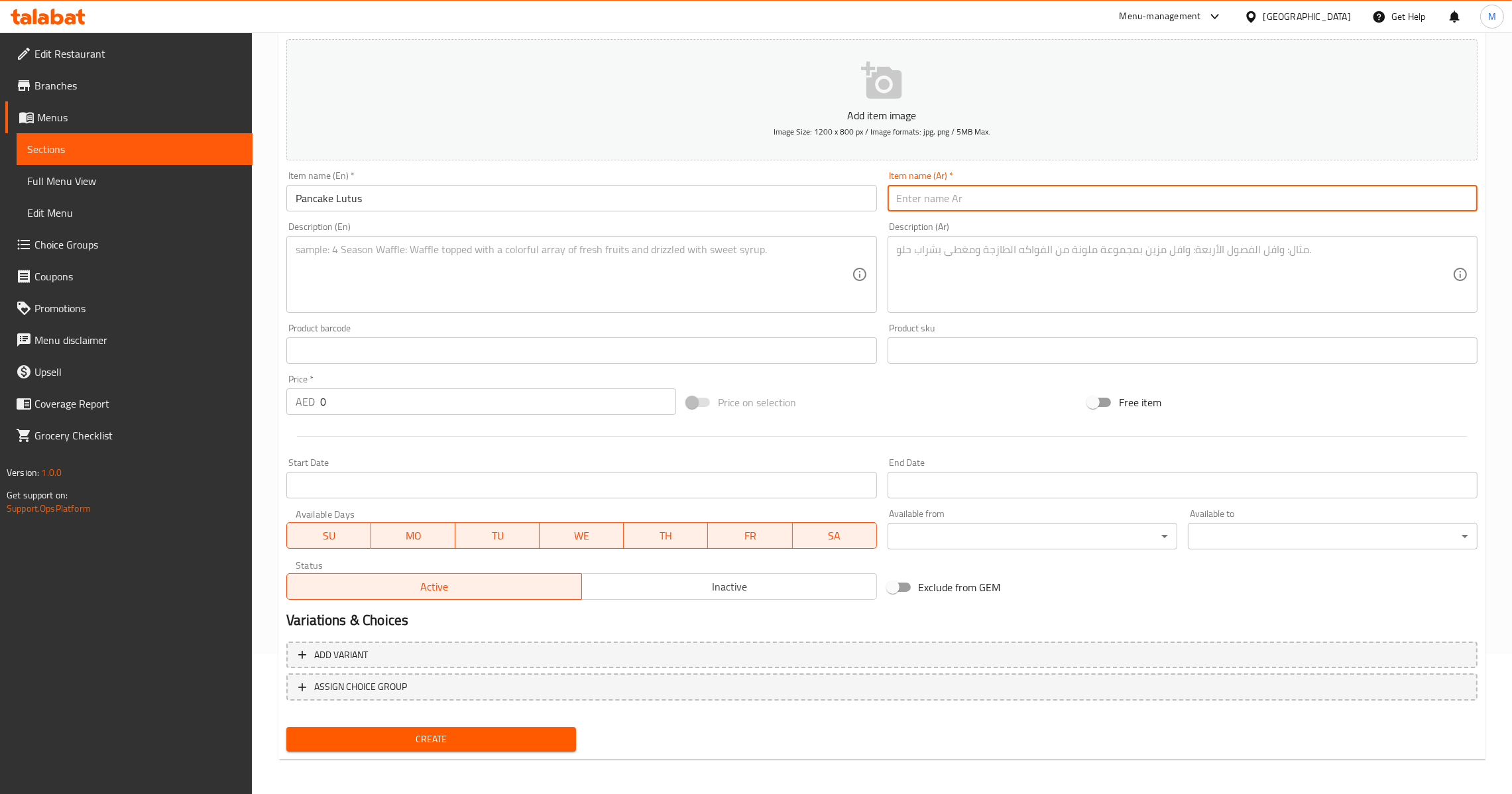
paste input "بان كيك لوتس"
type input "بان كيك لوتس"
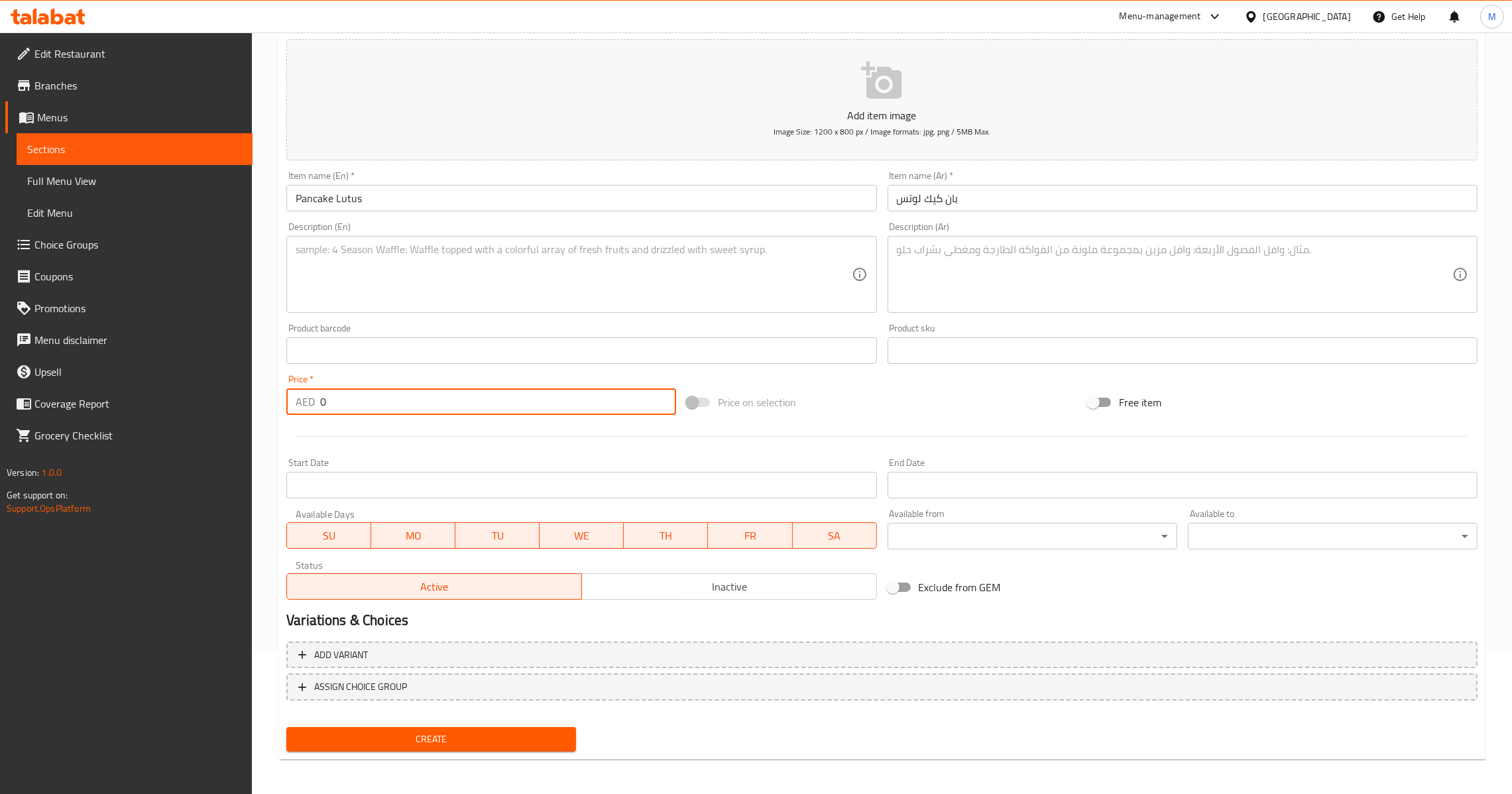
drag, startPoint x: 366, startPoint y: 391, endPoint x: 214, endPoint y: 395, distance: 152.1
click at [214, 395] on div "Edit Restaurant Branches Menus Sections Full Menu View Edit Menu Choice Groups …" at bounding box center [756, 345] width 1512 height 904
type input "17"
click at [393, 739] on span "Create" at bounding box center [431, 739] width 268 height 17
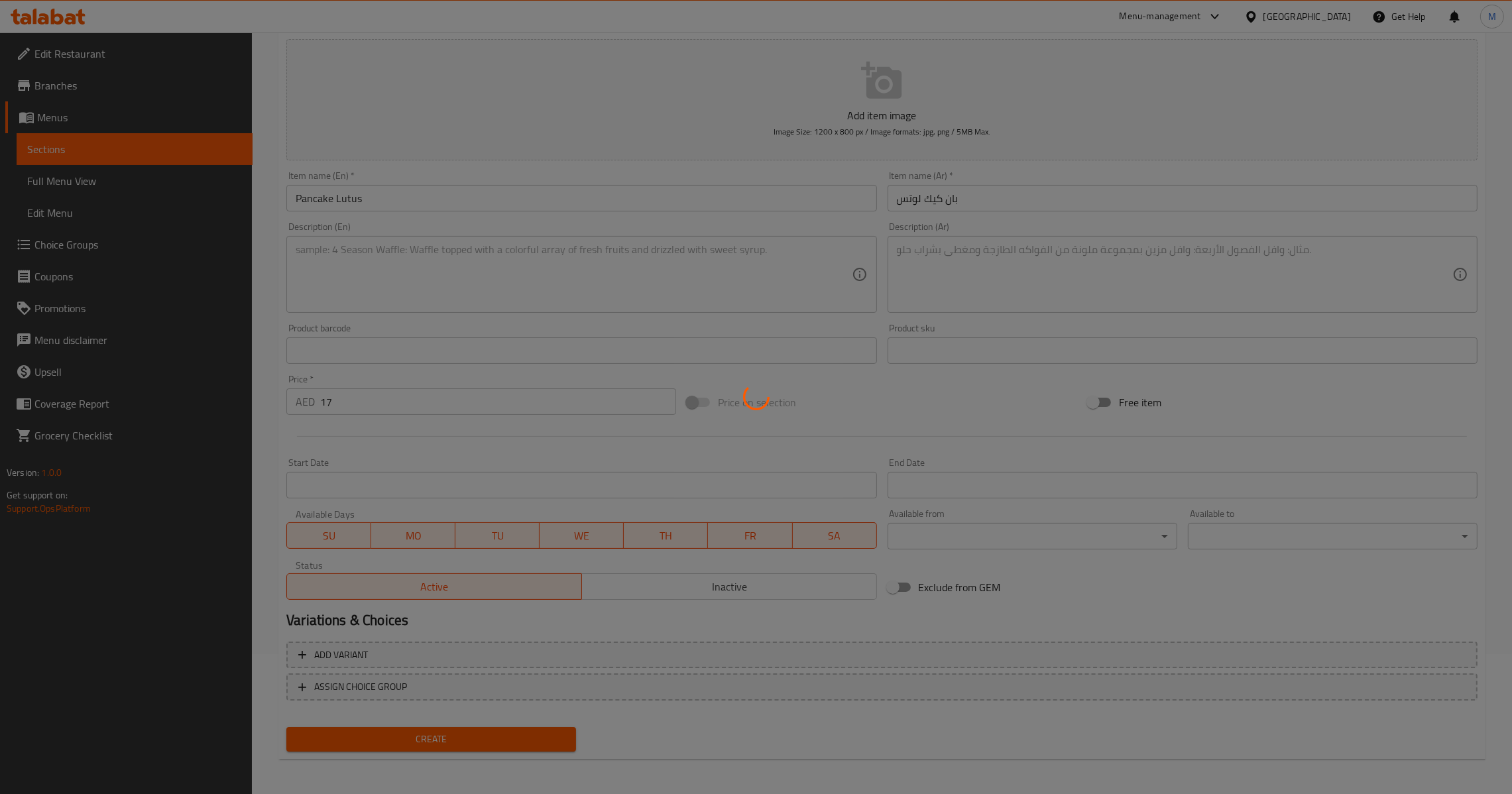
type input "0"
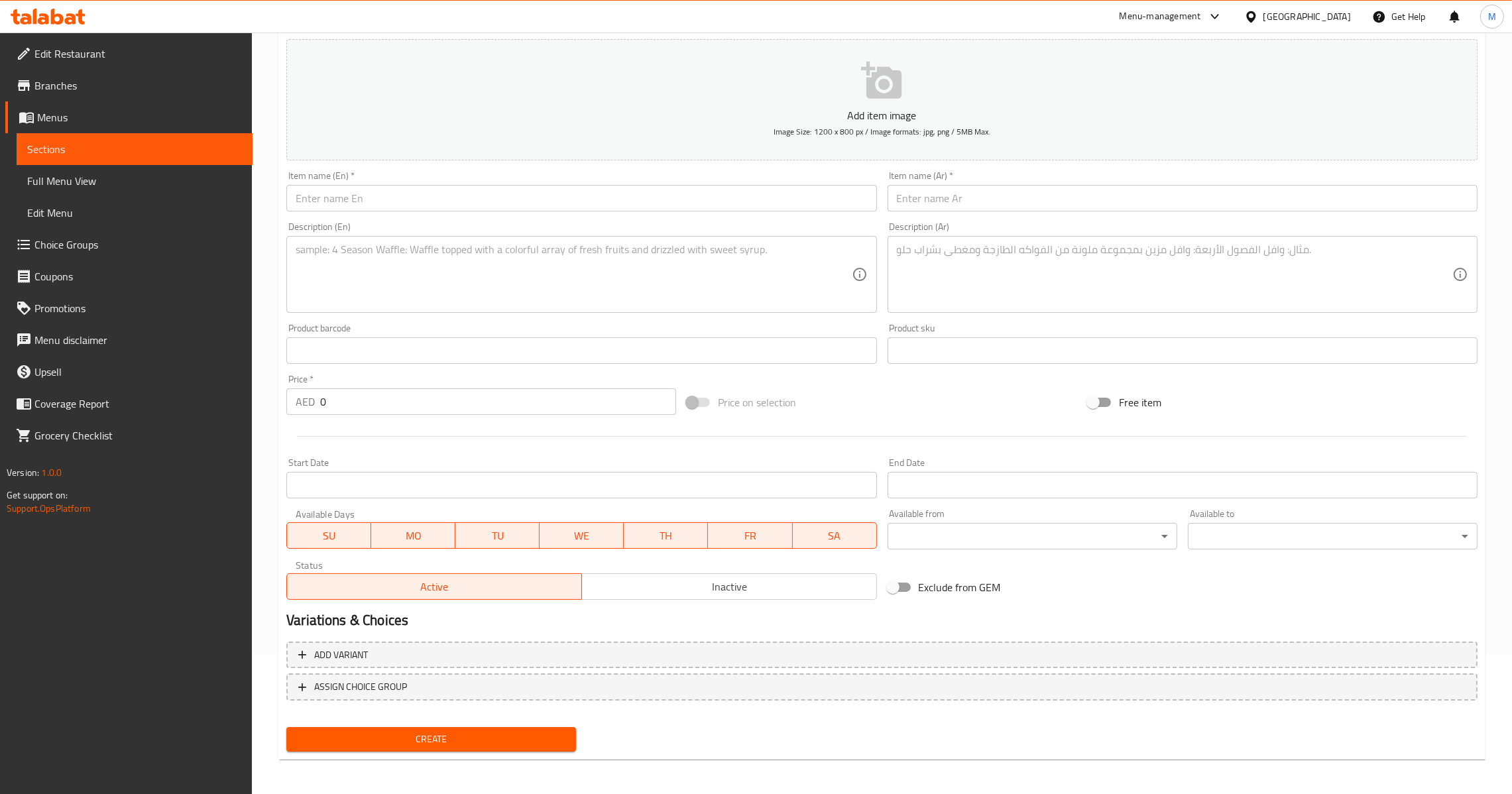
click at [1067, 192] on input "text" at bounding box center [1182, 198] width 590 height 26
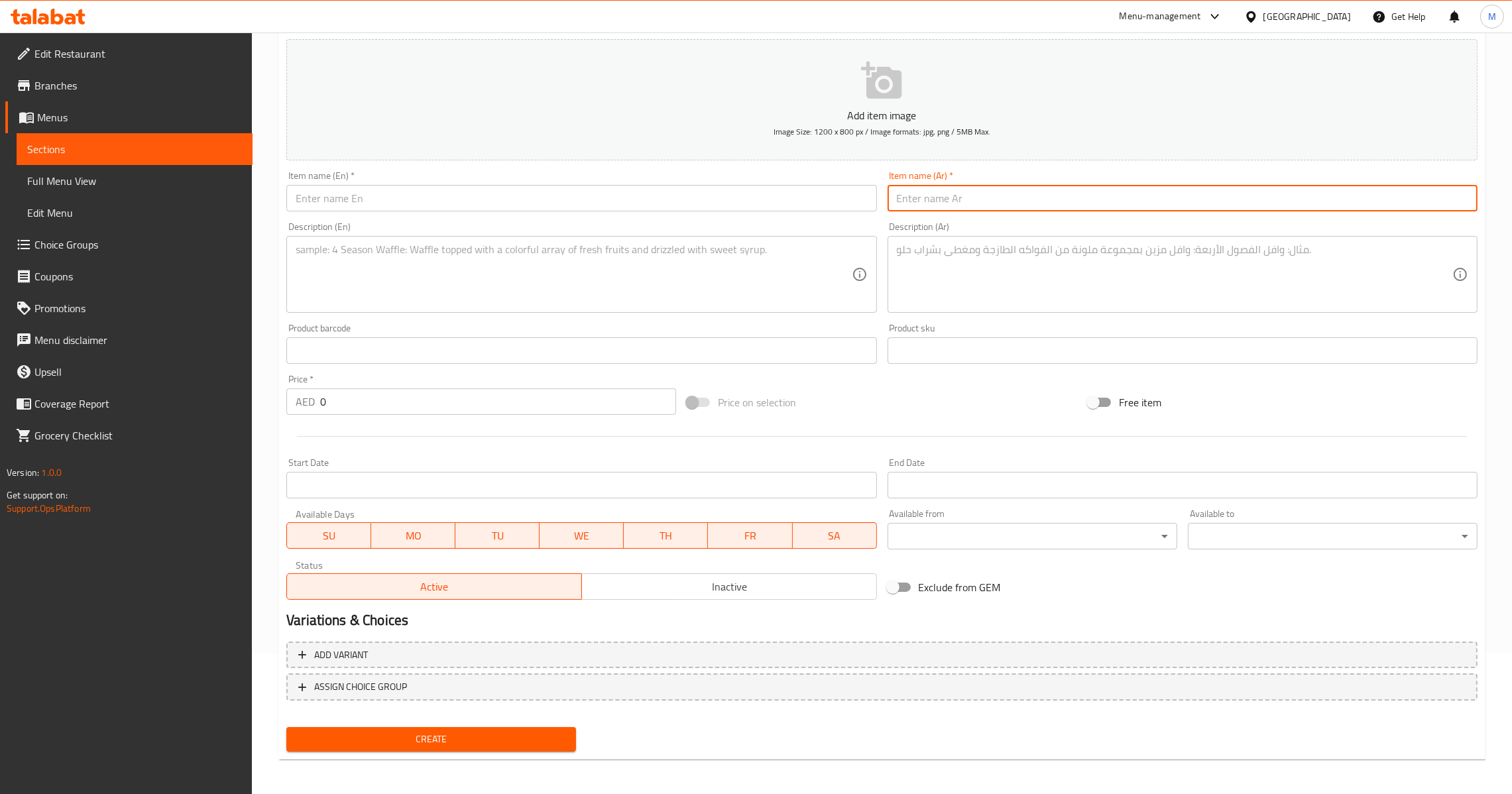
paste input "بان [PERSON_NAME]"
type input "بان [PERSON_NAME]"
click at [1184, 272] on textarea at bounding box center [1175, 274] width 556 height 63
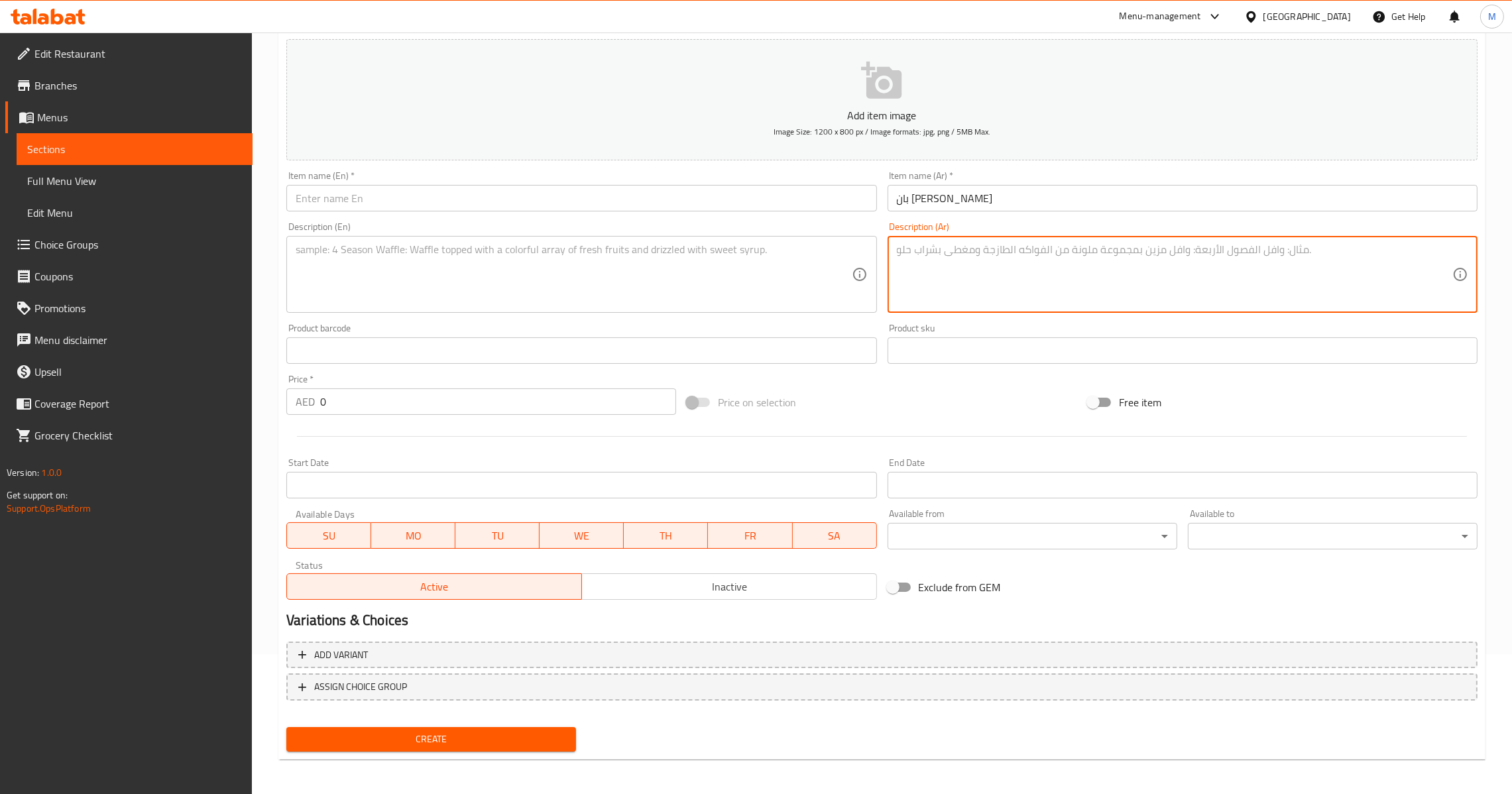
paste textarea "بان كيك بلمسة شوكولاتة كيندر."
type textarea "بان كيك بلمسة شوكولاتة كيندر."
drag, startPoint x: 552, startPoint y: 218, endPoint x: 564, endPoint y: 196, distance: 25.1
click at [554, 217] on div "Description (En) Description (En)" at bounding box center [581, 267] width 601 height 102
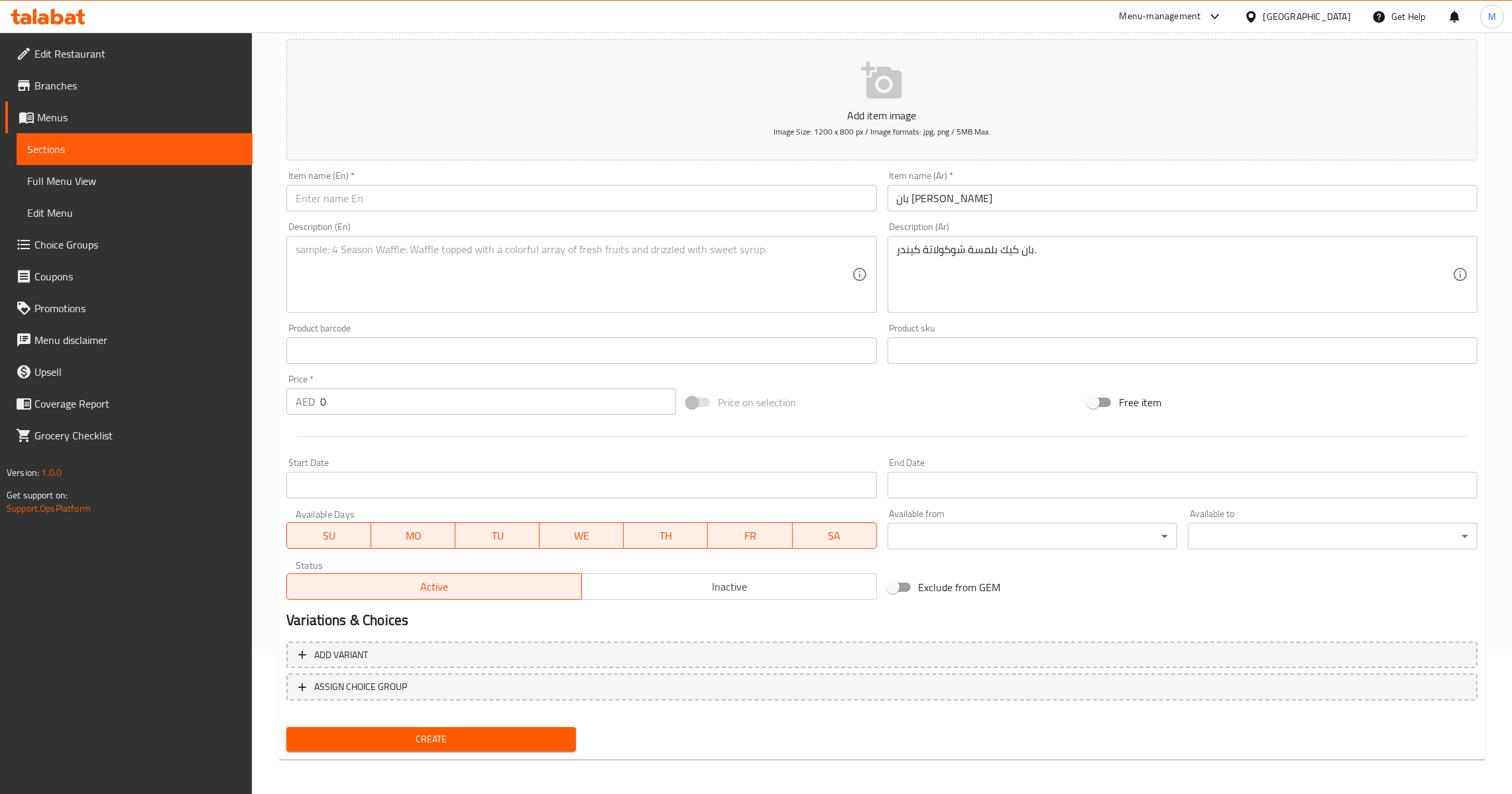
paste input "Pancake Kinder"
click at [568, 190] on input "text" at bounding box center [581, 198] width 590 height 26
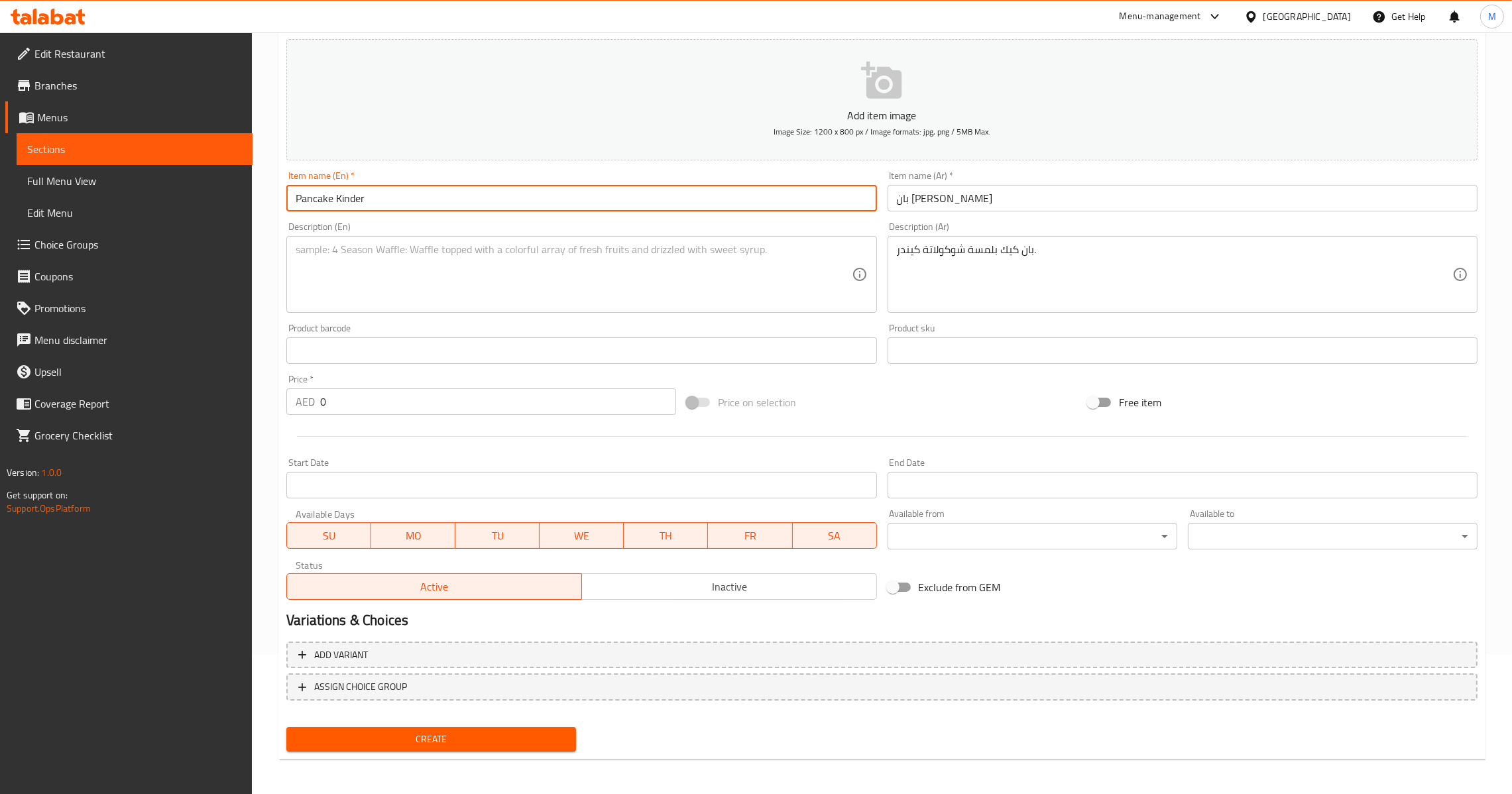
type input "Pancake Kinder"
click at [690, 283] on textarea at bounding box center [574, 274] width 556 height 63
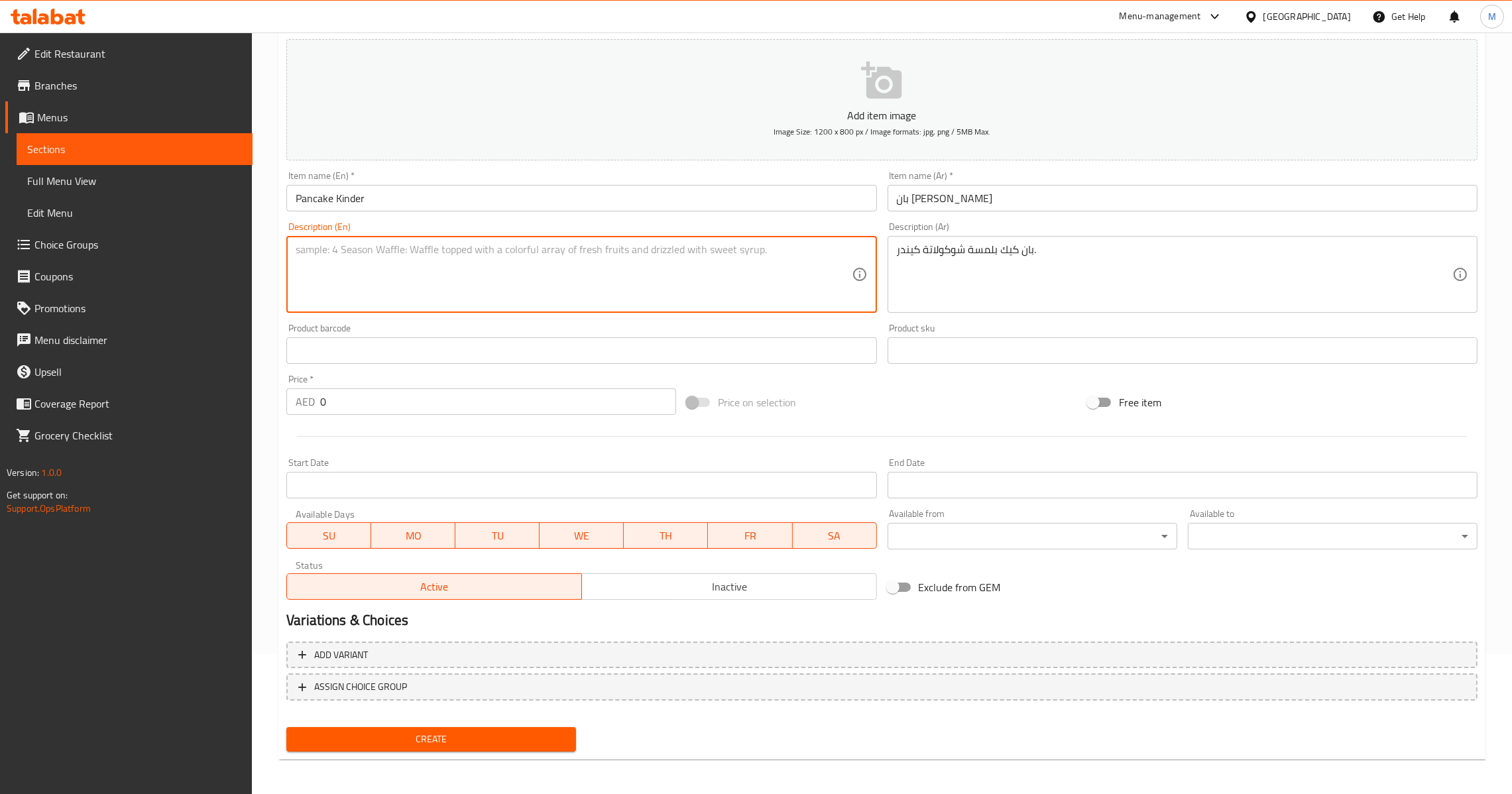
paste textarea "Pancake with a Kinder chocolate twist."
type textarea "Pancake with a Kinder chocolate twist."
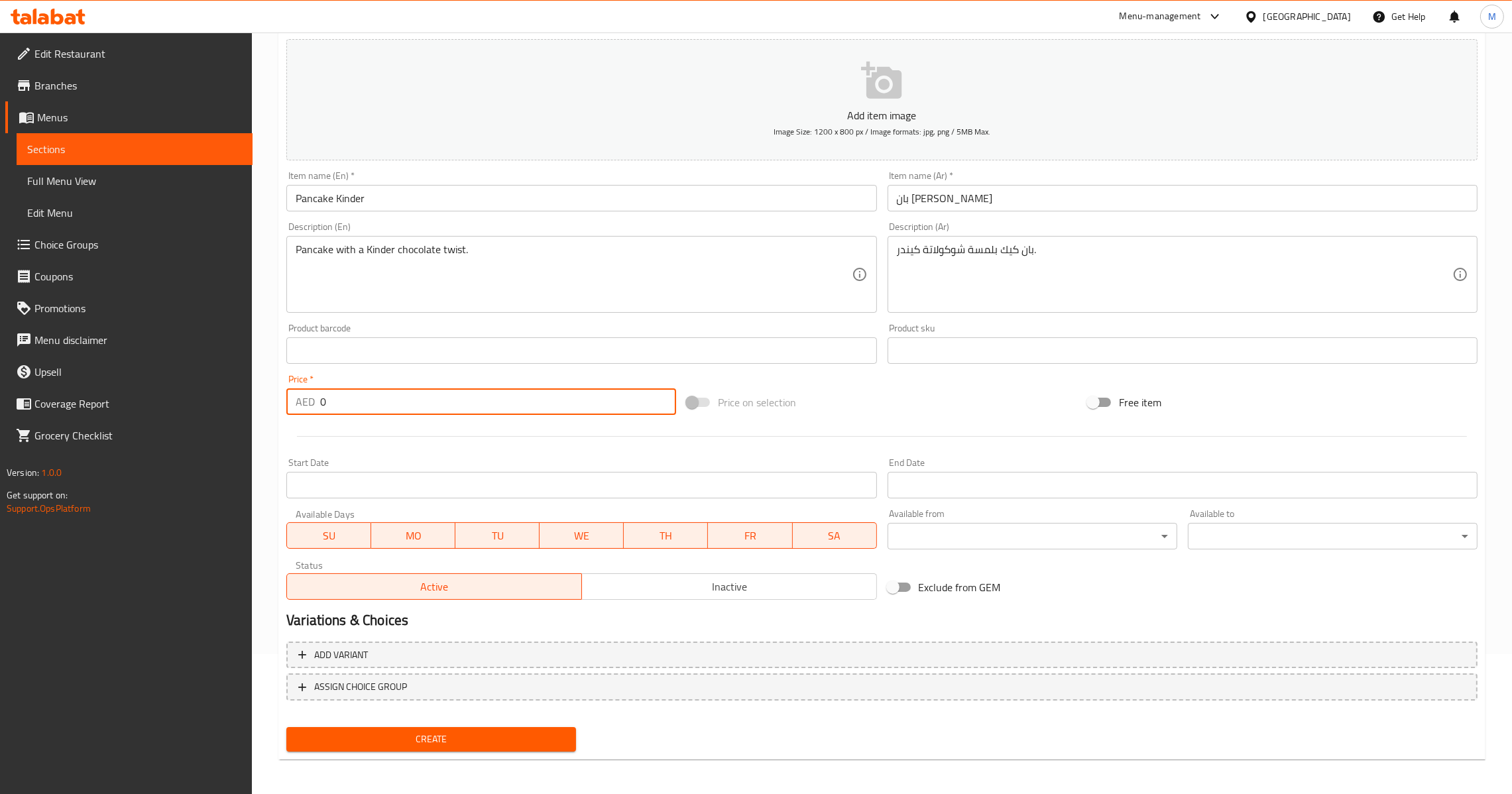
drag, startPoint x: 362, startPoint y: 401, endPoint x: 149, endPoint y: 410, distance: 213.2
click at [158, 410] on div "Edit Restaurant Branches Menus Sections Full Menu View Edit Menu Choice Groups …" at bounding box center [756, 345] width 1512 height 904
type input "18"
click at [451, 739] on span "Create" at bounding box center [431, 739] width 268 height 17
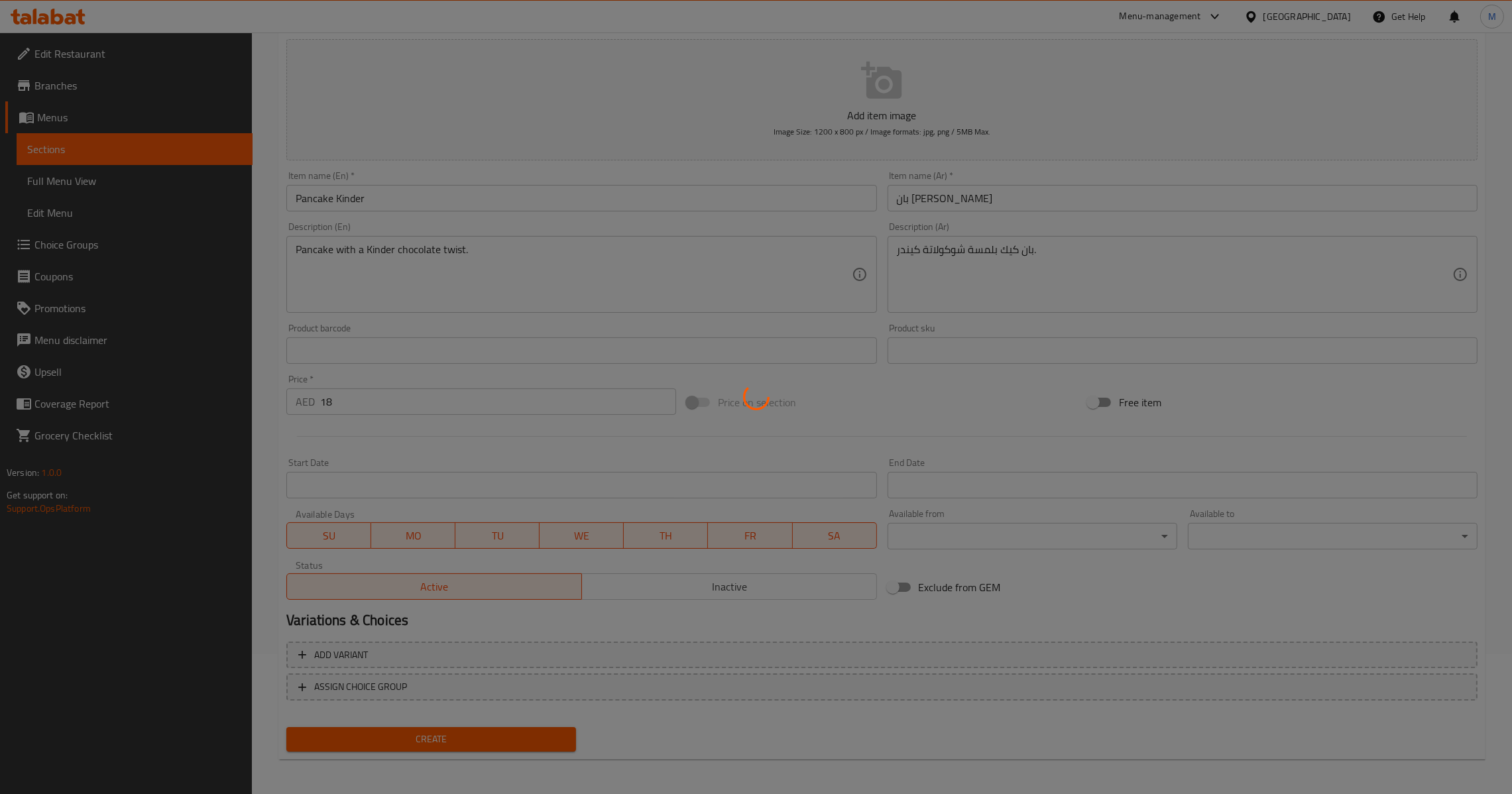
type input "0"
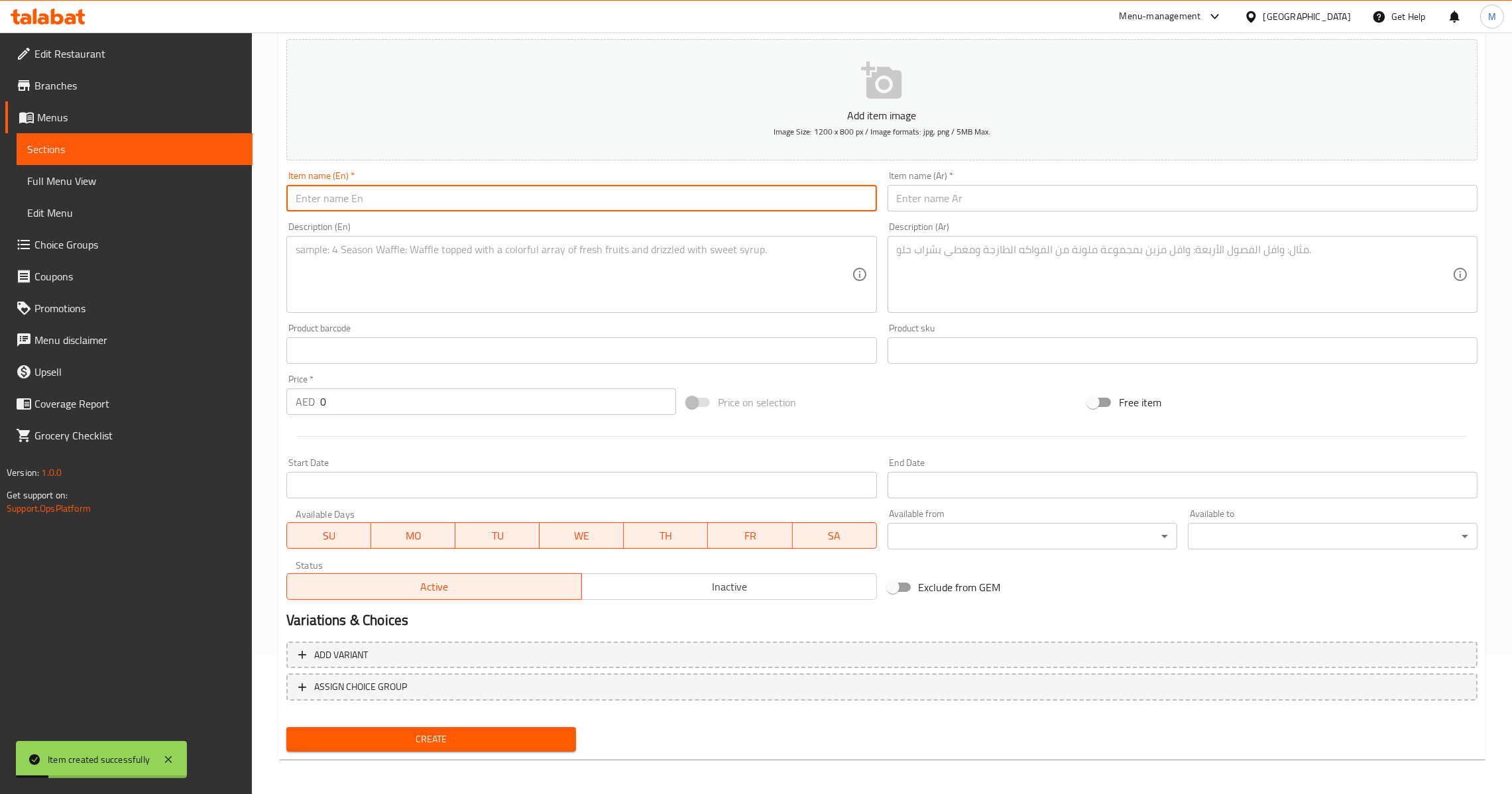
click at [631, 200] on input "text" at bounding box center [581, 198] width 590 height 26
paste input "Pancake Pistacho"
type input "Pancake Pistacho"
click at [904, 205] on input "text" at bounding box center [1182, 198] width 590 height 26
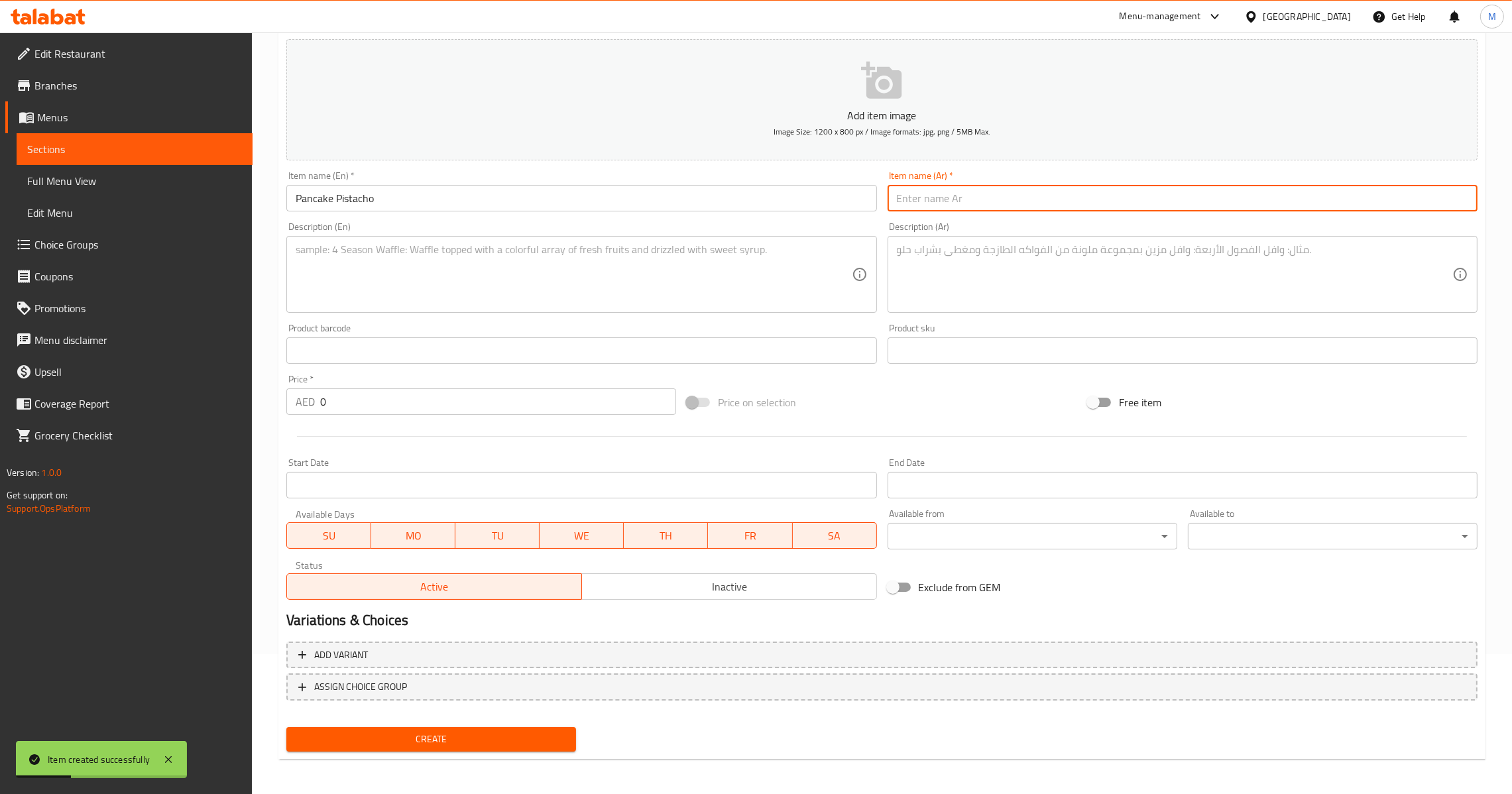
paste input "بان كيك بيستاشو"
type input "بان كيك بيستاشو"
click at [324, 399] on input "0" at bounding box center [498, 401] width 356 height 26
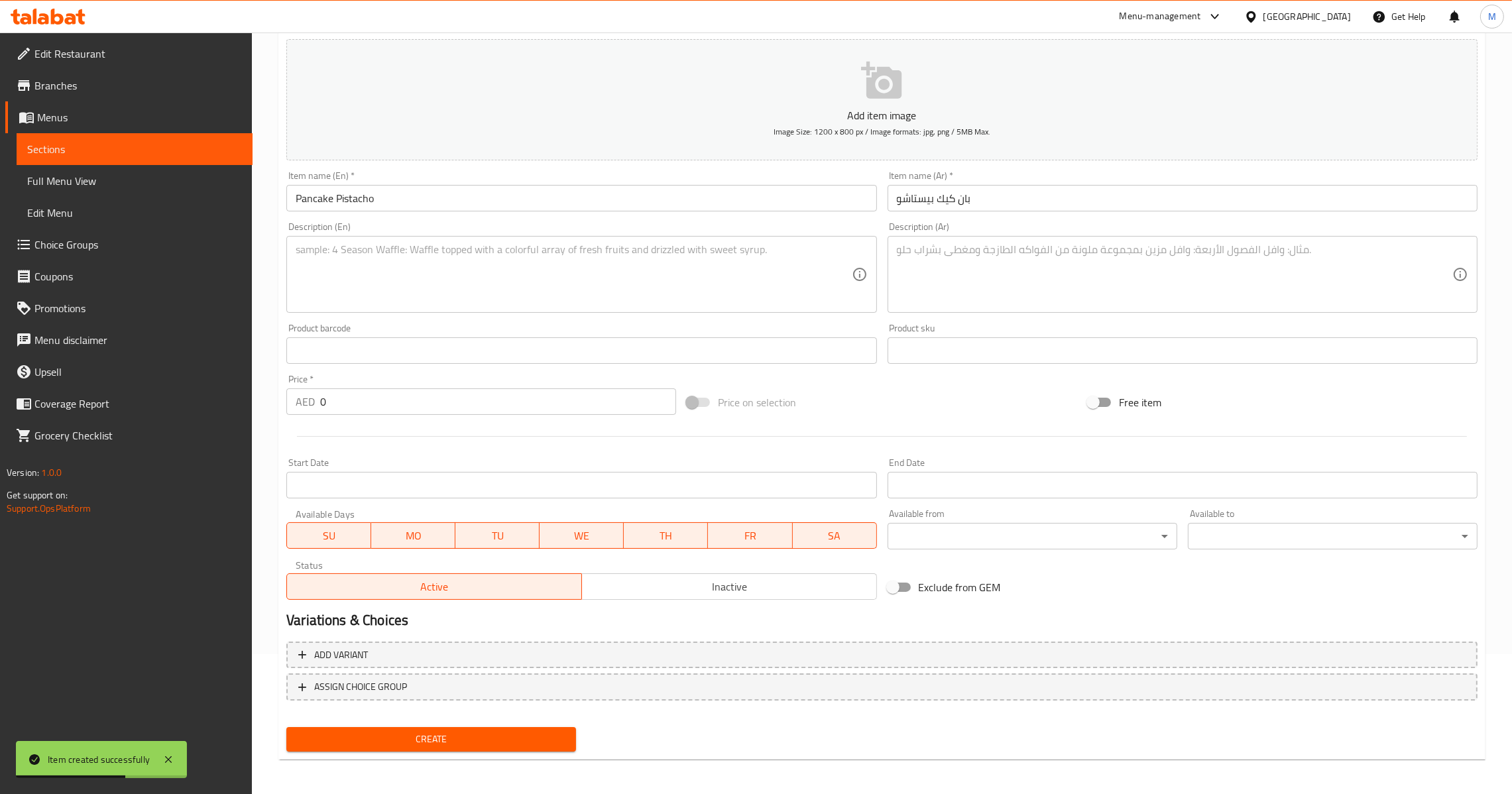
click at [319, 403] on div "AED 0 Price *" at bounding box center [481, 401] width 390 height 26
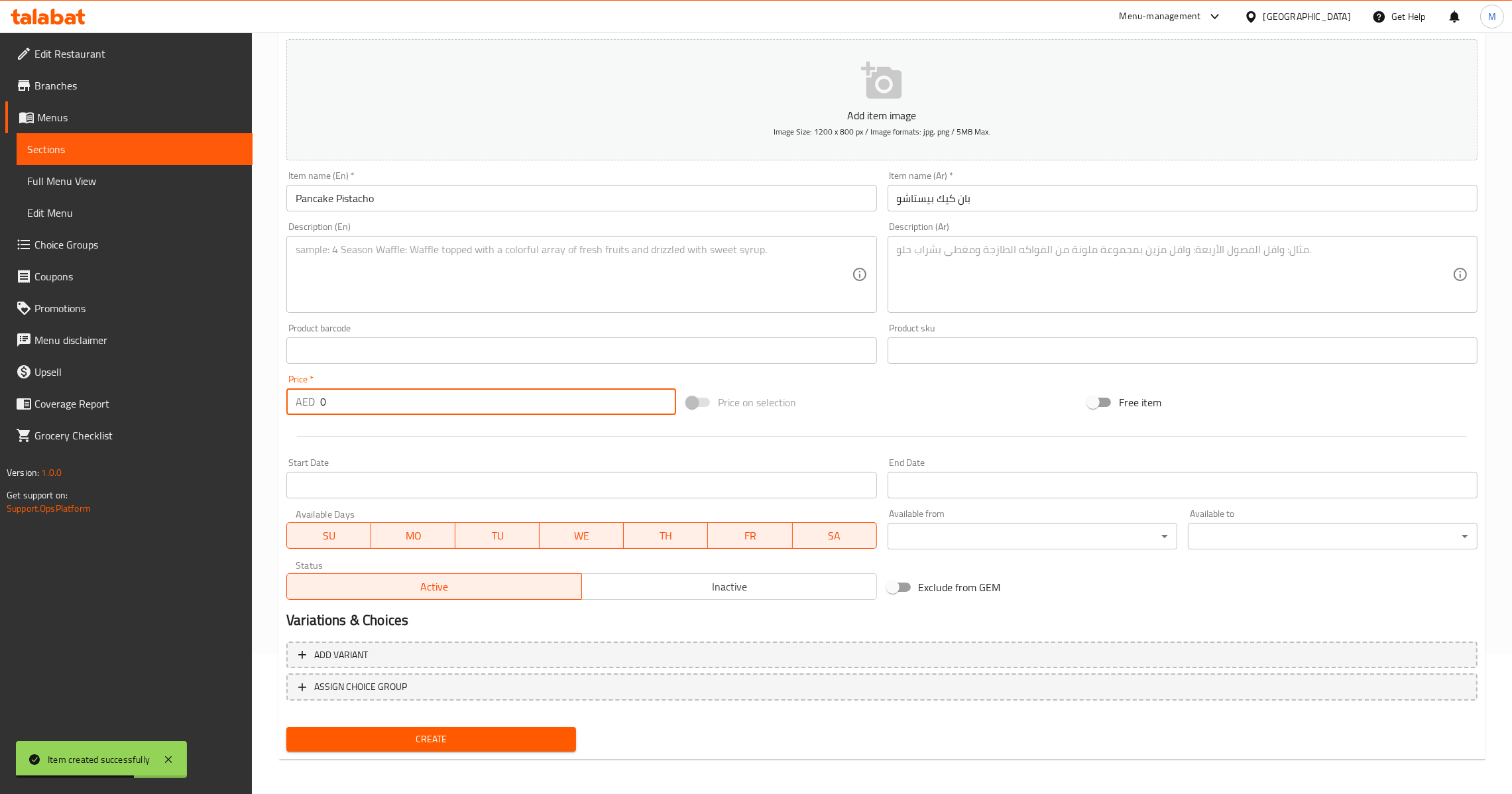
click at [320, 404] on input "0" at bounding box center [498, 401] width 356 height 26
type input "20"
click at [496, 731] on span "Create" at bounding box center [431, 739] width 268 height 17
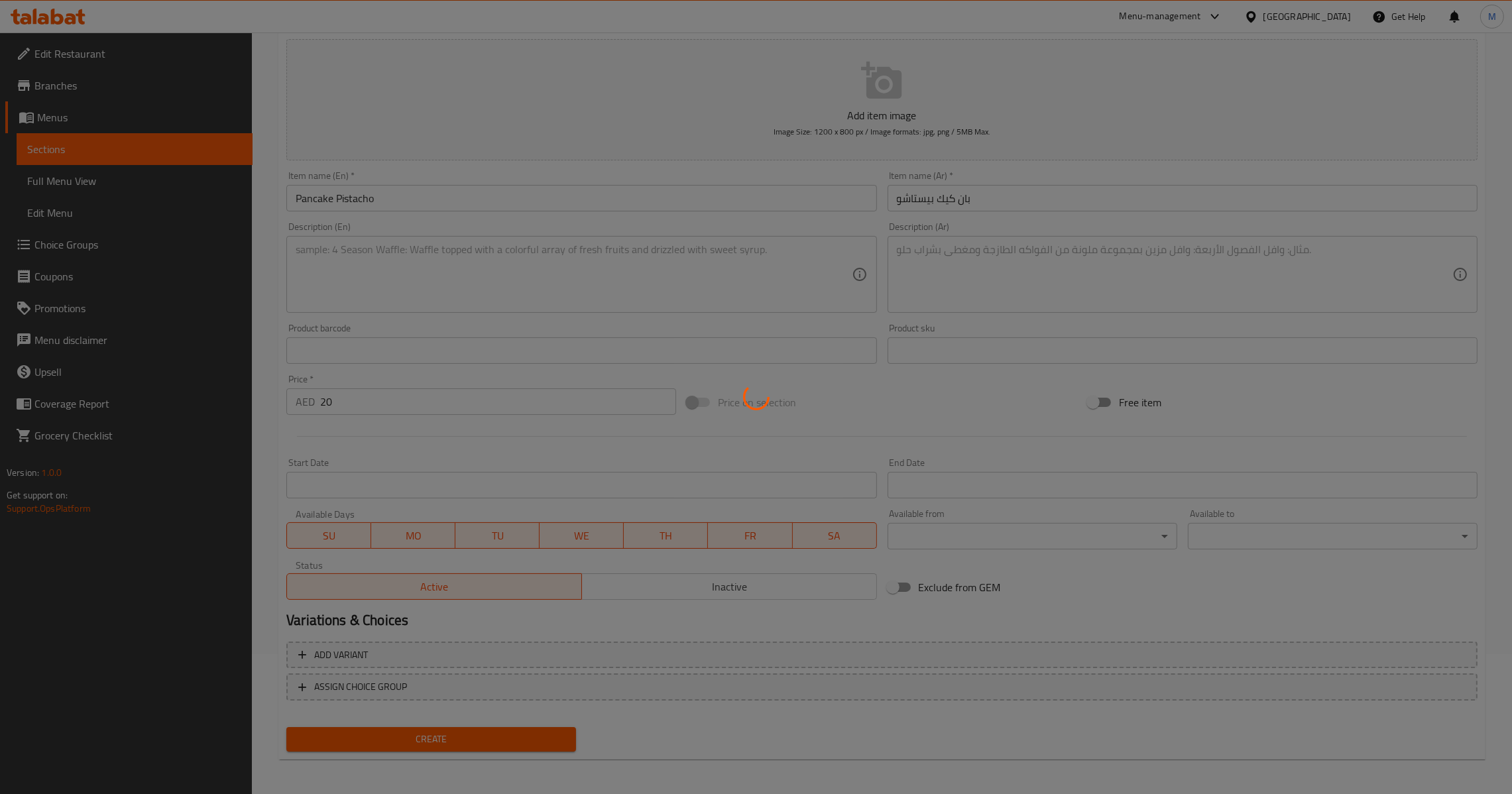
type input "0"
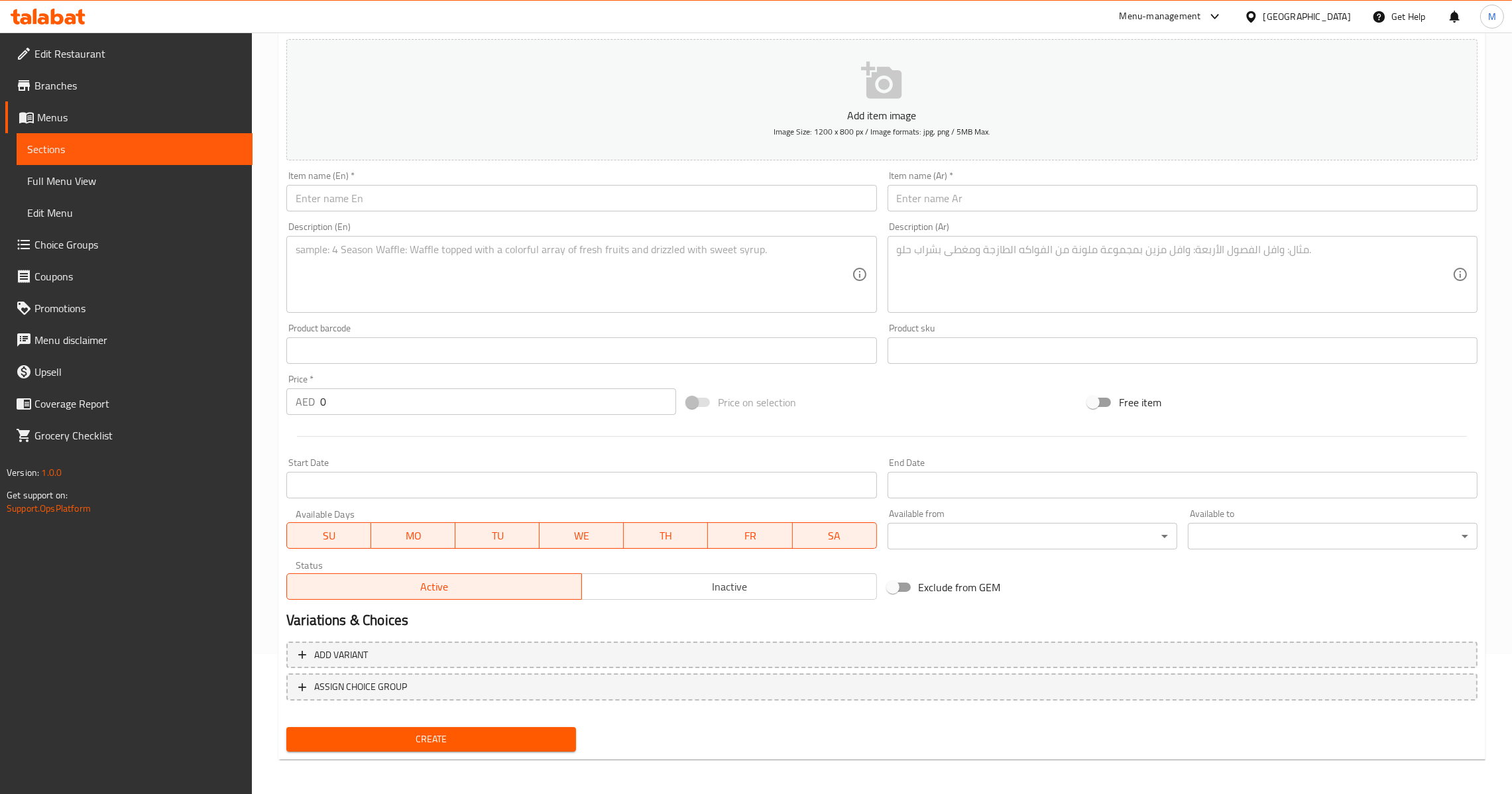
click at [510, 185] on input "text" at bounding box center [581, 198] width 590 height 26
paste input "Kinder Crepe"
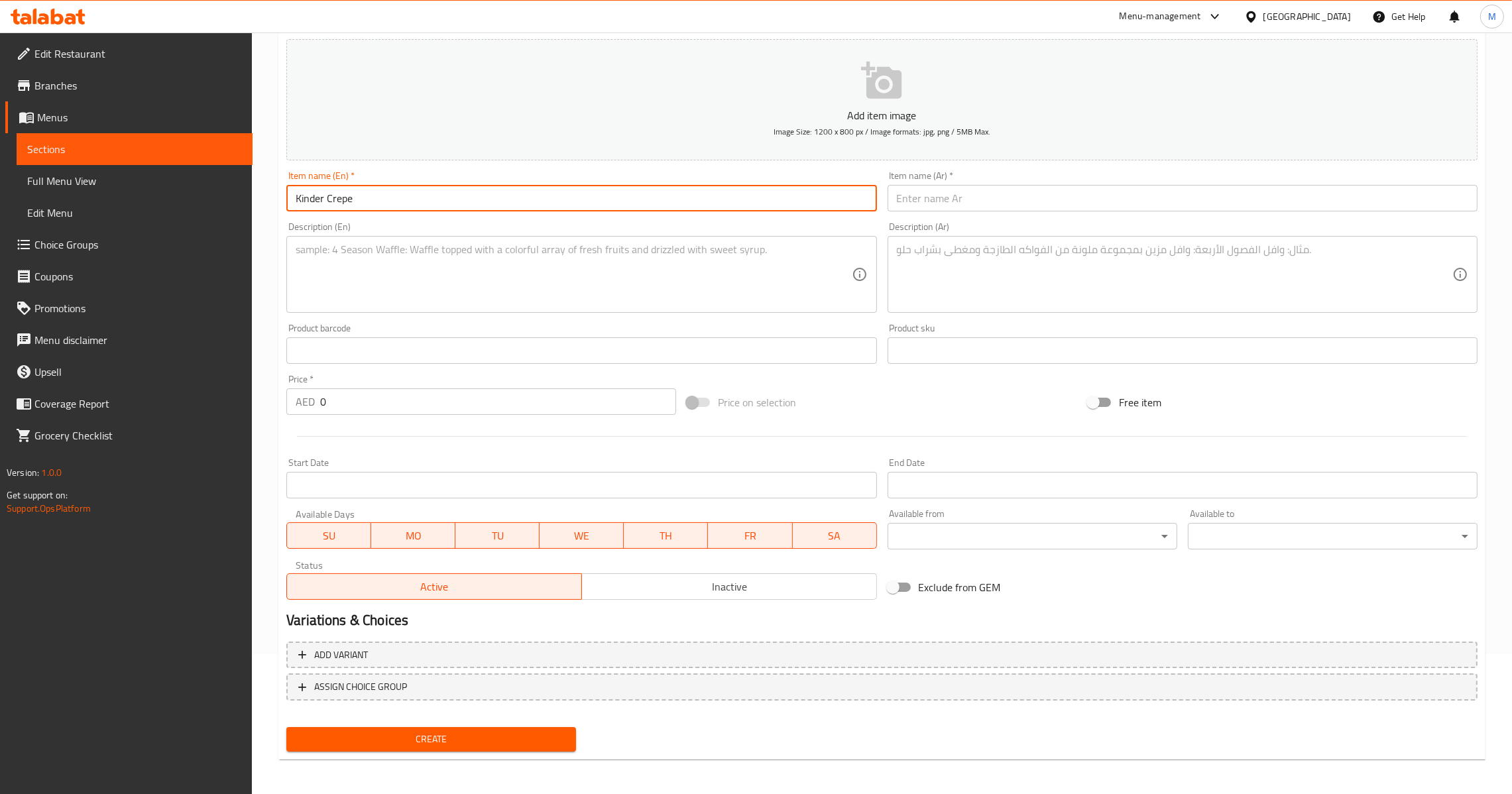
type input "Kinder Crepe"
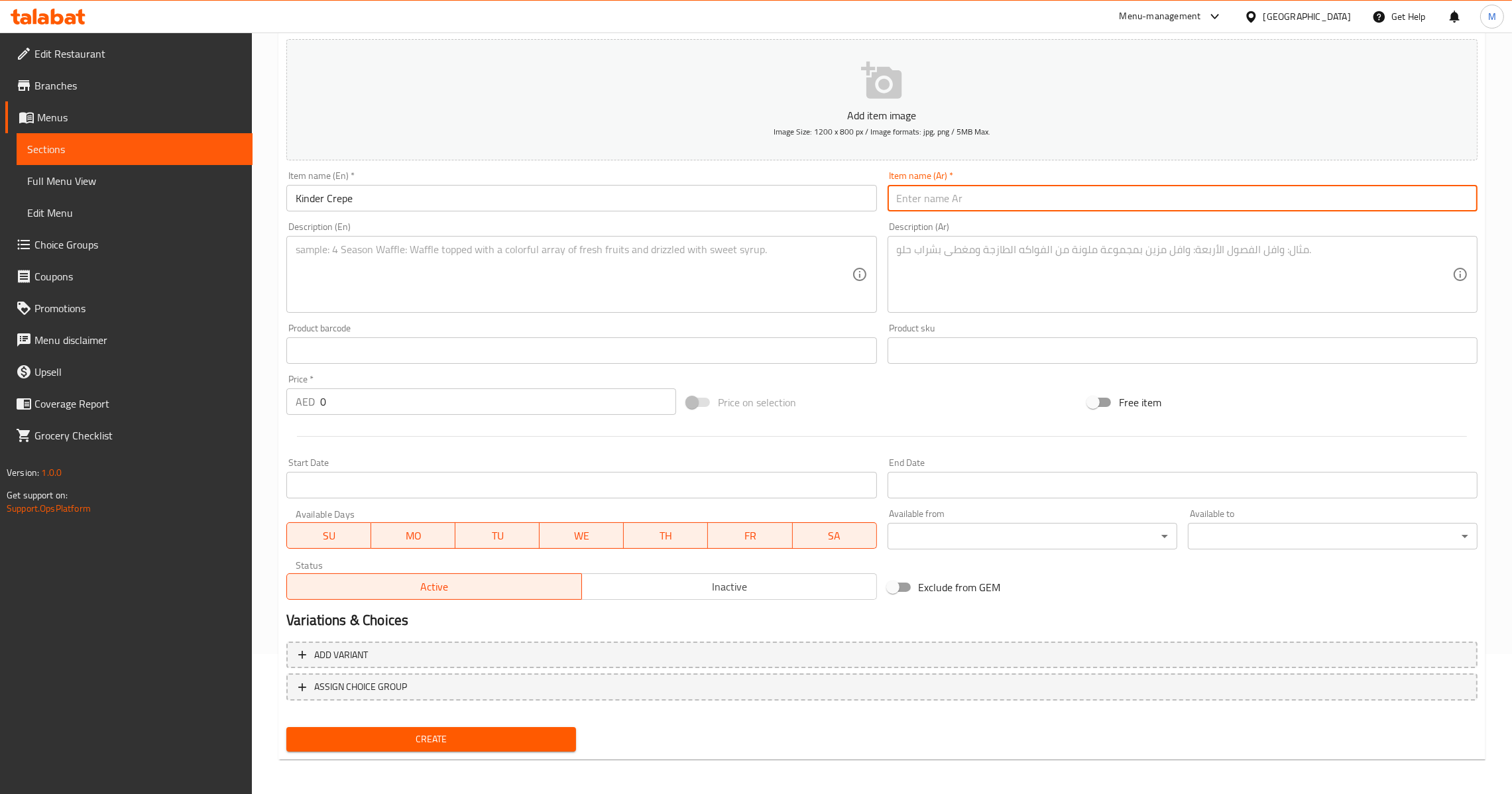
click at [1058, 206] on input "text" at bounding box center [1182, 198] width 590 height 26
paste input "كريب كيندر"
type input "كريب كيندر"
click at [544, 306] on div "Description (En)" at bounding box center [581, 274] width 590 height 77
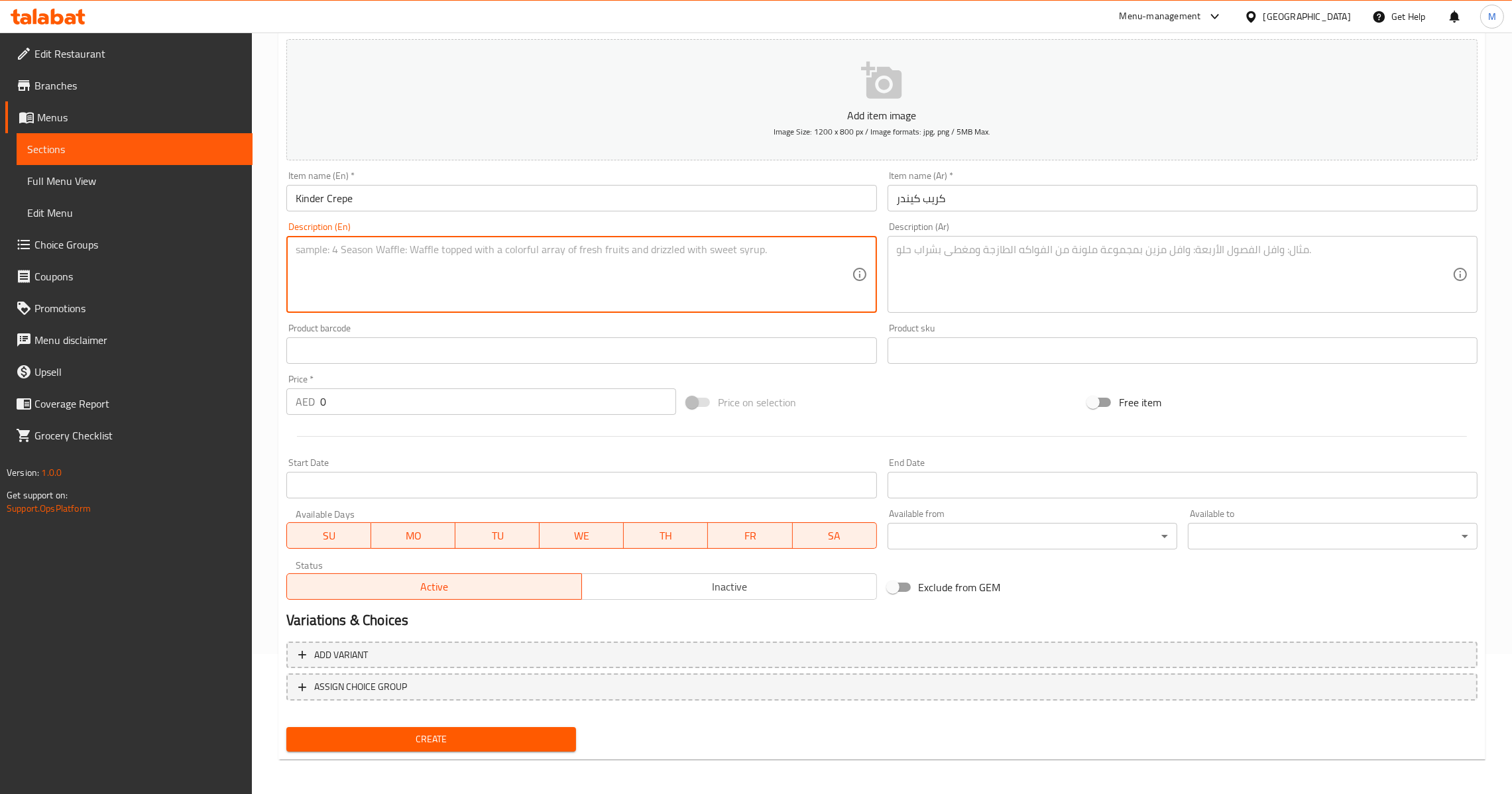
paste textarea "Crepe filled with rich and creamy chocolate hazelnut spread and topped with cru…"
type textarea "Crepe filled with rich and creamy chocolate hazelnut spread and topped with cru…"
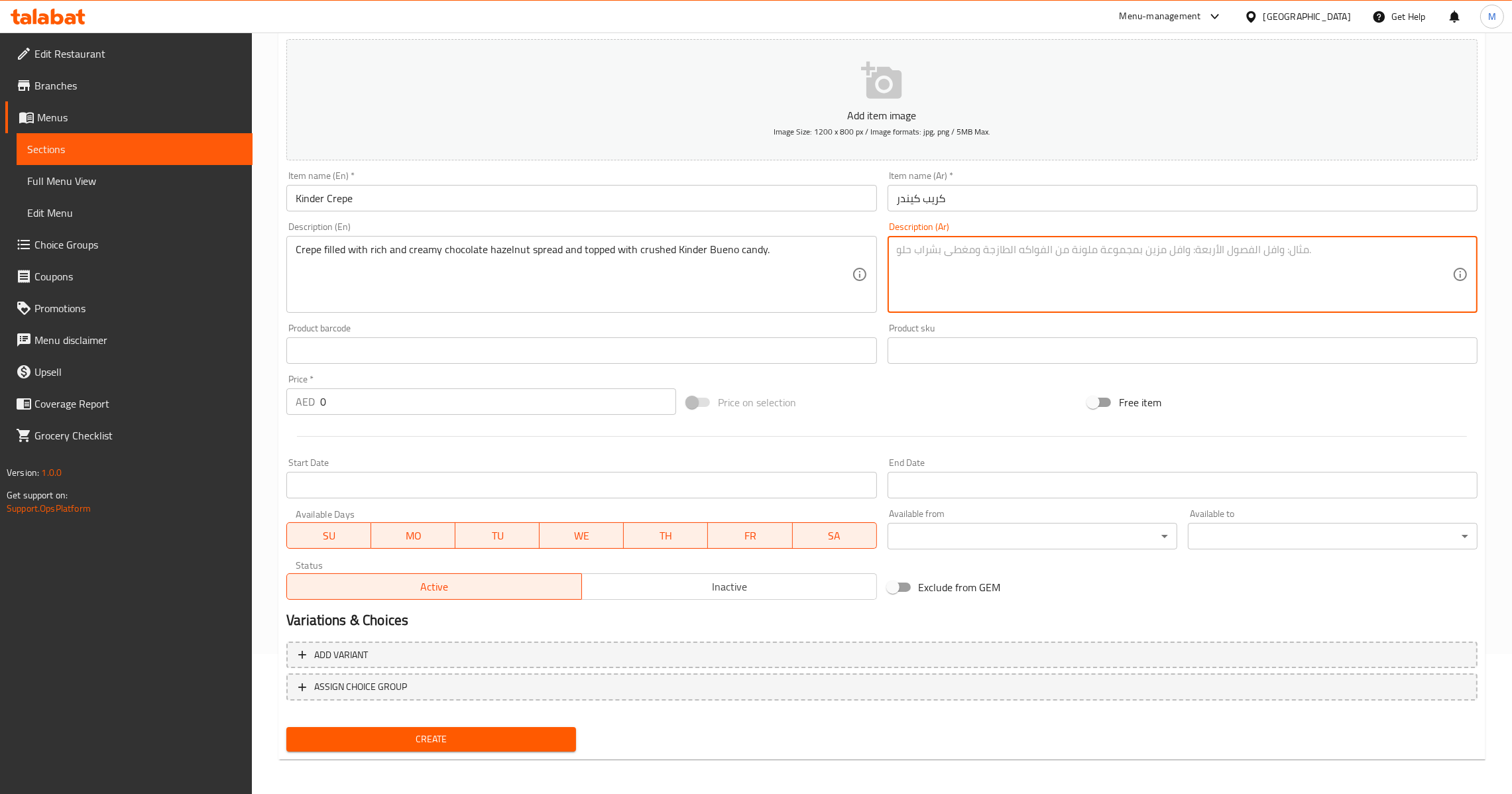
click at [1067, 282] on textarea at bounding box center [1175, 274] width 556 height 63
paste textarea "كريب محشو بكريمة الشوكولاتة الغنية والبندق ومغطى بمسحوق حلوى كيندر بوينو."
type textarea "كريب محشو بكريمة الشوكولاتة الغنية والبندق ومغطى بمسحوق حلوى كيندر بوينو."
click at [321, 401] on input "0" at bounding box center [498, 401] width 356 height 26
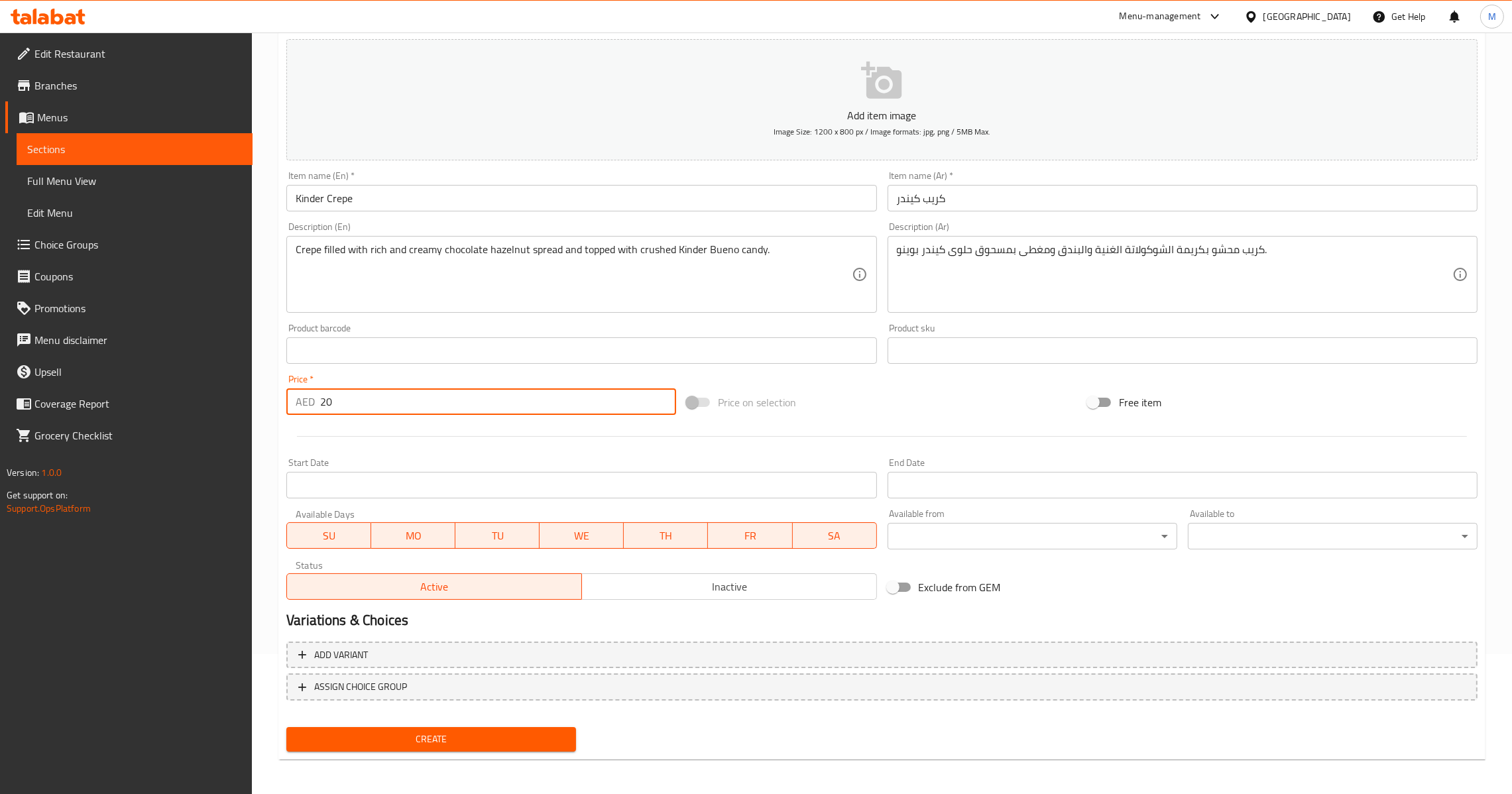
type input "20"
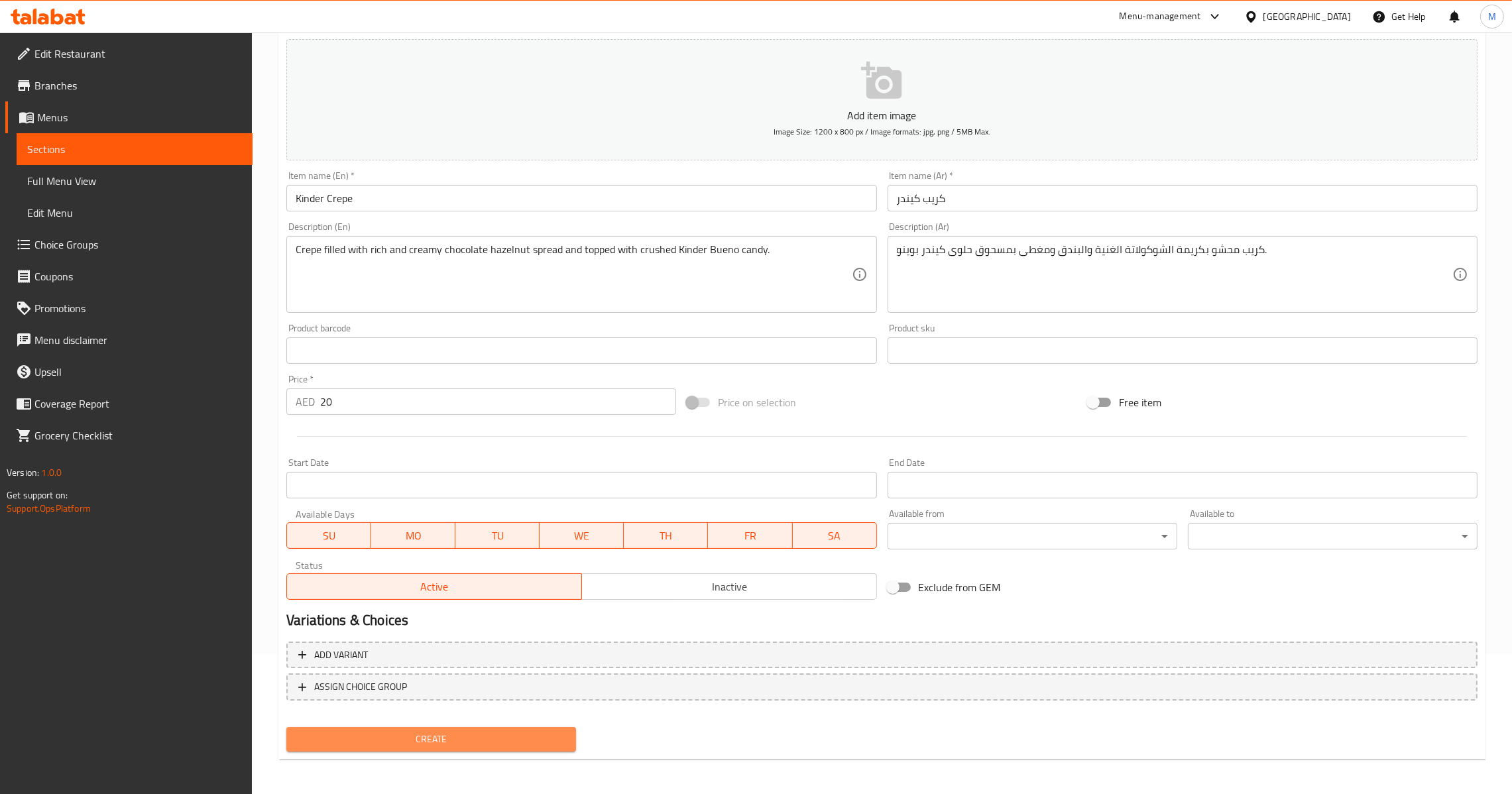
click at [424, 737] on span "Create" at bounding box center [431, 739] width 268 height 17
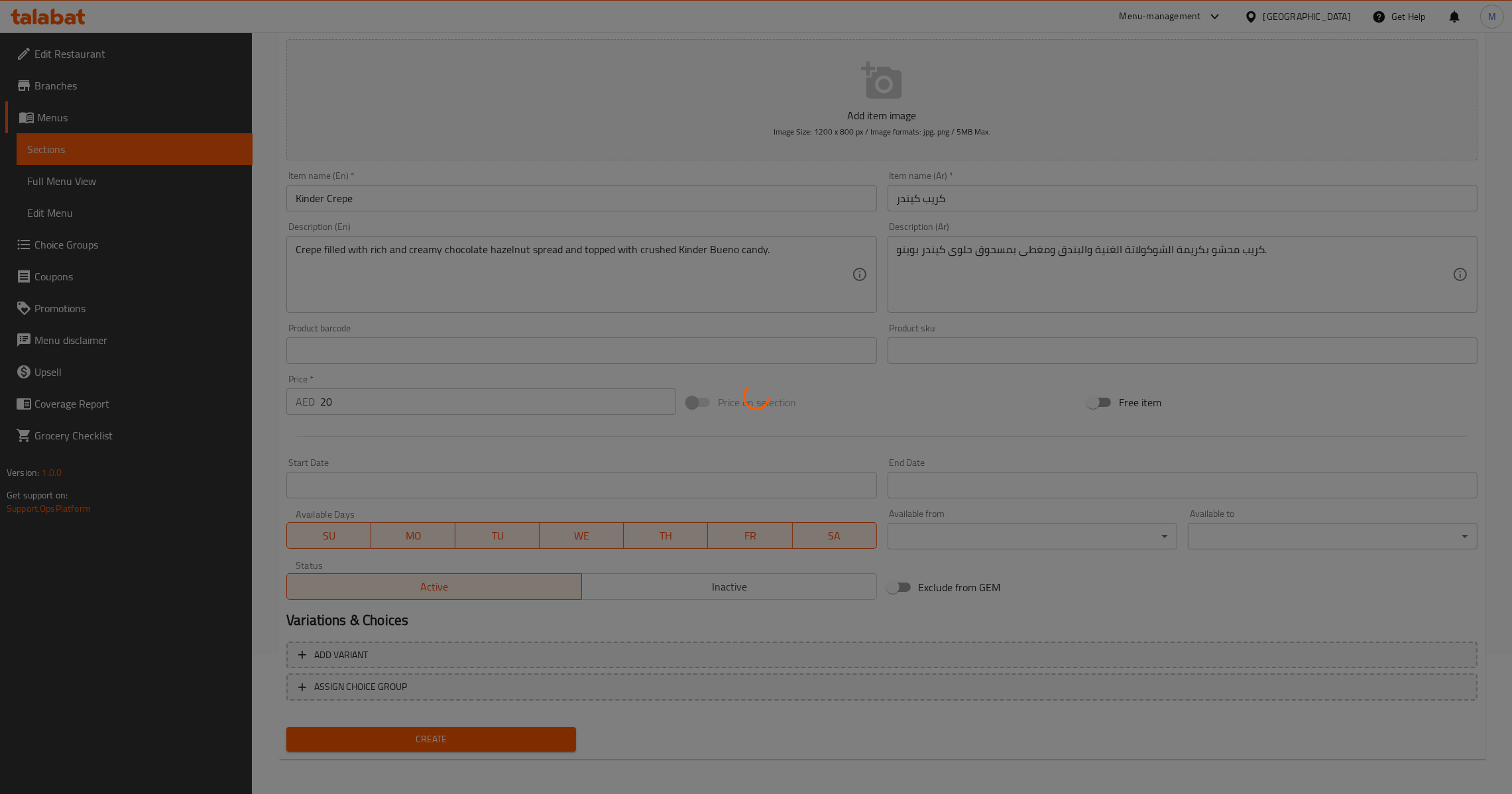
type input "0"
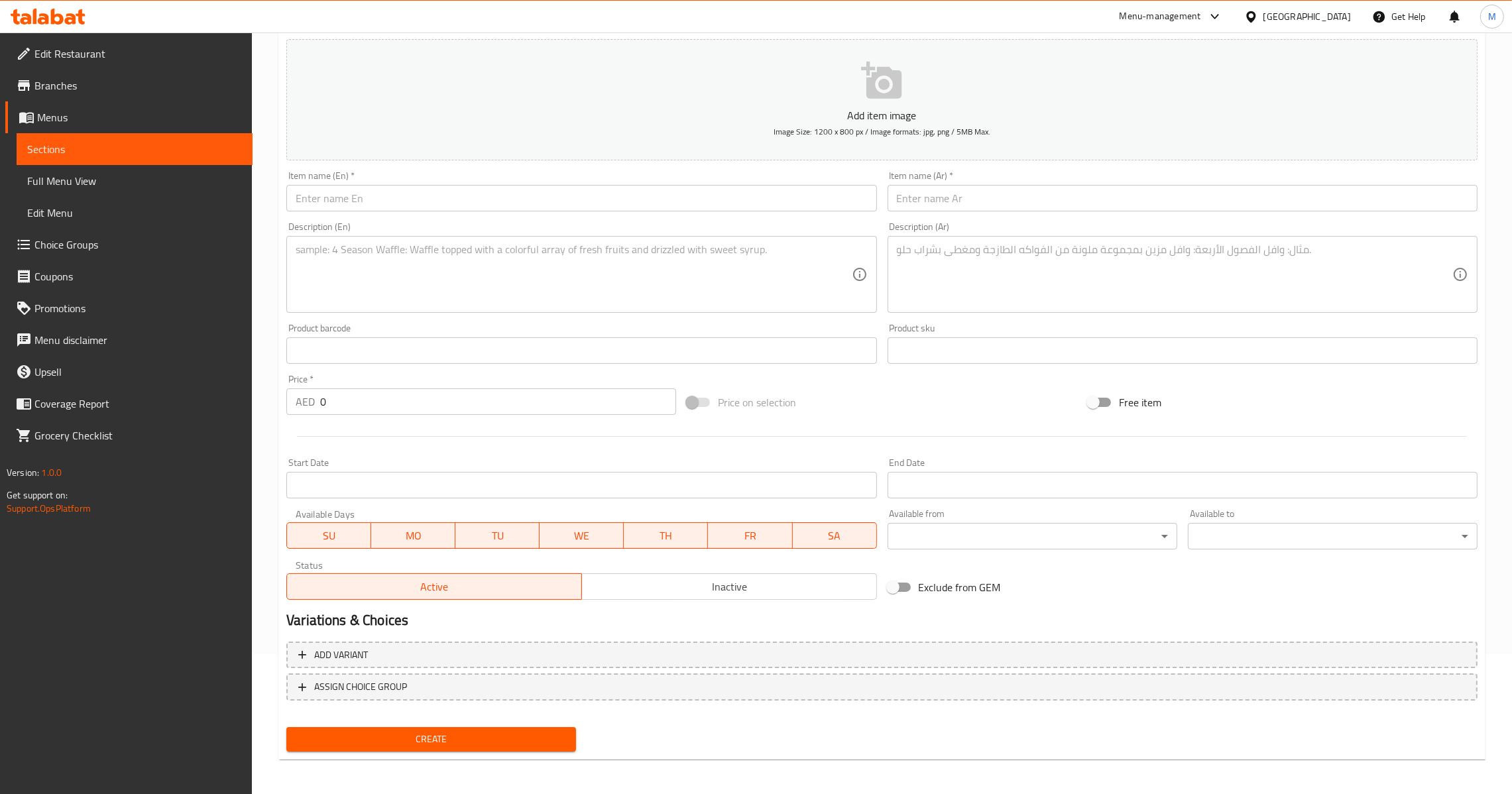
click at [992, 213] on div "Item name (Ar)   * Item name (Ar) *" at bounding box center [1182, 191] width 601 height 51
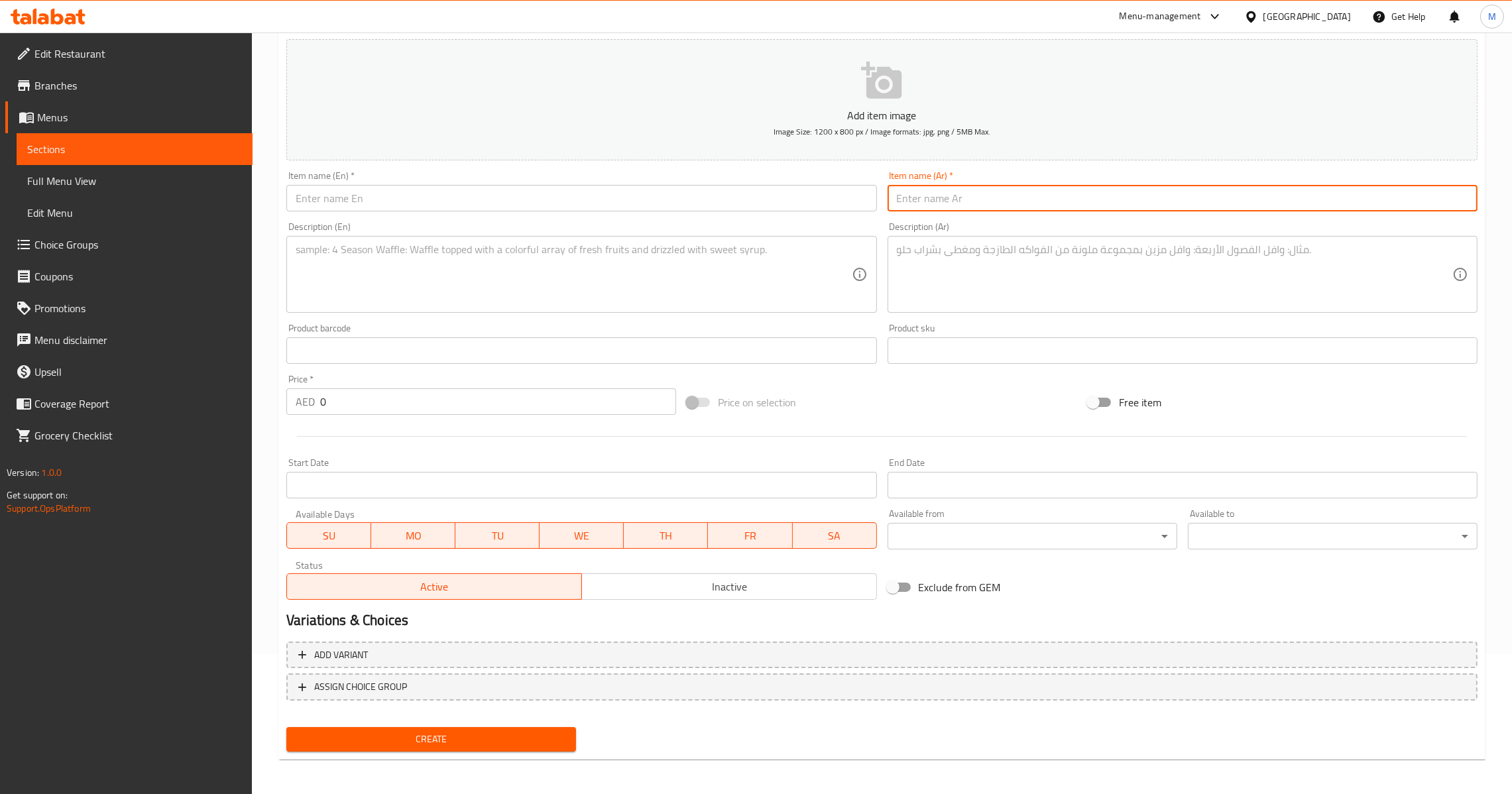
paste input "كريب مكس"
click at [996, 193] on input "text" at bounding box center [1182, 198] width 590 height 26
type input "كريب مكس"
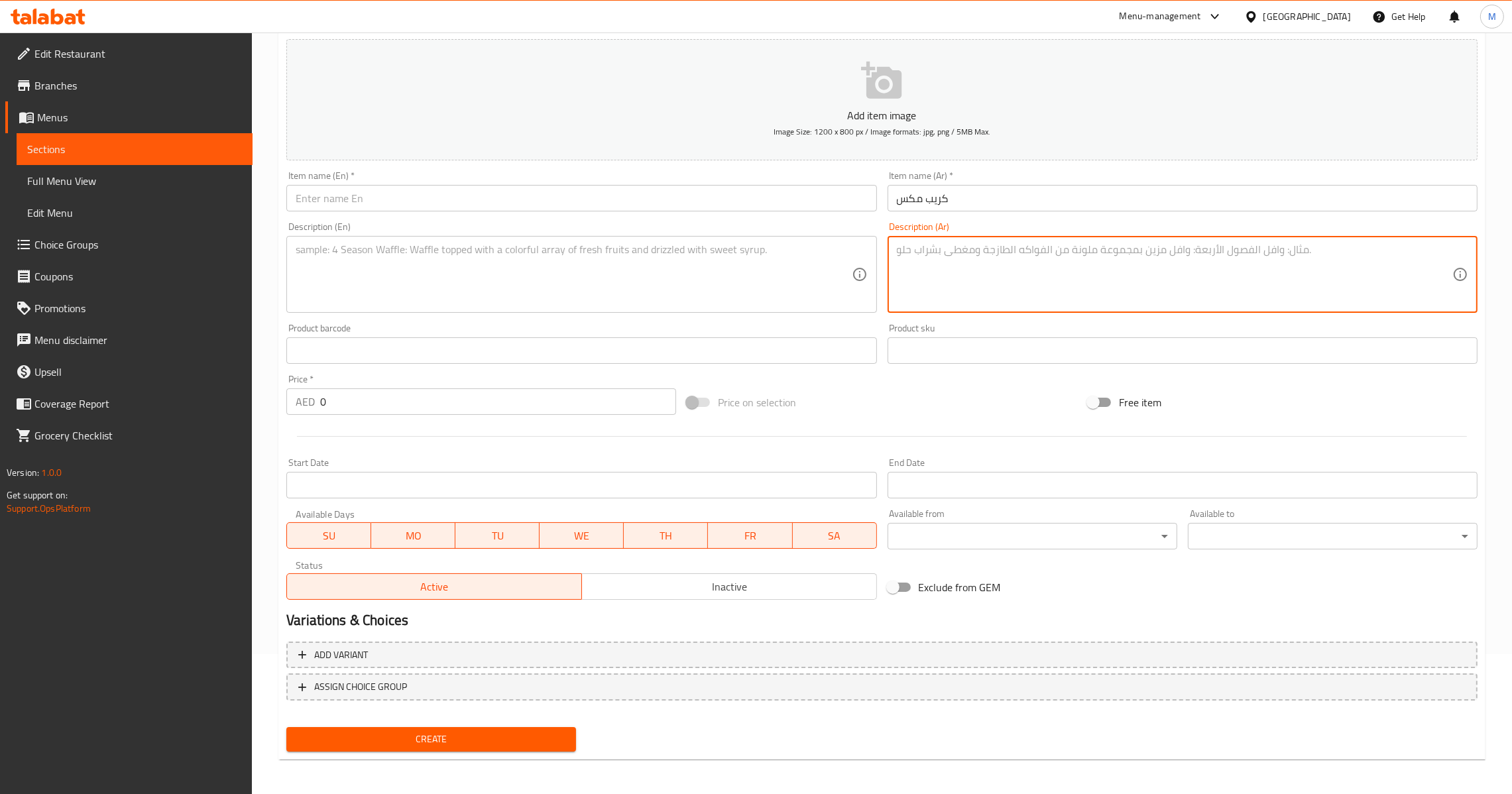
click at [933, 294] on textarea at bounding box center [1175, 274] width 556 height 63
paste textarea "كريب مع مكس صوص"
type textarea "كريب مع مكس صوص"
click at [600, 210] on input "text" at bounding box center [581, 198] width 590 height 26
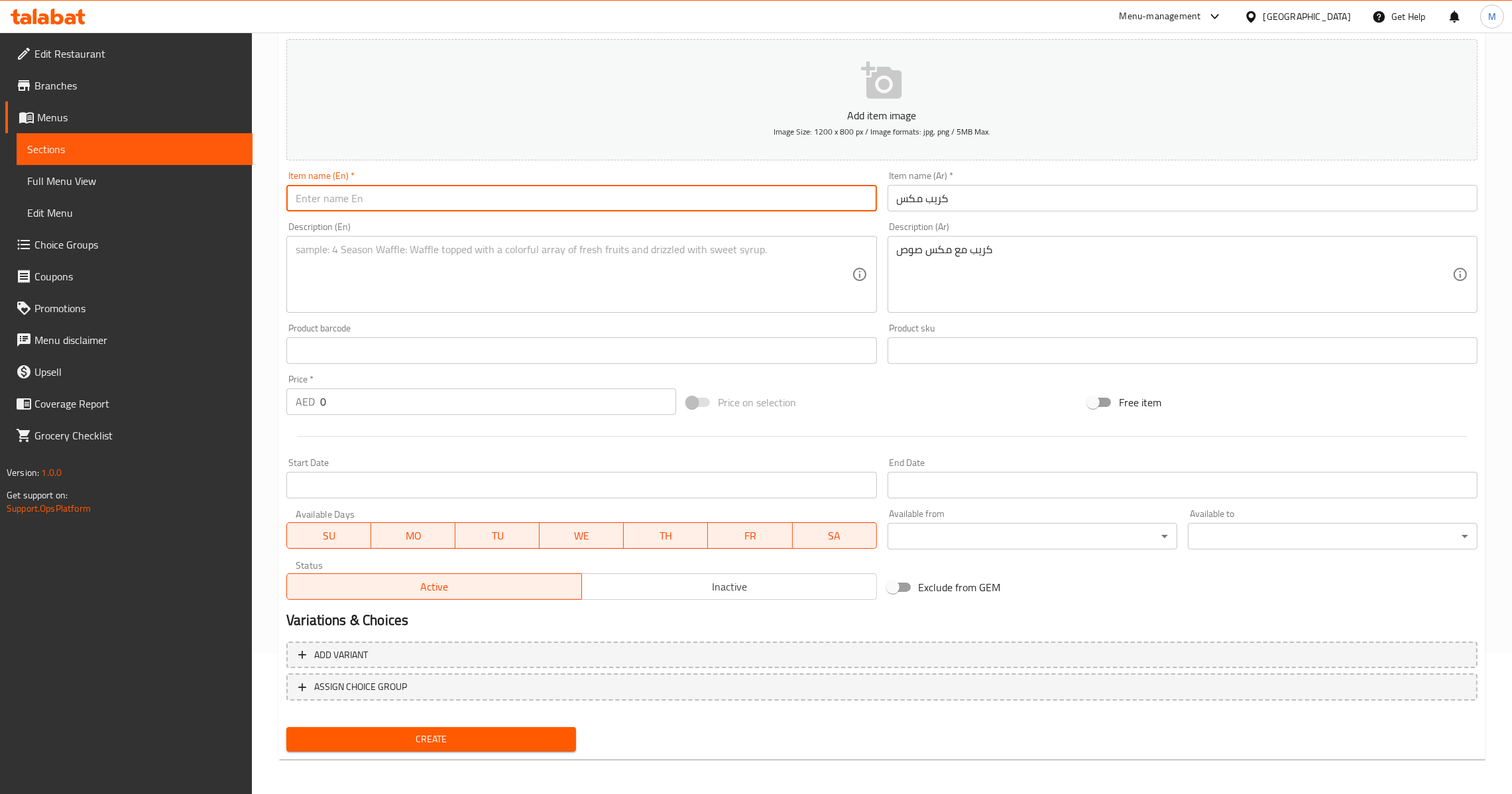
paste input "Crape Mix"
type input "Crape Mix"
click at [722, 278] on textarea at bounding box center [574, 274] width 556 height 63
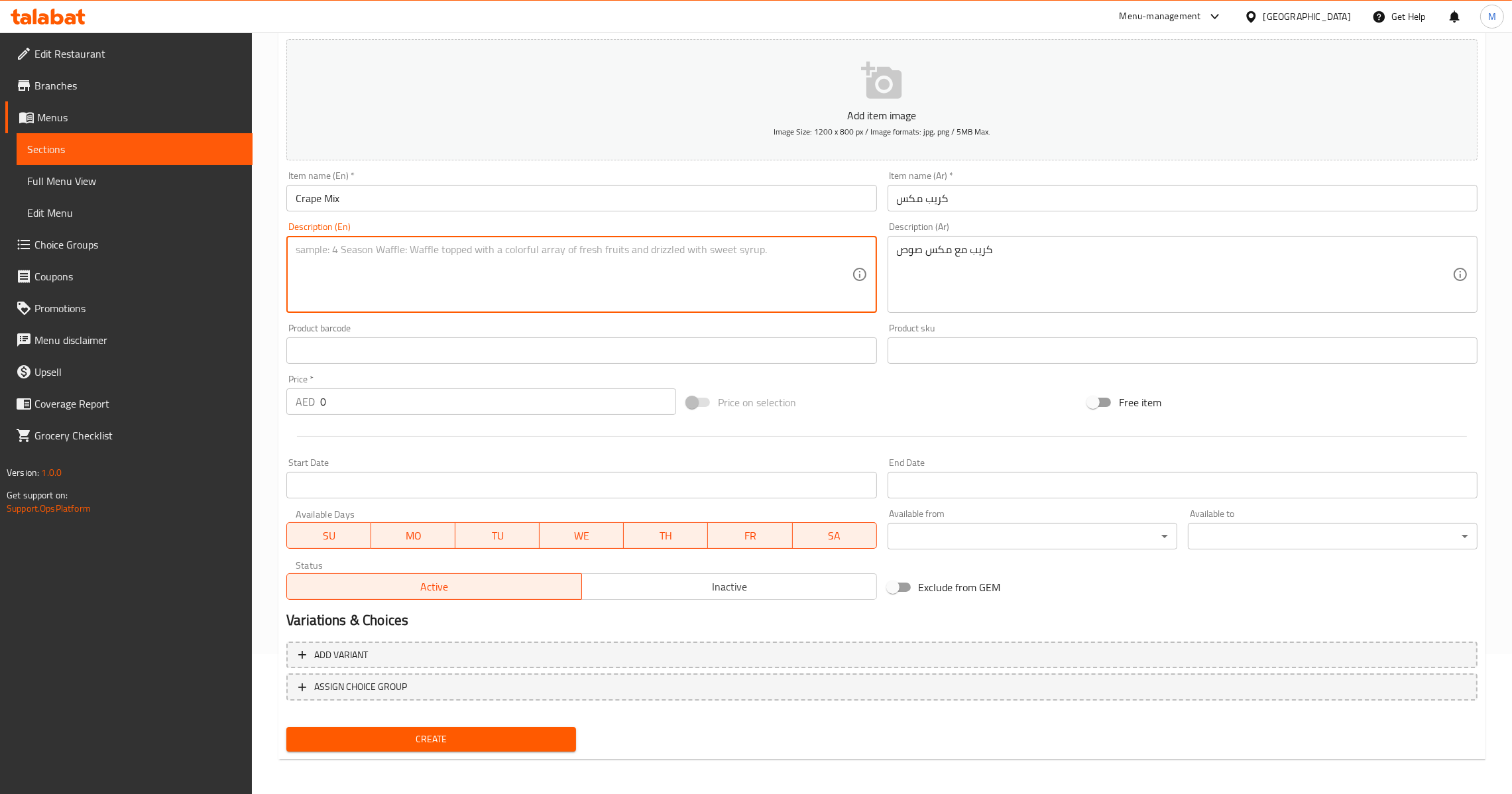
paste textarea "Crape with mix sauce"
type textarea "Crape with mix sauce"
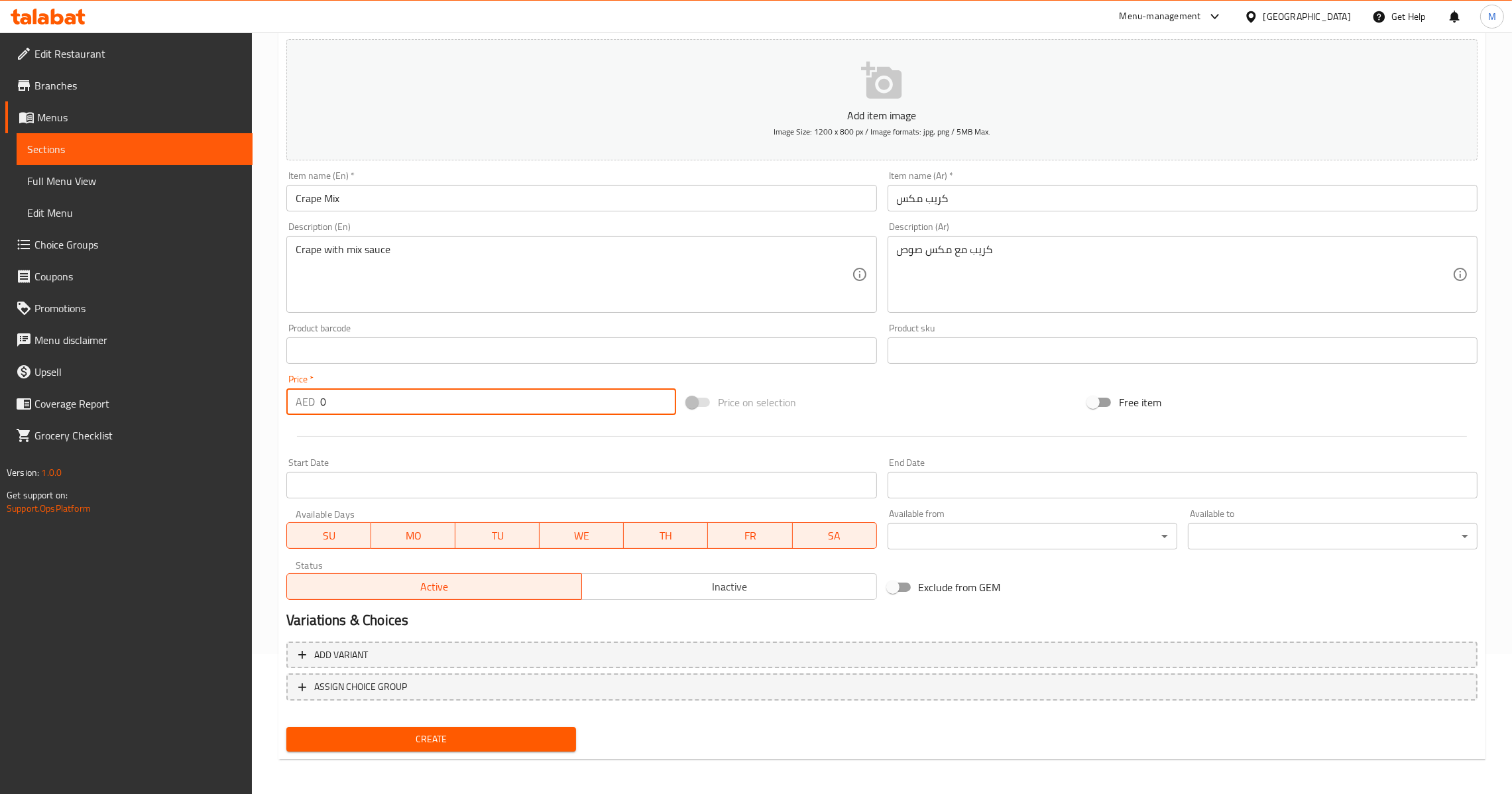
drag, startPoint x: 365, startPoint y: 411, endPoint x: 297, endPoint y: 423, distance: 69.1
click at [297, 423] on div "Add item image Image Size: 1200 x 800 px / Image formats: jpg, png / 5MB Max. I…" at bounding box center [882, 319] width 1202 height 571
type input "24"
click at [401, 719] on div "Add item image Image Size: 1200 x 800 px / Image formats: jpg, png / 5MB Max. I…" at bounding box center [882, 395] width 1202 height 723
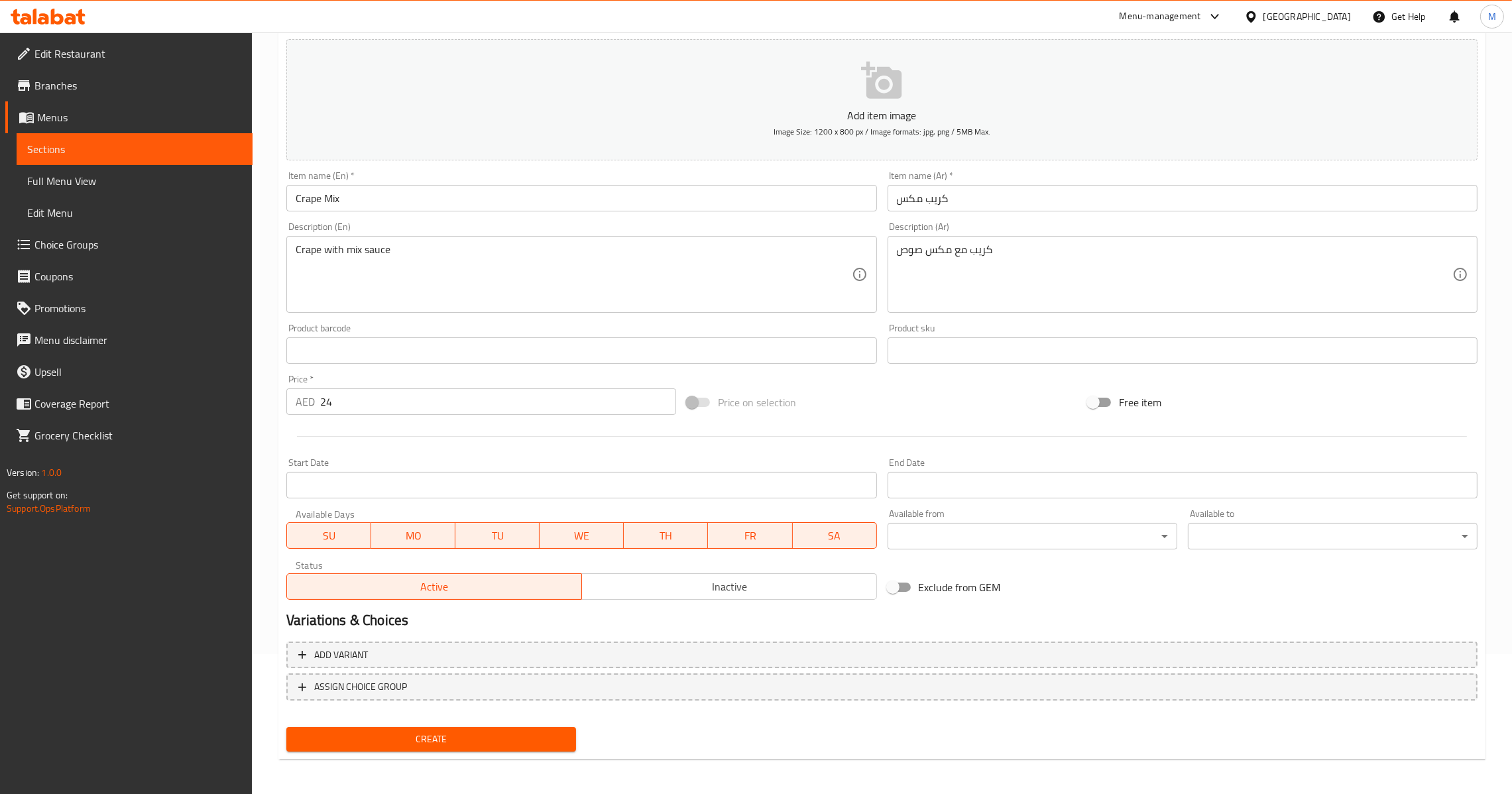
drag, startPoint x: 401, startPoint y: 719, endPoint x: 407, endPoint y: 730, distance: 12.5
click at [403, 721] on div "Create" at bounding box center [431, 739] width 300 height 35
click at [407, 731] on span "Create" at bounding box center [431, 739] width 268 height 17
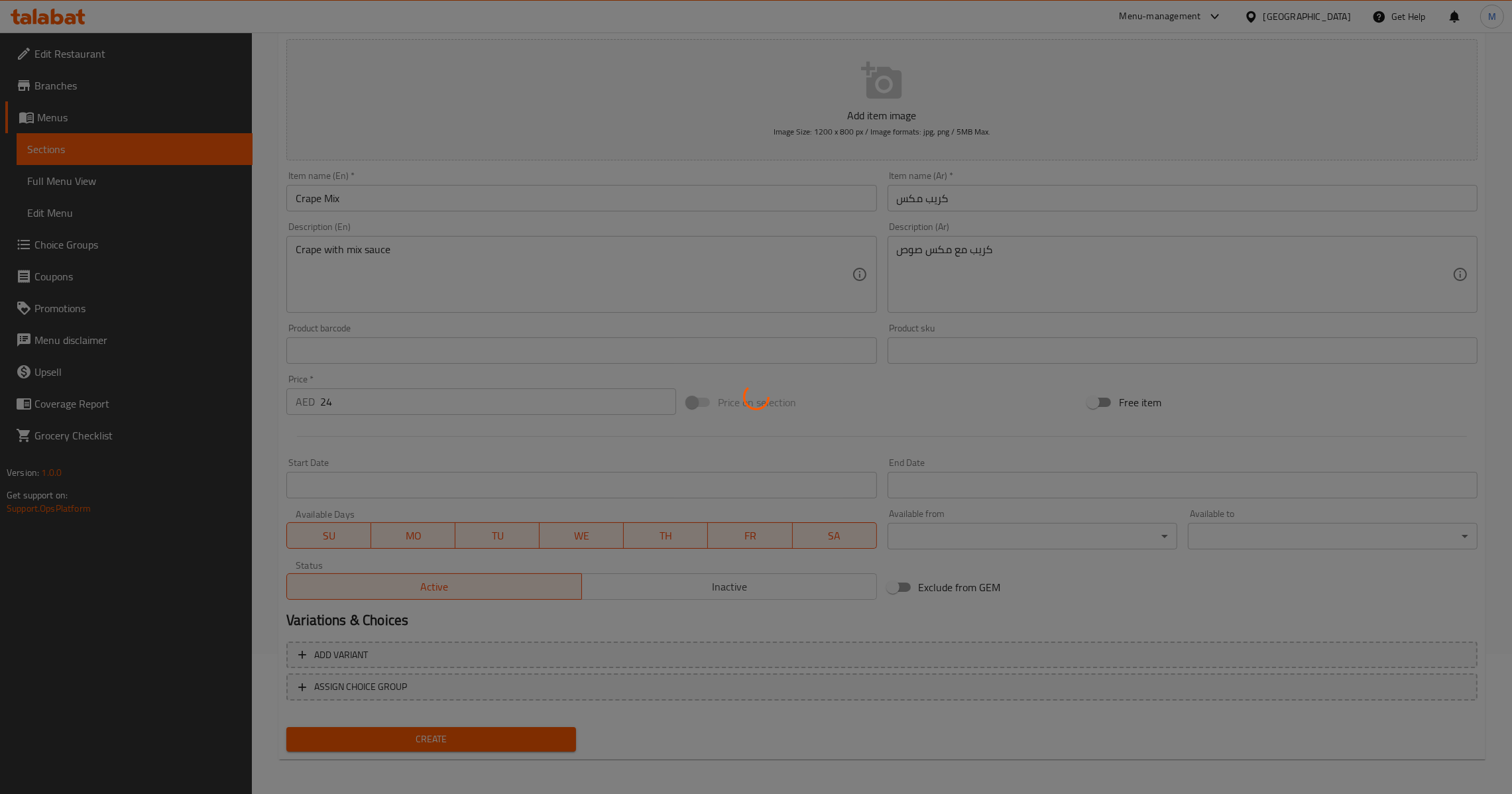
type input "0"
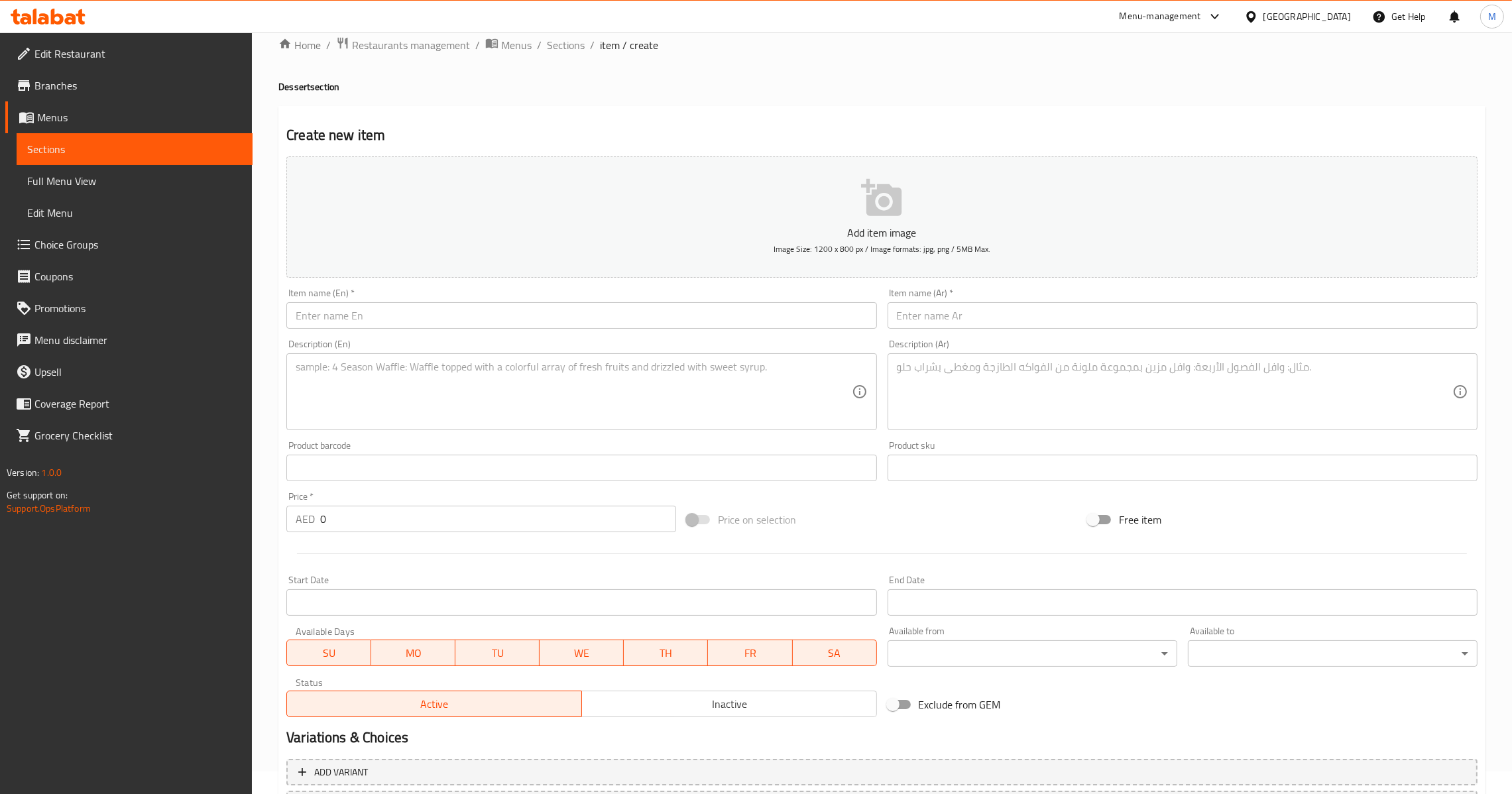
scroll to position [0, 0]
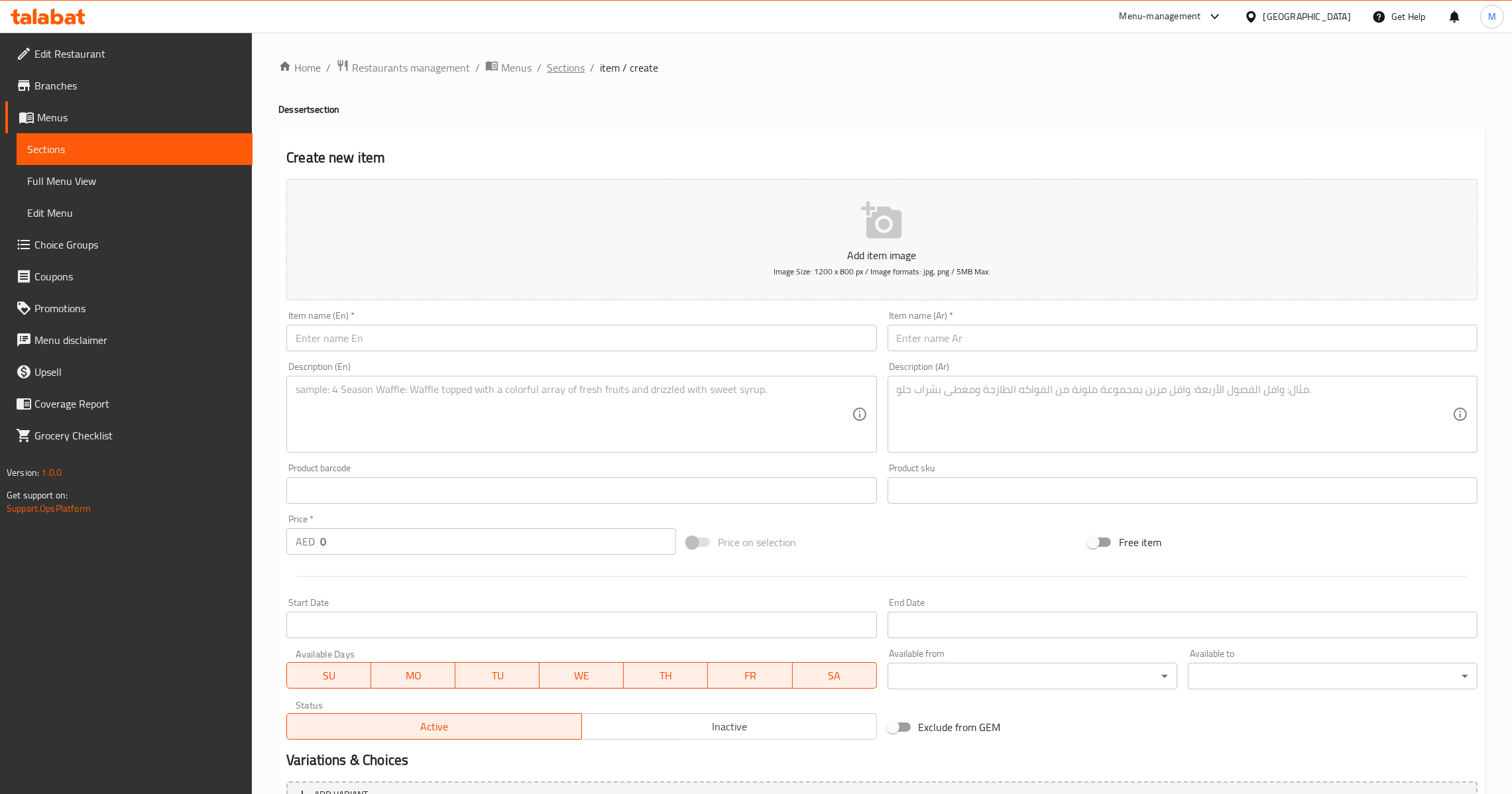
click at [570, 72] on span "Sections" at bounding box center [566, 67] width 38 height 16
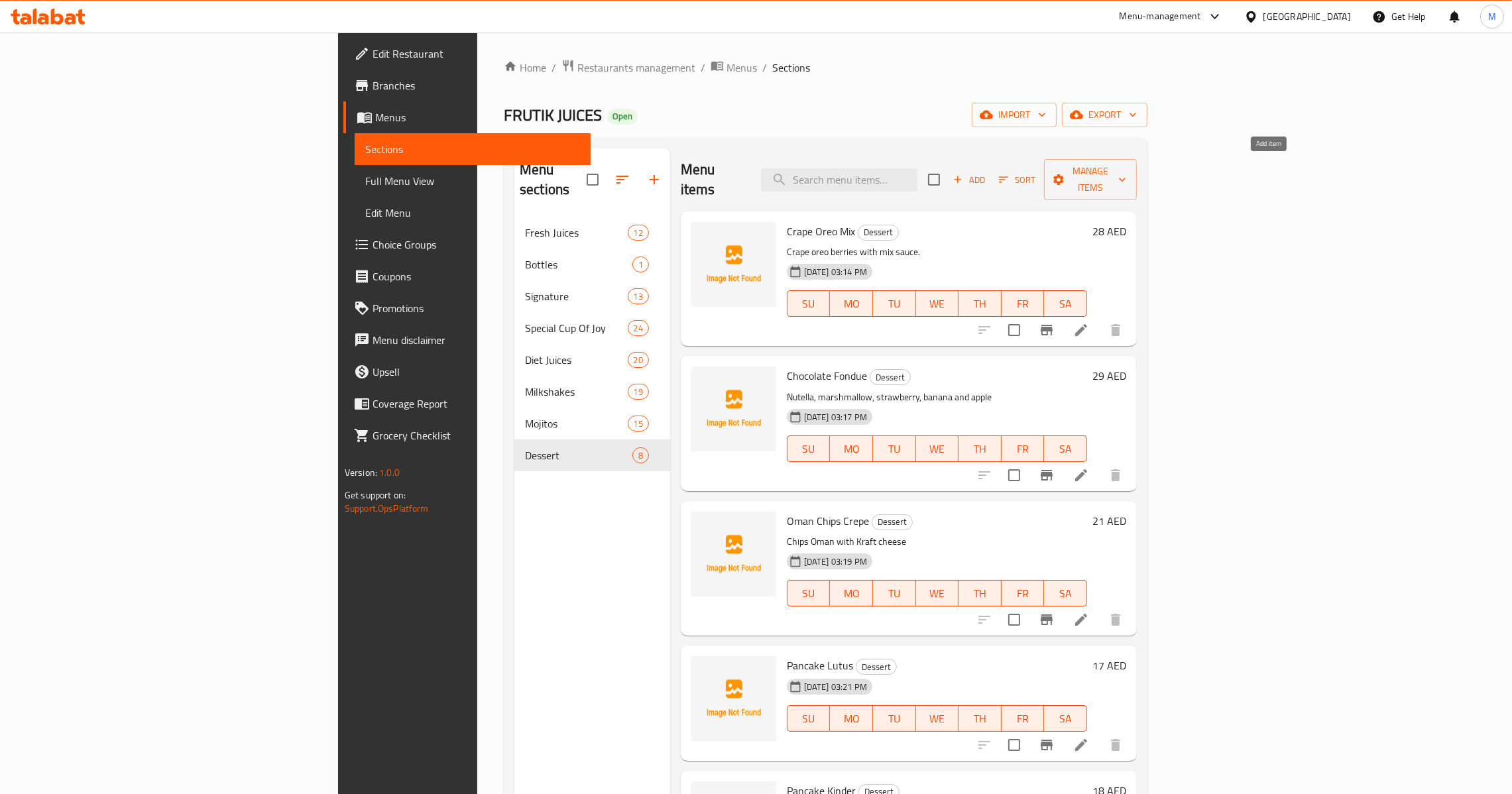
click at [987, 178] on span "Add" at bounding box center [969, 180] width 36 height 15
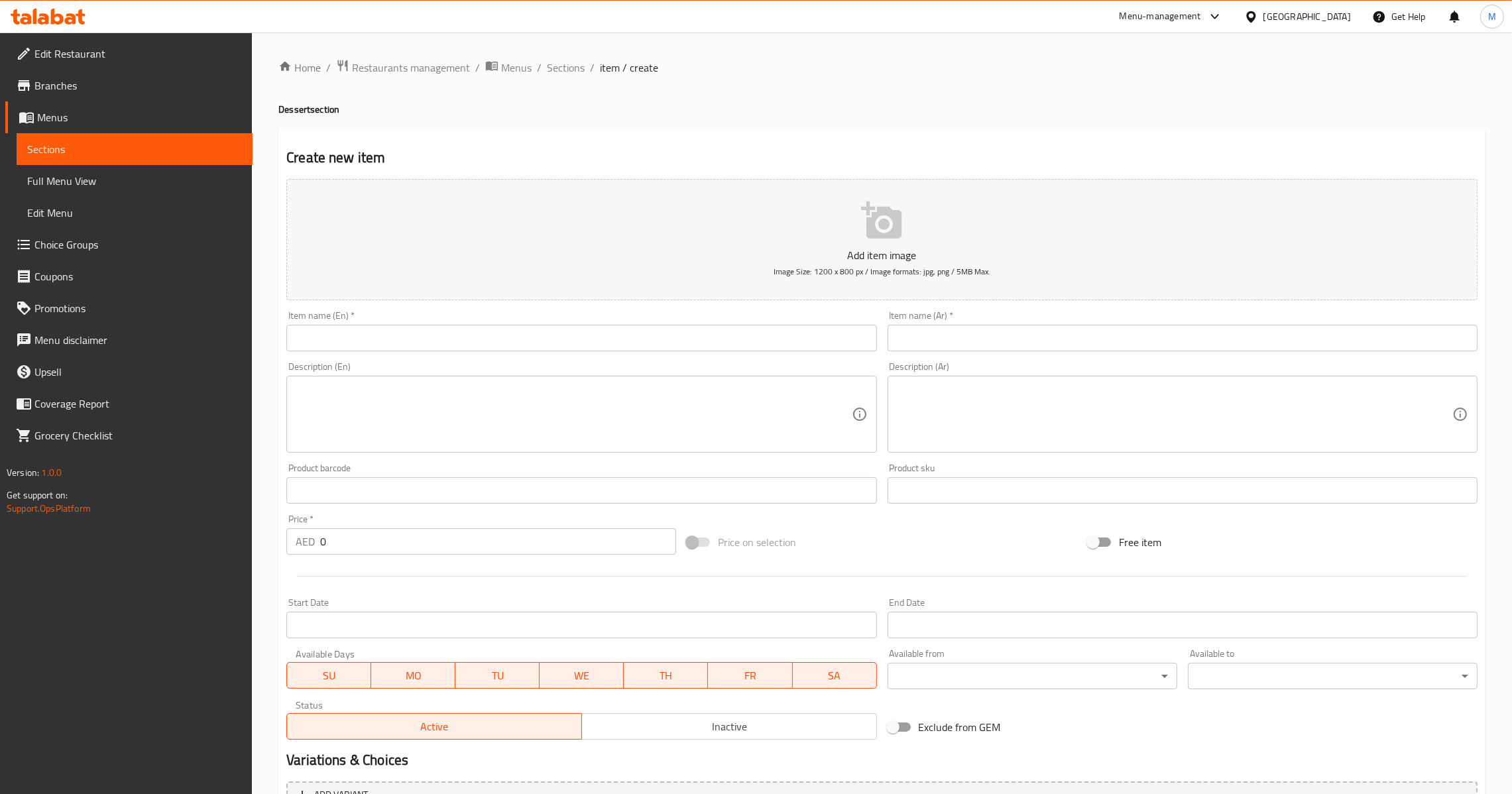
click at [516, 354] on div "Item name (En)   * Item name (En) *" at bounding box center [581, 331] width 601 height 51
click at [523, 339] on input "text" at bounding box center [581, 338] width 590 height 26
paste input "Pistachio Crepe"
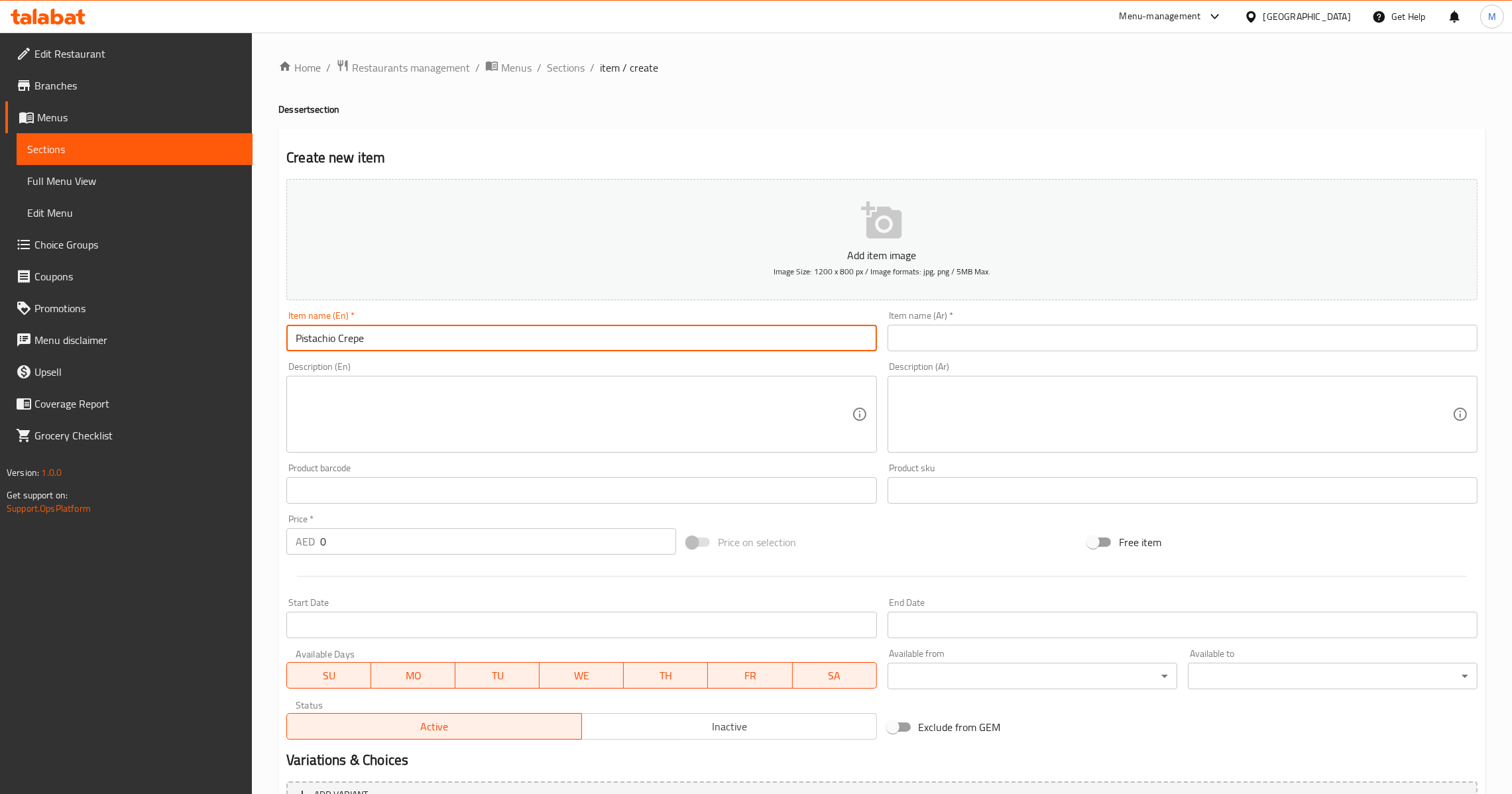
click at [862, 335] on input "Pistachio Crepe" at bounding box center [581, 338] width 590 height 26
type input "Pistachio Crepe"
click at [926, 341] on input "text" at bounding box center [1182, 338] width 590 height 26
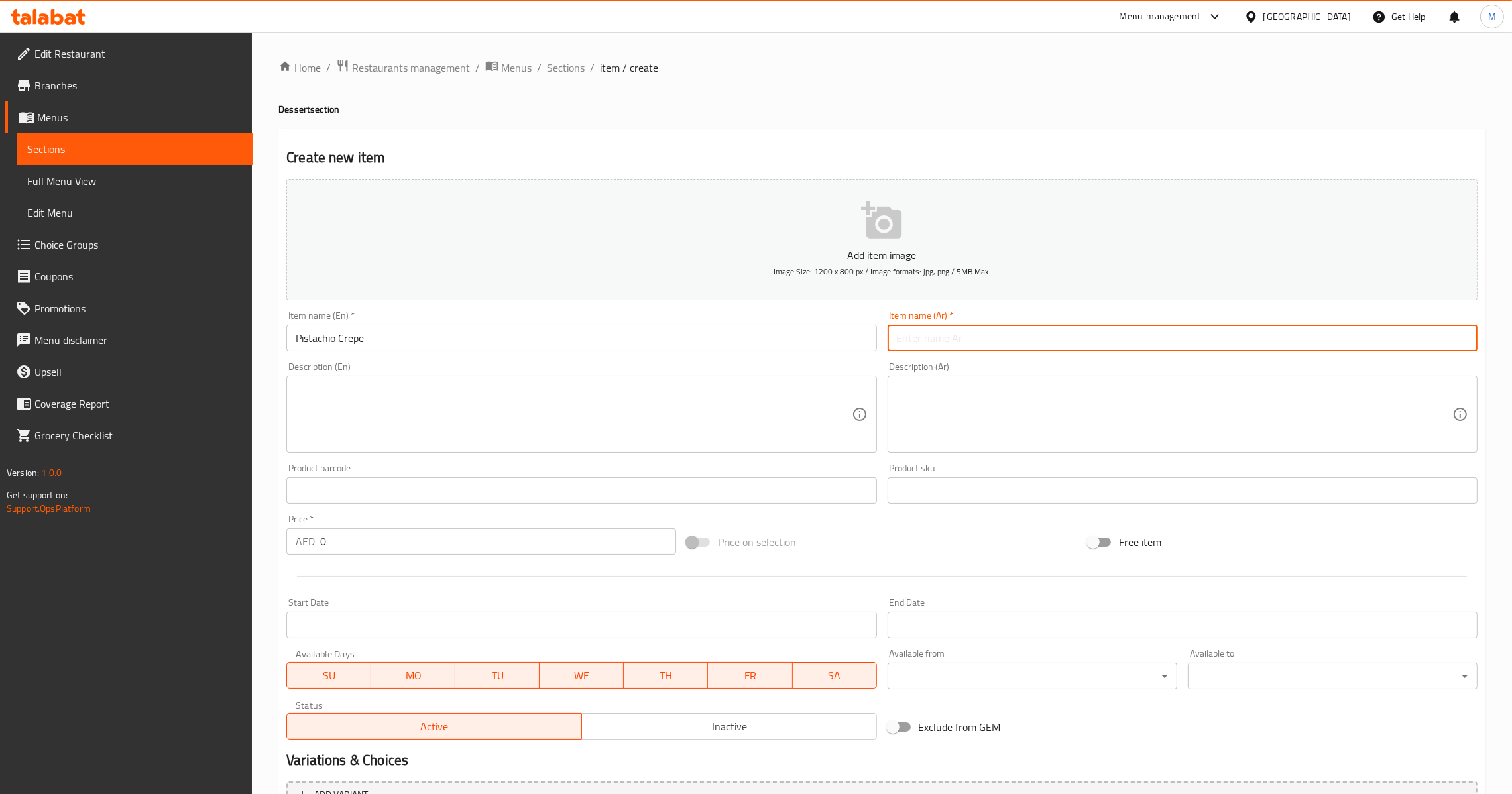
paste input "كريب فستق"
type input "كريب فستق"
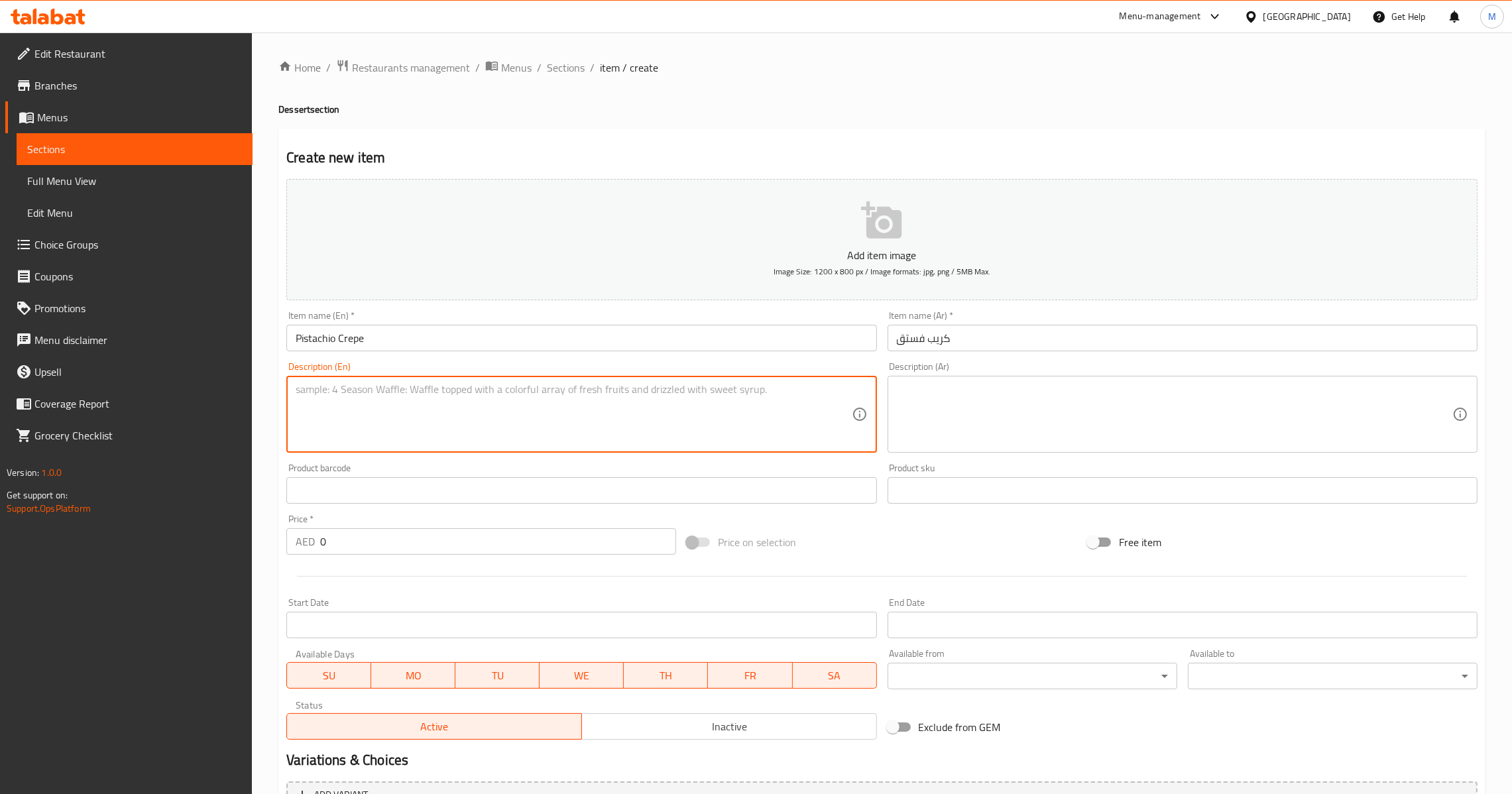
click at [610, 426] on textarea at bounding box center [574, 414] width 556 height 63
paste textarea "A thin warm crepe filled with a creamy, velvety pistachio cream and topped with…"
type textarea "A thin warm crepe filled with a creamy, velvety pistachio cream and topped with…"
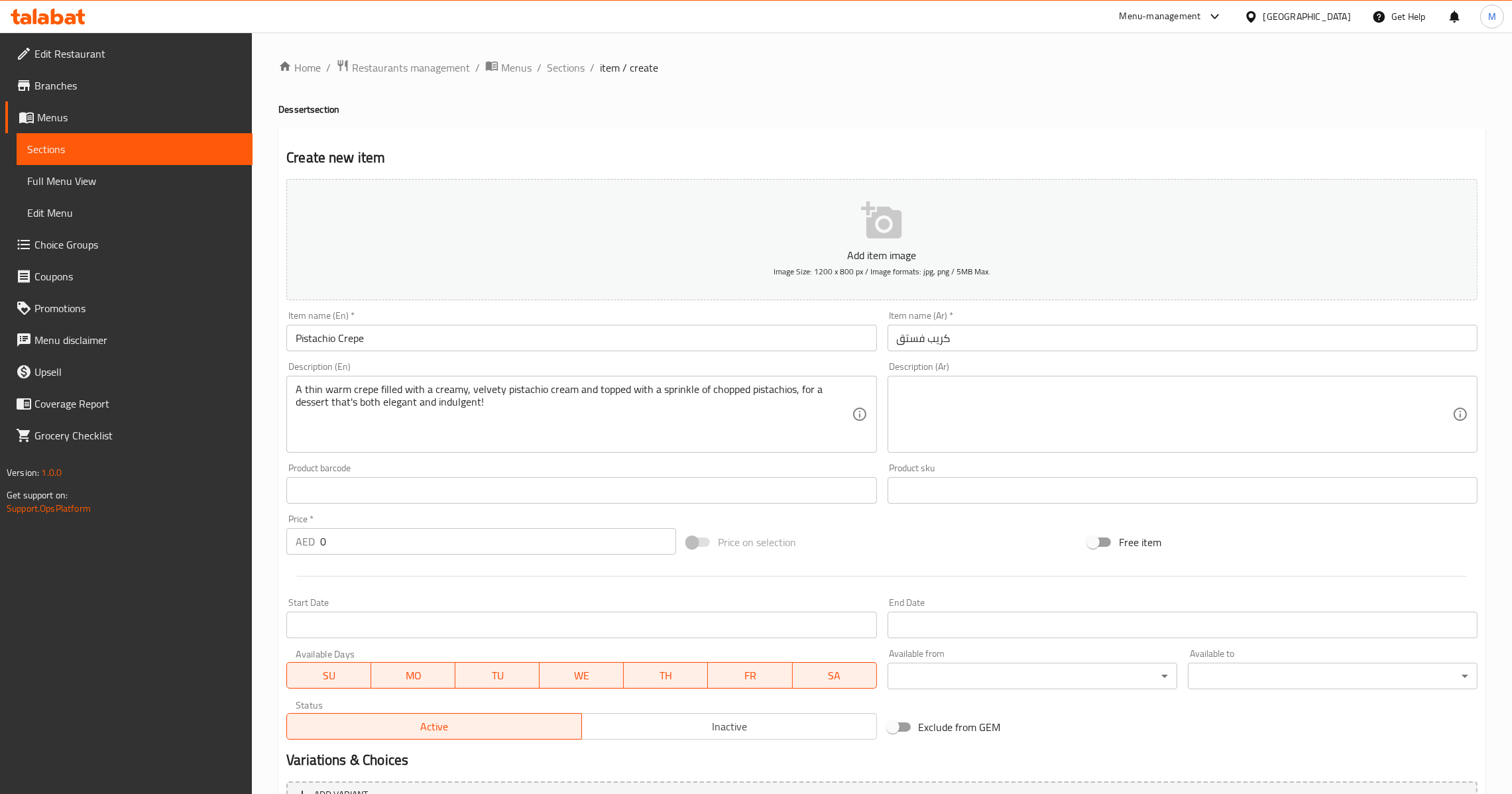
click at [1127, 419] on textarea at bounding box center [1175, 414] width 556 height 63
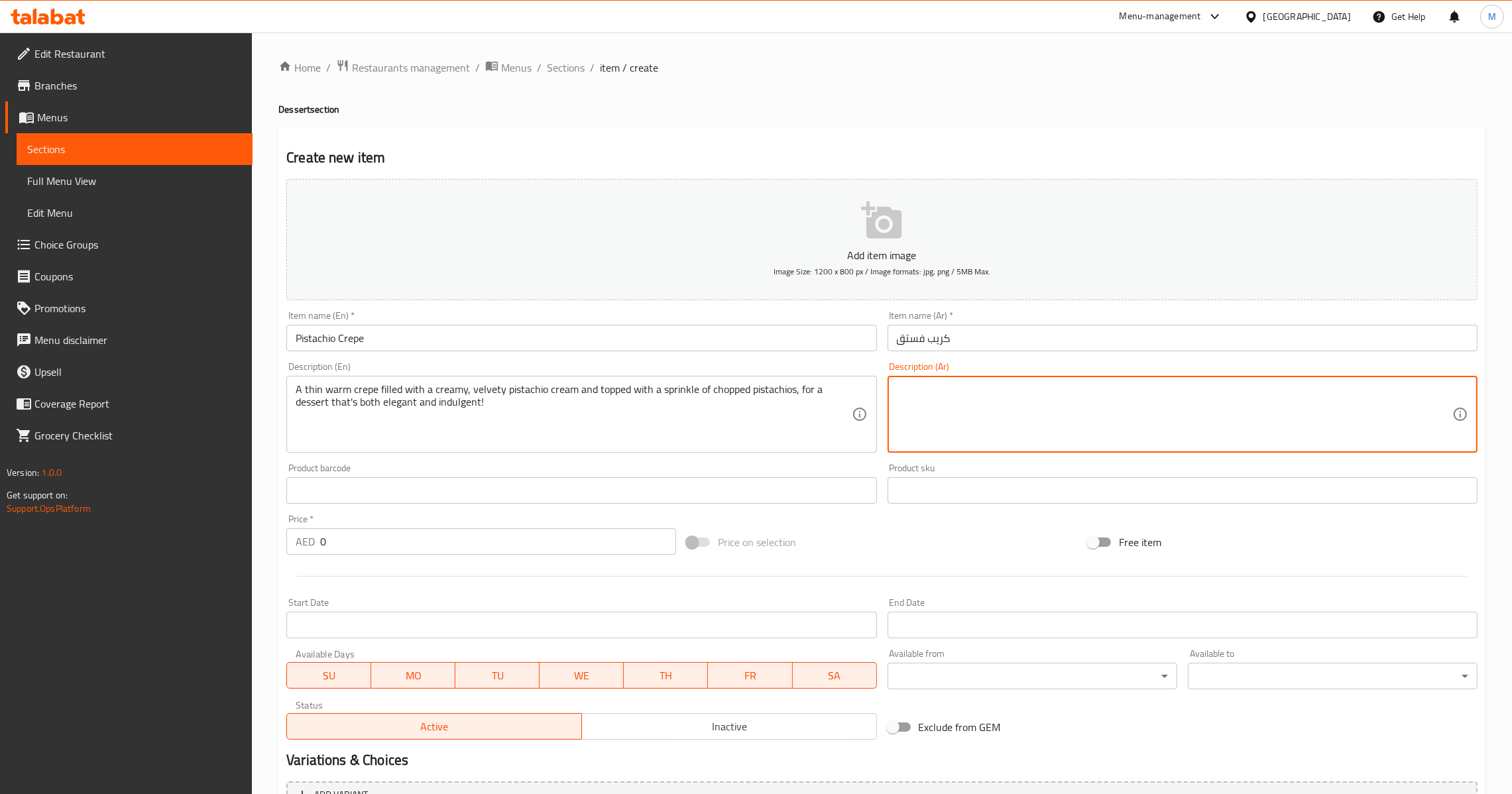
paste textarea "كريب رقيق دافئ محشو بكريمة الفستق المخملية ومغطى برشّة من الفستق المفروم، للحصو…"
type textarea "كريب رقيق دافئ محشو بكريمة الفستق المخملية ومغطى برشّة من الفستق المفروم، للحصو…"
drag, startPoint x: 371, startPoint y: 550, endPoint x: 272, endPoint y: 566, distance: 100.3
click at [293, 560] on div "Add item image Image Size: 1200 x 800 px / Image formats: jpg, png / 5MB Max. I…" at bounding box center [882, 459] width 1202 height 571
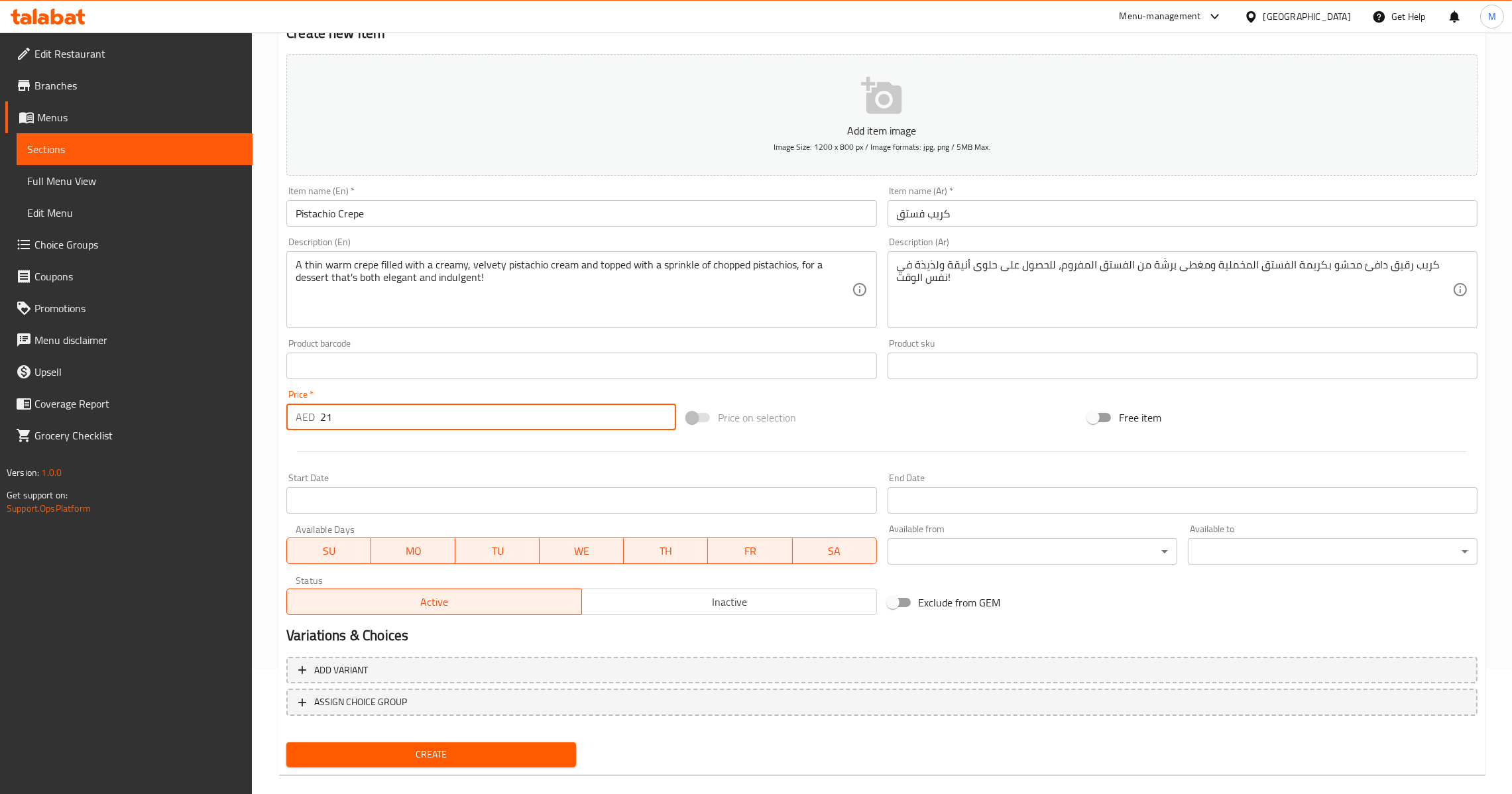
scroll to position [140, 0]
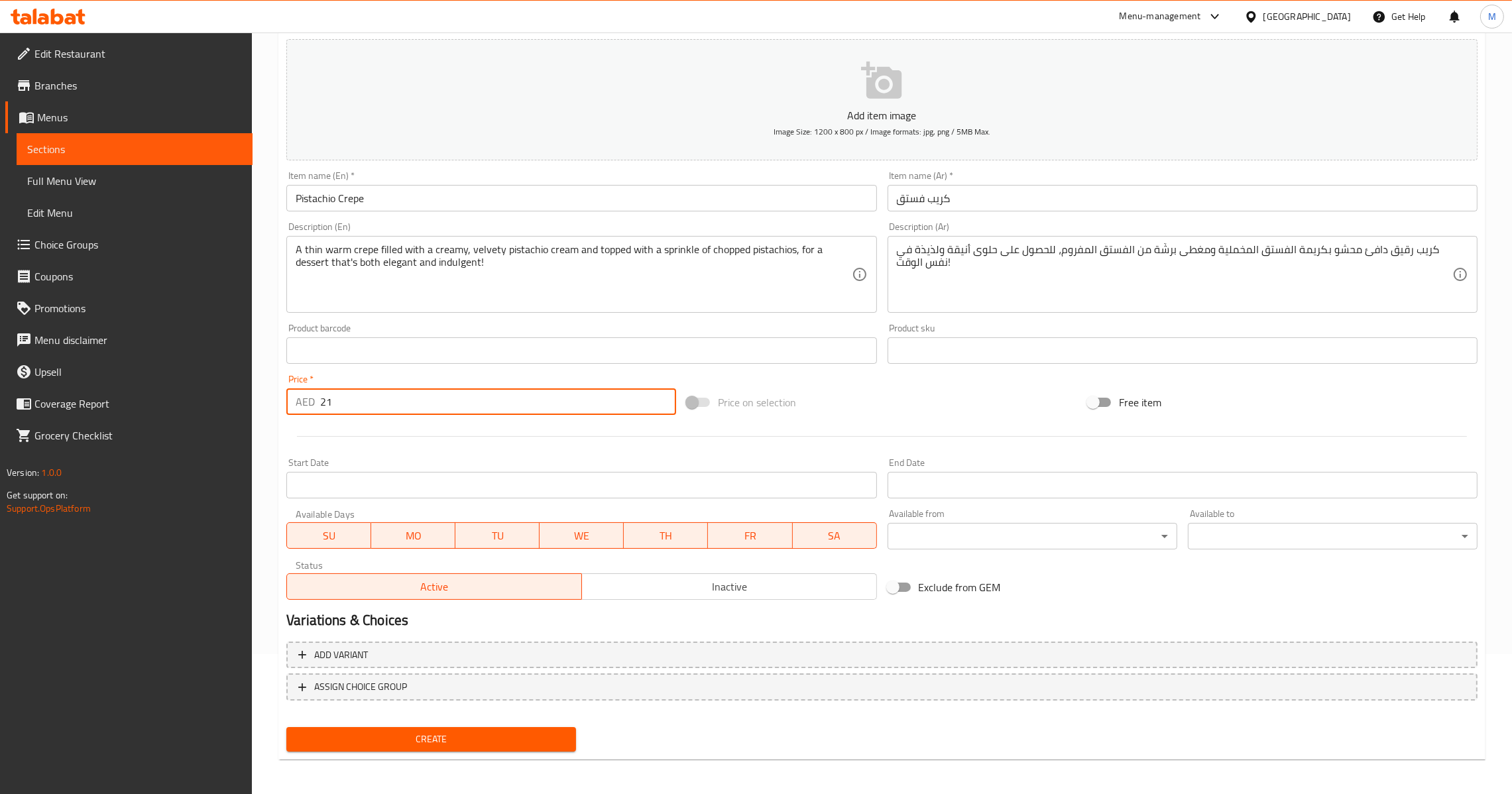
type input "21"
click at [412, 731] on span "Create" at bounding box center [431, 739] width 268 height 17
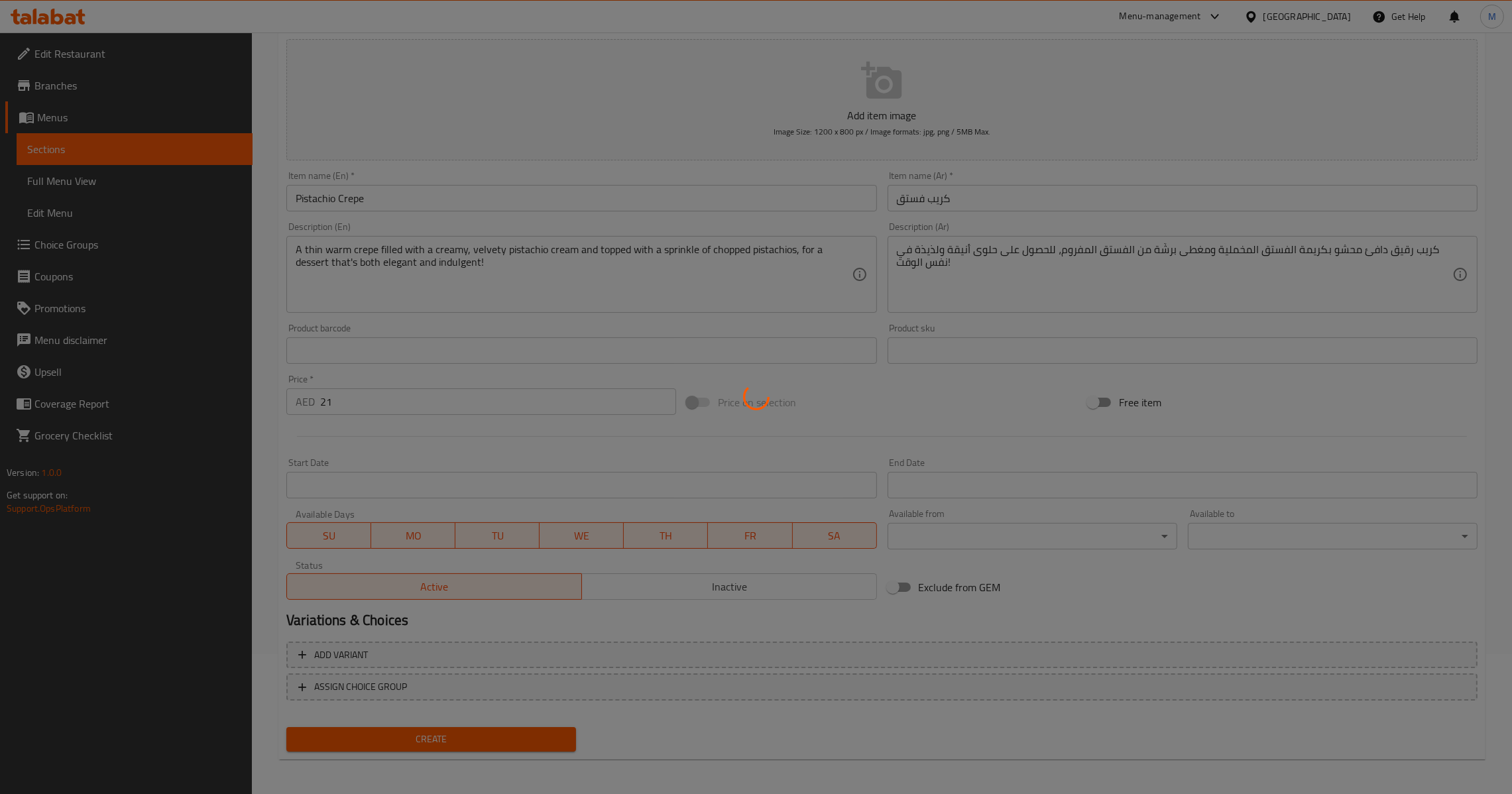
type input "0"
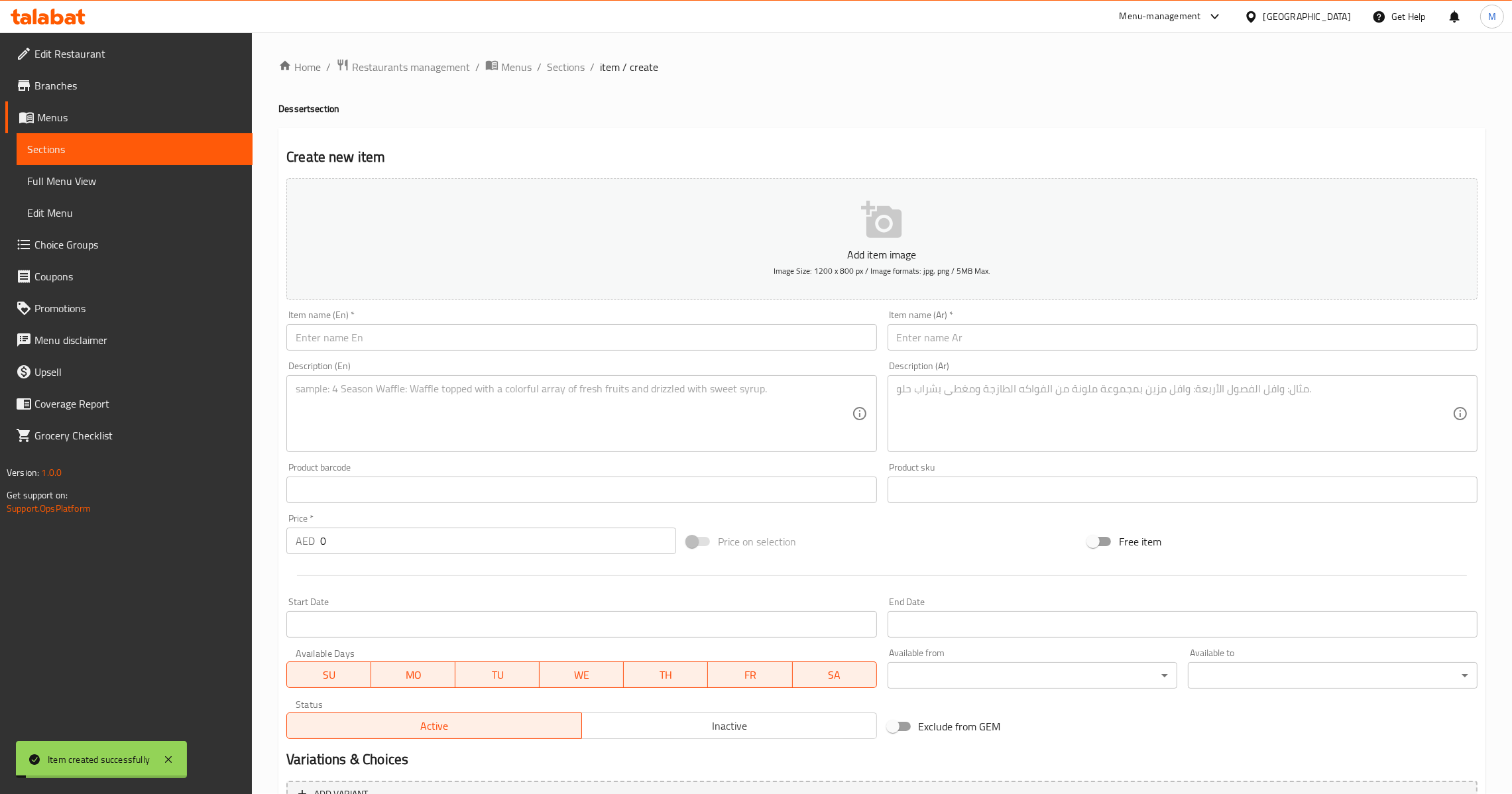
scroll to position [0, 0]
click at [570, 70] on span "Sections" at bounding box center [566, 67] width 38 height 16
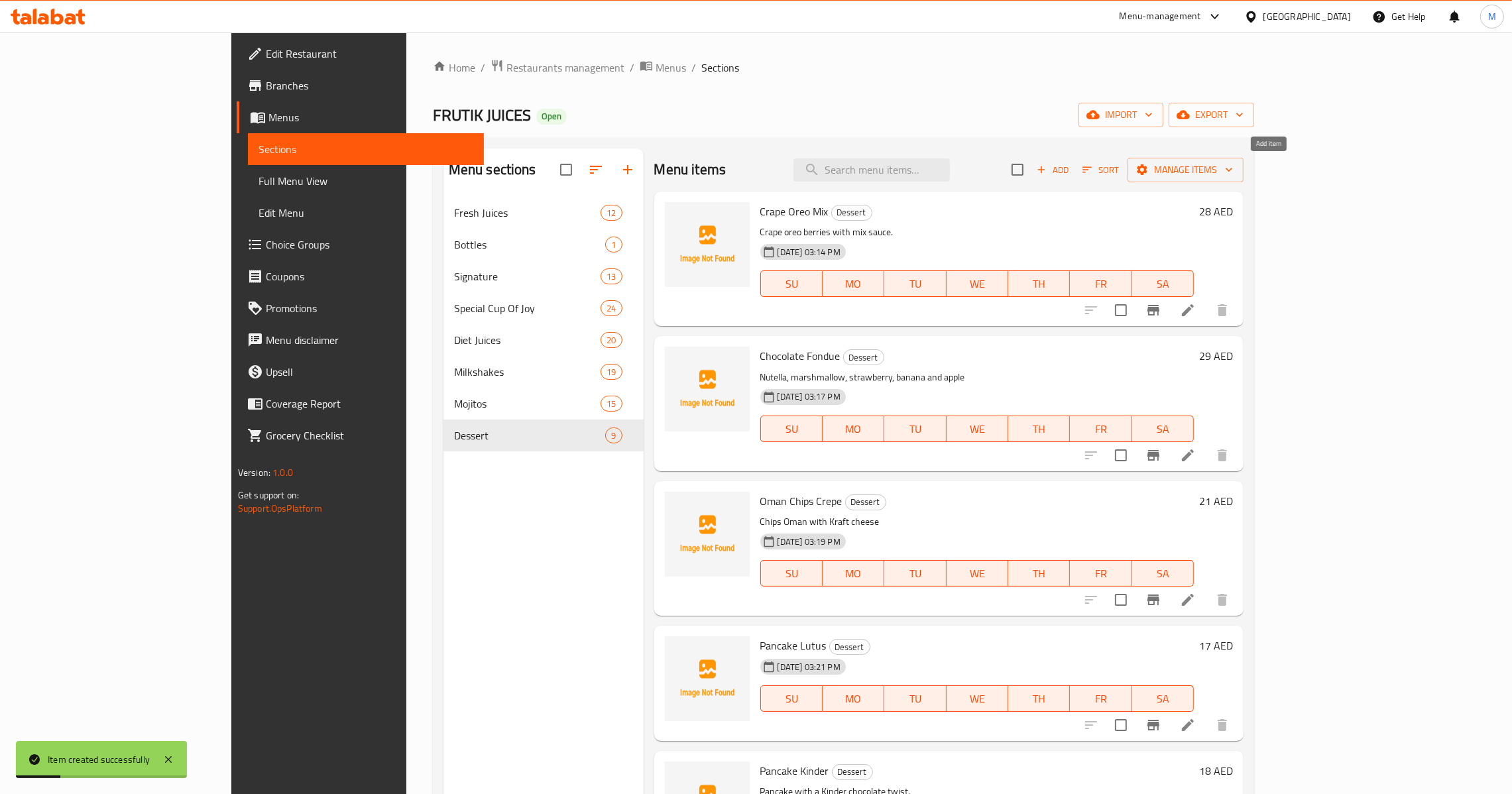
click at [1071, 175] on span "Add" at bounding box center [1053, 170] width 36 height 15
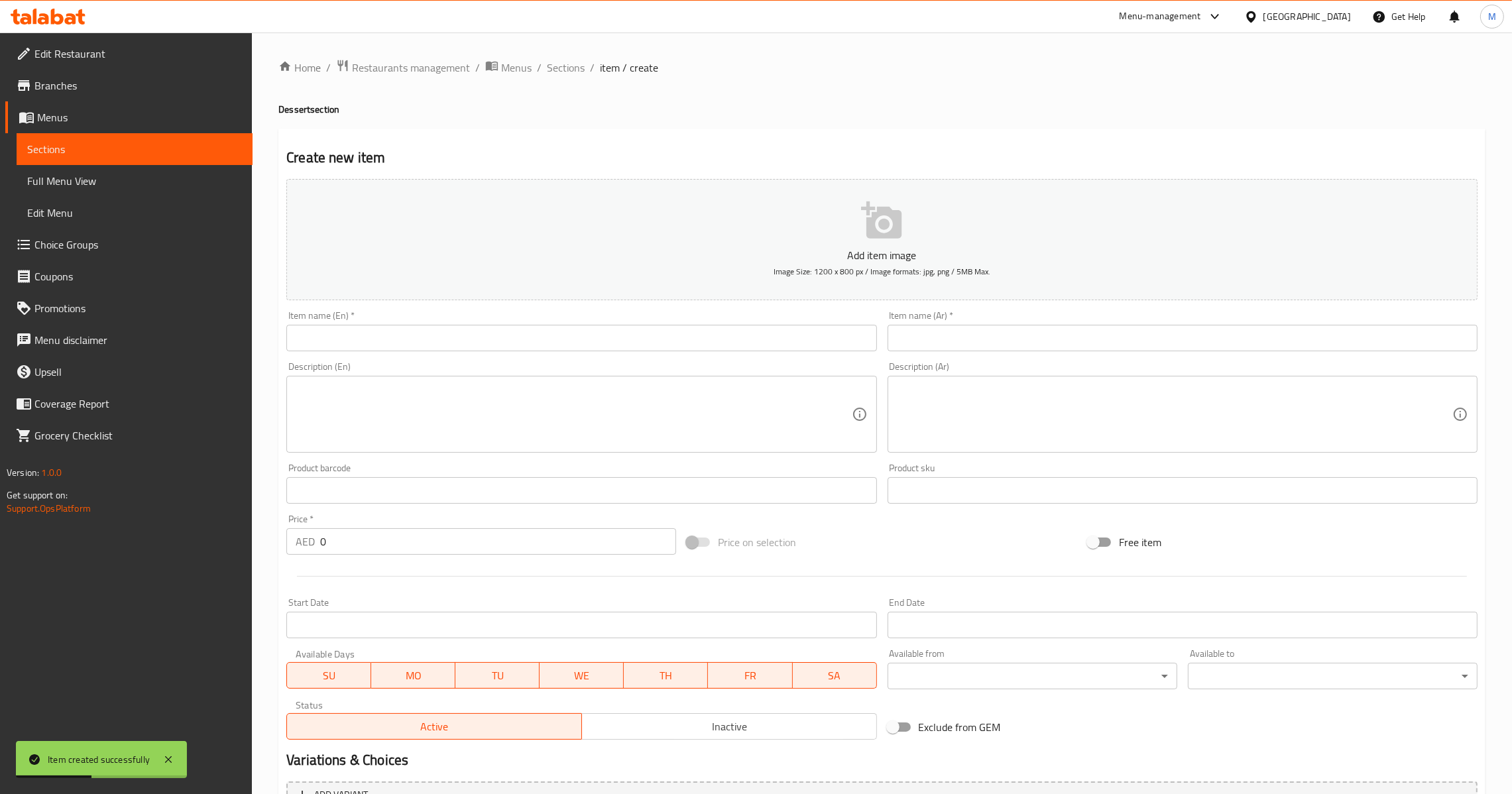
click at [968, 361] on div "Description (Ar) Description (Ar)" at bounding box center [1182, 407] width 601 height 102
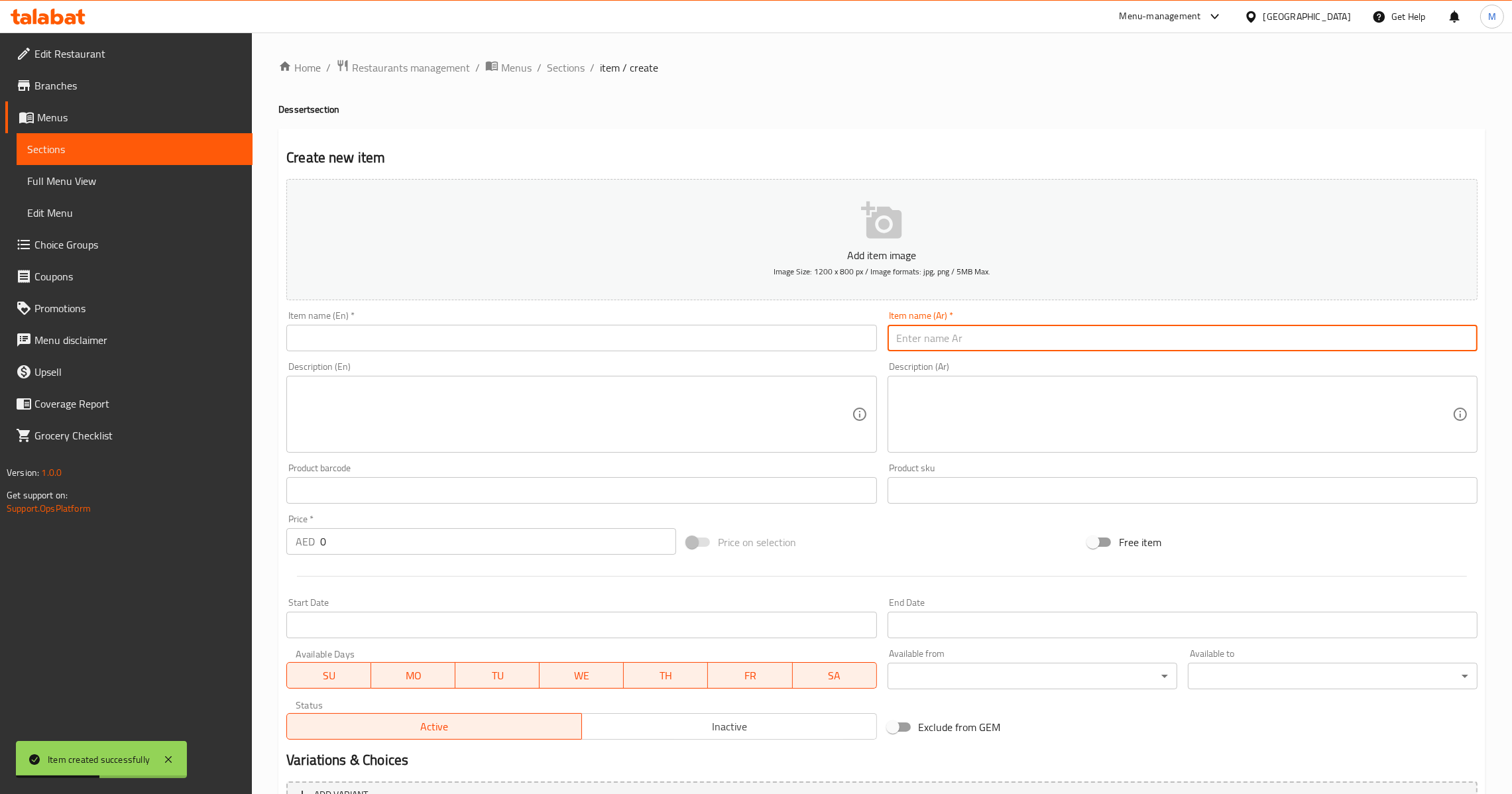
click at [968, 345] on input "text" at bounding box center [1182, 338] width 590 height 26
paste input "كريب نوتيلا"
type input "كريب نوتيلا"
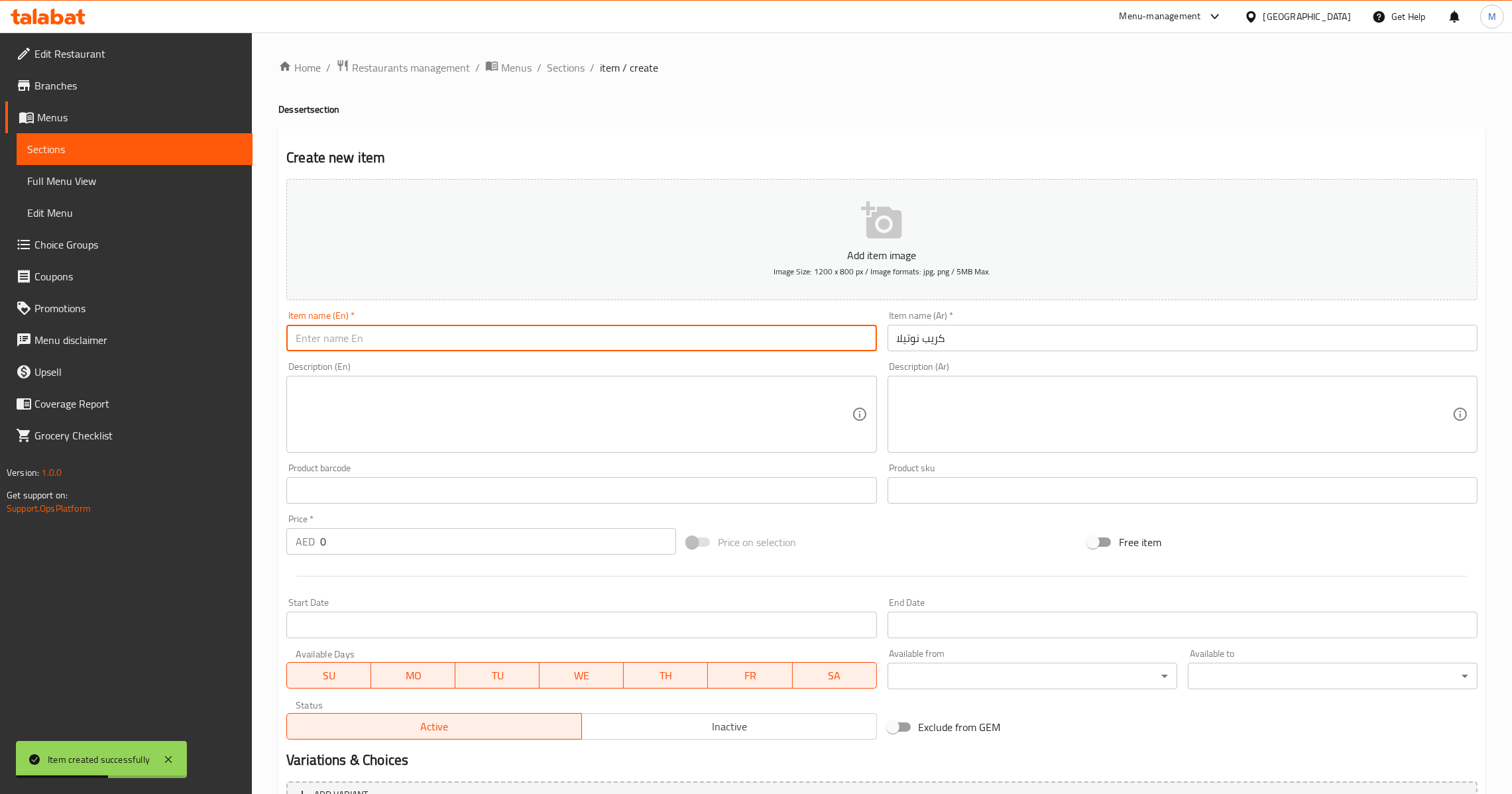
click at [725, 344] on input "text" at bounding box center [581, 338] width 590 height 26
paste input "Nutella Crepe"
type input "Nutella Crepe"
click at [536, 428] on textarea at bounding box center [574, 414] width 556 height 63
paste textarea "Satisfy your sweet tooth with our decadent Chocolate Crepe, with nutella crepe …"
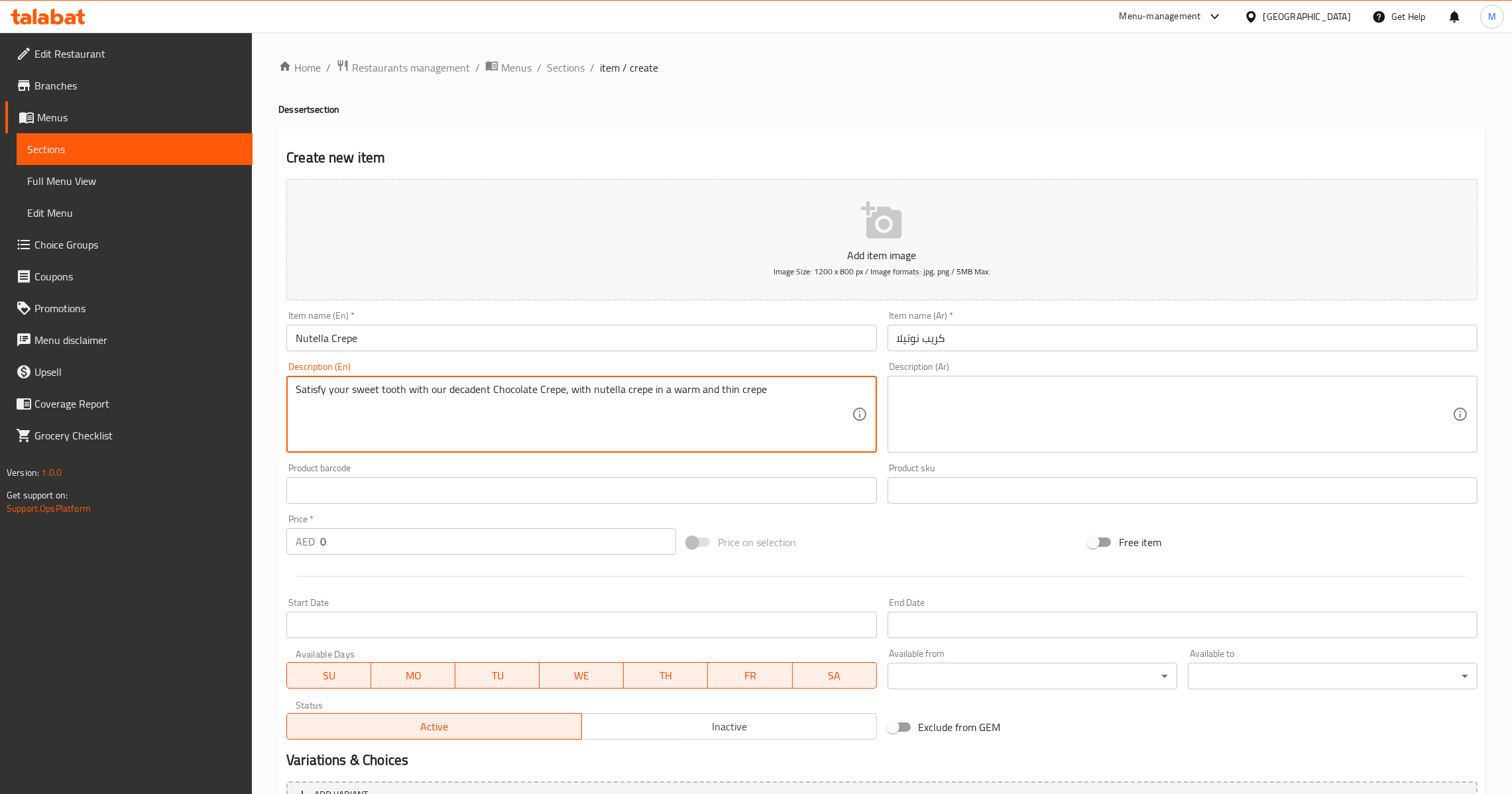
type textarea "Satisfy your sweet tooth with our decadent Chocolate Crepe, with nutella crepe …"
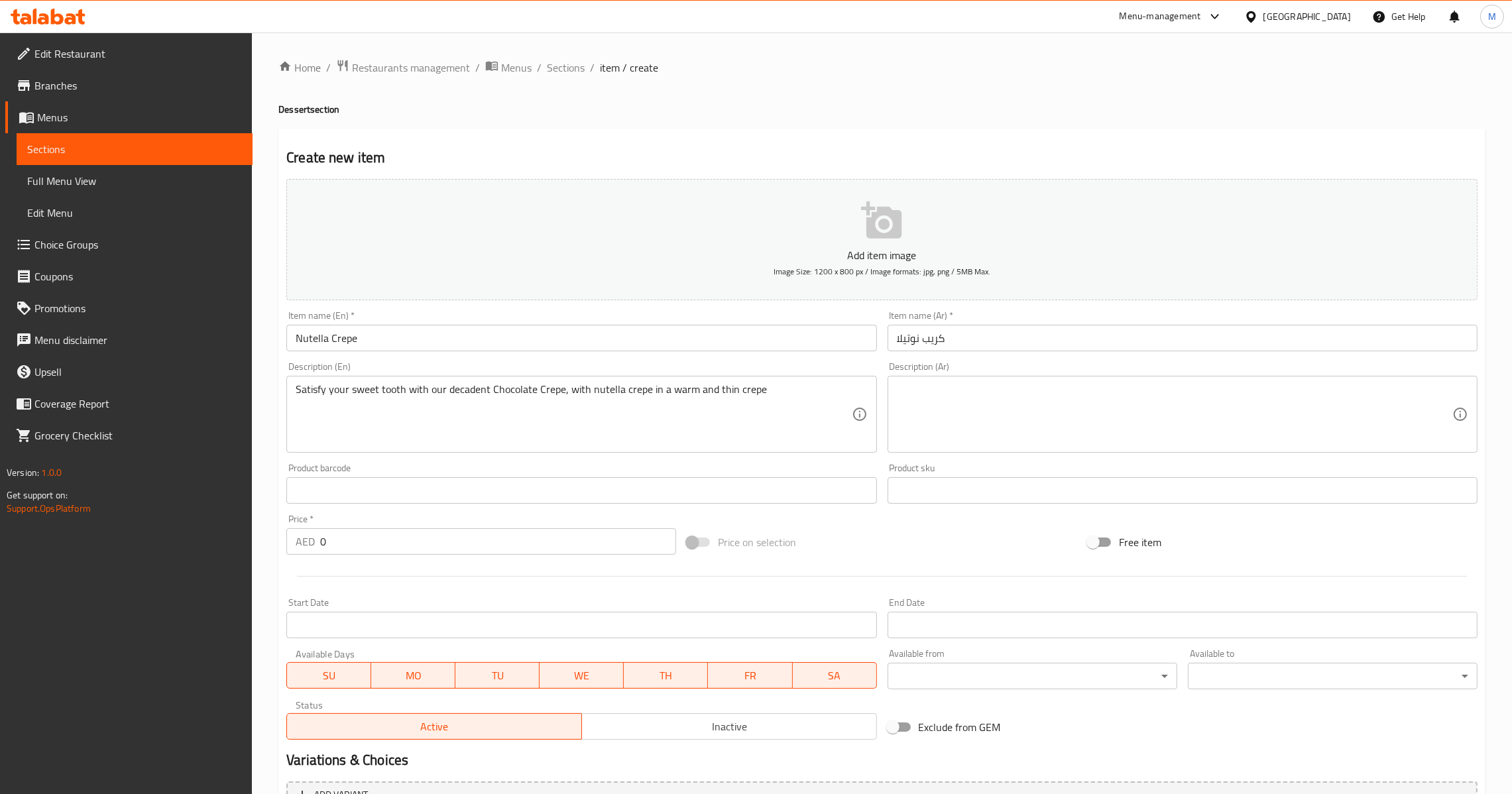
drag, startPoint x: 1079, startPoint y: 367, endPoint x: 1079, endPoint y: 388, distance: 21.0
click at [1079, 377] on div "Description (Ar) Description (Ar)" at bounding box center [1182, 407] width 590 height 91
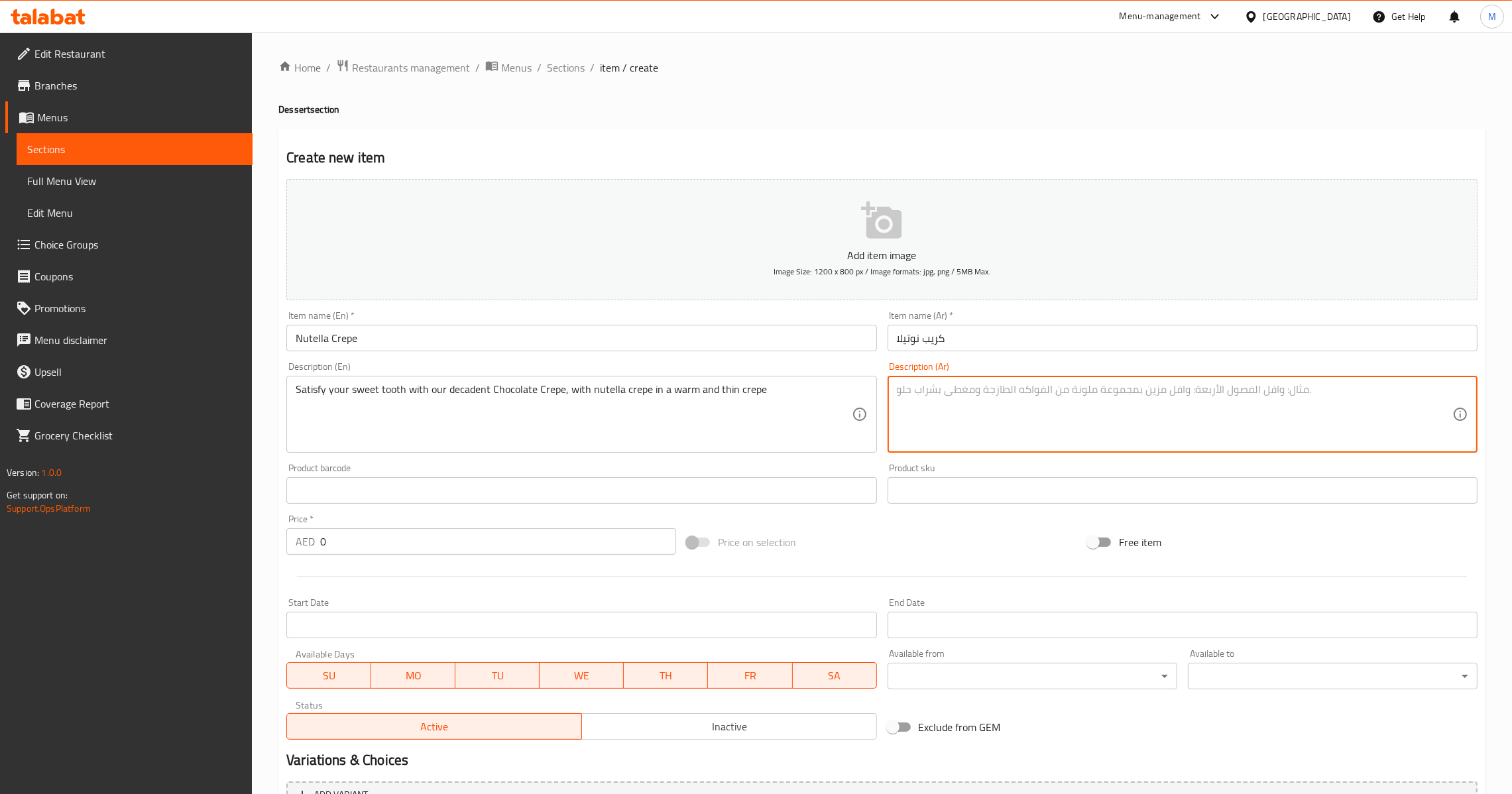
click at [1079, 400] on textarea at bounding box center [1175, 414] width 556 height 63
paste textarea "أشبع رغبتك في تناول الحلويات مع كريب الشوكولاتة الفاخر لدينا، مع كريب النوتيلا …"
type textarea "أشبع رغبتك في تناول الحلويات مع كريب الشوكولاتة الفاخر لدينا، مع كريب النوتيلا …"
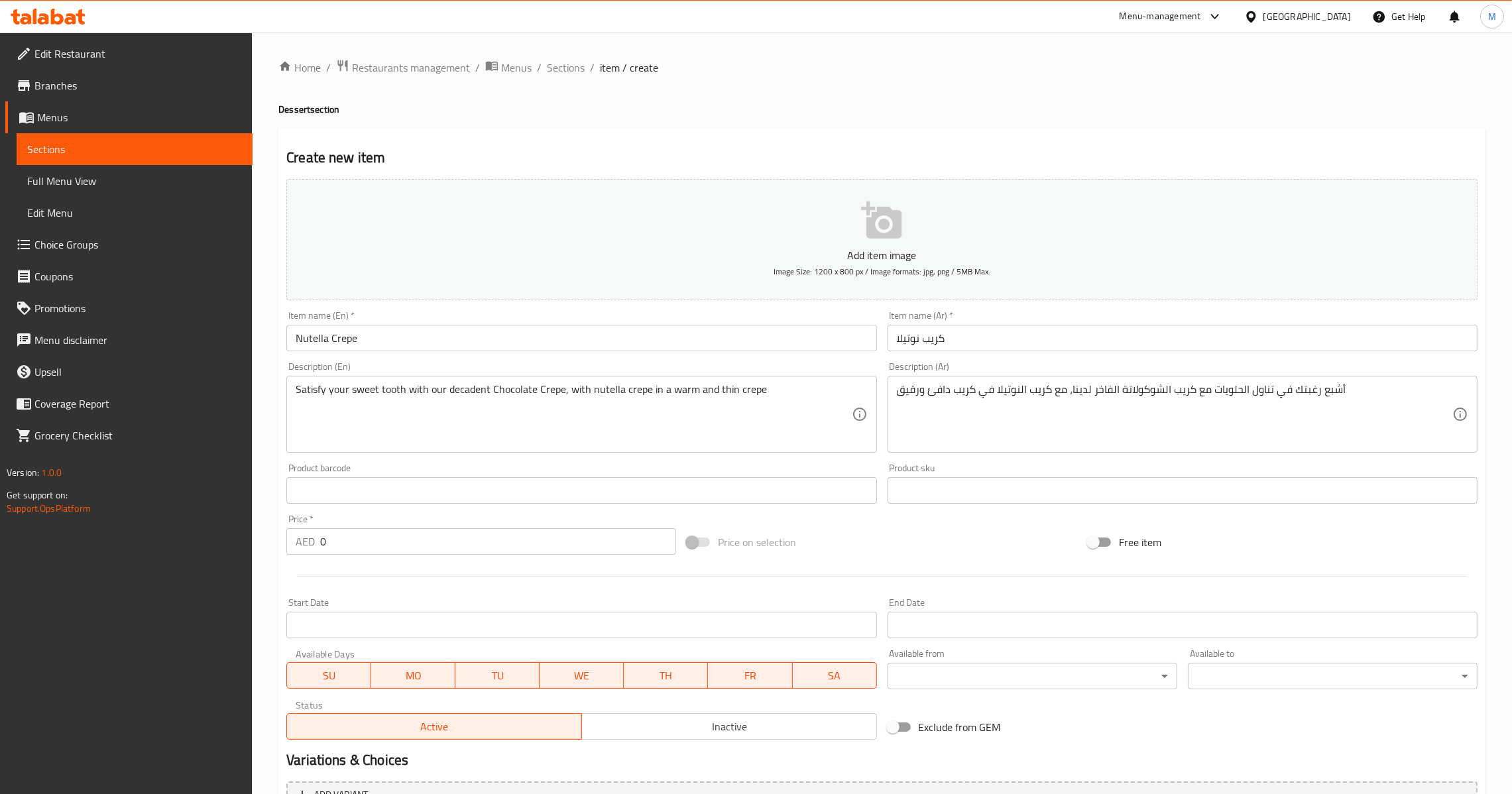
drag, startPoint x: 442, startPoint y: 566, endPoint x: 363, endPoint y: 567, distance: 79.0
click at [363, 567] on div at bounding box center [882, 576] width 1202 height 32
drag, startPoint x: 360, startPoint y: 547, endPoint x: 236, endPoint y: 565, distance: 125.3
click at [236, 565] on div "Edit Restaurant Branches Menus Sections Full Menu View Edit Menu Choice Groups …" at bounding box center [756, 484] width 1512 height 904
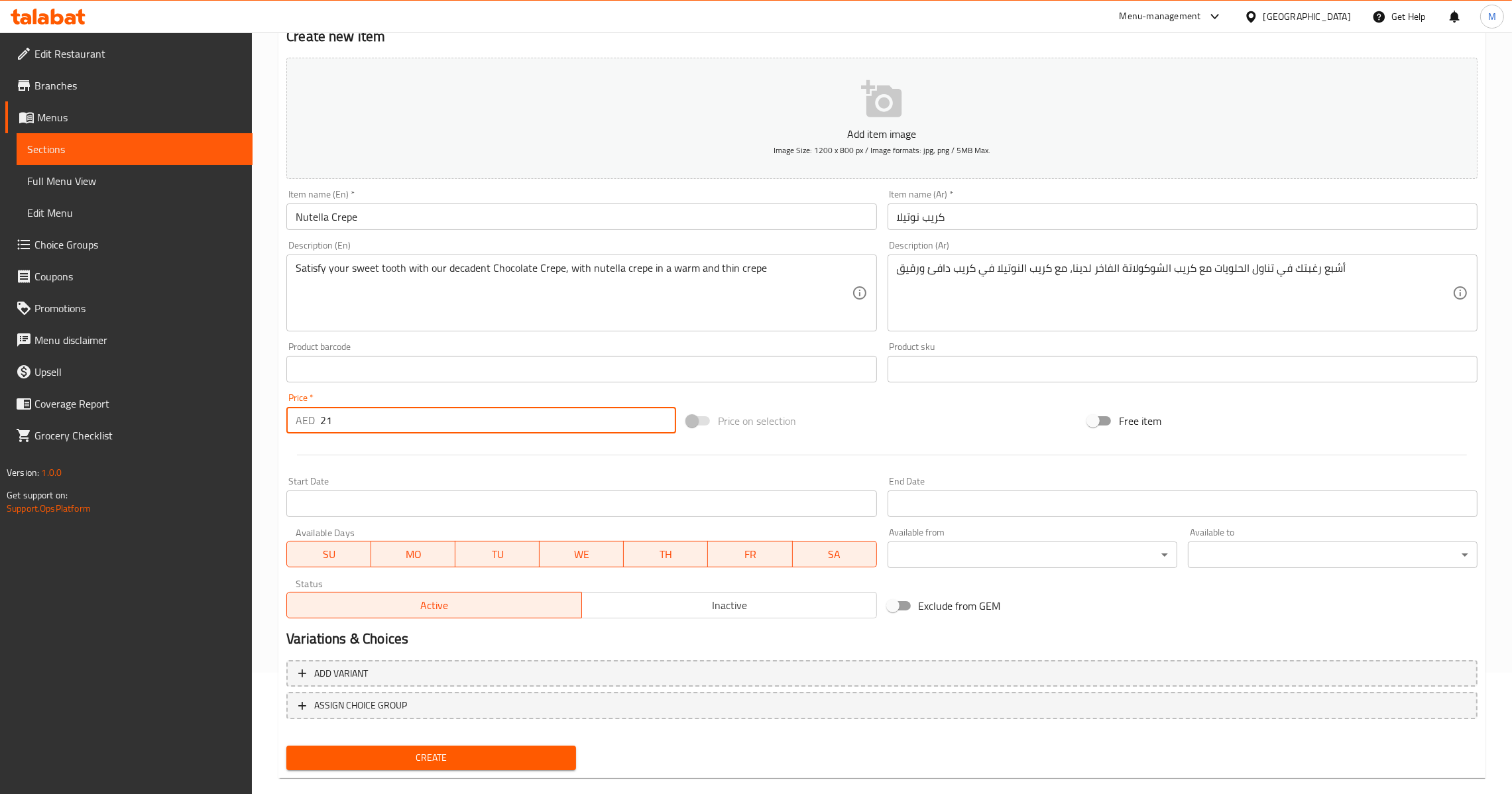
scroll to position [140, 0]
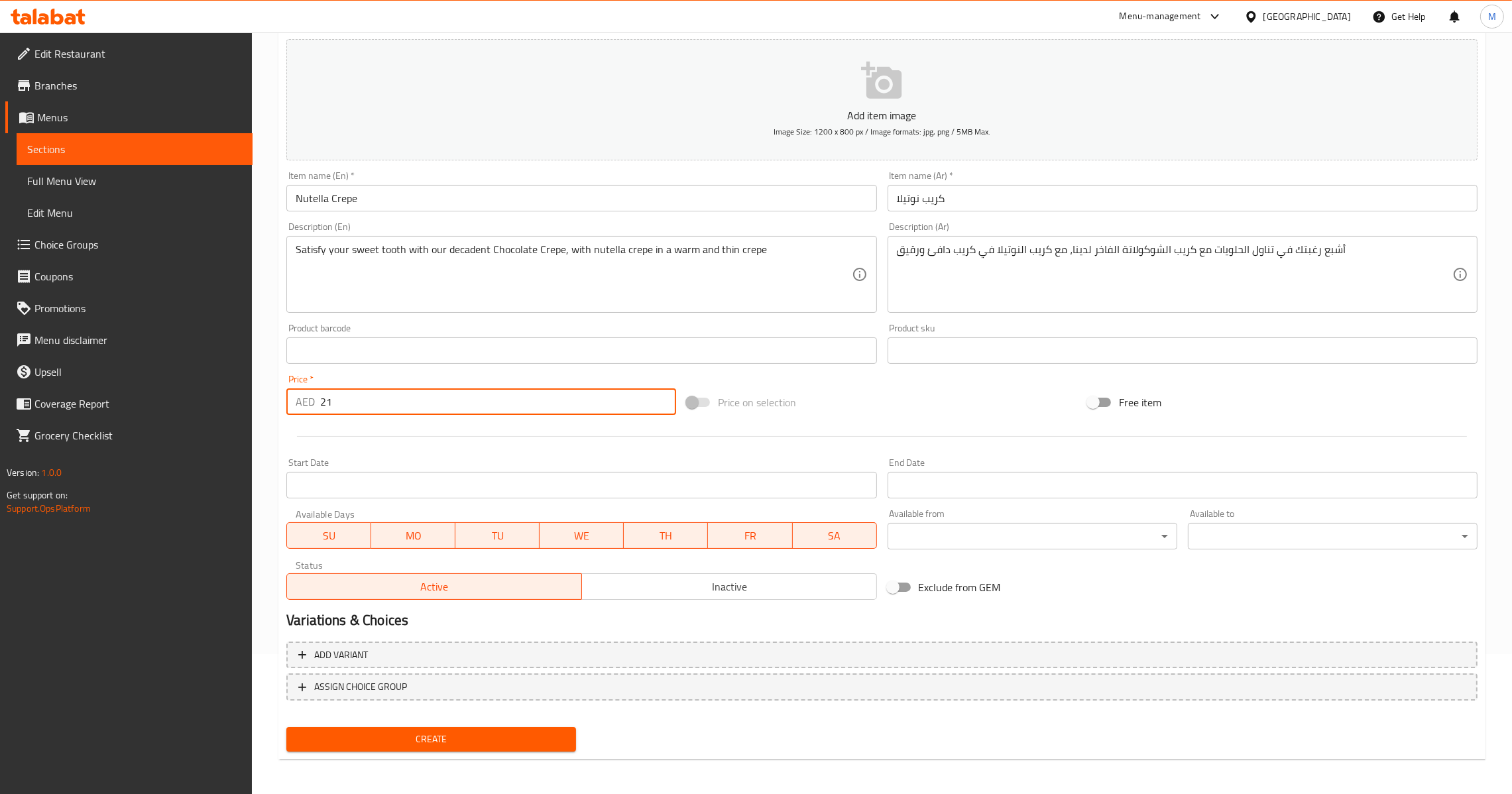
type input "21"
click at [418, 732] on span "Create" at bounding box center [431, 739] width 268 height 17
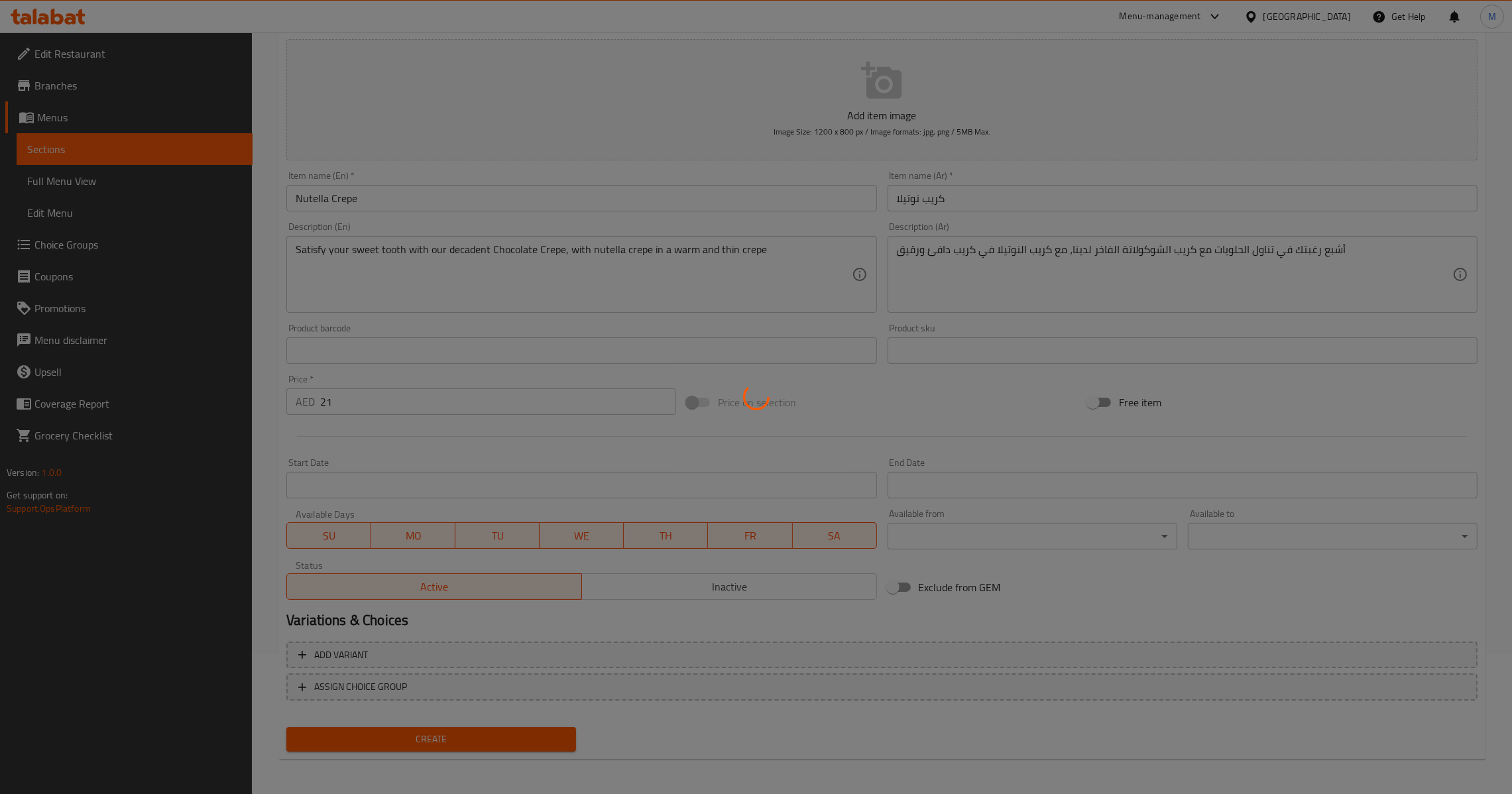
type input "0"
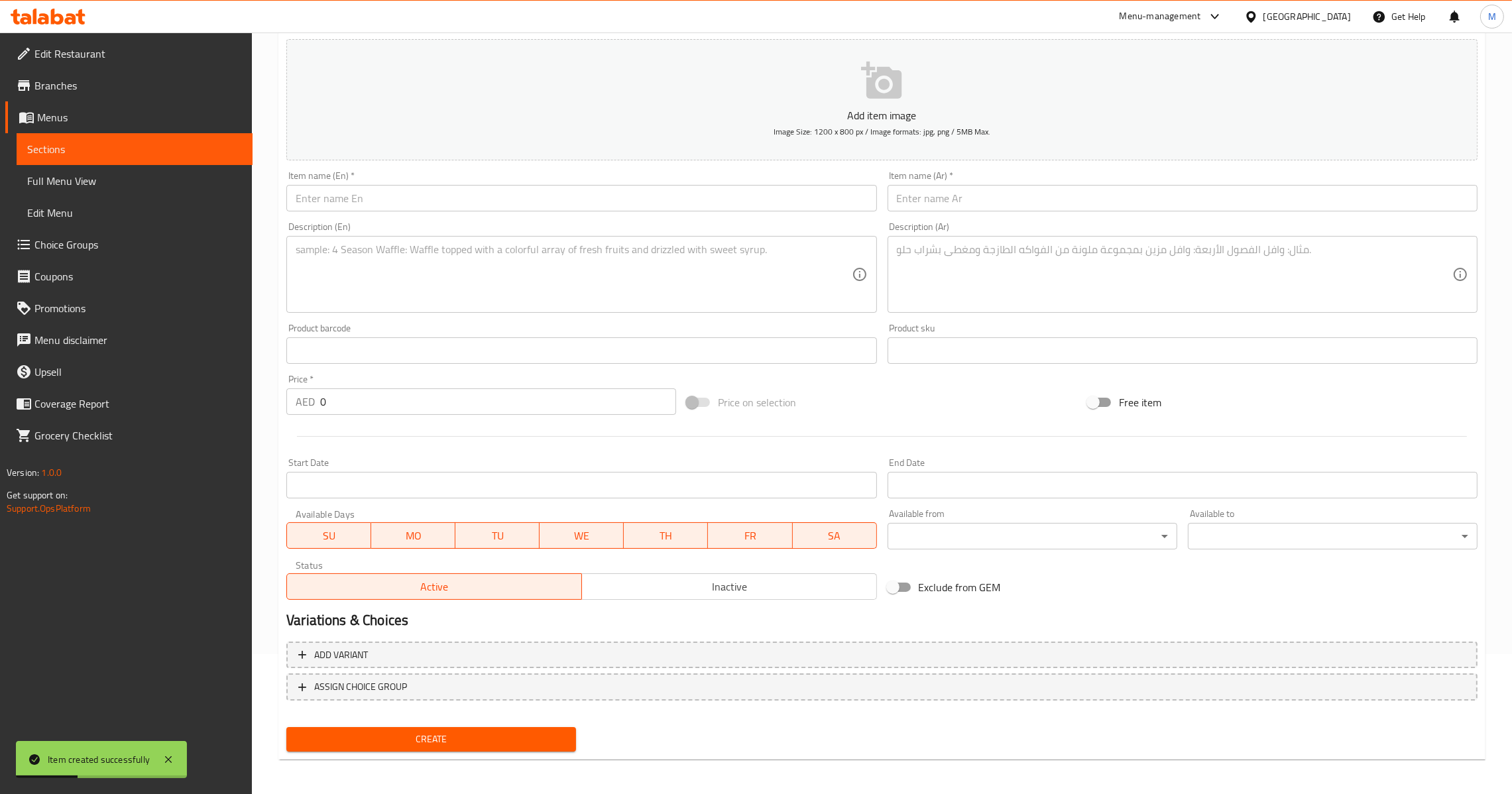
click at [649, 185] on input "text" at bounding box center [581, 198] width 590 height 26
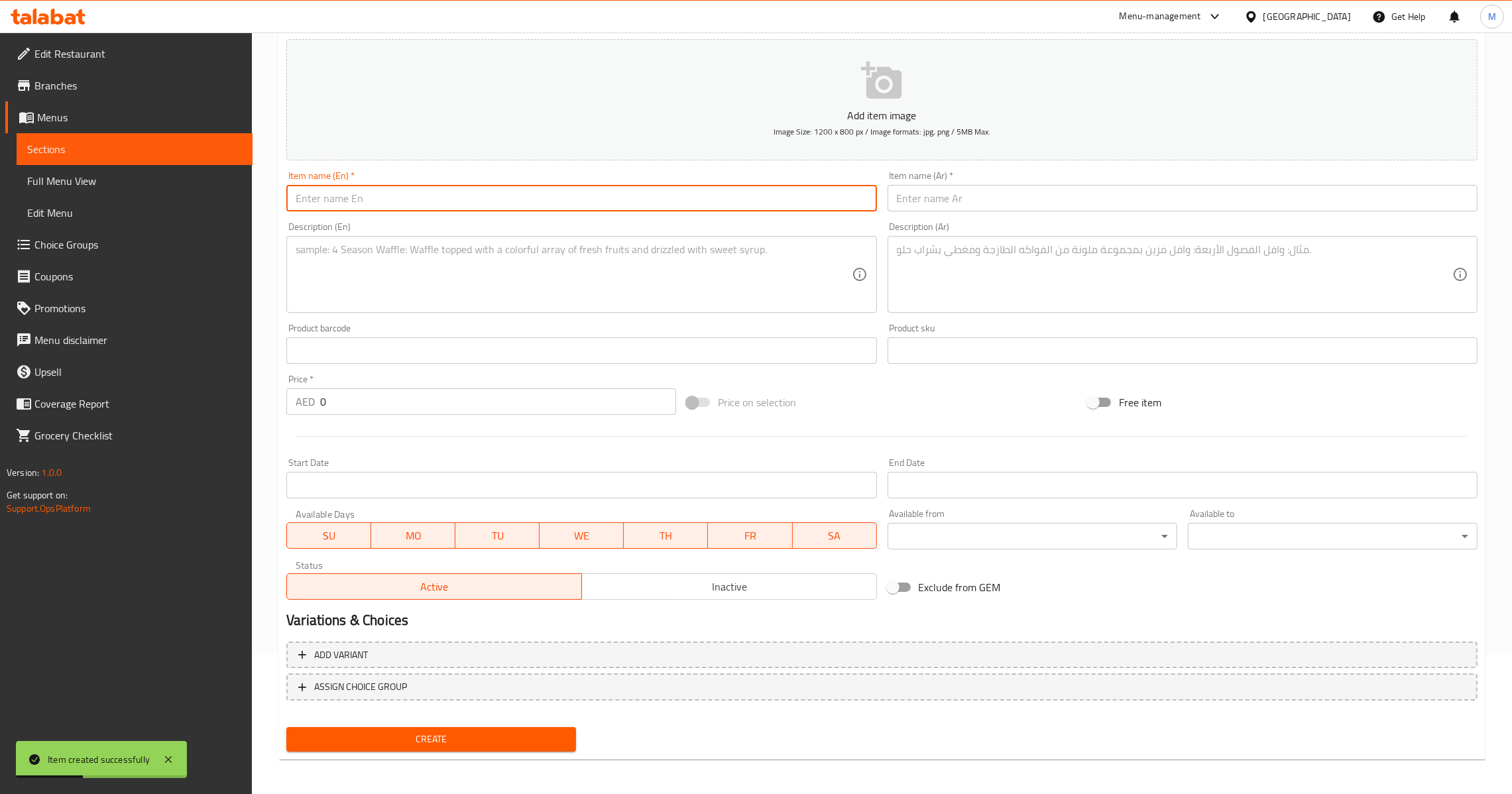
paste input "[PERSON_NAME]"
type input "[PERSON_NAME]"
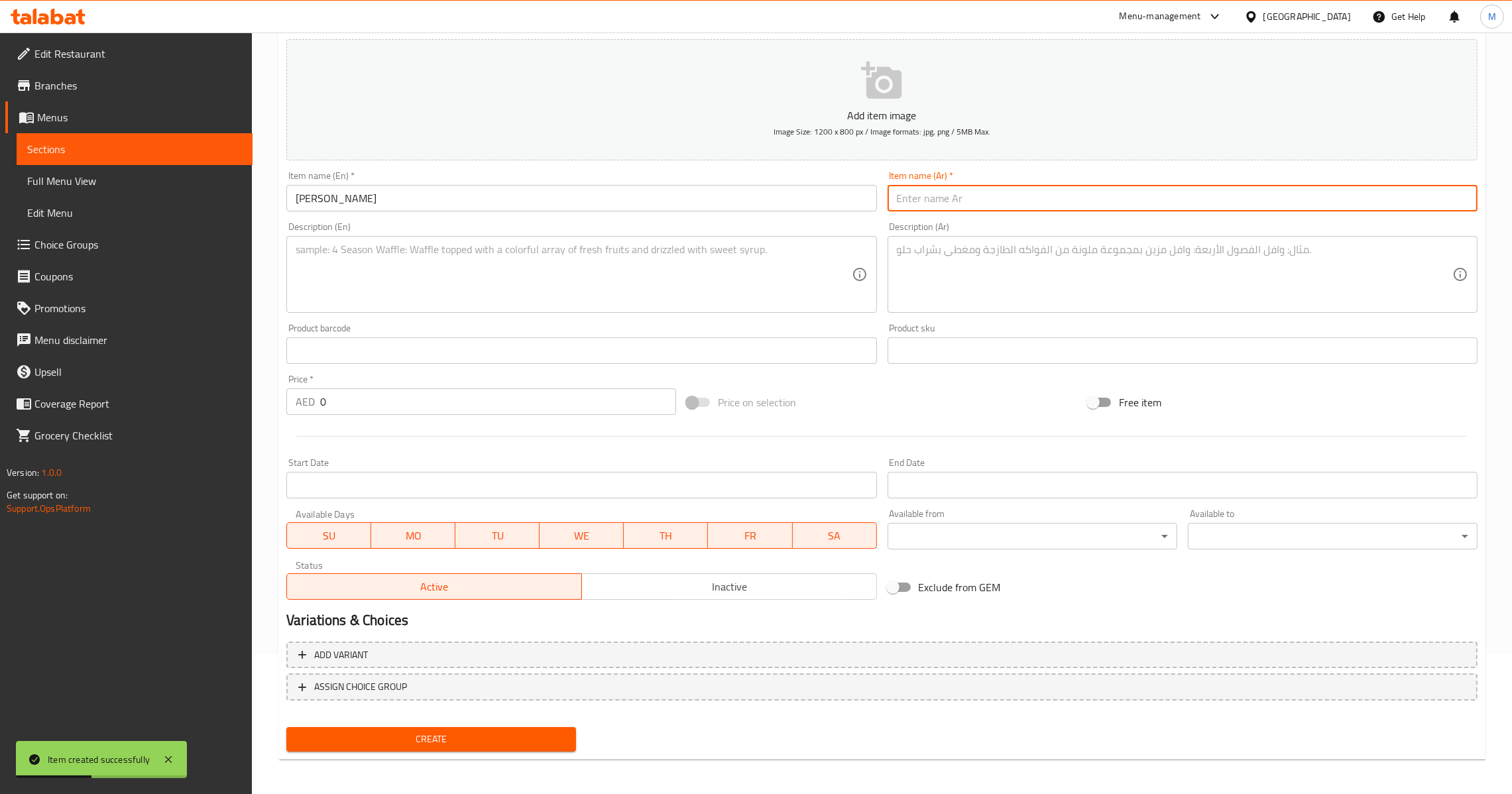
click at [1004, 202] on input "text" at bounding box center [1182, 198] width 590 height 26
paste input "جوي كنافة"
type input "جوي كنافة"
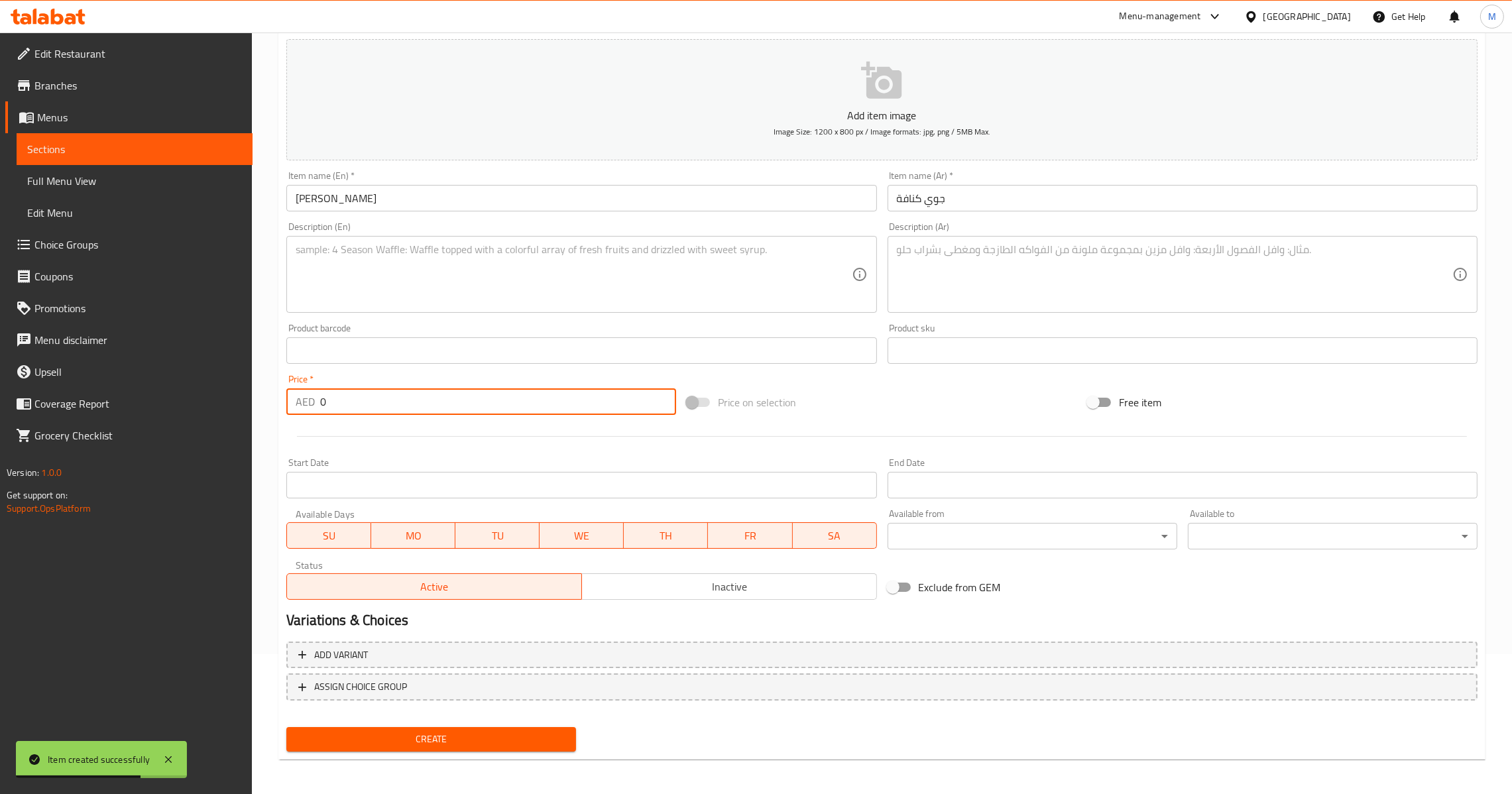
drag, startPoint x: 360, startPoint y: 401, endPoint x: 202, endPoint y: 415, distance: 158.6
click at [204, 415] on div "Edit Restaurant Branches Menus Sections Full Menu View Edit Menu Choice Groups …" at bounding box center [756, 345] width 1512 height 904
type input "25"
click at [492, 727] on button "Create" at bounding box center [431, 739] width 290 height 24
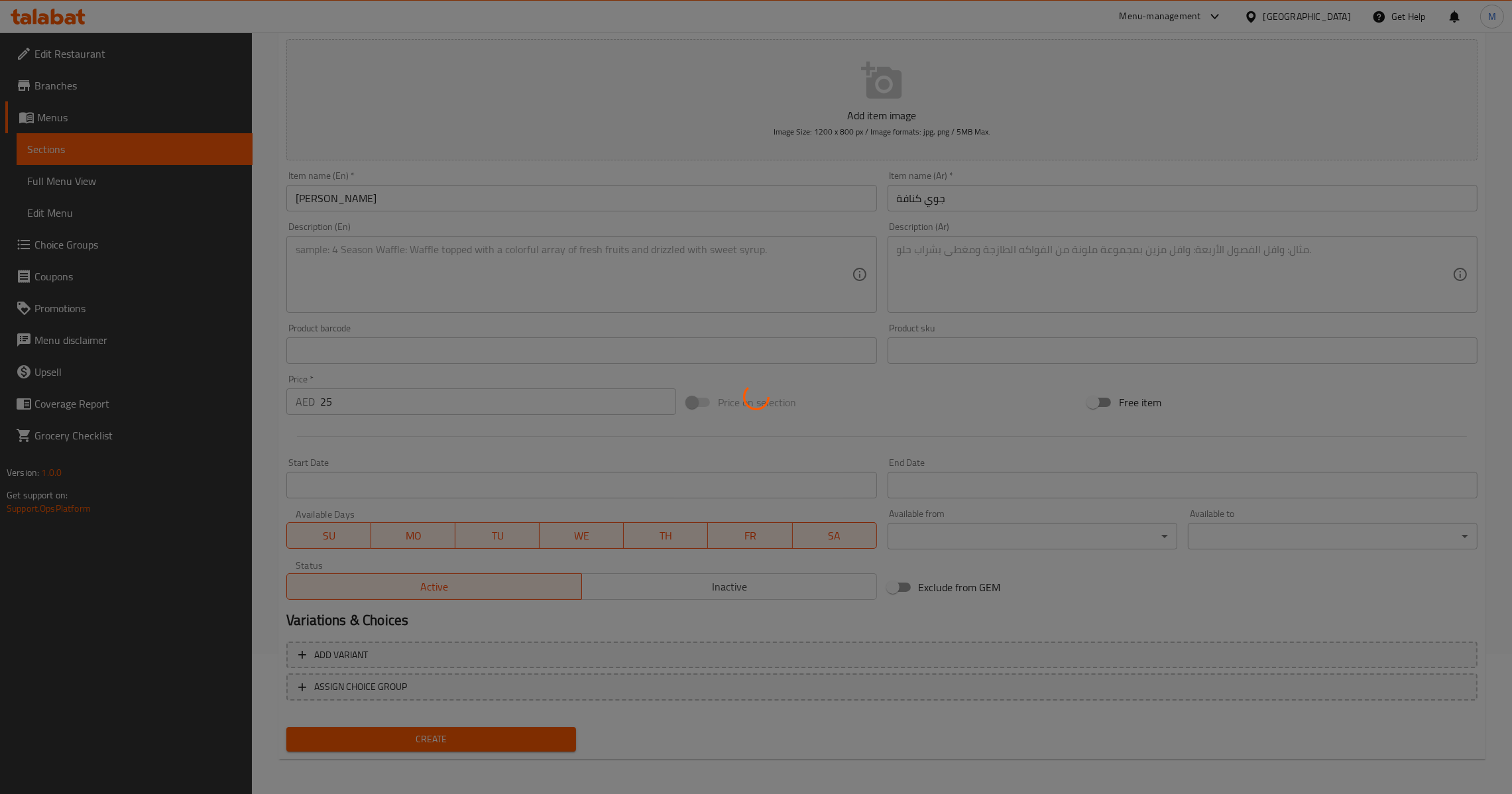
type input "0"
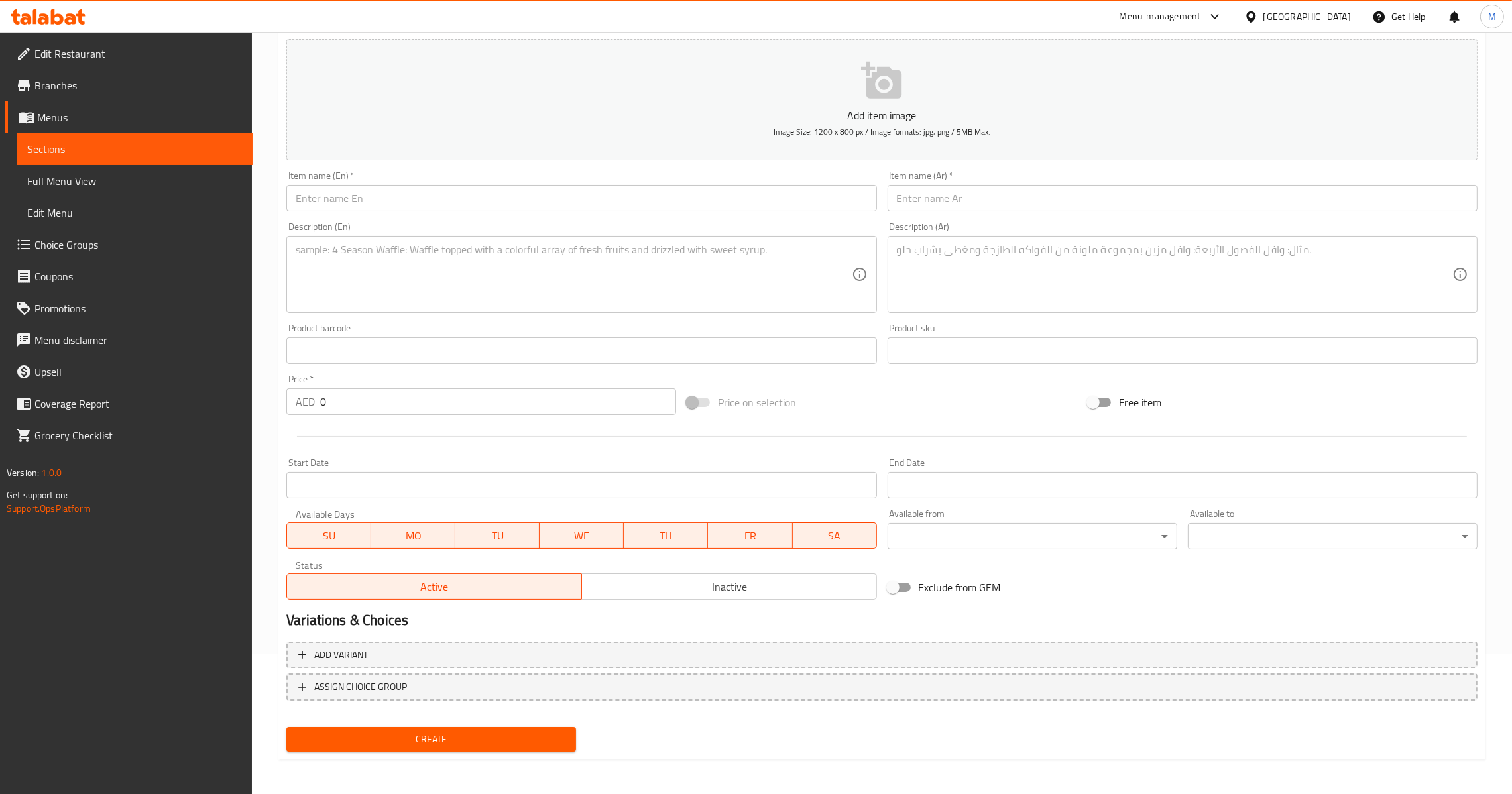
drag, startPoint x: 1011, startPoint y: 213, endPoint x: 1018, endPoint y: 205, distance: 10.6
click at [1014, 210] on div "Item name (Ar)   * Item name (Ar) *" at bounding box center [1182, 191] width 601 height 51
click at [1018, 204] on input "text" at bounding box center [1182, 198] width 590 height 26
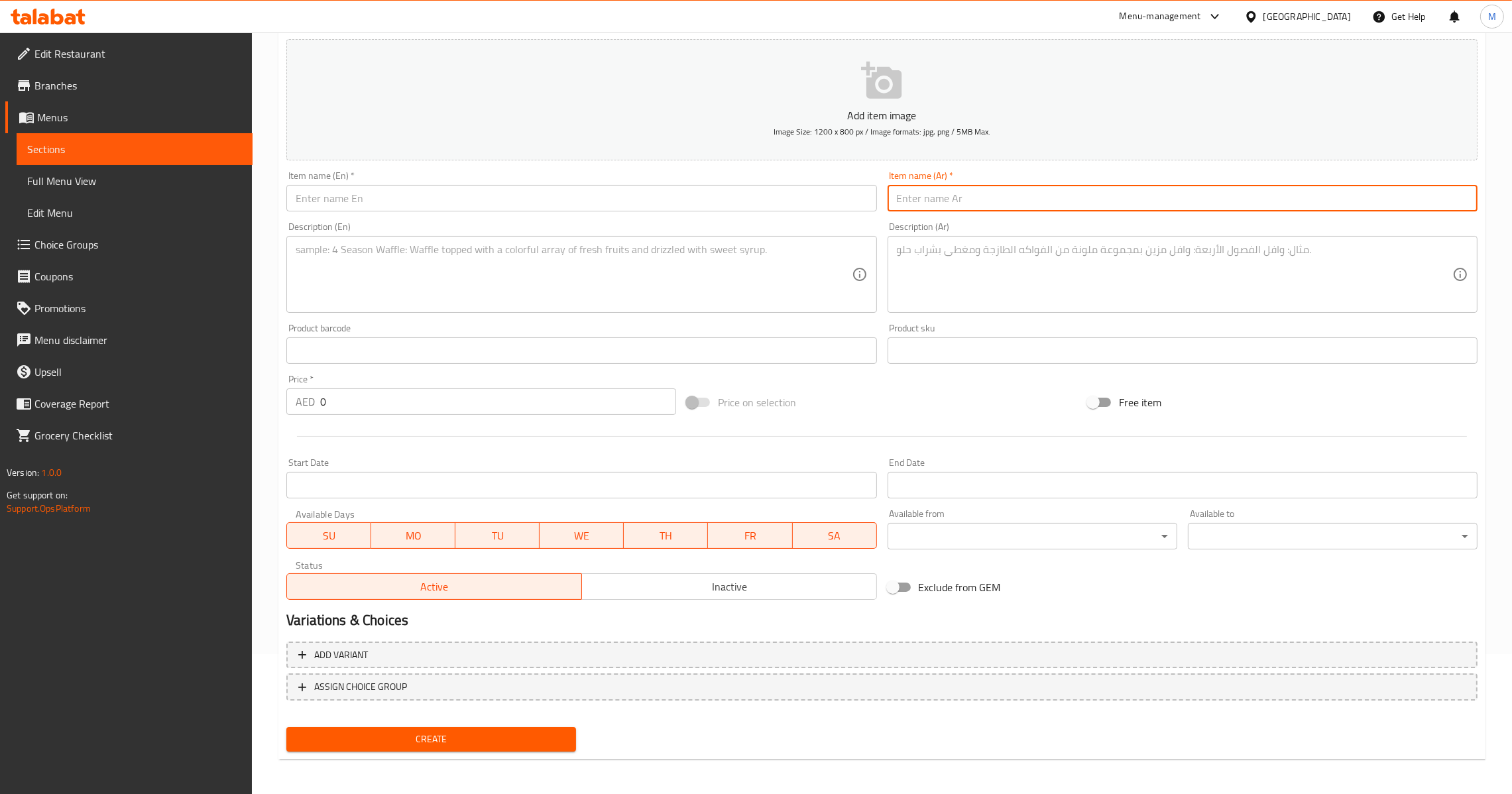
paste input "جوي فراوله"
type input "جوي فراوله"
click at [968, 282] on textarea at bounding box center [1175, 274] width 556 height 63
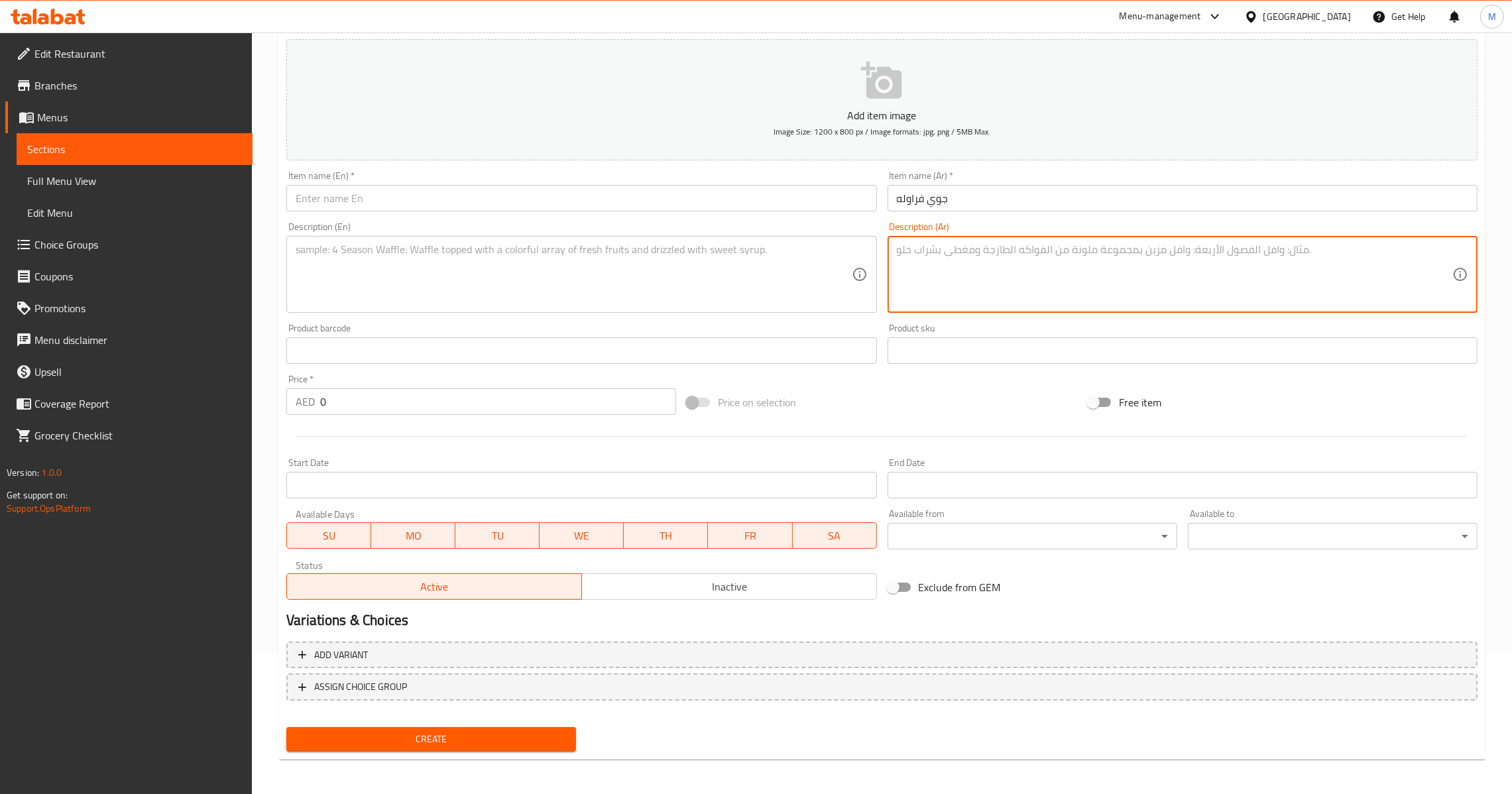
paste textarea "فراولة مع نوتيلا"
type textarea "فراولة مع نوتيلا"
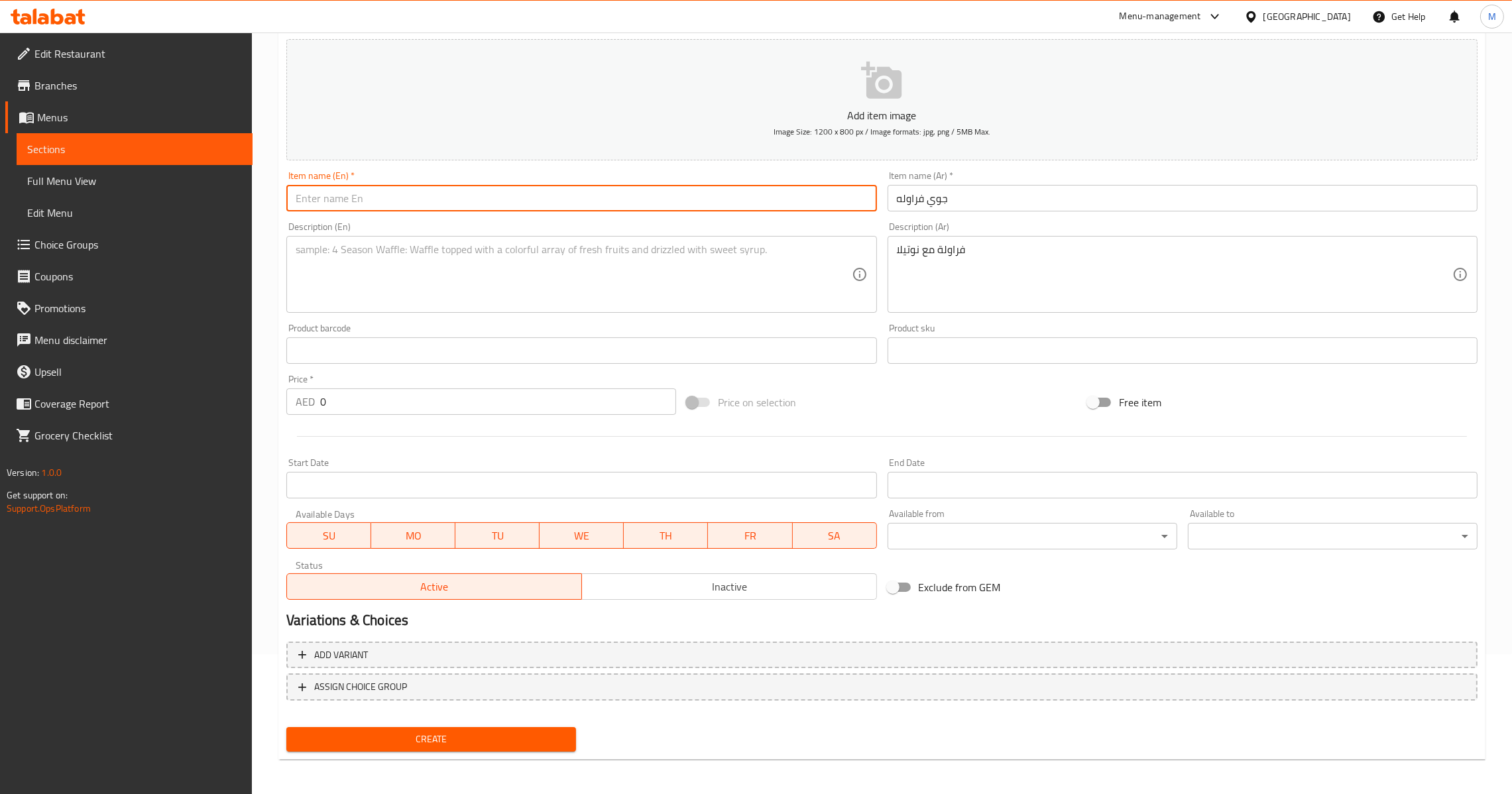
click at [495, 202] on input "text" at bounding box center [581, 198] width 590 height 26
paste input "Joy Strawberry"
type input "Joy Strawberry"
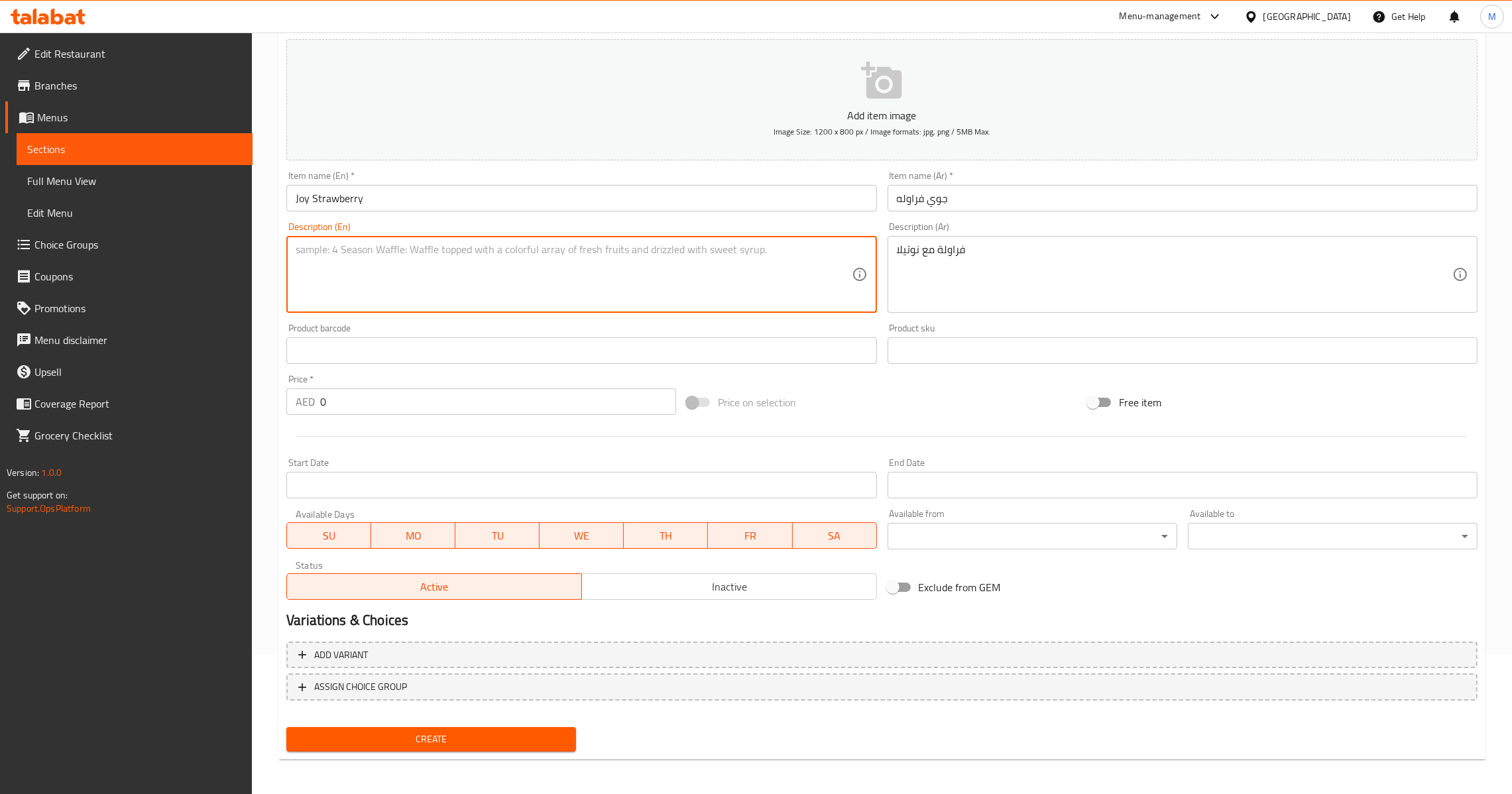
click at [373, 281] on textarea at bounding box center [574, 274] width 556 height 63
paste textarea "Strawberry with Nutella"
type textarea "Strawberry with Nutella"
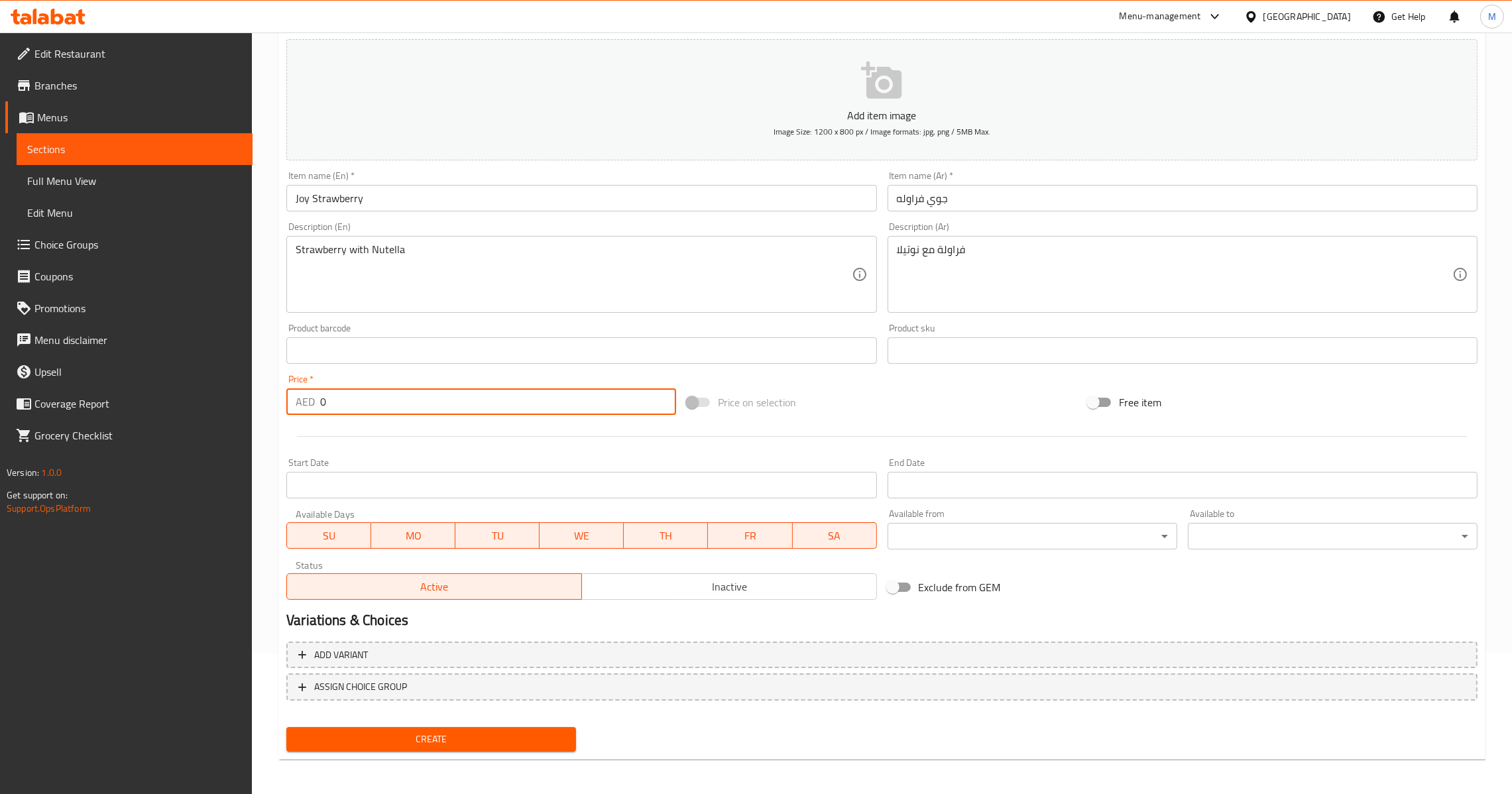
drag, startPoint x: 346, startPoint y: 408, endPoint x: 284, endPoint y: 410, distance: 62.0
click at [284, 410] on div "Price   * AED 0 Price *" at bounding box center [481, 395] width 400 height 51
type input "25"
click at [427, 731] on span "Create" at bounding box center [431, 739] width 268 height 17
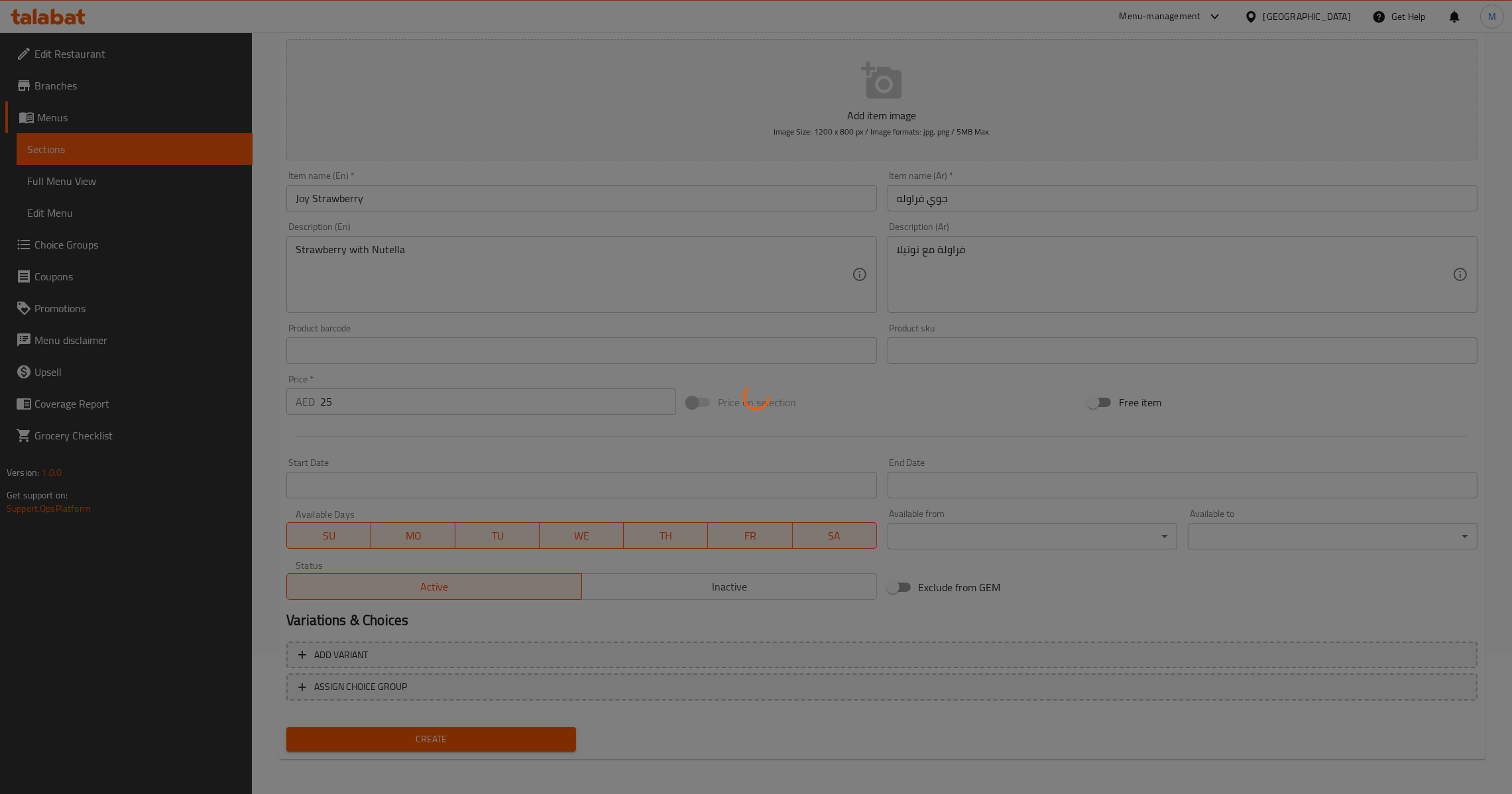
type input "0"
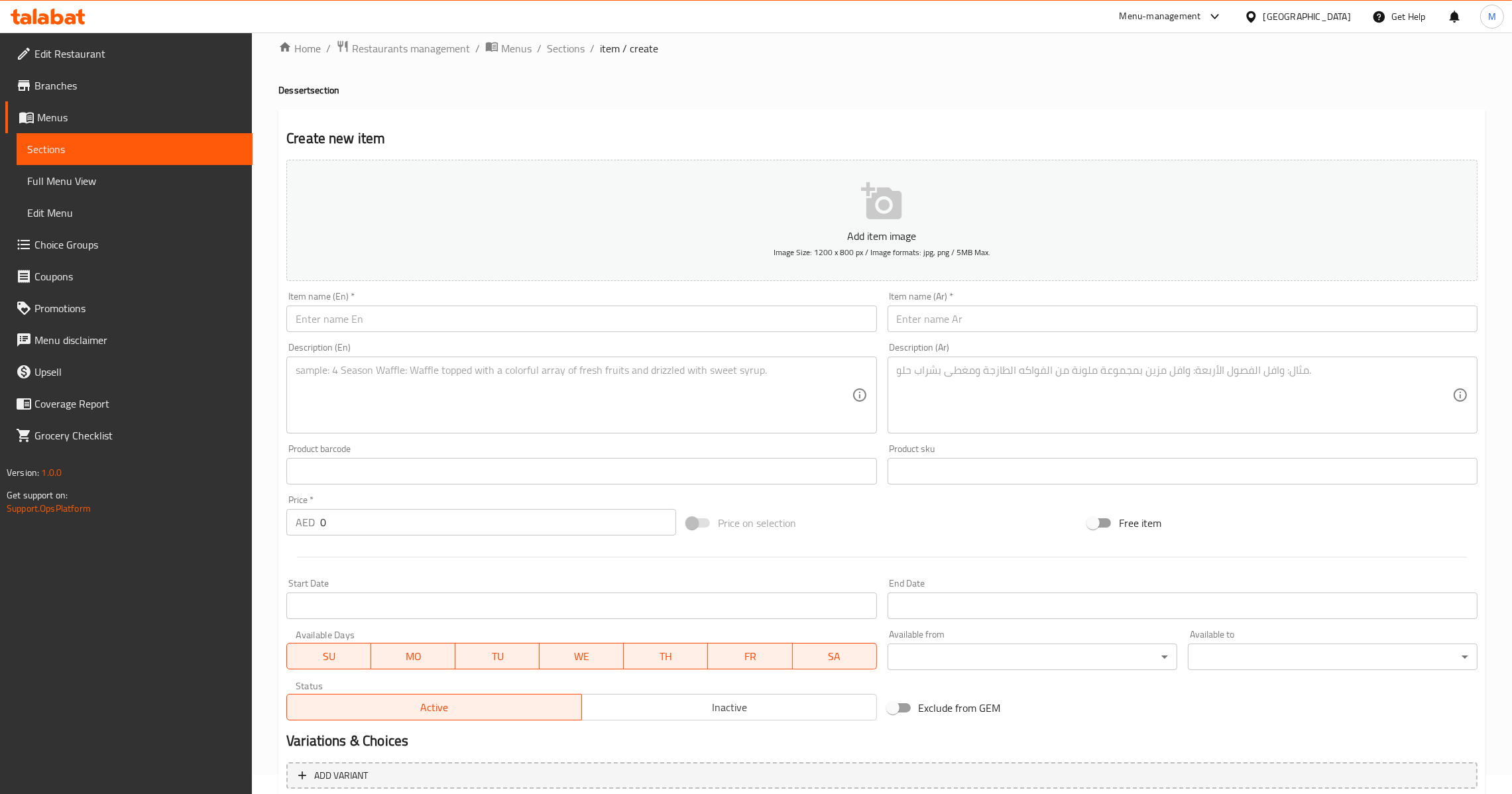
scroll to position [0, 0]
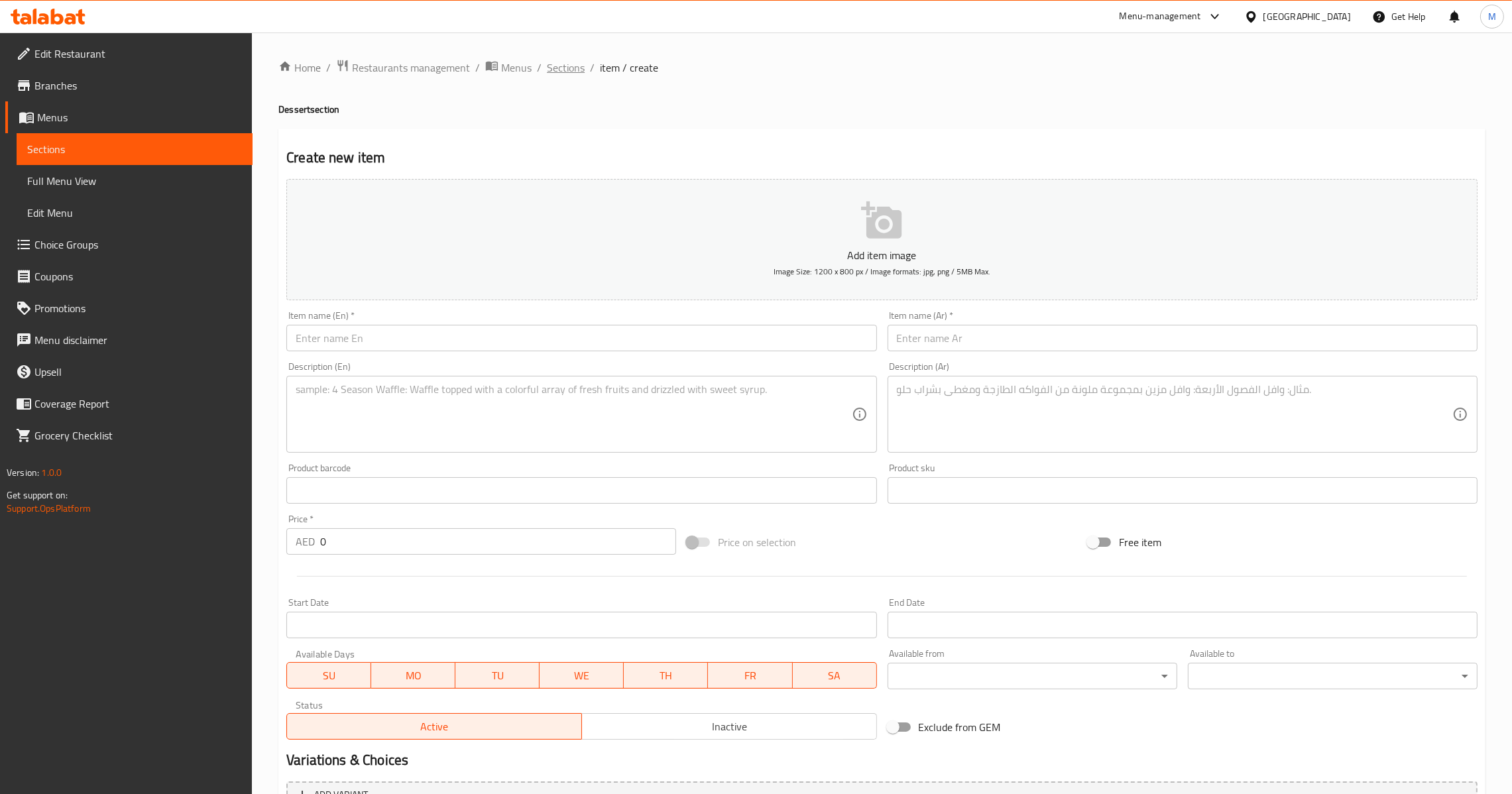
click at [575, 70] on span "Sections" at bounding box center [566, 67] width 38 height 16
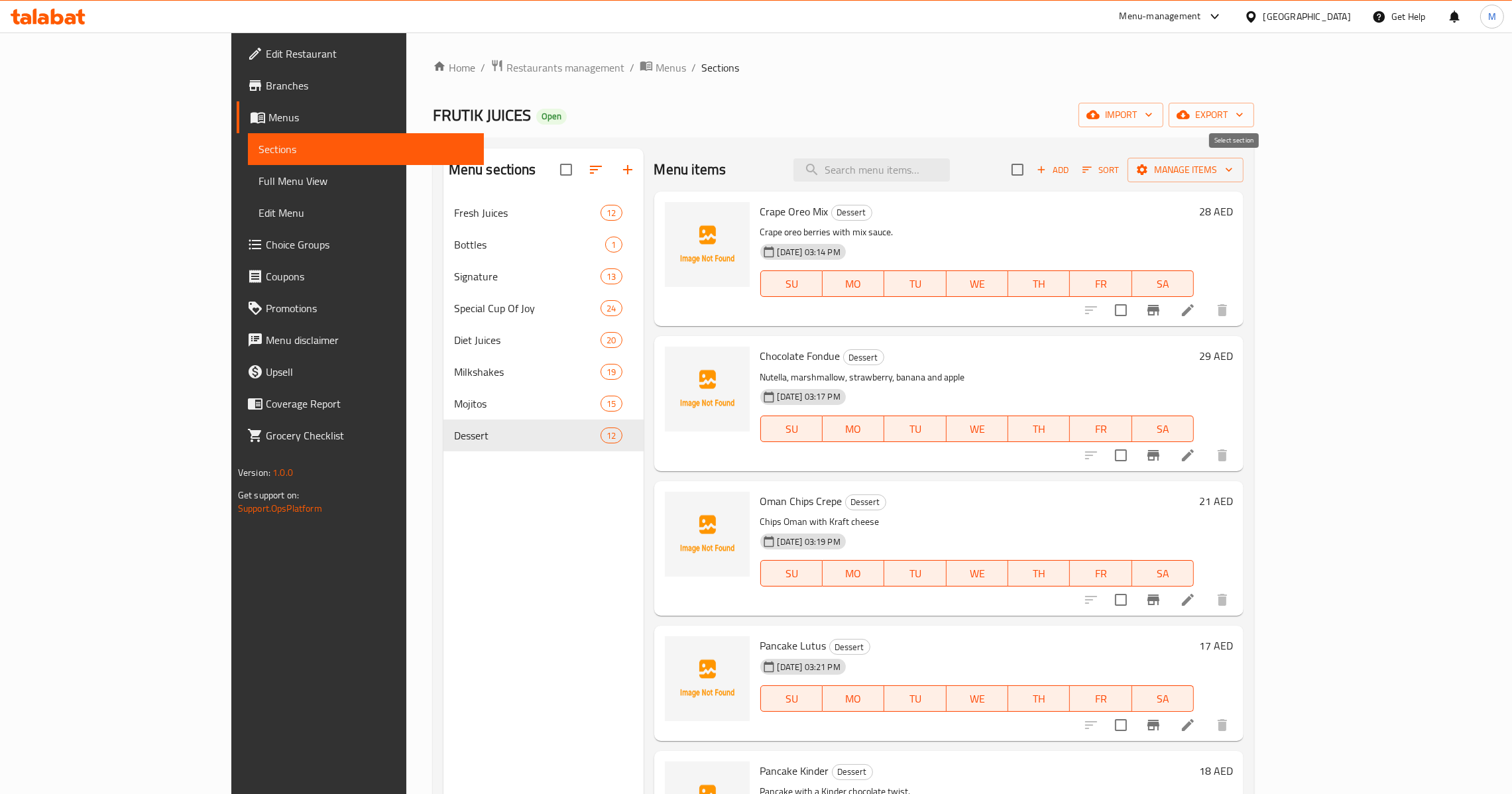
click at [1047, 169] on icon "button" at bounding box center [1041, 169] width 12 height 12
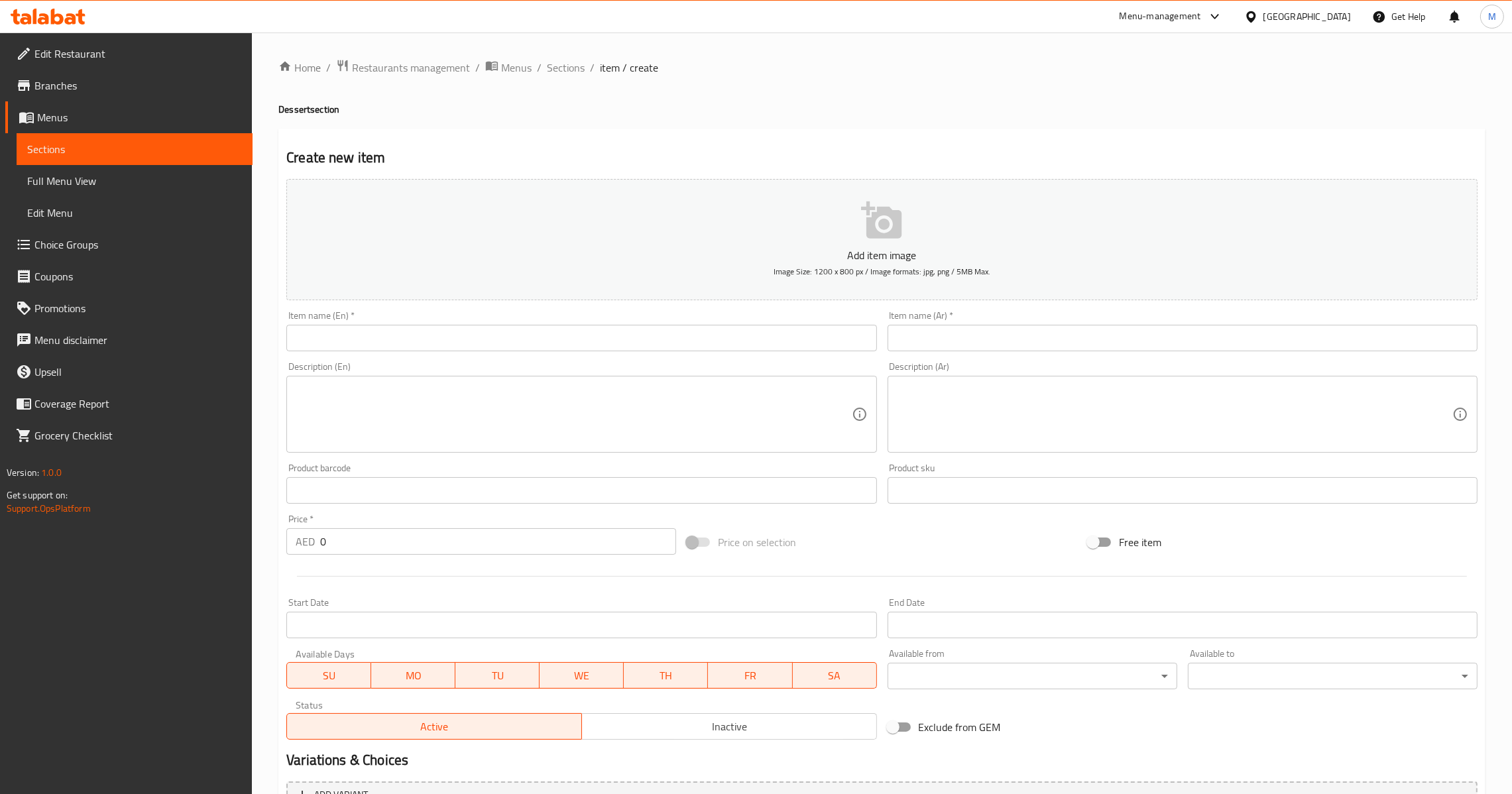
paste input "بان كيك كبيرة"
click at [1025, 343] on input "بان كيك كبيرة" at bounding box center [1182, 338] width 590 height 26
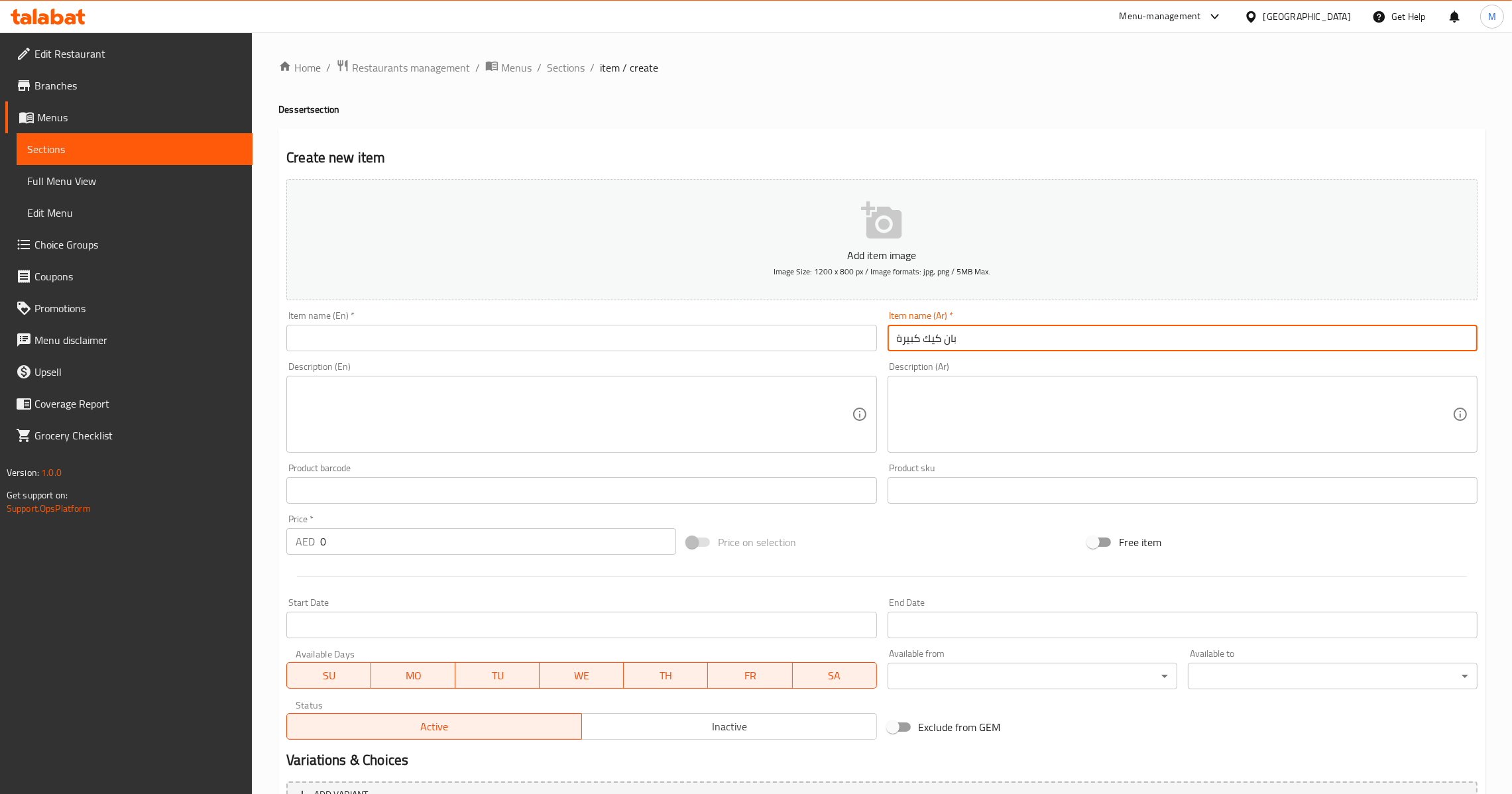
type input "بان كيك كبيرة"
click at [934, 428] on textarea at bounding box center [1175, 414] width 556 height 63
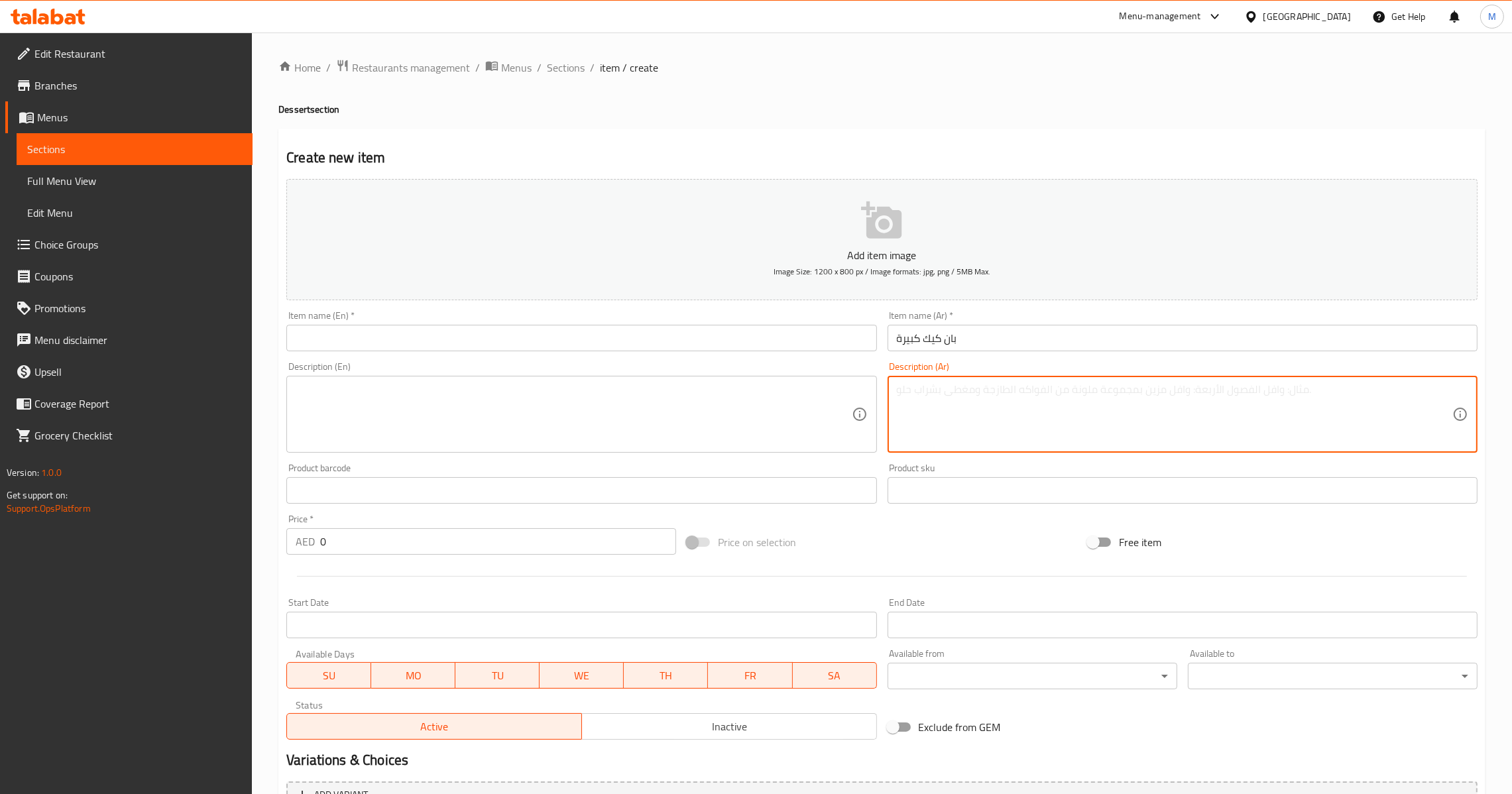
paste textarea "مكس فستق ، [PERSON_NAME] ، [PERSON_NAME] و [PERSON_NAME]"
type textarea "مكس فستق ، [PERSON_NAME] ، [PERSON_NAME] و [PERSON_NAME]"
paste input "Large Pancake"
click at [514, 328] on input "Large Pancake" at bounding box center [581, 338] width 590 height 26
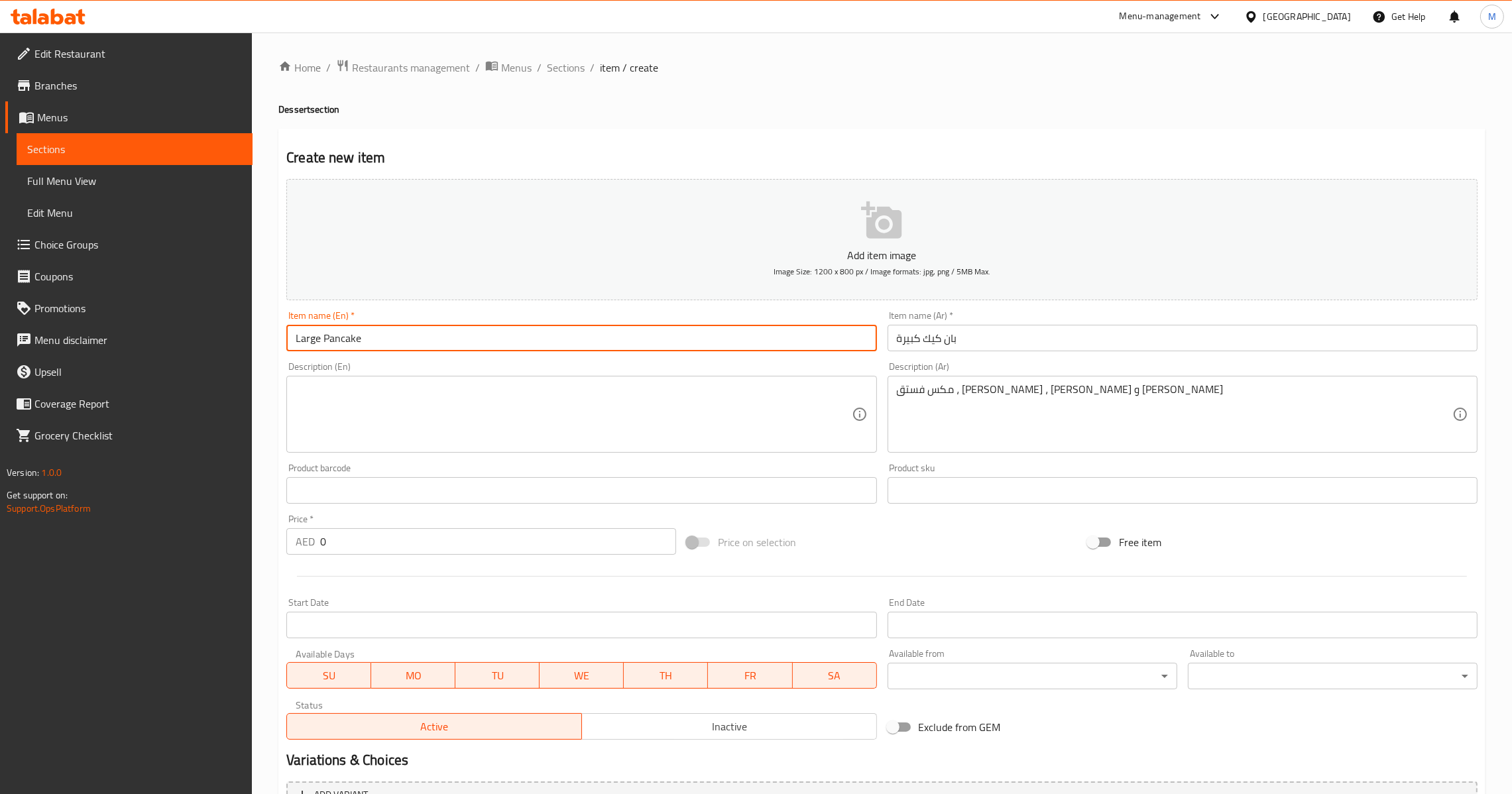
type input "Large Pancake"
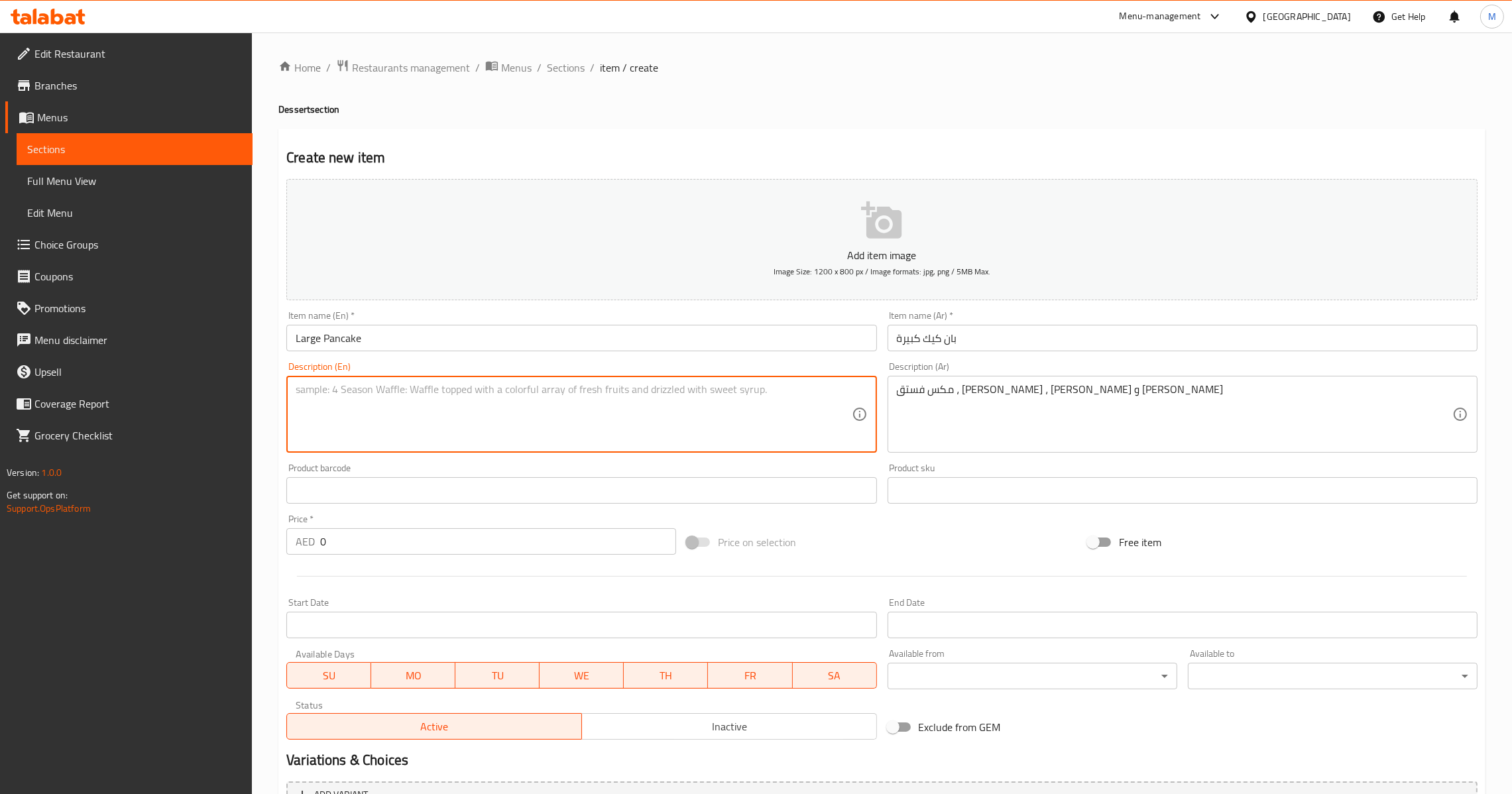
click at [671, 422] on textarea at bounding box center [574, 414] width 556 height 63
paste textarea "Mix-Pistachio, Nutella, Lotus, and Kinder"
type textarea "Mix-pistachio, nutella, lotus, and kinder"
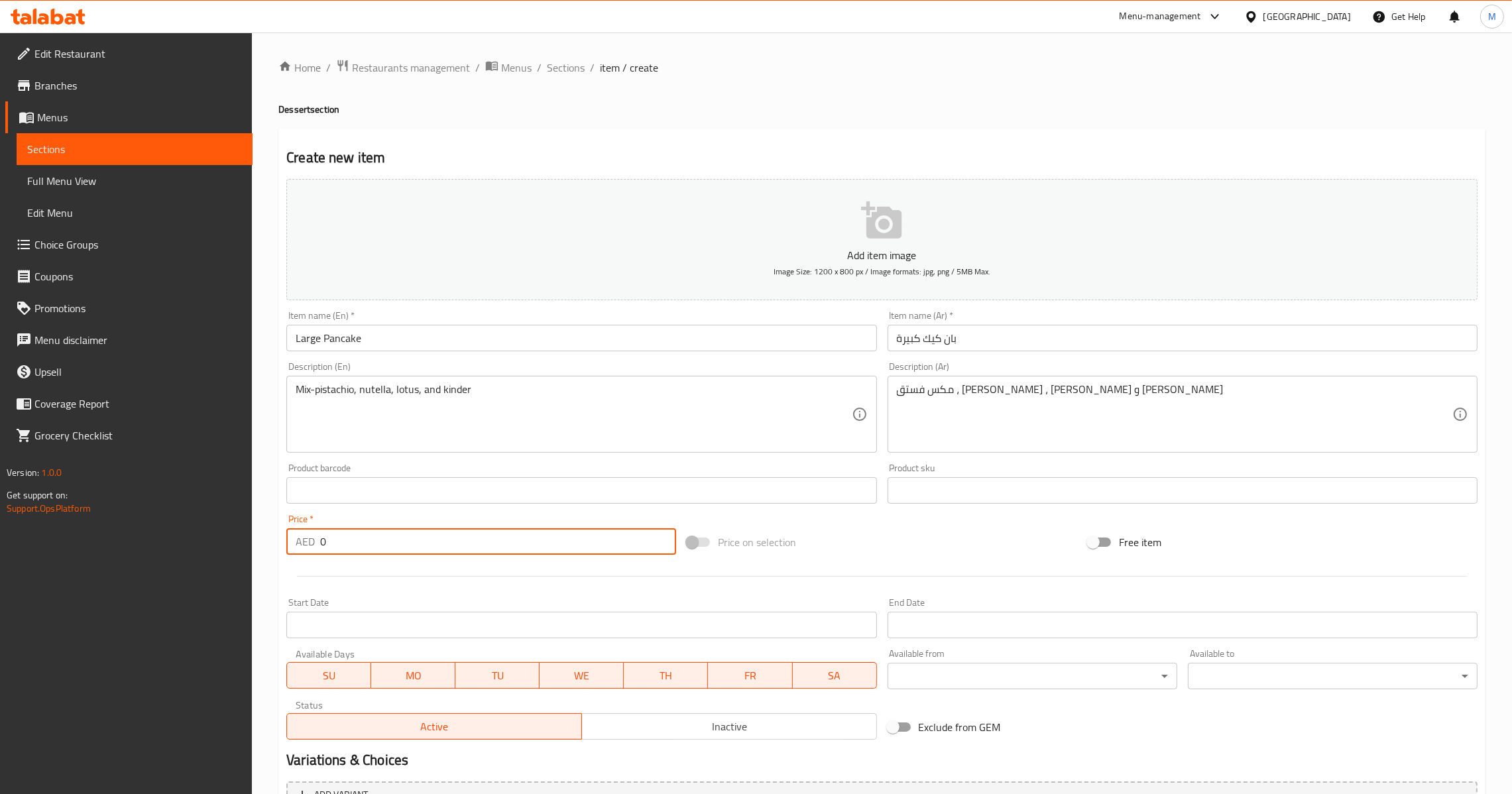
drag, startPoint x: 475, startPoint y: 547, endPoint x: 419, endPoint y: 542, distance: 56.2
click at [419, 542] on input "0" at bounding box center [498, 541] width 356 height 26
drag, startPoint x: 399, startPoint y: 549, endPoint x: 218, endPoint y: 536, distance: 181.5
click at [218, 536] on div "Edit Restaurant Branches Menus Sections Full Menu View Edit Menu Choice Groups …" at bounding box center [756, 484] width 1512 height 904
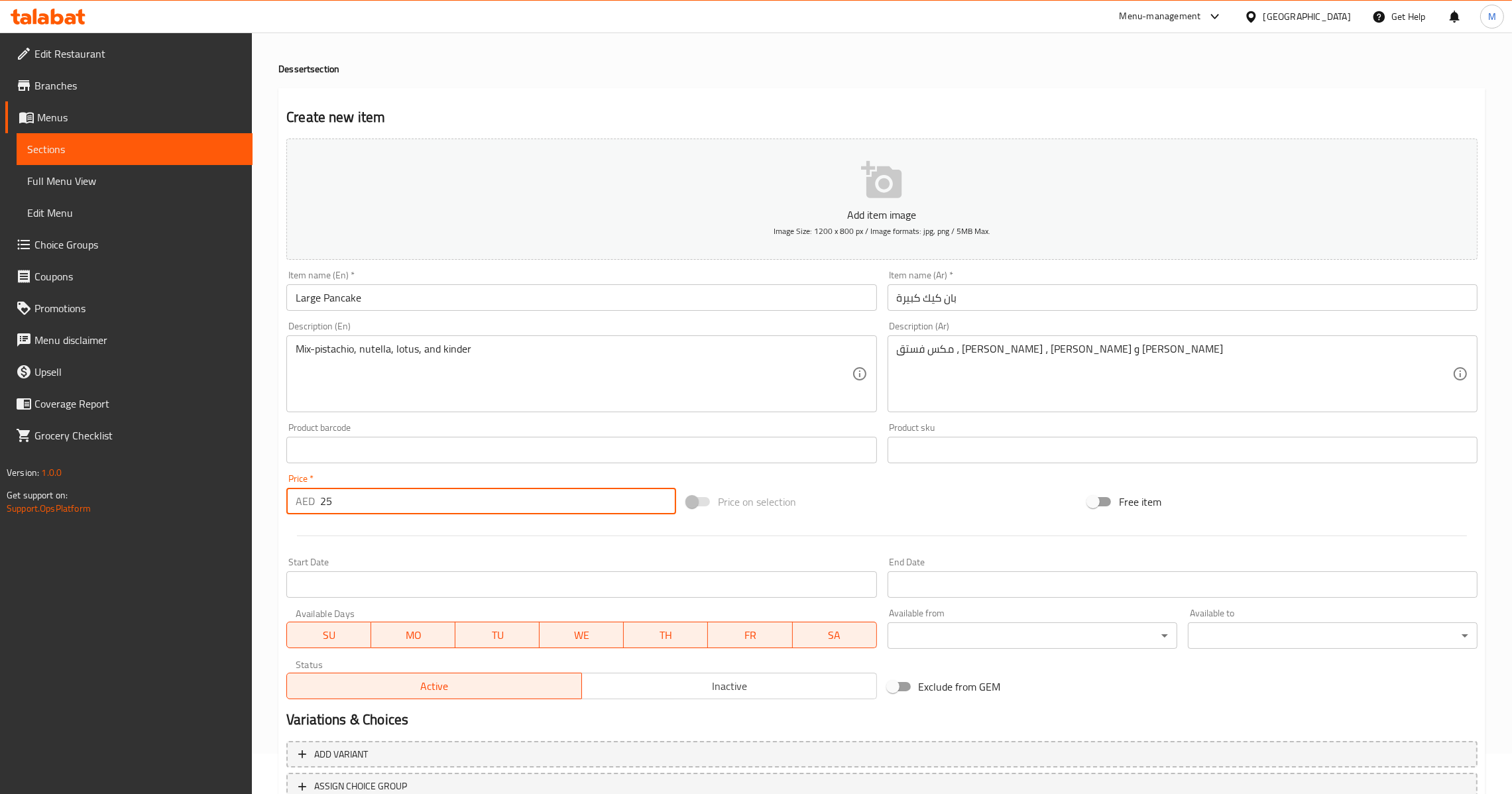
scroll to position [140, 0]
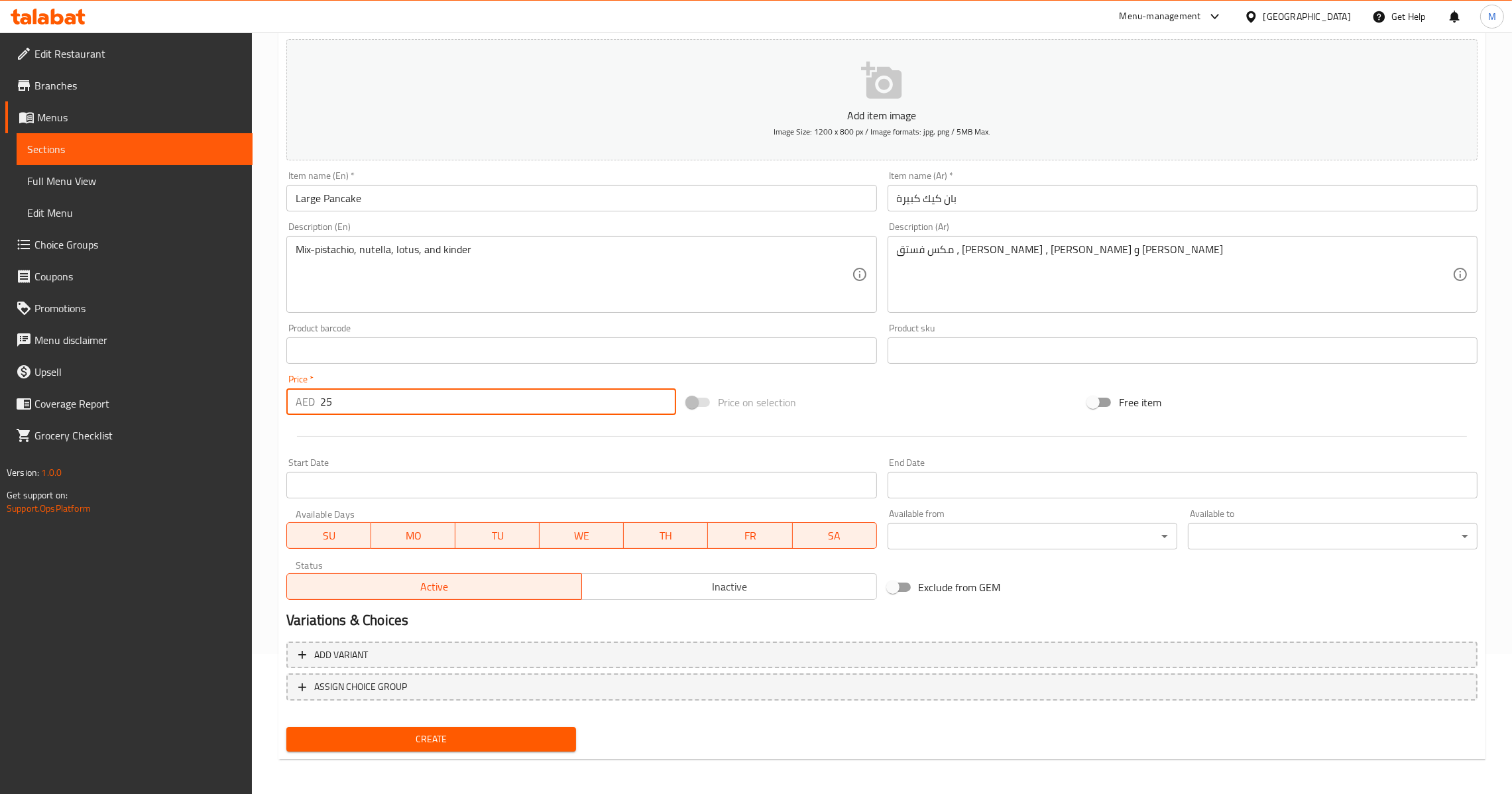
type input "25"
click at [384, 735] on span "Create" at bounding box center [431, 739] width 268 height 17
